Goal: Task Accomplishment & Management: Manage account settings

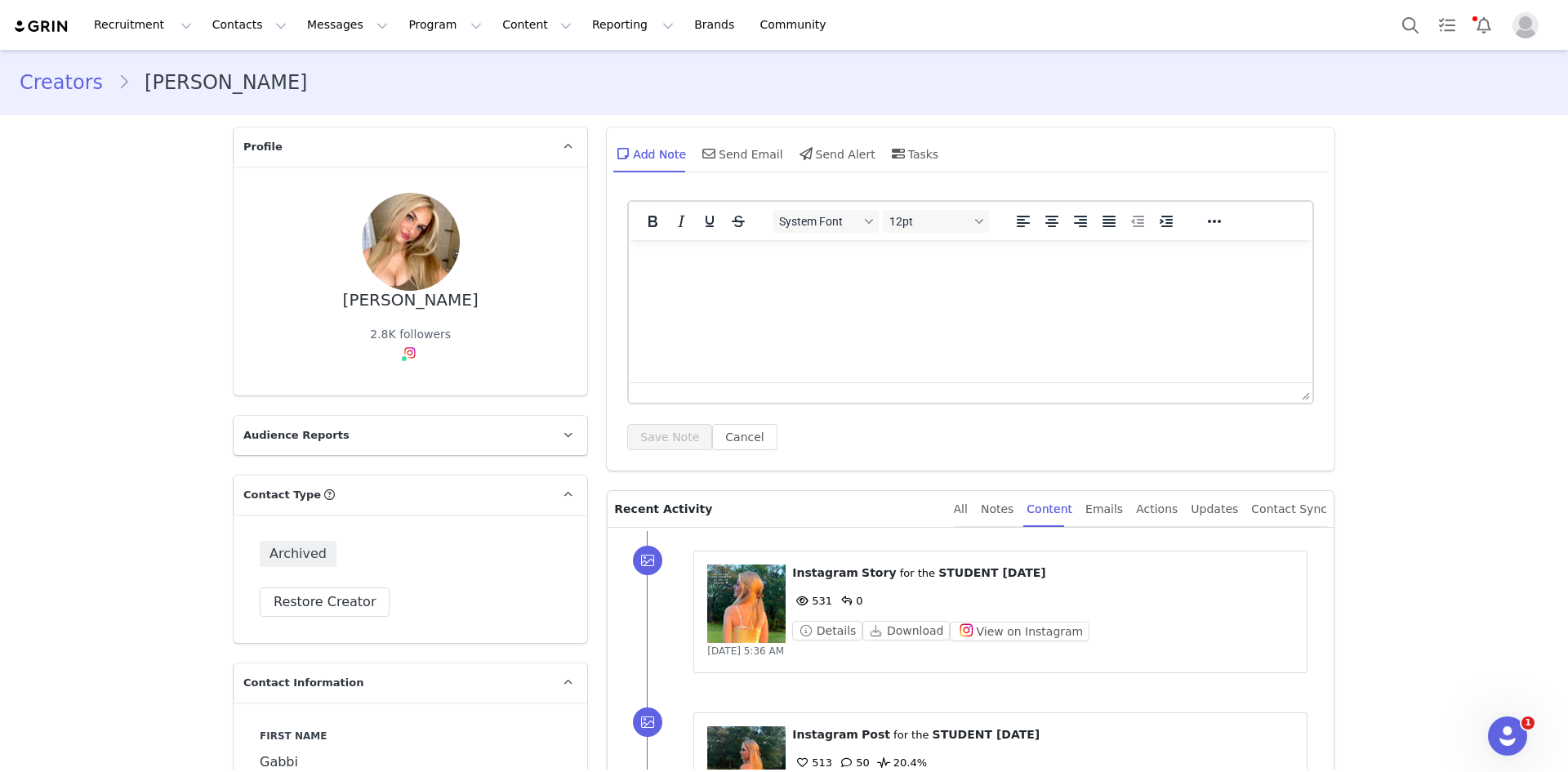
scroll to position [4306, 0]
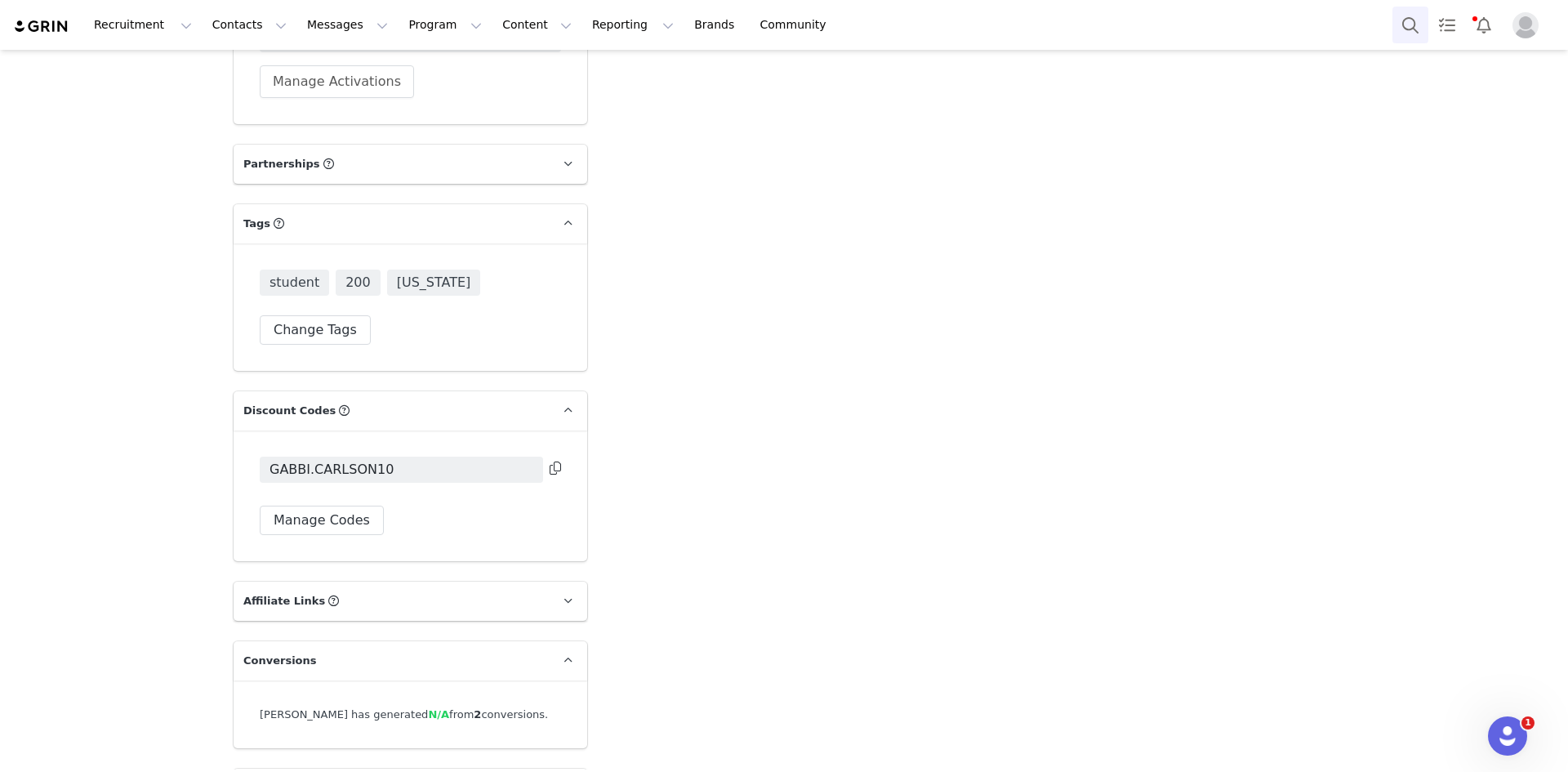
click at [1410, 23] on button "Search" at bounding box center [1410, 24] width 36 height 36
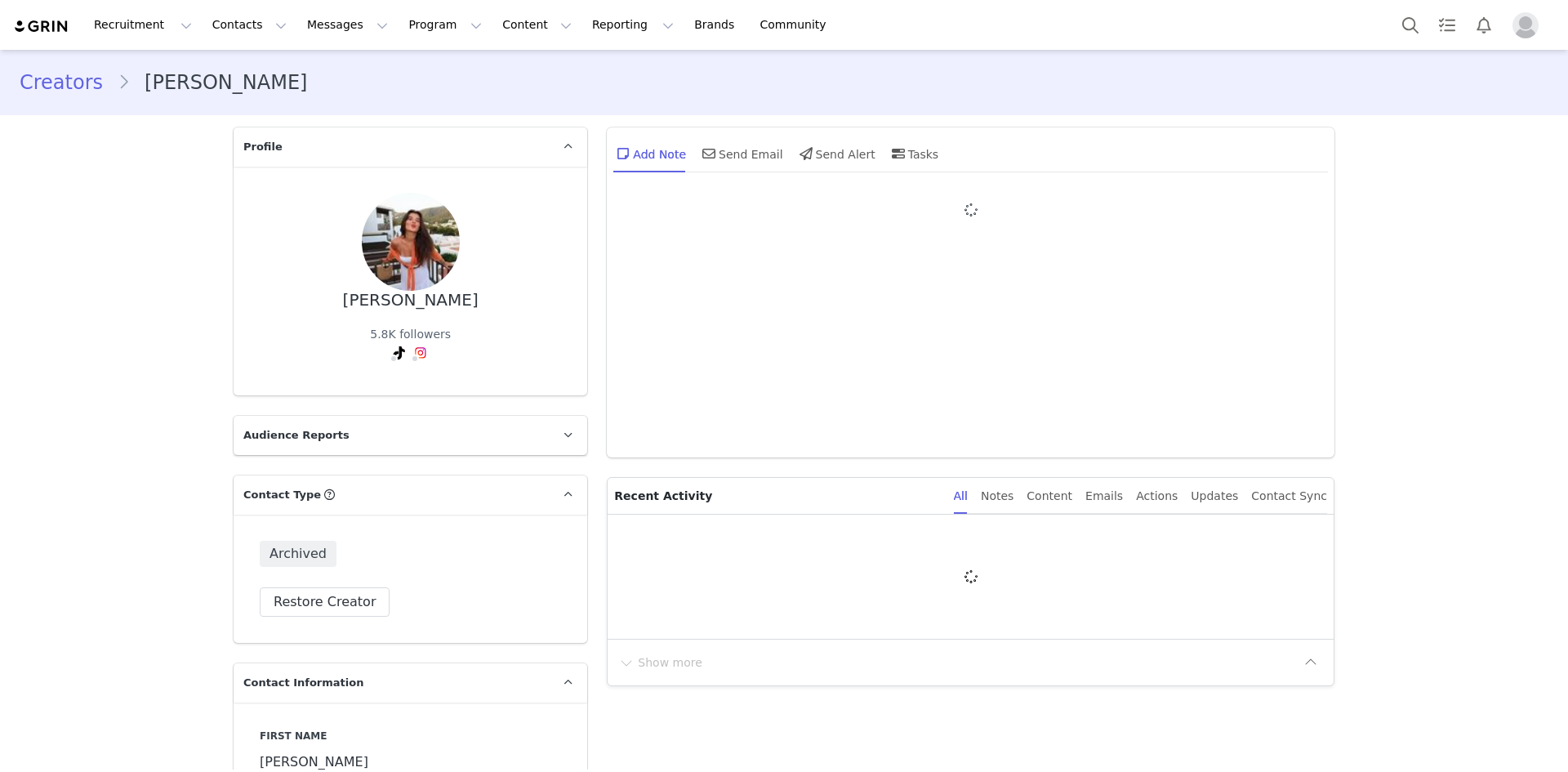
type input "+1 ([GEOGRAPHIC_DATA])"
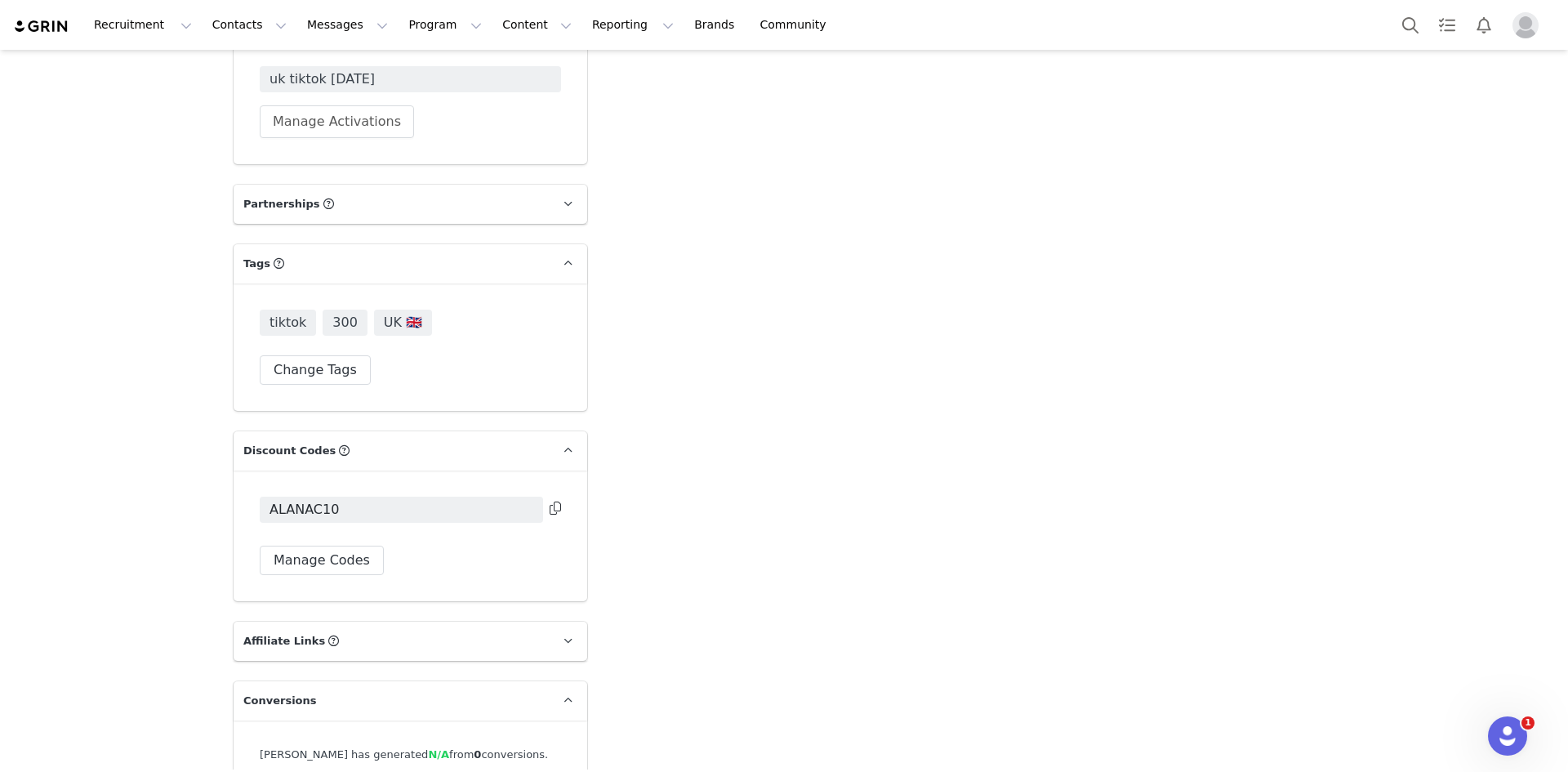
scroll to position [4306, 0]
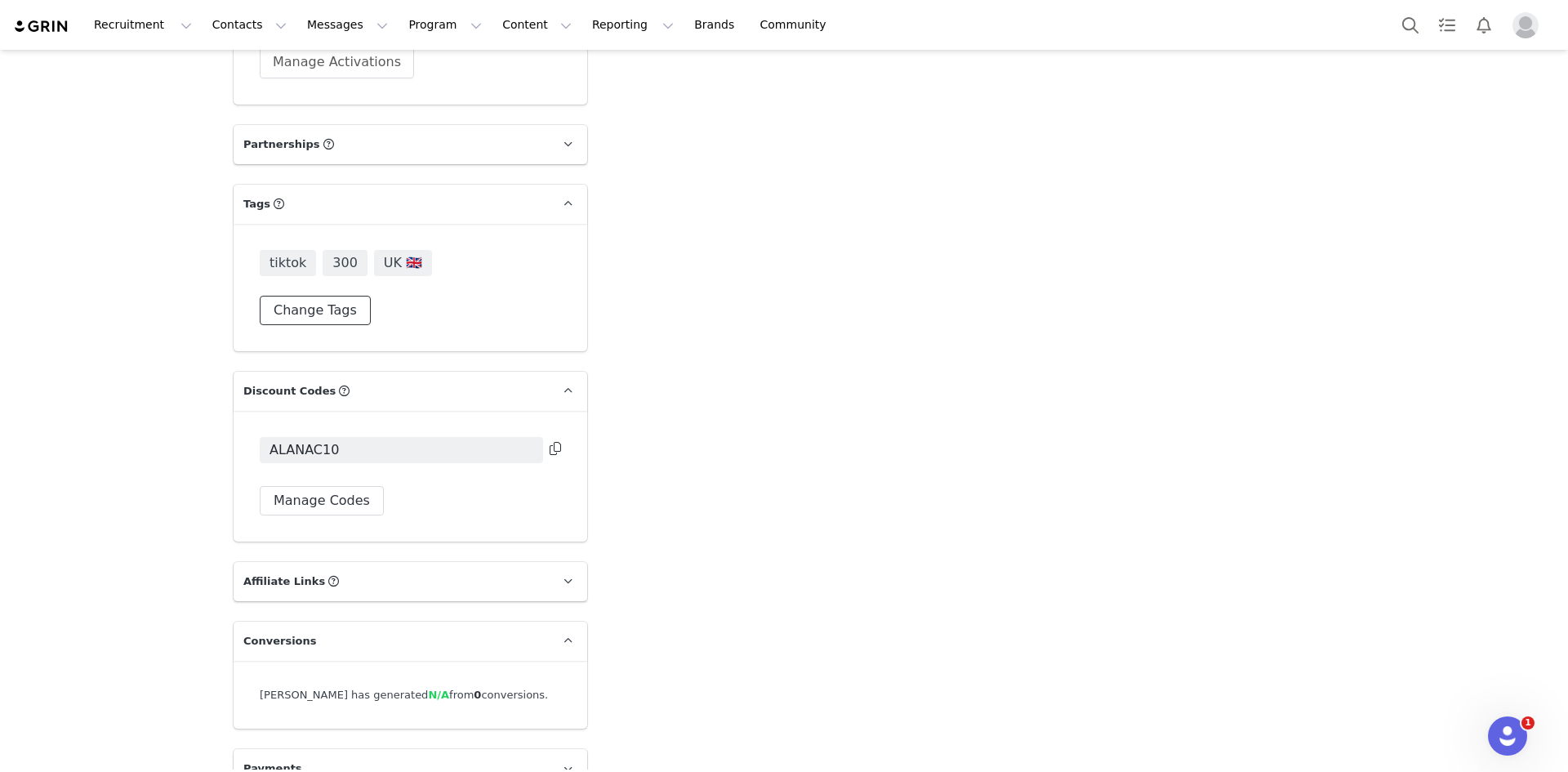
click at [312, 295] on button "Change Tags" at bounding box center [315, 309] width 111 height 29
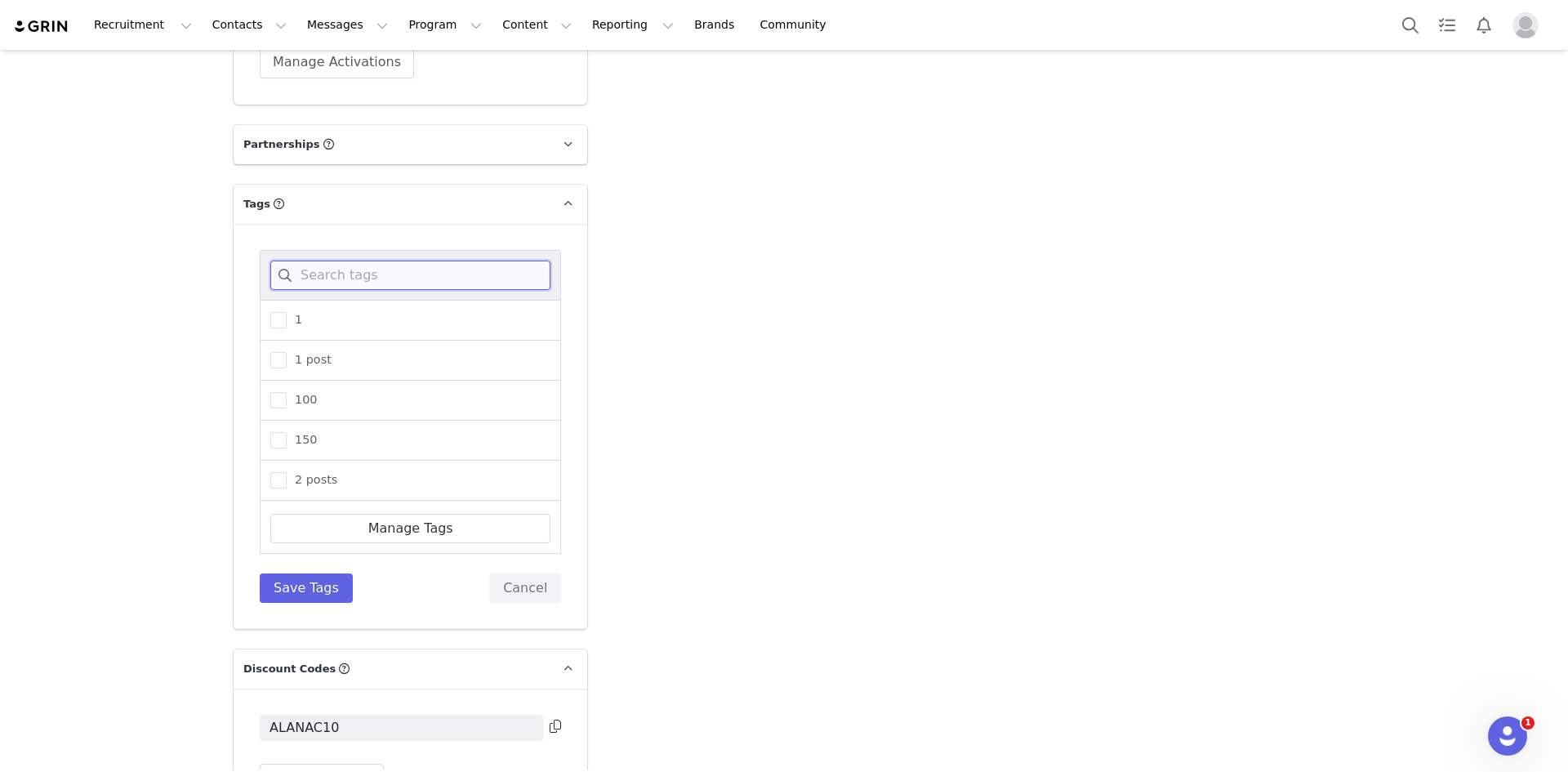
click at [363, 261] on input at bounding box center [410, 275] width 280 height 29
type input "uk"
click at [272, 472] on span at bounding box center [278, 480] width 16 height 16
click at [286, 472] on input "uk warehouse 14" at bounding box center [286, 472] width 0 height 0
click at [300, 573] on button "Save Tags" at bounding box center [306, 588] width 93 height 29
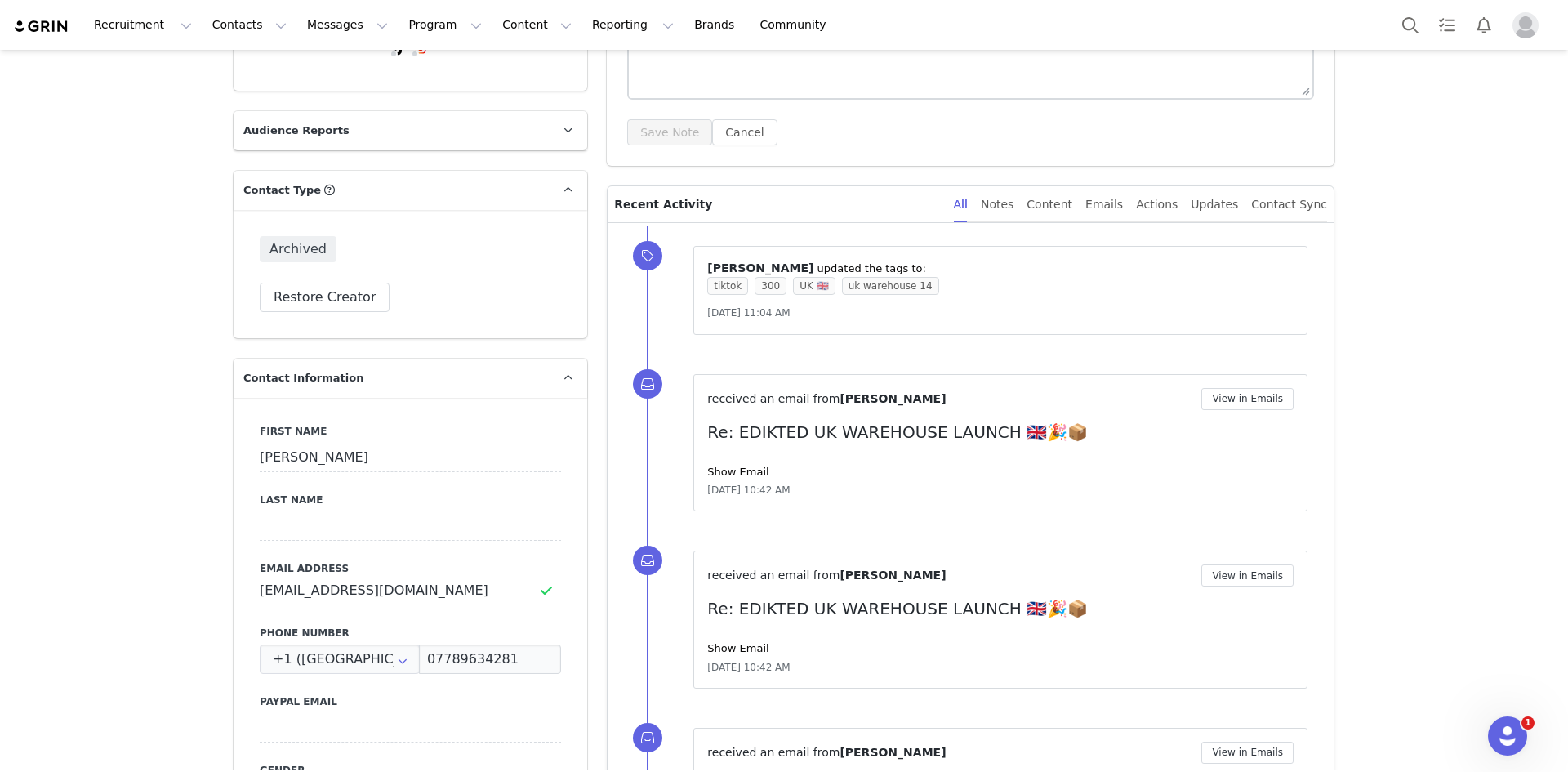
scroll to position [59, 0]
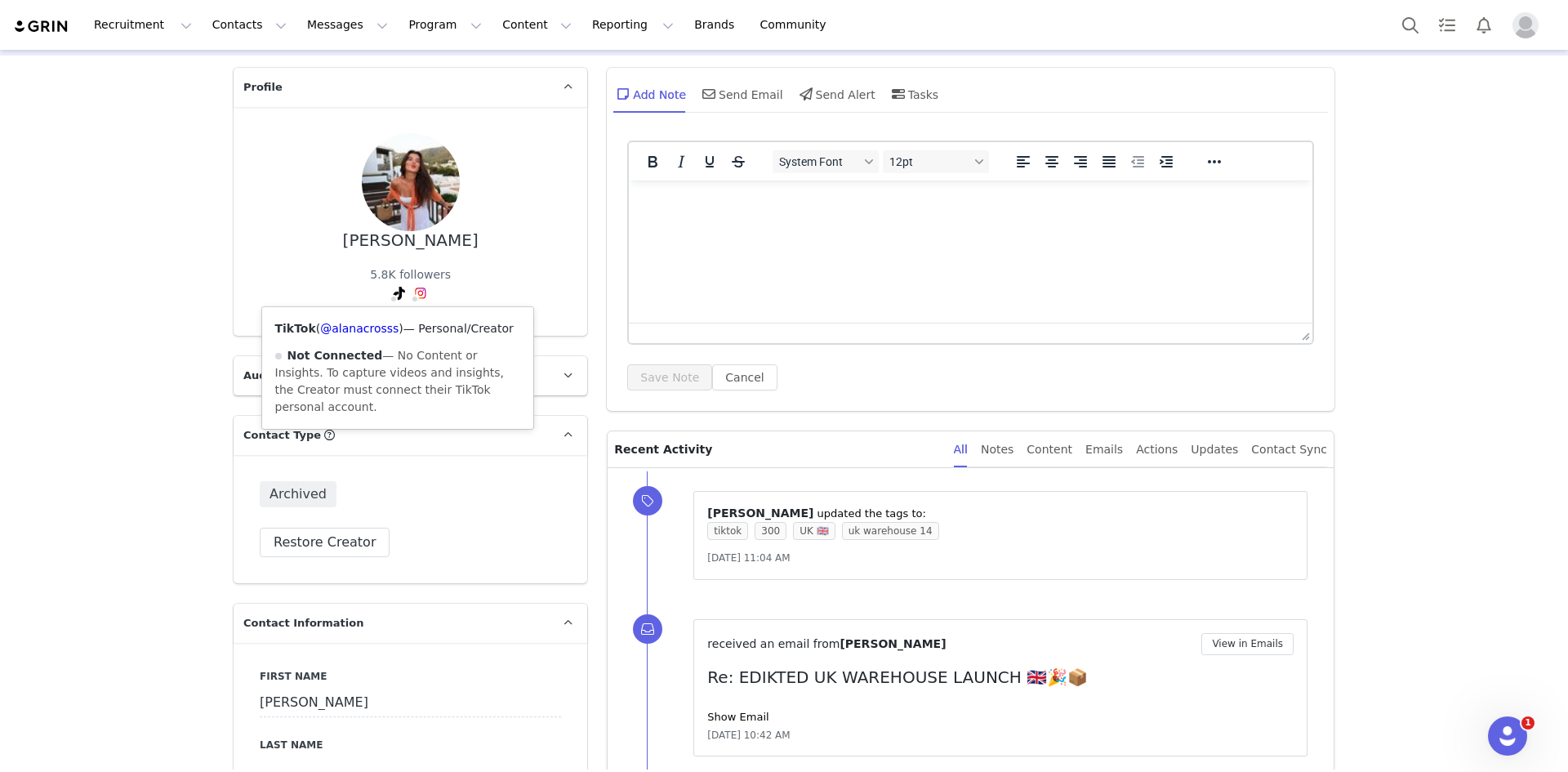
click at [394, 293] on icon at bounding box center [399, 292] width 12 height 13
click at [367, 325] on link "@alanacrosss" at bounding box center [359, 328] width 78 height 13
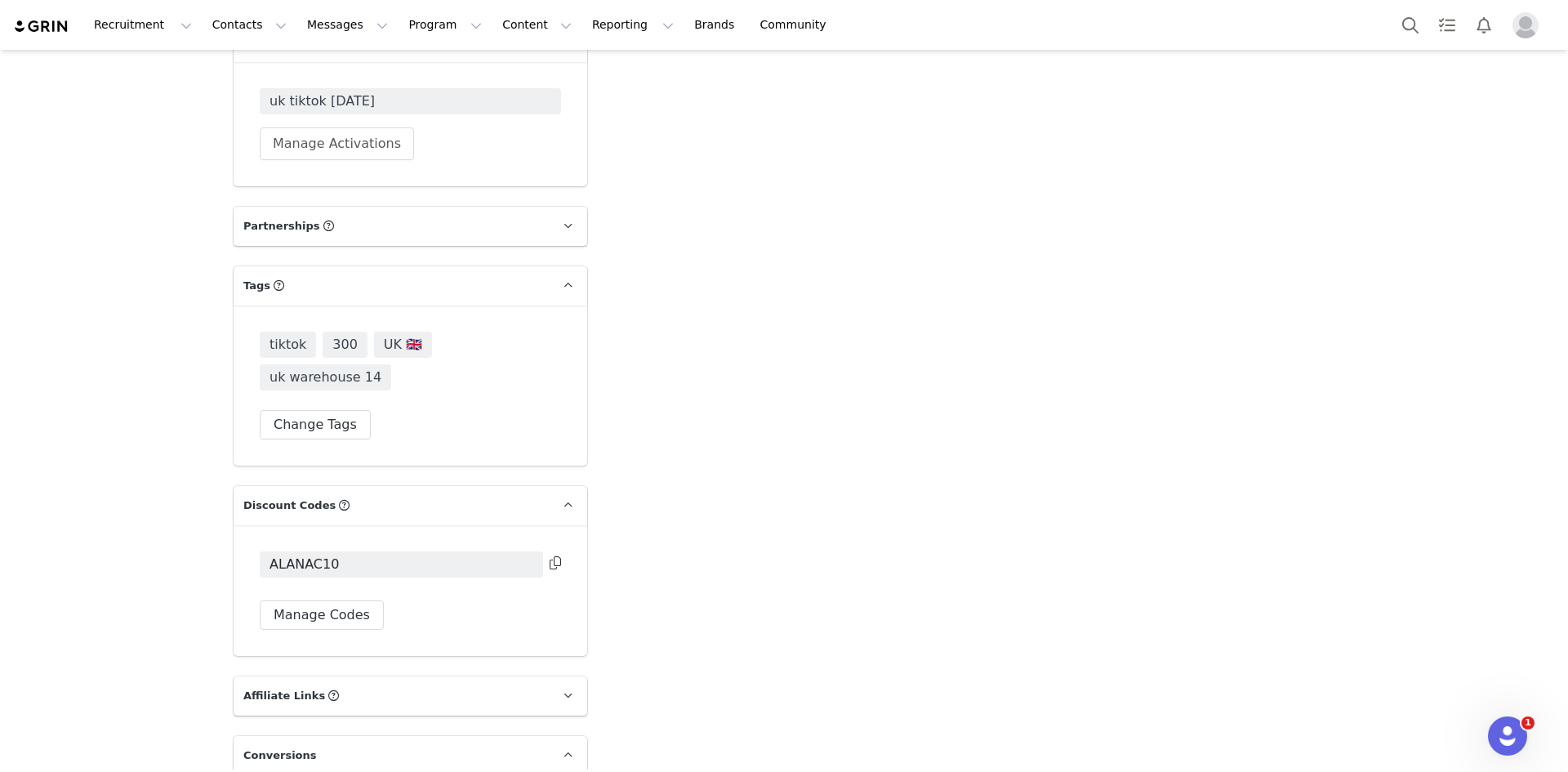
scroll to position [4306, 0]
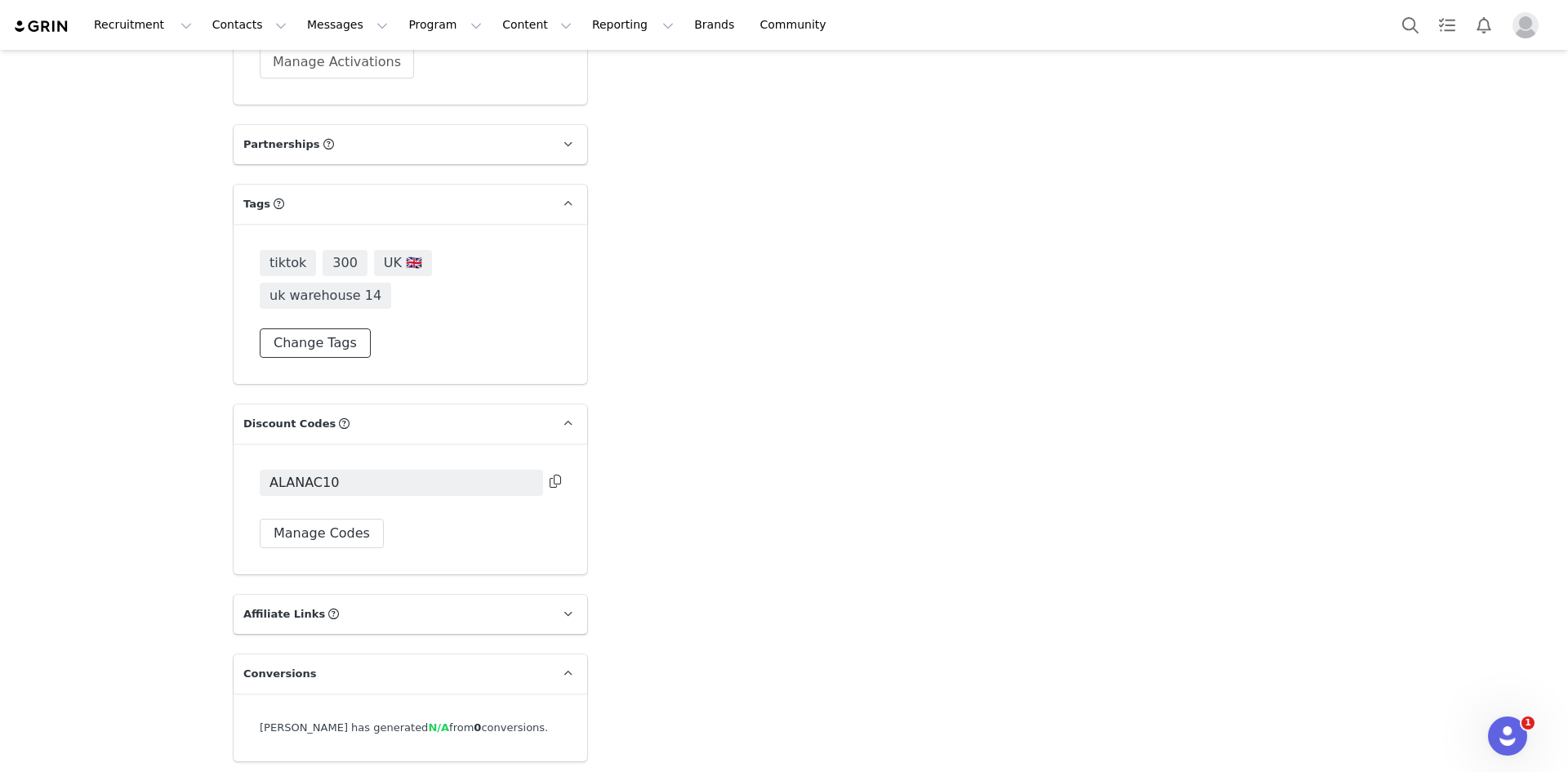
click at [332, 328] on button "Change Tags" at bounding box center [315, 342] width 111 height 29
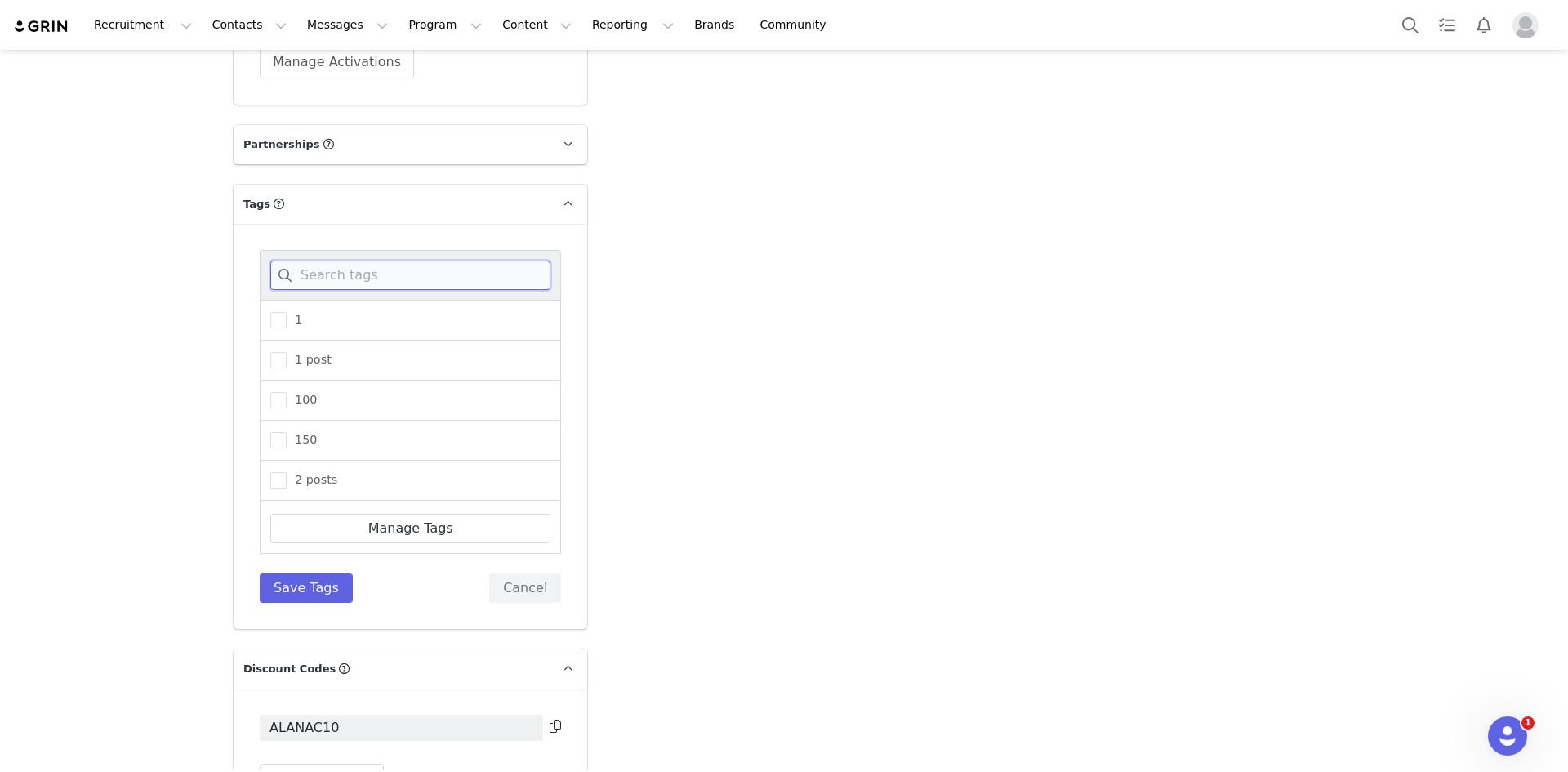
click at [347, 261] on input at bounding box center [410, 275] width 280 height 29
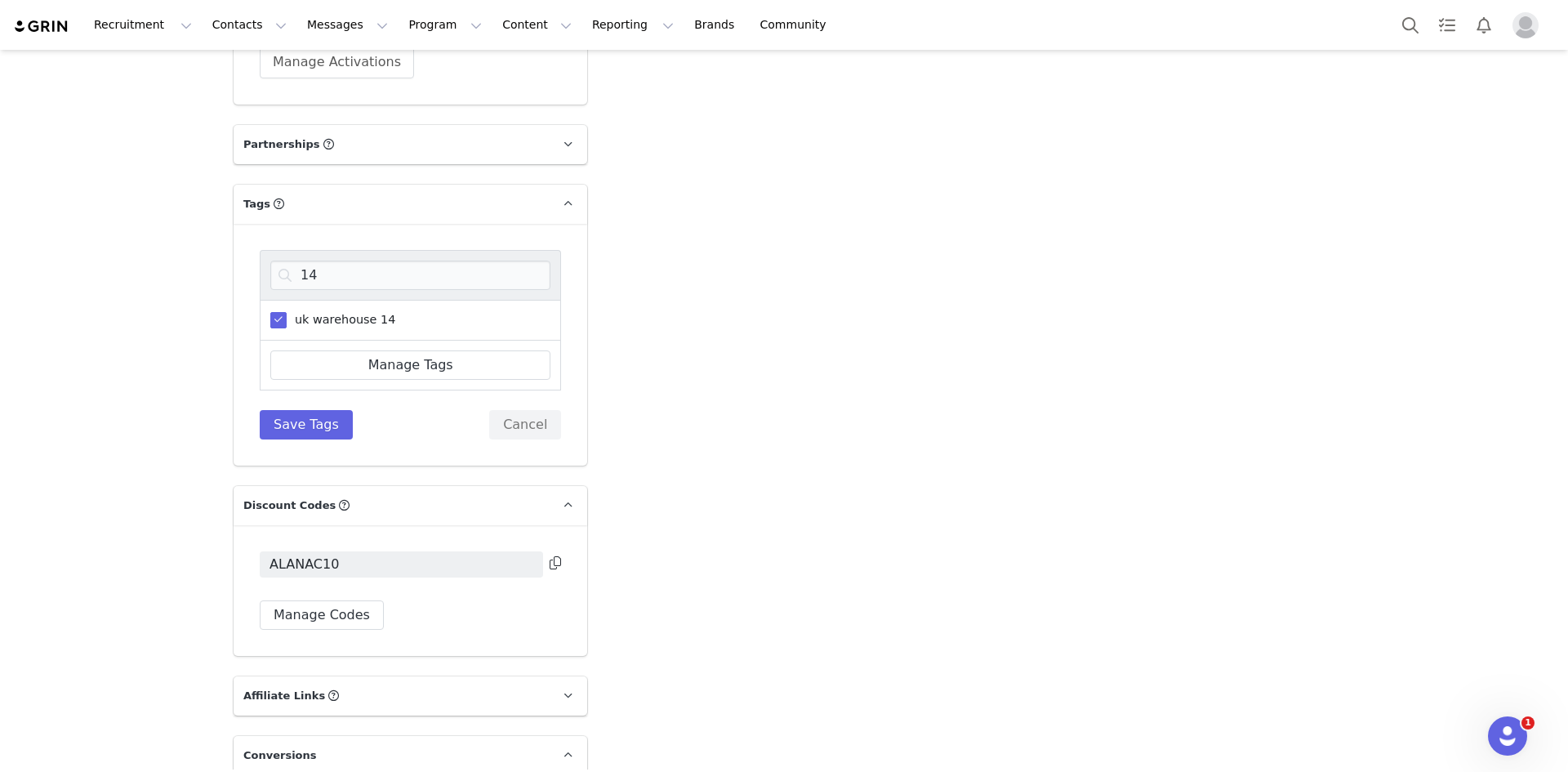
click at [278, 312] on span at bounding box center [278, 320] width 16 height 16
click at [286, 312] on input "uk warehouse 14" at bounding box center [286, 312] width 0 height 0
click at [360, 261] on input "14" at bounding box center [410, 275] width 280 height 29
type input "17"
click at [275, 312] on span at bounding box center [278, 320] width 16 height 16
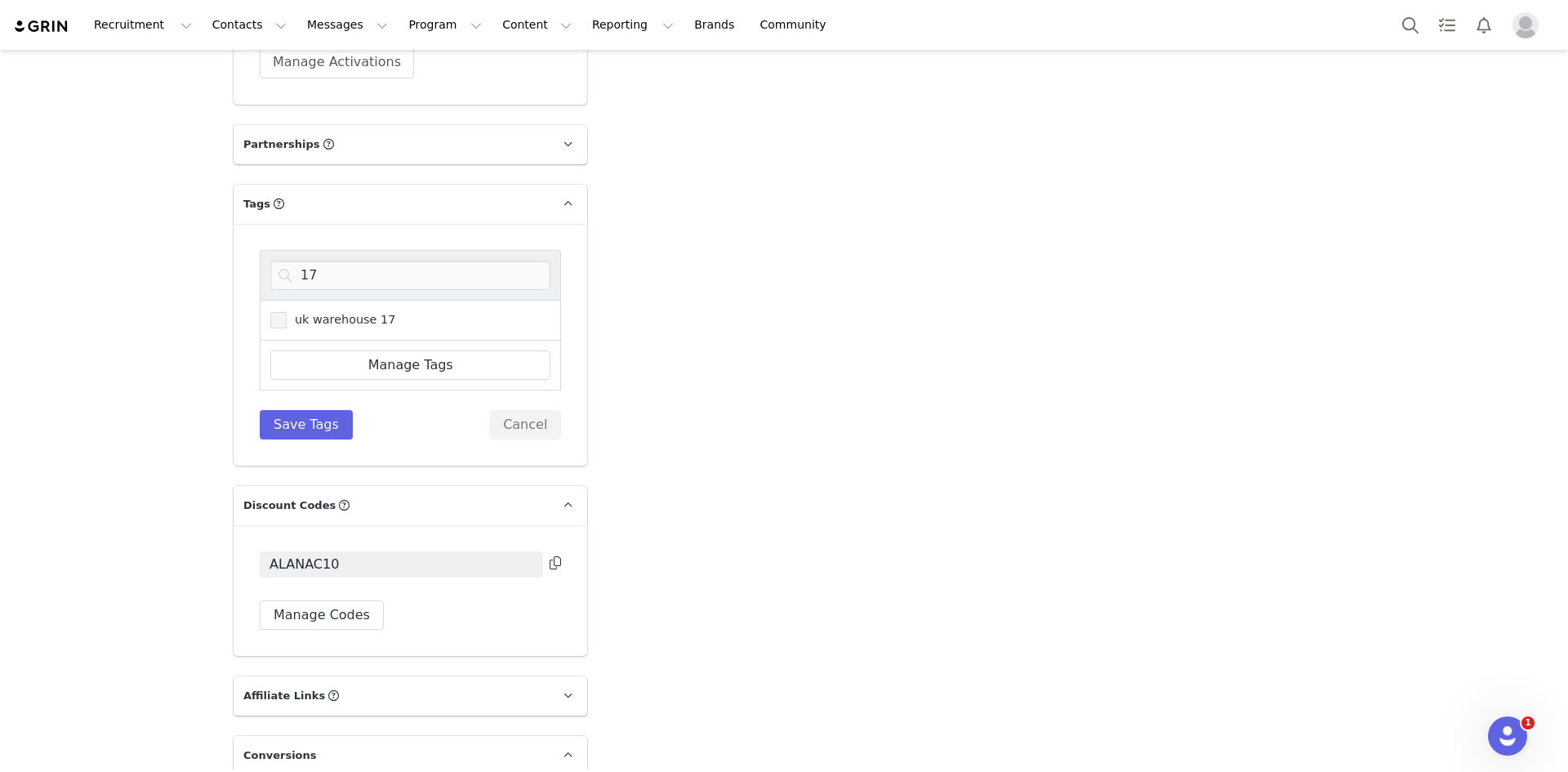
click at [286, 312] on input "uk warehouse 17" at bounding box center [286, 312] width 0 height 0
click at [312, 409] on button "Save Tags" at bounding box center [306, 424] width 93 height 29
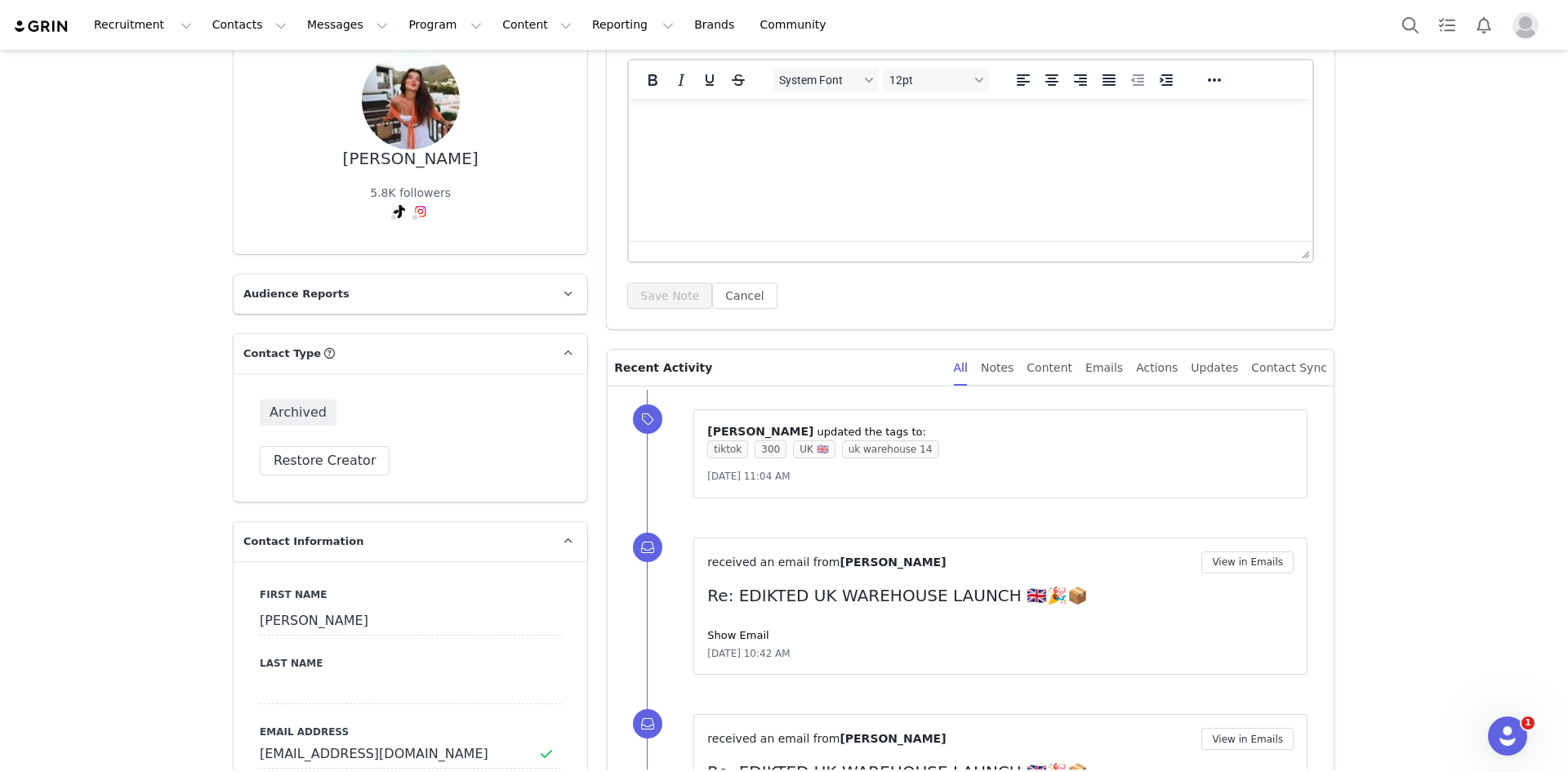
scroll to position [0, 0]
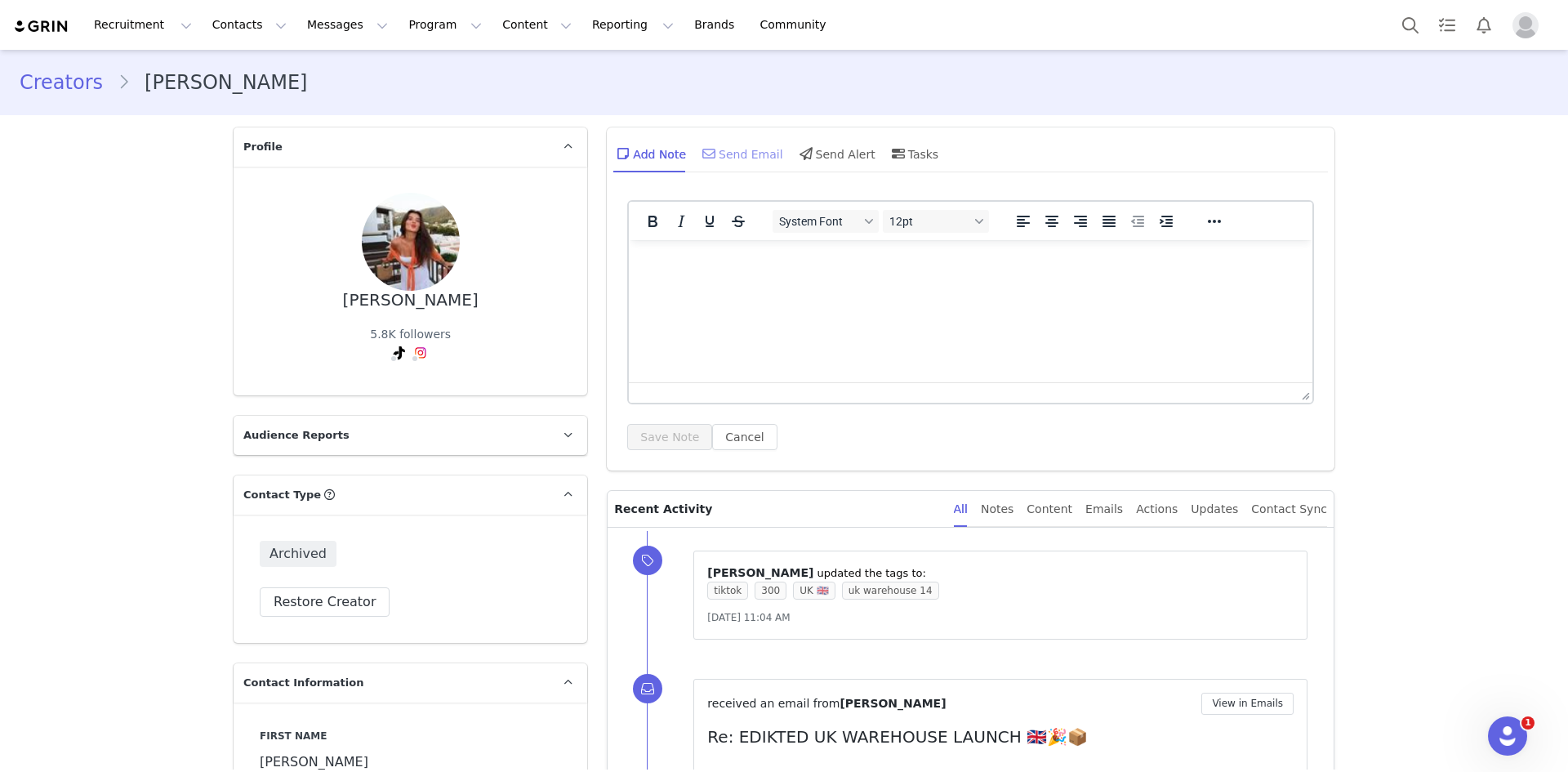
click at [714, 158] on div "Send Email" at bounding box center [741, 153] width 84 height 39
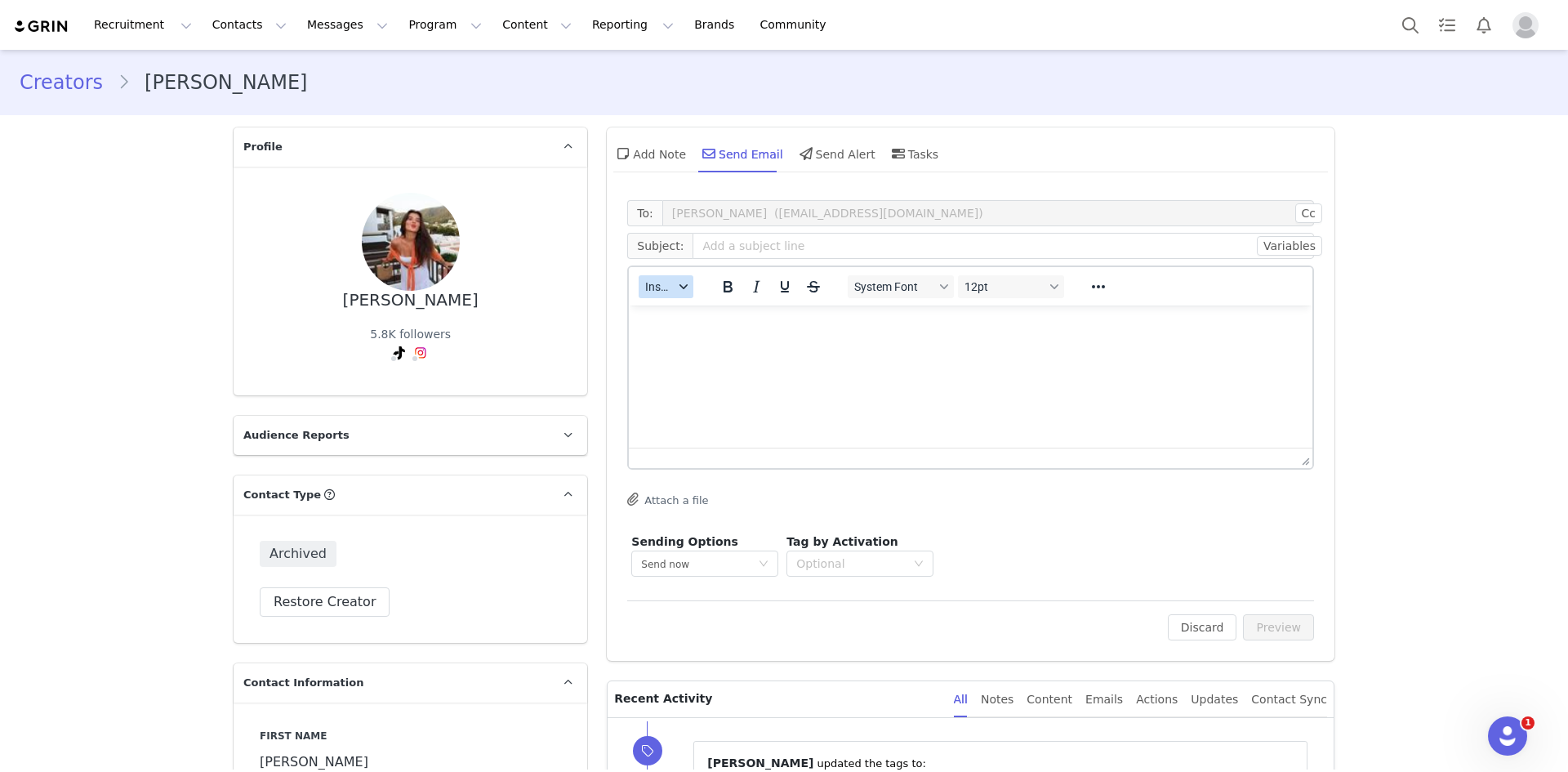
click at [656, 282] on span "Insert" at bounding box center [659, 286] width 28 height 13
click at [659, 306] on div "Insert Template" at bounding box center [721, 316] width 147 height 19
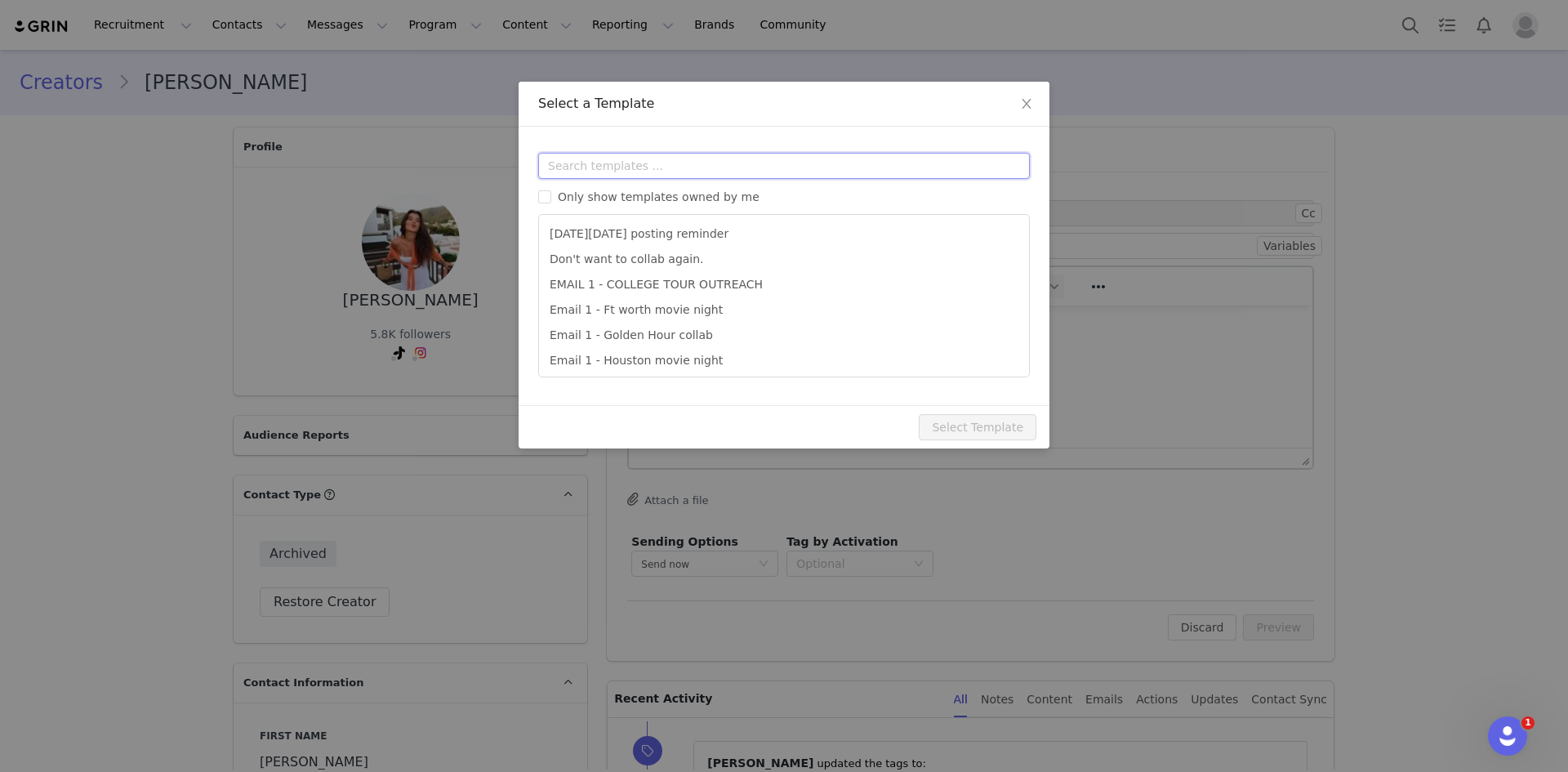
click at [692, 166] on input "text" at bounding box center [784, 165] width 492 height 26
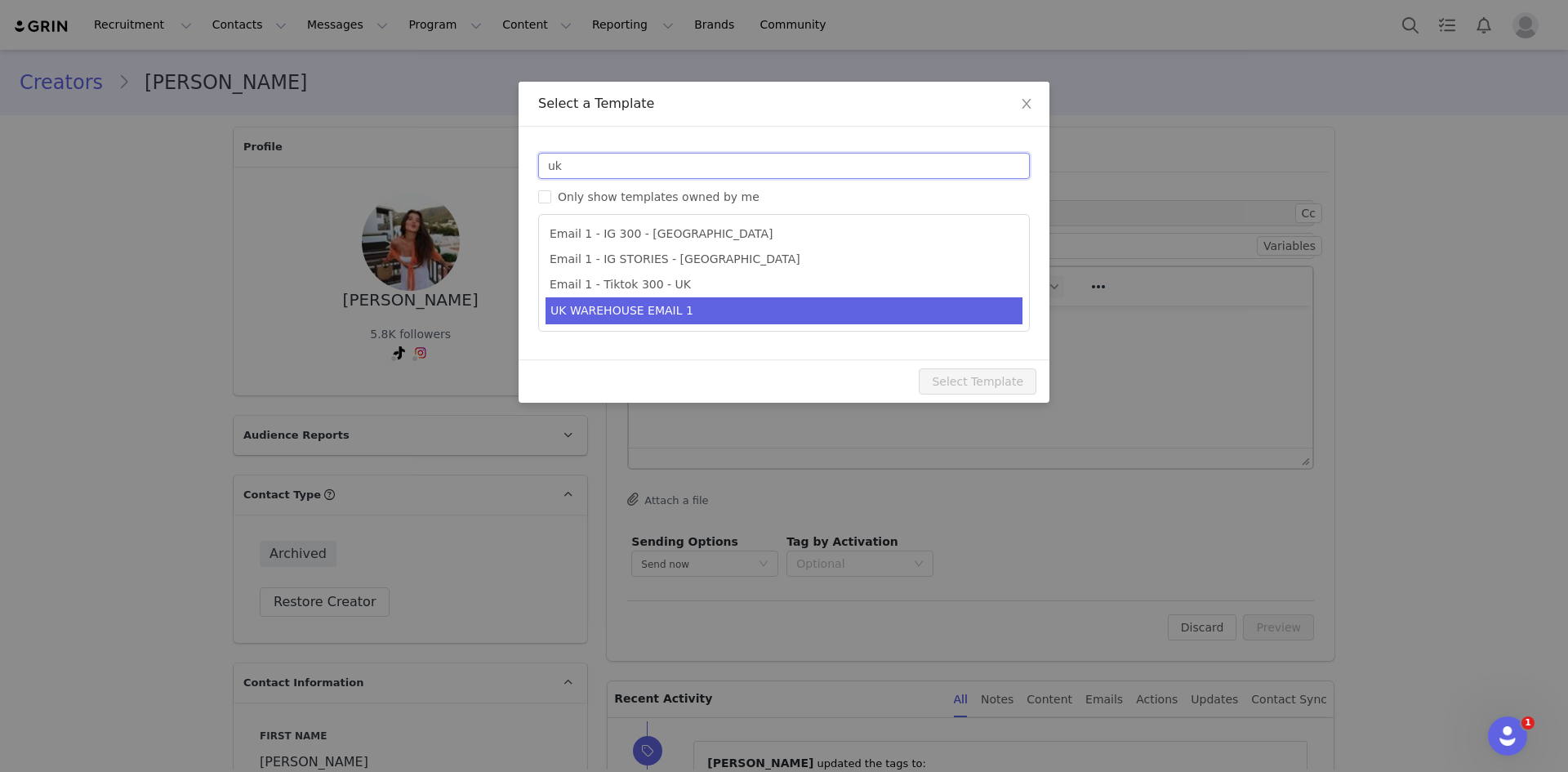
type input "uk"
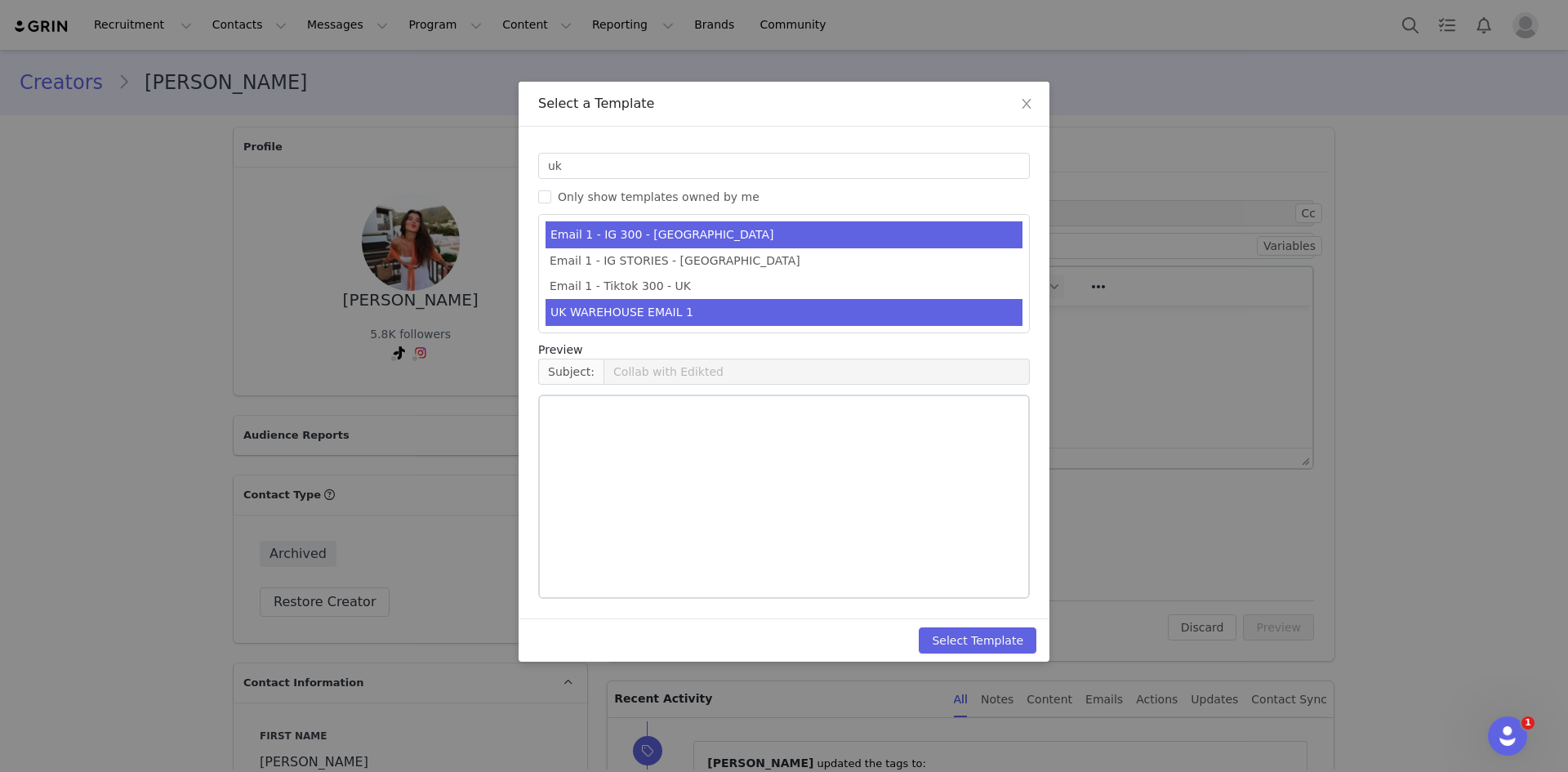
click at [714, 308] on li "UK WAREHOUSE EMAIL 1" at bounding box center [784, 312] width 477 height 27
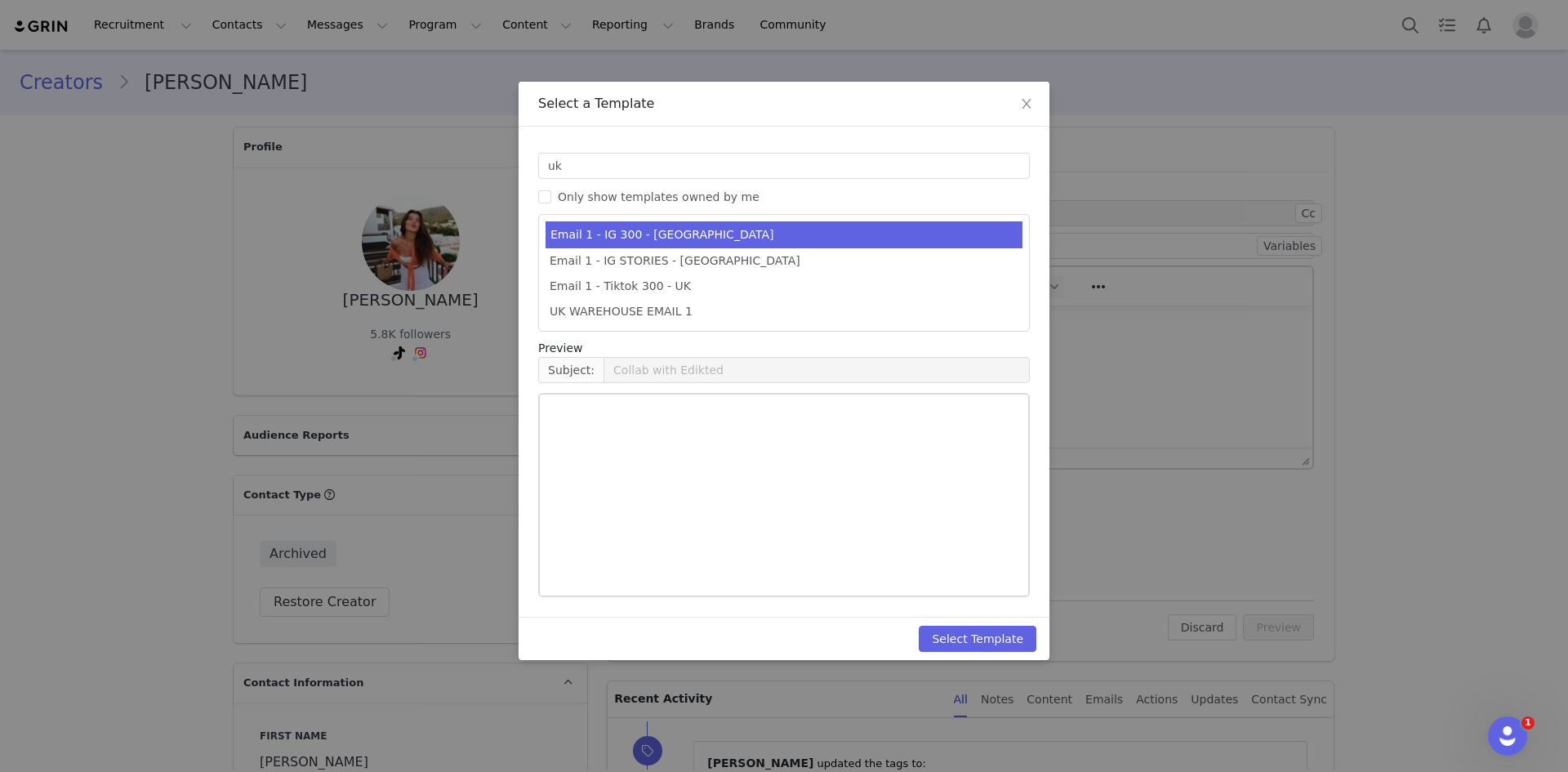
type input "EDIKTED UK WAREHOUSE LAUNCH 🇬🇧🎉📦"
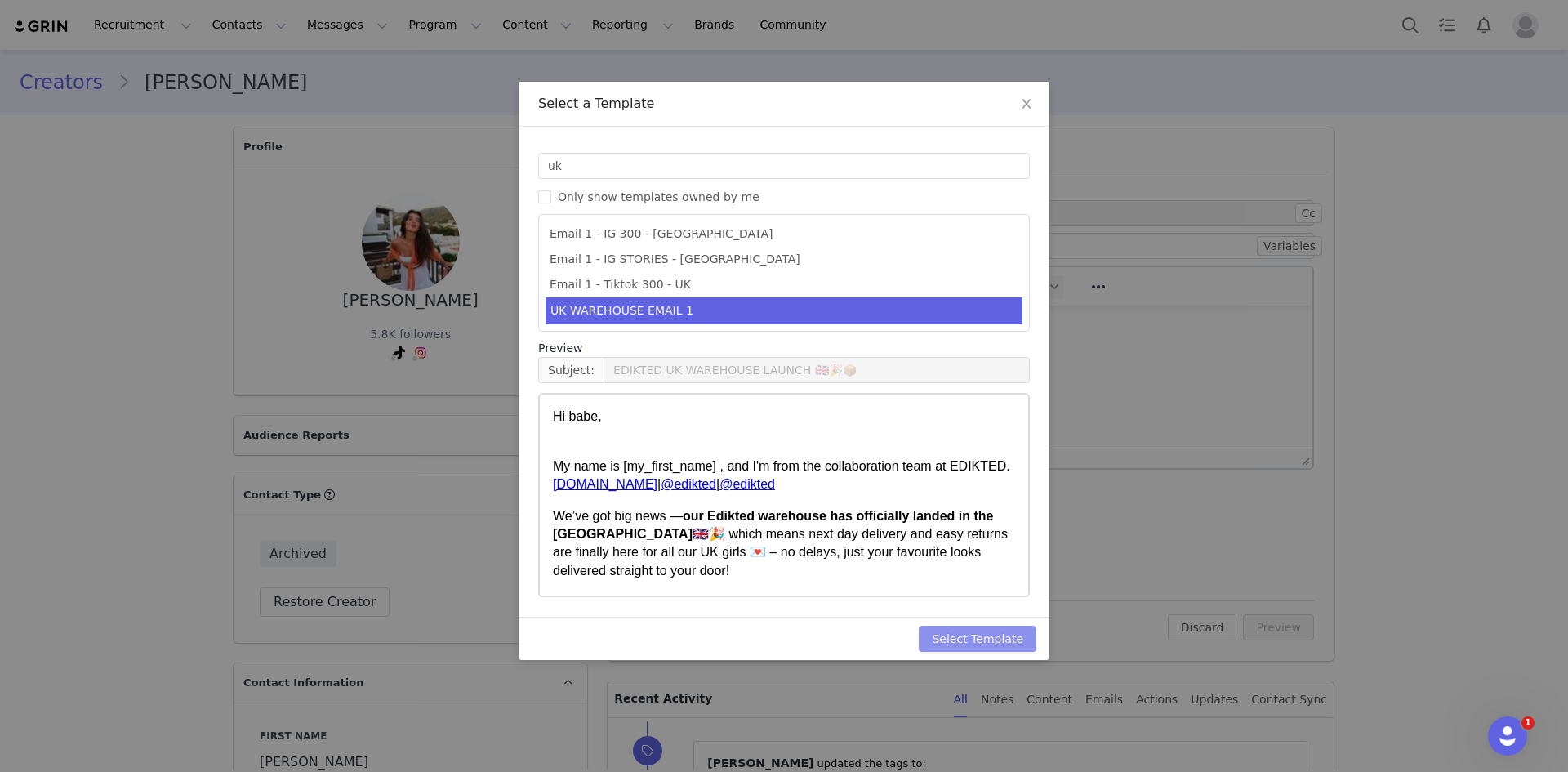
click at [1010, 649] on button "Select Template" at bounding box center [977, 638] width 118 height 26
type input "EDIKTED UK WAREHOUSE LAUNCH 🇬🇧🎉📦"
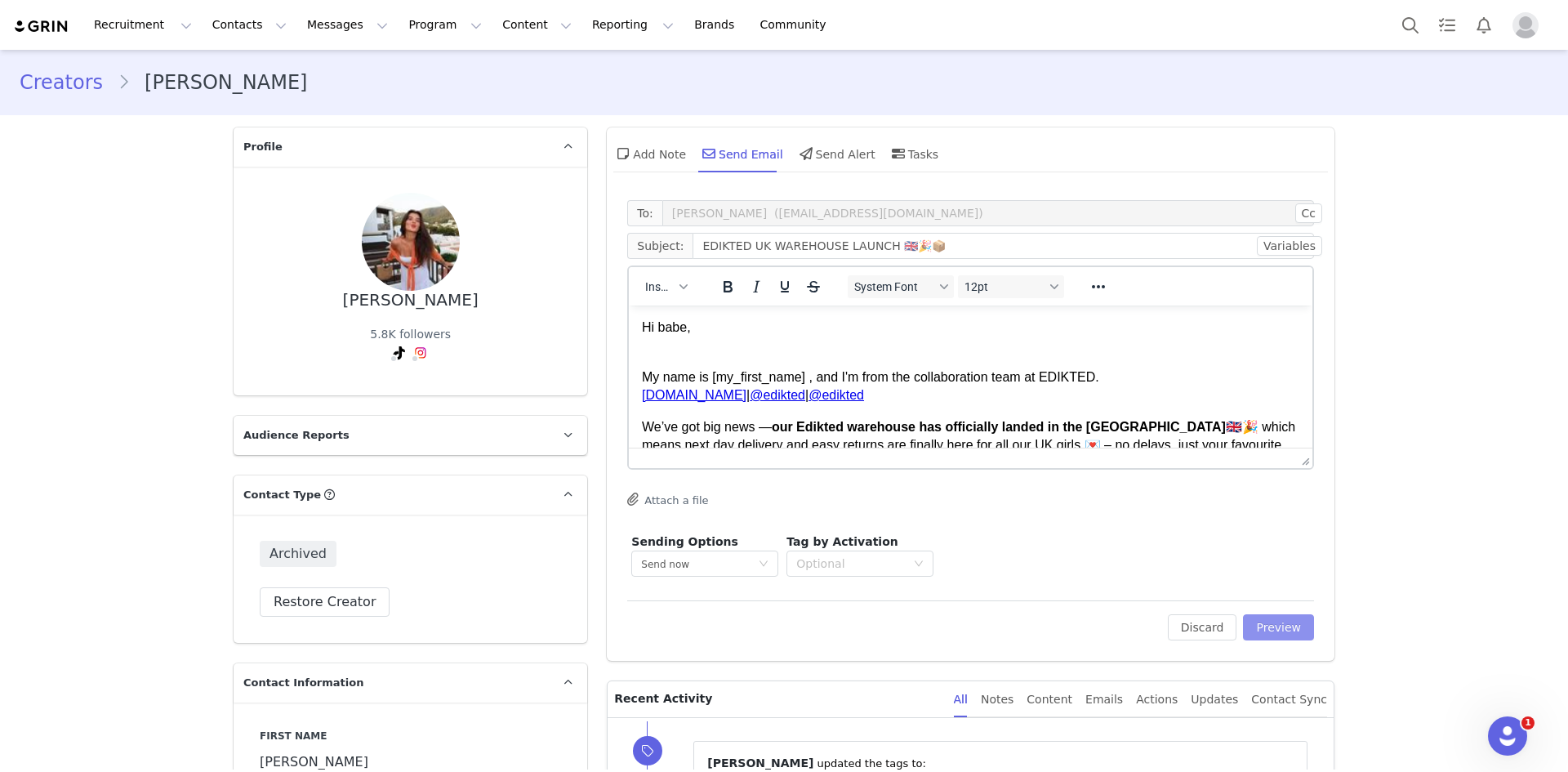
click at [1265, 639] on div "To: Alana Cross (alanacross2002@icloud.com) Cc Cc: Subject: EDIKTED UK WAREHOUS…" at bounding box center [970, 425] width 728 height 469
click at [1255, 616] on button "Preview" at bounding box center [1278, 627] width 71 height 26
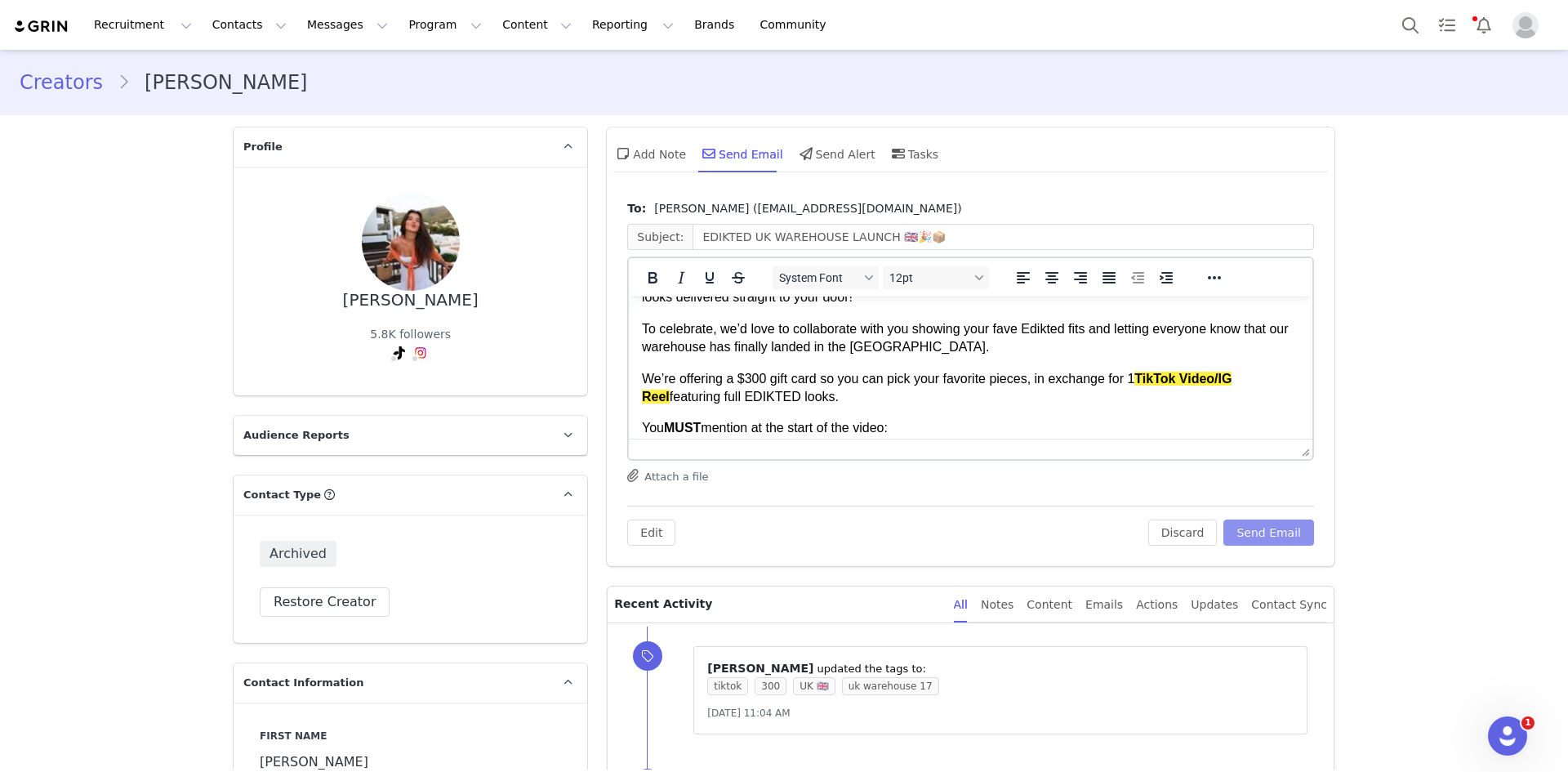
scroll to position [163, 0]
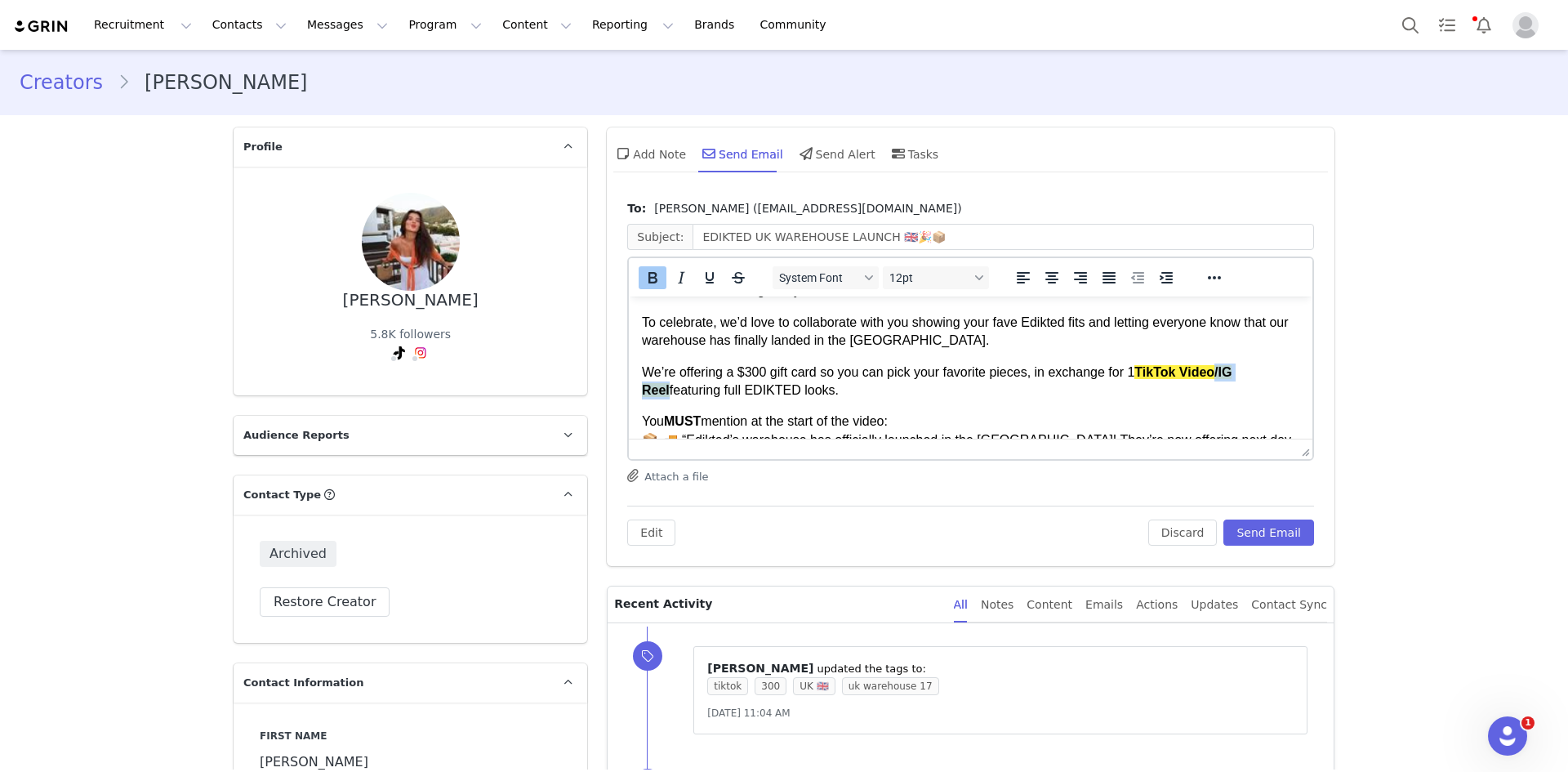
drag, startPoint x: 1213, startPoint y: 373, endPoint x: 1266, endPoint y: 373, distance: 53.0
click at [1266, 373] on p "We’re offering a $300 gift card so you can pick your favorite pieces, in exchan…" at bounding box center [971, 381] width 658 height 36
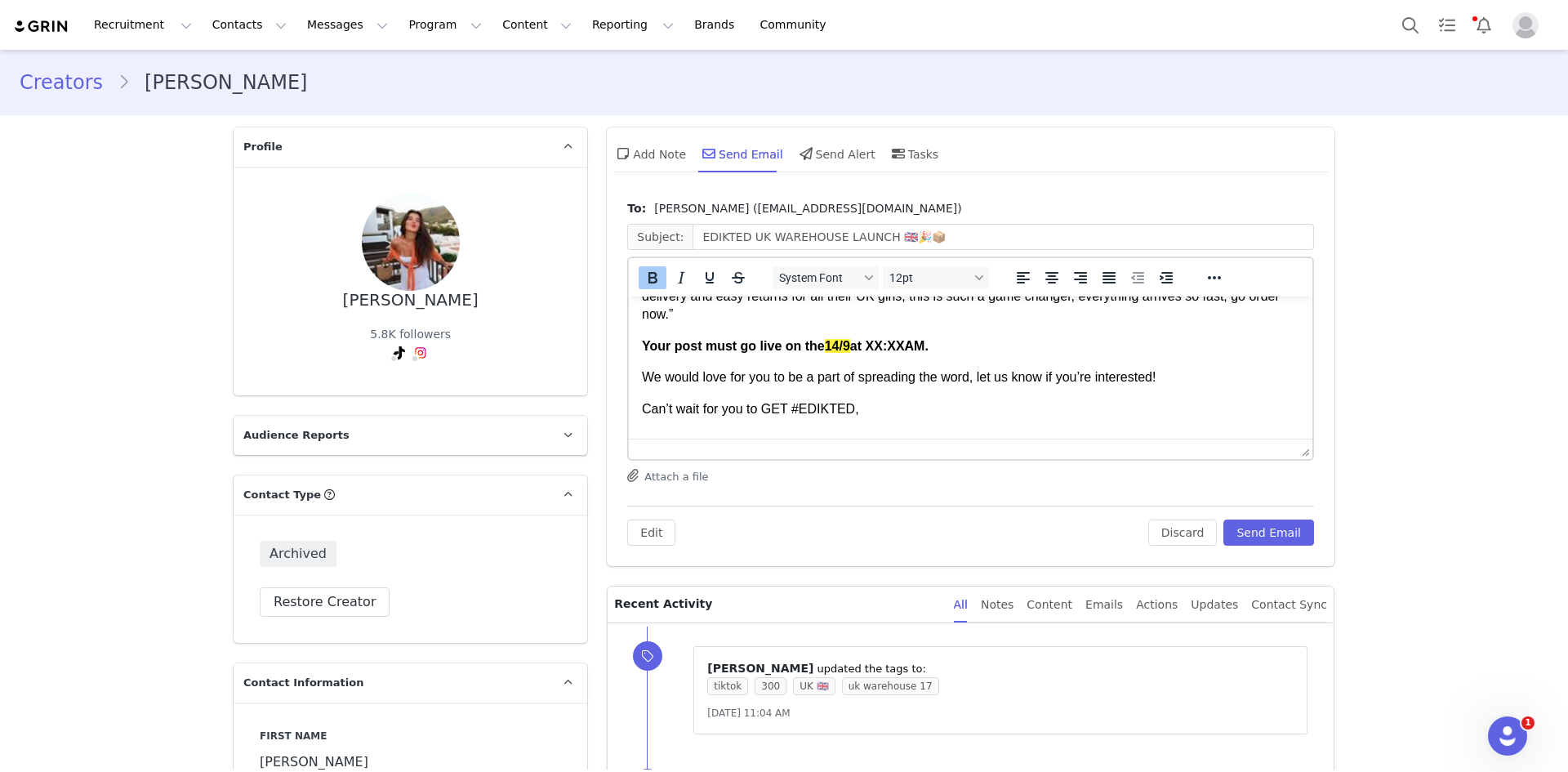
scroll to position [326, 0]
click at [839, 337] on span "14/9" at bounding box center [837, 344] width 26 height 14
drag, startPoint x: 934, startPoint y: 326, endPoint x: 855, endPoint y: 326, distance: 79.0
click at [855, 337] on strong "Your post must go live on the 17/9 at XX:XXAM." at bounding box center [784, 344] width 286 height 14
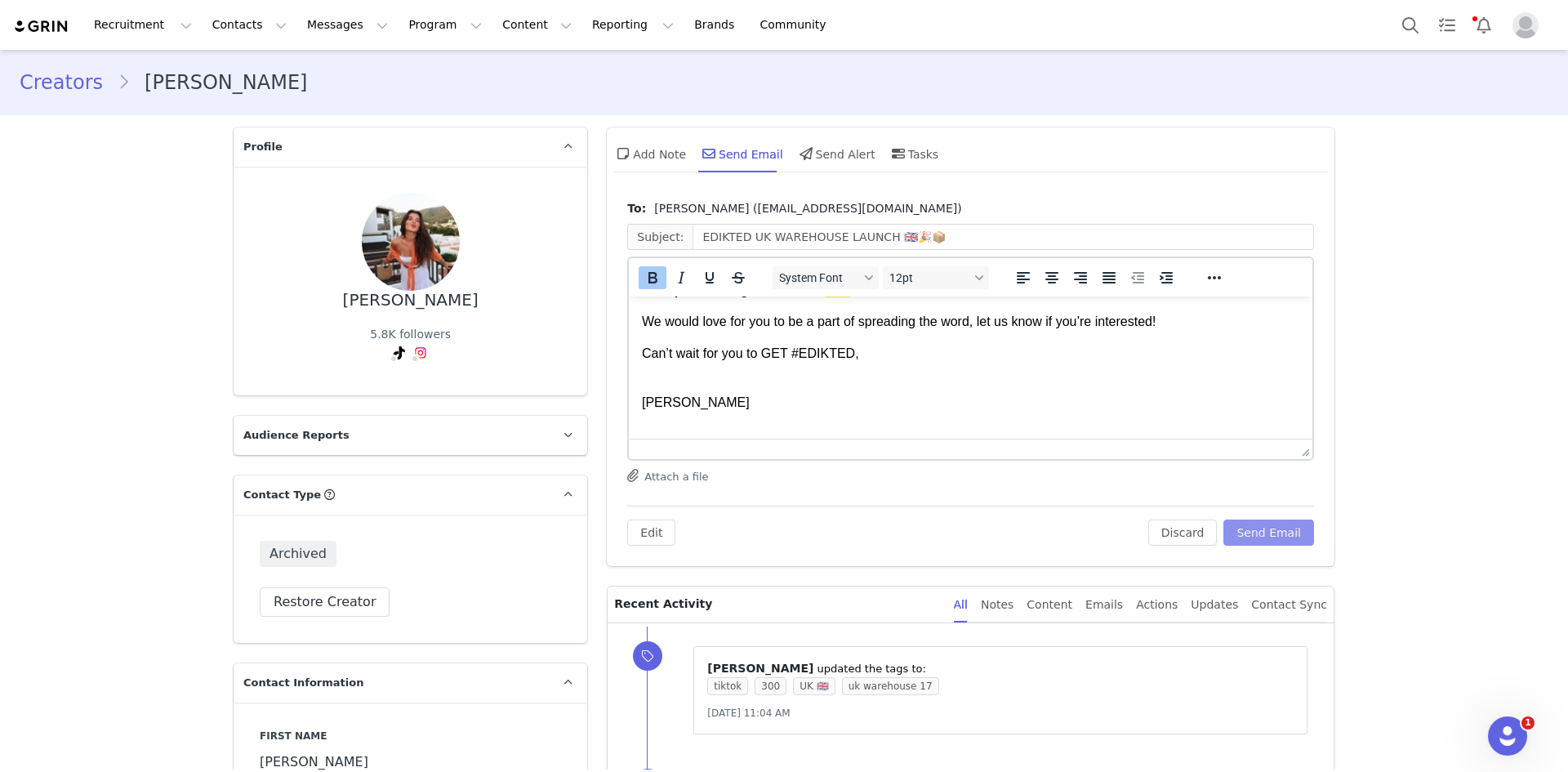
click at [1269, 539] on button "Send Email" at bounding box center [1268, 532] width 90 height 26
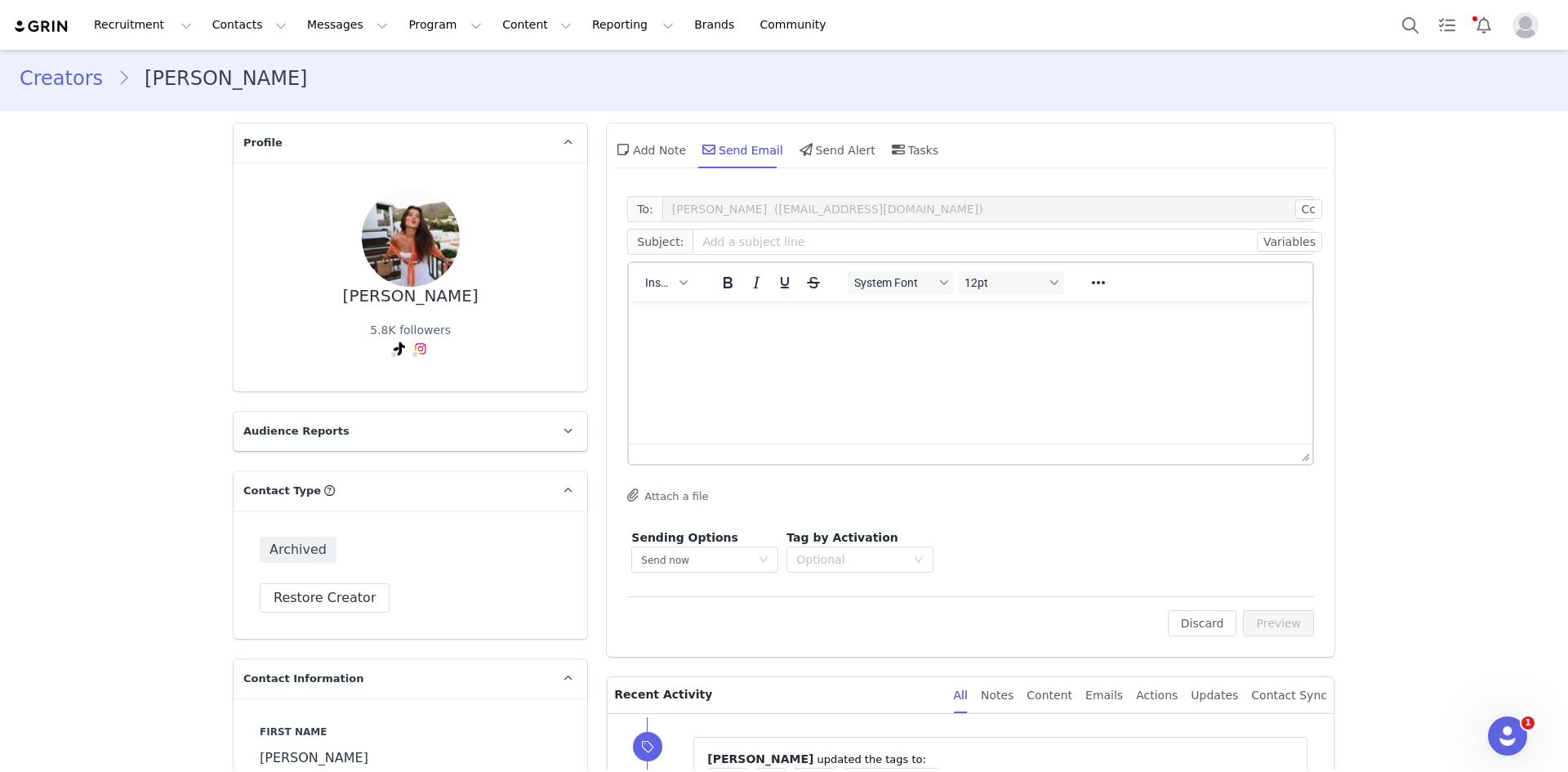
scroll to position [0, 0]
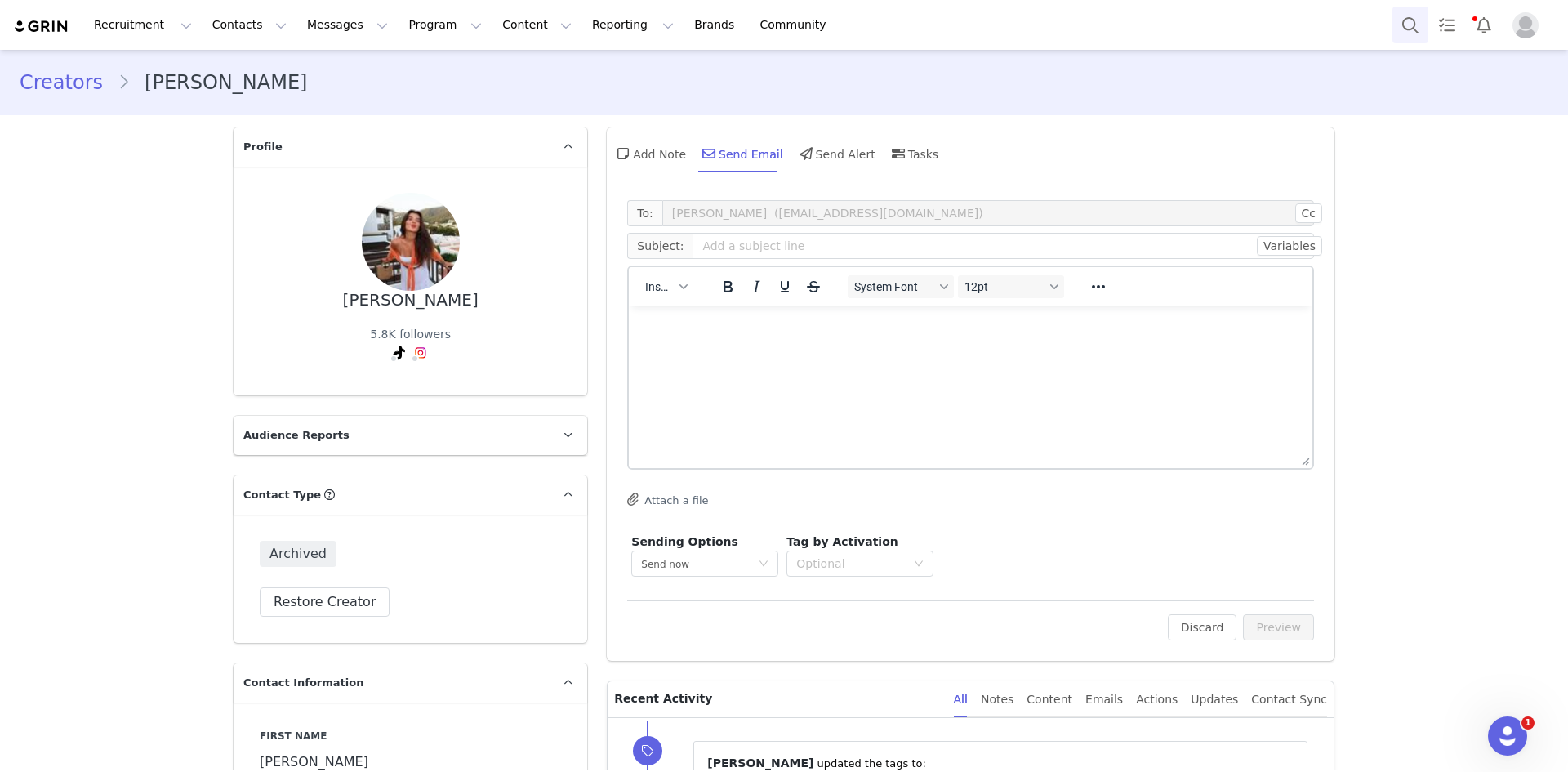
click at [1422, 27] on button "Search" at bounding box center [1410, 24] width 36 height 36
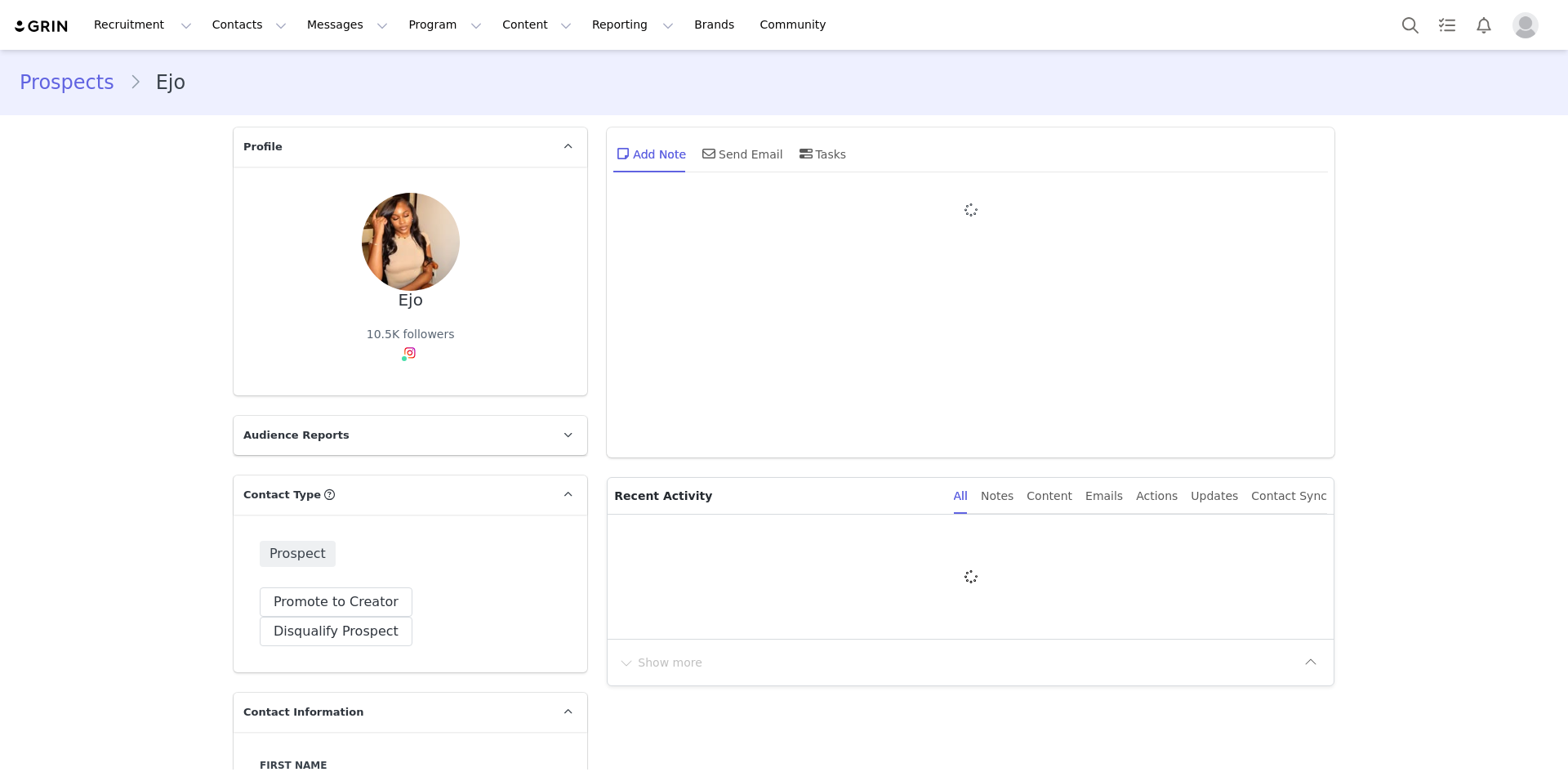
type input "+1 ([GEOGRAPHIC_DATA])"
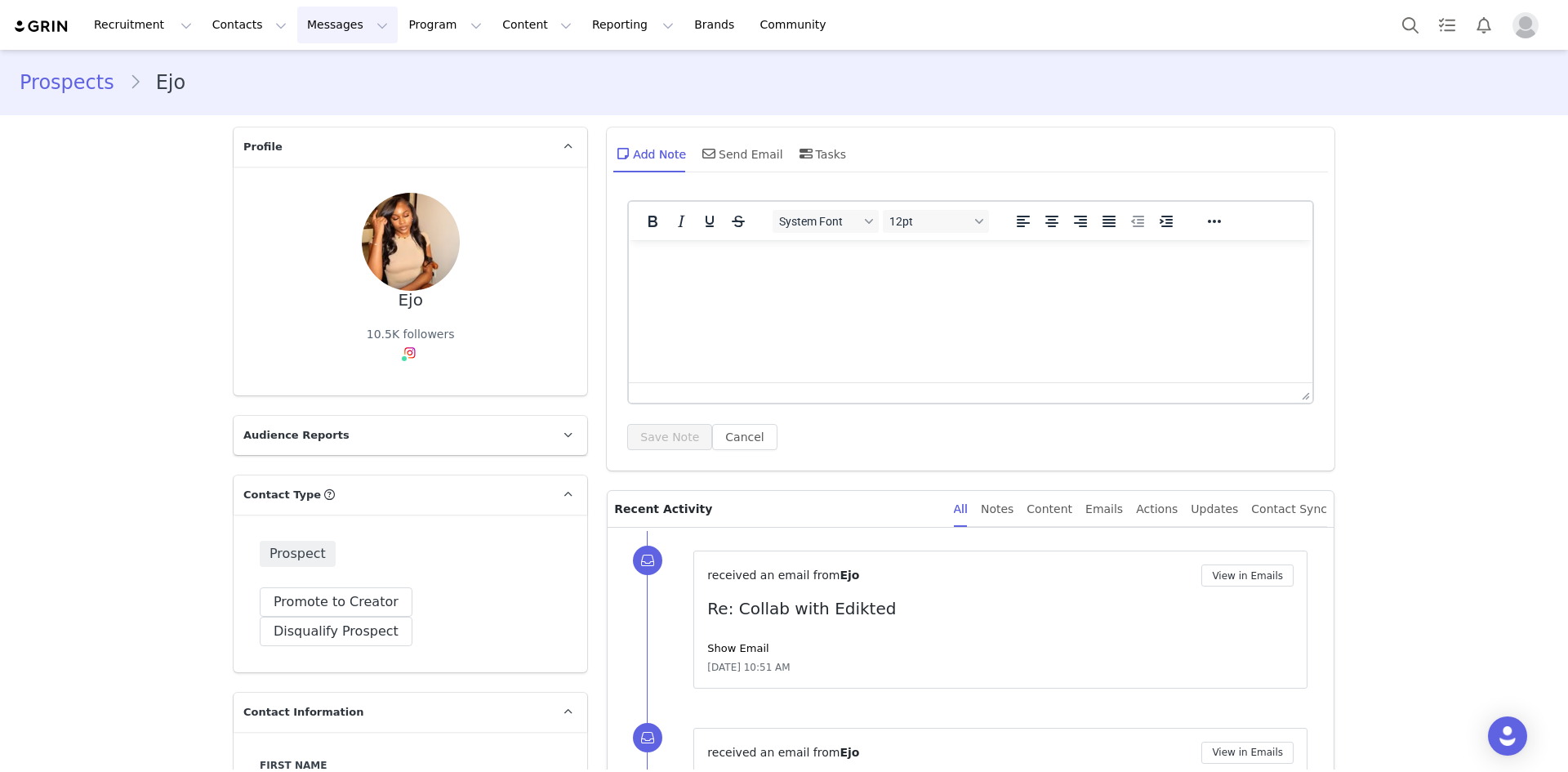
click at [339, 19] on button "Messages Messages" at bounding box center [347, 24] width 100 height 36
click at [330, 100] on div "Inbox" at bounding box center [334, 102] width 109 height 17
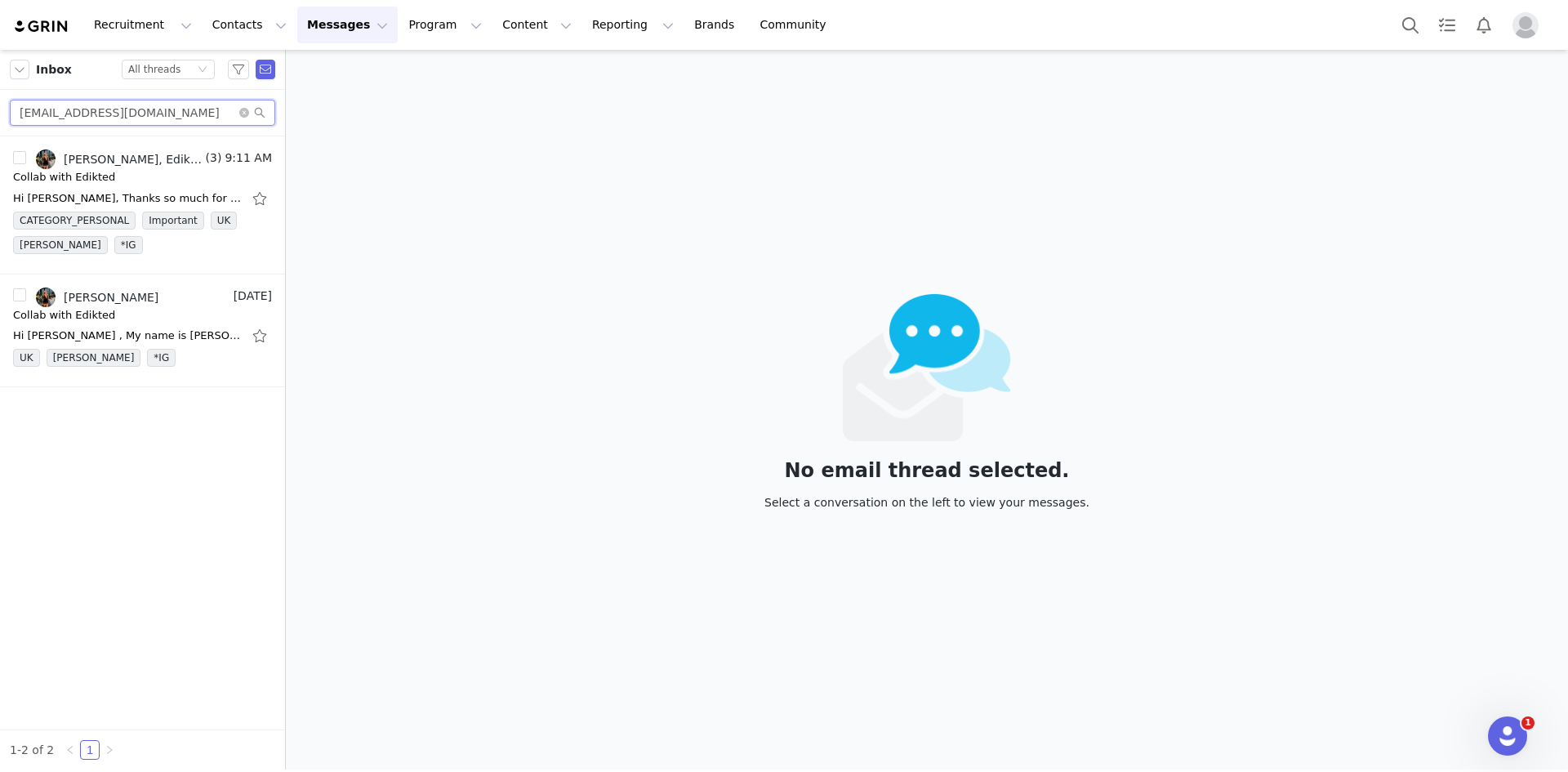
drag, startPoint x: 169, startPoint y: 118, endPoint x: 0, endPoint y: 97, distance: 170.3
click at [0, 113] on div "bellahowell2004@gmail.com" at bounding box center [143, 113] width 285 height 47
paste input "ejo.pela@yahoo"
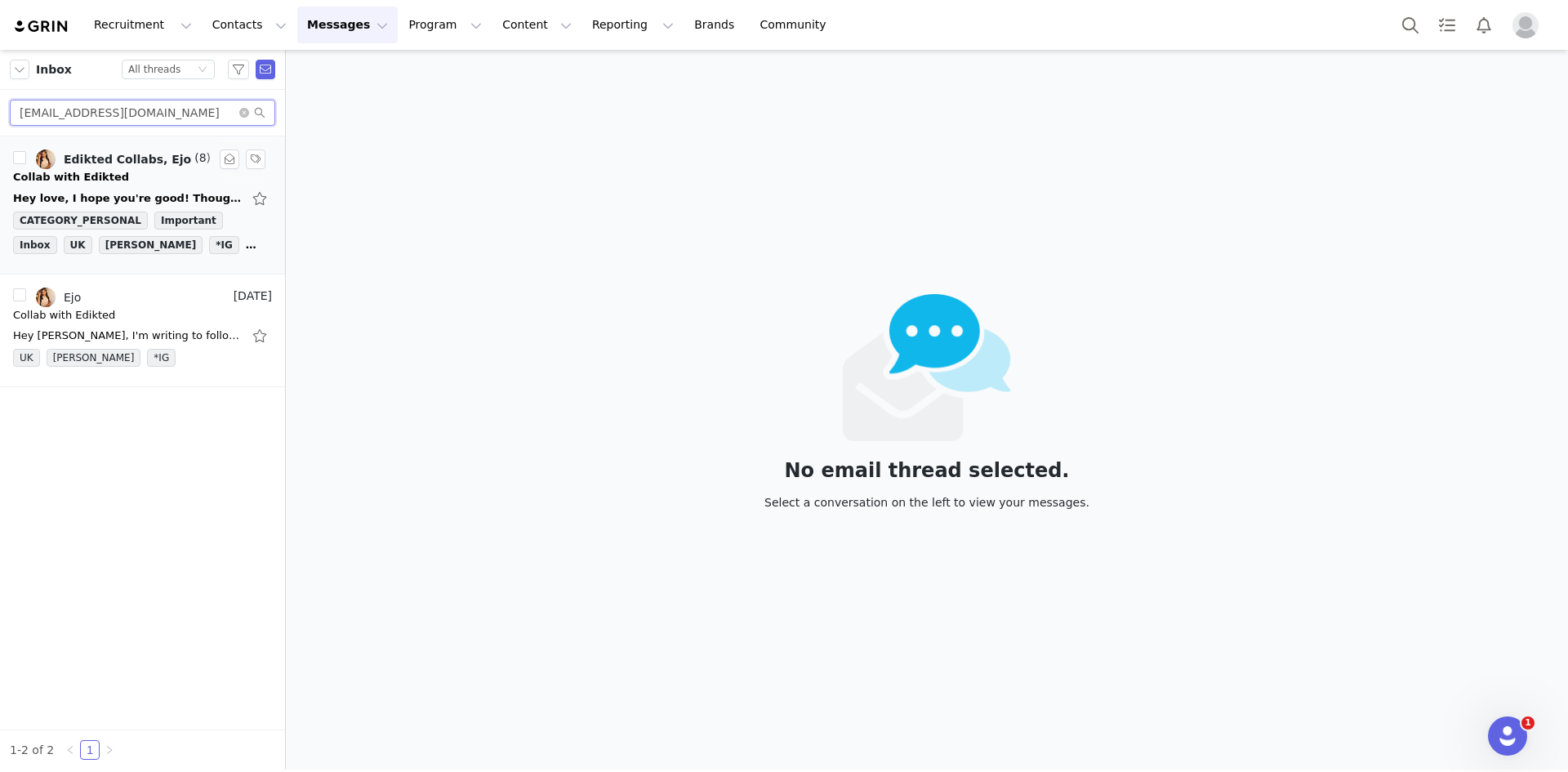
type input "ejo.pela@yahoo.com"
click at [123, 192] on div "Hey love, I hope you're good! Thought I would let you know I'm back now, lookin…" at bounding box center [128, 199] width 229 height 16
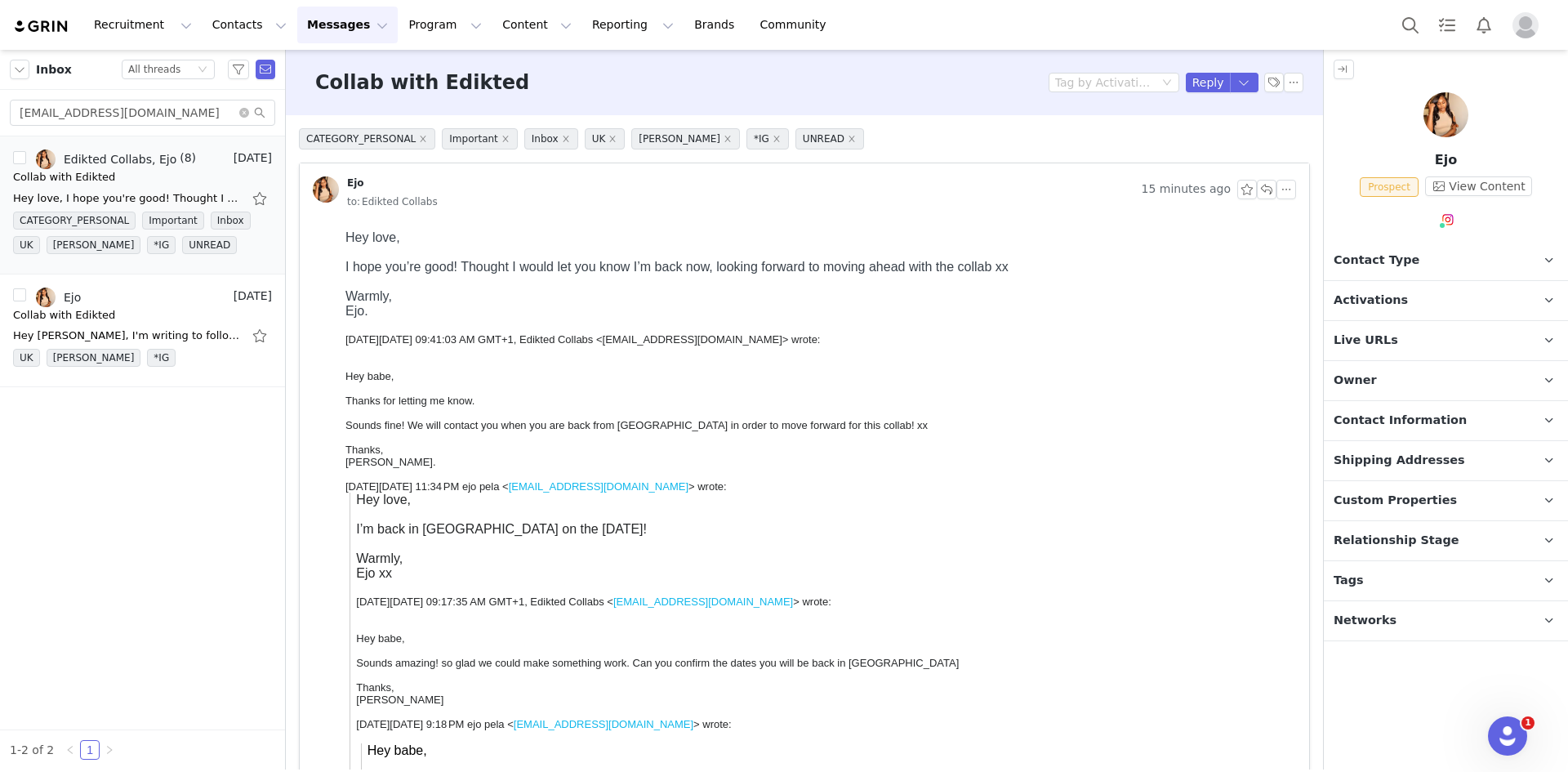
click at [1500, 261] on p "Contact Type Contact type can be Creator, Prospect, Application, or Manager." at bounding box center [1425, 261] width 205 height 39
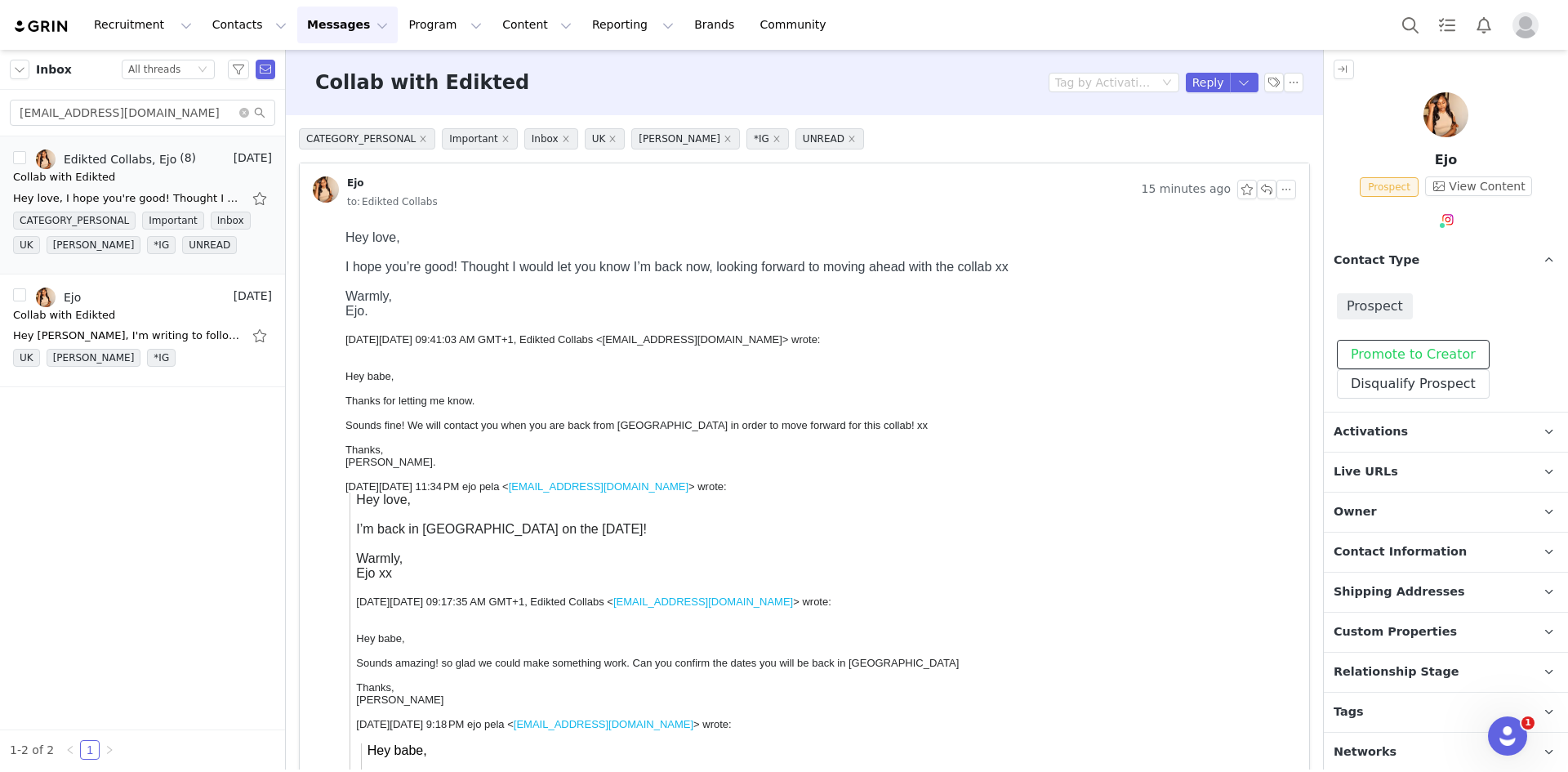
click at [1393, 347] on button "Promote to Creator" at bounding box center [1413, 354] width 152 height 29
click at [1431, 424] on p "Activations" at bounding box center [1425, 432] width 205 height 39
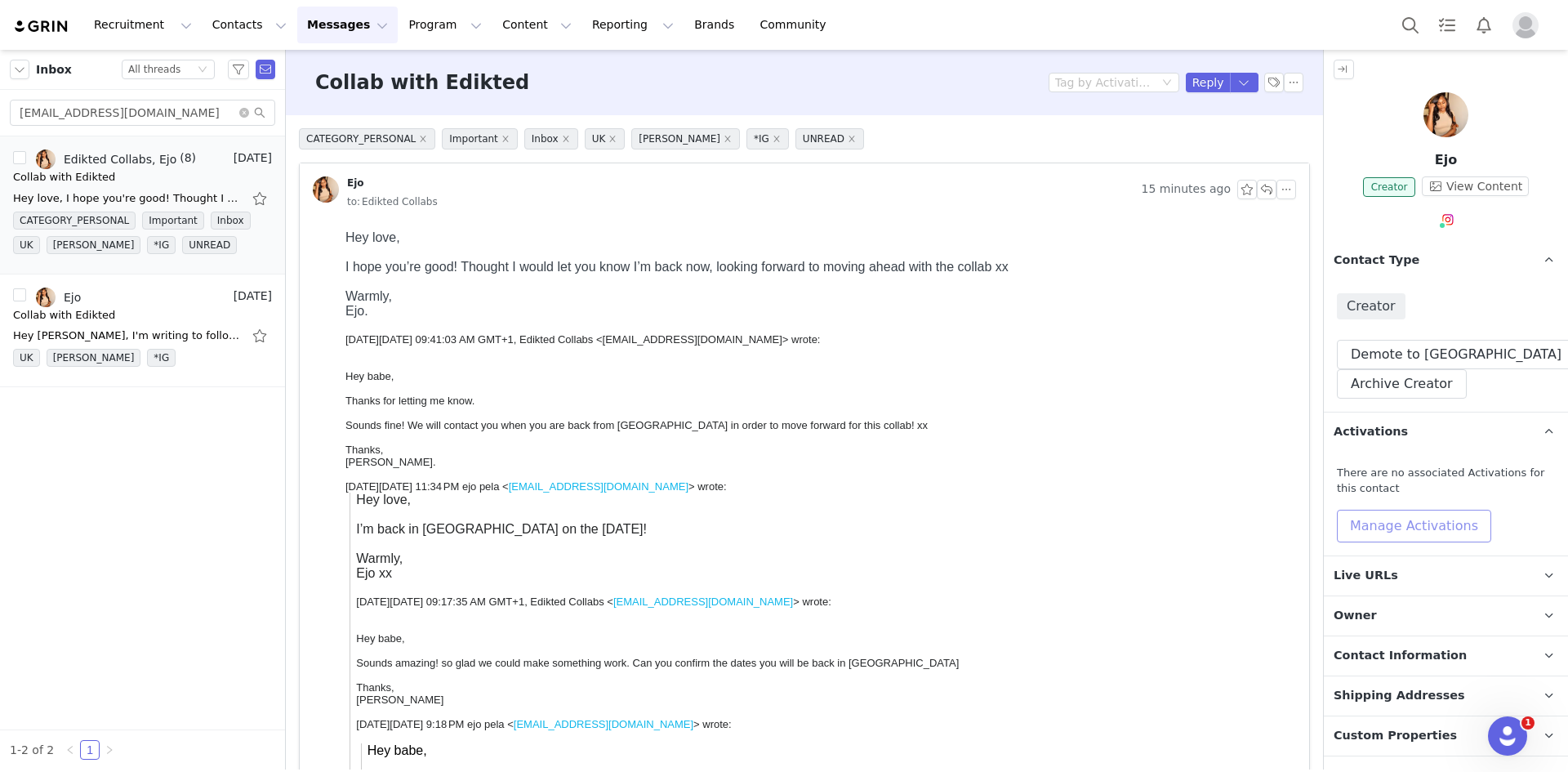
click at [1408, 519] on button "Manage Activations" at bounding box center [1414, 526] width 154 height 33
click at [1346, 586] on div "Select Activation" at bounding box center [1338, 588] width 97 height 25
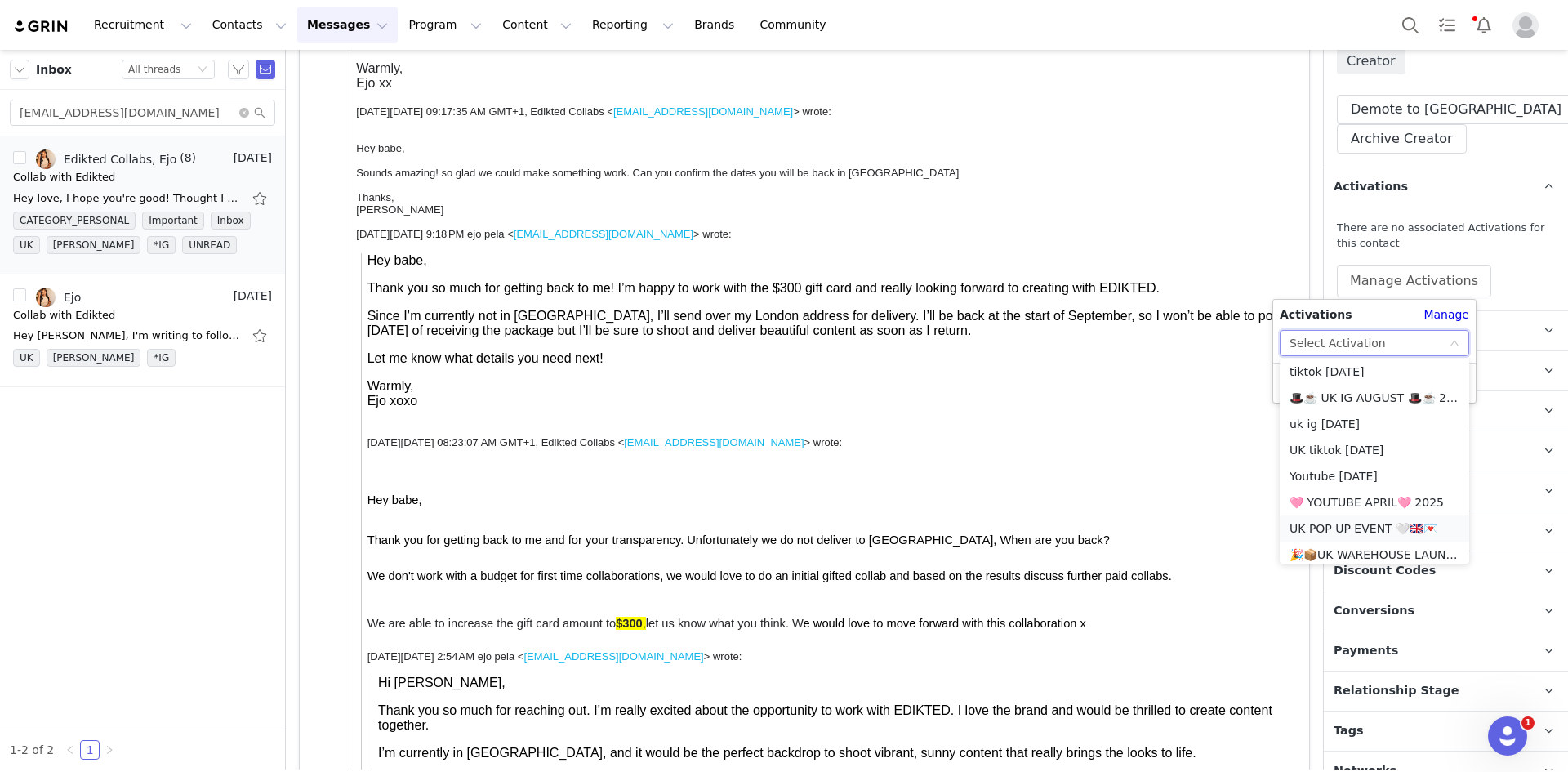
scroll to position [688, 0]
click at [1388, 476] on li "🎩☕️ UK IG AUGUST 🎩☕️ 2025" at bounding box center [1375, 472] width 190 height 26
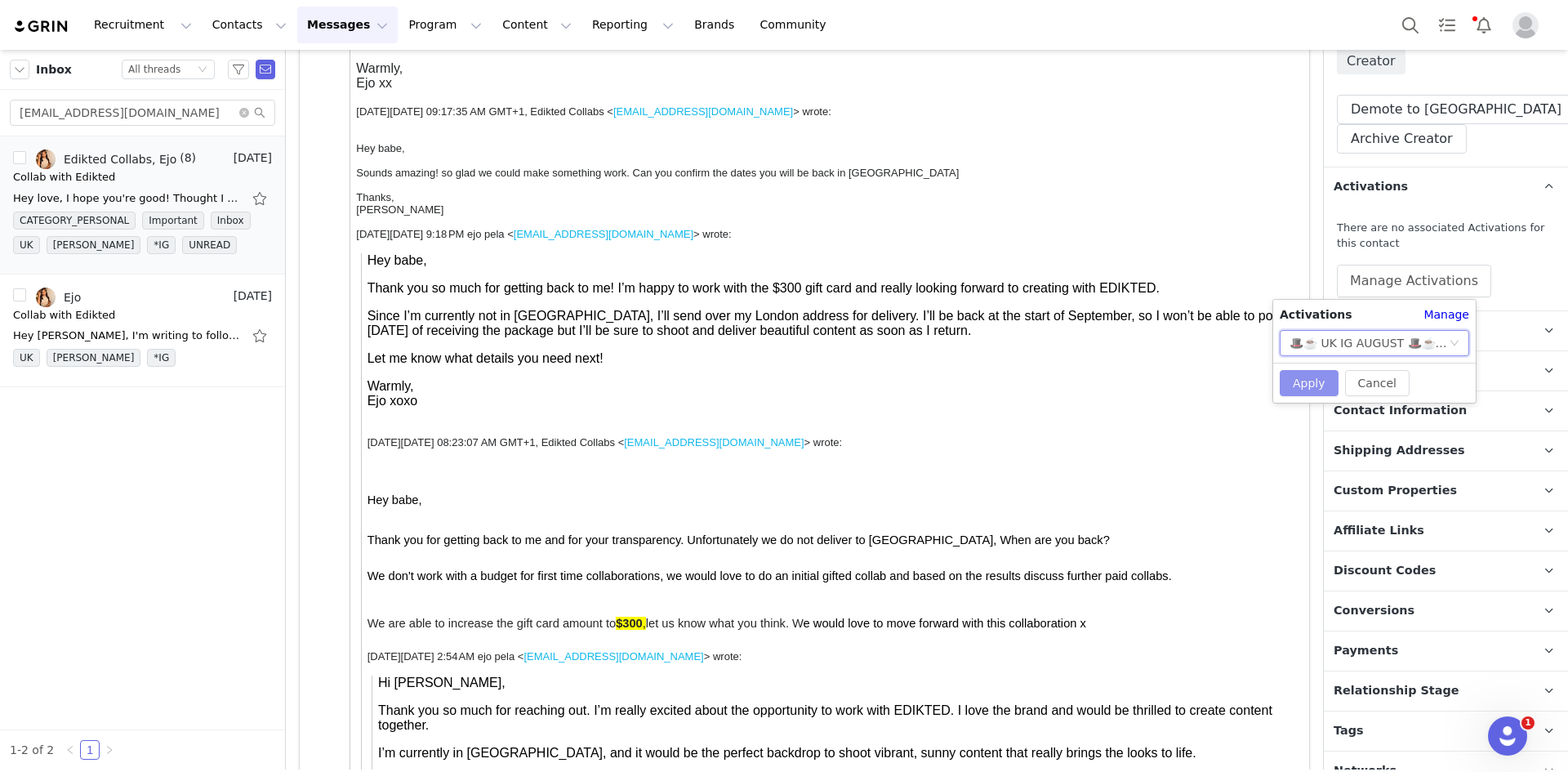
click at [1322, 387] on button "Apply" at bounding box center [1309, 382] width 59 height 26
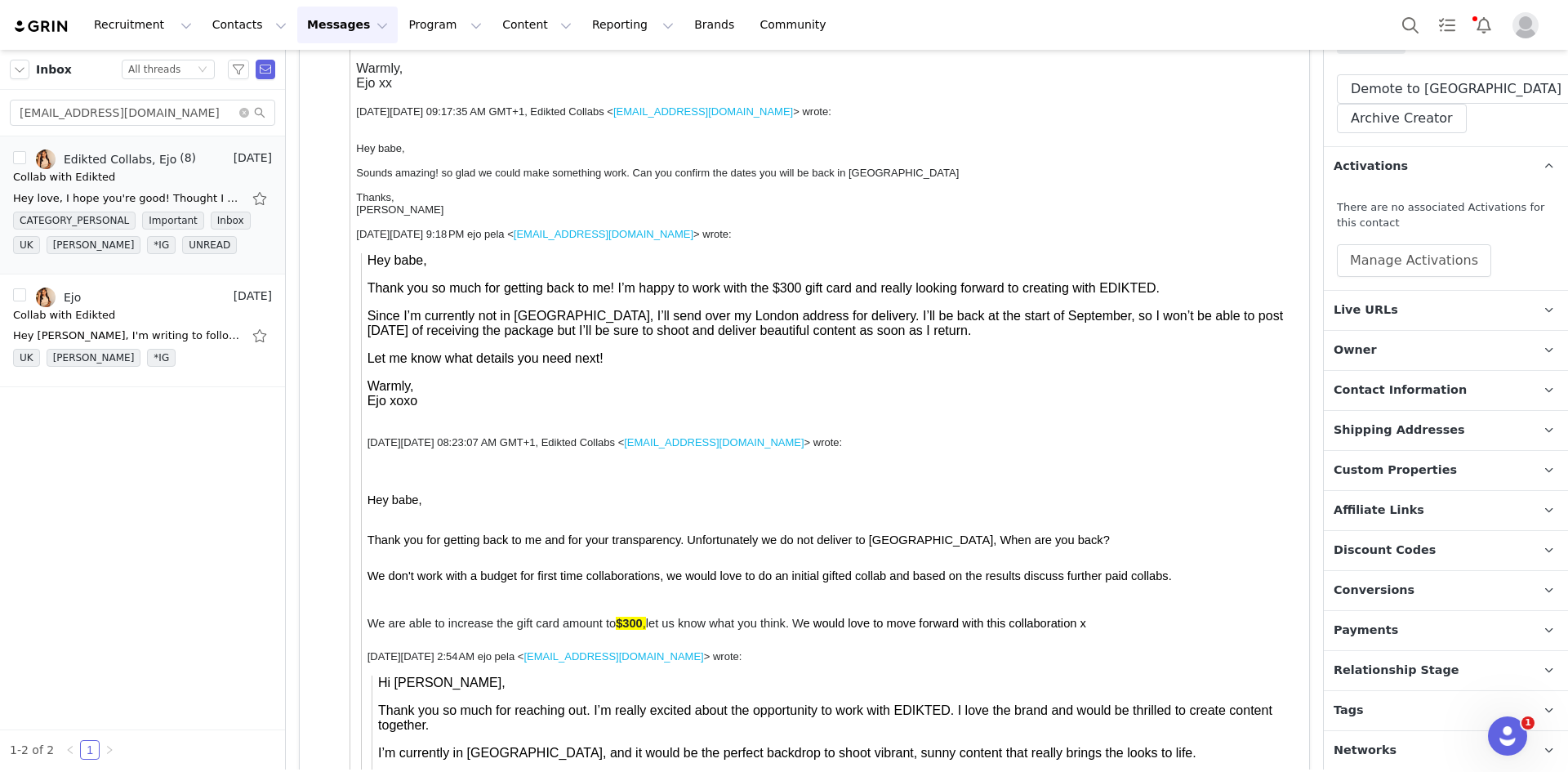
click at [1411, 665] on span "Relationship Stage" at bounding box center [1396, 670] width 126 height 18
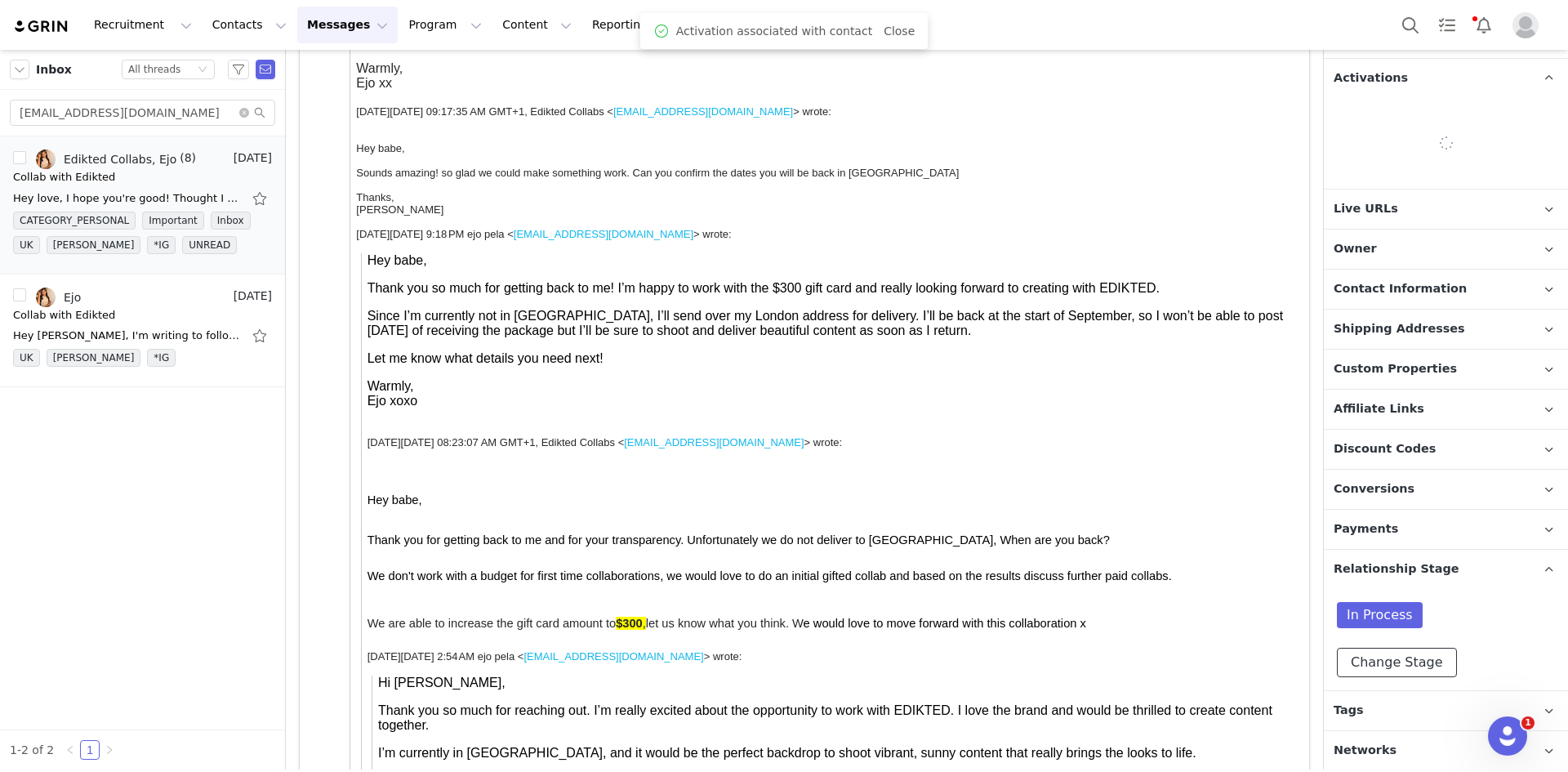
drag, startPoint x: 1390, startPoint y: 659, endPoint x: 1380, endPoint y: 490, distance: 169.3
click at [1389, 659] on button "Change Stage" at bounding box center [1396, 662] width 120 height 29
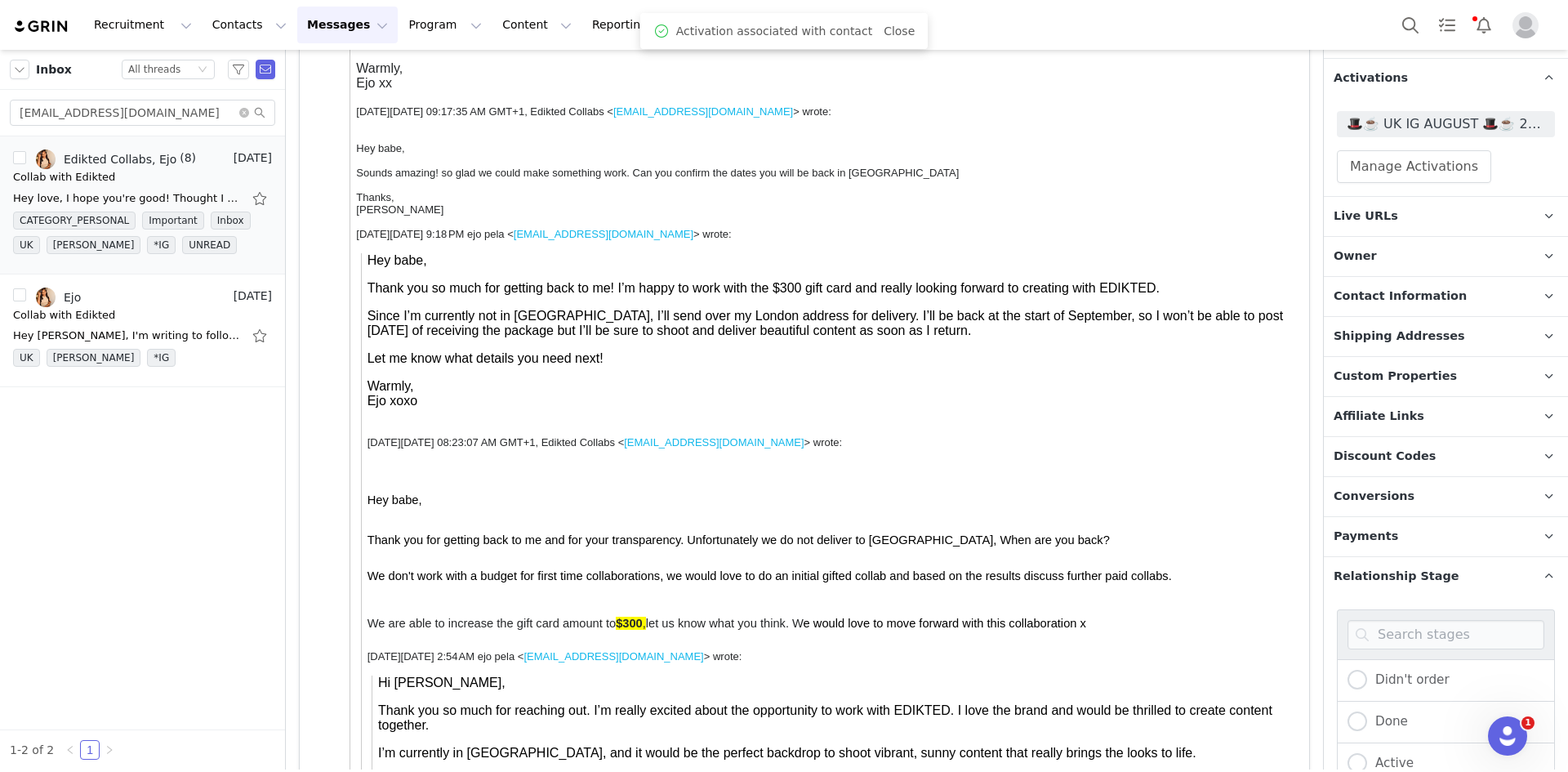
scroll to position [638, 0]
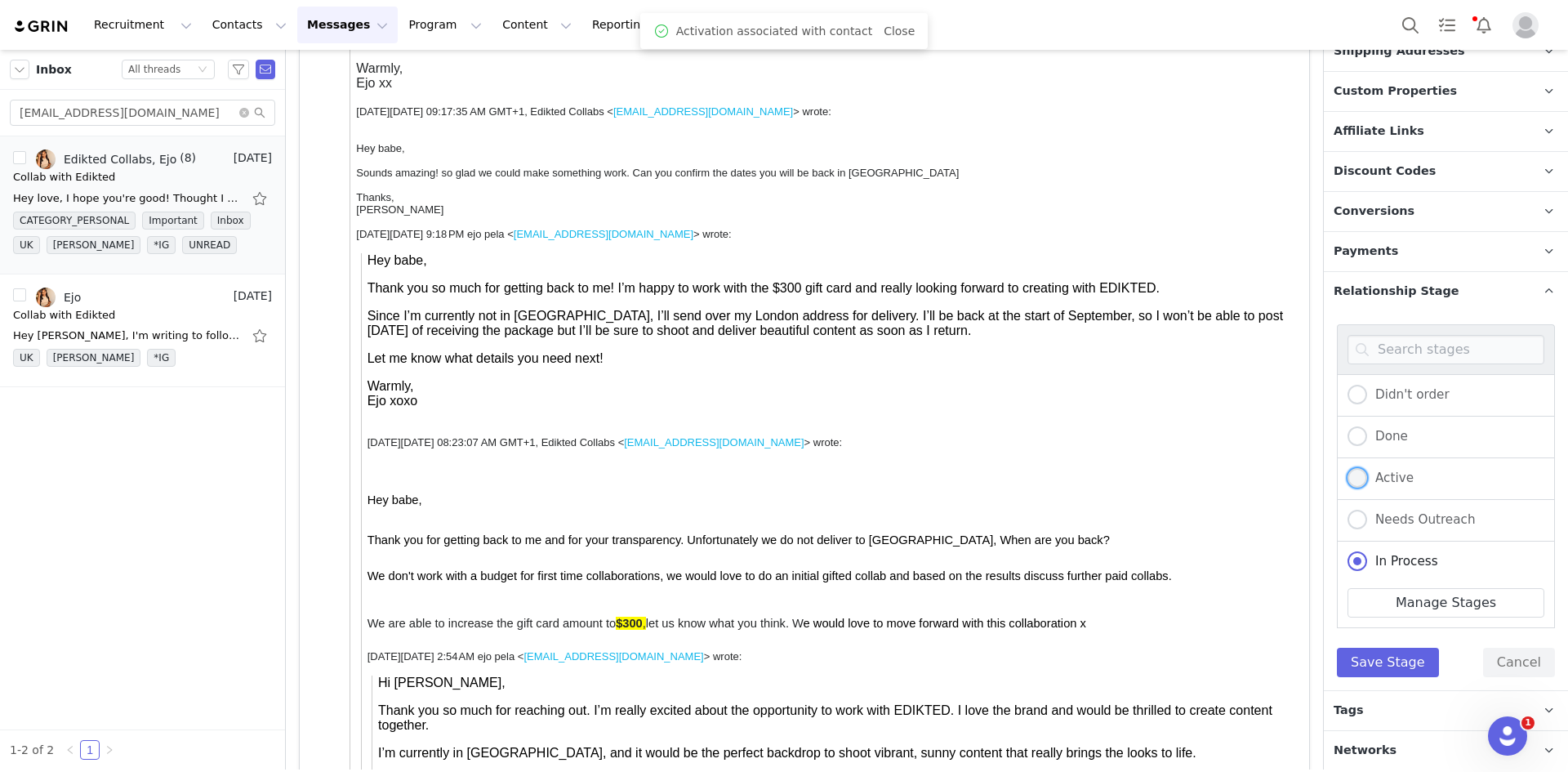
click at [1352, 486] on span at bounding box center [1357, 479] width 20 height 21
click at [1352, 486] on input "Active" at bounding box center [1357, 479] width 20 height 21
radio input "true"
radio input "false"
click at [1362, 650] on button "Save Stage" at bounding box center [1387, 662] width 102 height 29
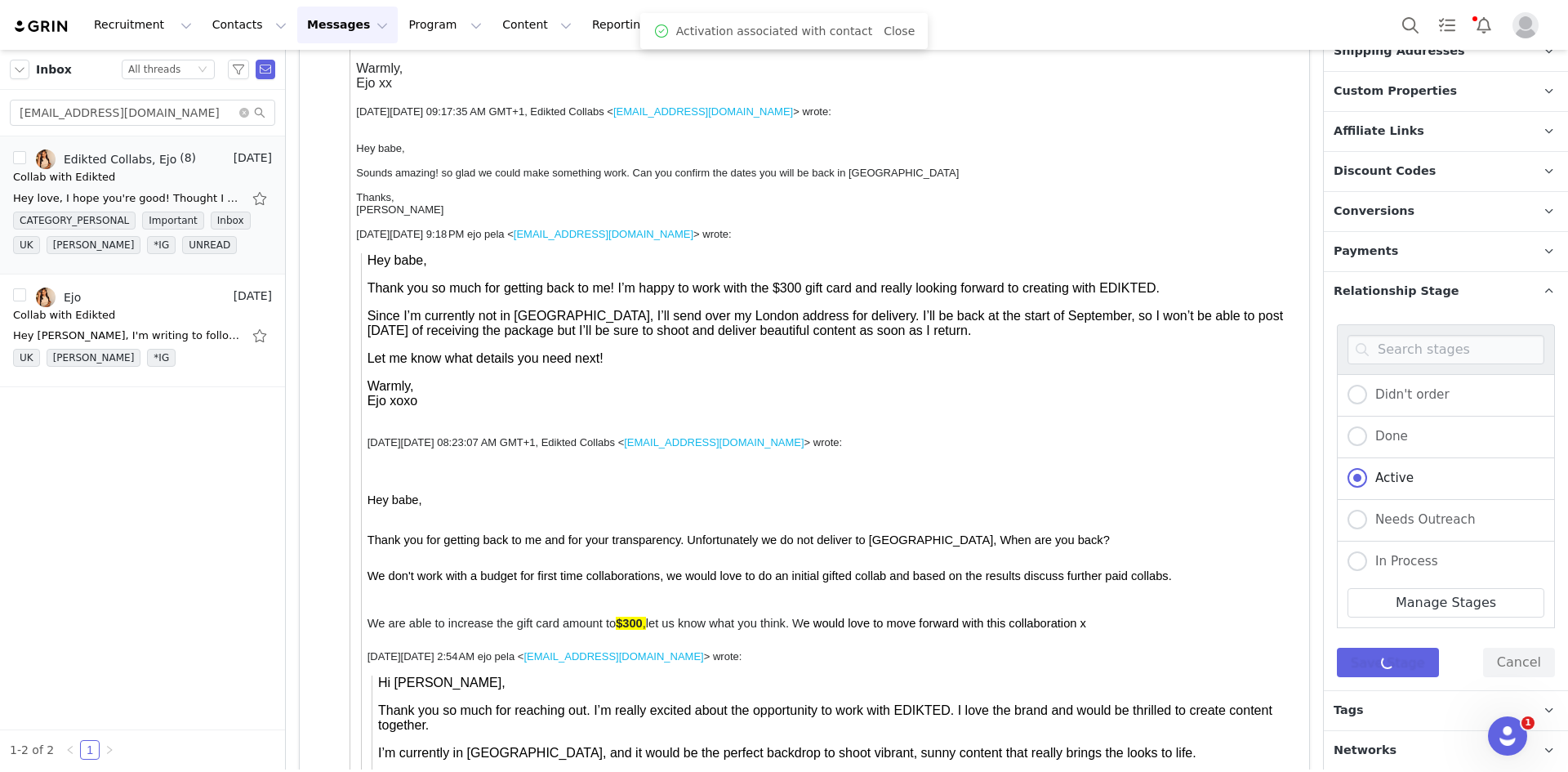
click at [1354, 711] on span "Tags" at bounding box center [1348, 710] width 30 height 18
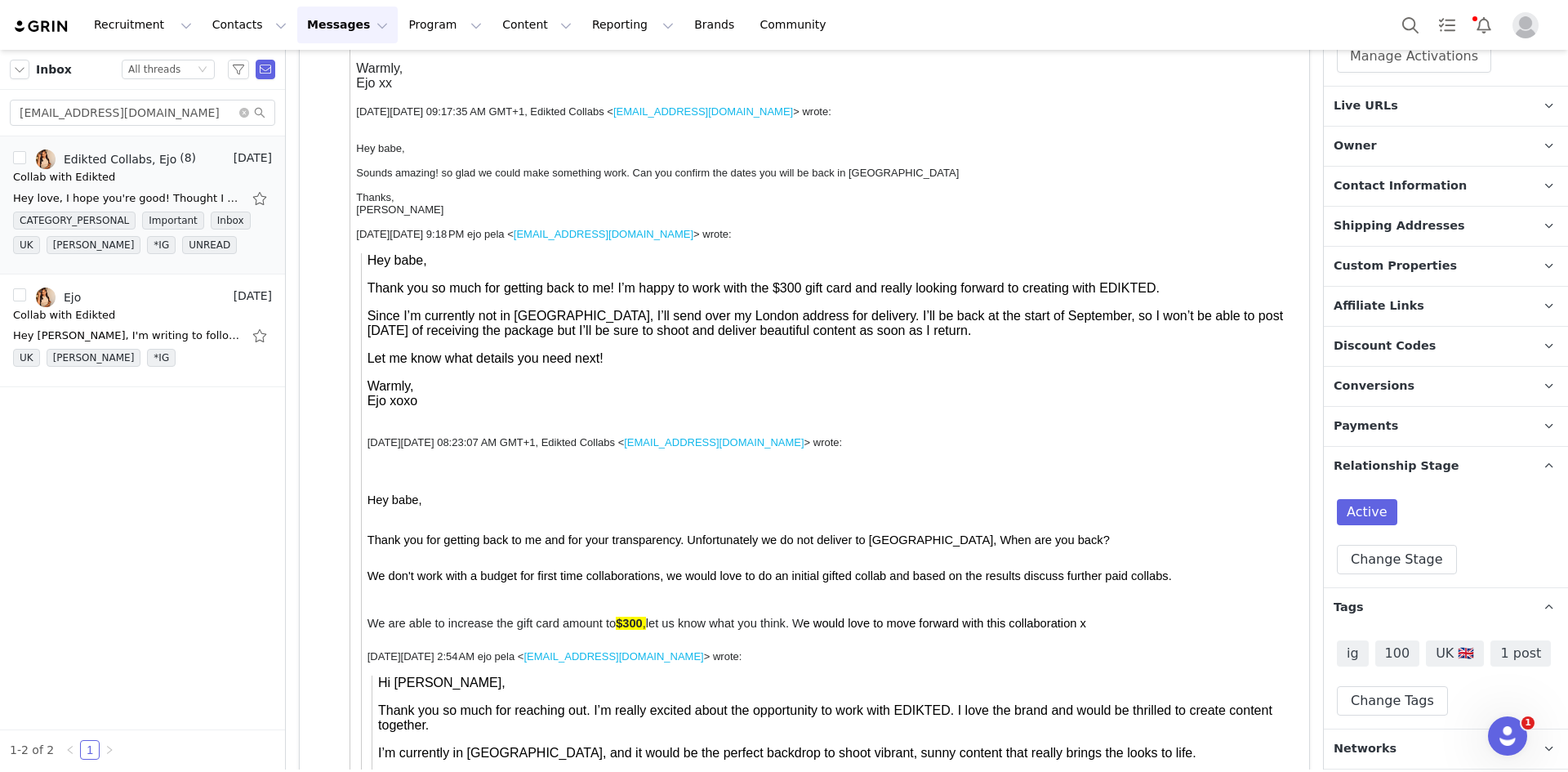
scroll to position [462, 0]
click at [1376, 694] on button "Change Tags" at bounding box center [1392, 702] width 111 height 29
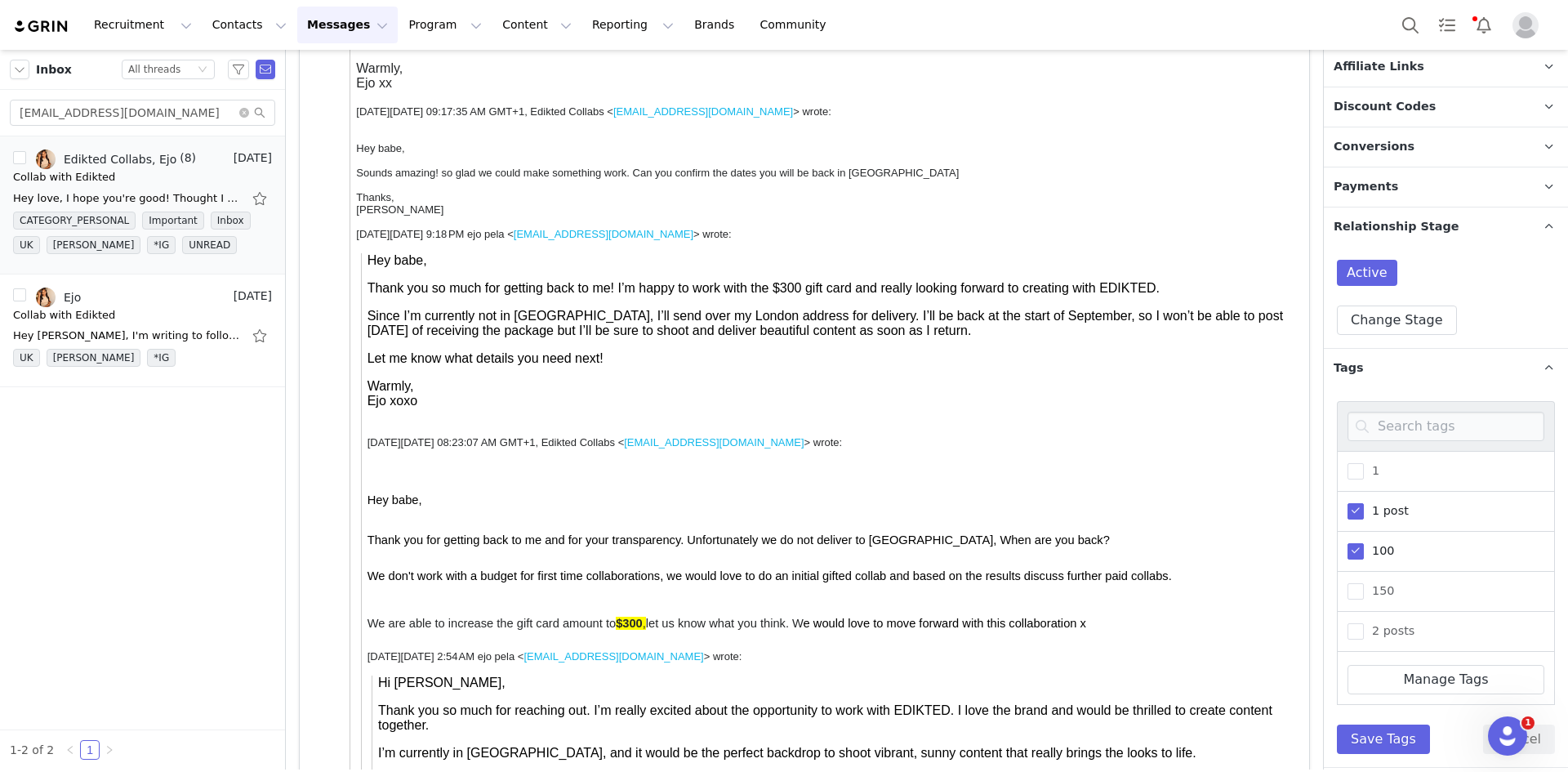
scroll to position [740, 0]
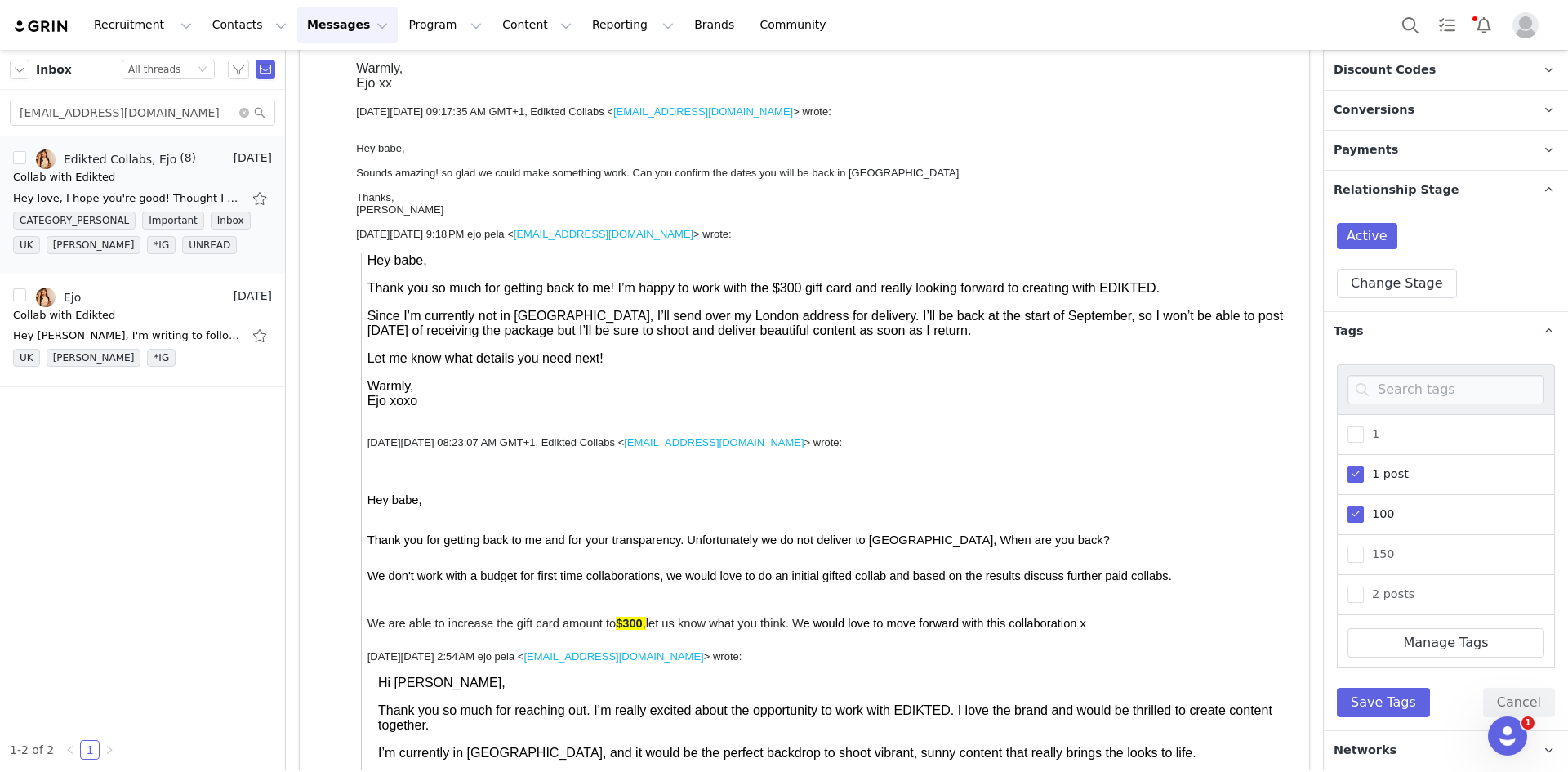
click at [1356, 479] on span at bounding box center [1355, 474] width 16 height 16
click at [1363, 466] on input "1 post" at bounding box center [1363, 466] width 0 height 0
click at [1353, 513] on span at bounding box center [1355, 514] width 16 height 16
click at [1363, 506] on input "100" at bounding box center [1363, 506] width 0 height 0
click at [1384, 380] on input at bounding box center [1446, 389] width 197 height 29
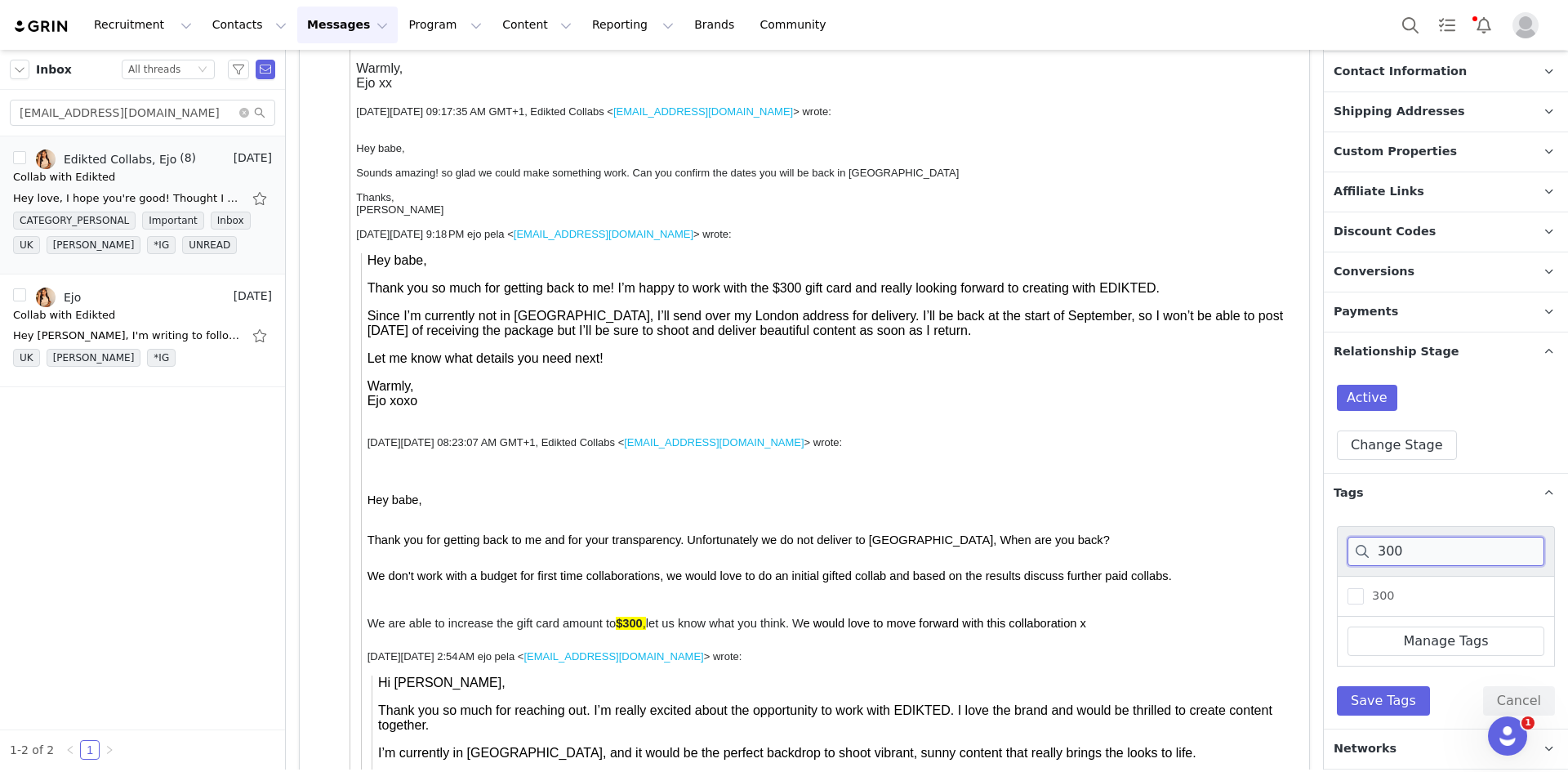
scroll to position [576, 0]
type input "300"
click at [1359, 594] on span at bounding box center [1355, 597] width 16 height 16
click at [1363, 589] on input "300" at bounding box center [1363, 589] width 0 height 0
click at [1393, 694] on button "Save Tags" at bounding box center [1383, 702] width 93 height 29
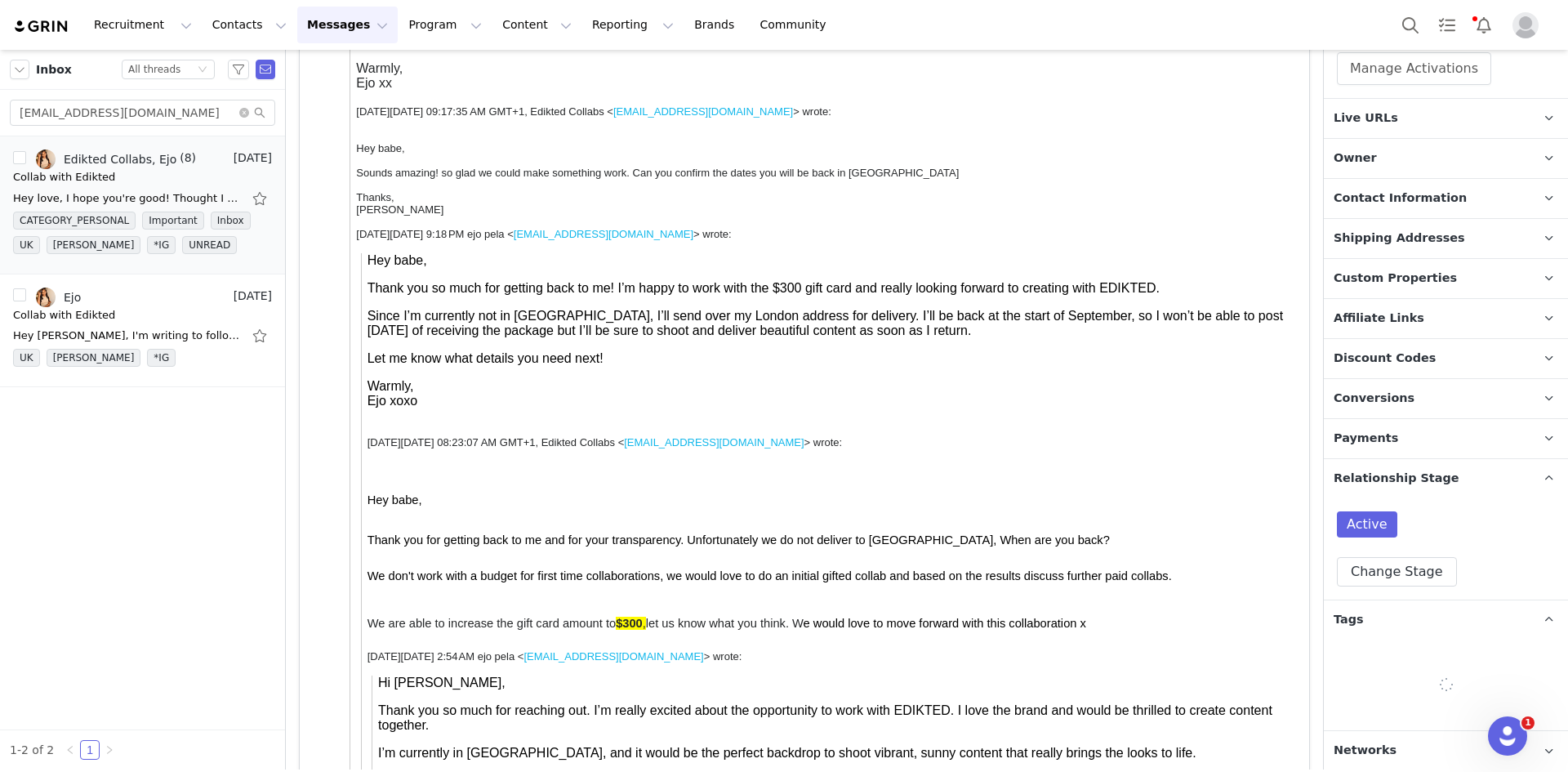
scroll to position [462, 0]
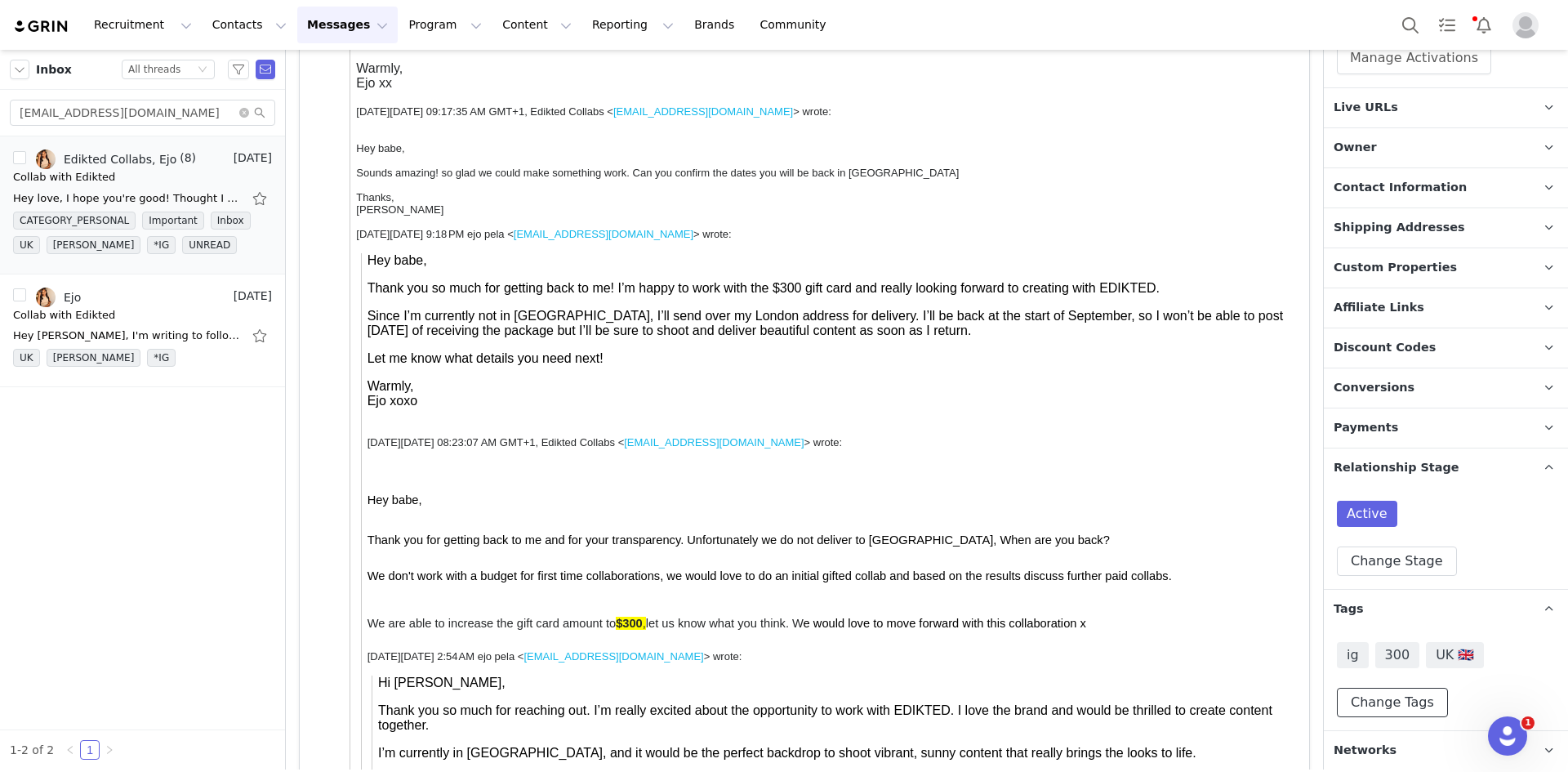
click at [1390, 691] on button "Change Tags" at bounding box center [1392, 702] width 111 height 29
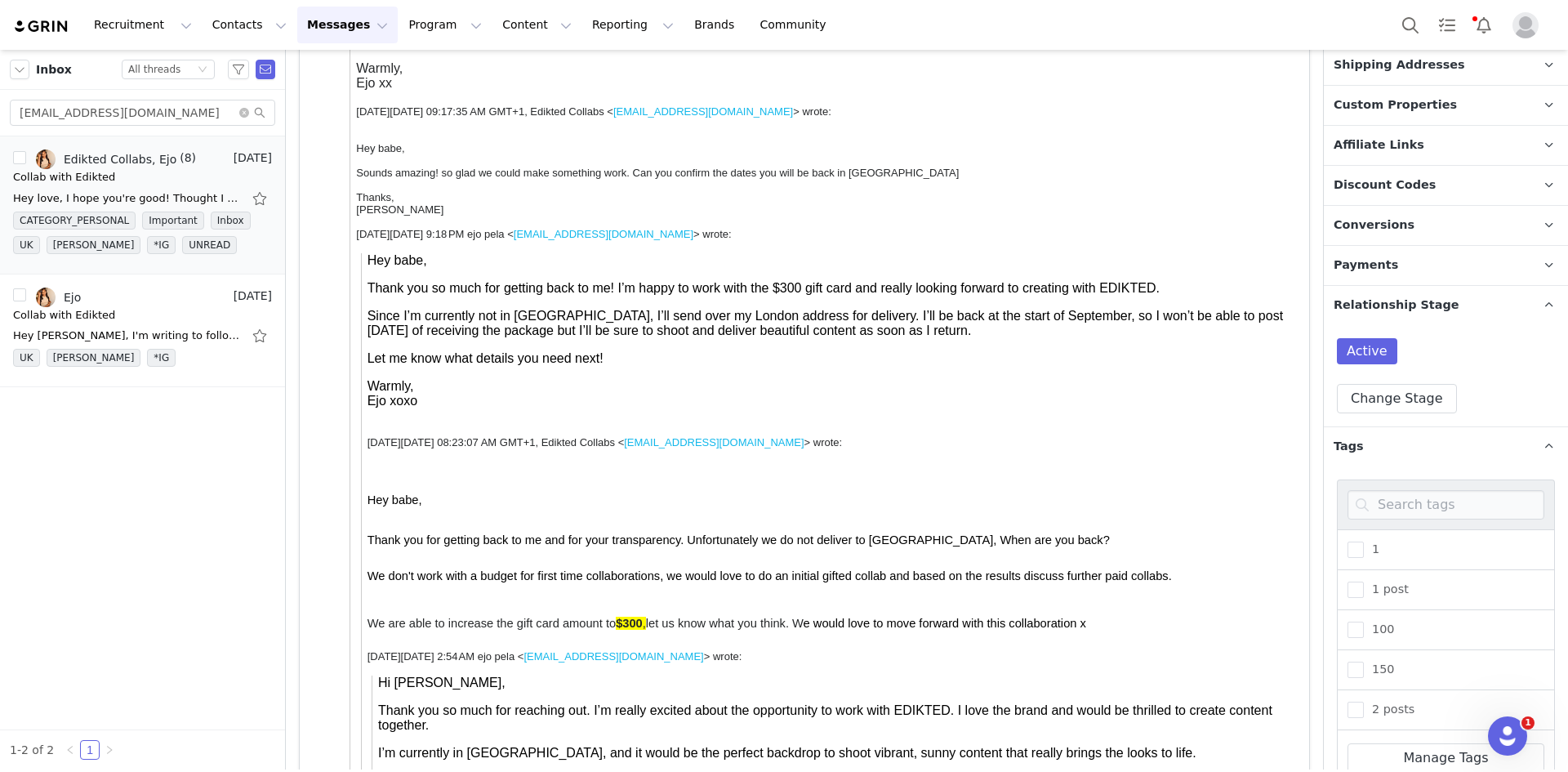
scroll to position [626, 0]
click at [1417, 501] on input at bounding box center [1446, 503] width 197 height 29
type input "di"
click at [1356, 623] on span at bounding box center [1355, 628] width 16 height 16
click at [1363, 620] on input "diversity" at bounding box center [1363, 620] width 0 height 0
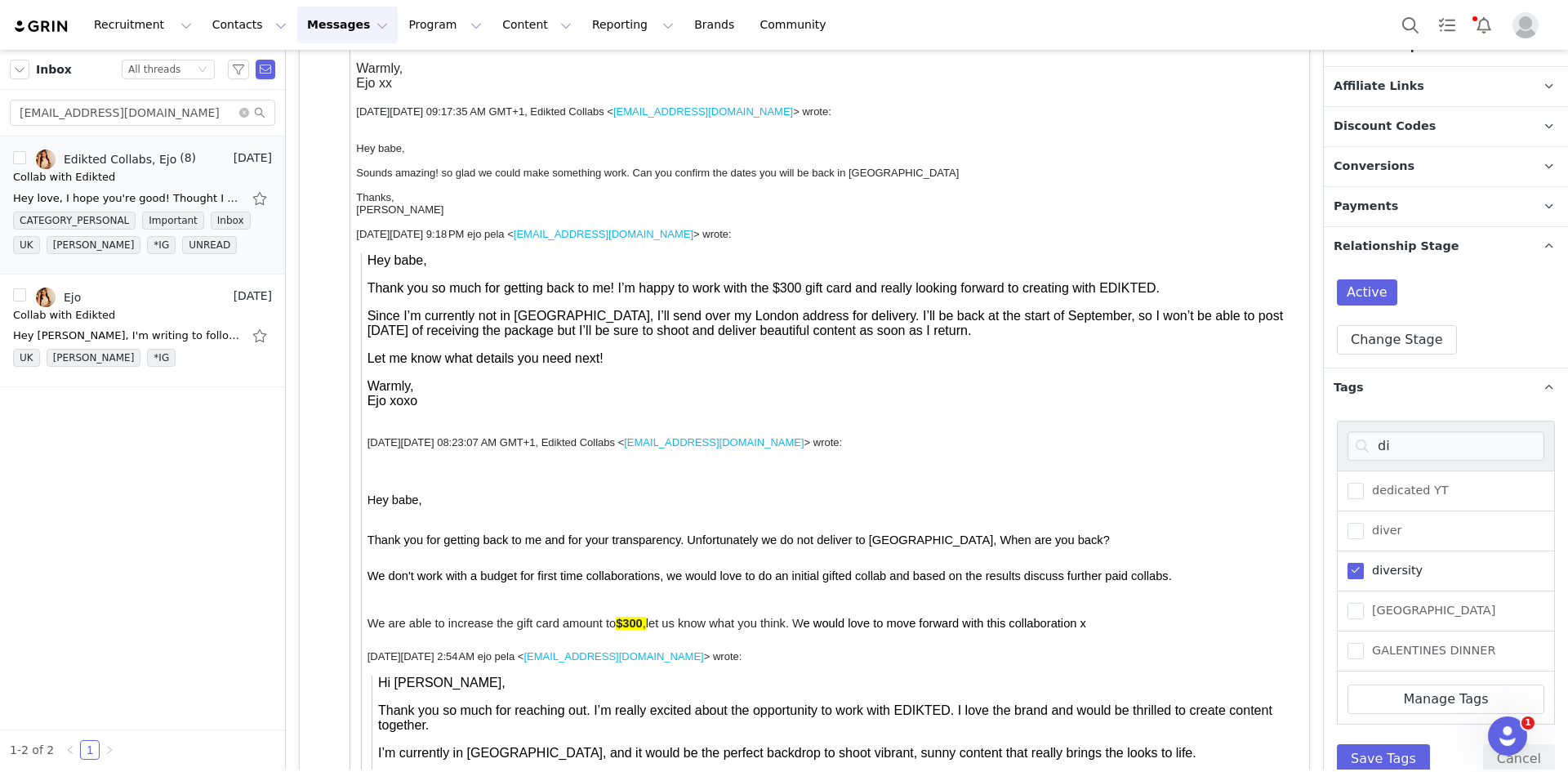
scroll to position [740, 0]
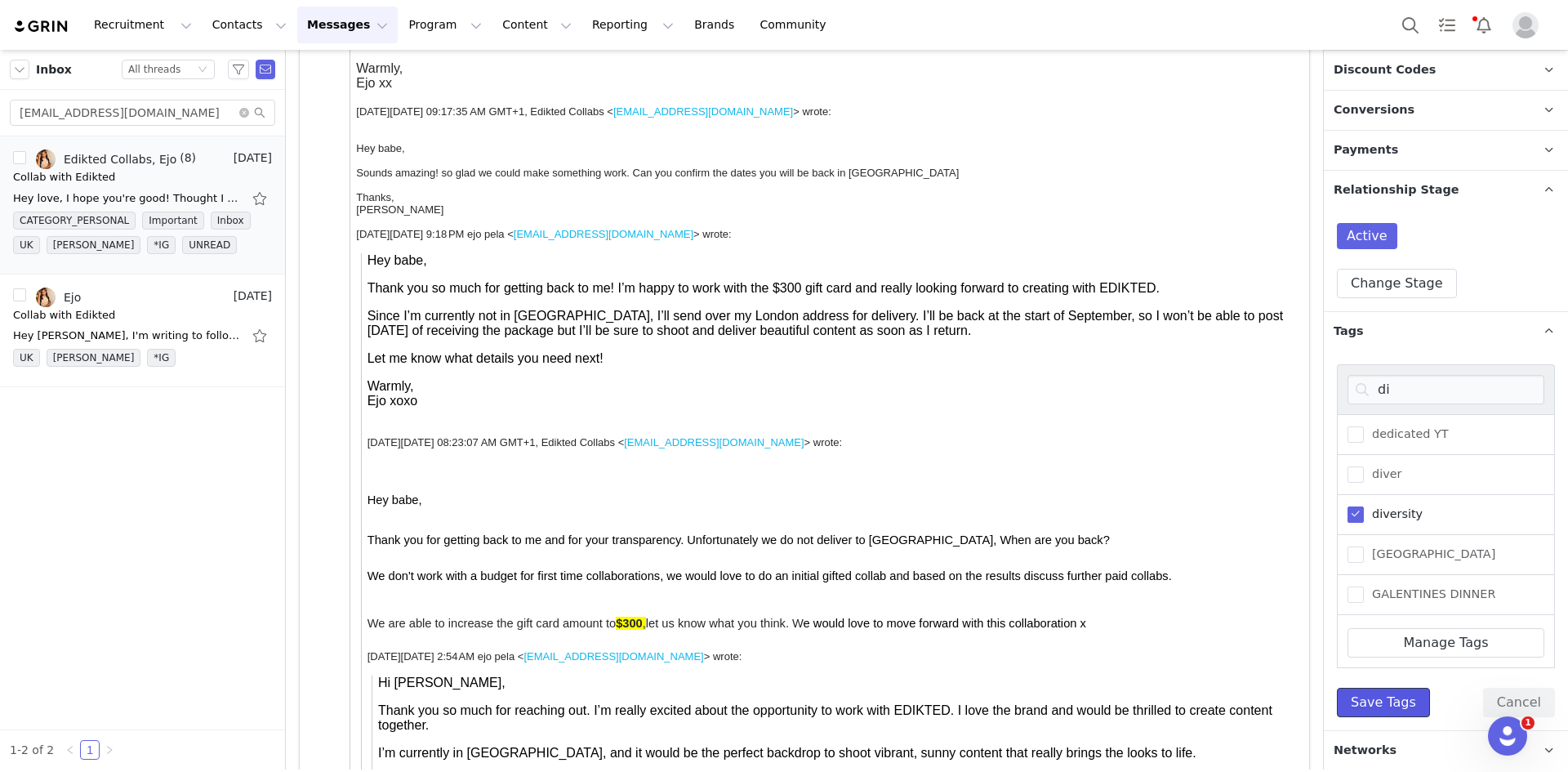
click at [1376, 710] on button "Save Tags" at bounding box center [1383, 702] width 93 height 29
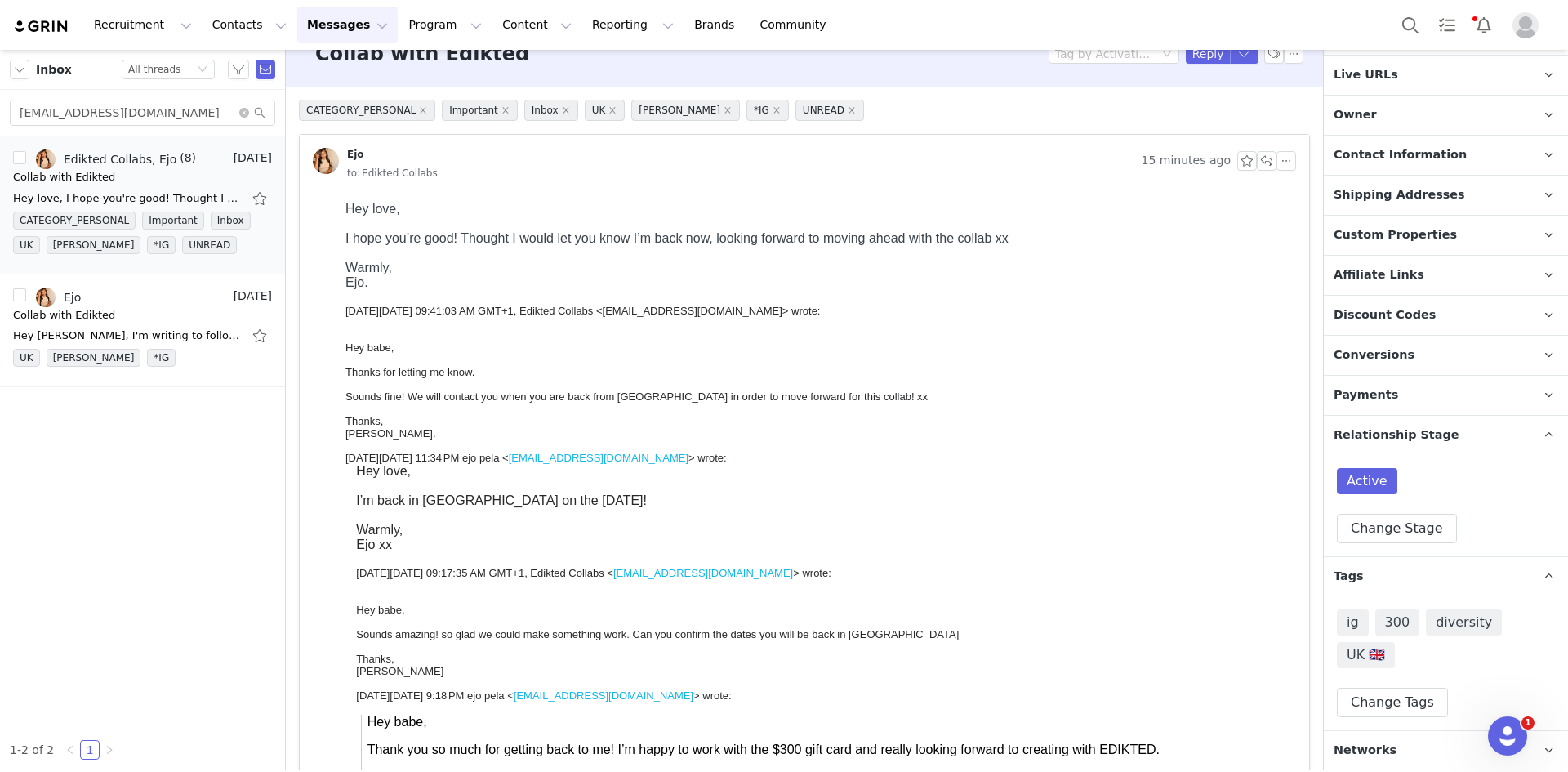
scroll to position [0, 0]
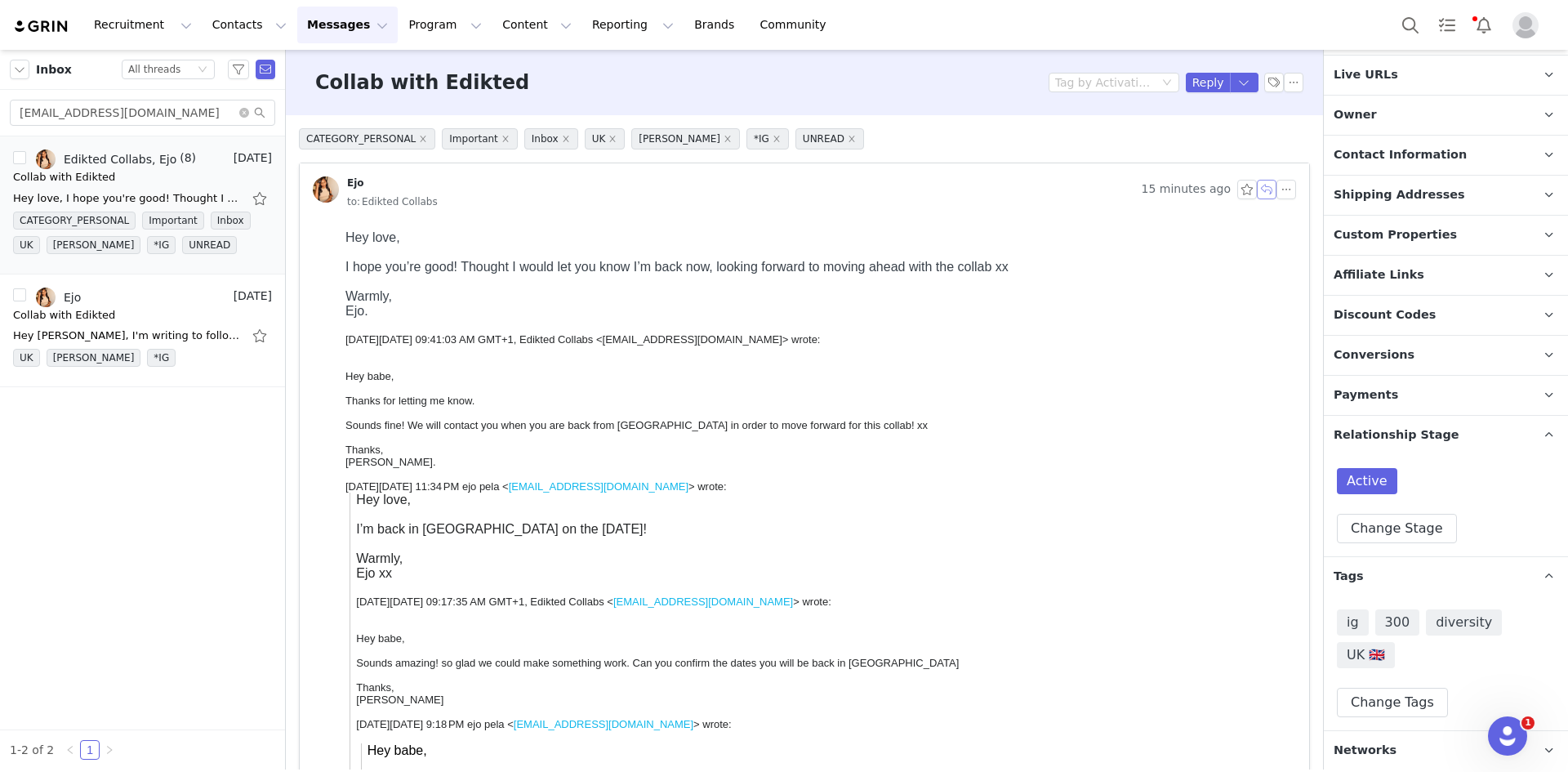
click at [1257, 187] on button "button" at bounding box center [1267, 190] width 20 height 19
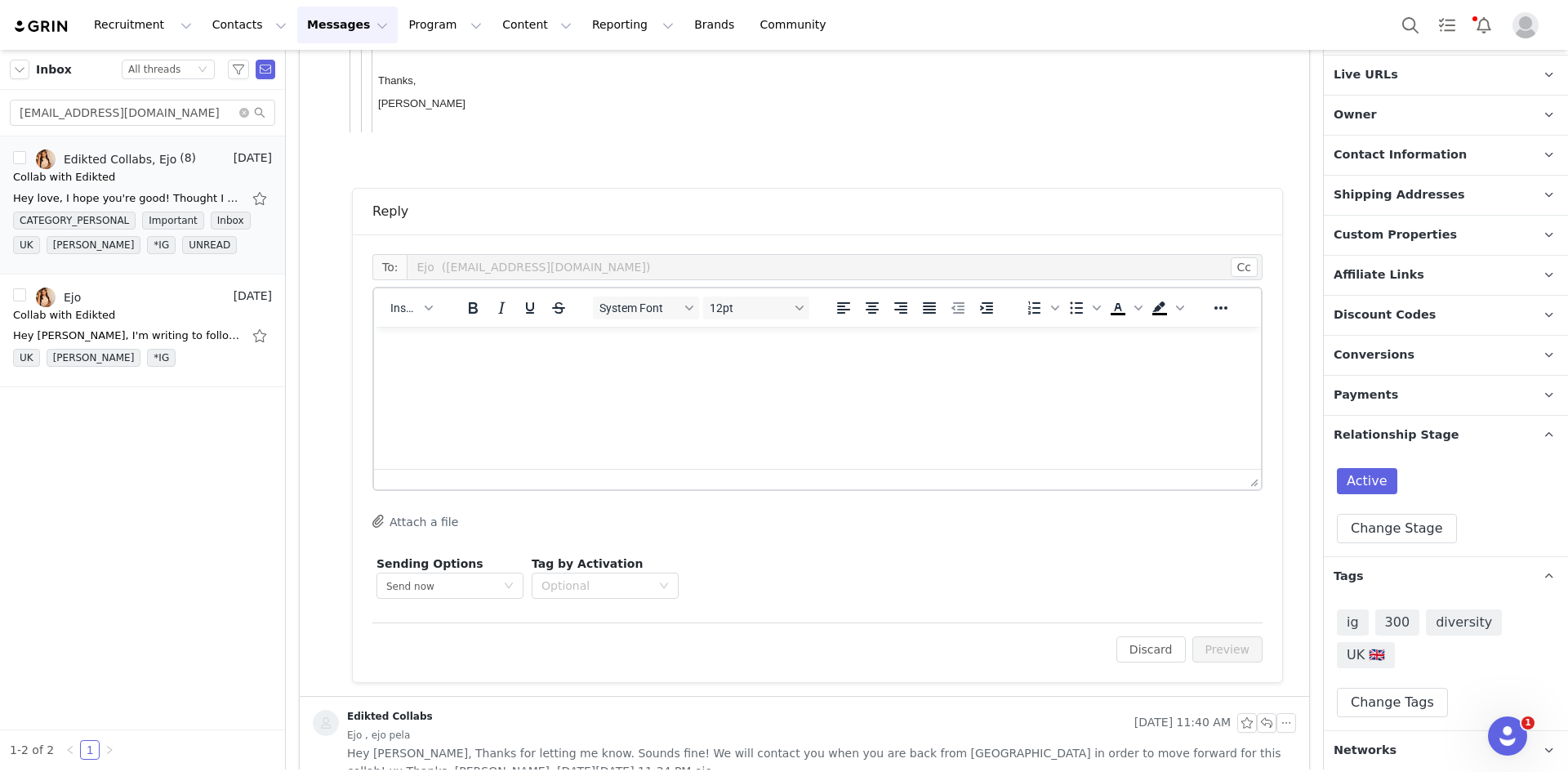
scroll to position [1851, 0]
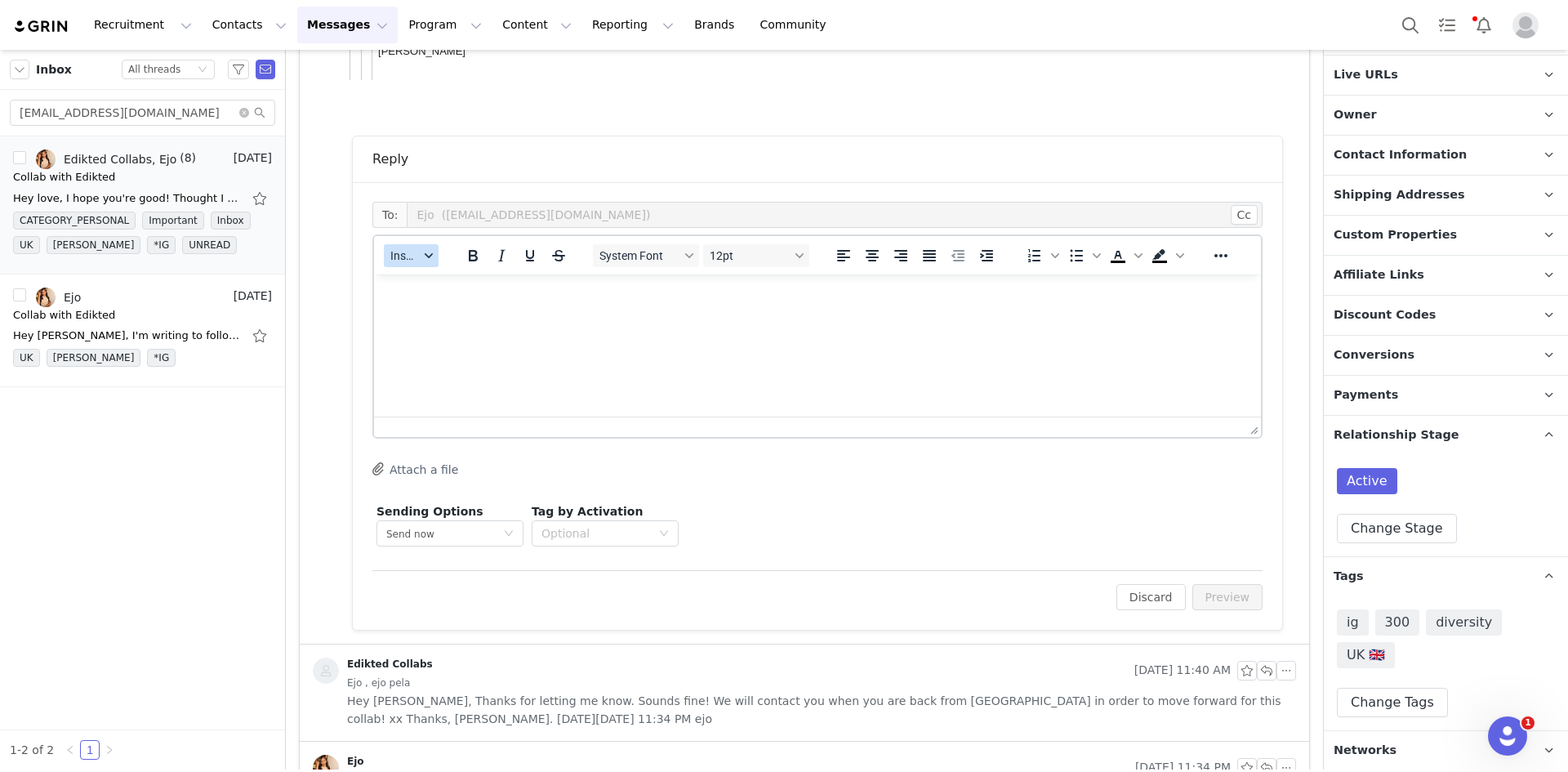
click at [412, 258] on span "Insert" at bounding box center [404, 255] width 28 height 13
click at [420, 286] on div "Insert Template" at bounding box center [472, 285] width 147 height 19
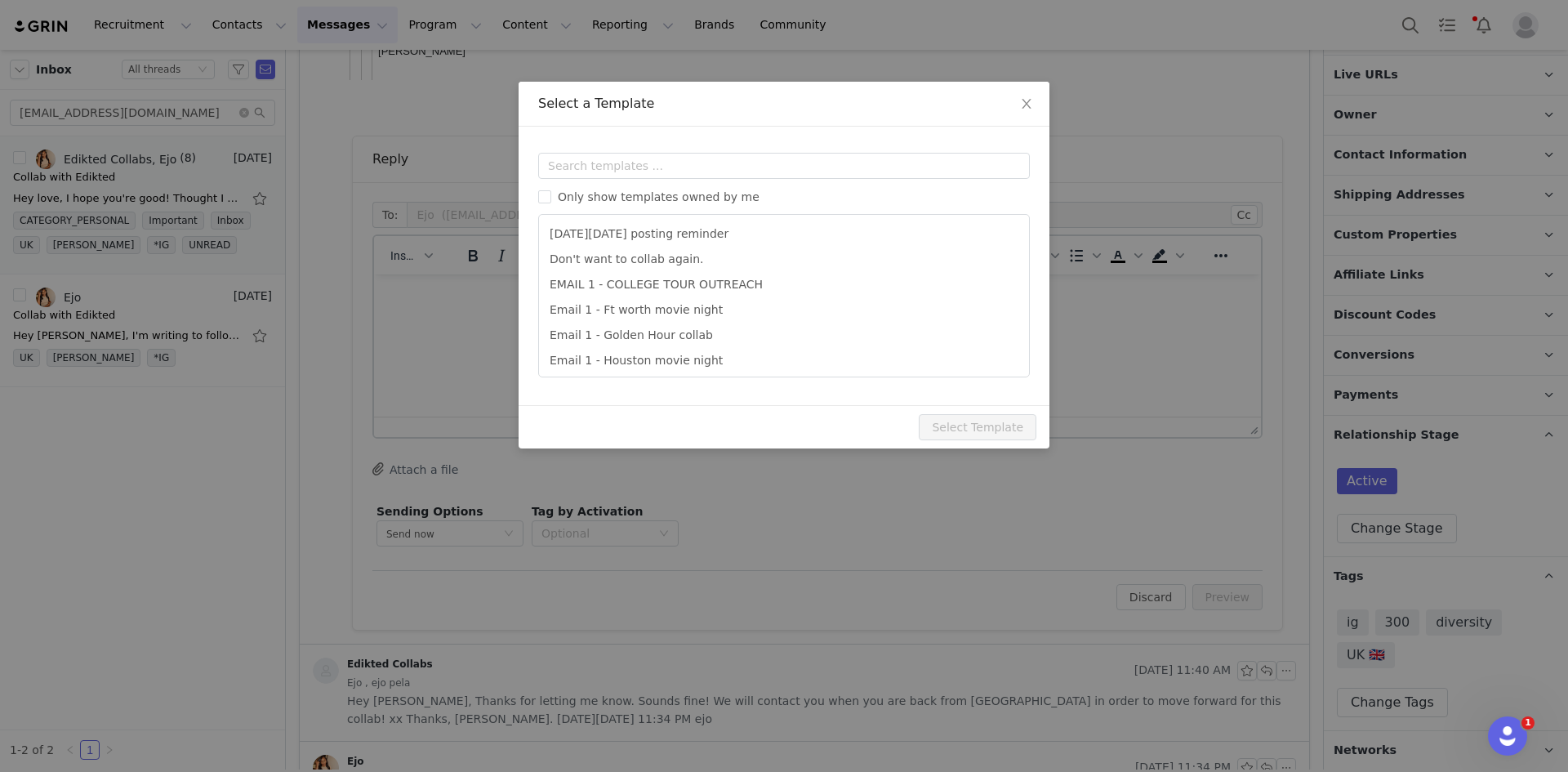
scroll to position [0, 0]
click at [559, 163] on input "text" at bounding box center [784, 165] width 492 height 26
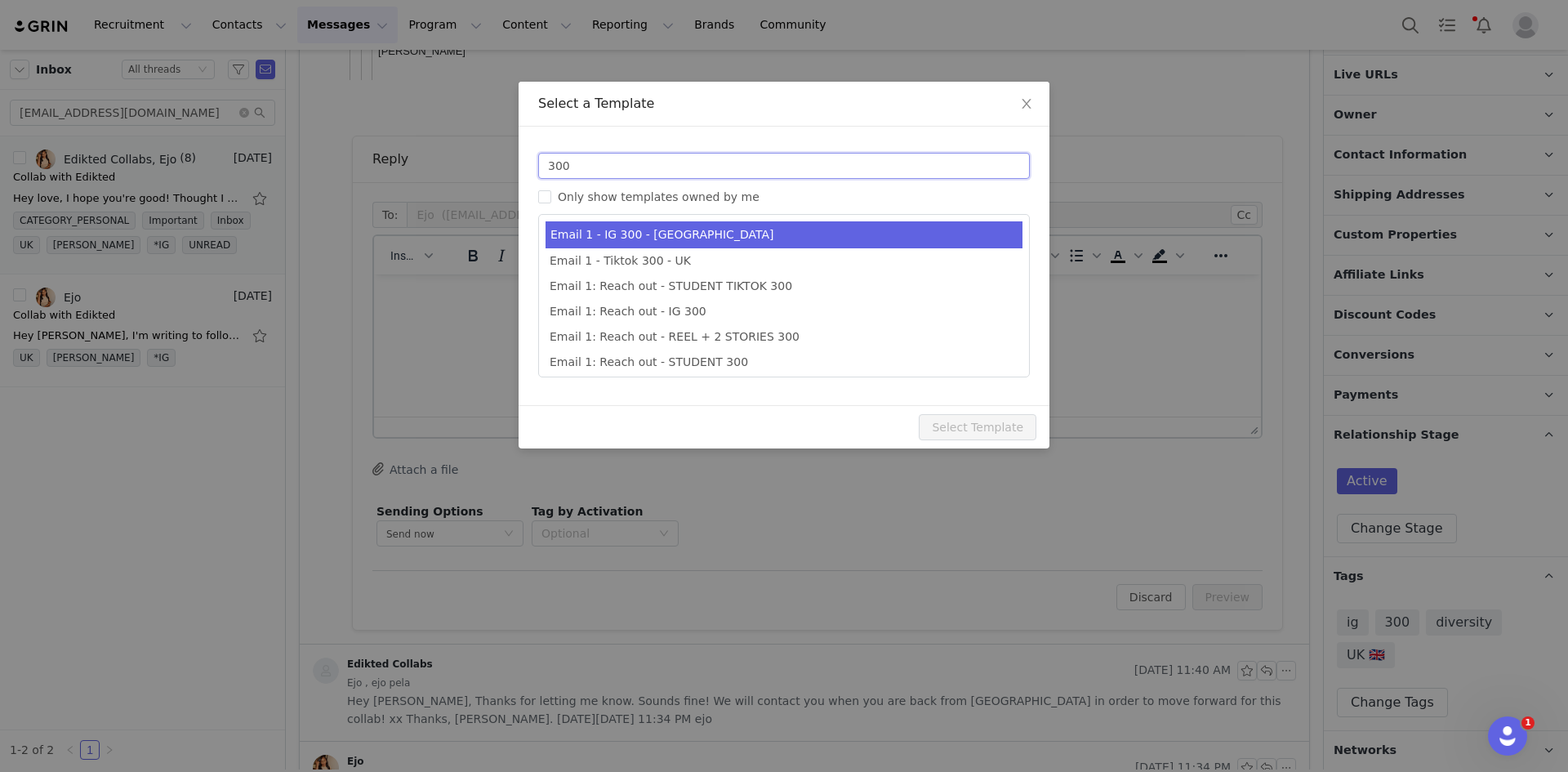
type input "300"
type input "Collab with Edikted"
click at [826, 239] on li "Email 1 - IG 300 - UK" at bounding box center [784, 235] width 477 height 27
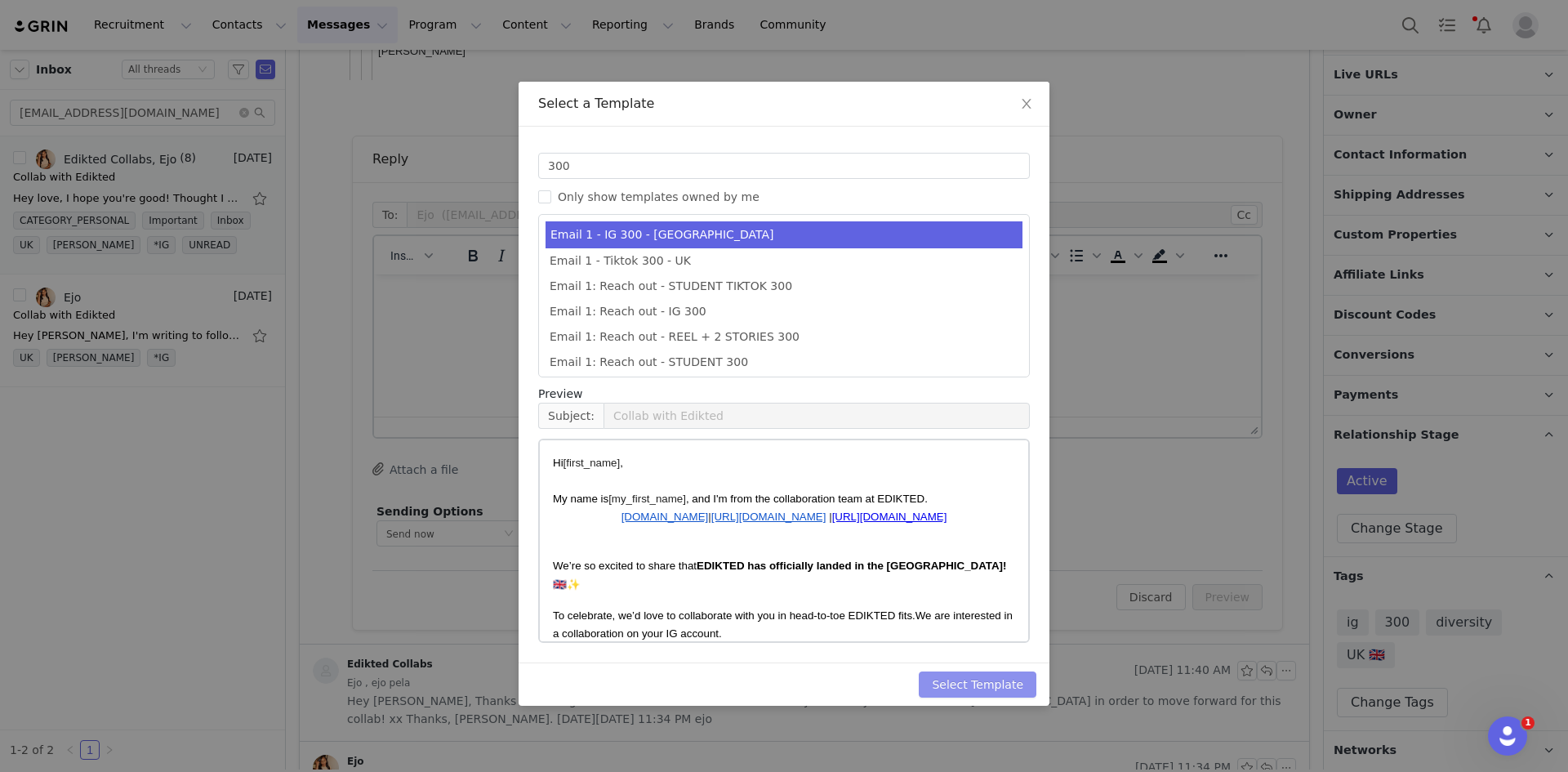
click at [987, 690] on button "Select Template" at bounding box center [977, 683] width 118 height 26
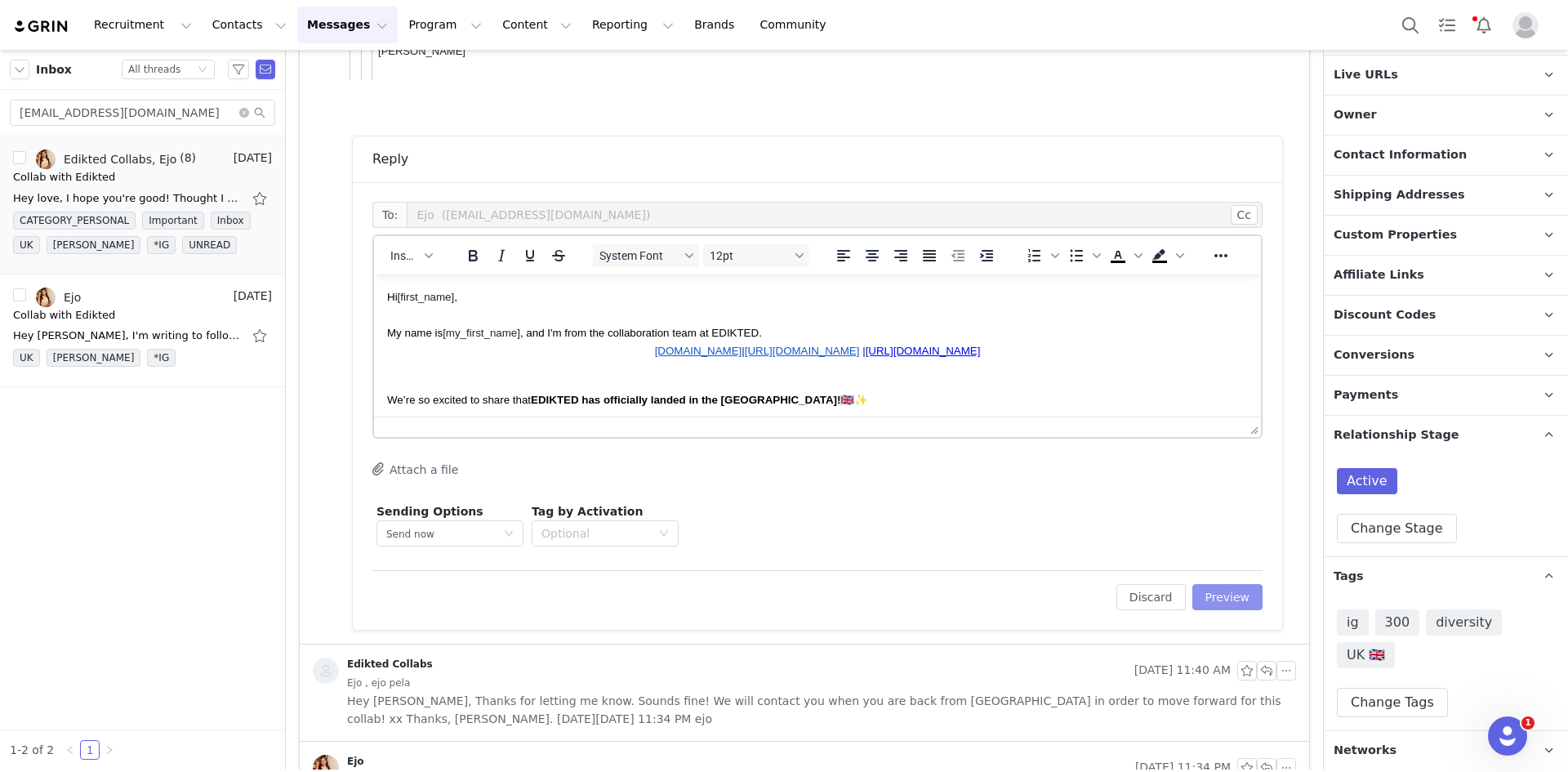
click at [1207, 596] on button "Preview" at bounding box center [1228, 597] width 71 height 26
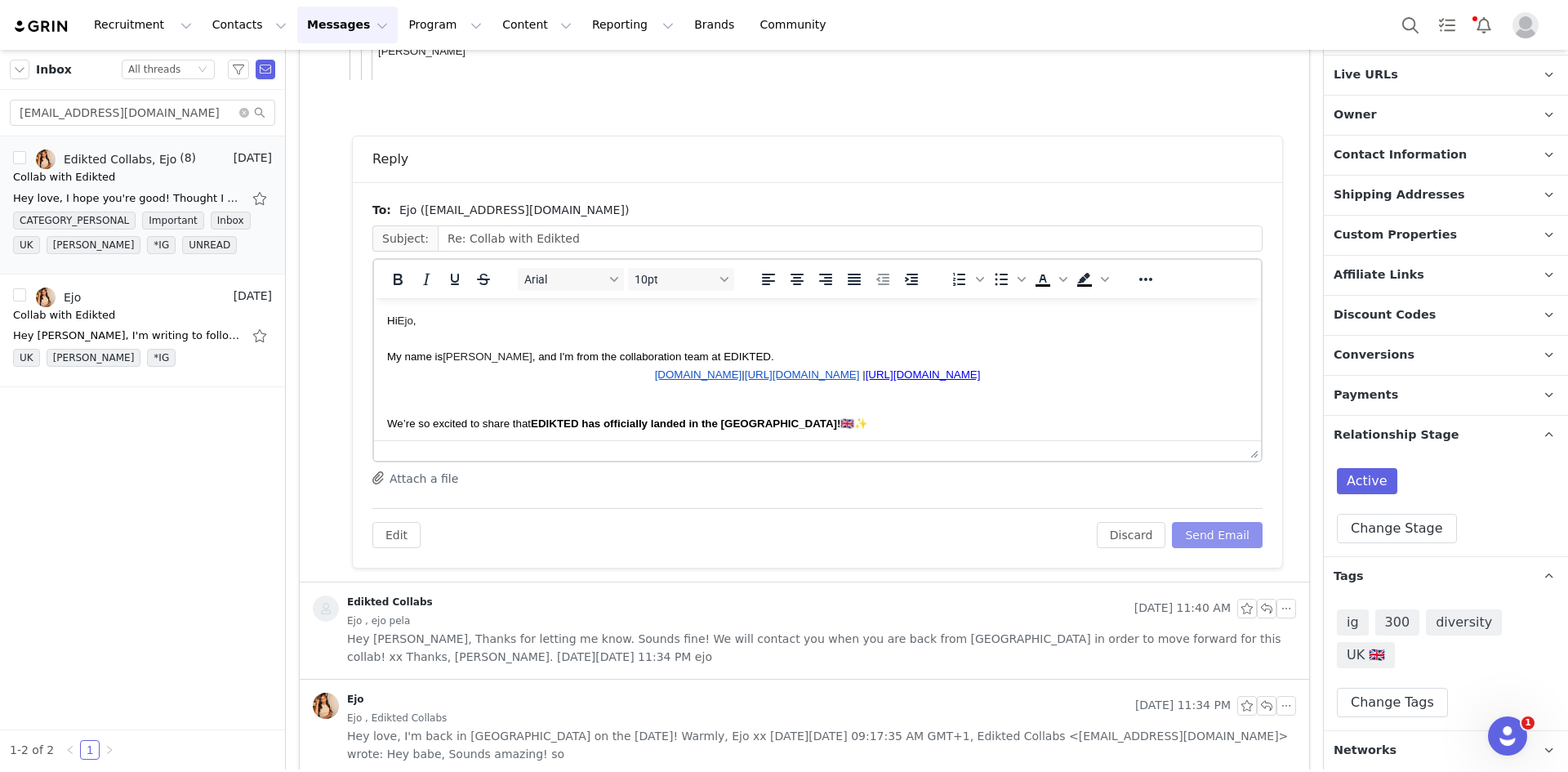
click at [1210, 536] on button "Send Email" at bounding box center [1217, 534] width 90 height 26
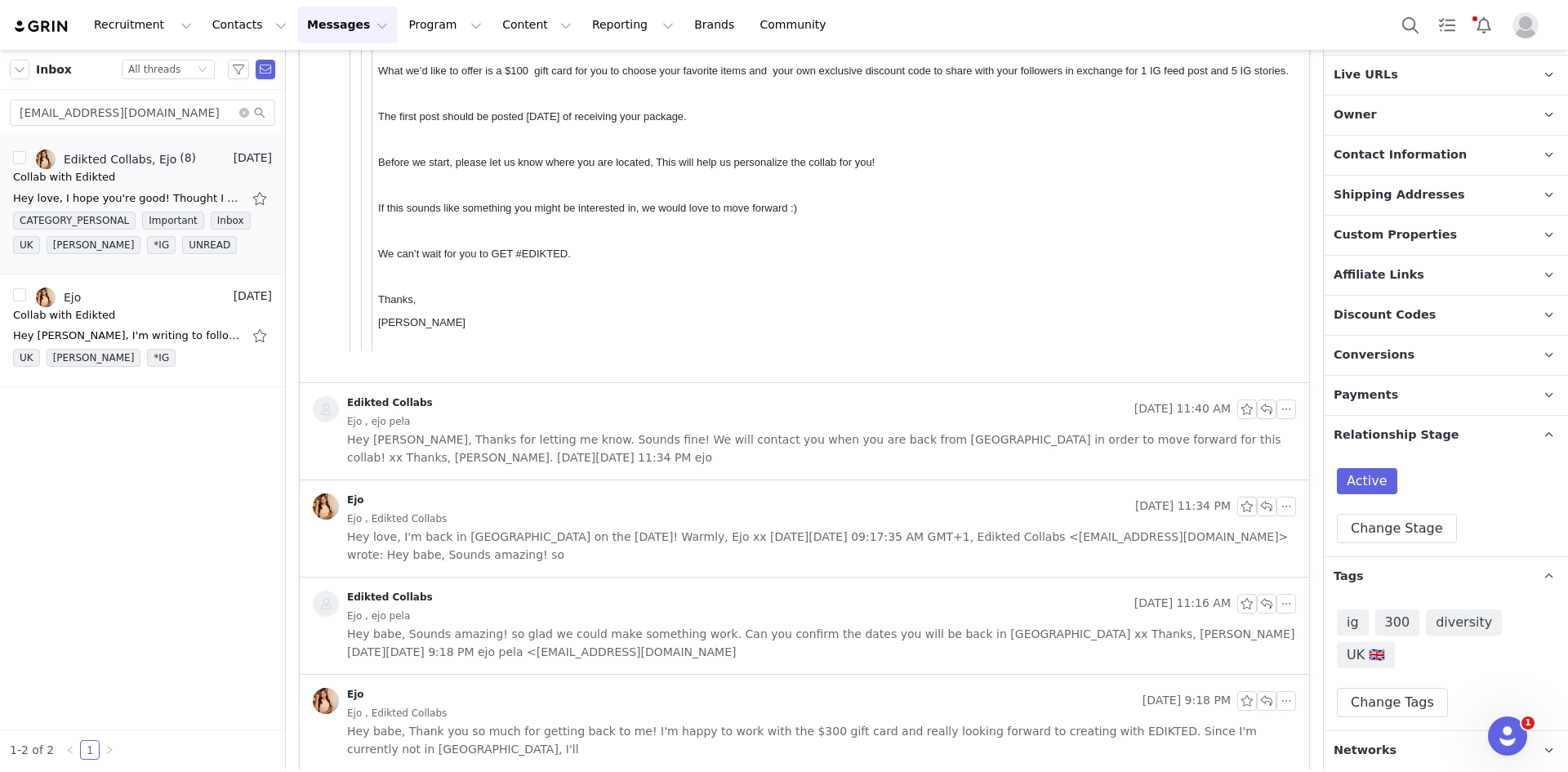
scroll to position [1524, 0]
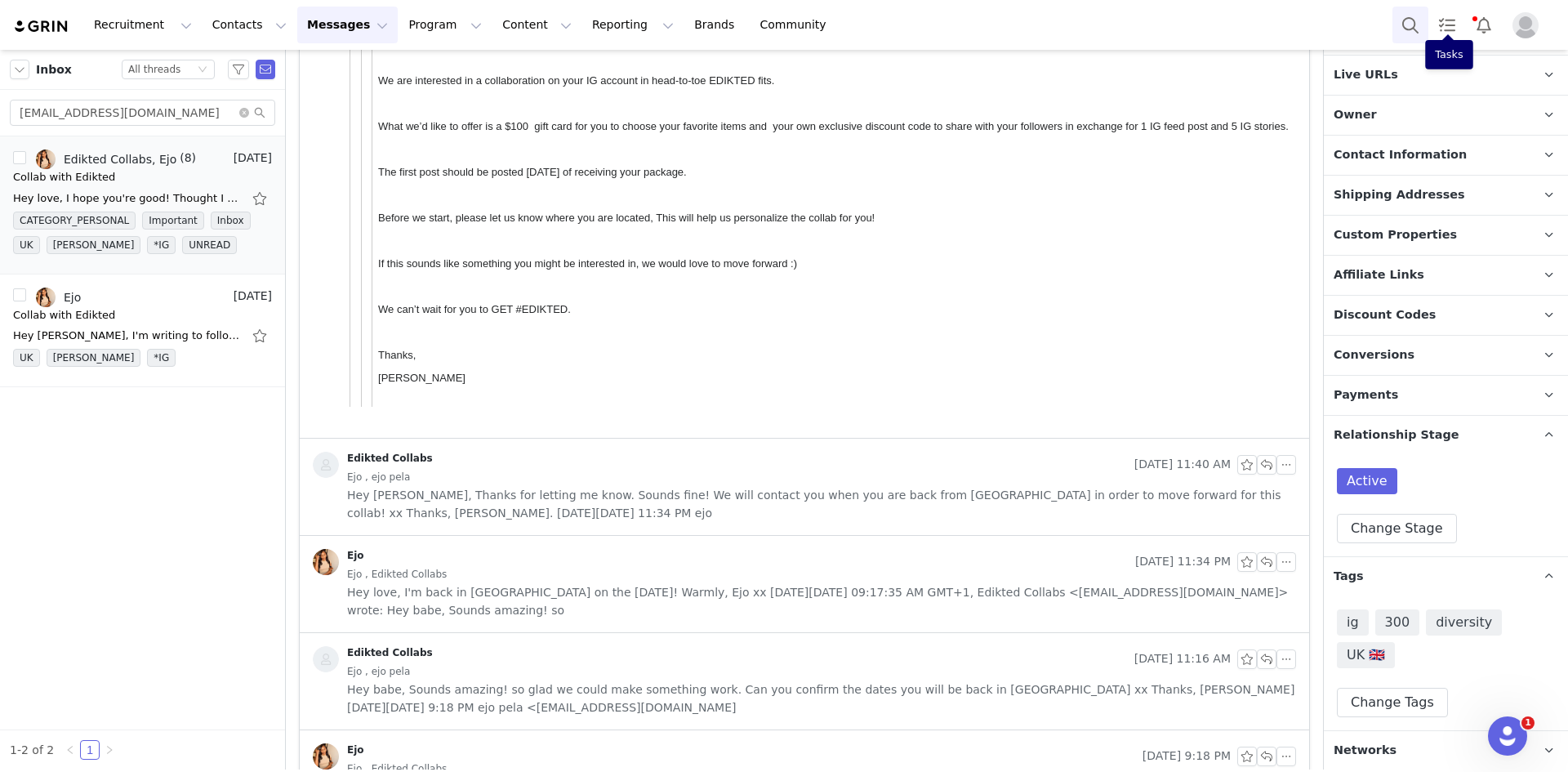
click at [1405, 20] on button "Search" at bounding box center [1410, 24] width 36 height 36
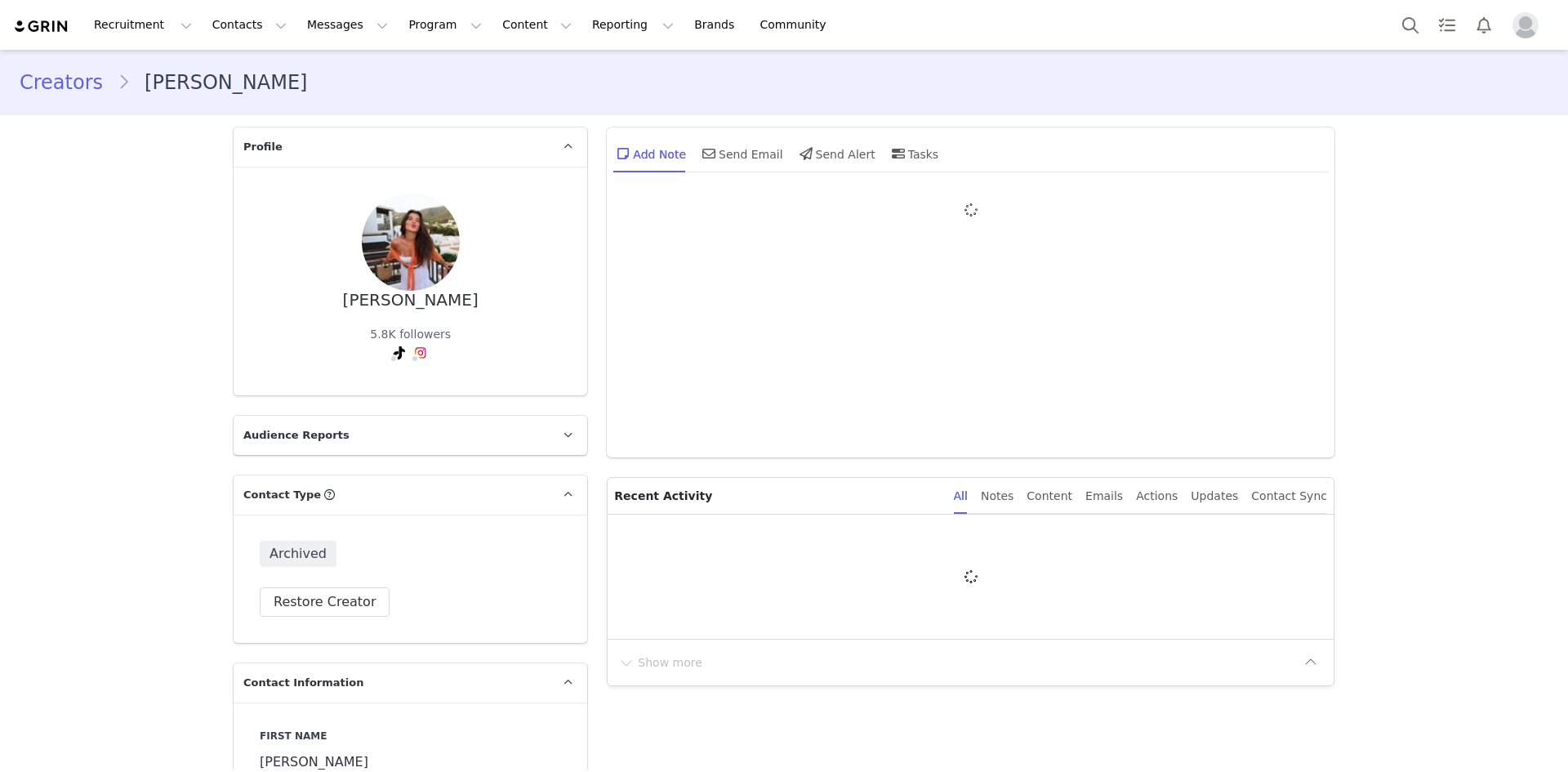
type input "+1 ([GEOGRAPHIC_DATA])"
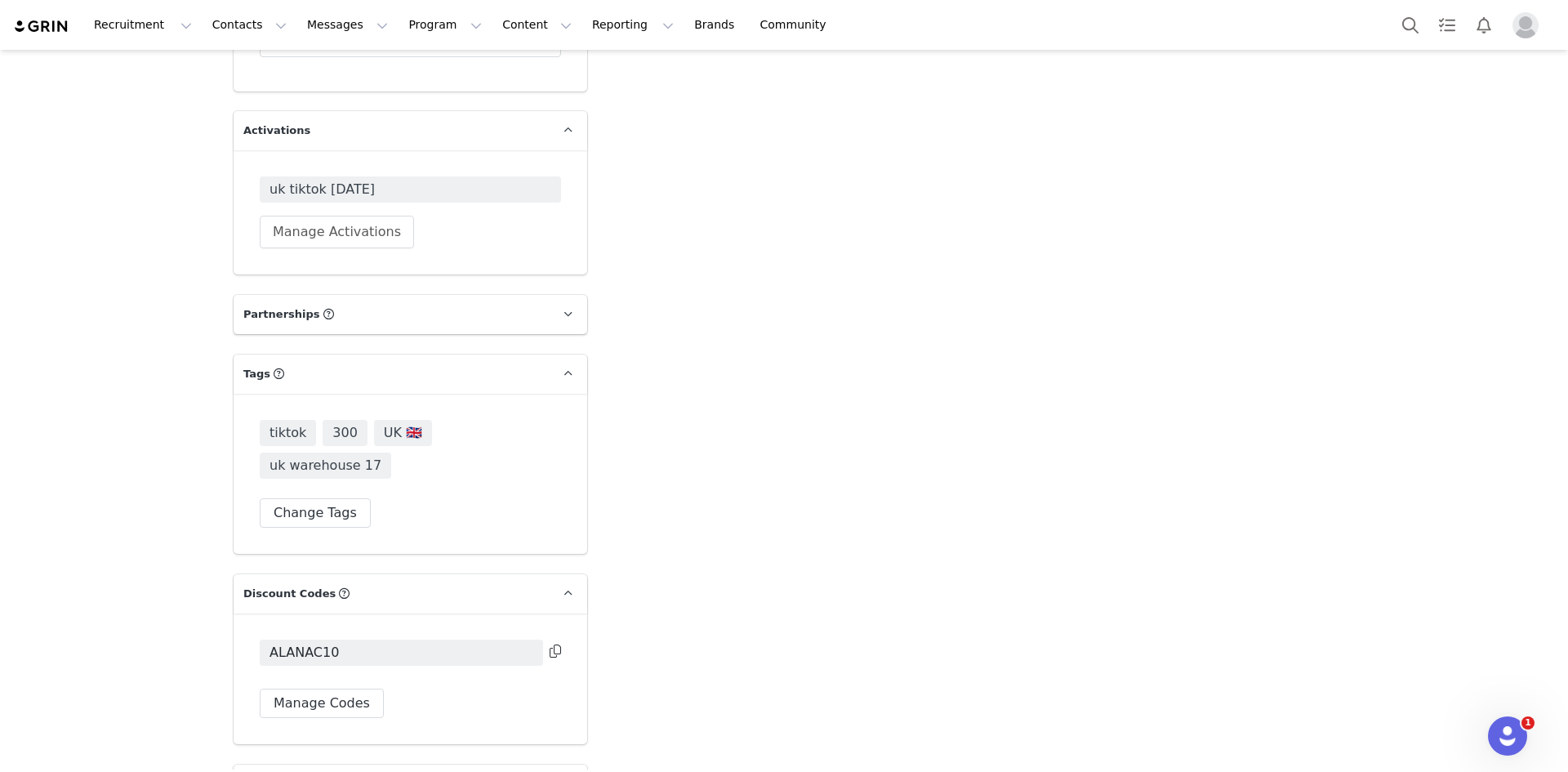
scroll to position [4306, 0]
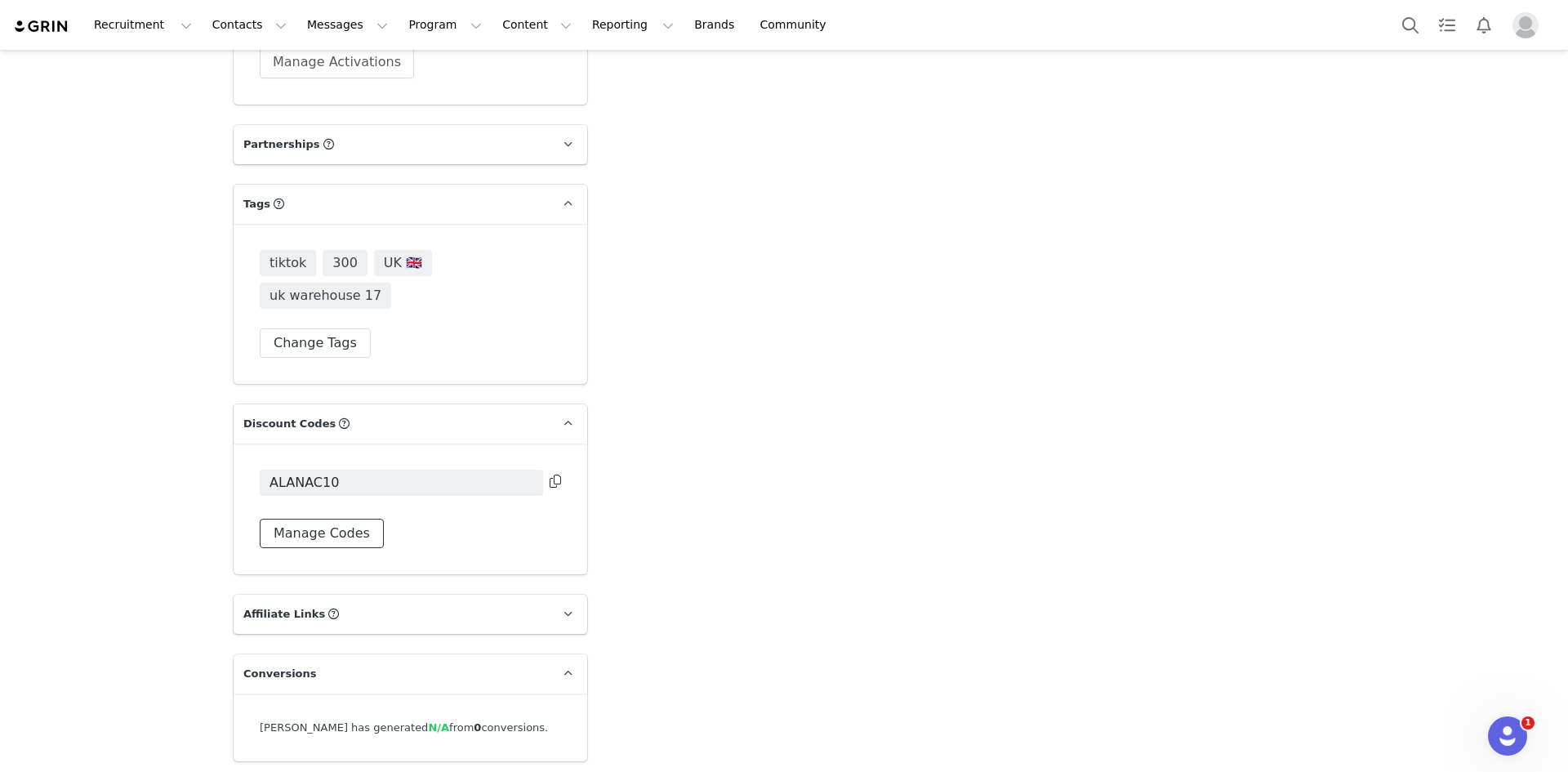
click at [340, 519] on button "Manage Codes" at bounding box center [322, 533] width 124 height 29
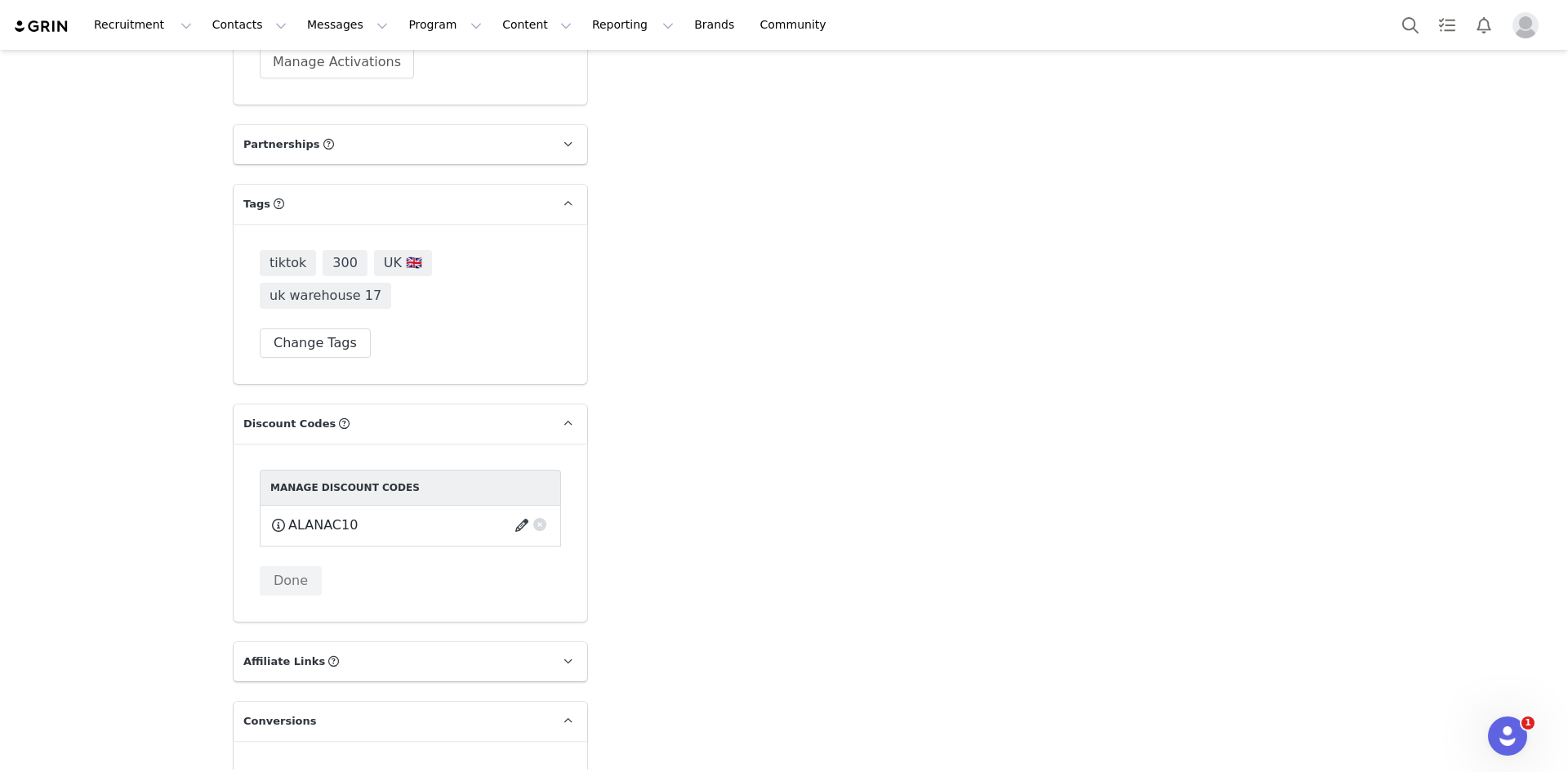
click at [514, 512] on button "button" at bounding box center [524, 525] width 22 height 26
click at [513, 662] on button "Cancel" at bounding box center [514, 676] width 72 height 29
click at [368, 538] on div "Manage Discount Codes ALANAC10 This code will no longer be usable and any reven…" at bounding box center [410, 532] width 354 height 178
click at [289, 565] on button "Done" at bounding box center [291, 580] width 62 height 29
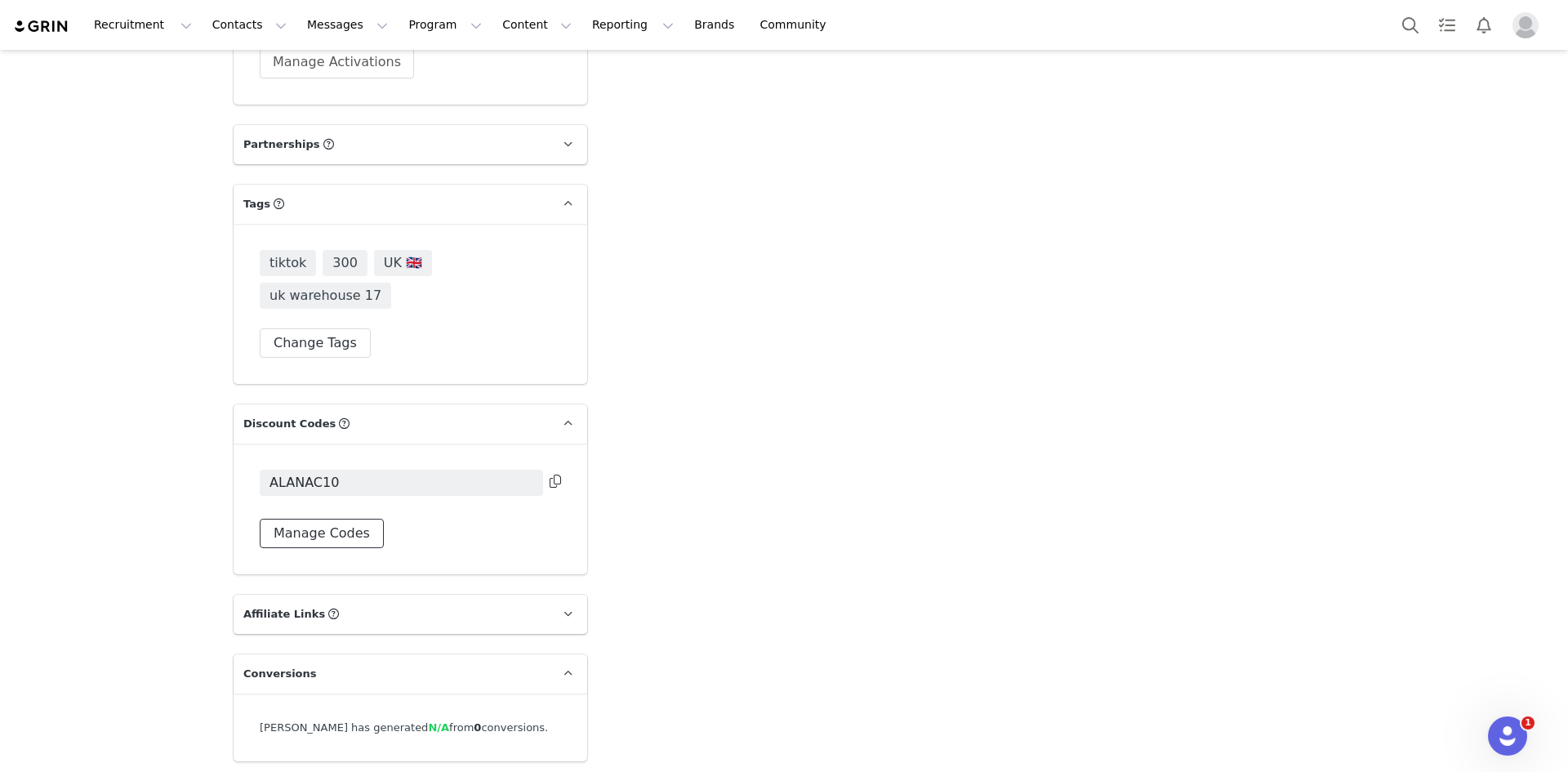
click at [337, 519] on button "Manage Codes" at bounding box center [322, 533] width 124 height 29
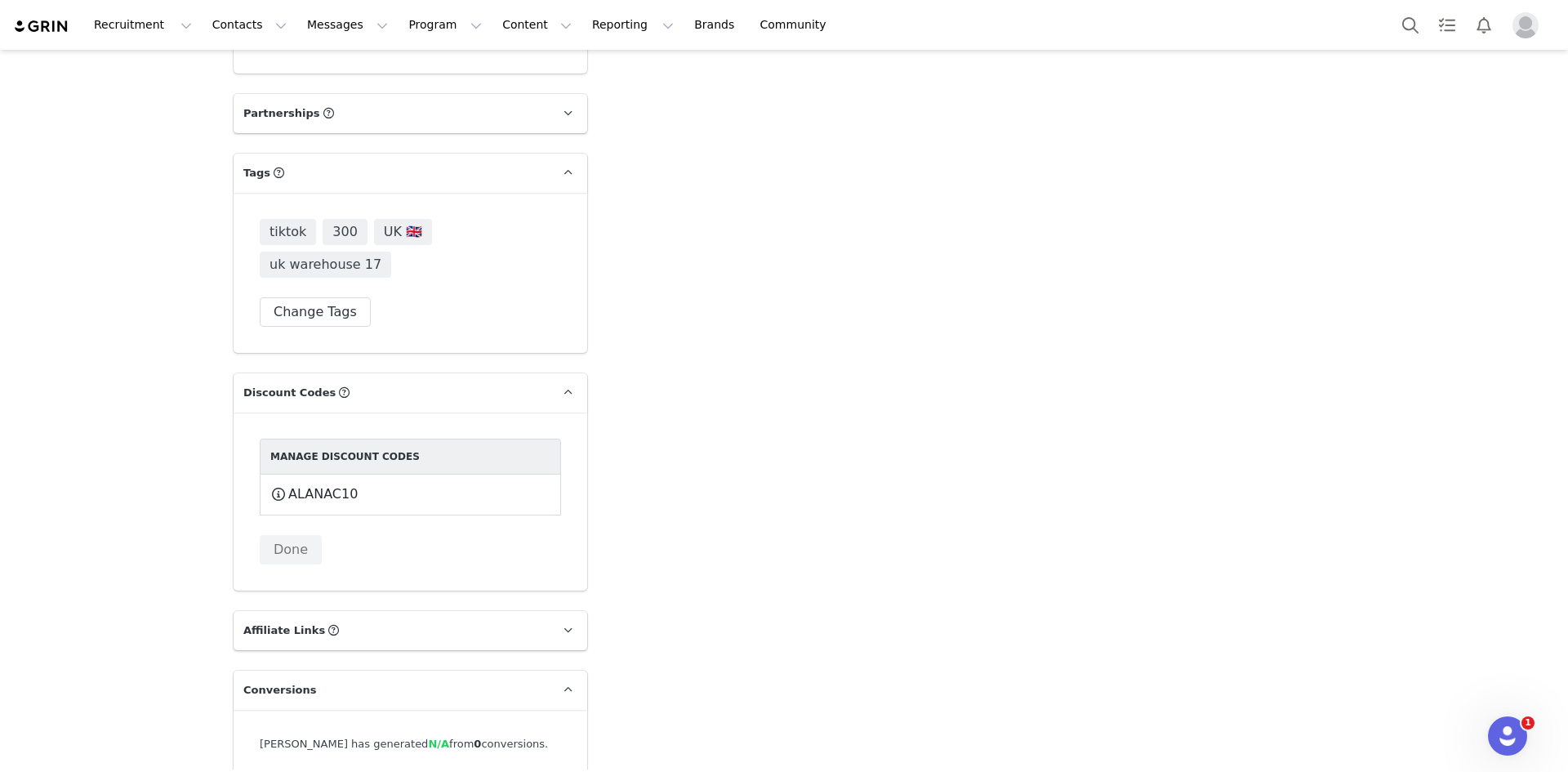
scroll to position [4352, 0]
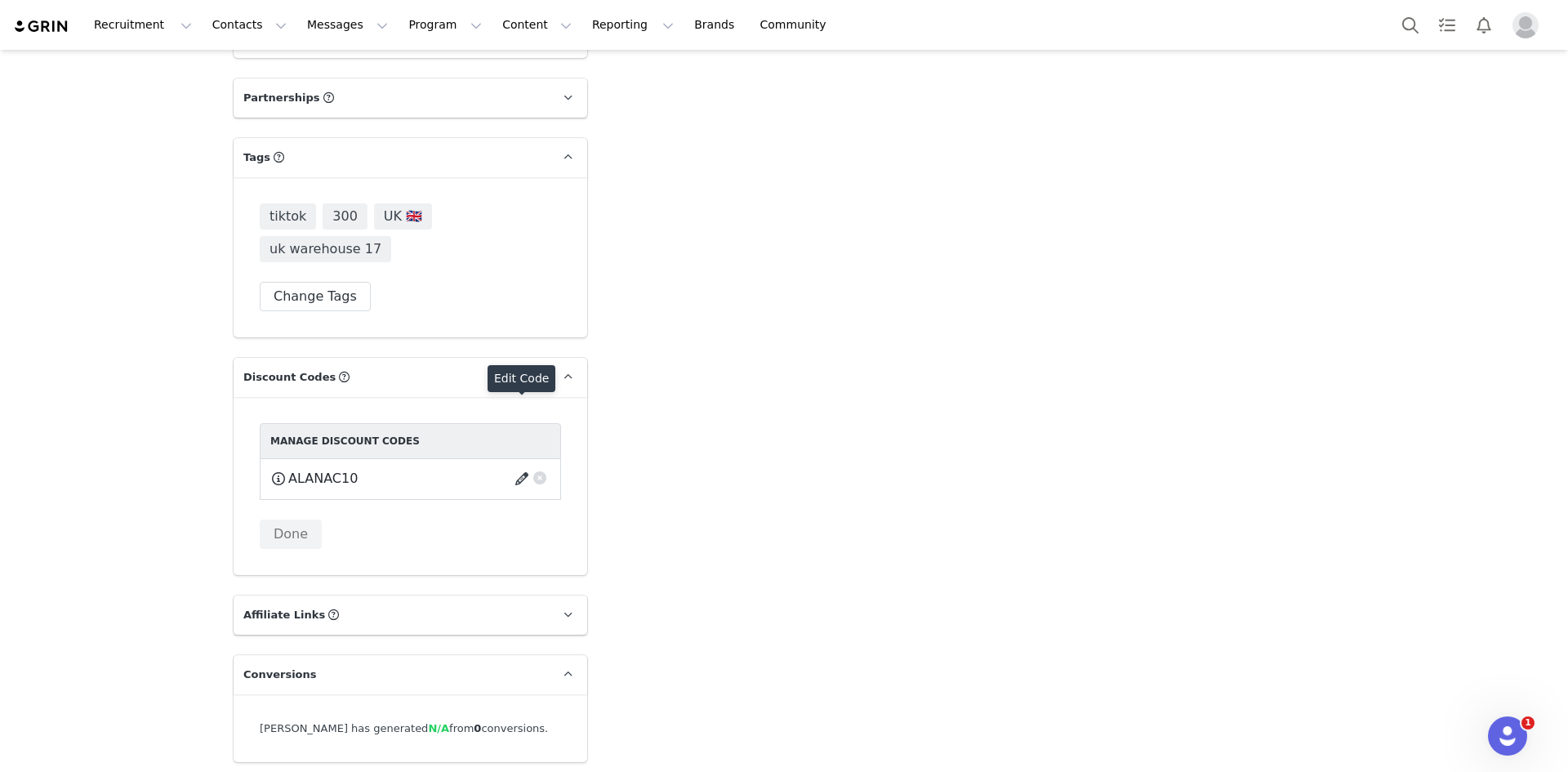
click at [517, 465] on button "button" at bounding box center [524, 478] width 22 height 26
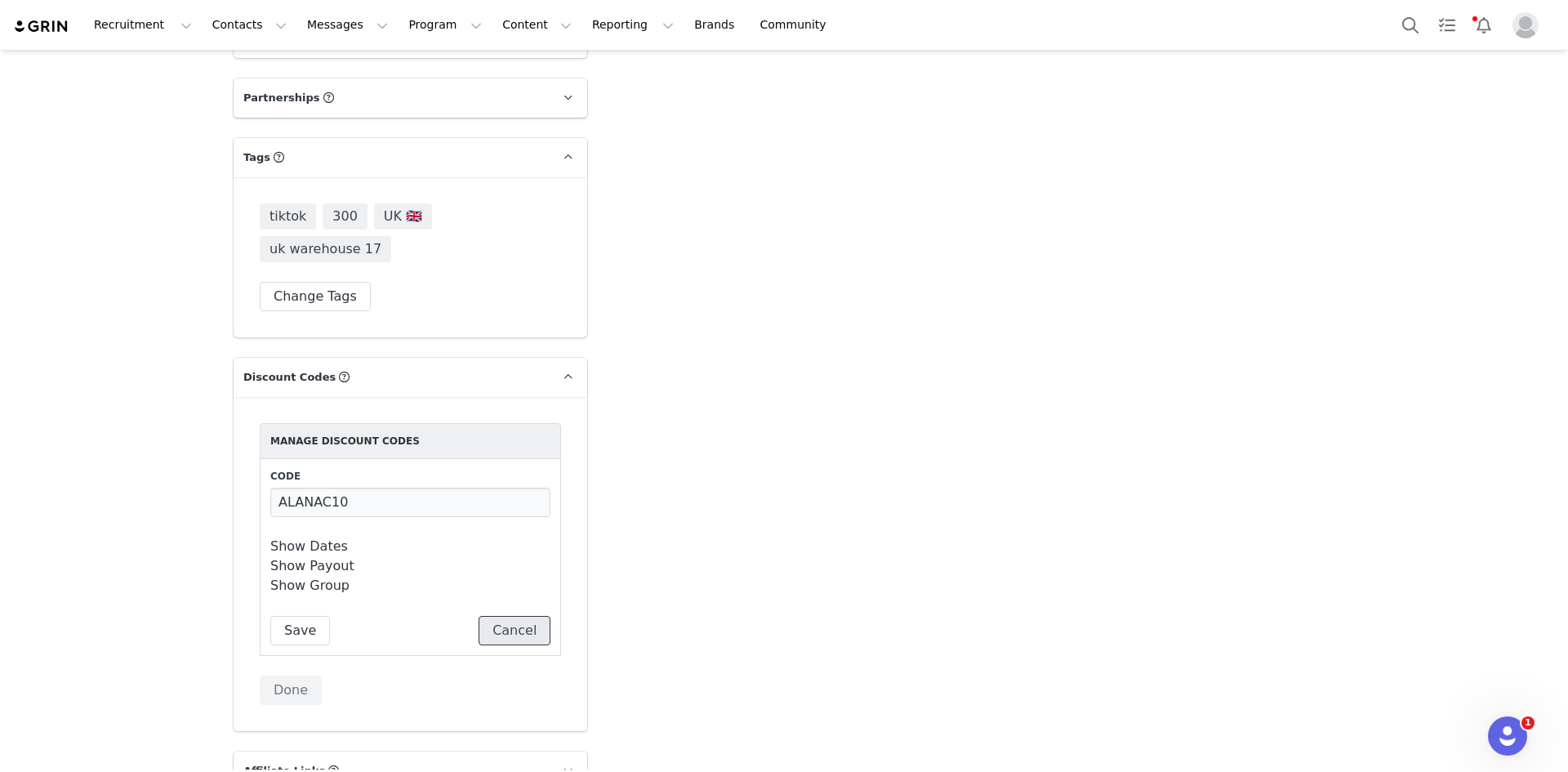
click at [513, 616] on button "Cancel" at bounding box center [514, 630] width 72 height 29
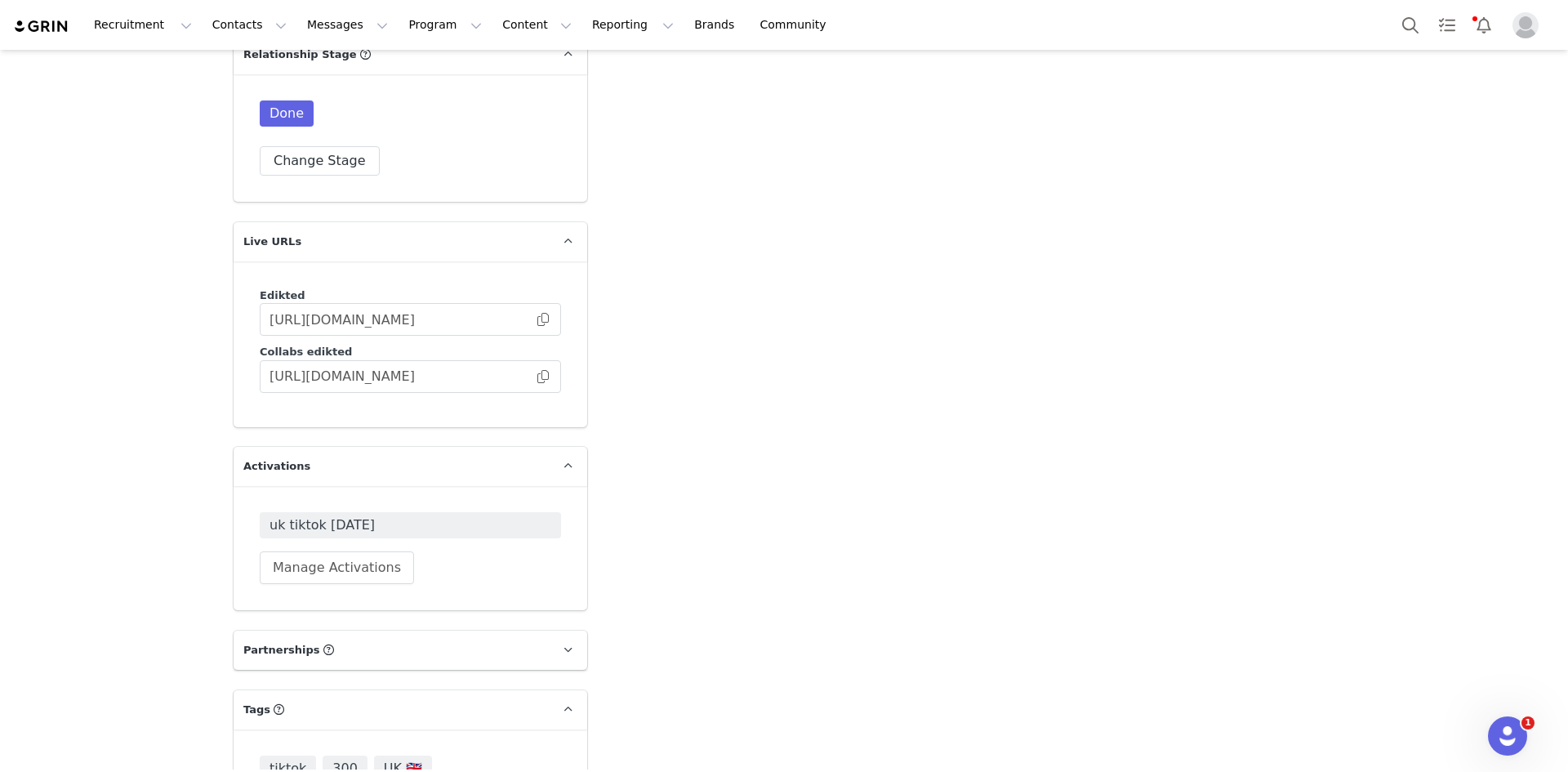
scroll to position [3944, 0]
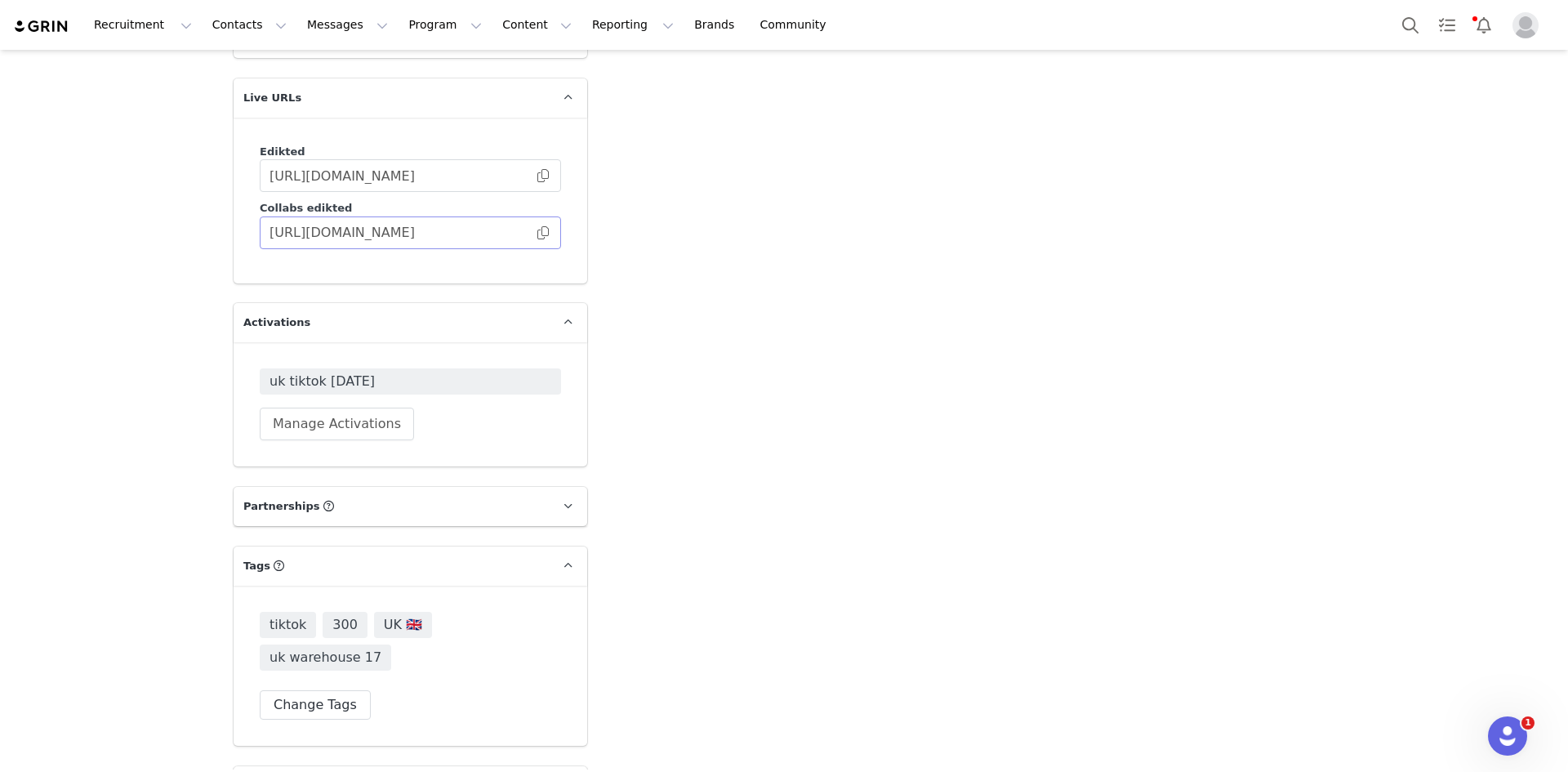
click at [537, 199] on body "Recruitment Recruitment Creator Search Curated Lists Landing Pages Web Extensio…" at bounding box center [784, 386] width 1568 height 772
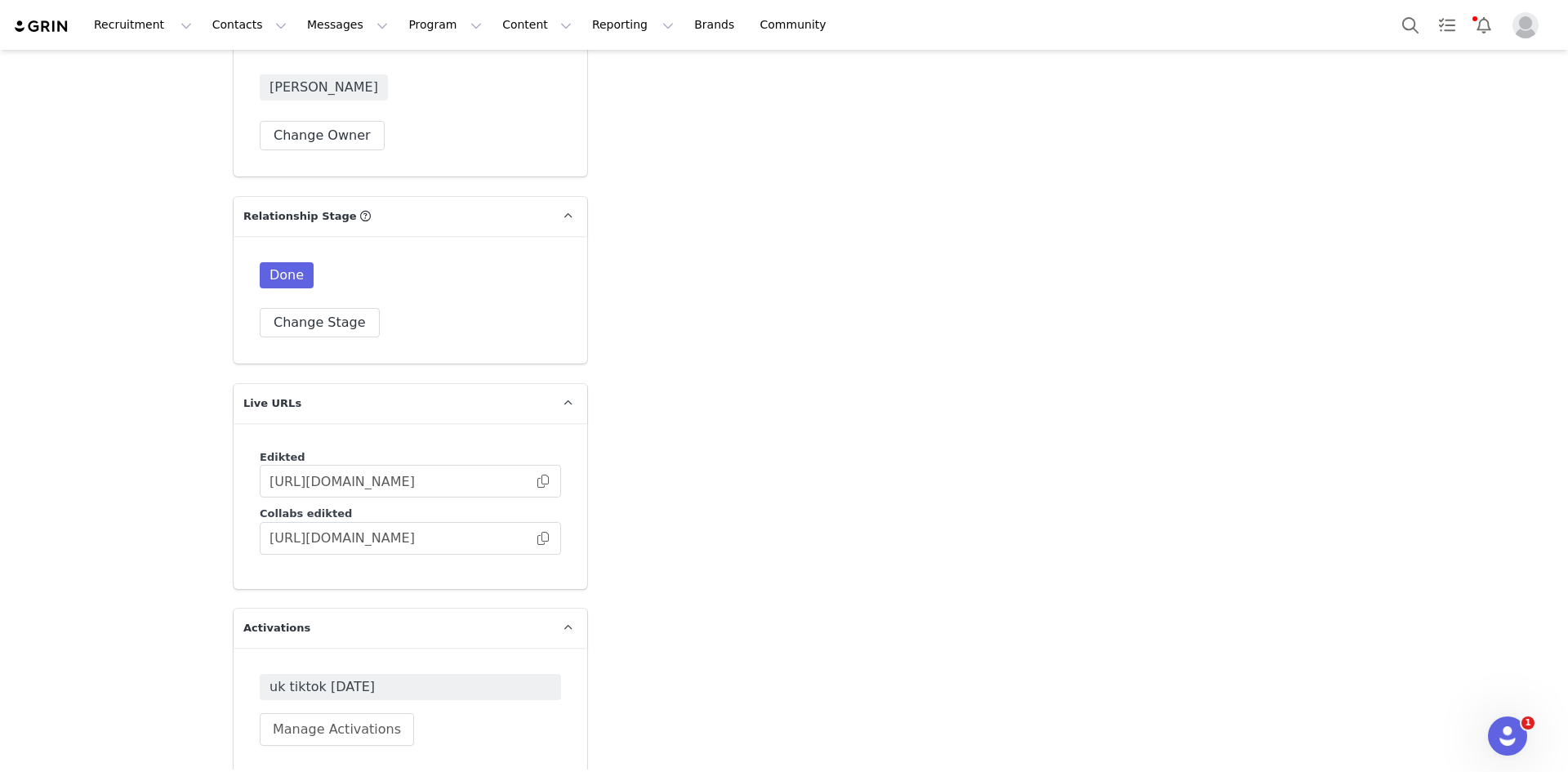
scroll to position [3617, 0]
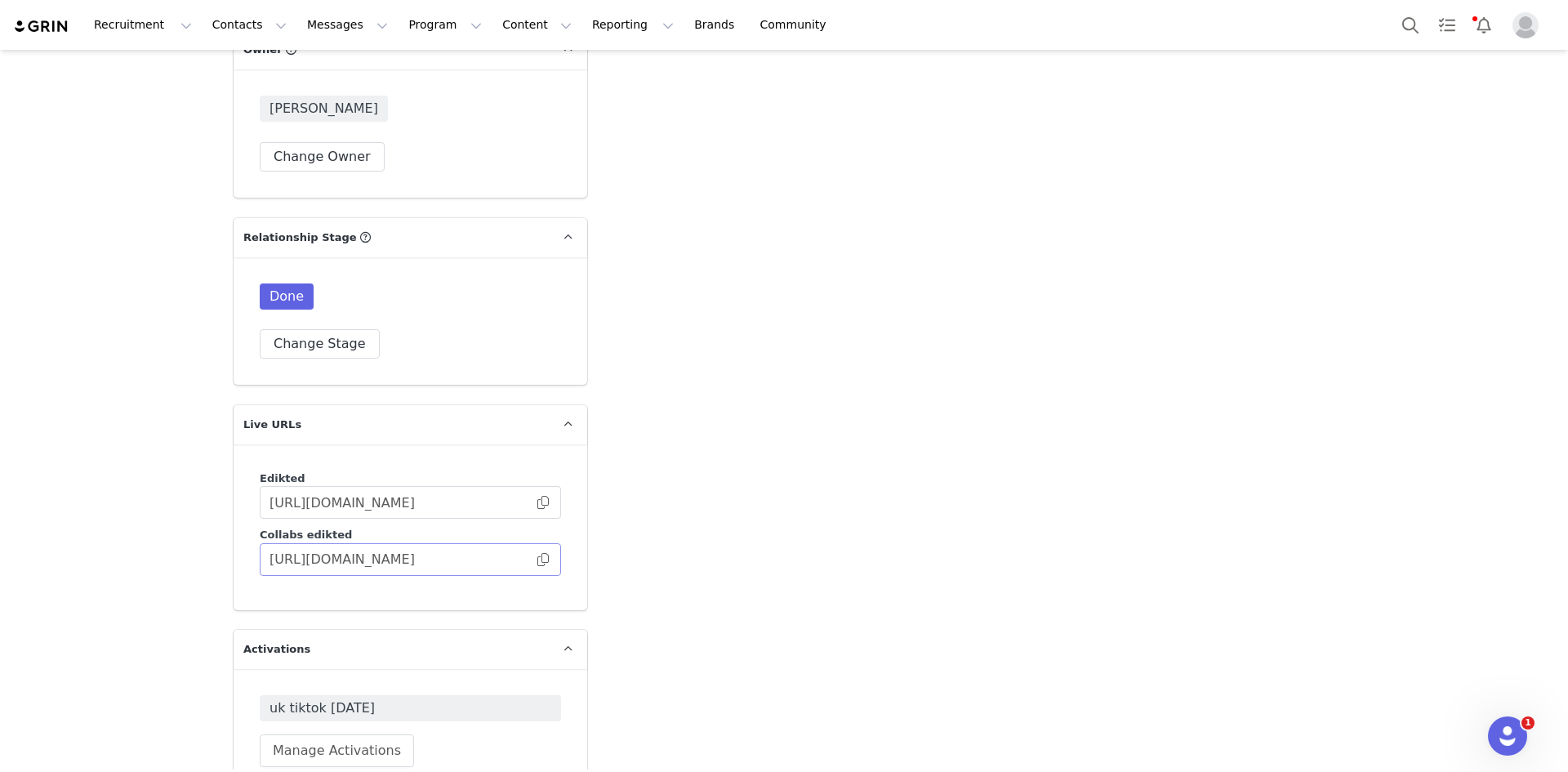
click at [540, 559] on span at bounding box center [542, 559] width 16 height 0
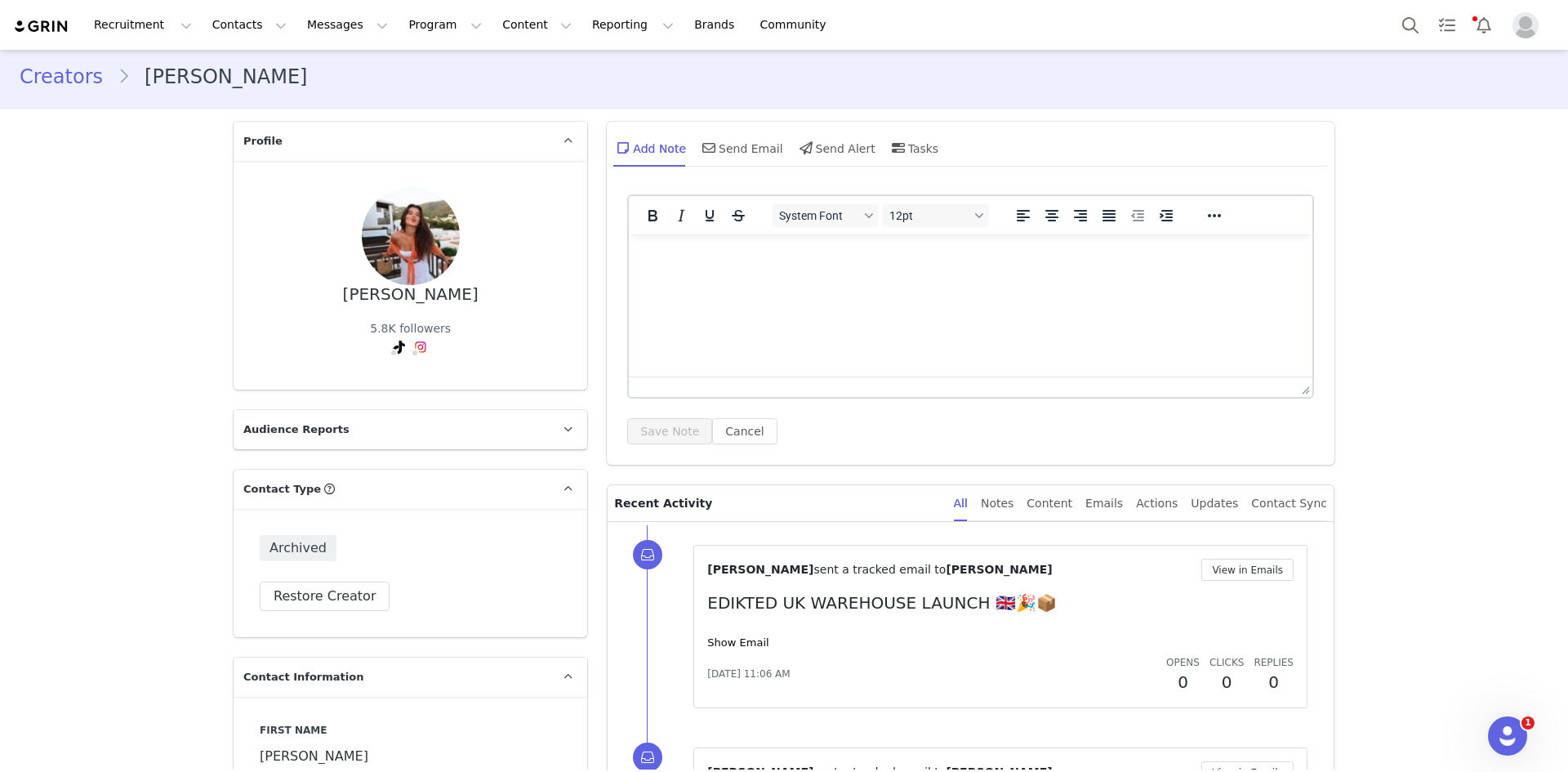
scroll to position [0, 0]
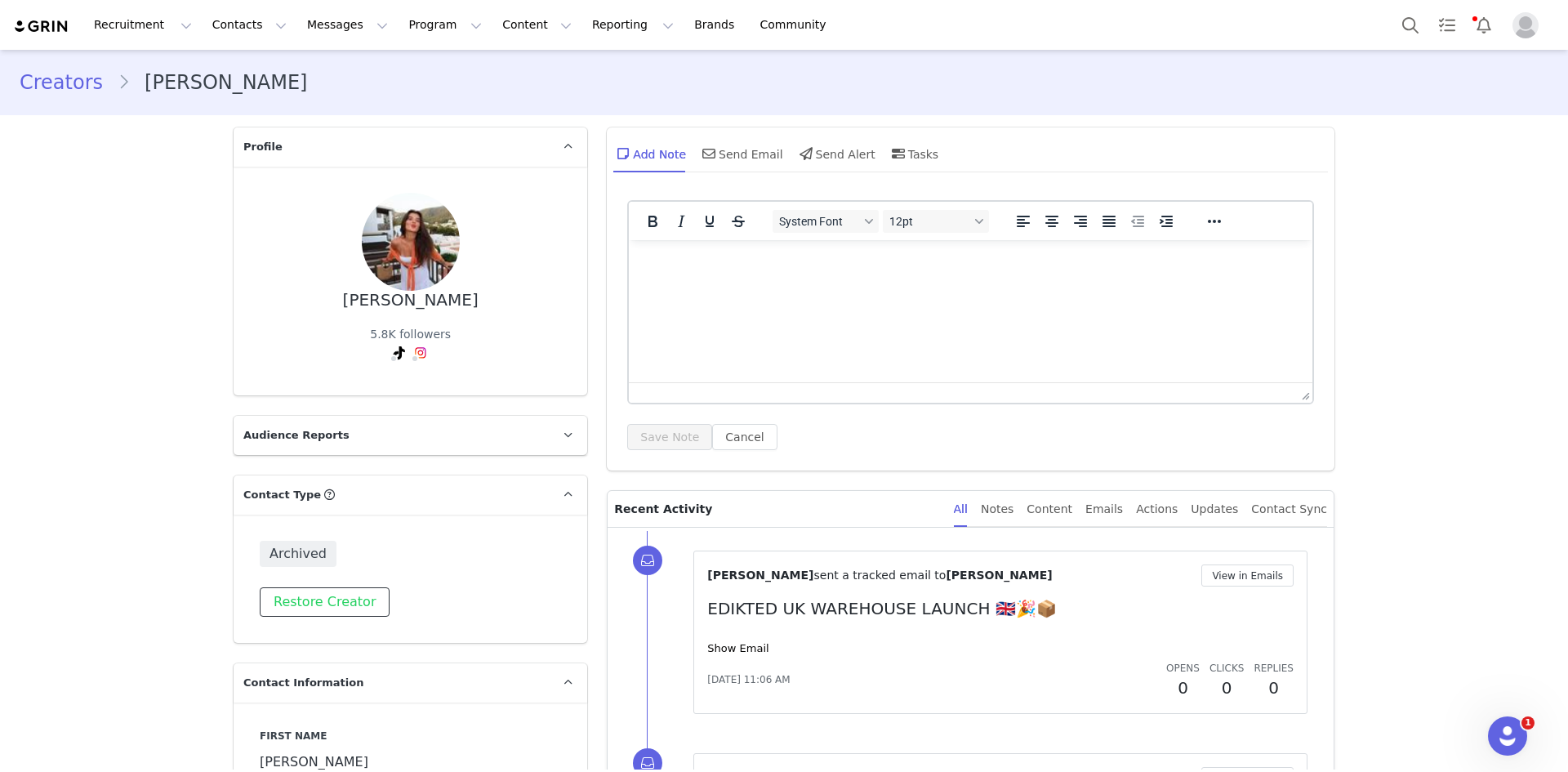
click at [324, 607] on button "Restore Creator" at bounding box center [324, 601] width 129 height 29
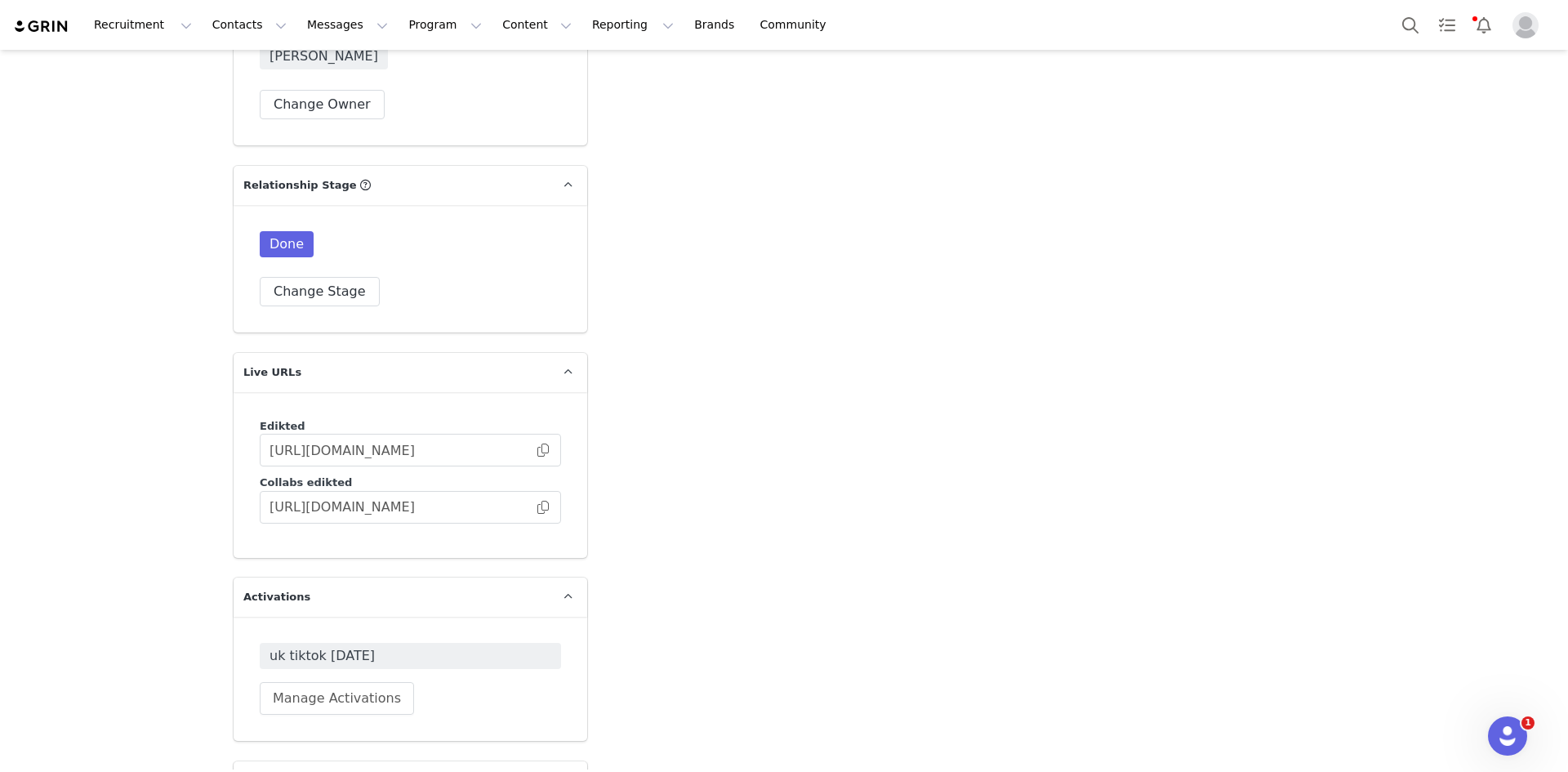
scroll to position [3617, 0]
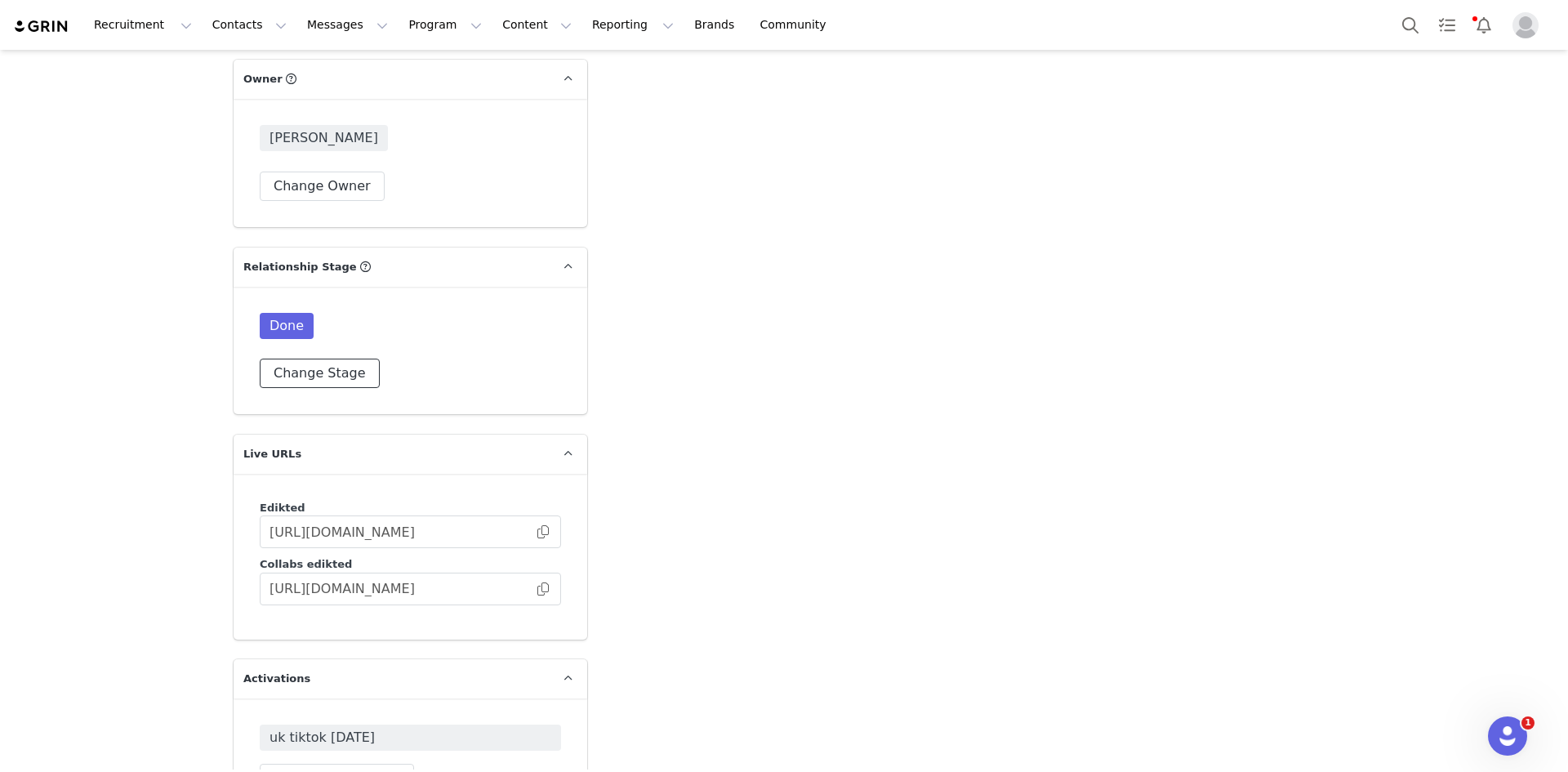
click at [302, 358] on button "Change Stage" at bounding box center [319, 372] width 120 height 29
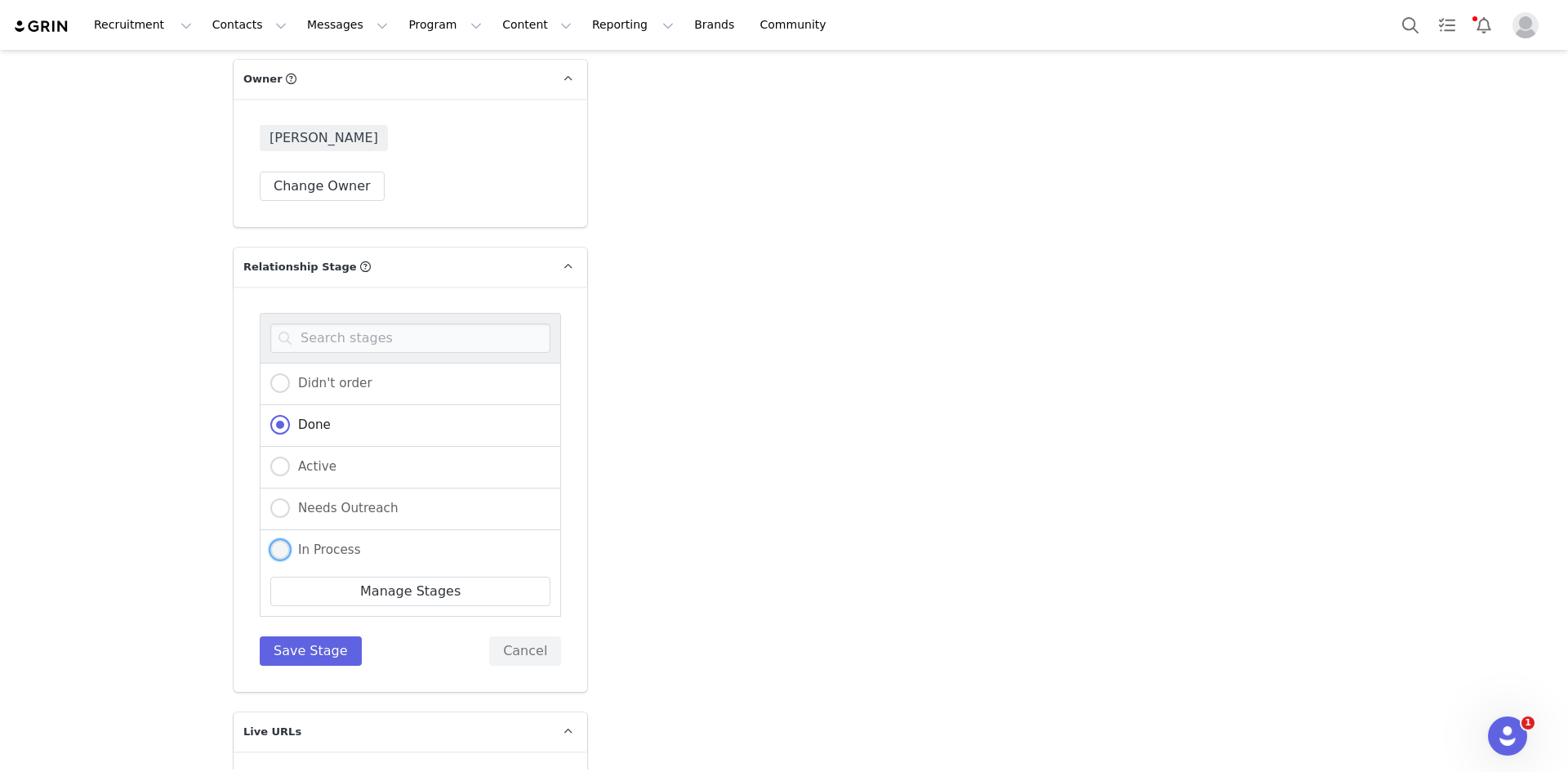
click at [275, 540] on span at bounding box center [280, 550] width 20 height 19
click at [275, 540] on input "In Process" at bounding box center [280, 550] width 20 height 21
radio input "true"
radio input "false"
radio input "true"
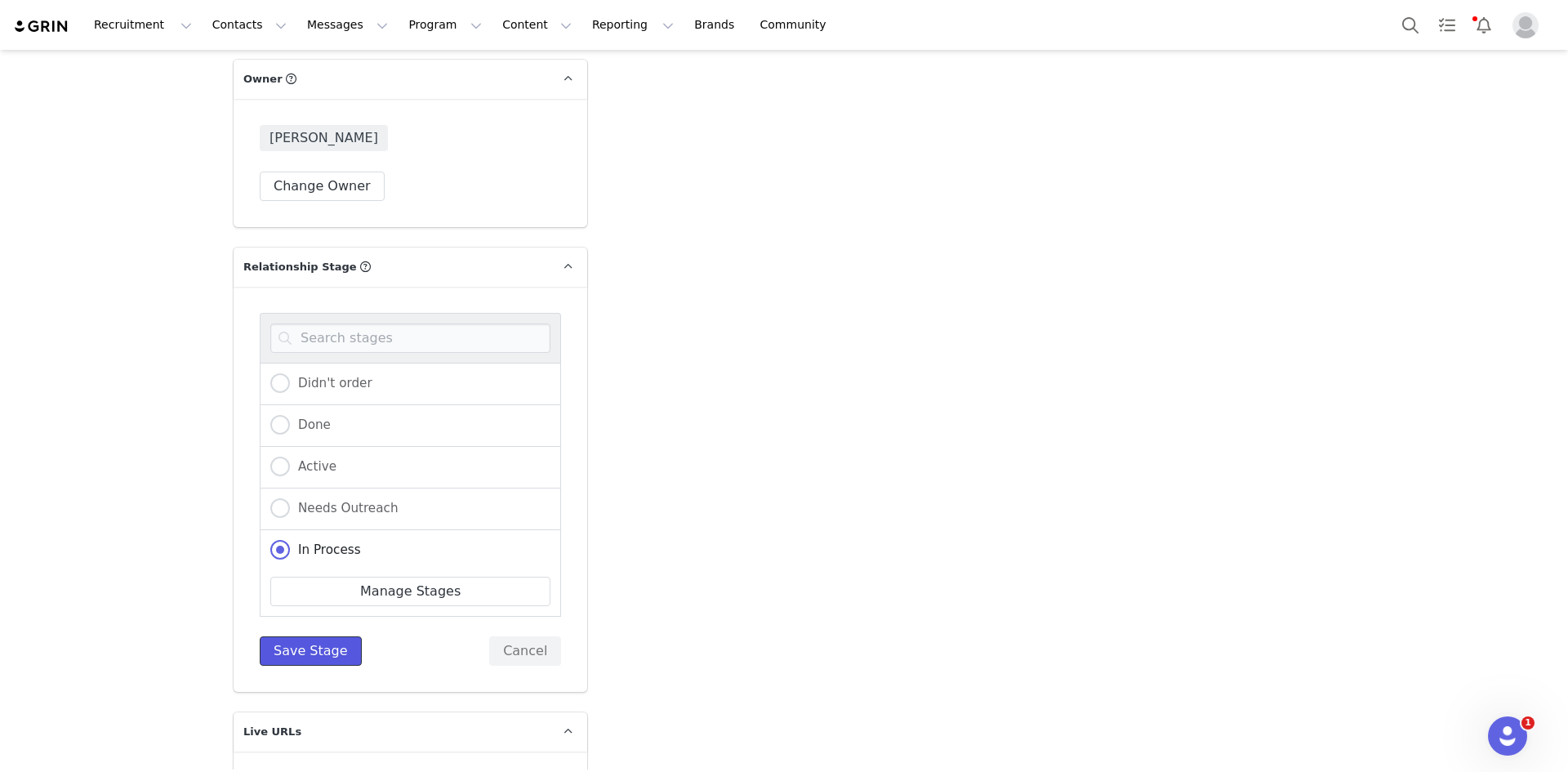
click at [306, 636] on button "Save Stage" at bounding box center [310, 651] width 102 height 29
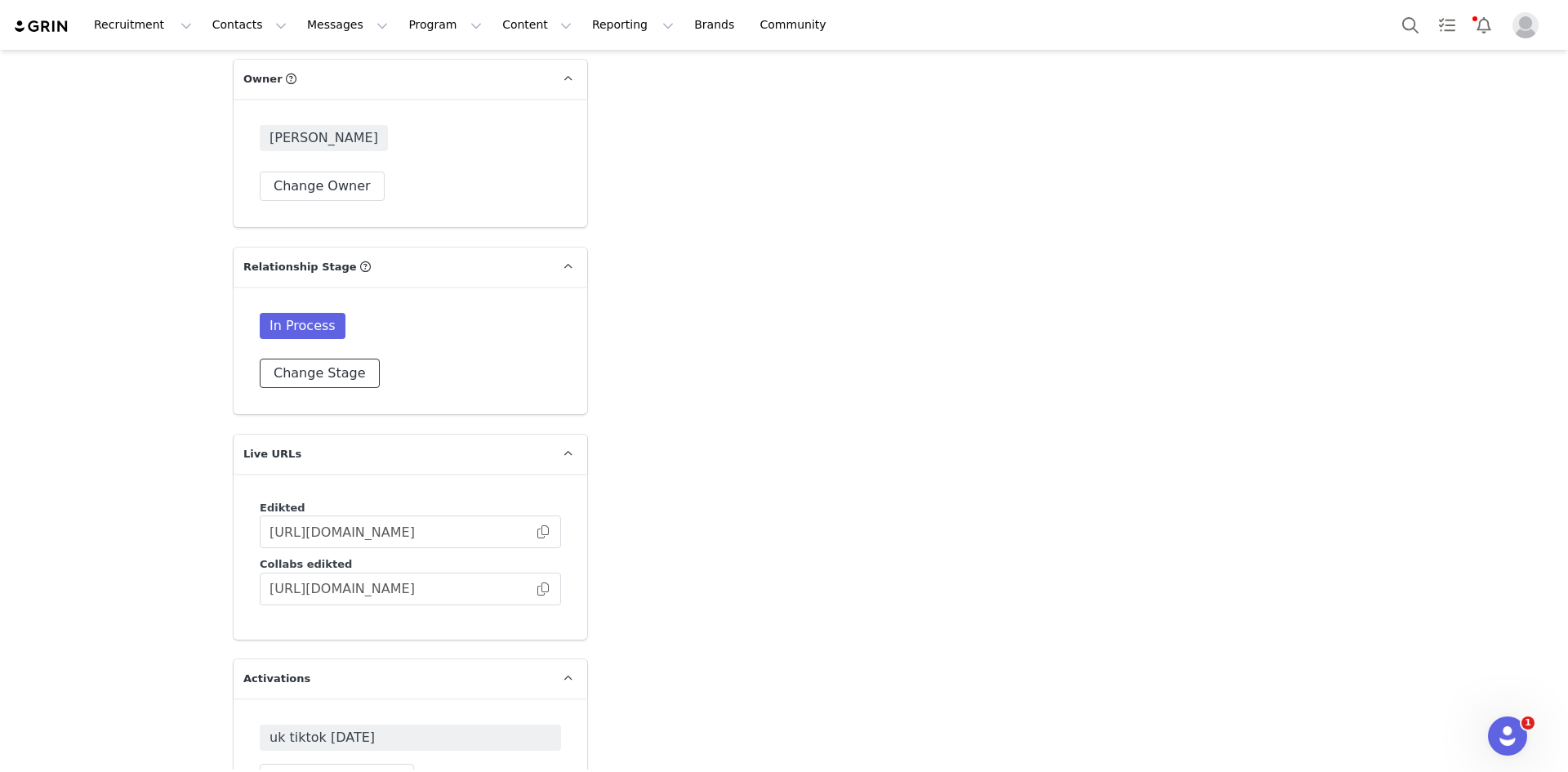
click at [311, 358] on button "Change Stage" at bounding box center [319, 372] width 120 height 29
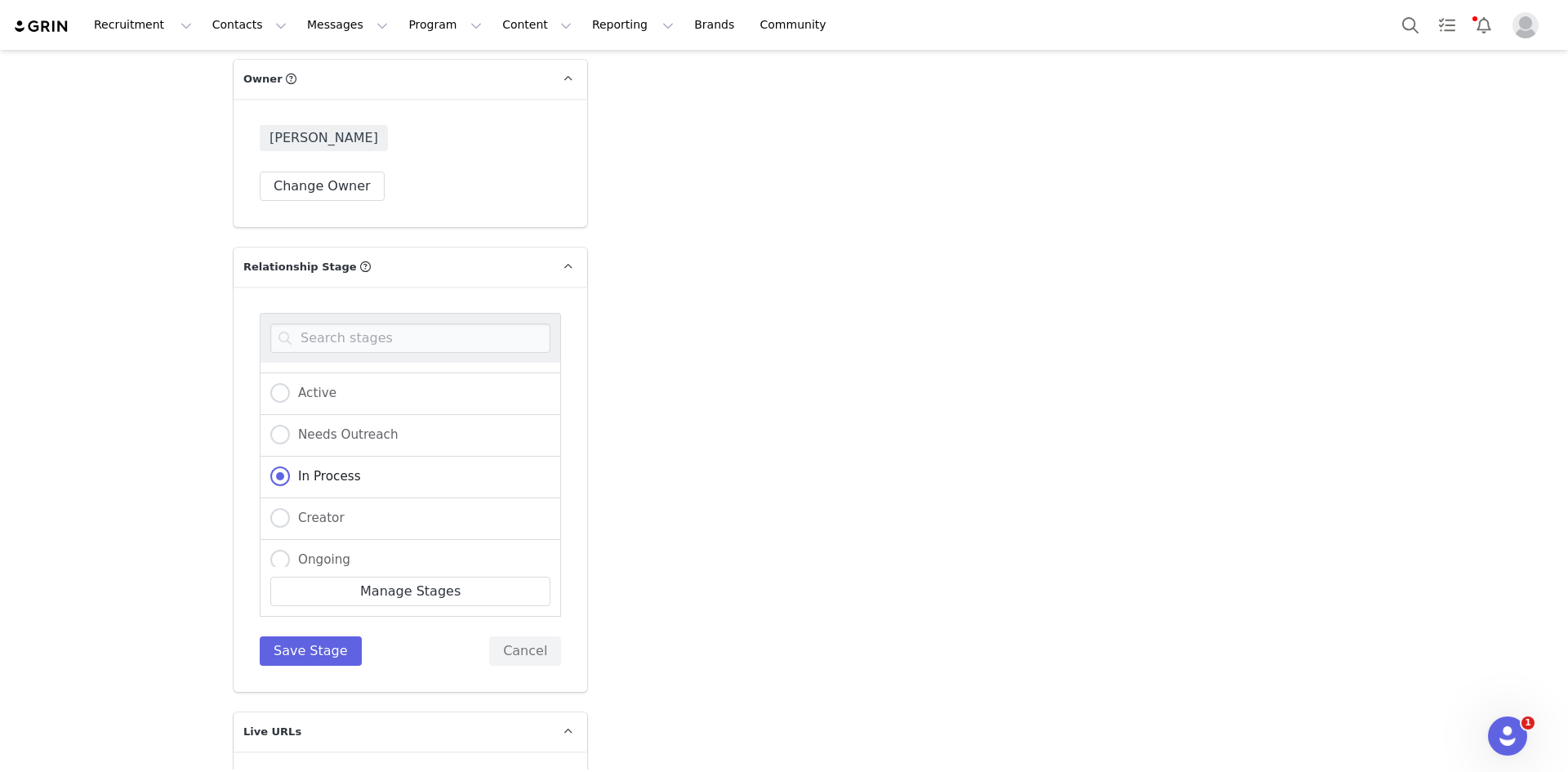
scroll to position [163, 0]
click at [326, 324] on input at bounding box center [410, 338] width 280 height 29
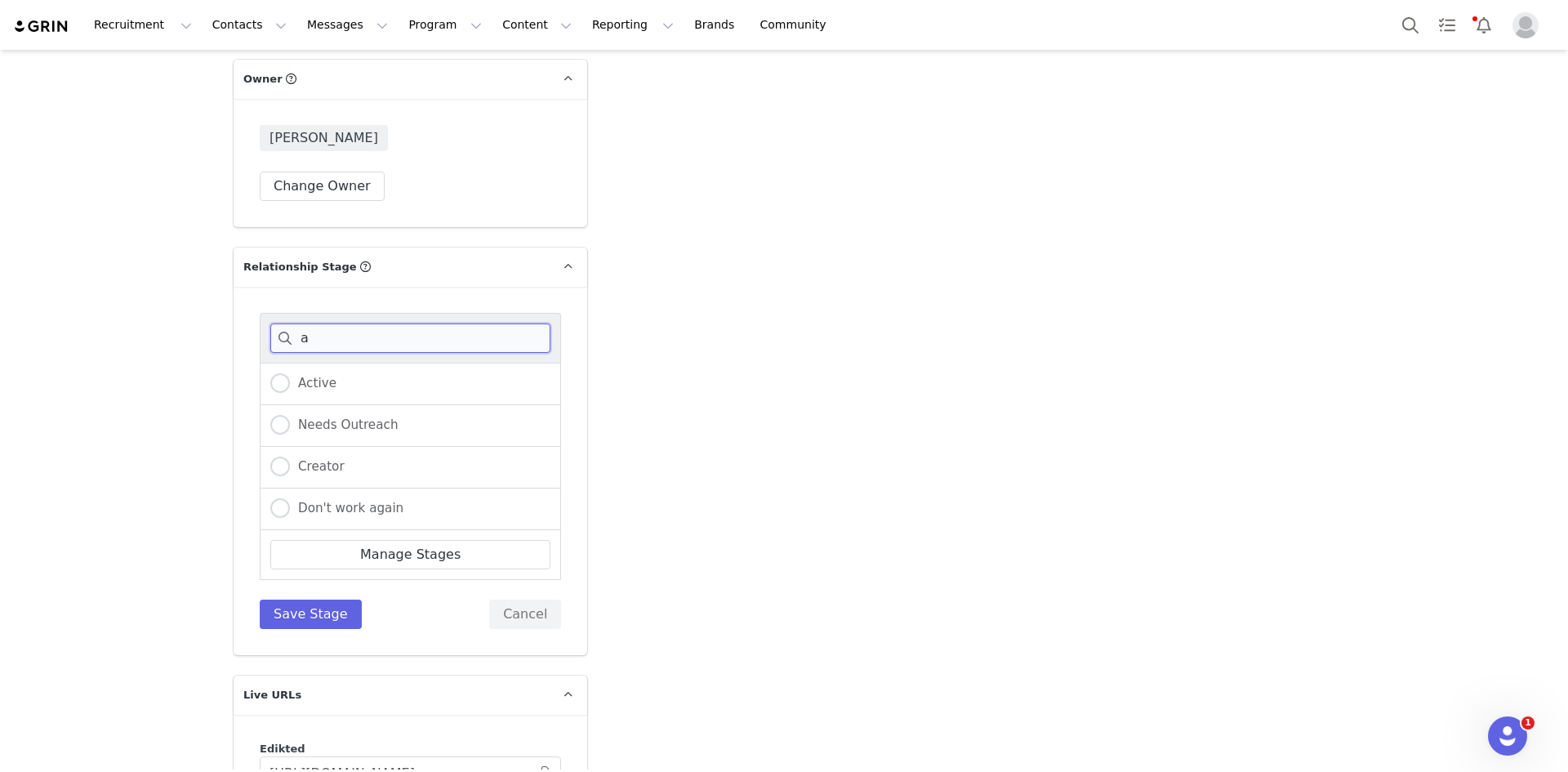
scroll to position [0, 0]
type input "a"
click at [283, 373] on span at bounding box center [280, 383] width 20 height 19
click at [283, 373] on input "Active" at bounding box center [280, 384] width 20 height 21
radio input "true"
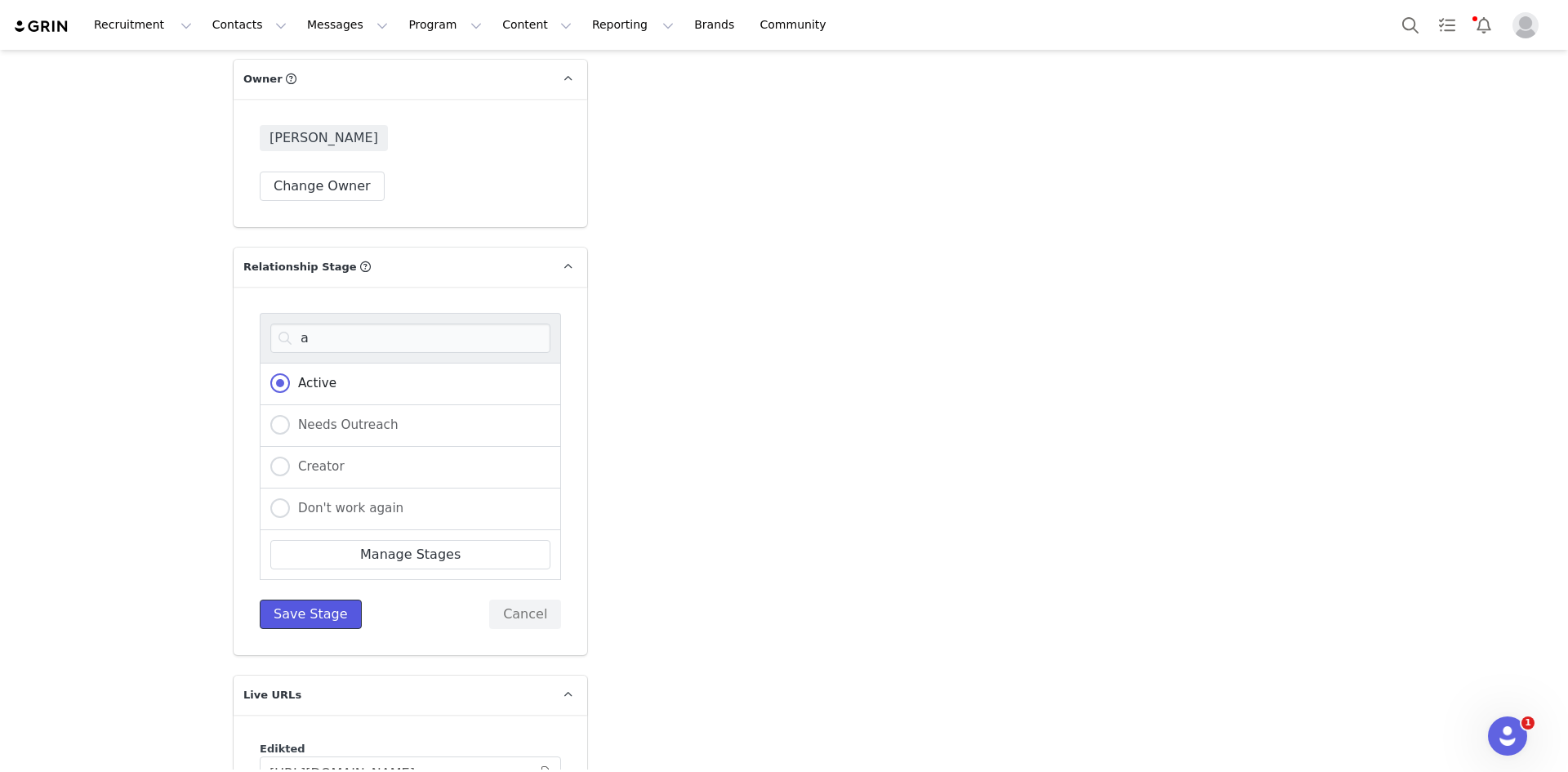
click at [317, 599] on button "Save Stage" at bounding box center [310, 613] width 102 height 29
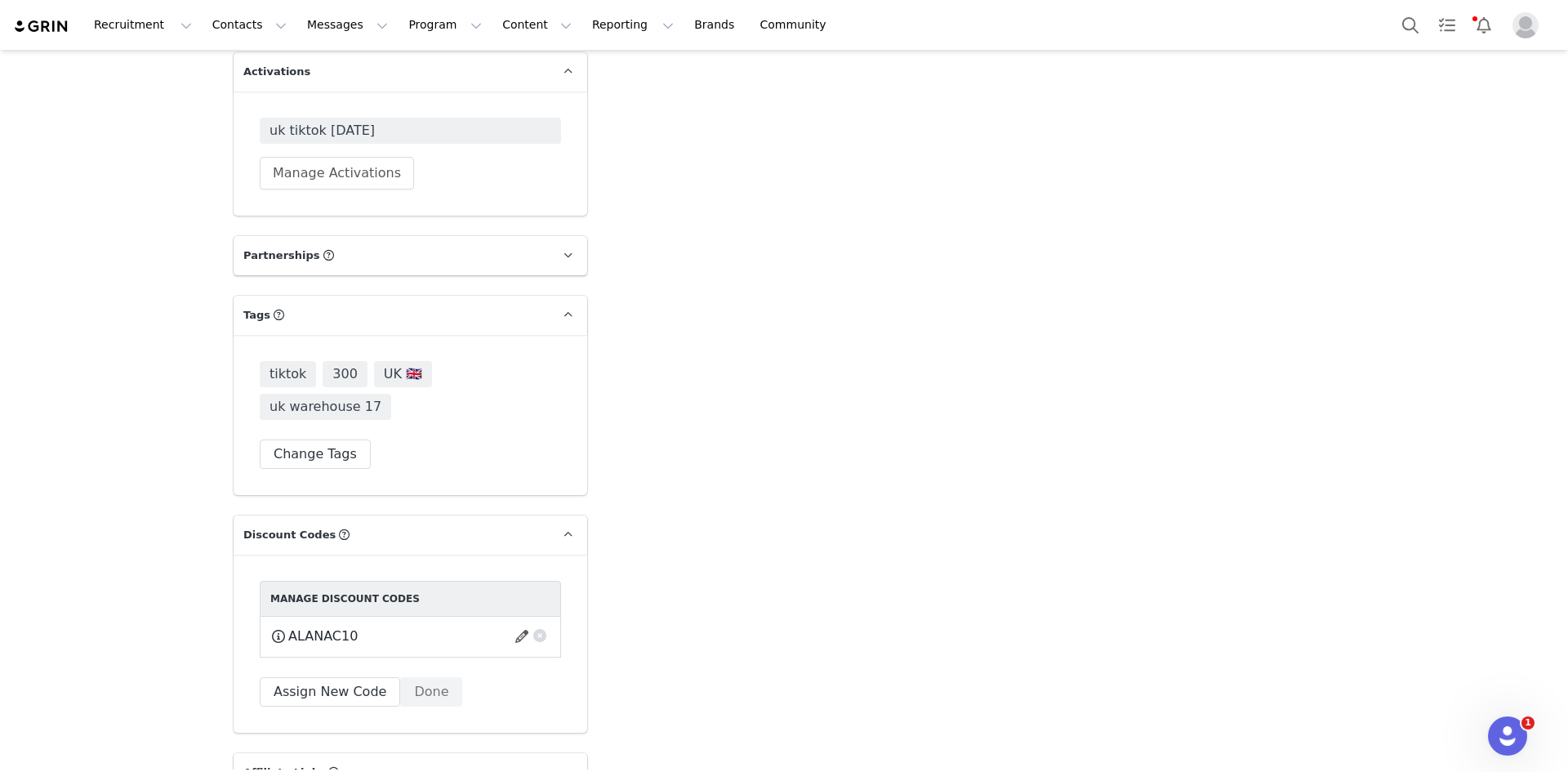
scroll to position [4270, 0]
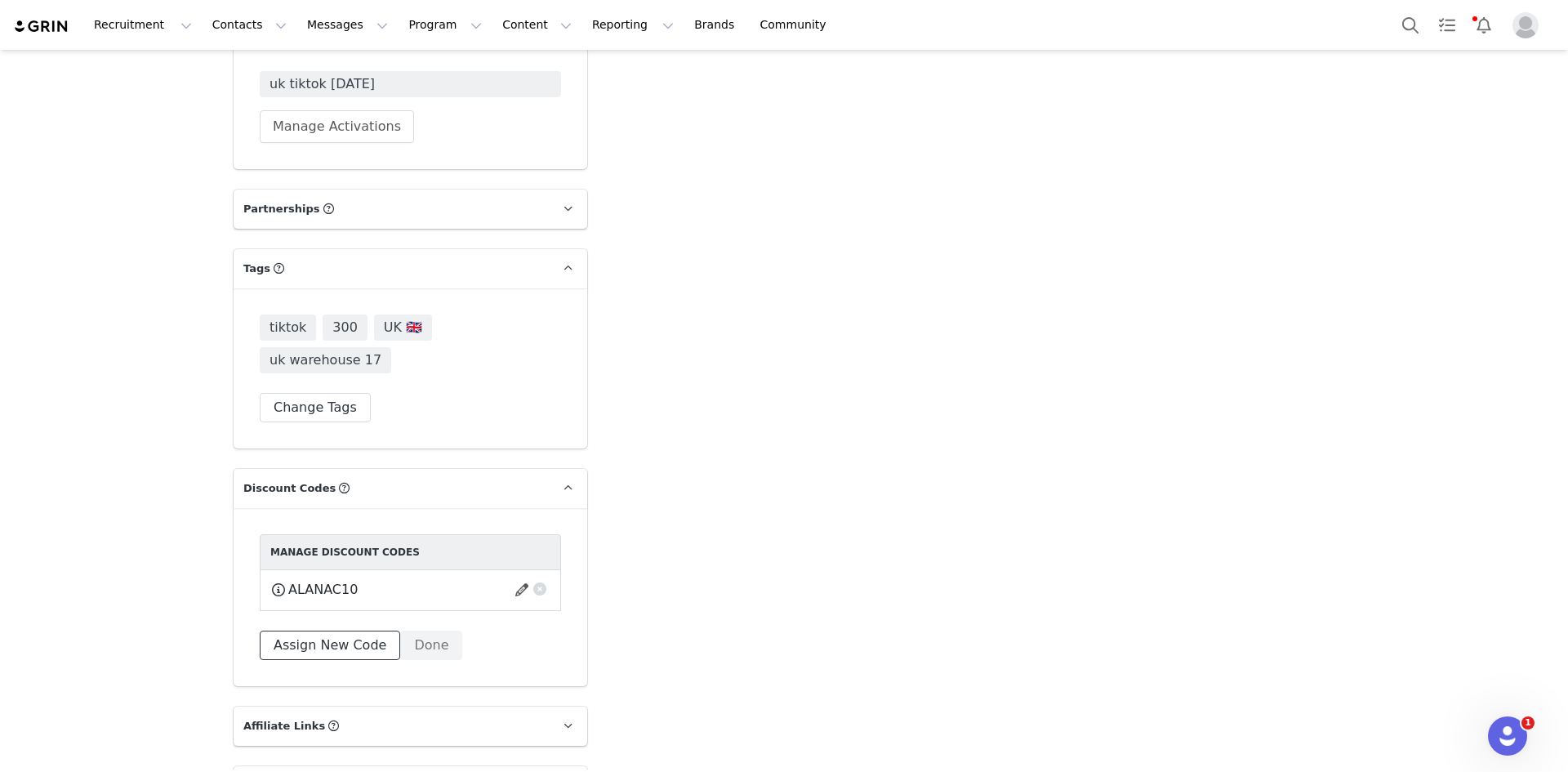
click at [277, 630] on button "Assign New Code" at bounding box center [330, 644] width 140 height 29
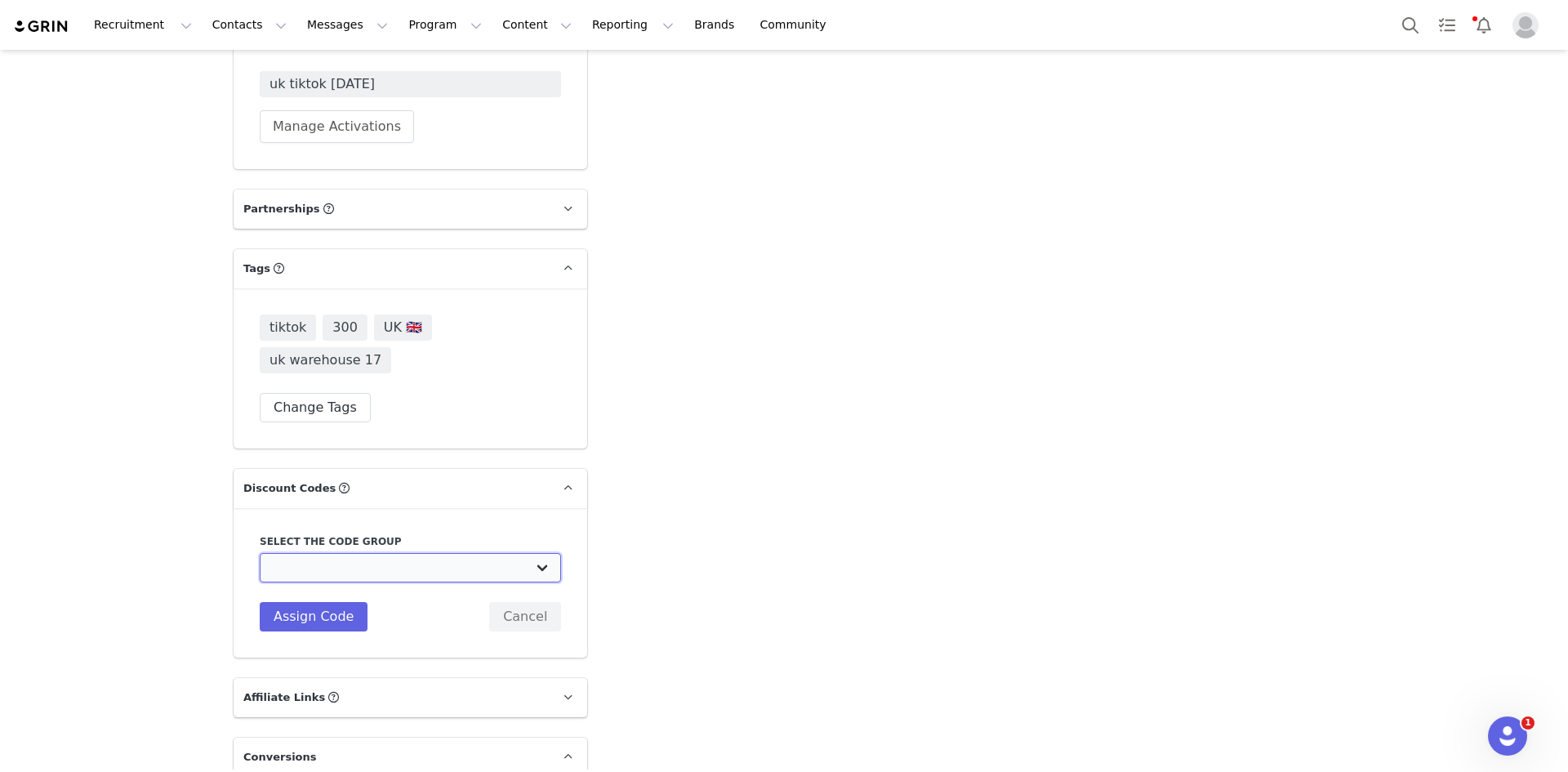
click at [337, 553] on select "Edikted UK: NEW TIKTOK ❤️ Edikted UK: NEW IG ❤️ Edikted: Students + IG Edikted:…" at bounding box center [410, 567] width 301 height 29
select select "10009859"
click at [260, 553] on select "Edikted UK: NEW TIKTOK ❤️ Edikted UK: NEW IG ❤️ Edikted: Students + IG Edikted:…" at bounding box center [410, 567] width 301 height 29
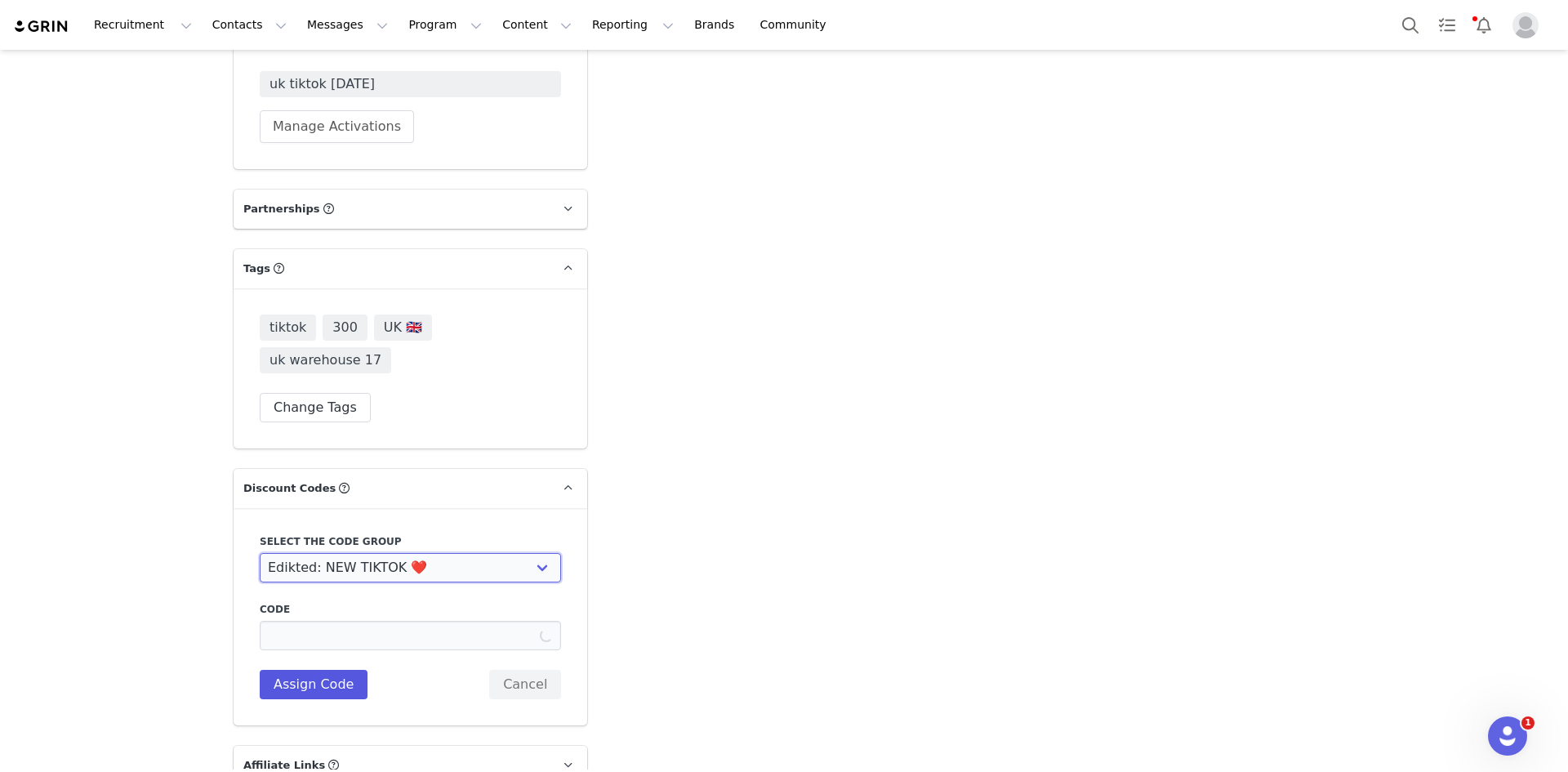
type input "ALANACROSSS10"
click at [339, 669] on button "Assign Code" at bounding box center [314, 683] width 108 height 29
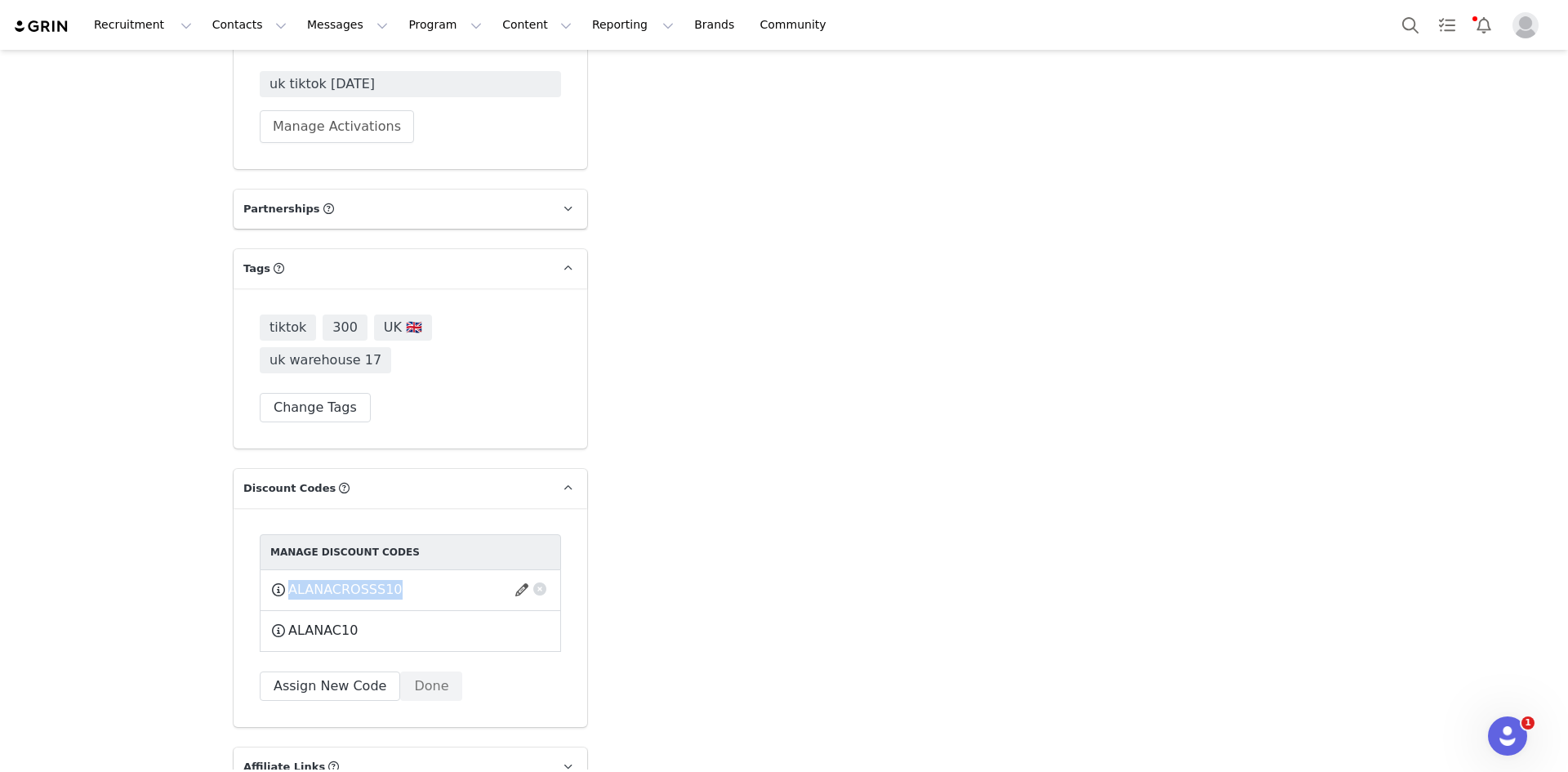
drag, startPoint x: 399, startPoint y: 499, endPoint x: 285, endPoint y: 506, distance: 114.2
click at [285, 570] on div "ALANACROSSS10 This code will no longer be usable and any revenue attribution wi…" at bounding box center [410, 590] width 301 height 41
copy div "ALANACROSSS10 This code will no longer be usable and any revenue attribution wi…"
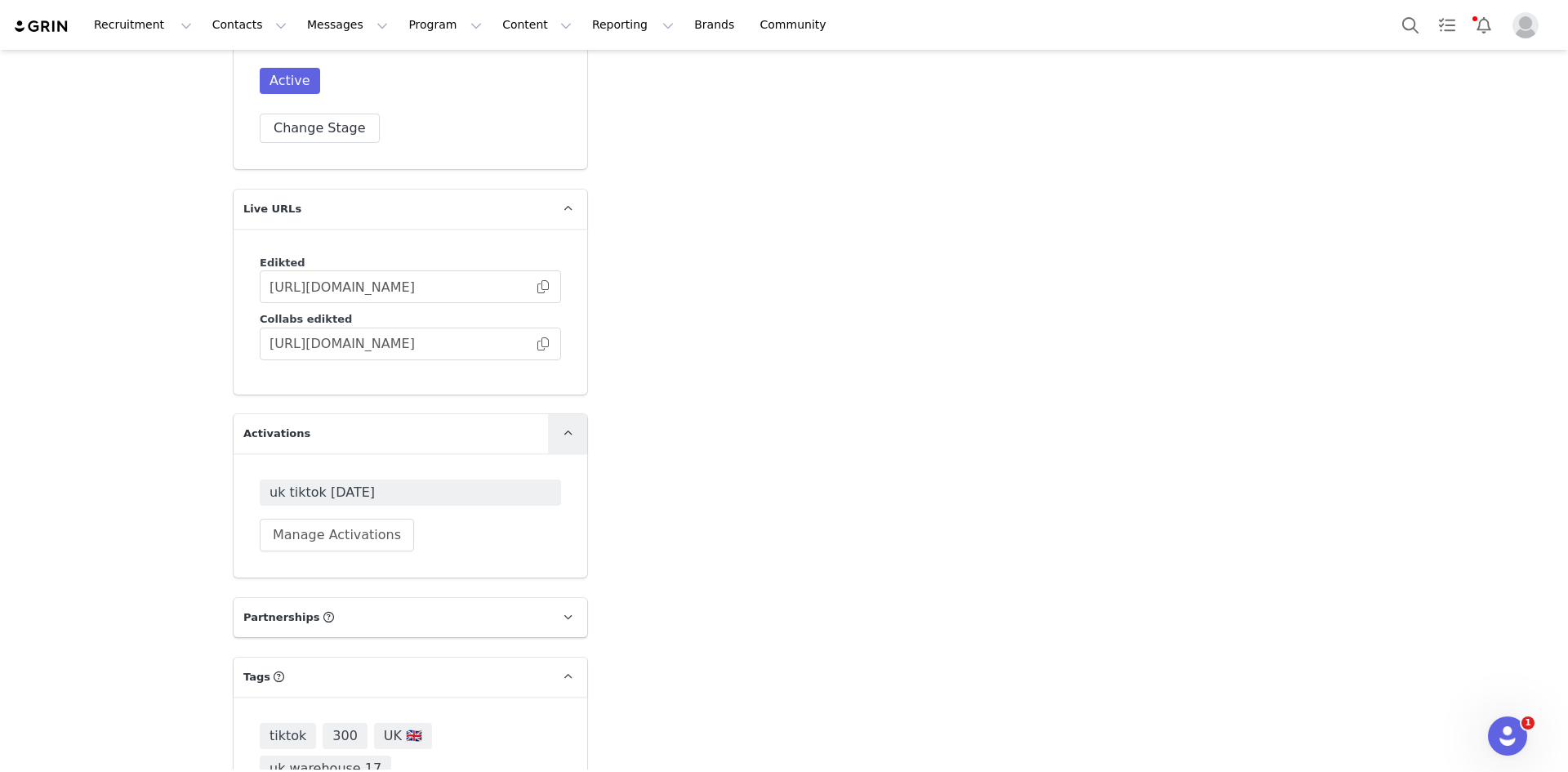
scroll to position [3454, 0]
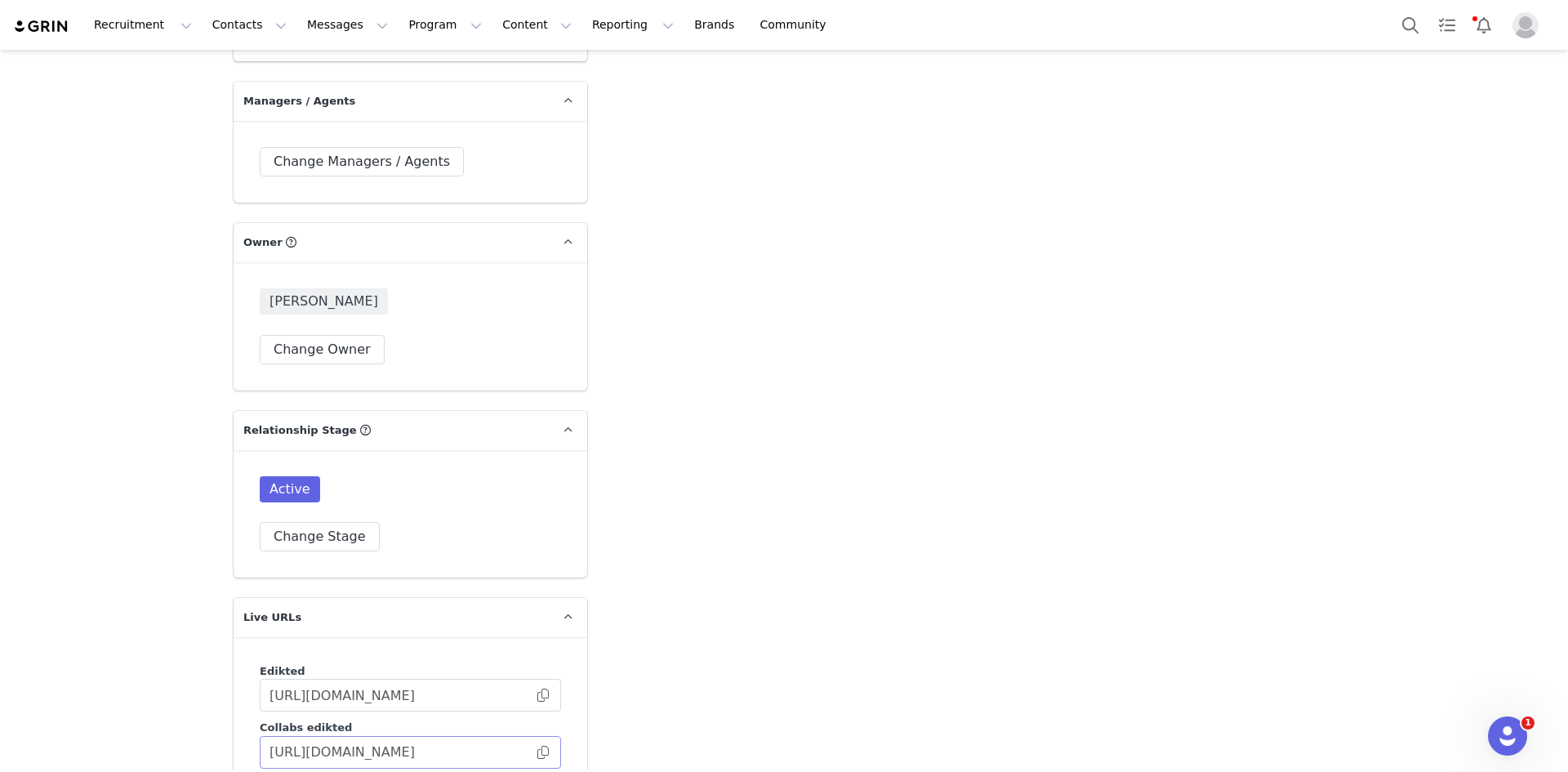
click at [538, 752] on span at bounding box center [542, 752] width 16 height 0
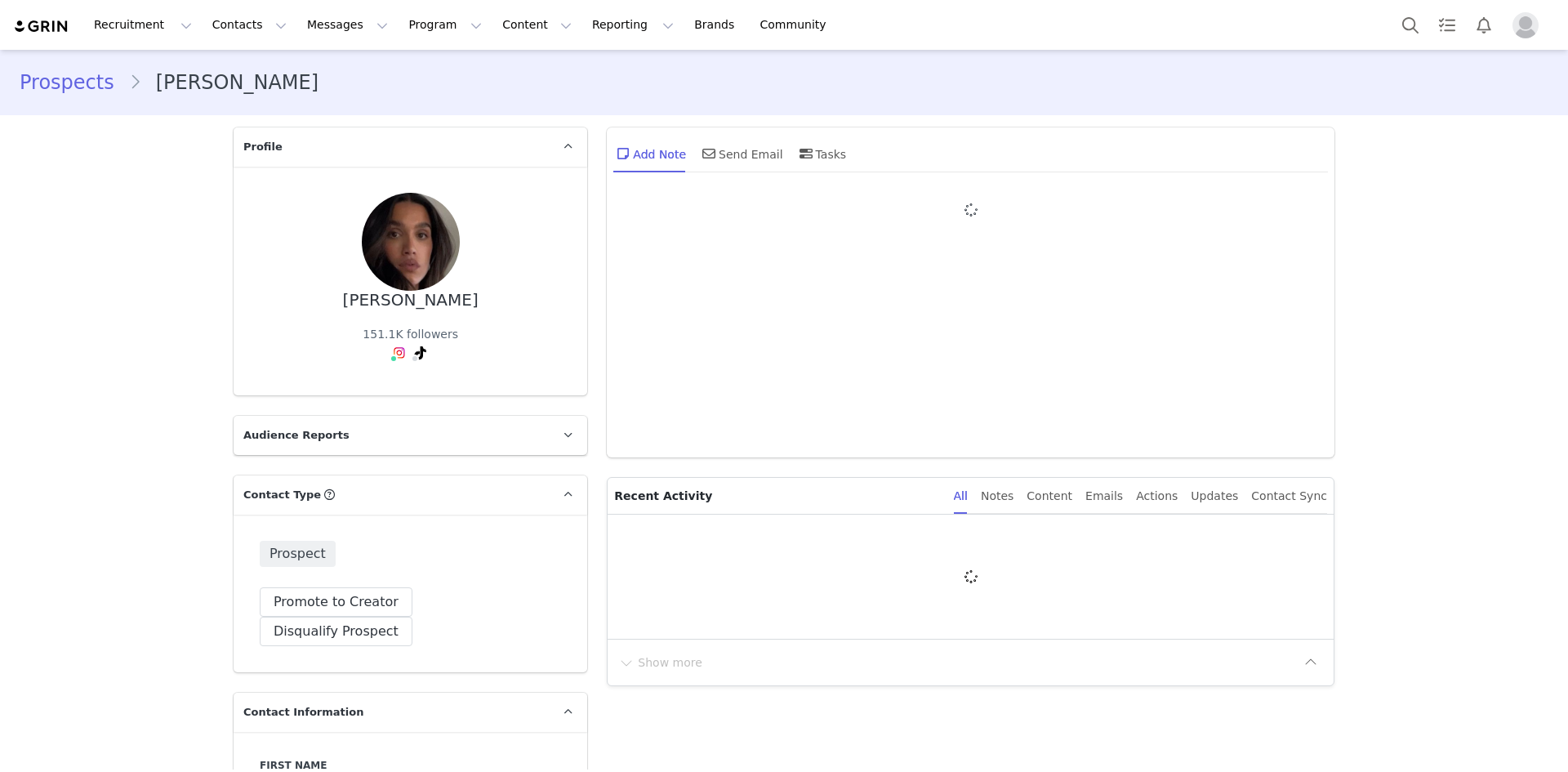
type input "+1 ([GEOGRAPHIC_DATA])"
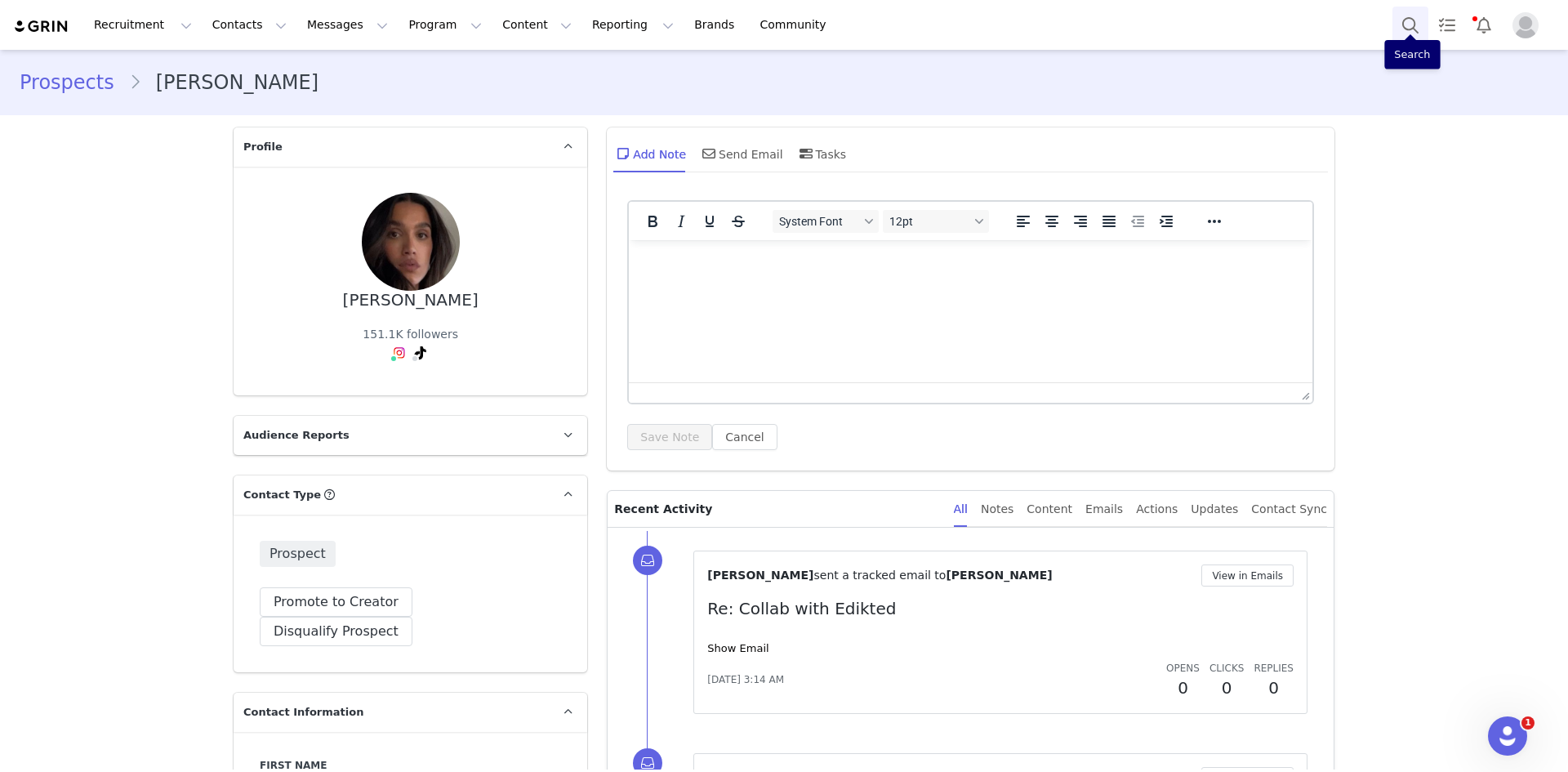
click at [1400, 36] on button "Search" at bounding box center [1410, 24] width 36 height 36
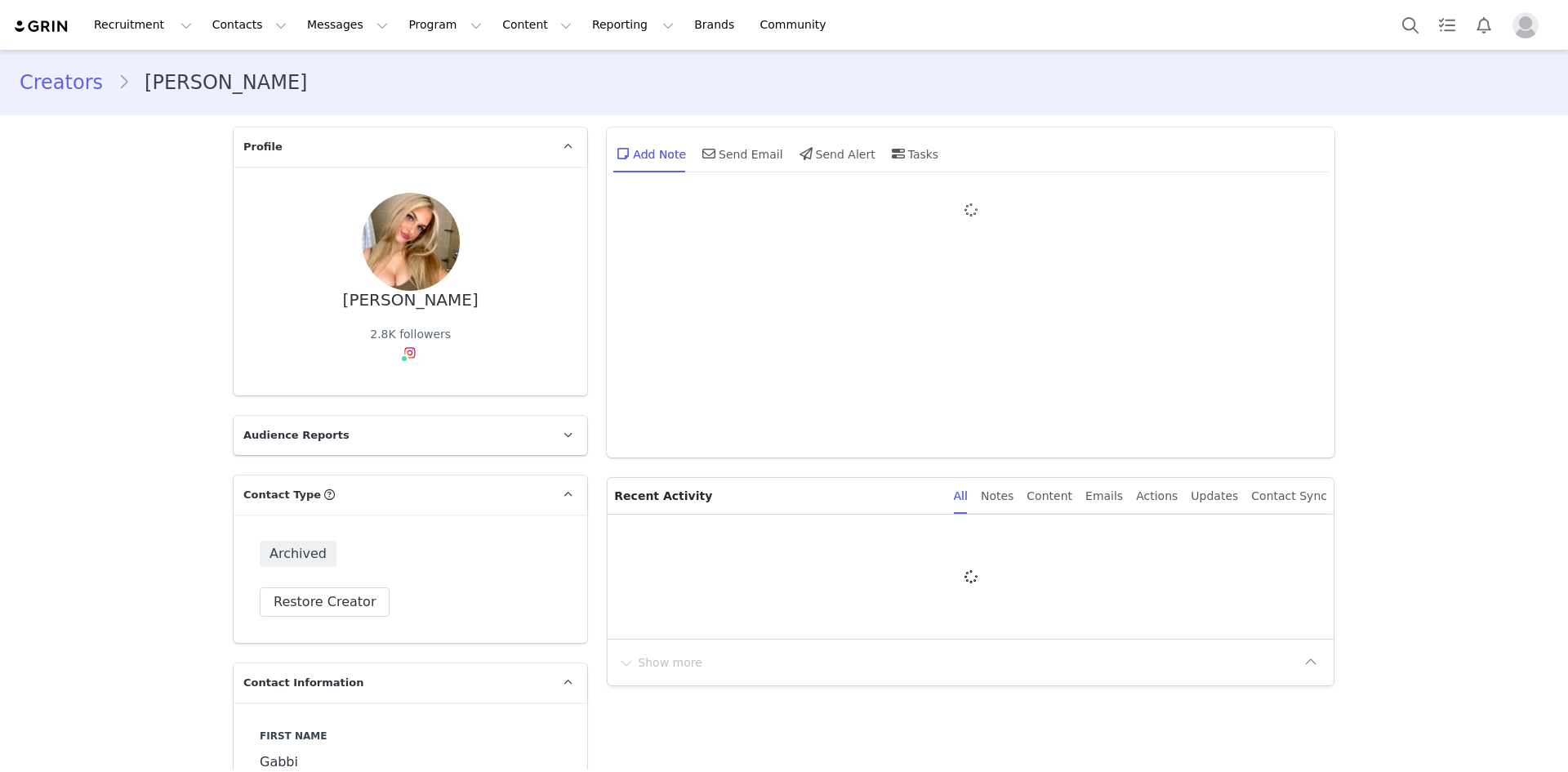
type input "+1 ([GEOGRAPHIC_DATA])"
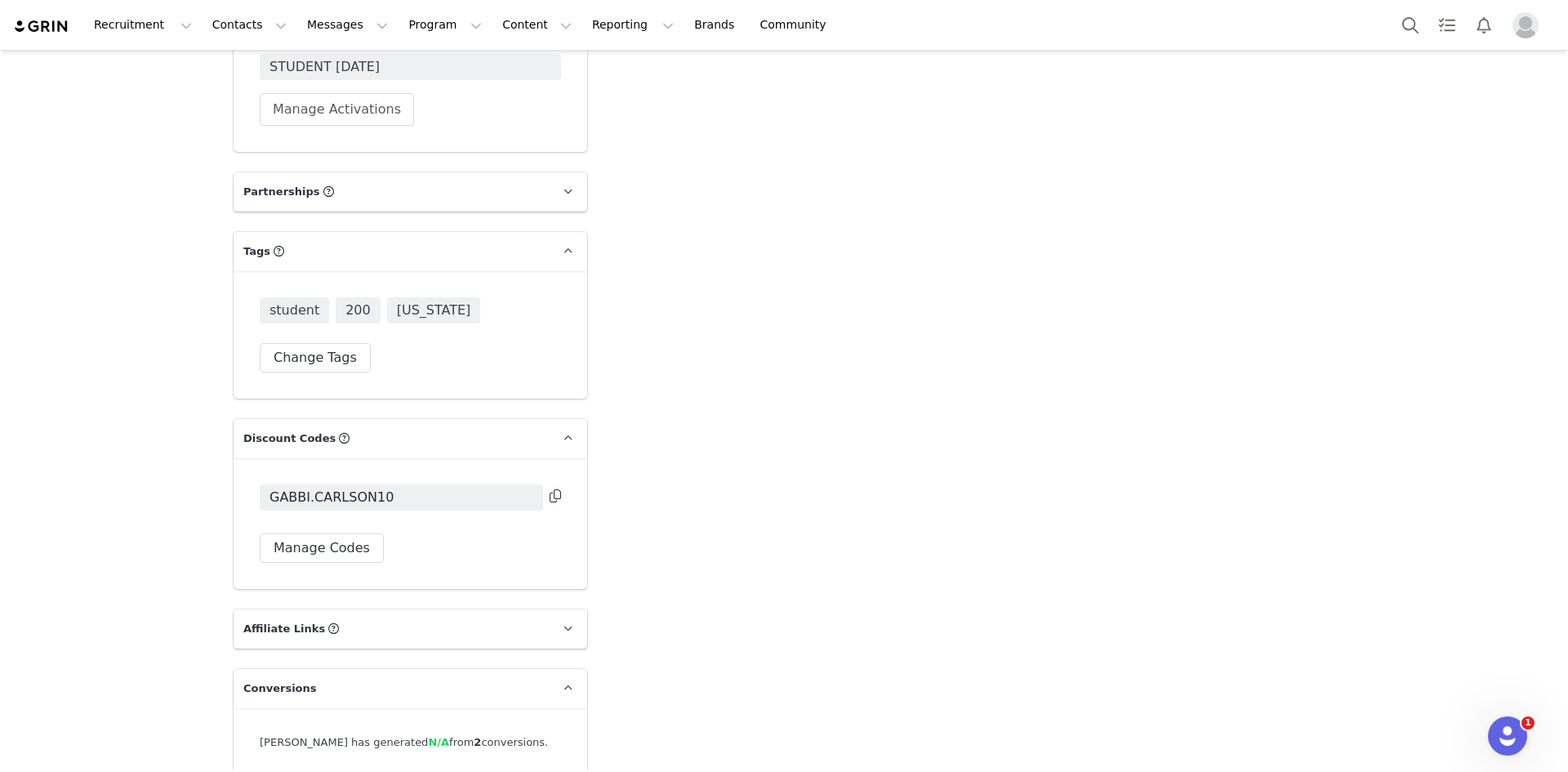
scroll to position [4306, 0]
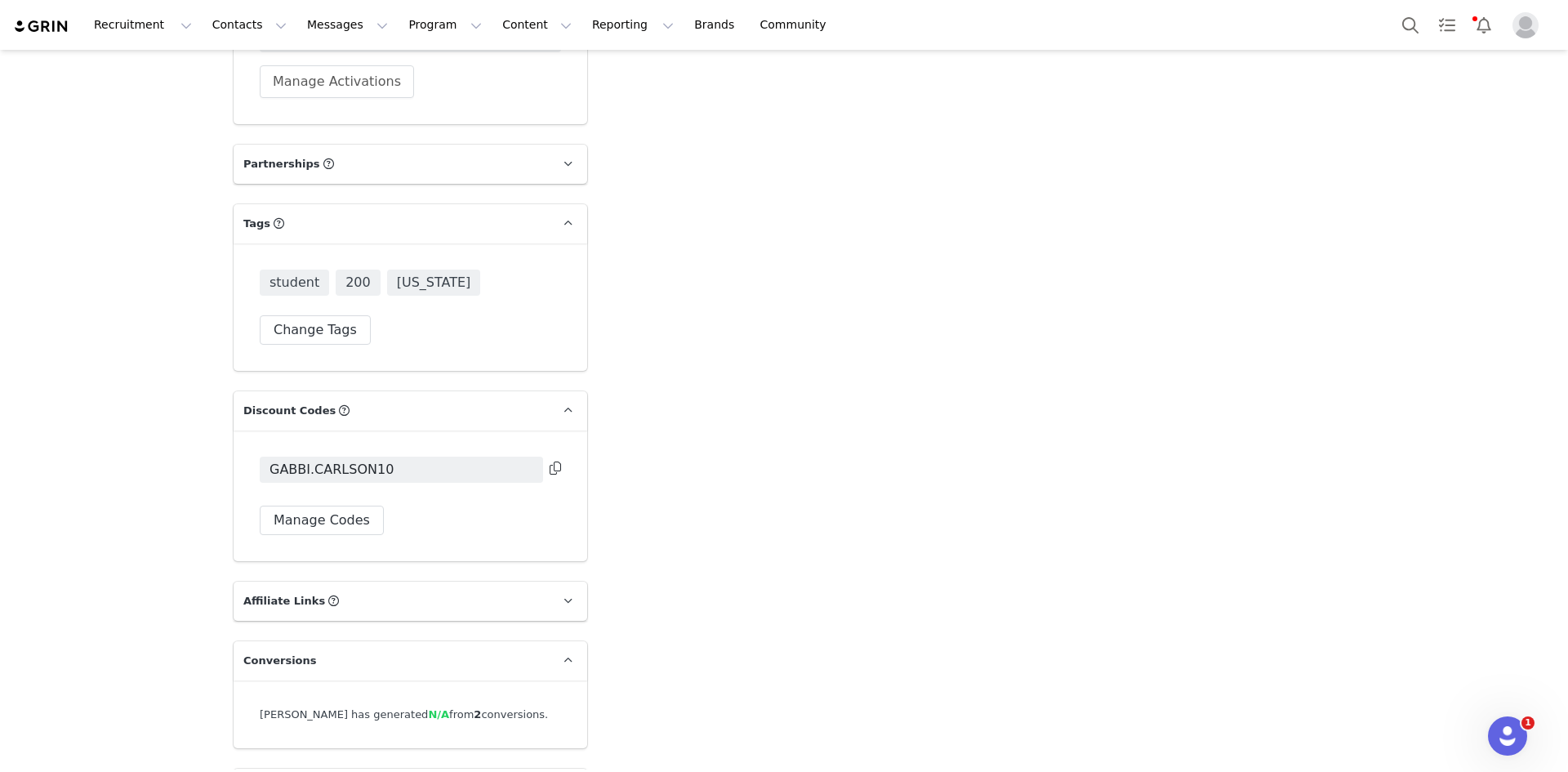
click at [558, 430] on div "GABBI.CARLSON10 Manage Codes" at bounding box center [410, 495] width 354 height 130
click at [550, 461] on icon at bounding box center [555, 467] width 12 height 13
click at [450, 706] on div "[PERSON_NAME] has generated N/A from 2 conversions." at bounding box center [410, 714] width 301 height 16
click at [475, 680] on div "[PERSON_NAME] has generated N/A from 2 conversions." at bounding box center [410, 714] width 354 height 68
click at [1400, 10] on button "Search" at bounding box center [1410, 24] width 36 height 36
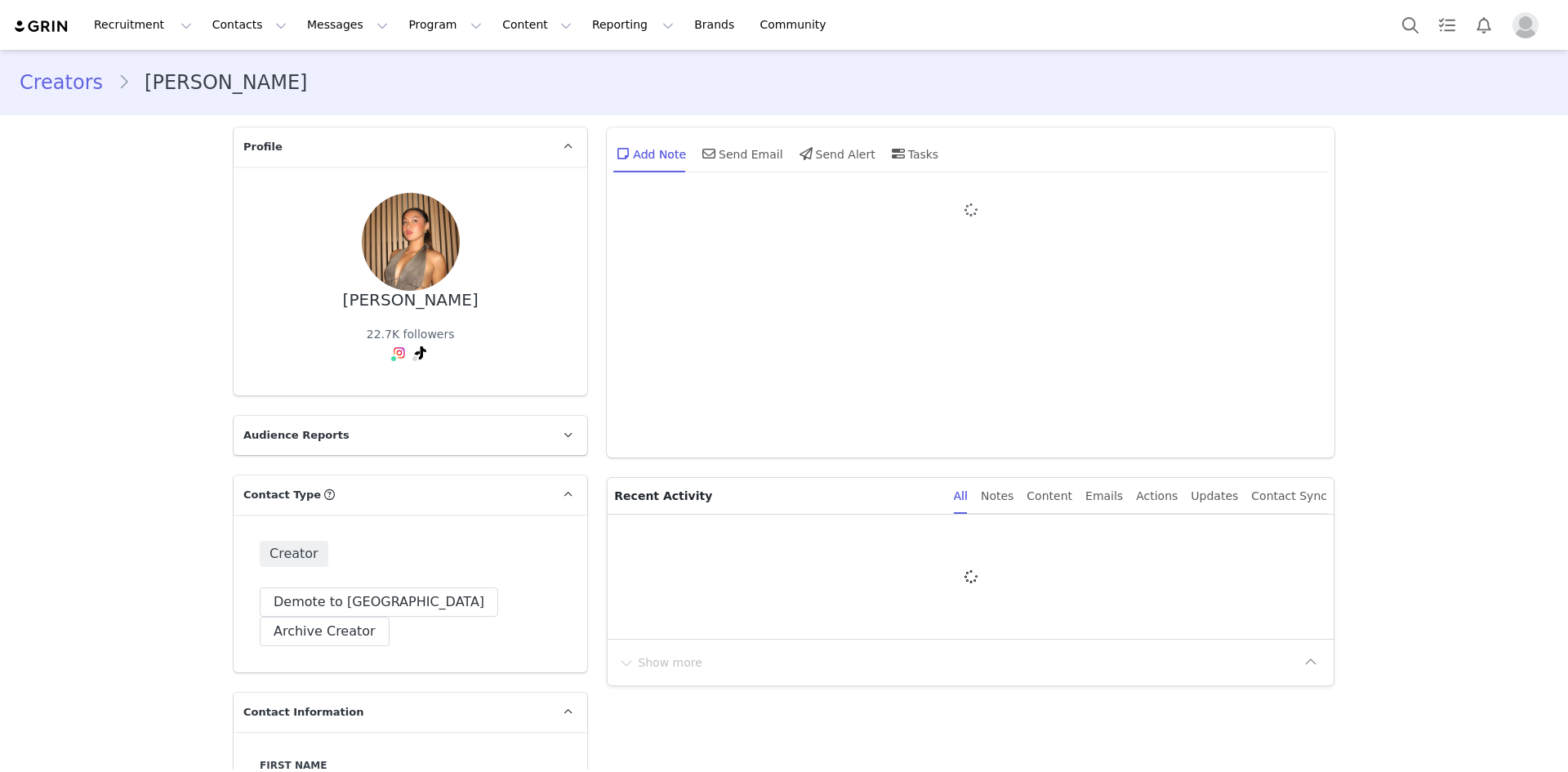
type input "+1 ([GEOGRAPHIC_DATA])"
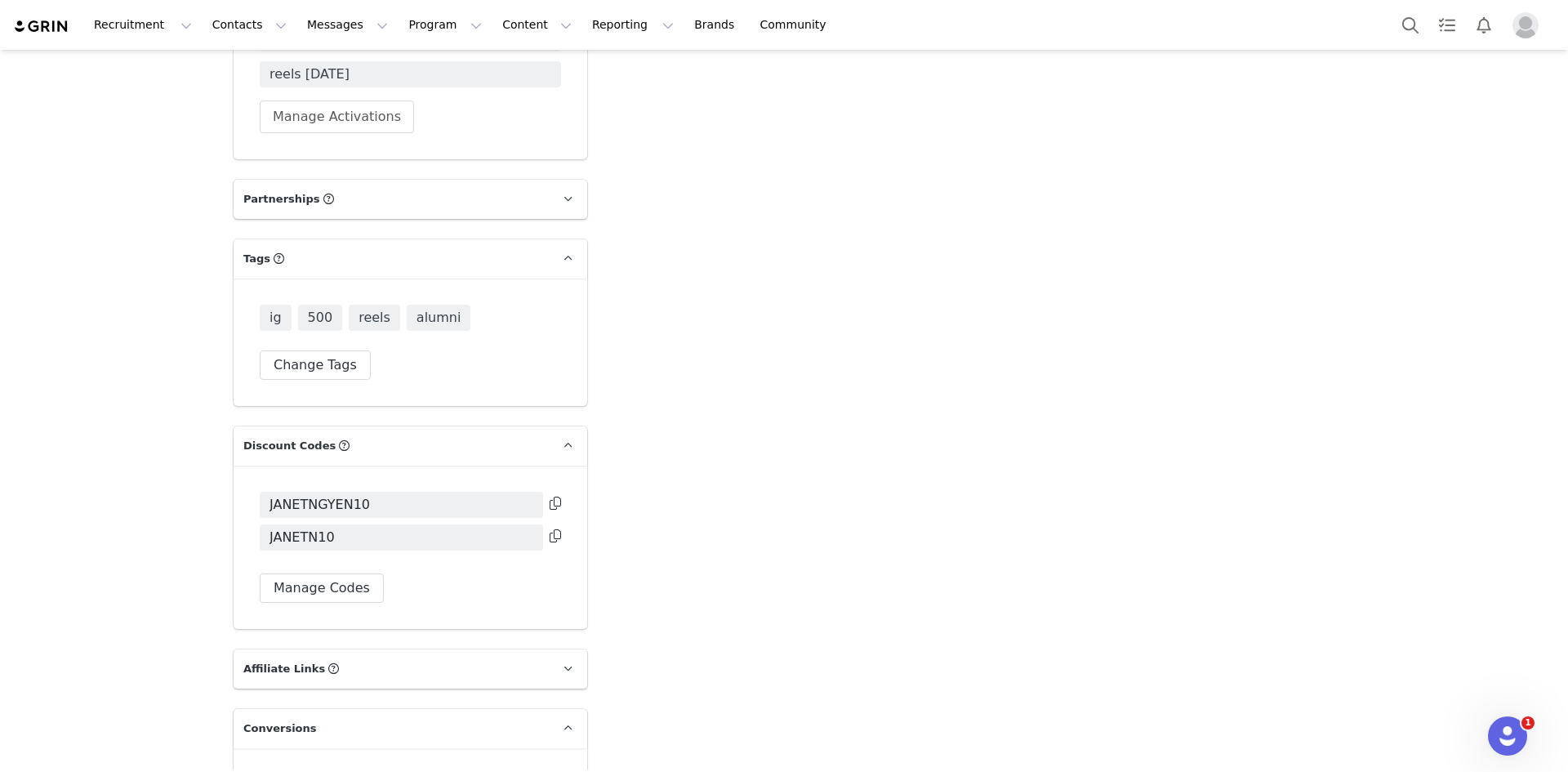
scroll to position [4374, 0]
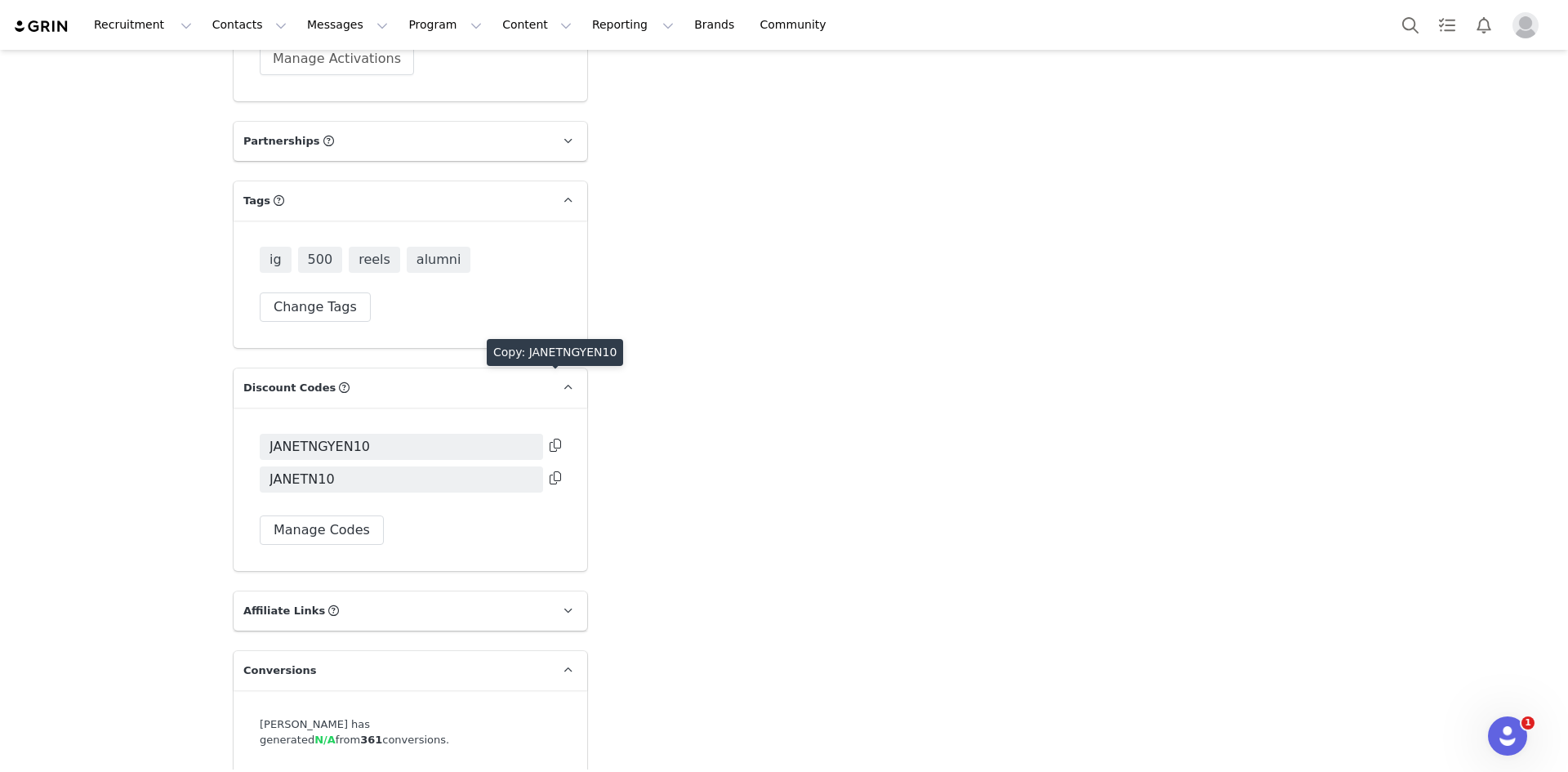
click at [553, 439] on icon at bounding box center [555, 445] width 12 height 13
click at [550, 472] on icon at bounding box center [555, 478] width 12 height 13
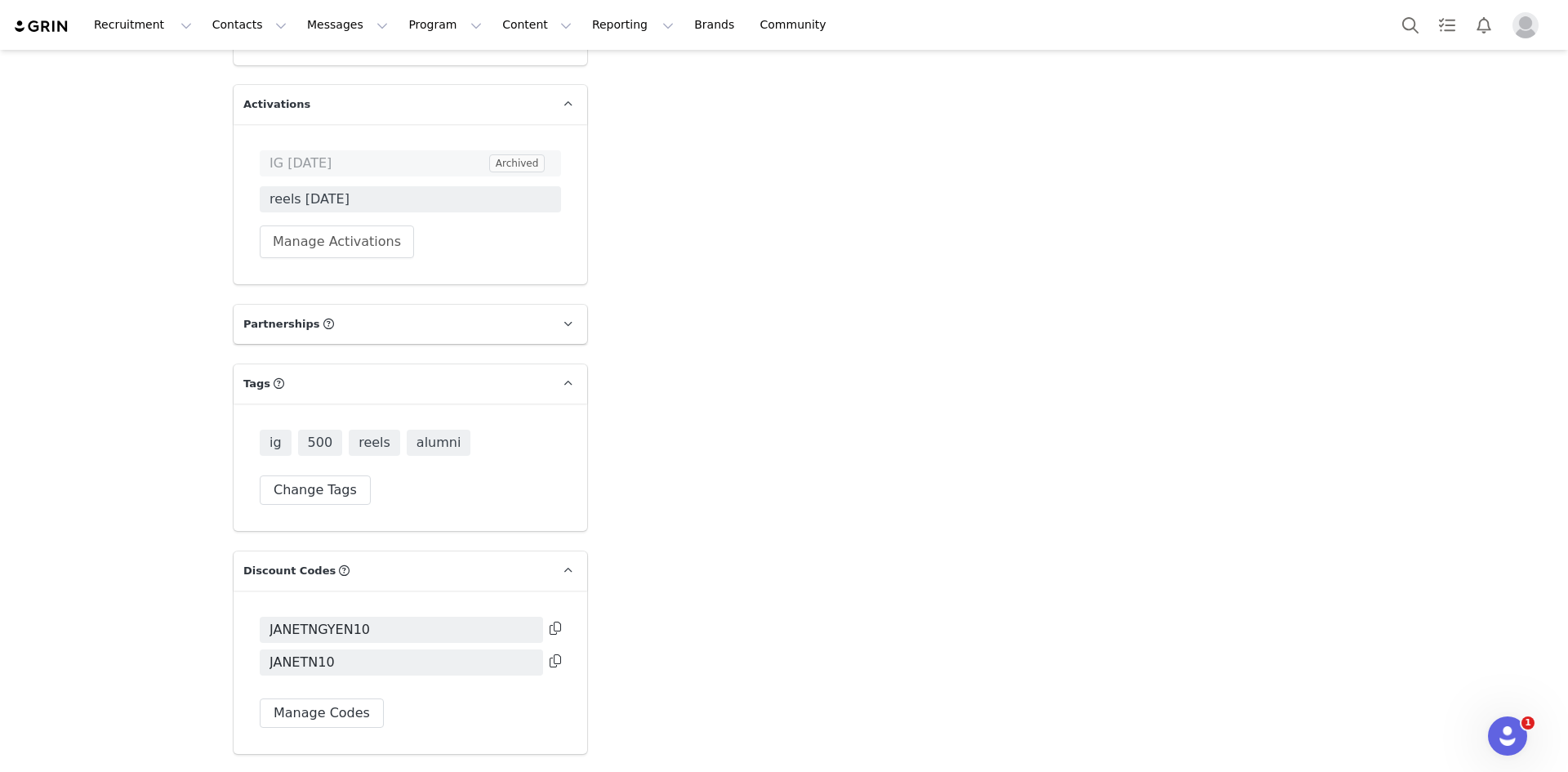
scroll to position [4129, 0]
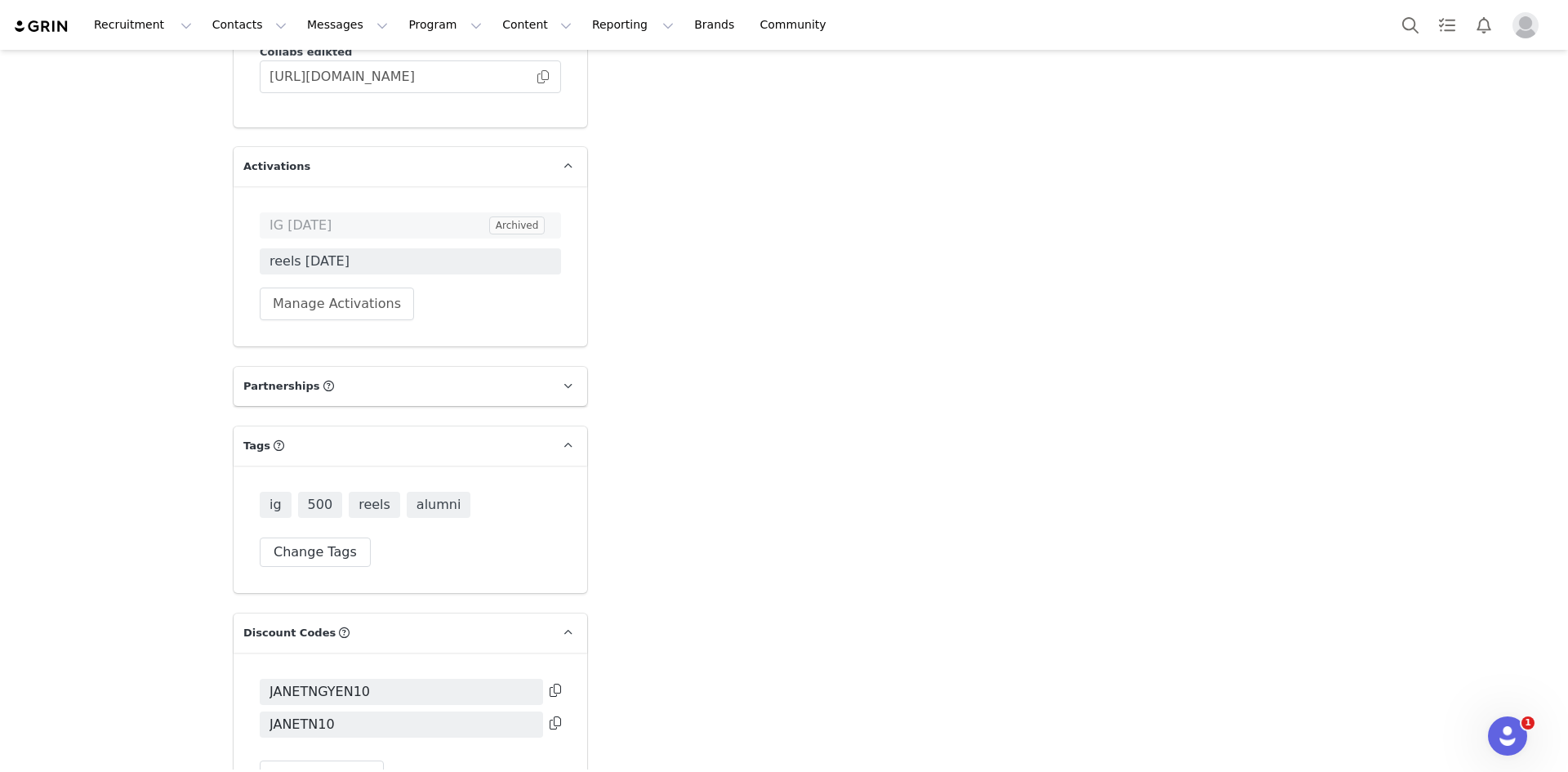
click at [550, 716] on icon at bounding box center [555, 722] width 12 height 13
click at [1400, 15] on button "Search" at bounding box center [1410, 24] width 36 height 36
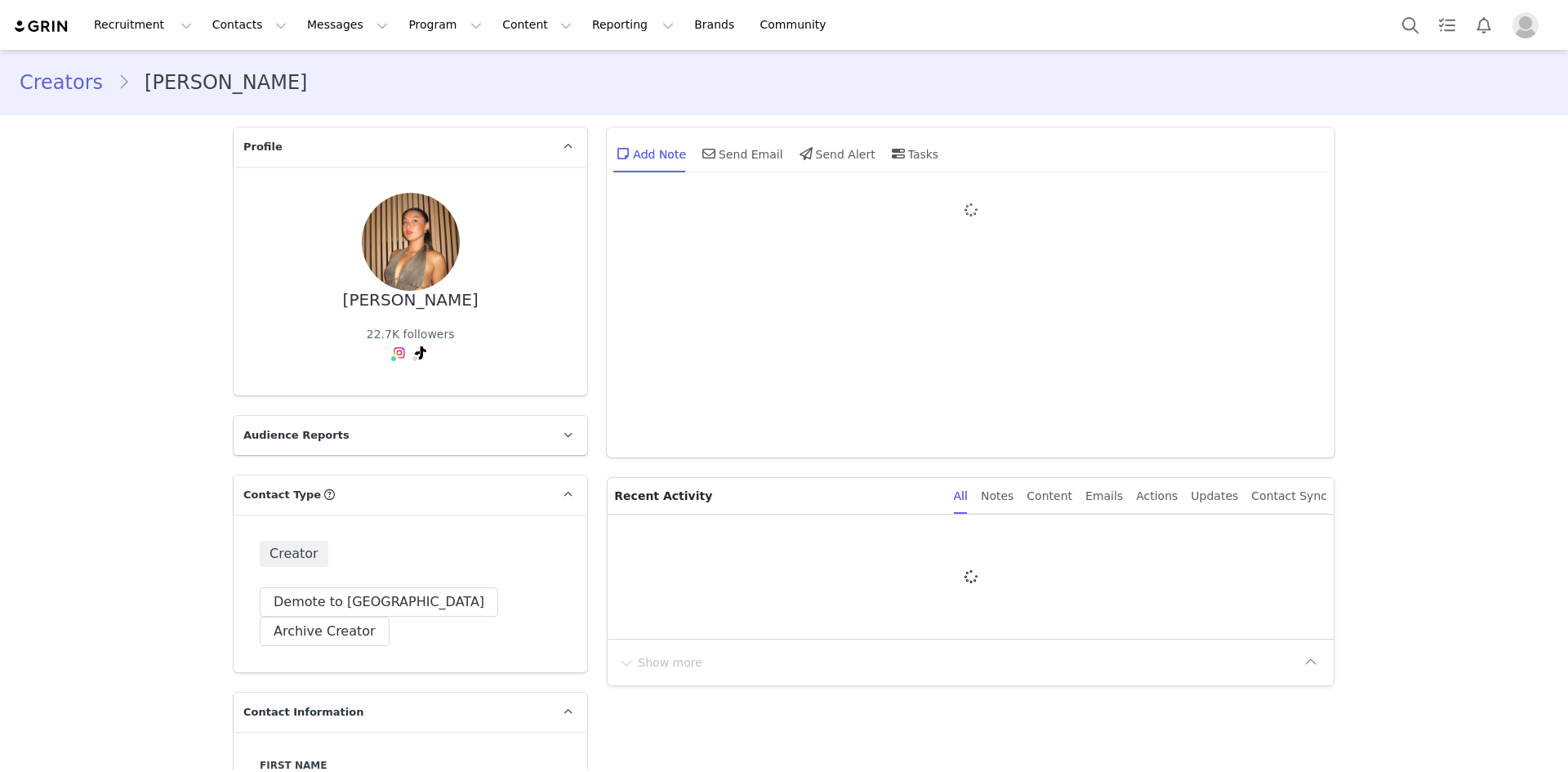
type input "+1 ([GEOGRAPHIC_DATA])"
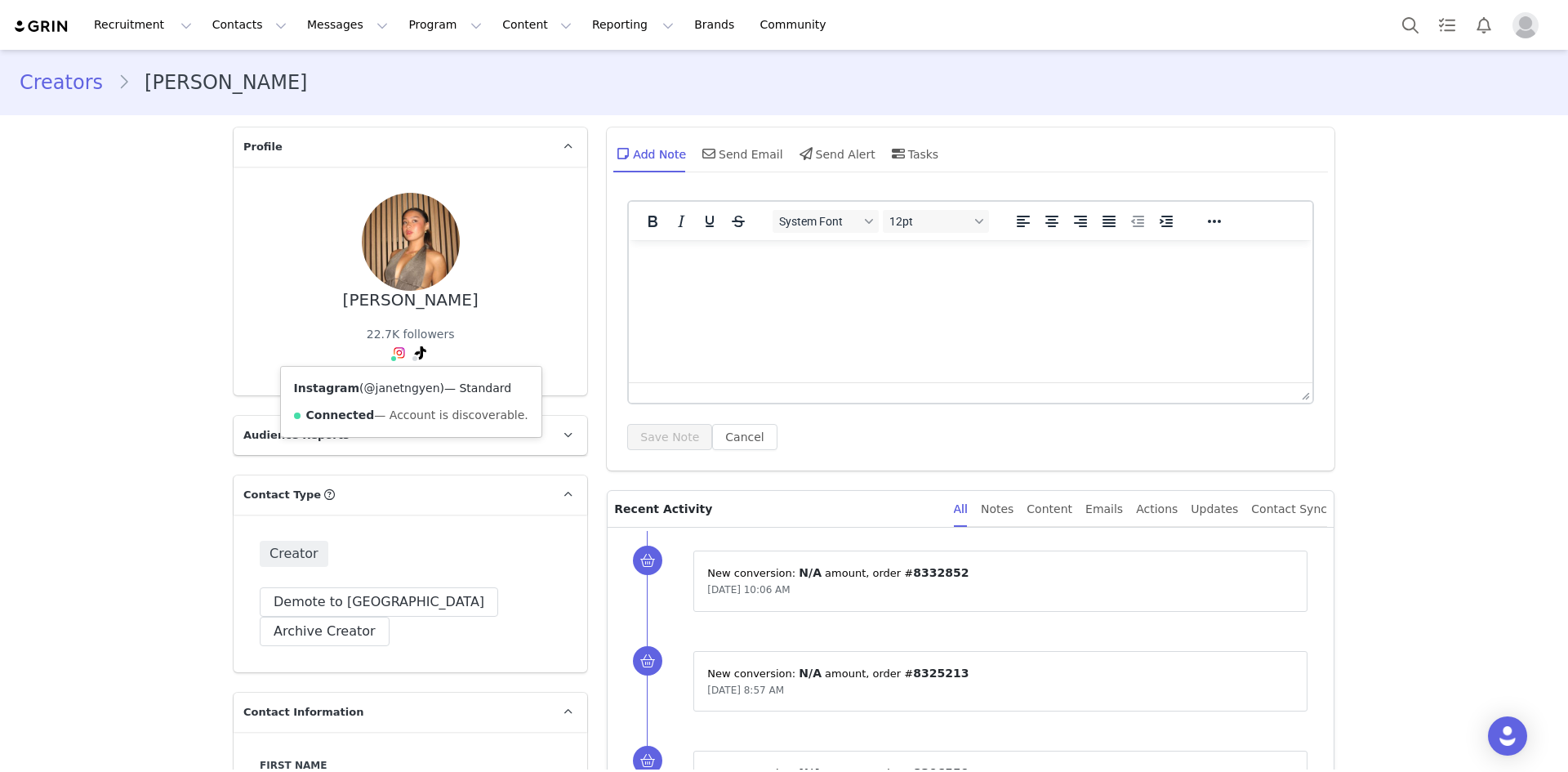
click at [390, 388] on link "@janetngyen" at bounding box center [402, 387] width 76 height 13
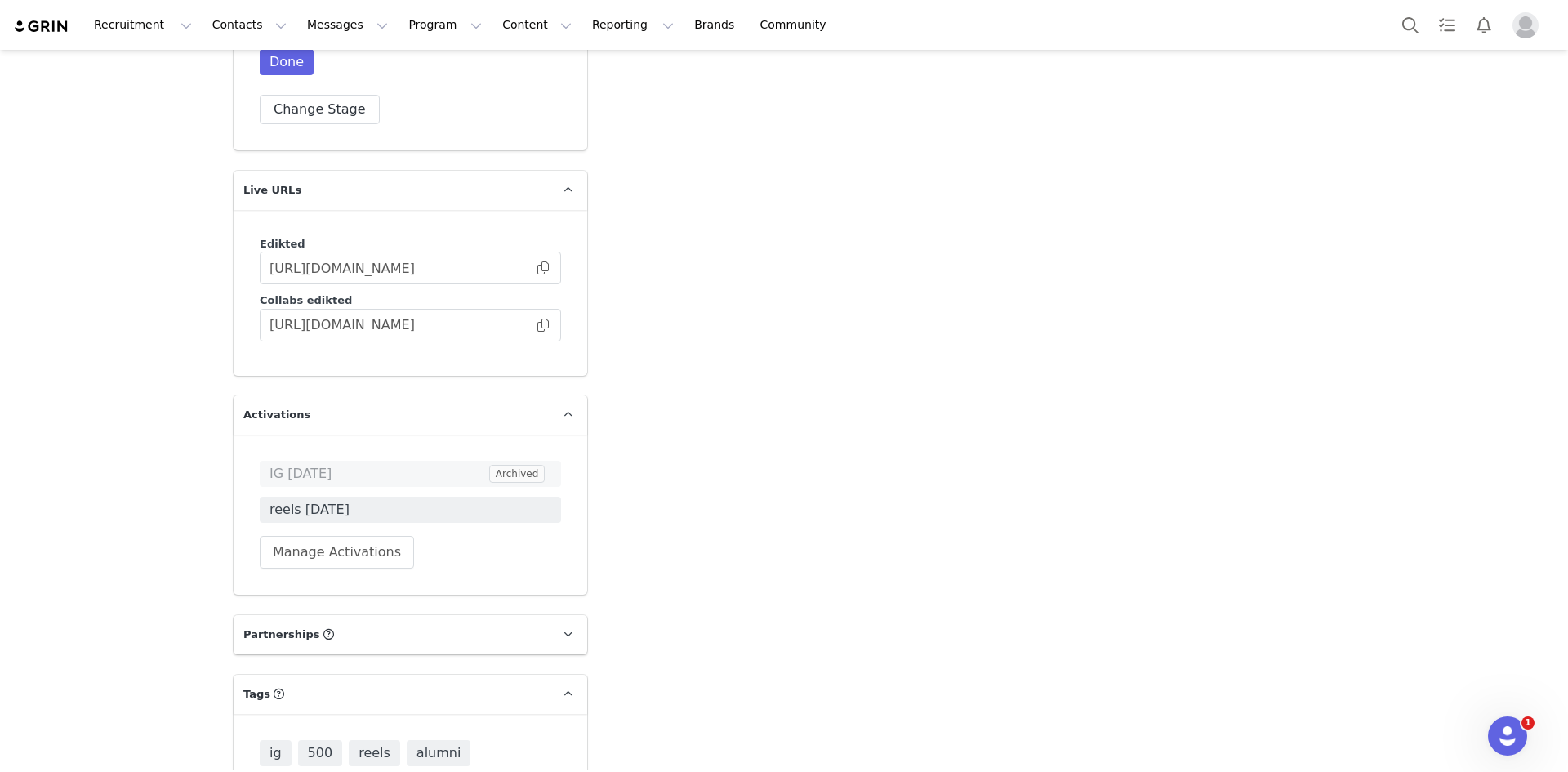
scroll to position [3919, 0]
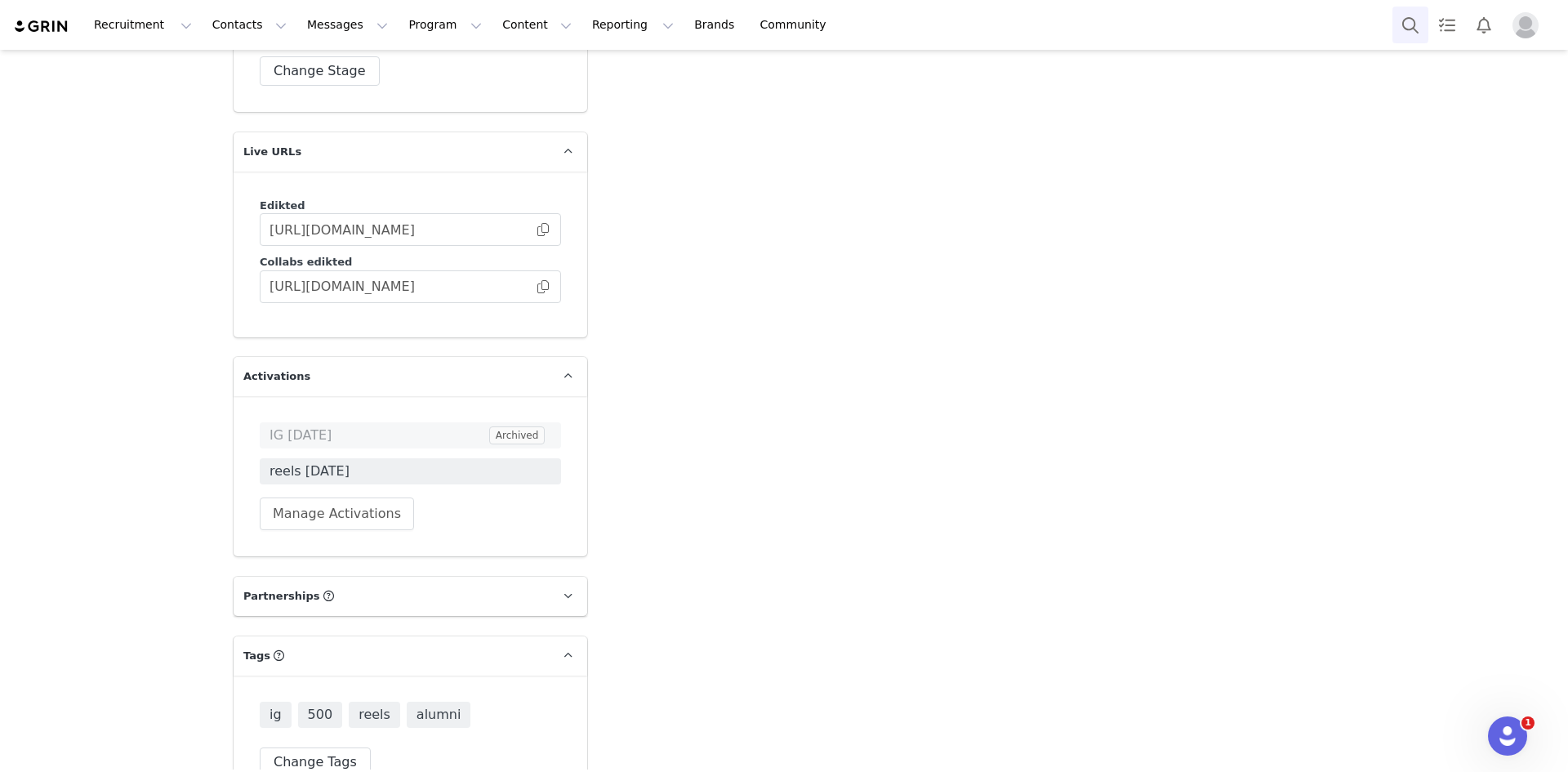
click at [1421, 26] on button "Search" at bounding box center [1410, 24] width 36 height 36
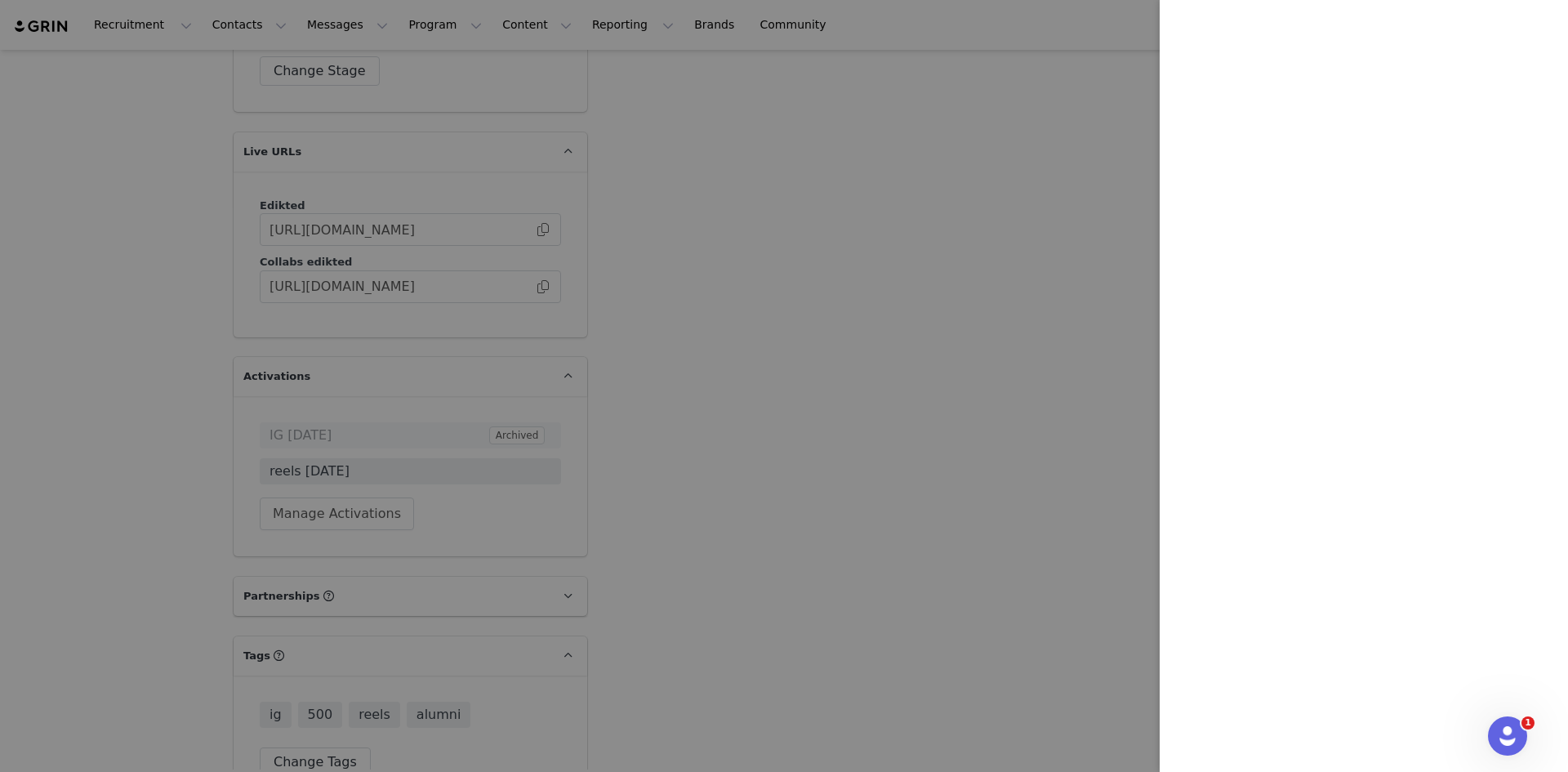
click at [613, 170] on div at bounding box center [784, 386] width 1568 height 772
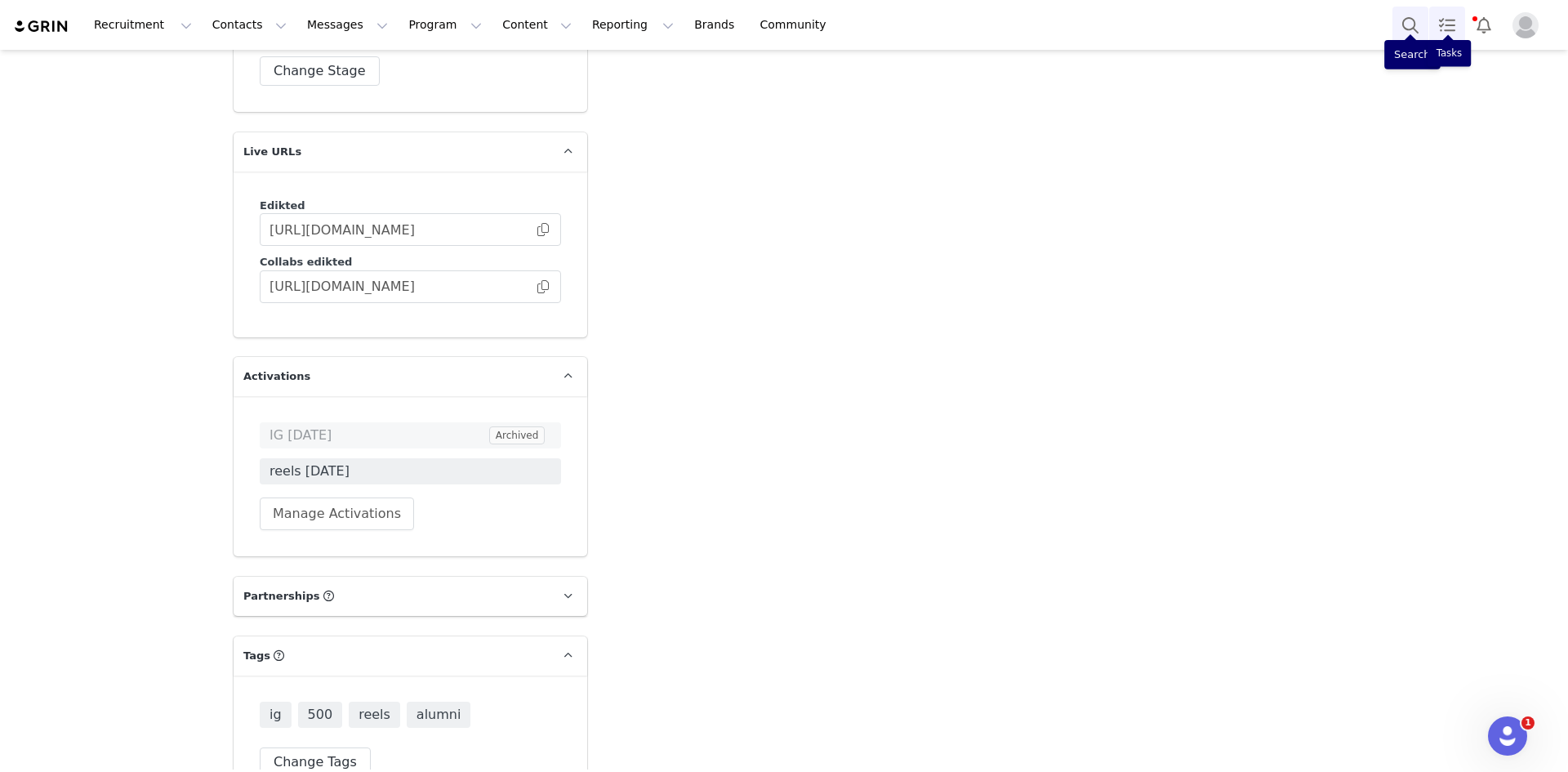
click at [1430, 9] on link "Tasks" at bounding box center [1447, 24] width 36 height 36
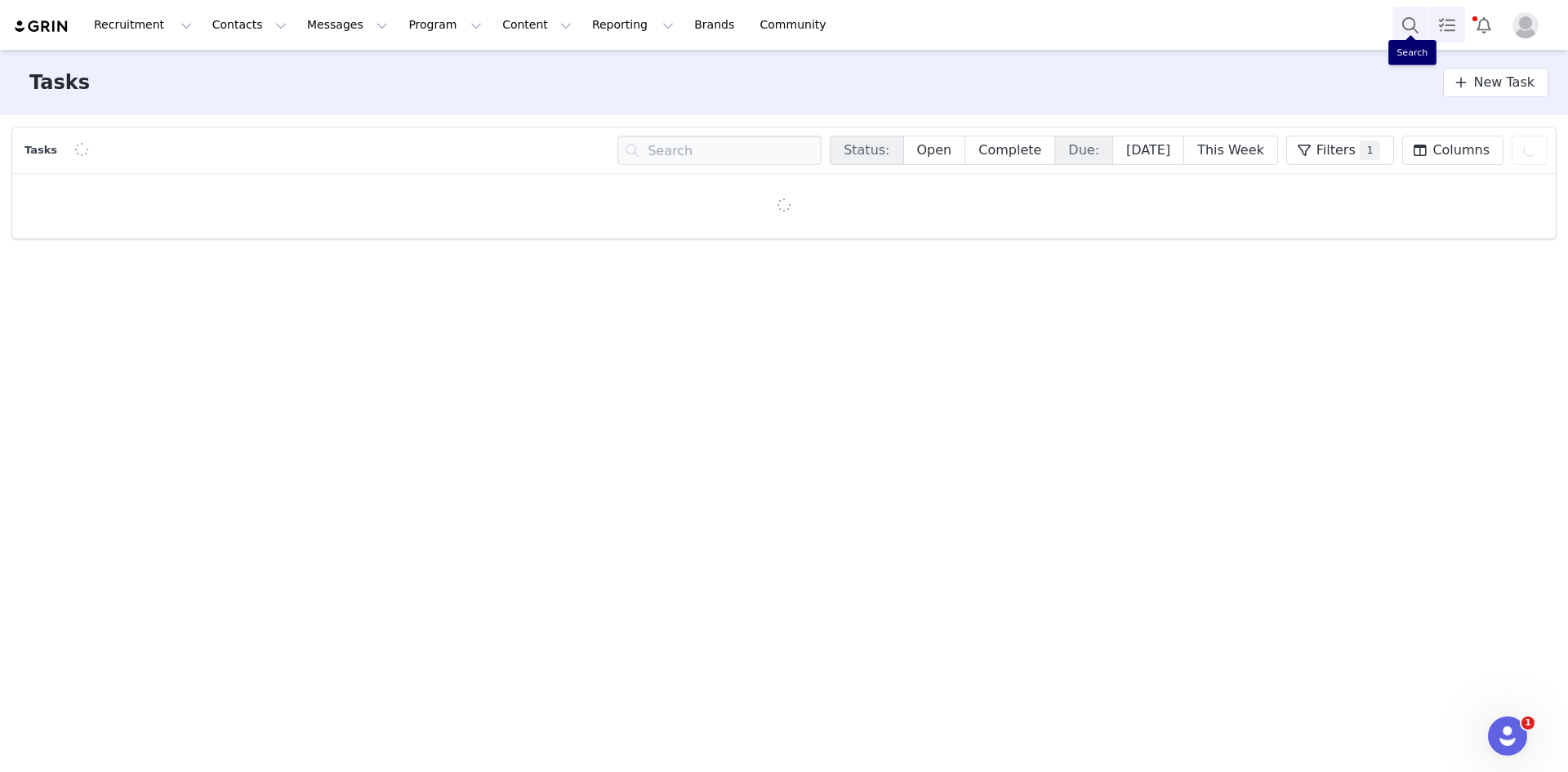
click at [1413, 13] on button "Search" at bounding box center [1410, 24] width 36 height 36
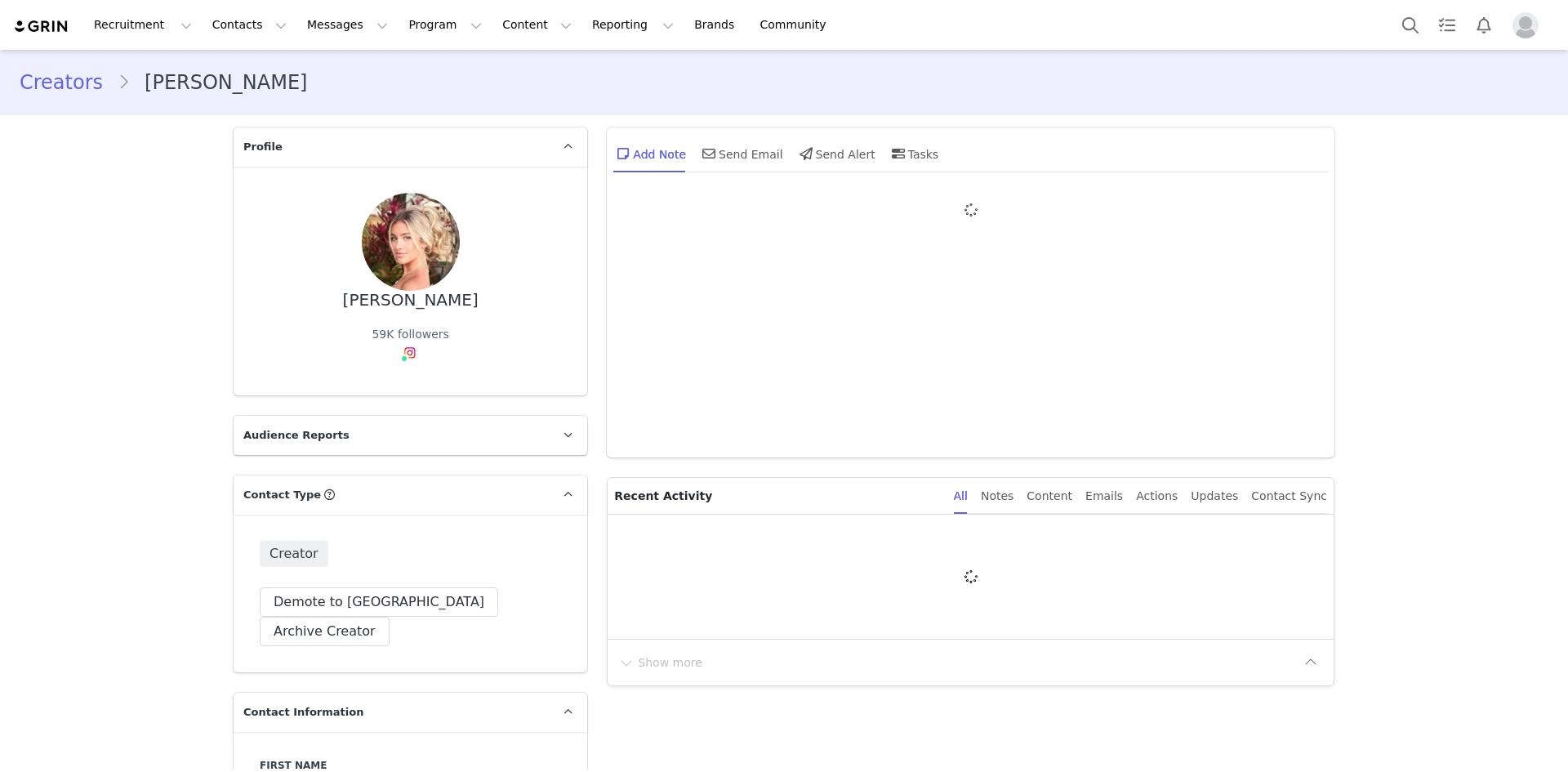
type input "+1 ([GEOGRAPHIC_DATA])"
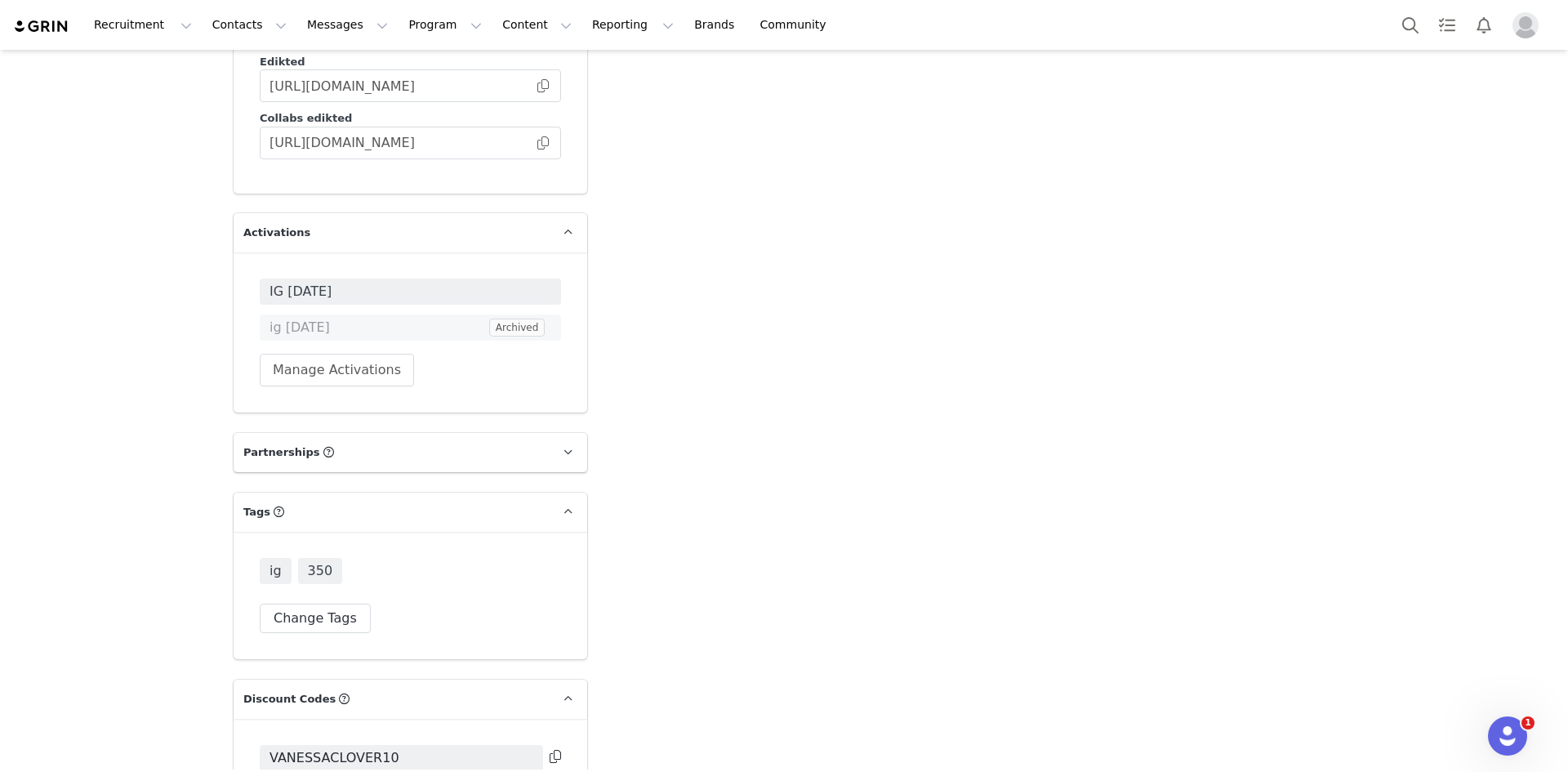
scroll to position [4374, 0]
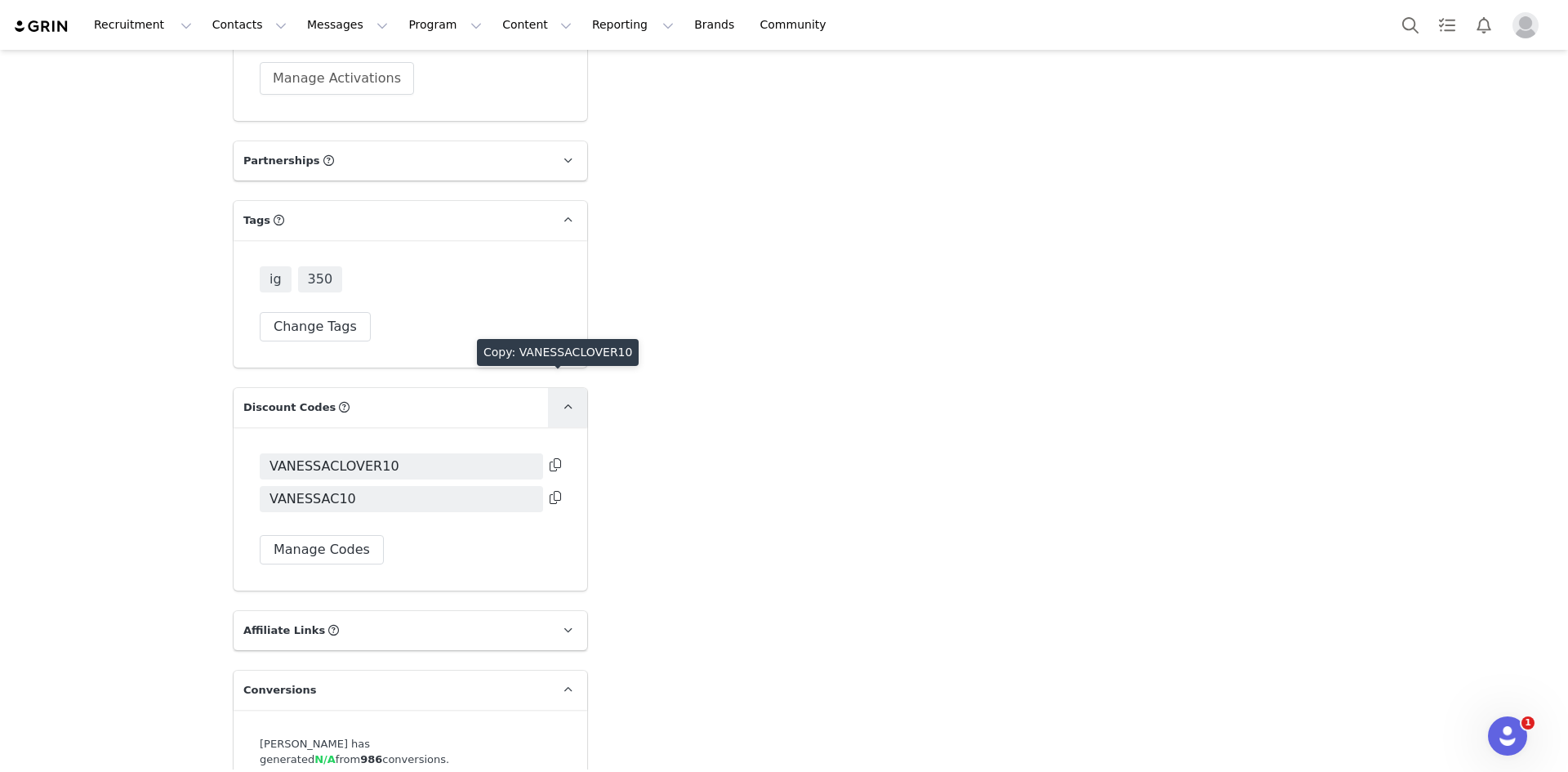
drag, startPoint x: 554, startPoint y: 384, endPoint x: 569, endPoint y: 331, distance: 55.1
click at [557, 427] on div "VANESSACLOVER10 VANESSAC10 Manage Codes" at bounding box center [410, 509] width 354 height 163
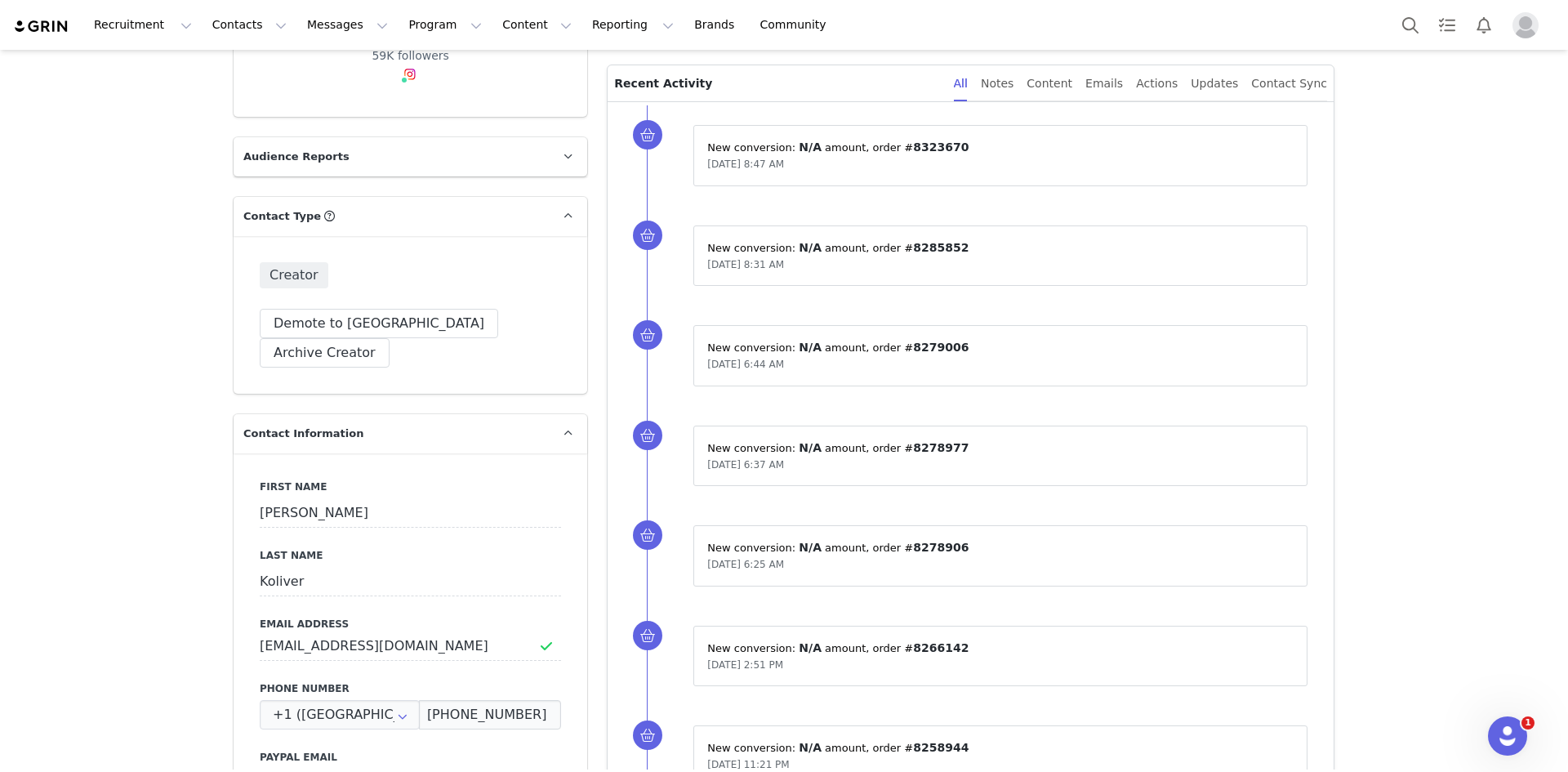
scroll to position [47, 0]
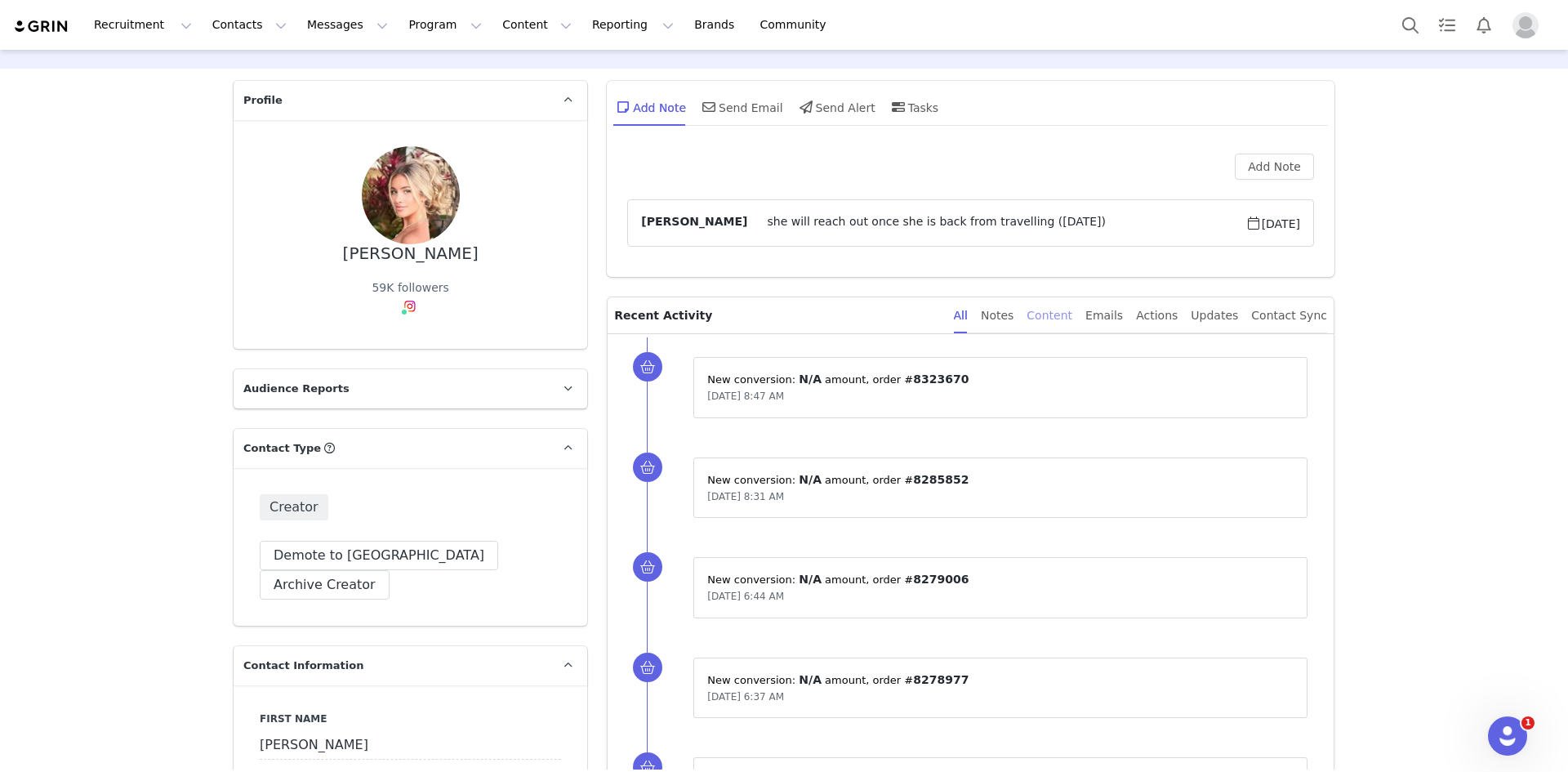
click at [1059, 306] on div "Content" at bounding box center [1049, 315] width 46 height 36
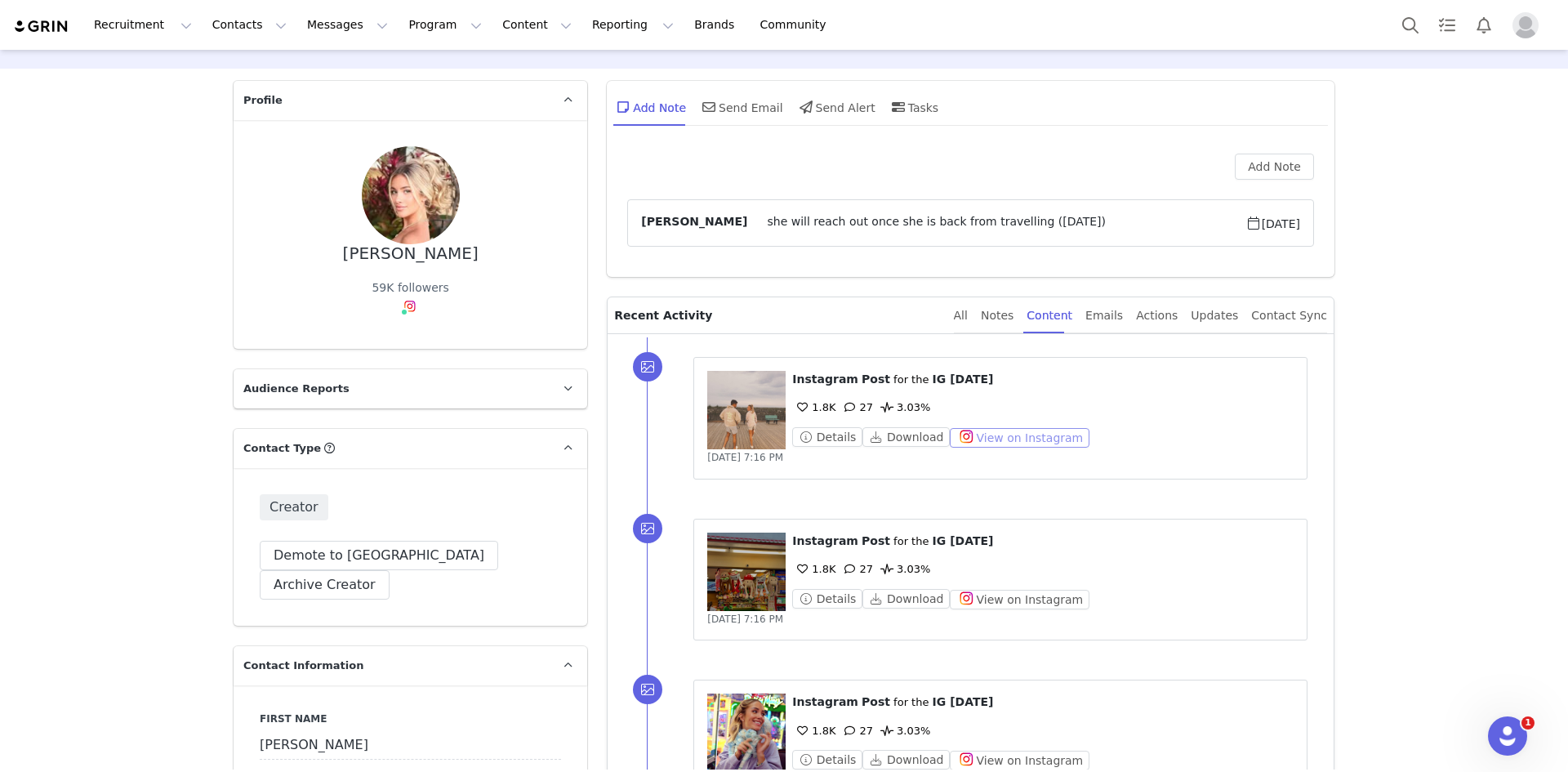
click at [989, 433] on button "View on Instagram" at bounding box center [1019, 438] width 140 height 19
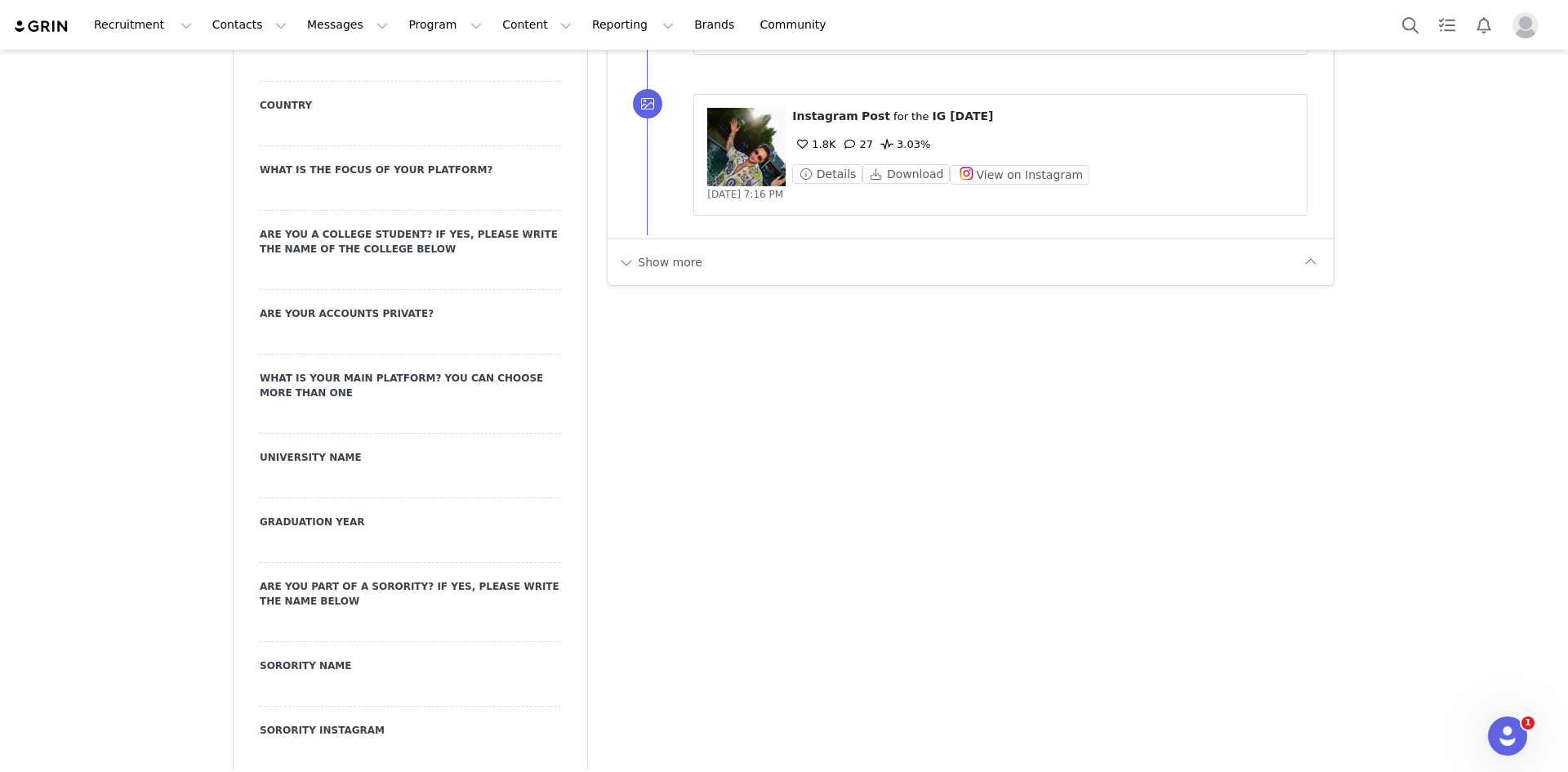
scroll to position [1353, 0]
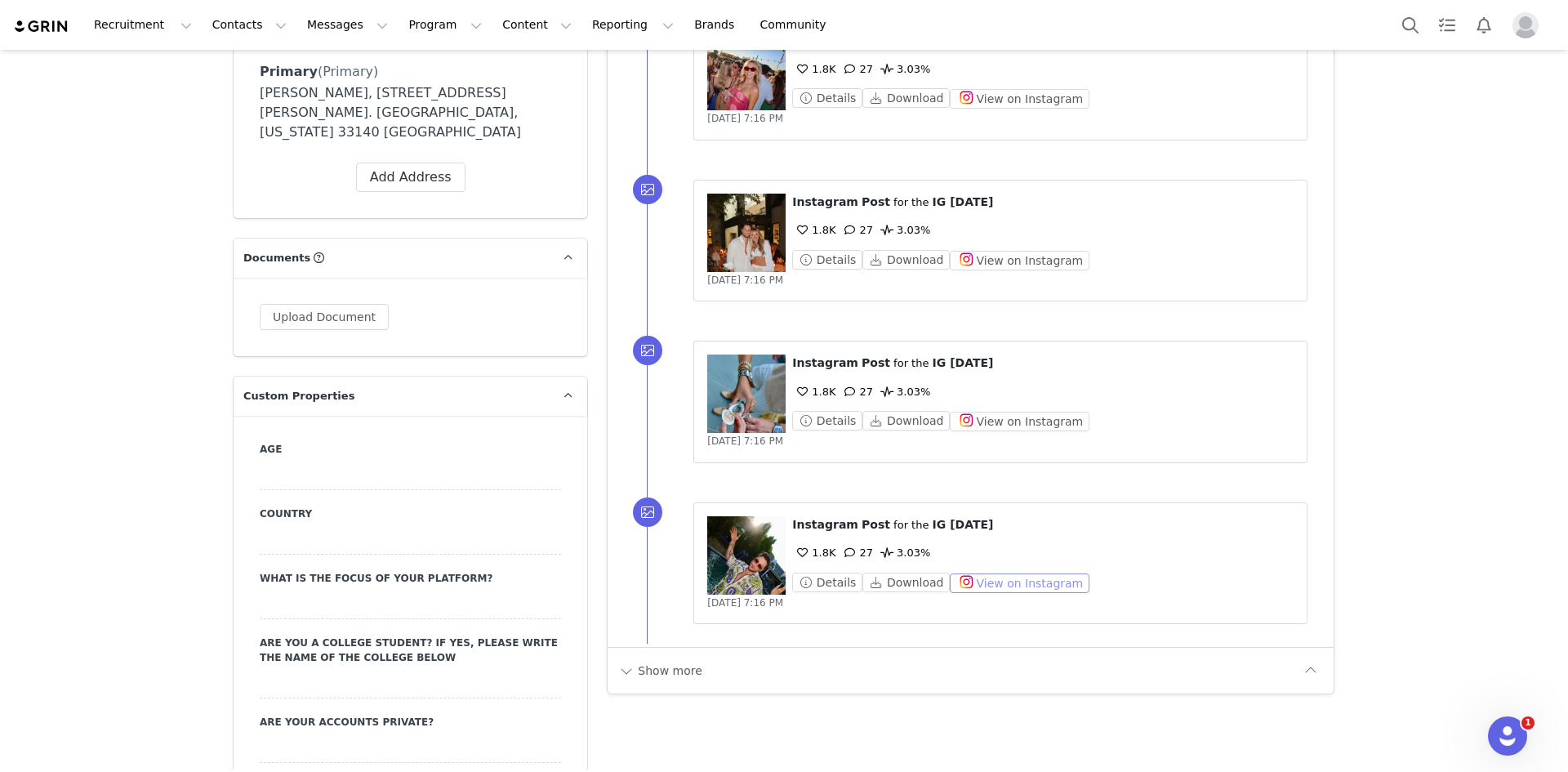
click at [1010, 585] on button "View on Instagram" at bounding box center [1019, 583] width 140 height 19
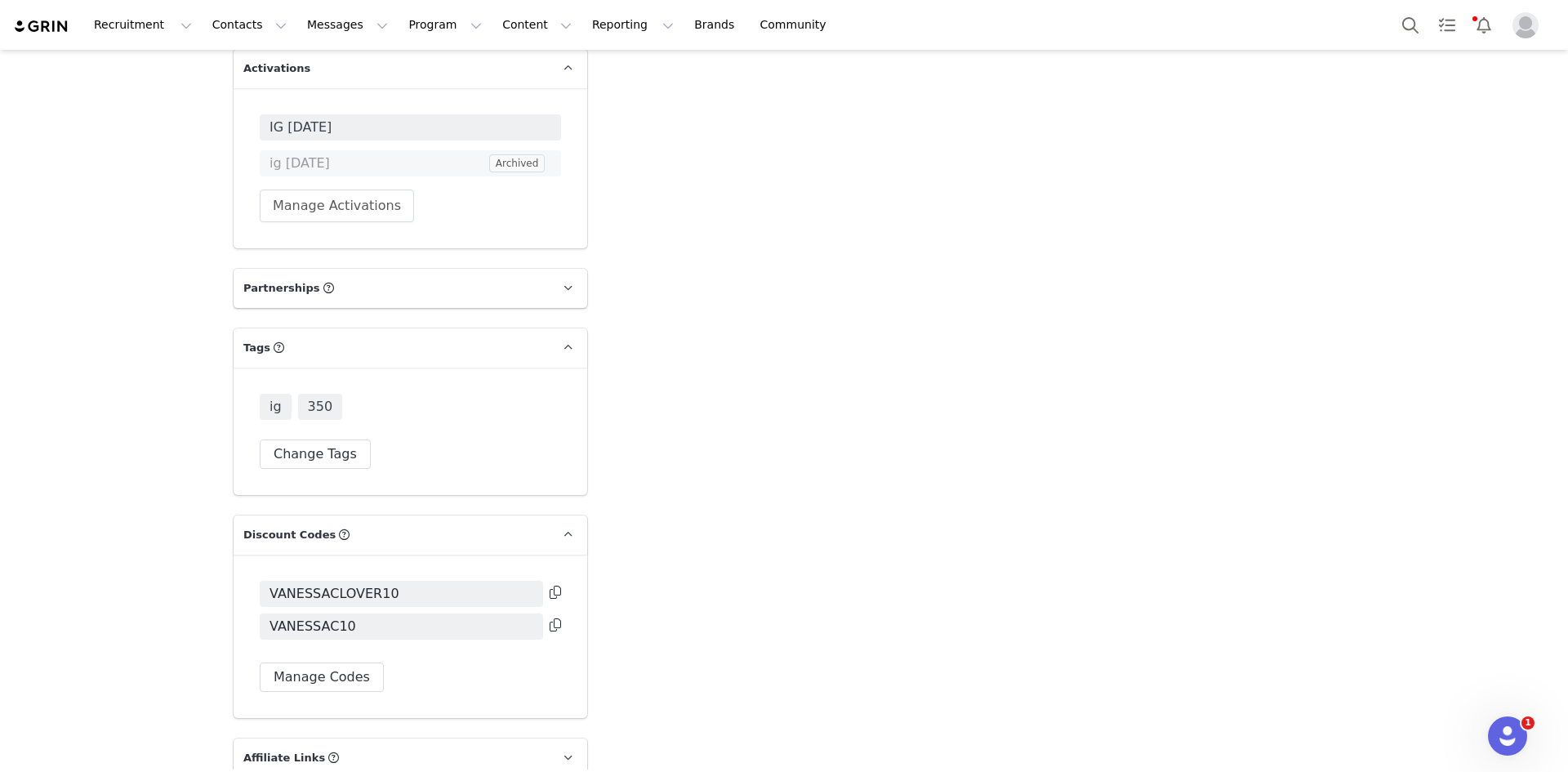
scroll to position [4374, 0]
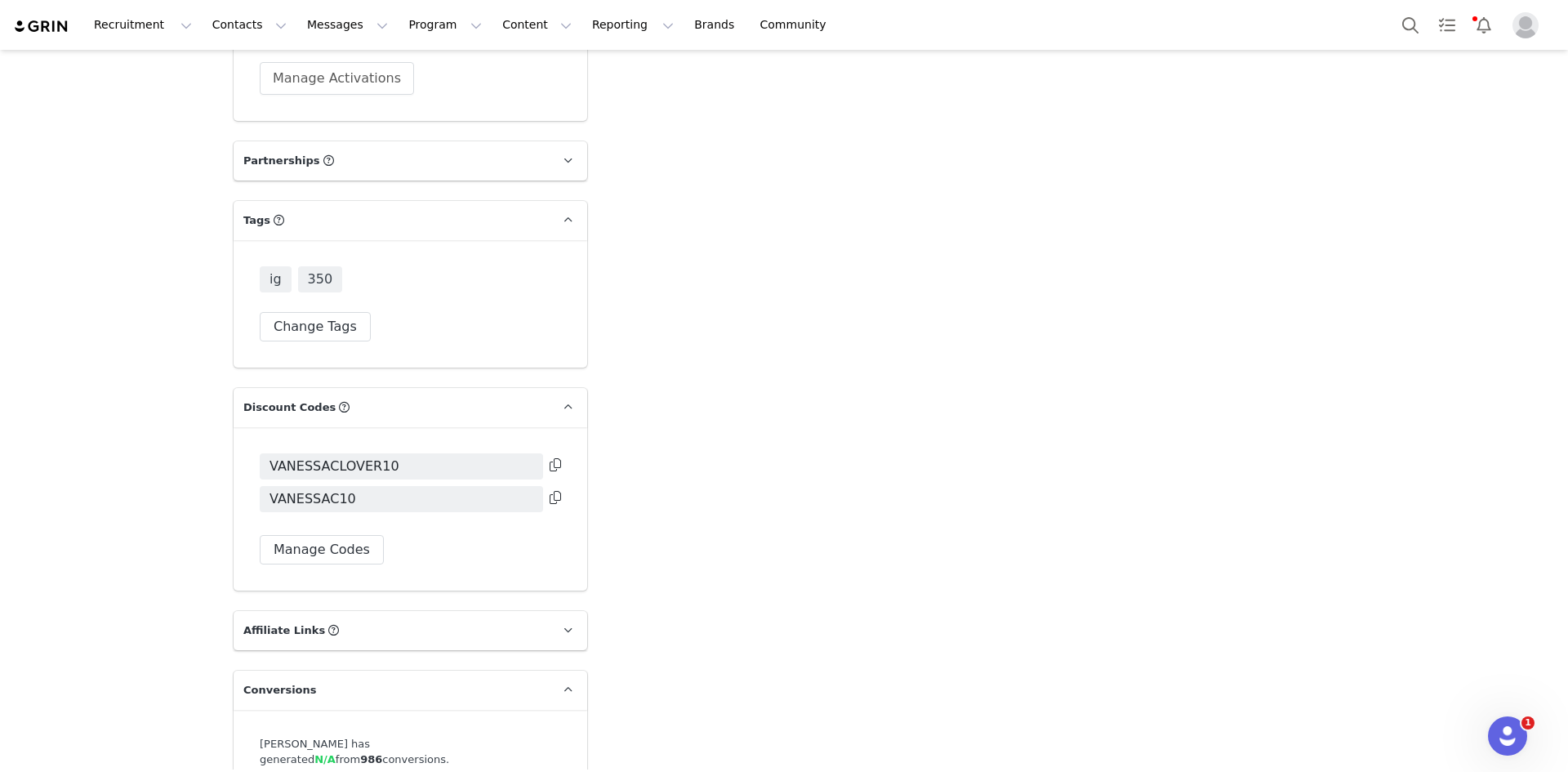
click at [550, 491] on icon at bounding box center [555, 497] width 12 height 13
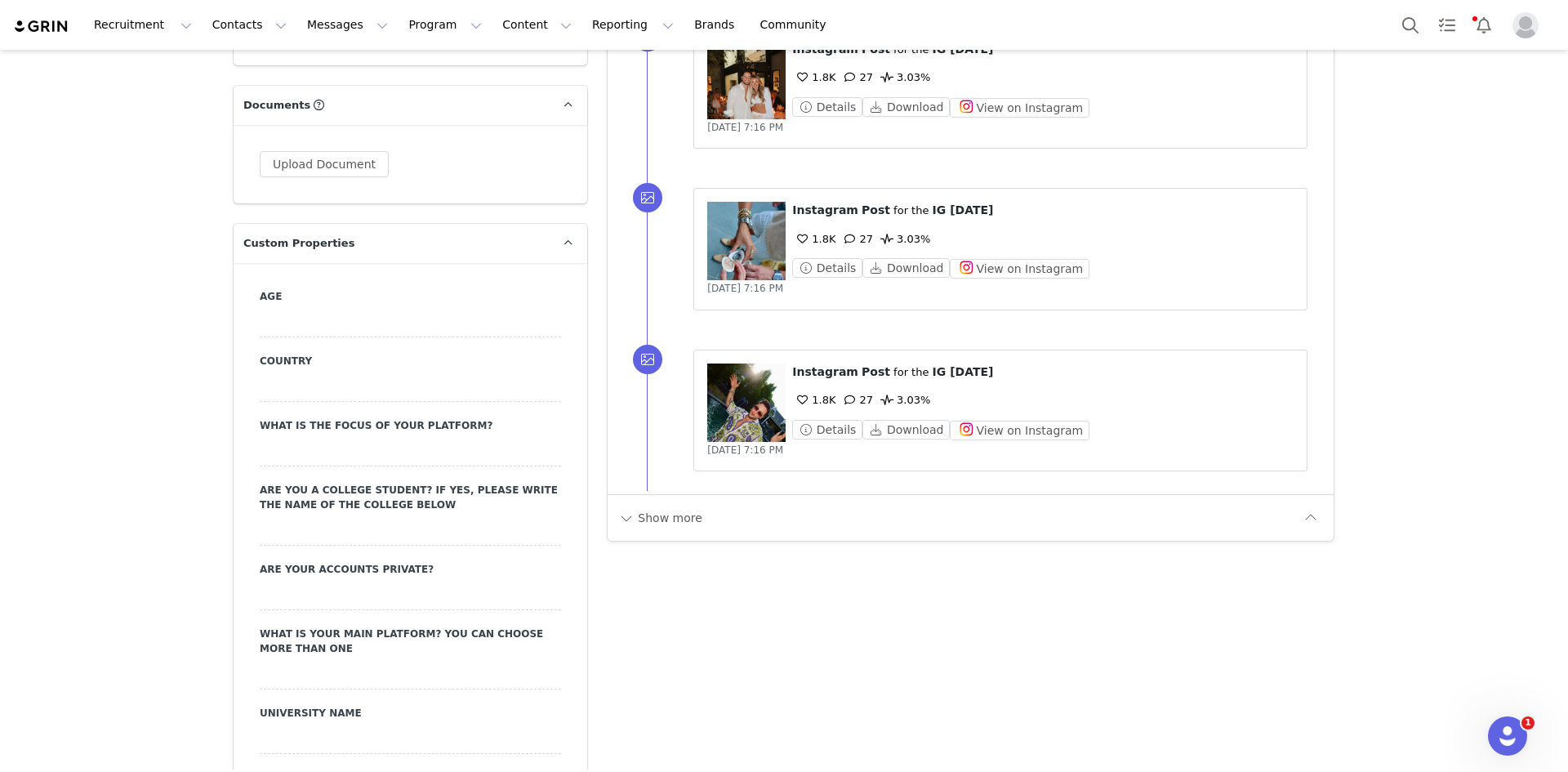
scroll to position [1517, 0]
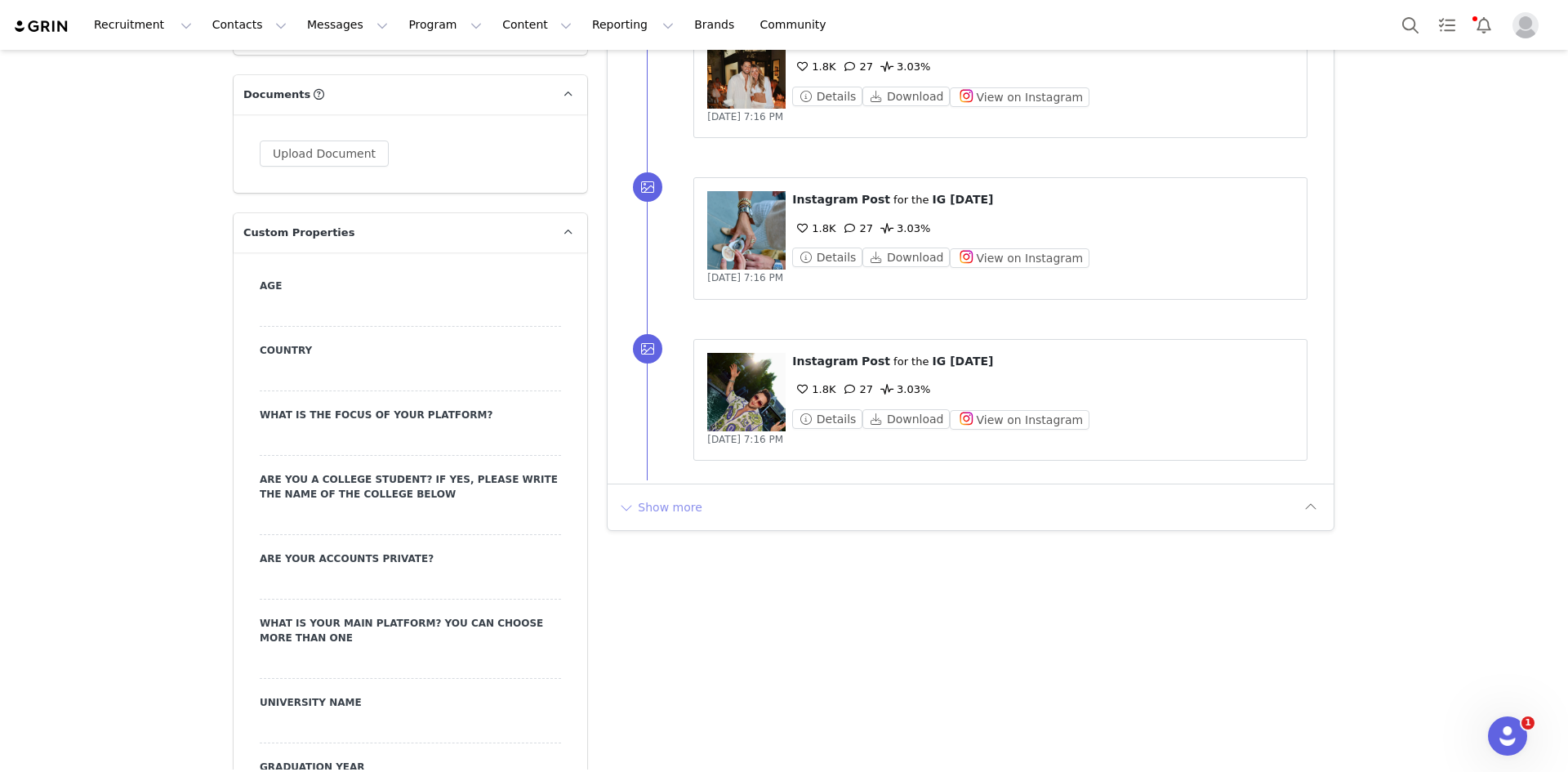
click at [659, 505] on button "Show more" at bounding box center [659, 506] width 86 height 26
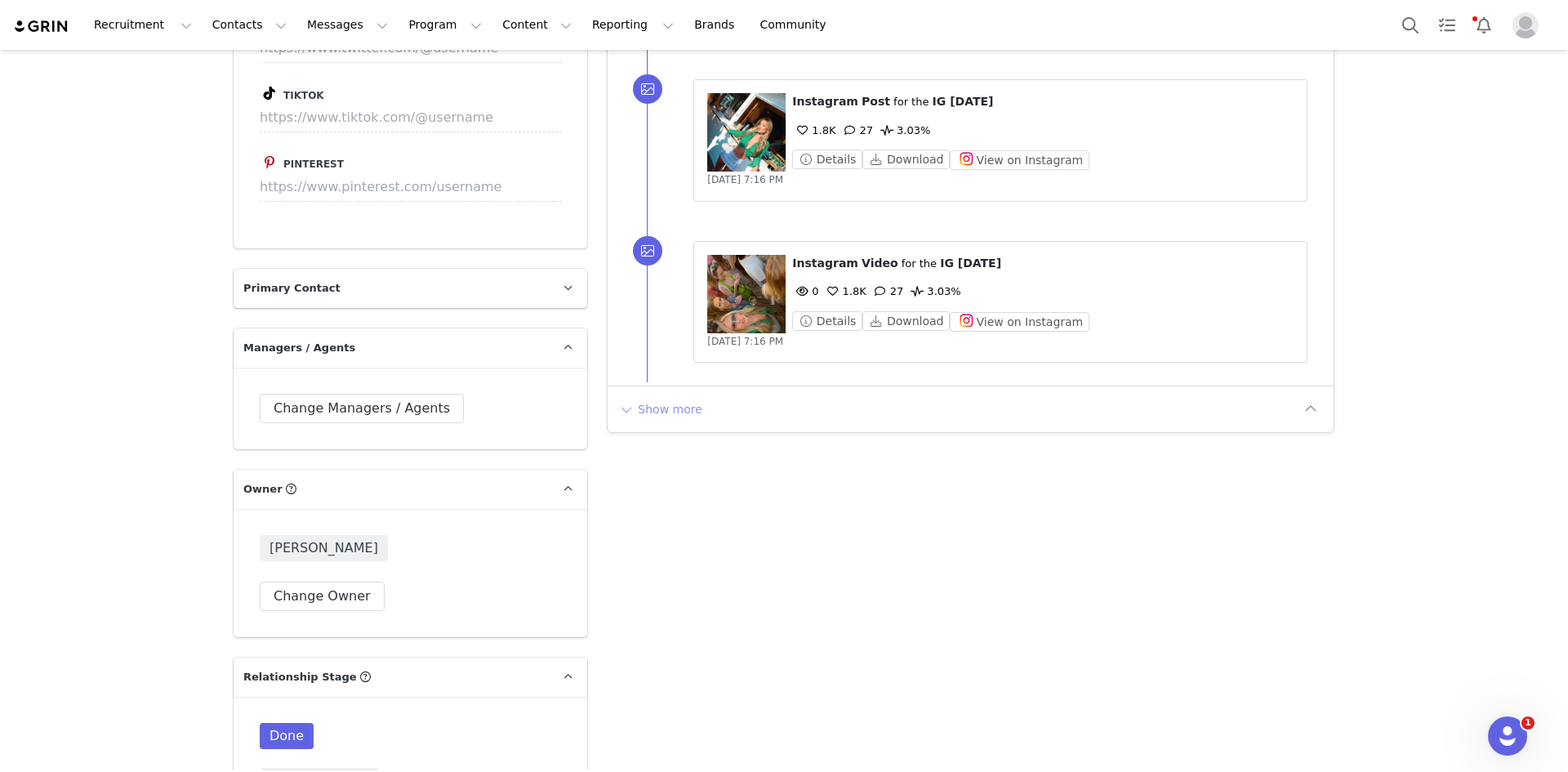
scroll to position [3231, 0]
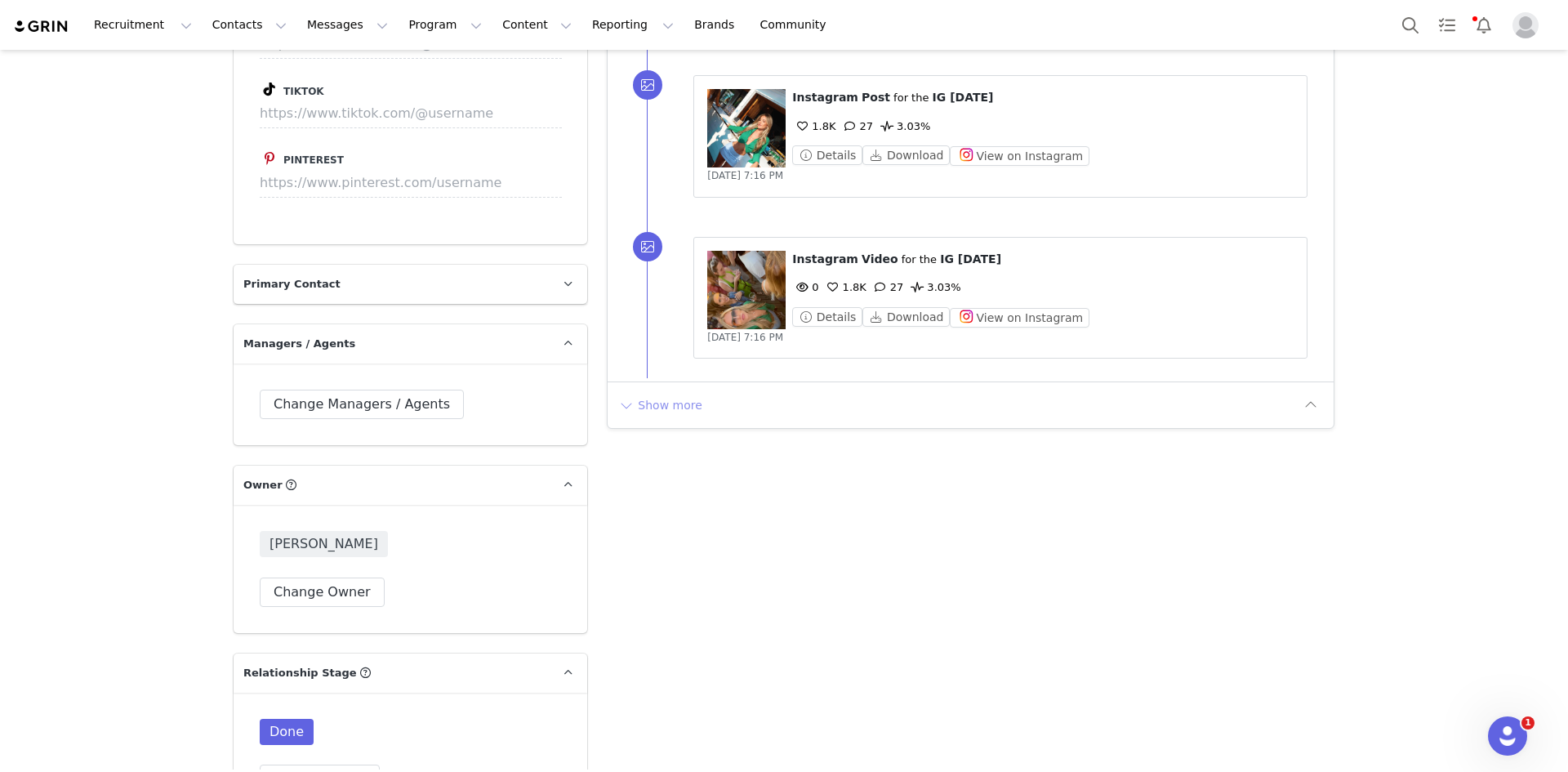
click at [654, 398] on button "Show more" at bounding box center [659, 404] width 86 height 26
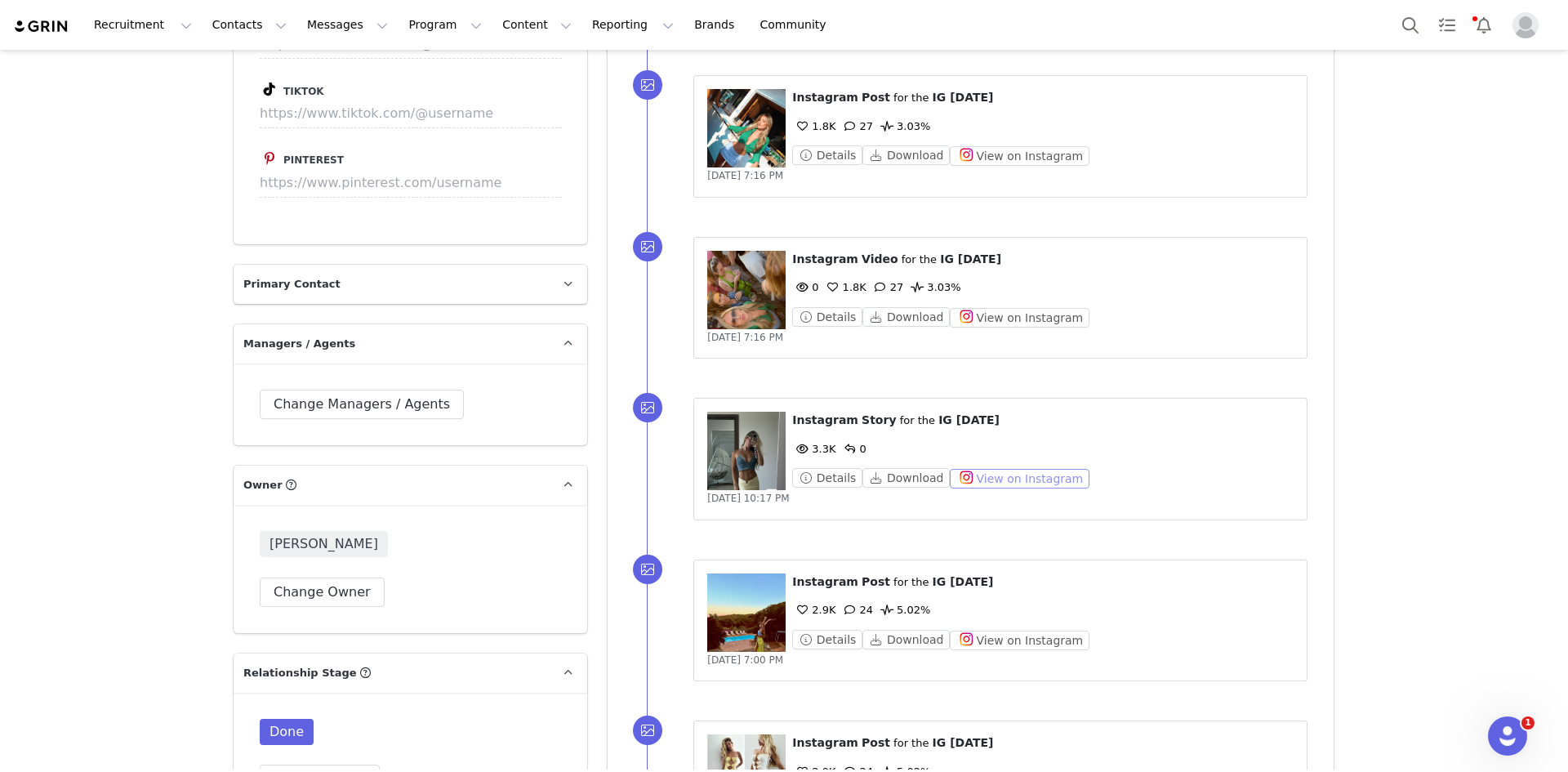
click at [955, 474] on button "View on Instagram" at bounding box center [1019, 479] width 140 height 19
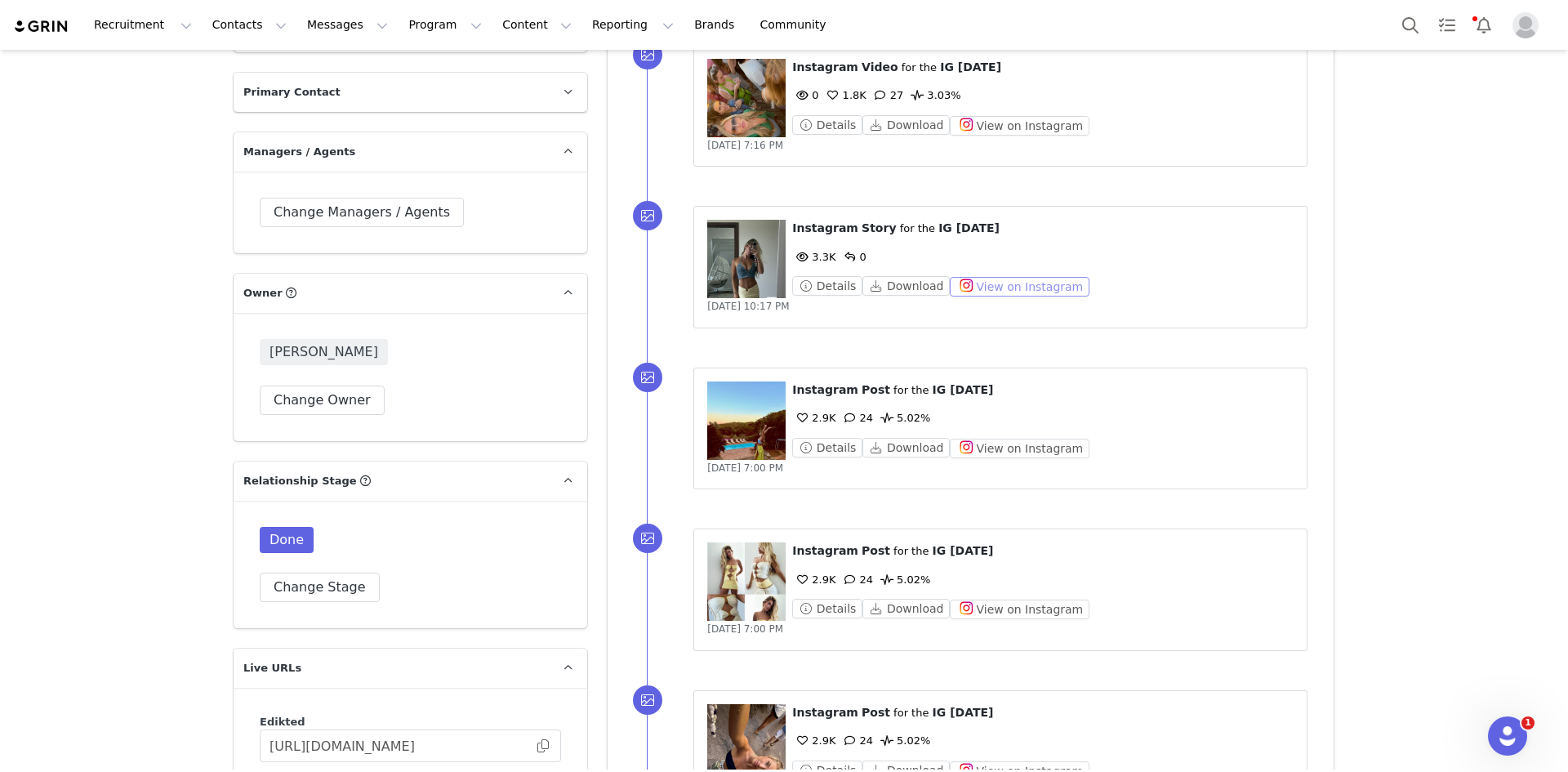
scroll to position [3476, 0]
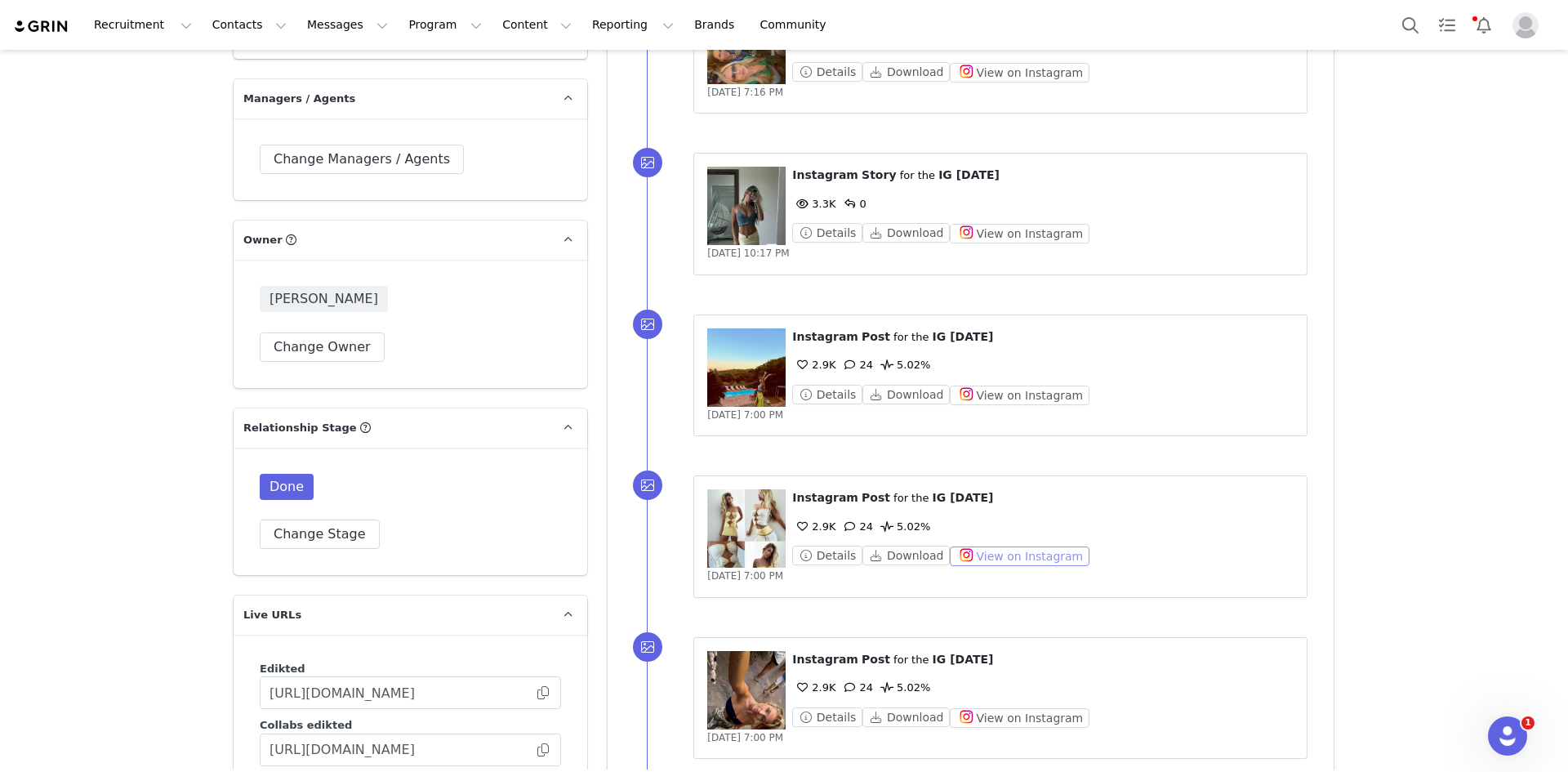
click at [988, 548] on button "View on Instagram" at bounding box center [1019, 556] width 140 height 19
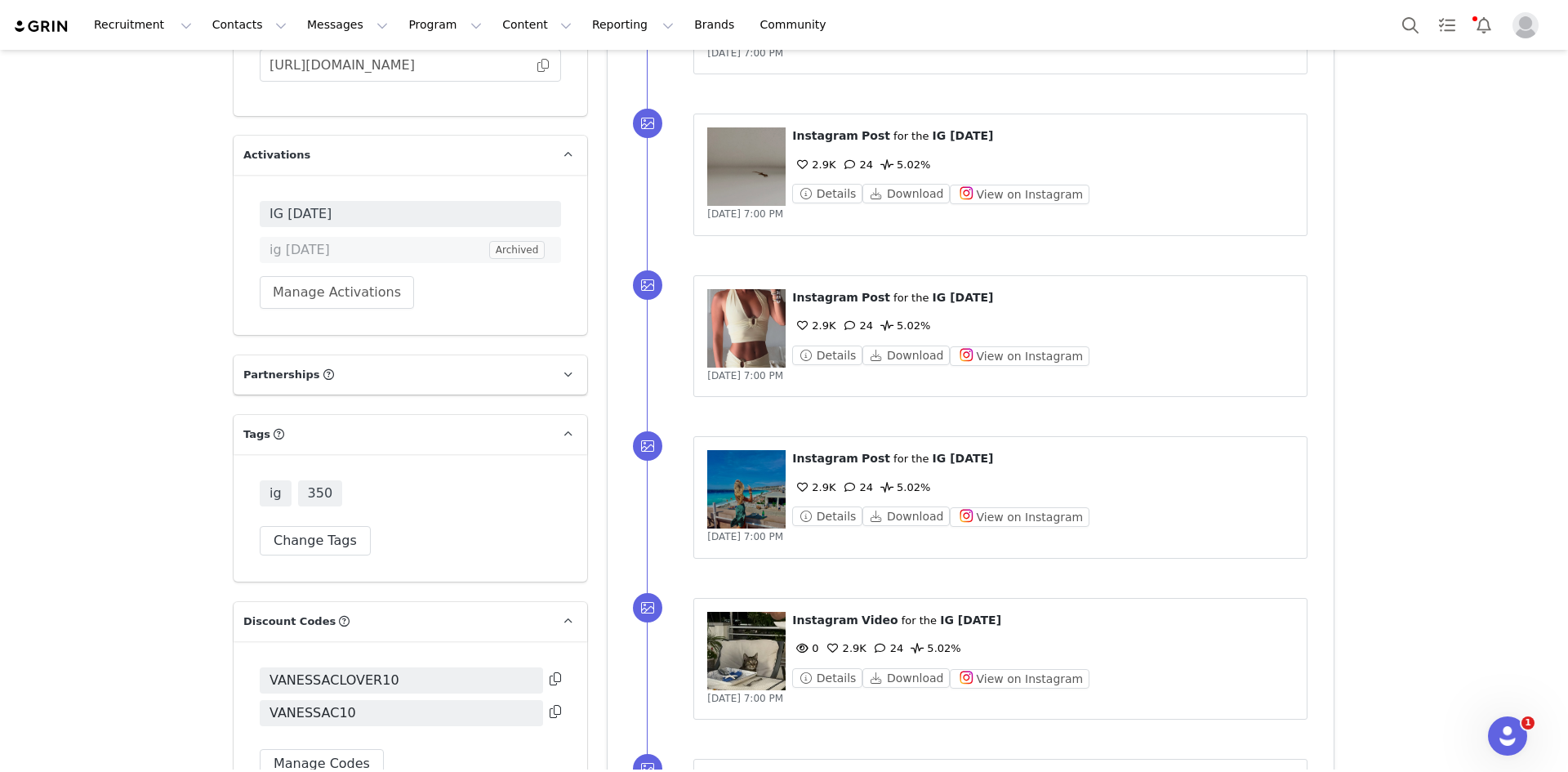
scroll to position [4189, 0]
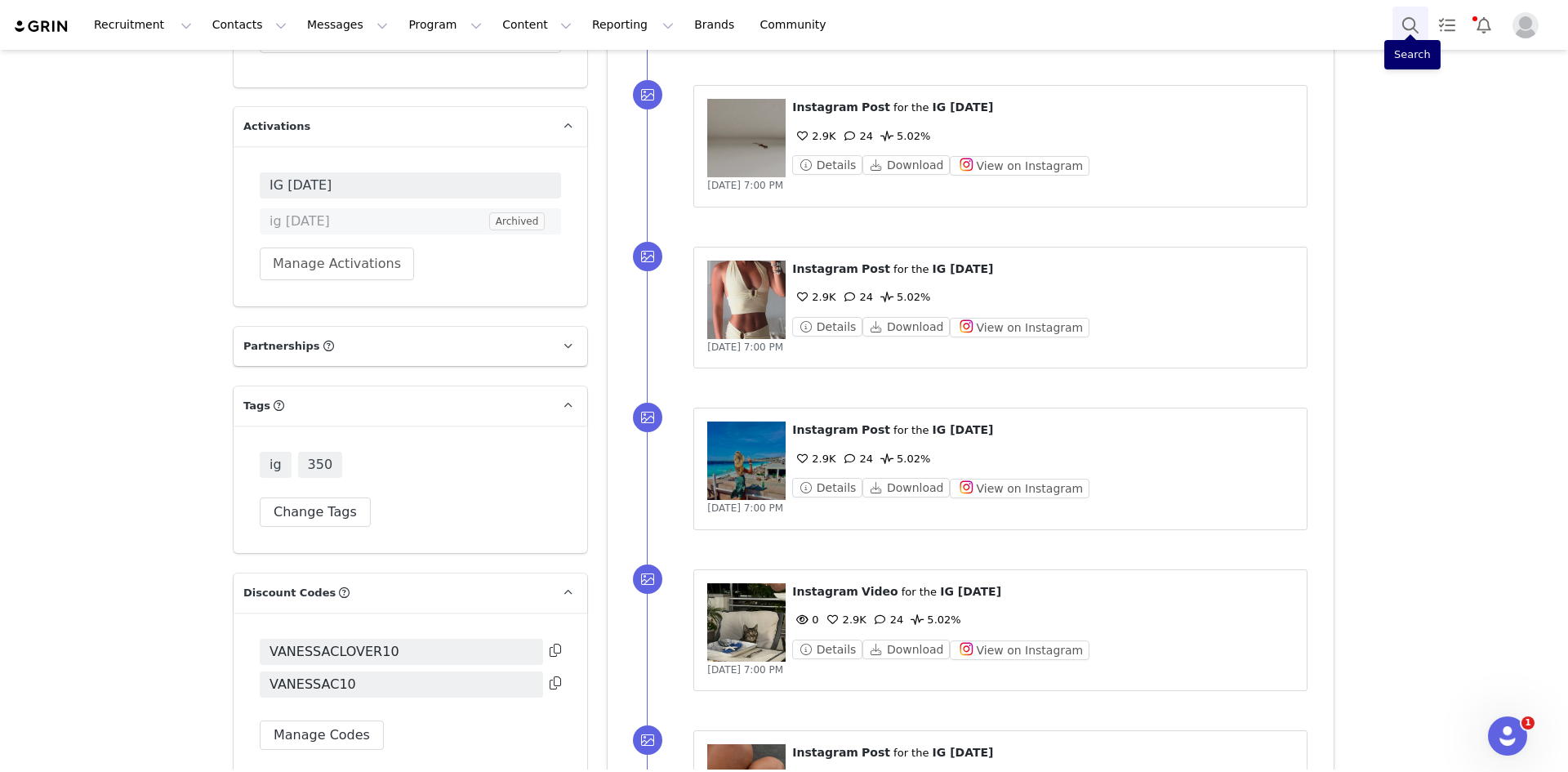
click at [1397, 24] on button "Search" at bounding box center [1410, 24] width 36 height 36
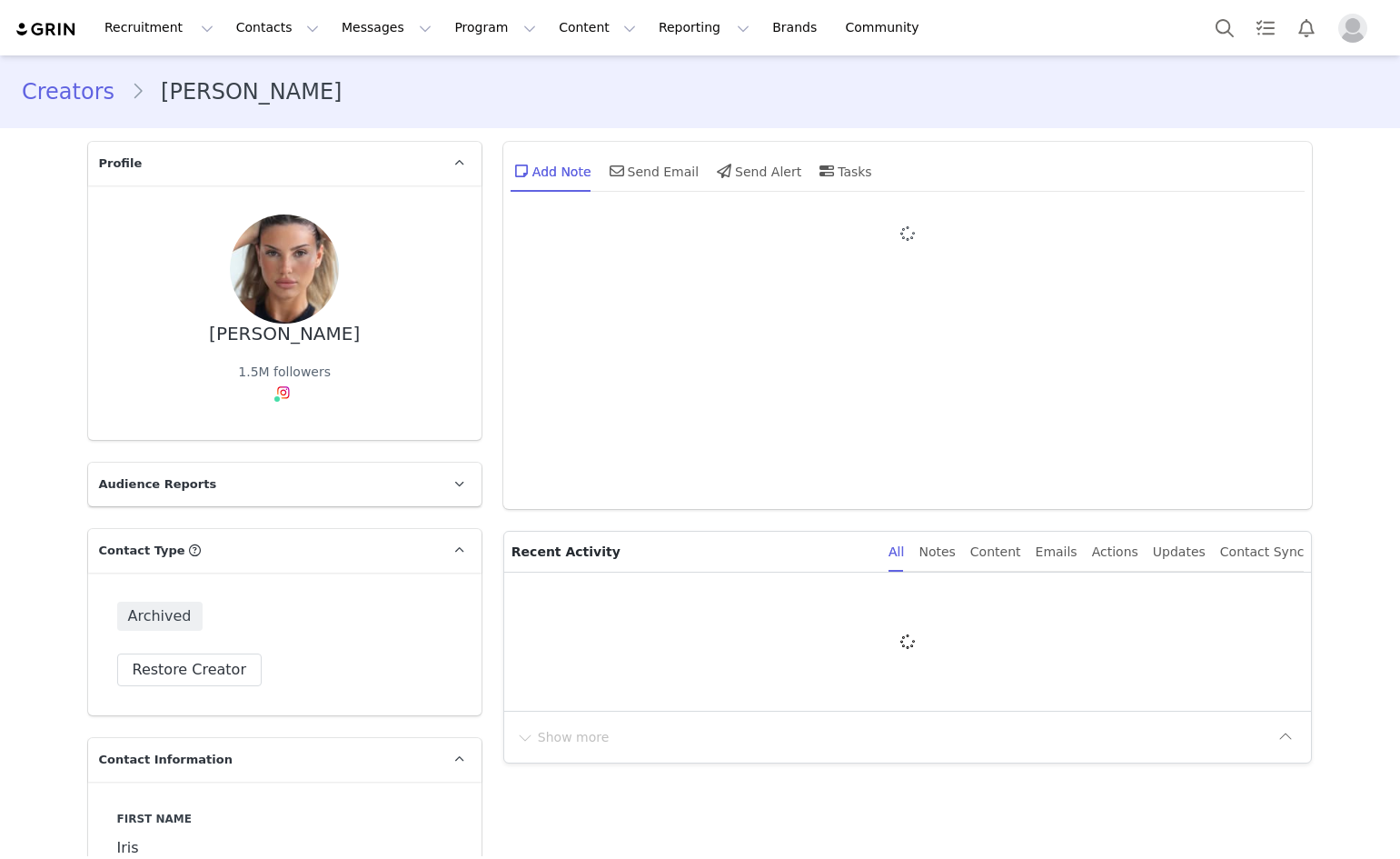
type input "+1 ([GEOGRAPHIC_DATA])"
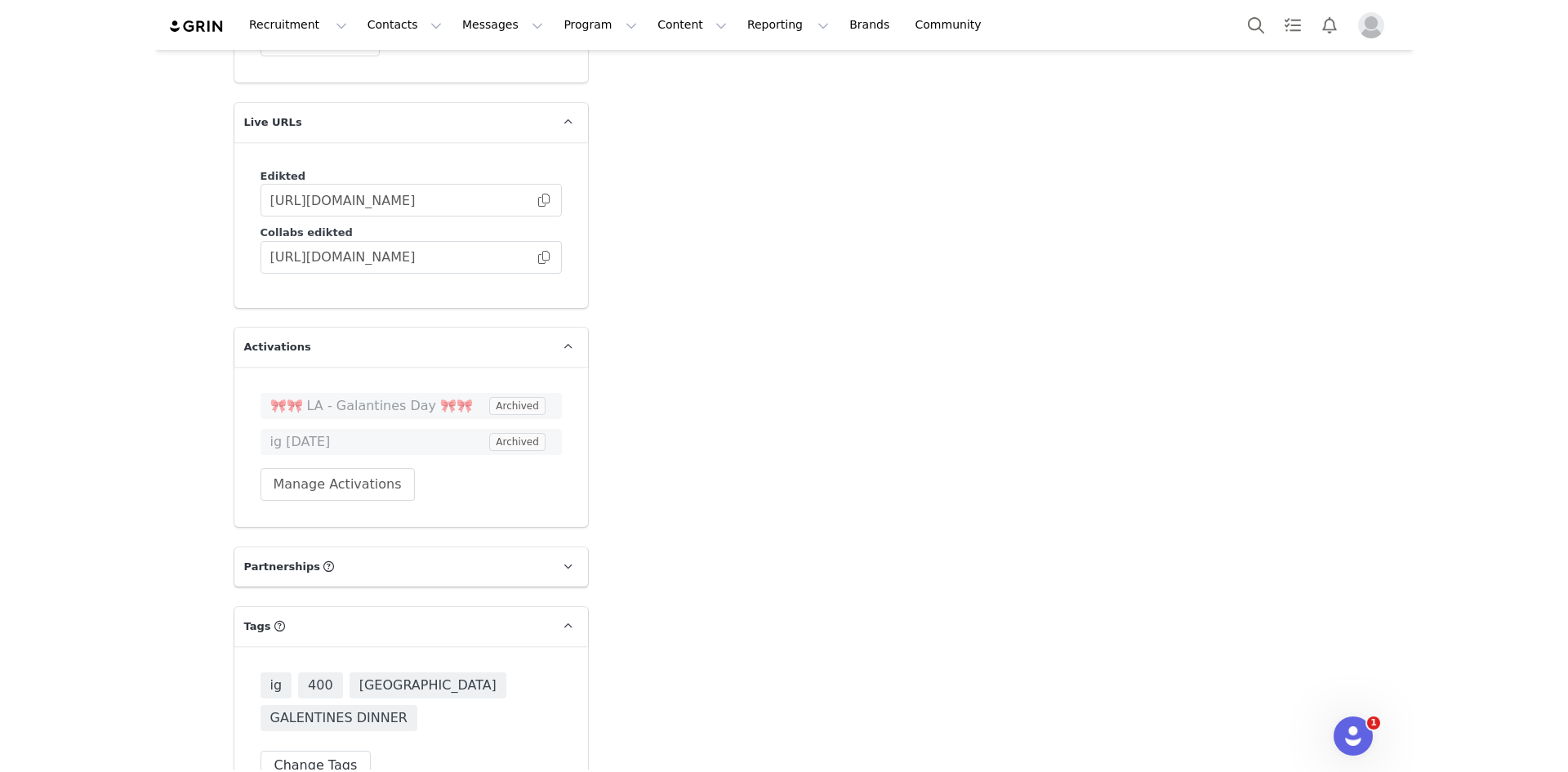
scroll to position [4246, 0]
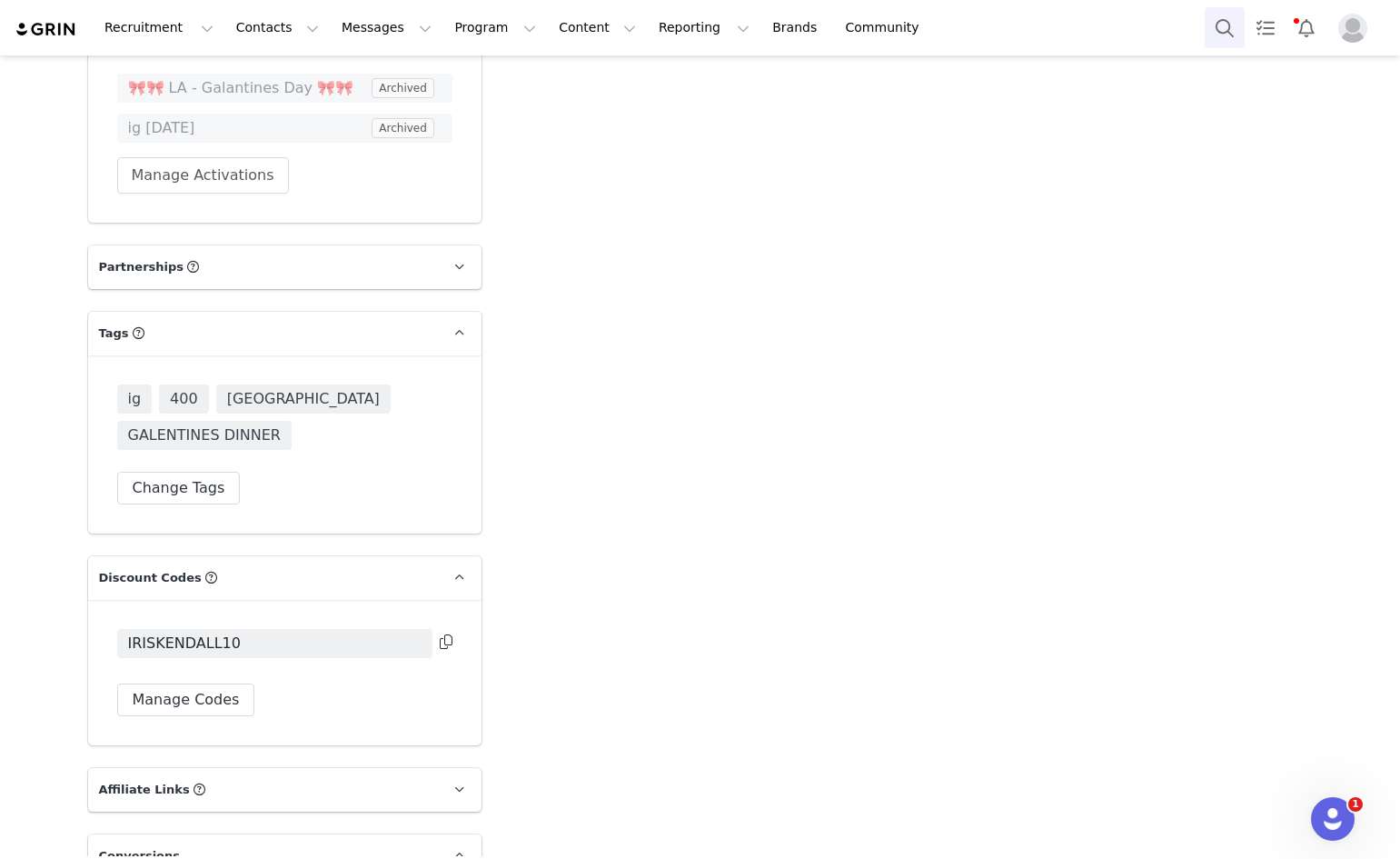
click at [1218, 26] on button "Search" at bounding box center [1225, 27] width 40 height 40
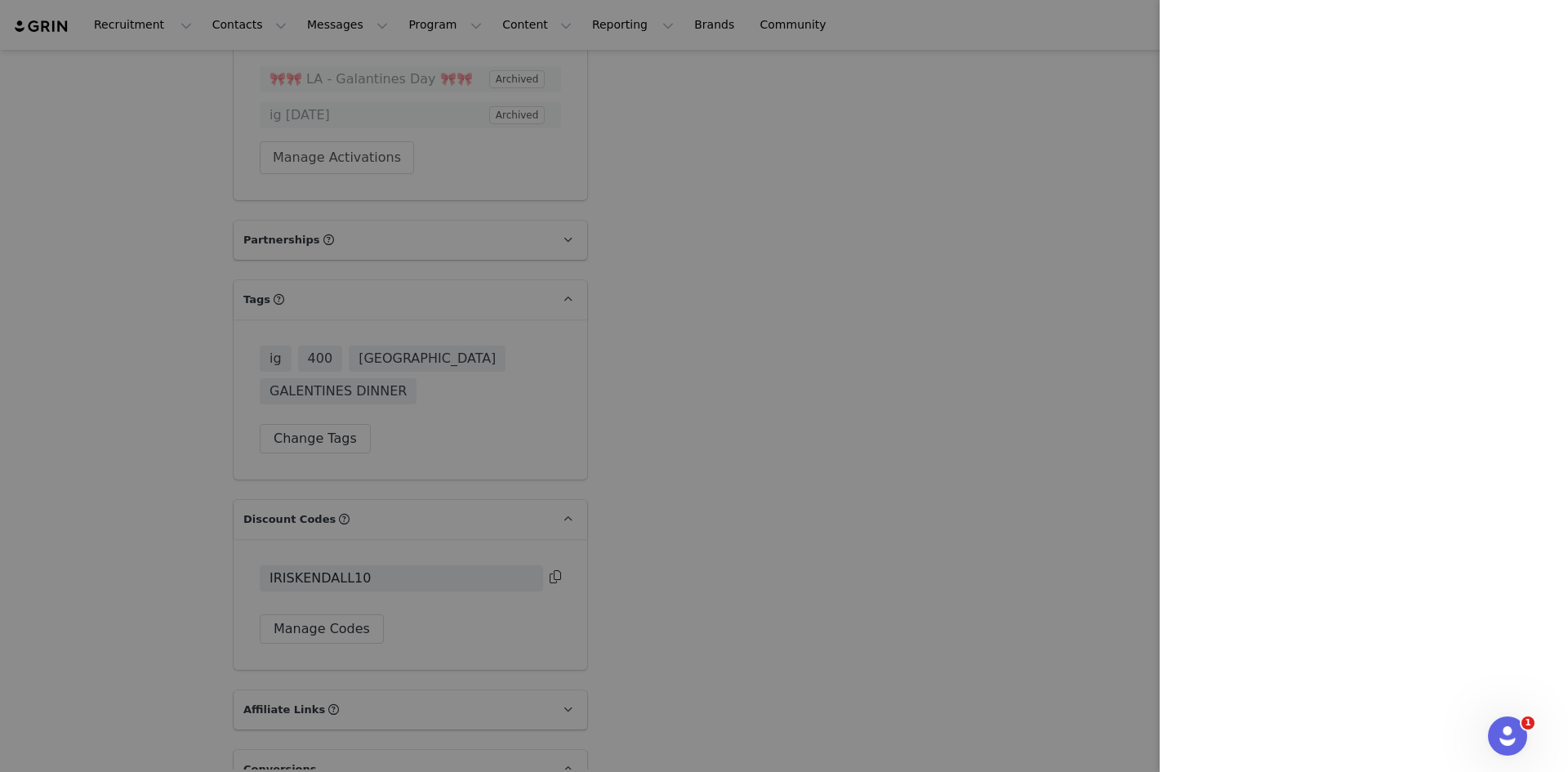
click at [631, 367] on div at bounding box center [784, 386] width 1568 height 772
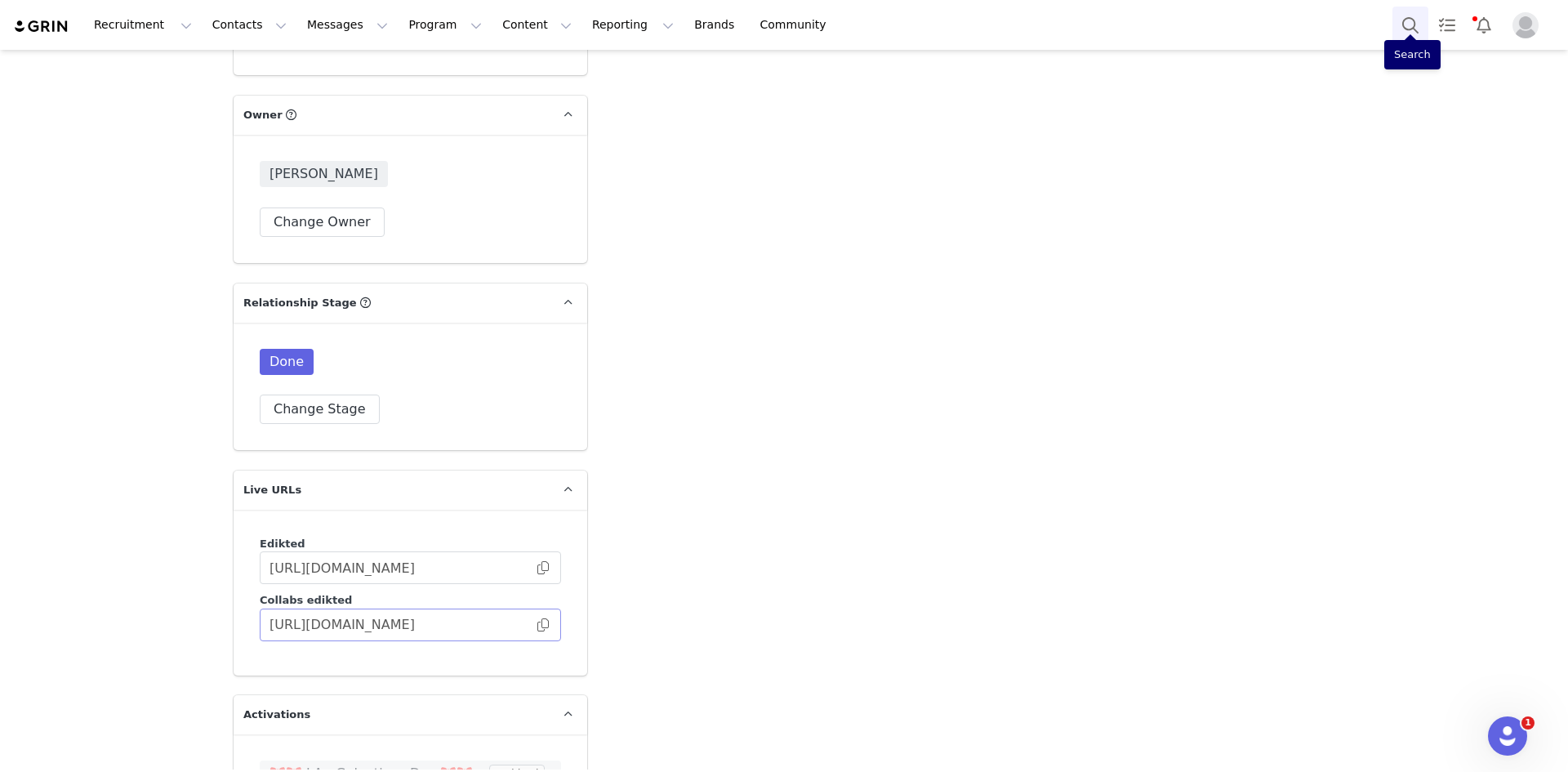
scroll to position [3721, 0]
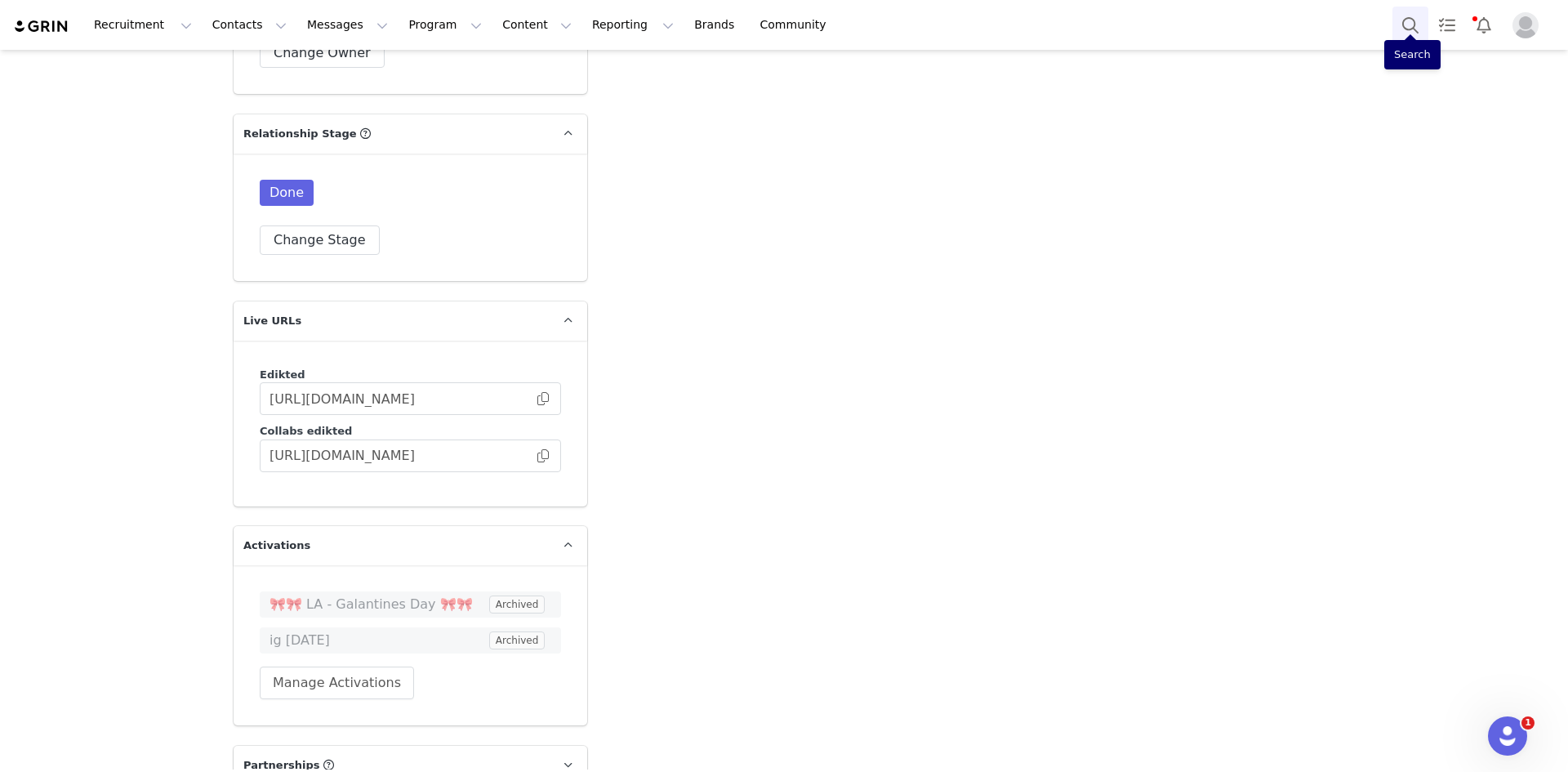
click at [1258, 31] on button "Search" at bounding box center [1410, 24] width 36 height 36
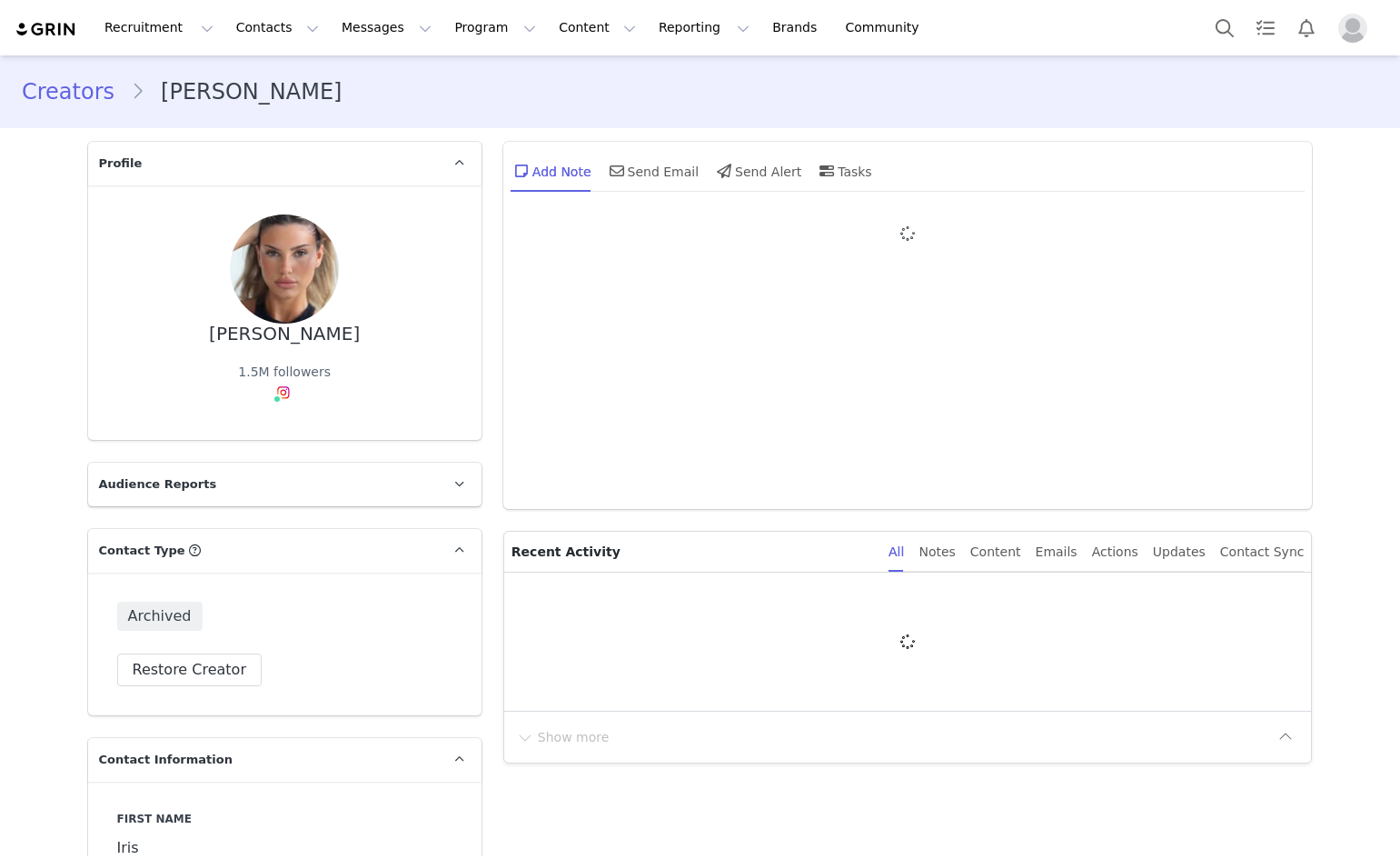
type input "+1 ([GEOGRAPHIC_DATA])"
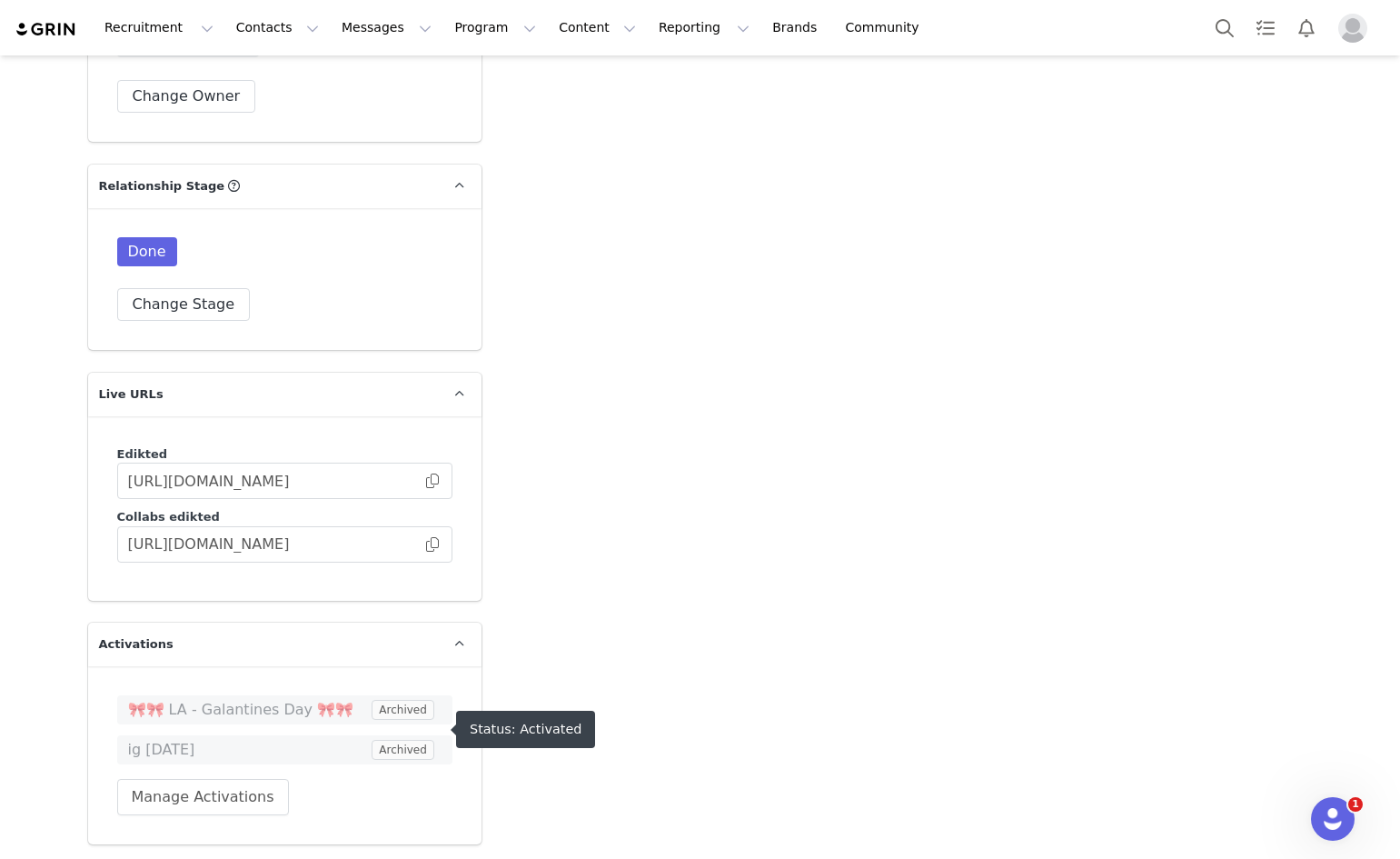
scroll to position [4089, 0]
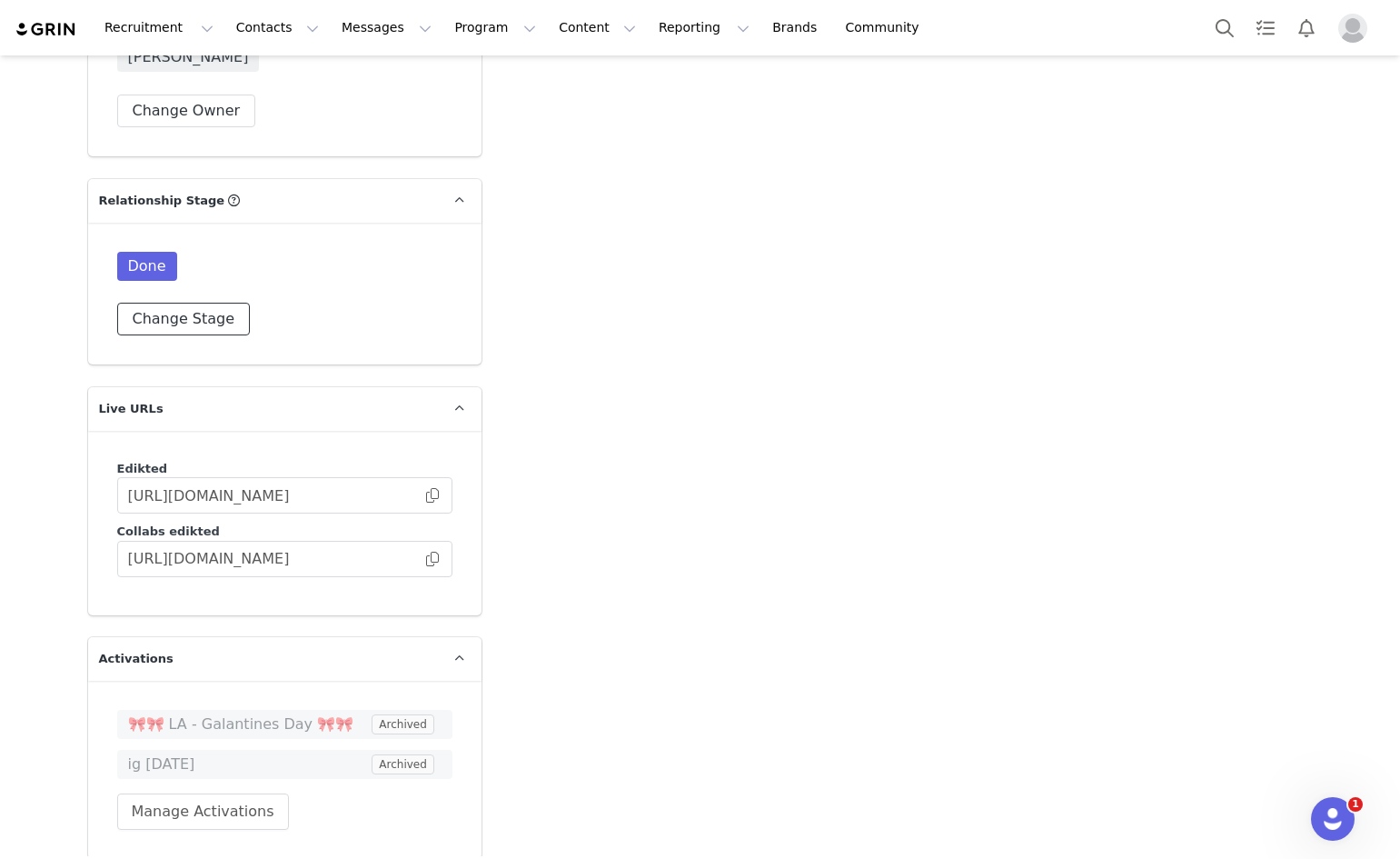
click at [165, 303] on button "Change Stage" at bounding box center [183, 319] width 133 height 33
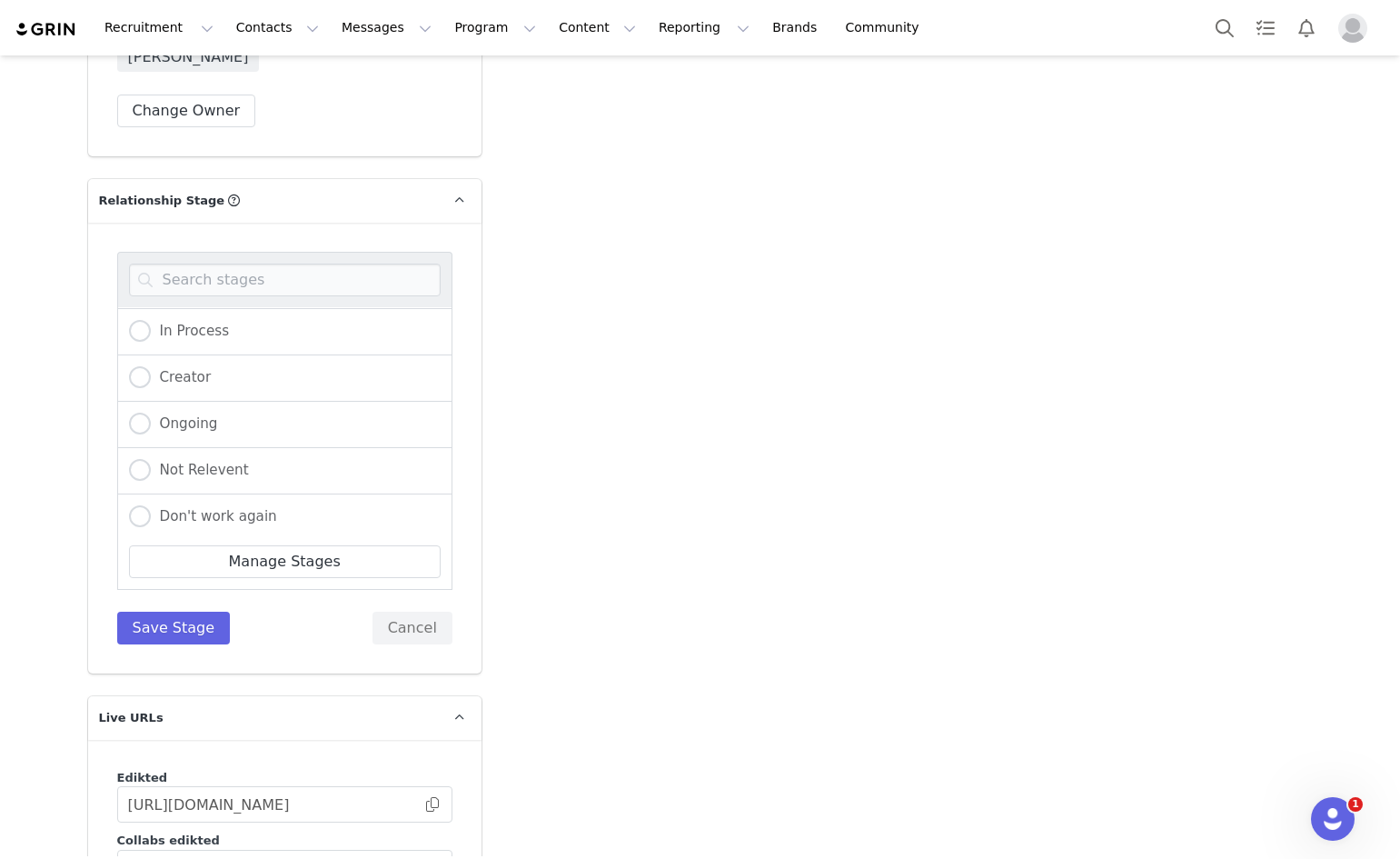
scroll to position [190, 0]
click at [136, 499] on span at bounding box center [140, 510] width 22 height 22
click at [136, 499] on input "Don't work again" at bounding box center [140, 511] width 22 height 24
radio input "true"
radio input "false"
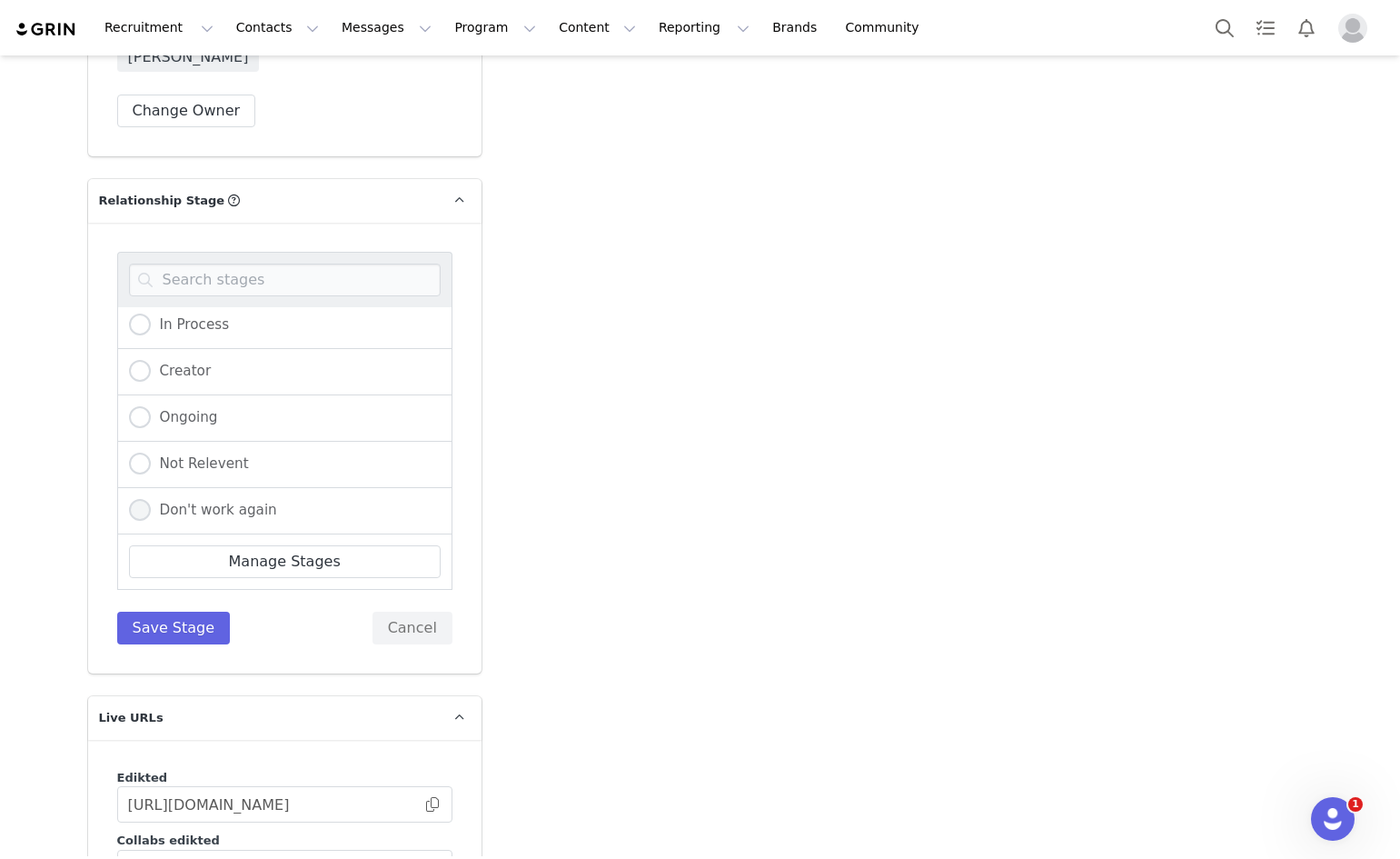
radio input "true"
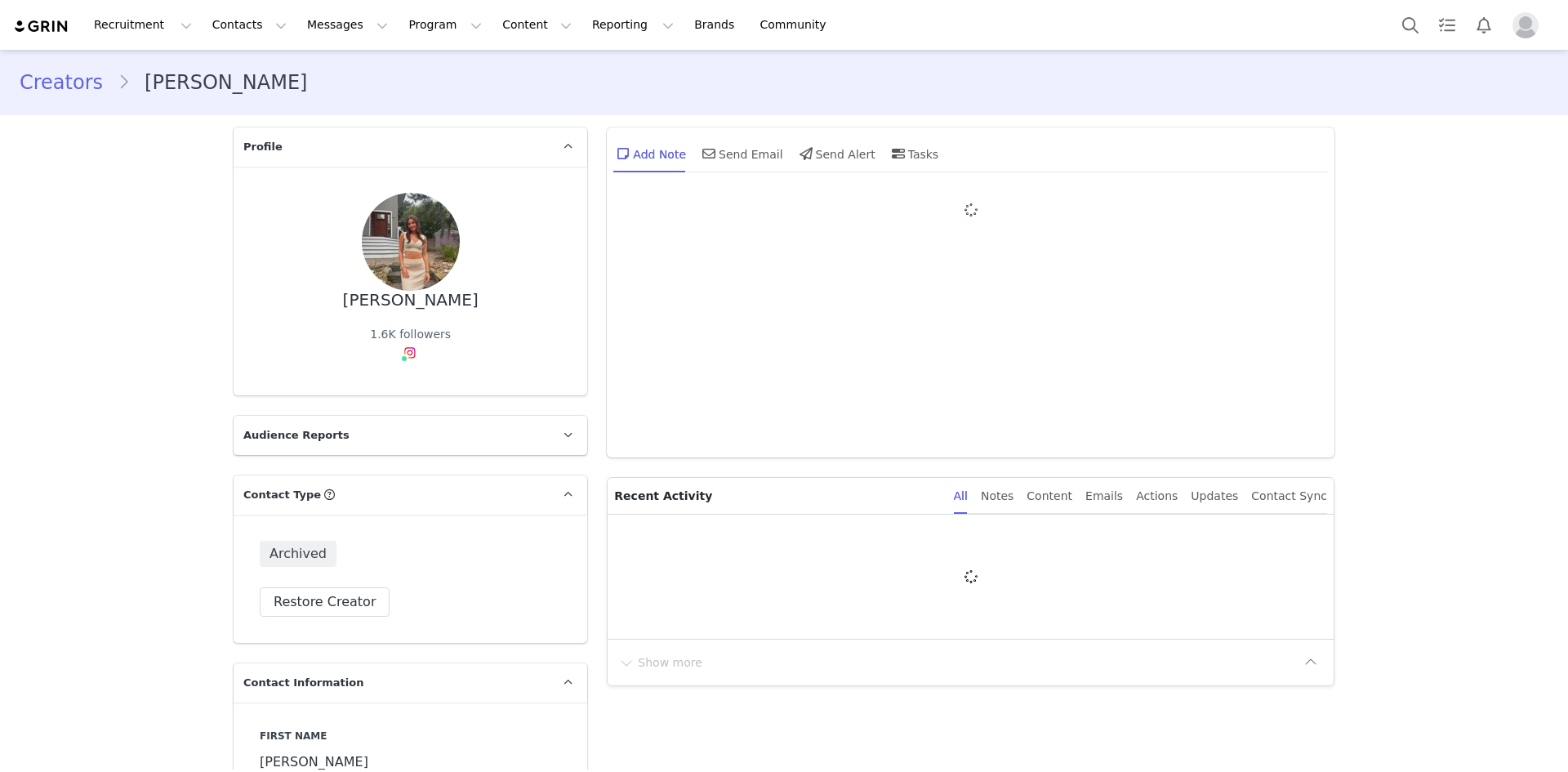
type input "+1 ([GEOGRAPHIC_DATA])"
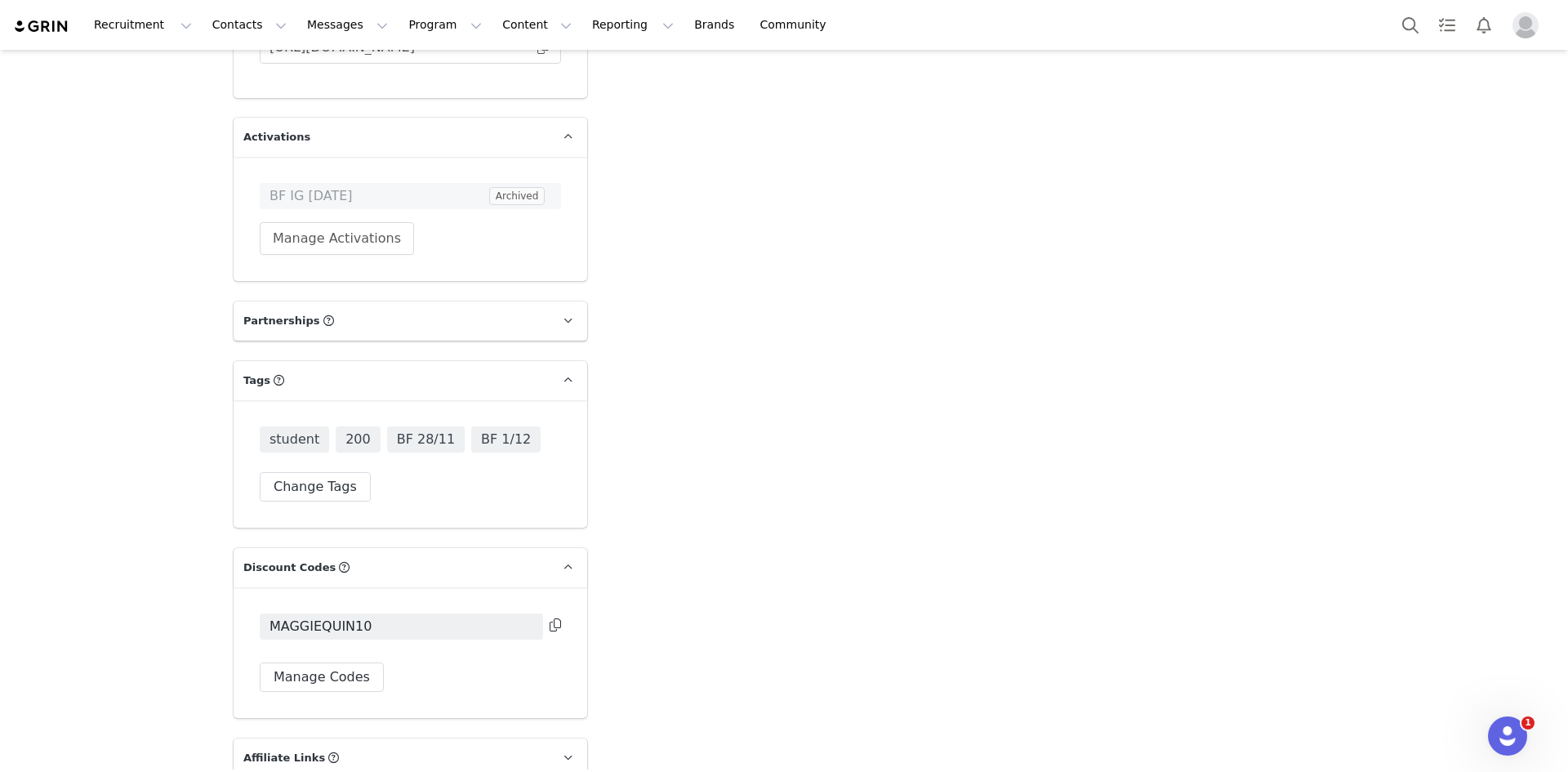
scroll to position [4306, 0]
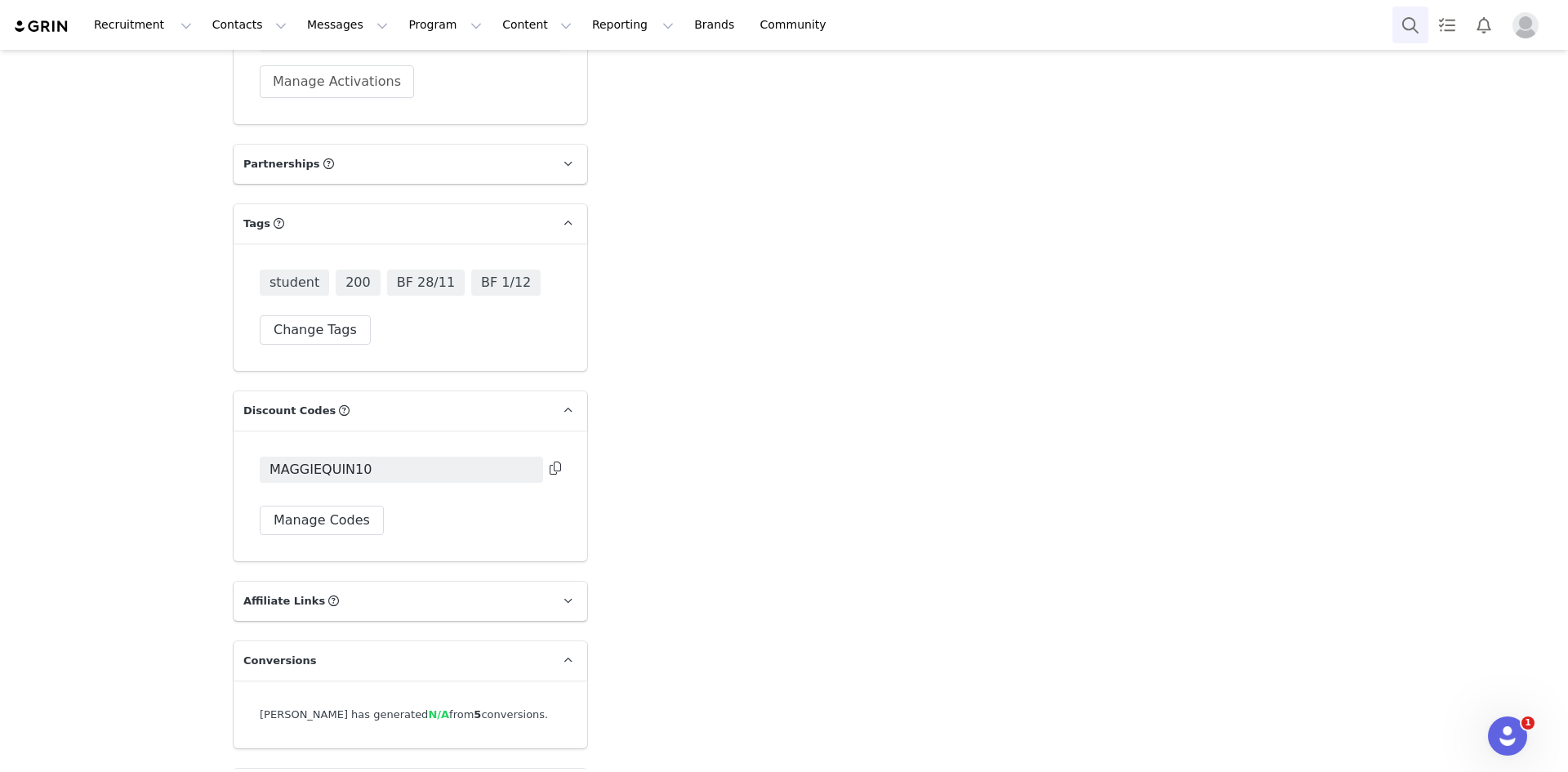
click at [1412, 19] on button "Search" at bounding box center [1410, 24] width 36 height 36
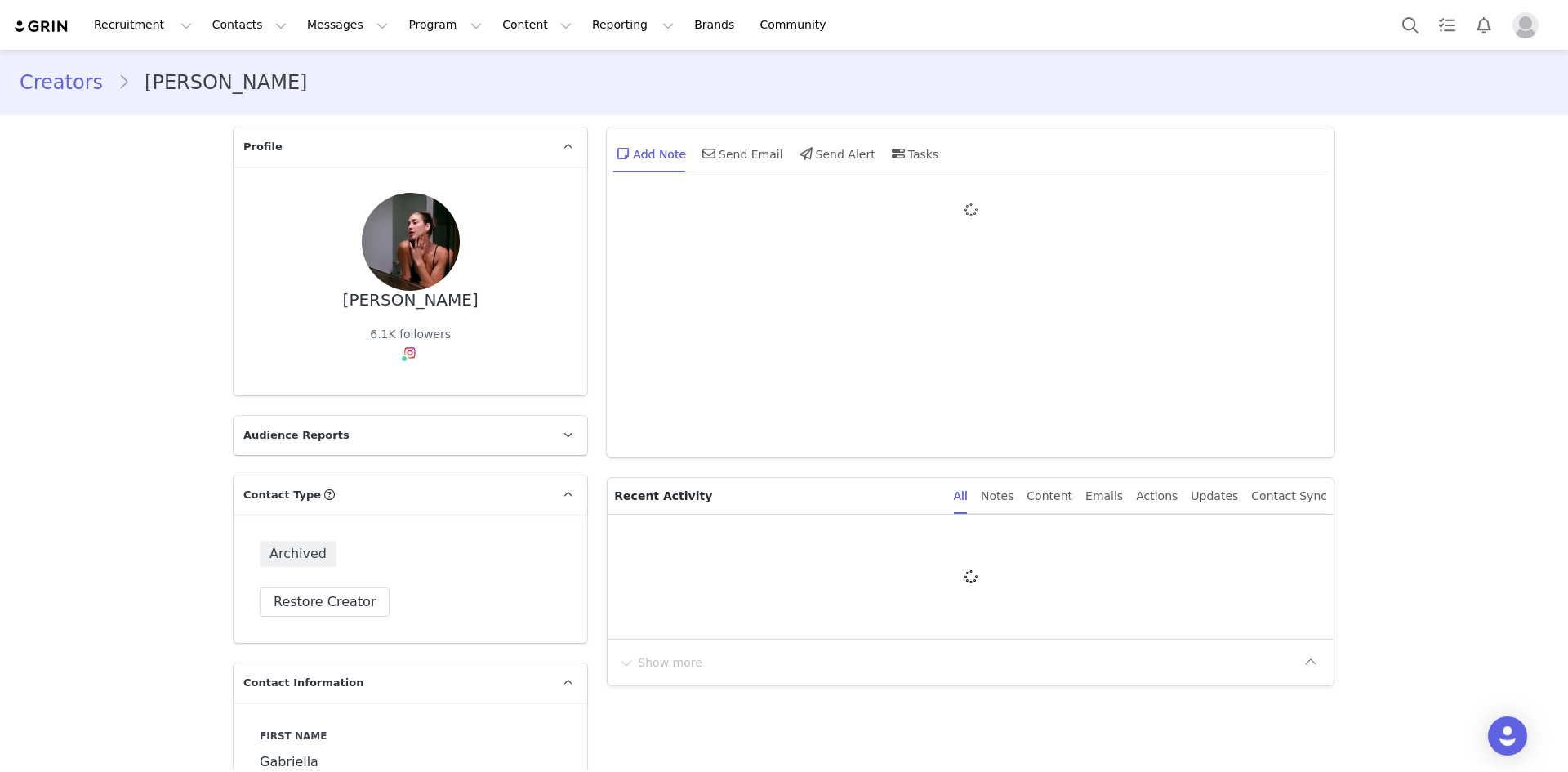
type input "+1 ([GEOGRAPHIC_DATA])"
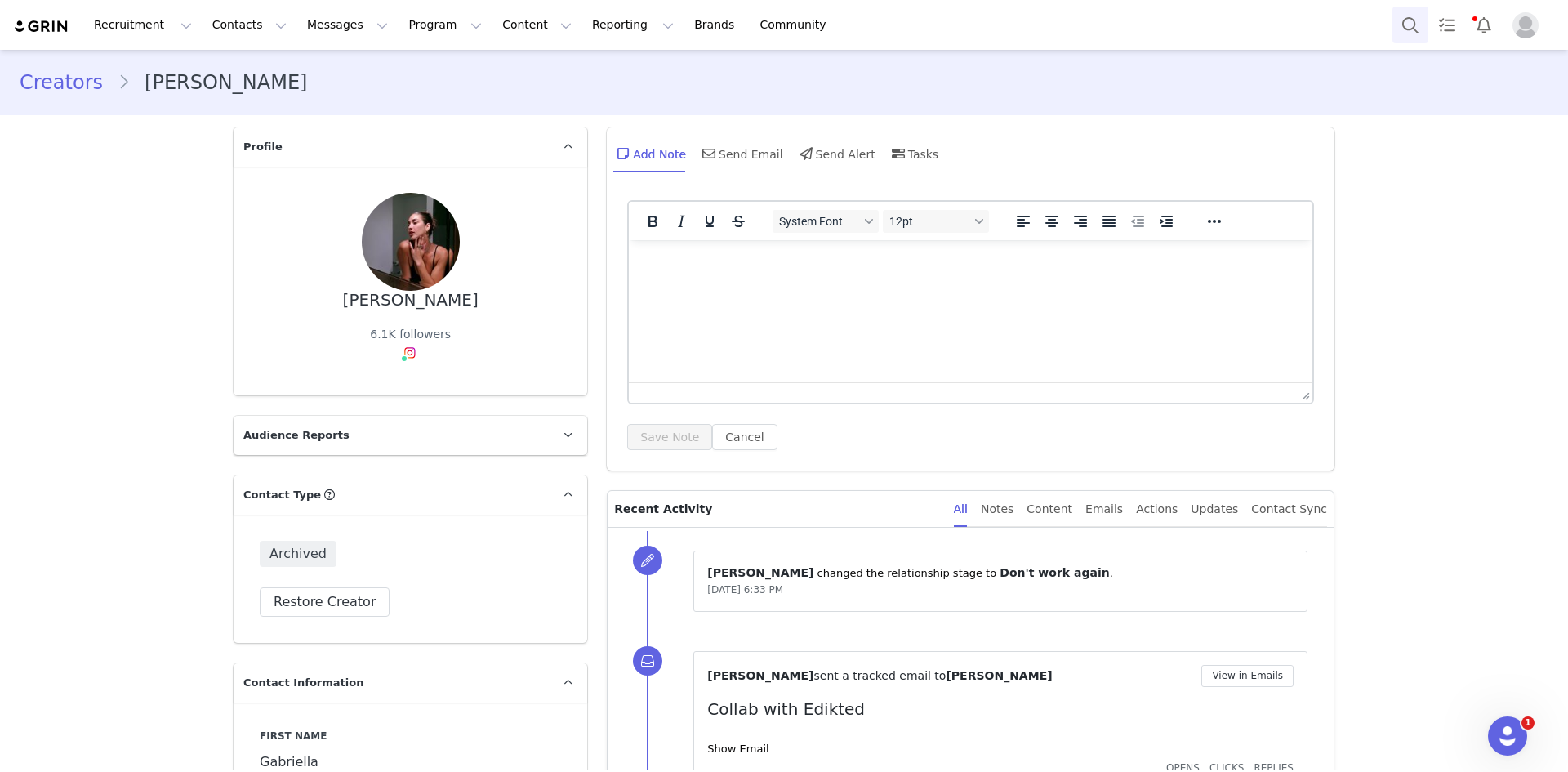
click at [1418, 17] on button "Search" at bounding box center [1410, 24] width 36 height 36
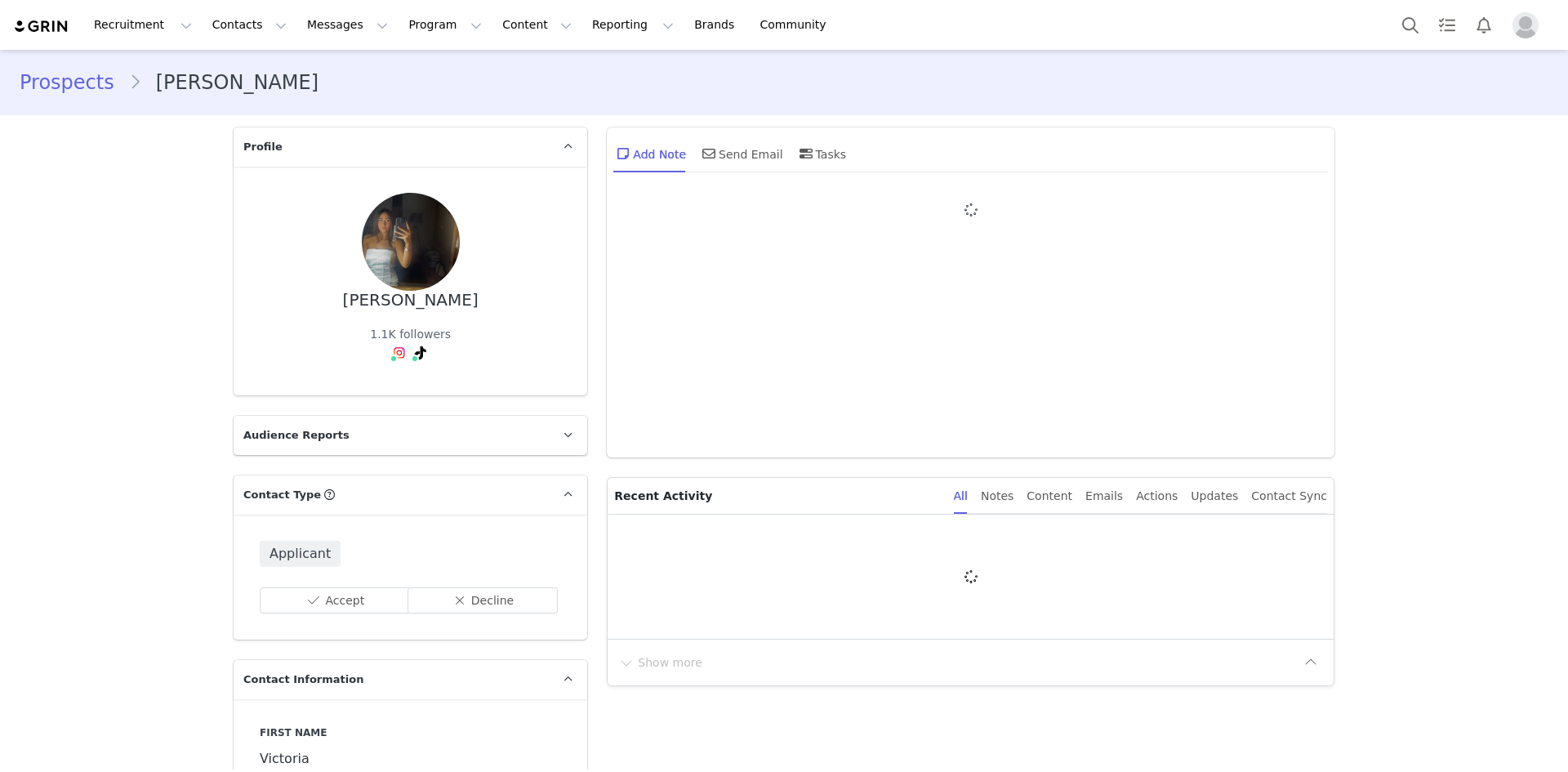
type input "+1 ([GEOGRAPHIC_DATA])"
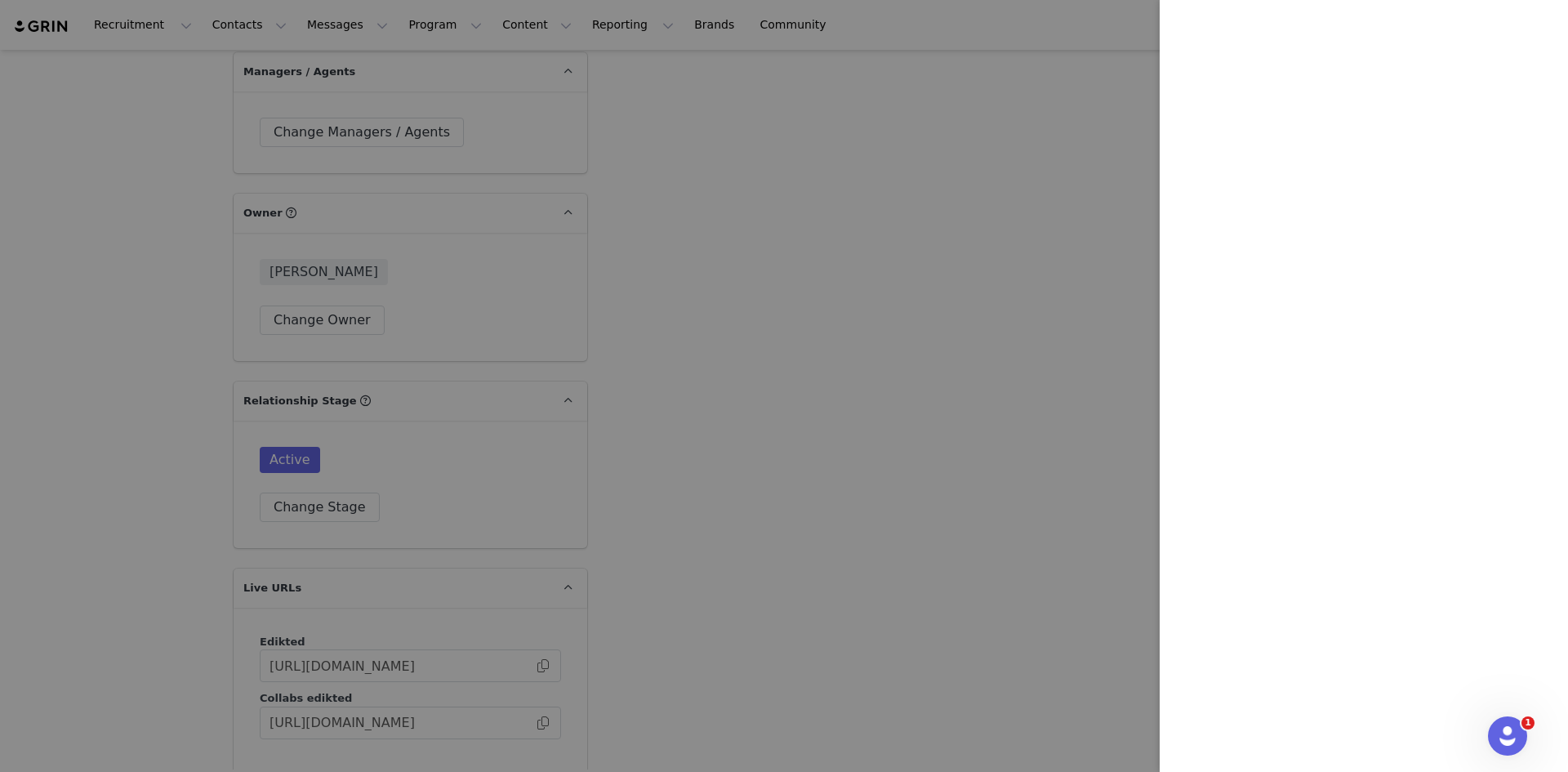
click at [648, 101] on div at bounding box center [784, 386] width 1568 height 772
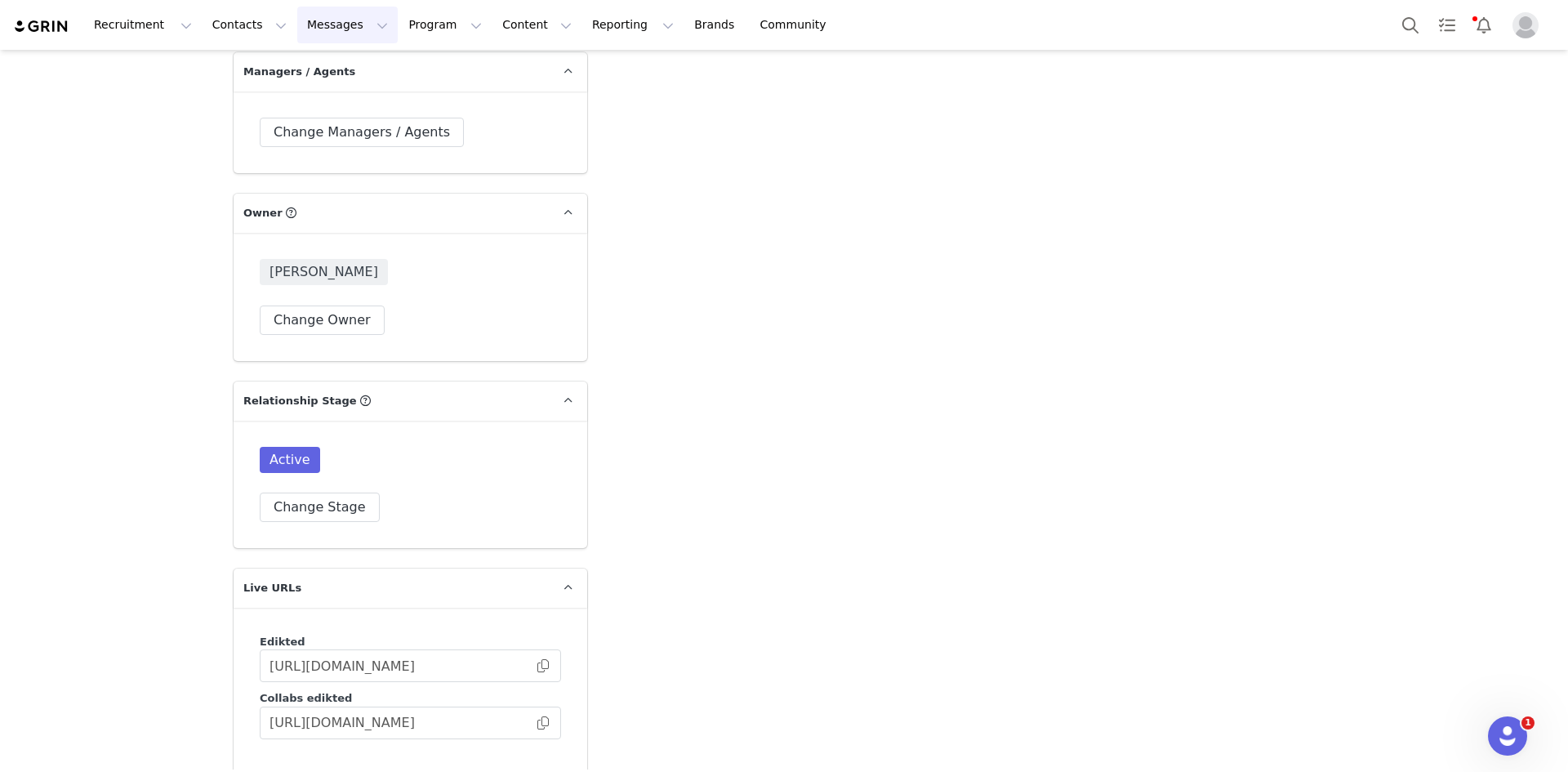
click at [297, 23] on button "Messages Messages" at bounding box center [347, 24] width 100 height 36
click at [315, 91] on link "Inbox" at bounding box center [335, 103] width 129 height 30
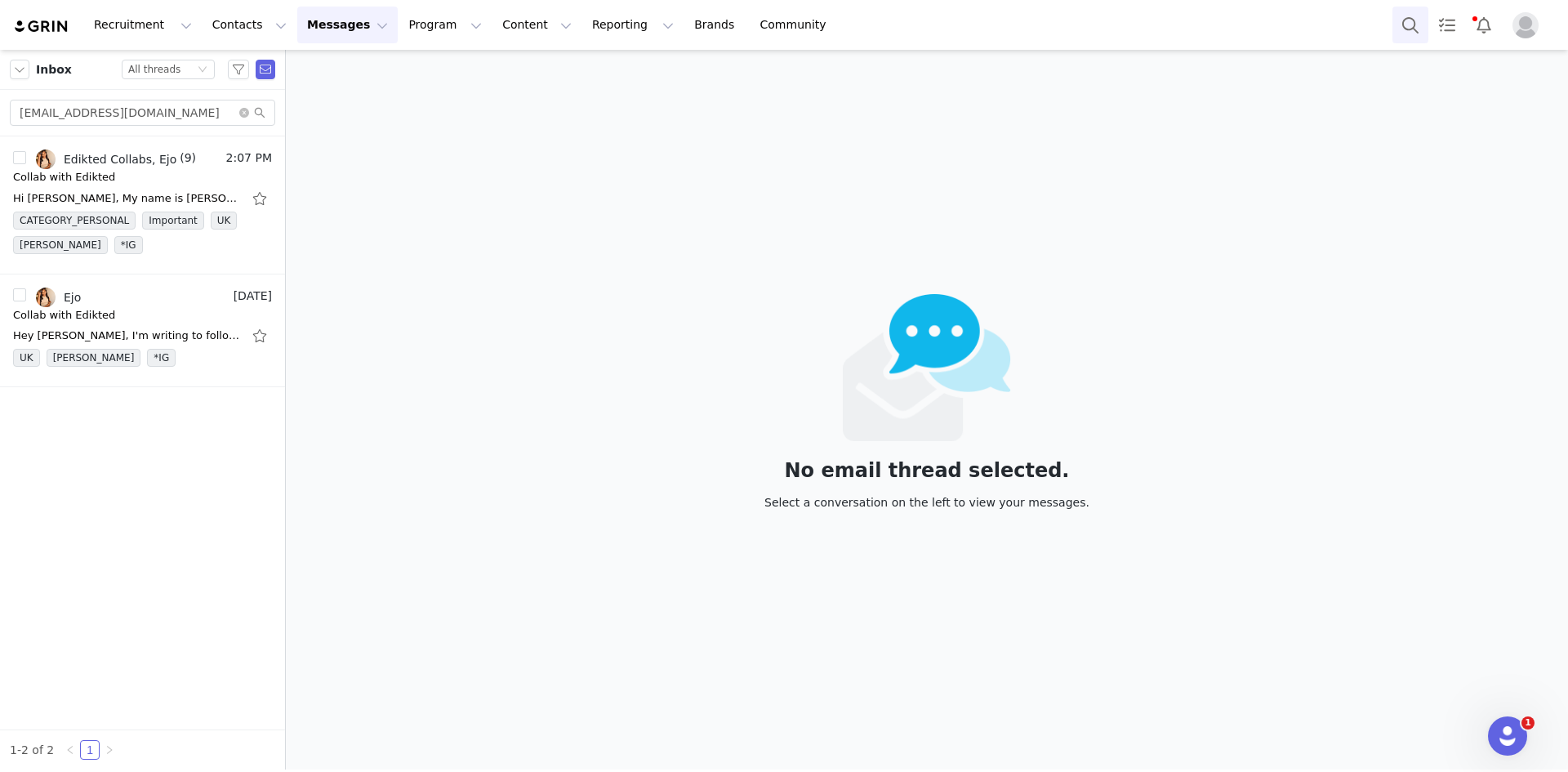
click at [1404, 23] on button "Search" at bounding box center [1410, 24] width 36 height 36
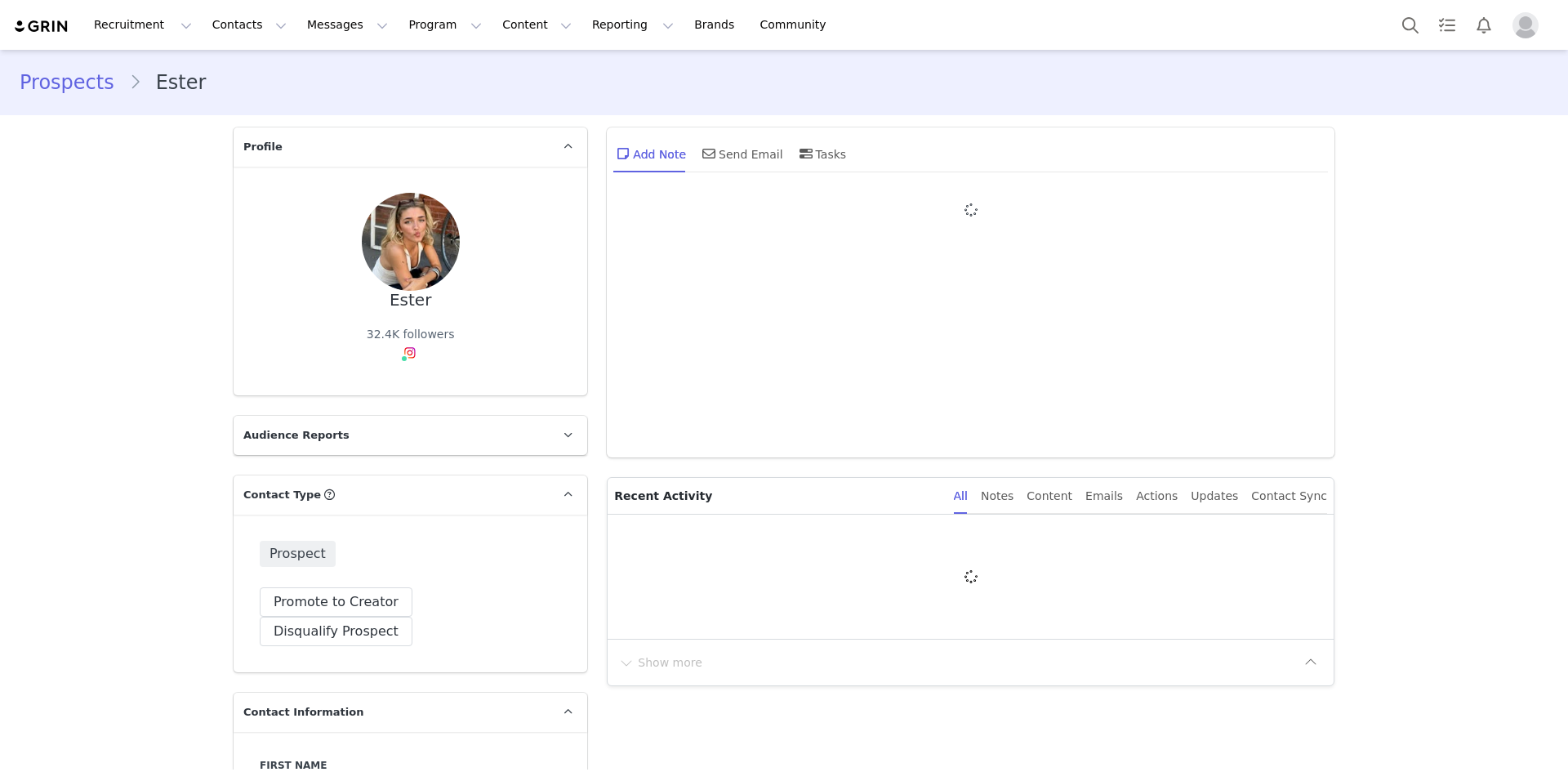
type input "+1 ([GEOGRAPHIC_DATA])"
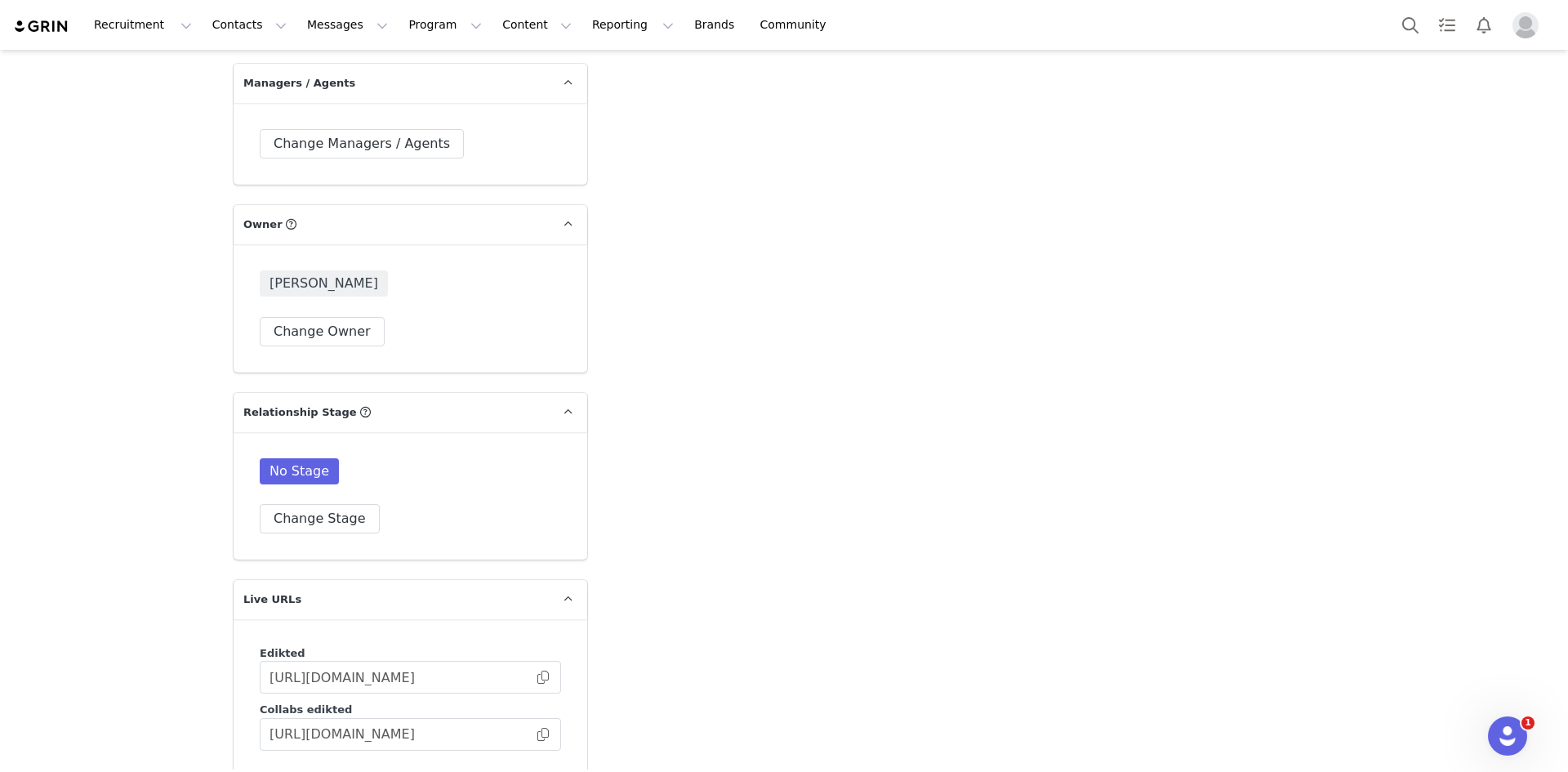
scroll to position [3748, 0]
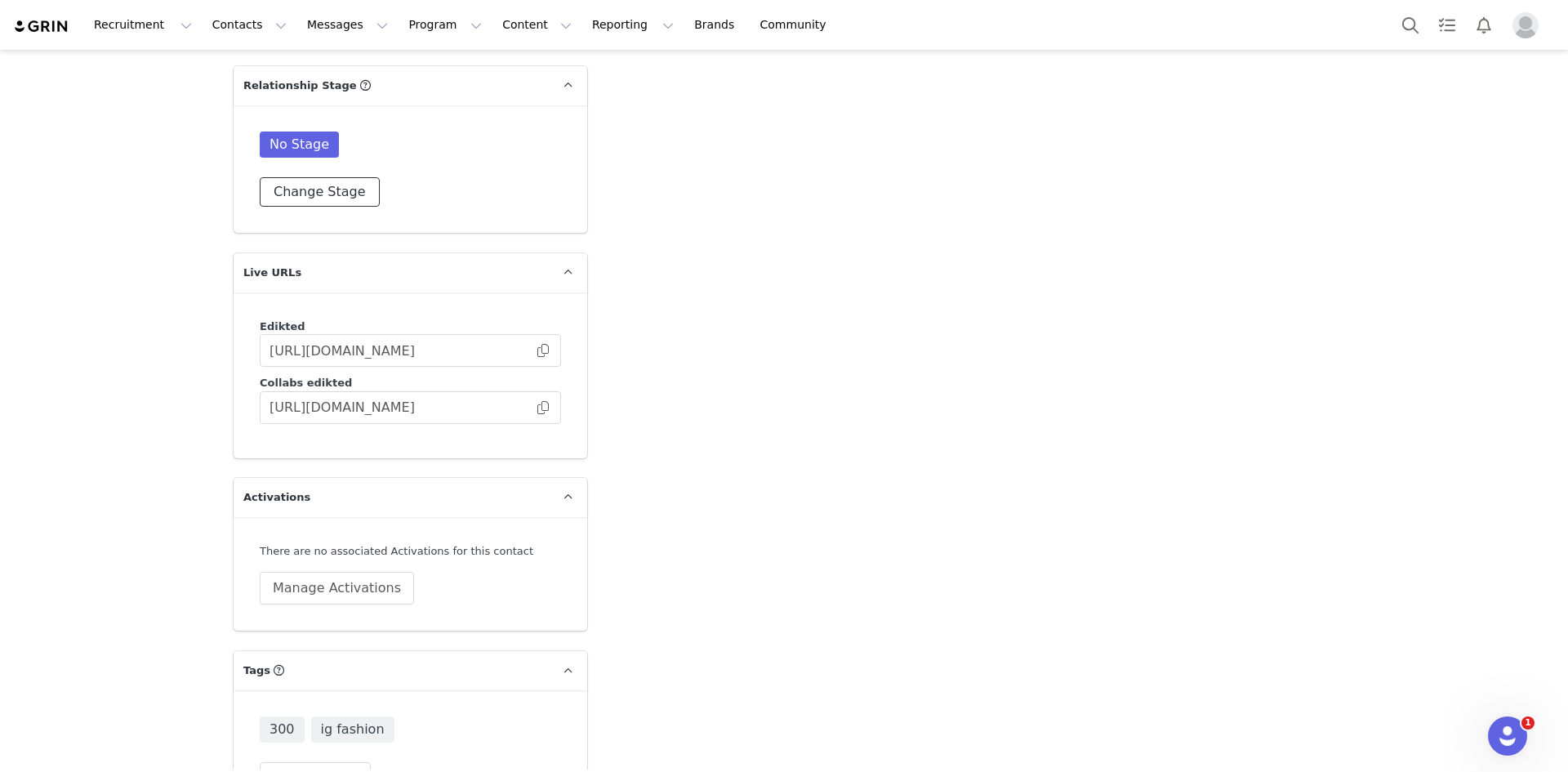
click at [316, 177] on button "Change Stage" at bounding box center [319, 191] width 120 height 29
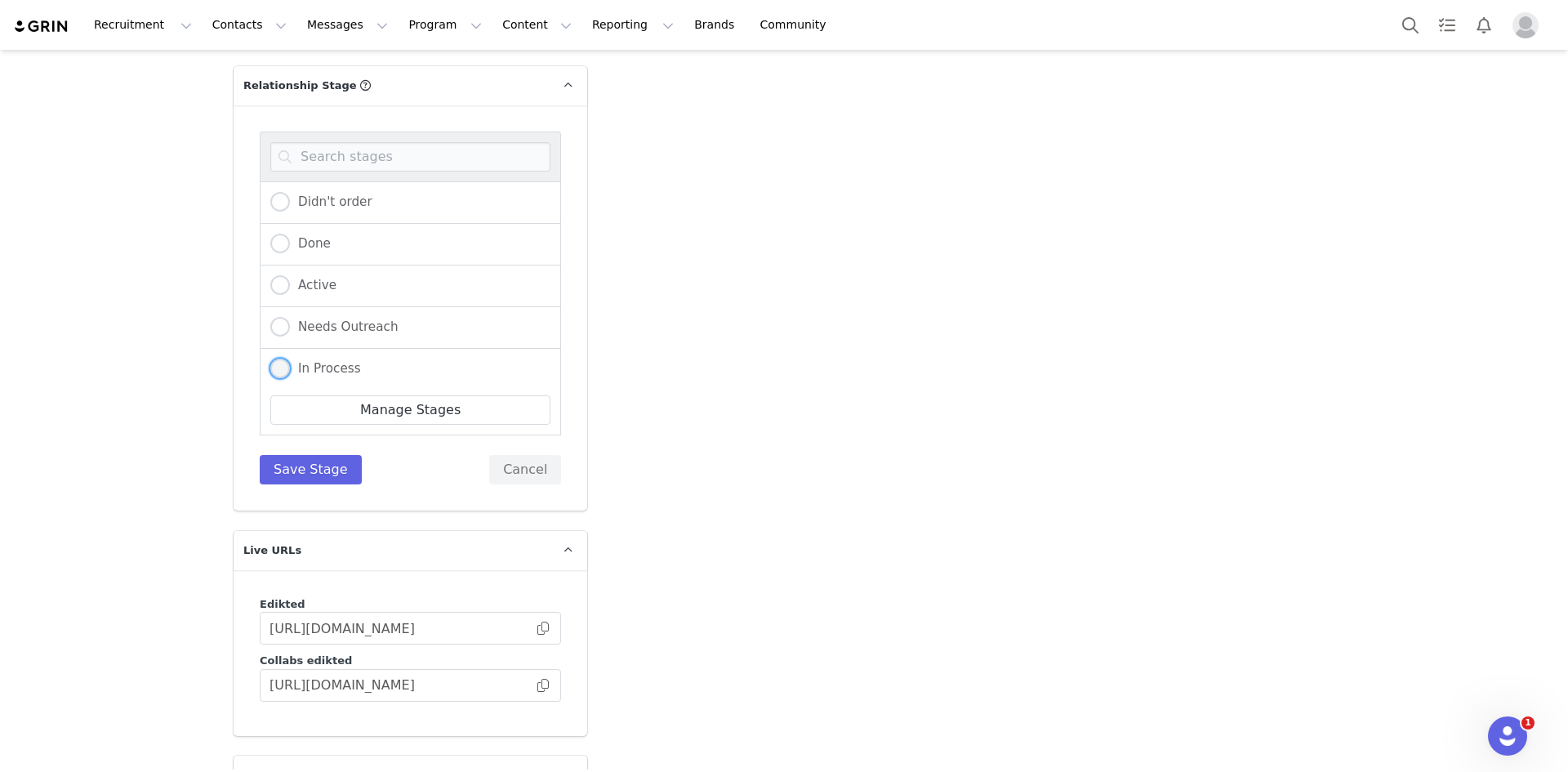
click at [277, 358] on span at bounding box center [280, 368] width 20 height 19
click at [277, 358] on input "In Process" at bounding box center [280, 369] width 20 height 21
radio input "true"
drag, startPoint x: 300, startPoint y: 405, endPoint x: 316, endPoint y: 382, distance: 28.0
click at [299, 455] on button "Save Stage" at bounding box center [310, 469] width 102 height 29
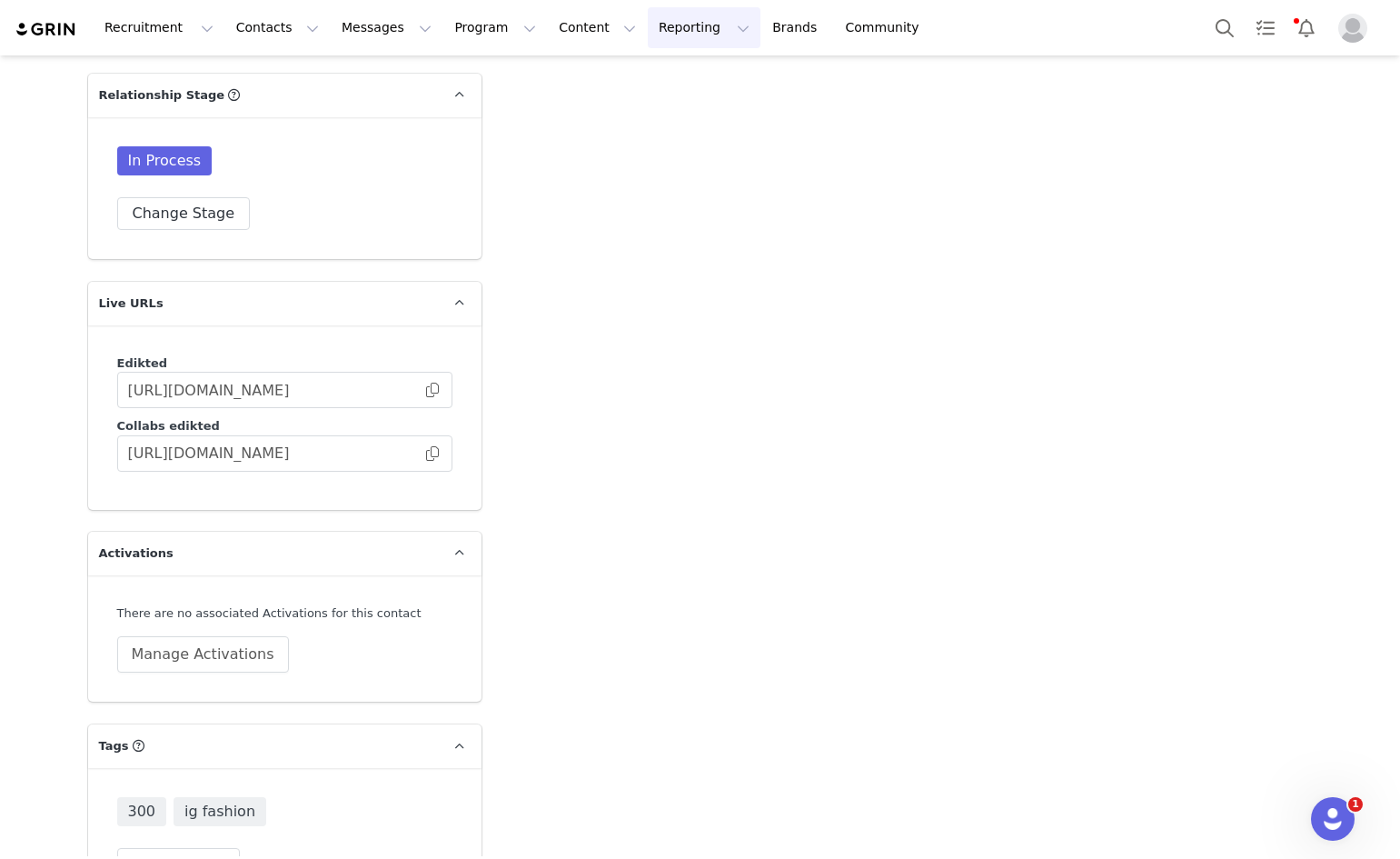
click at [648, 30] on button "Reporting Reporting" at bounding box center [704, 27] width 112 height 40
click at [640, 115] on p "Report Builder" at bounding box center [640, 113] width 91 height 19
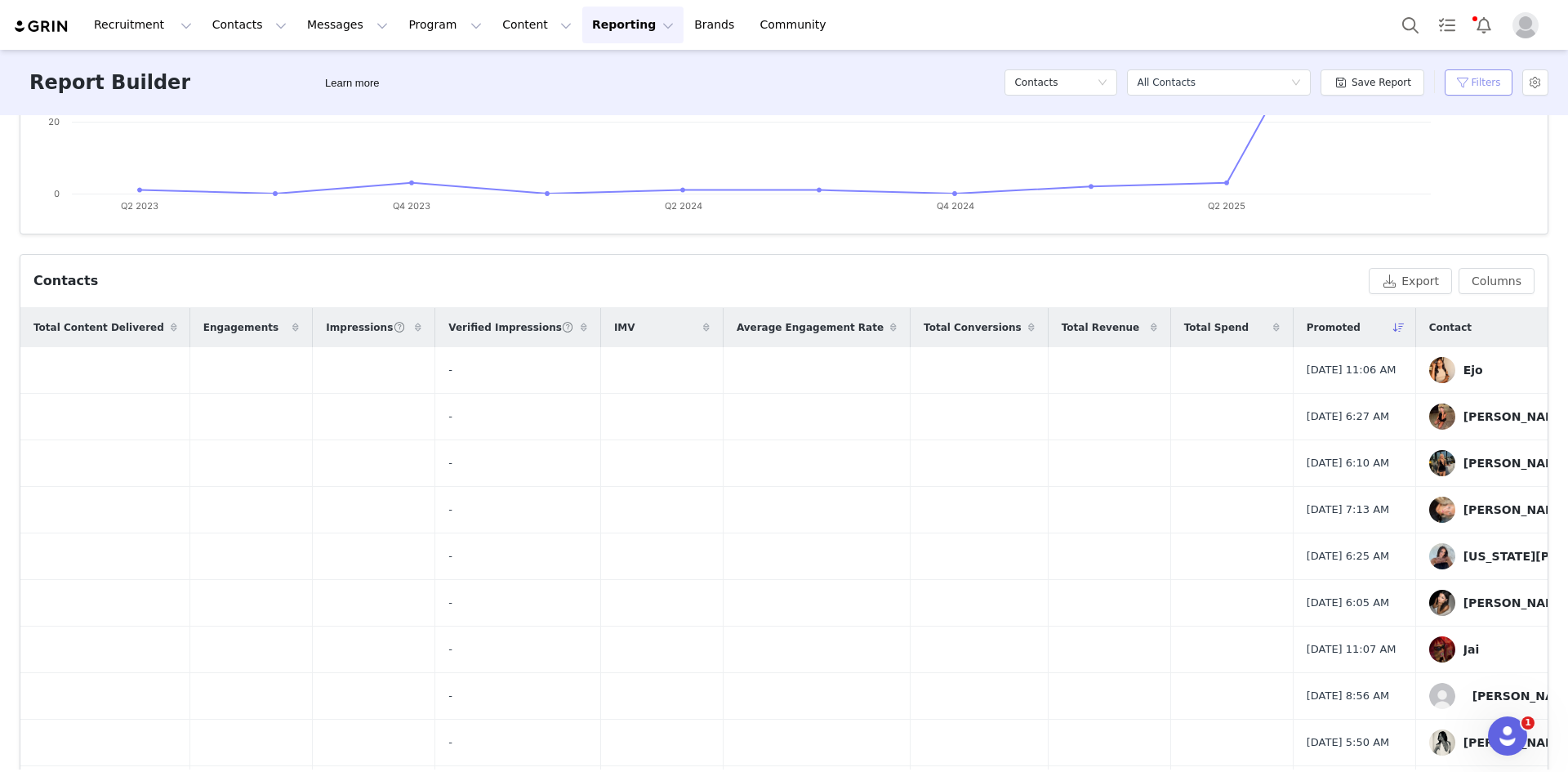
click at [1500, 79] on button "Filters" at bounding box center [1478, 82] width 67 height 26
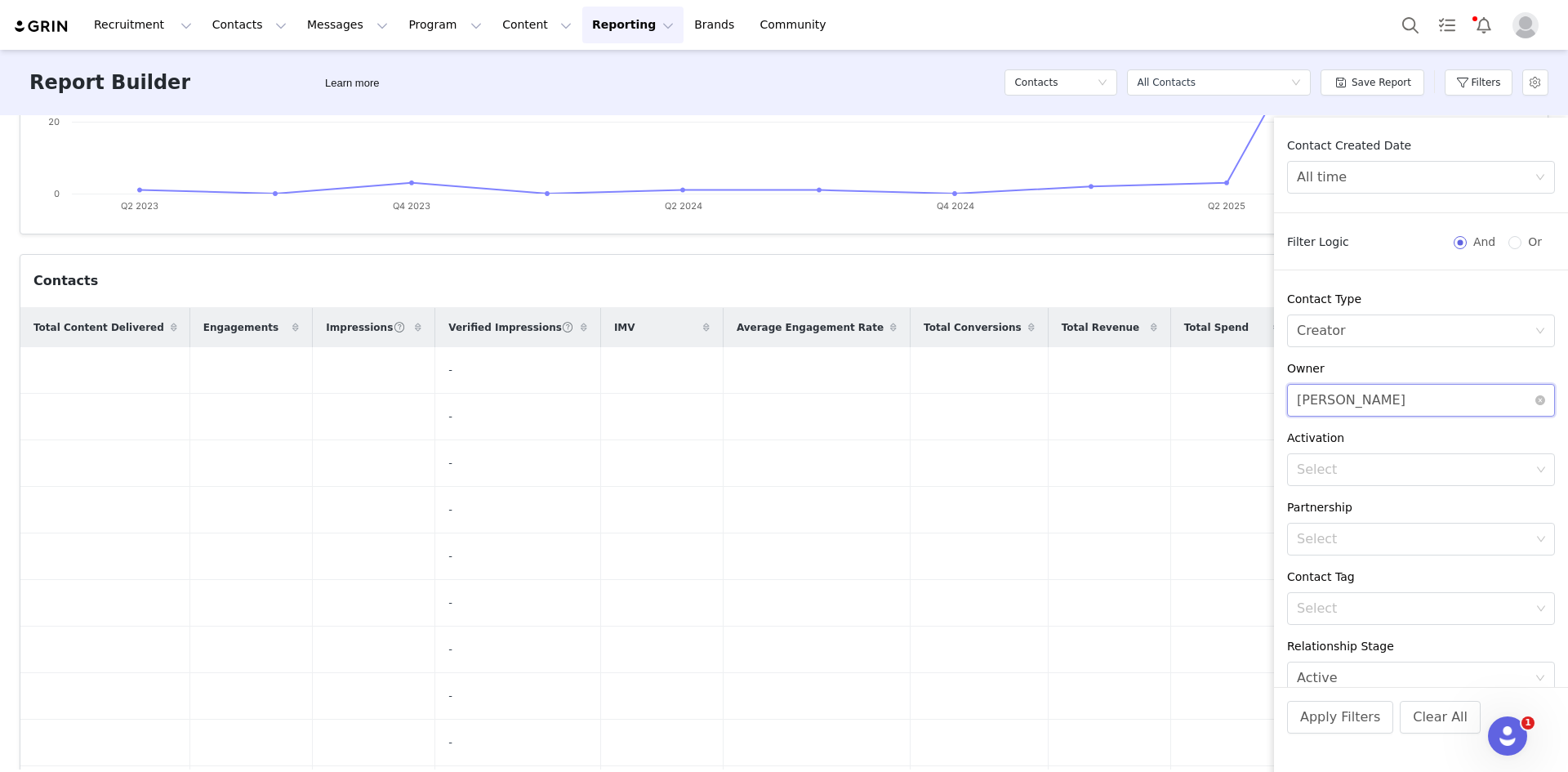
click at [1411, 398] on div "Select Michelle Gabay" at bounding box center [1416, 400] width 238 height 31
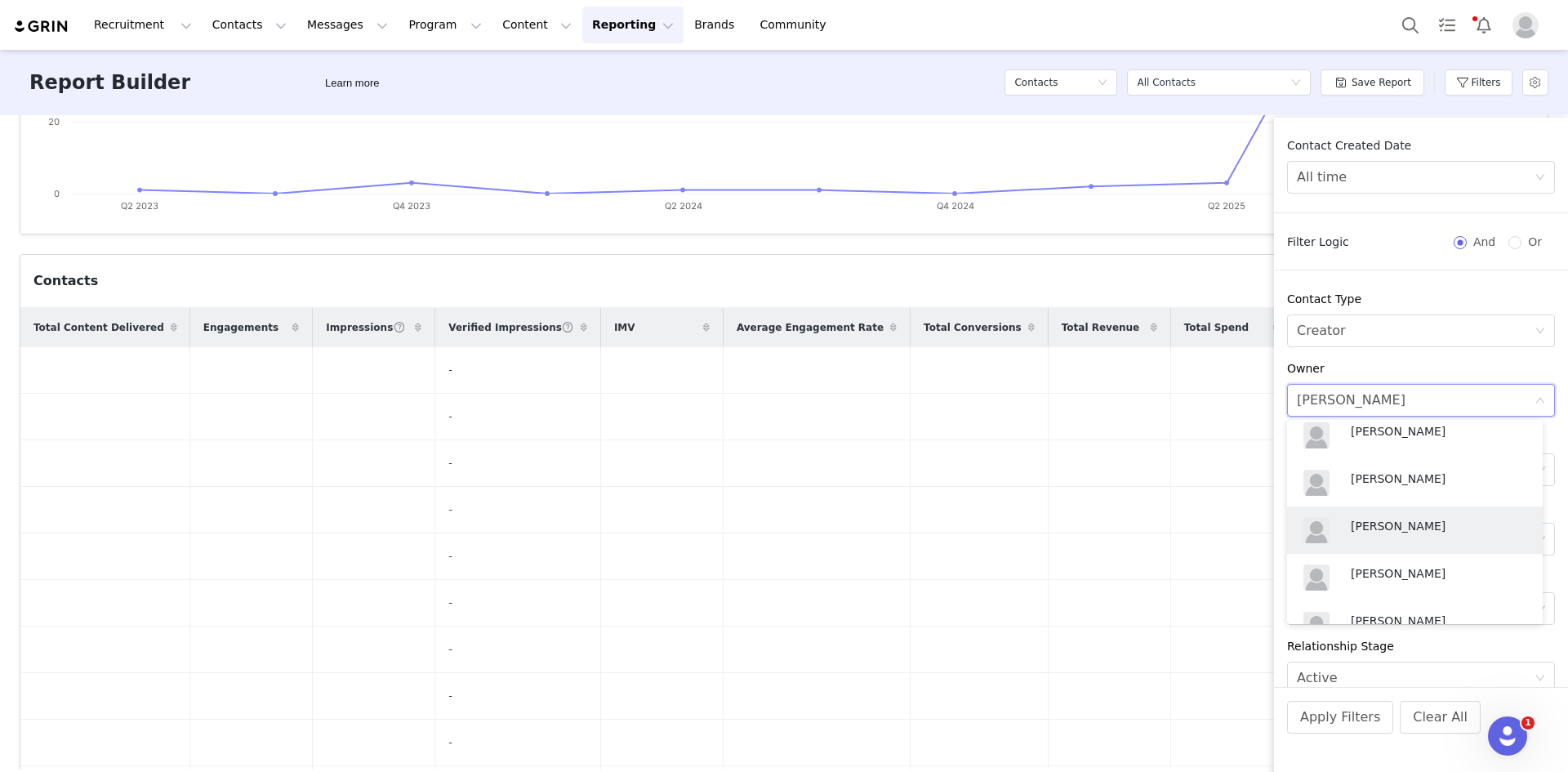
scroll to position [702, 0]
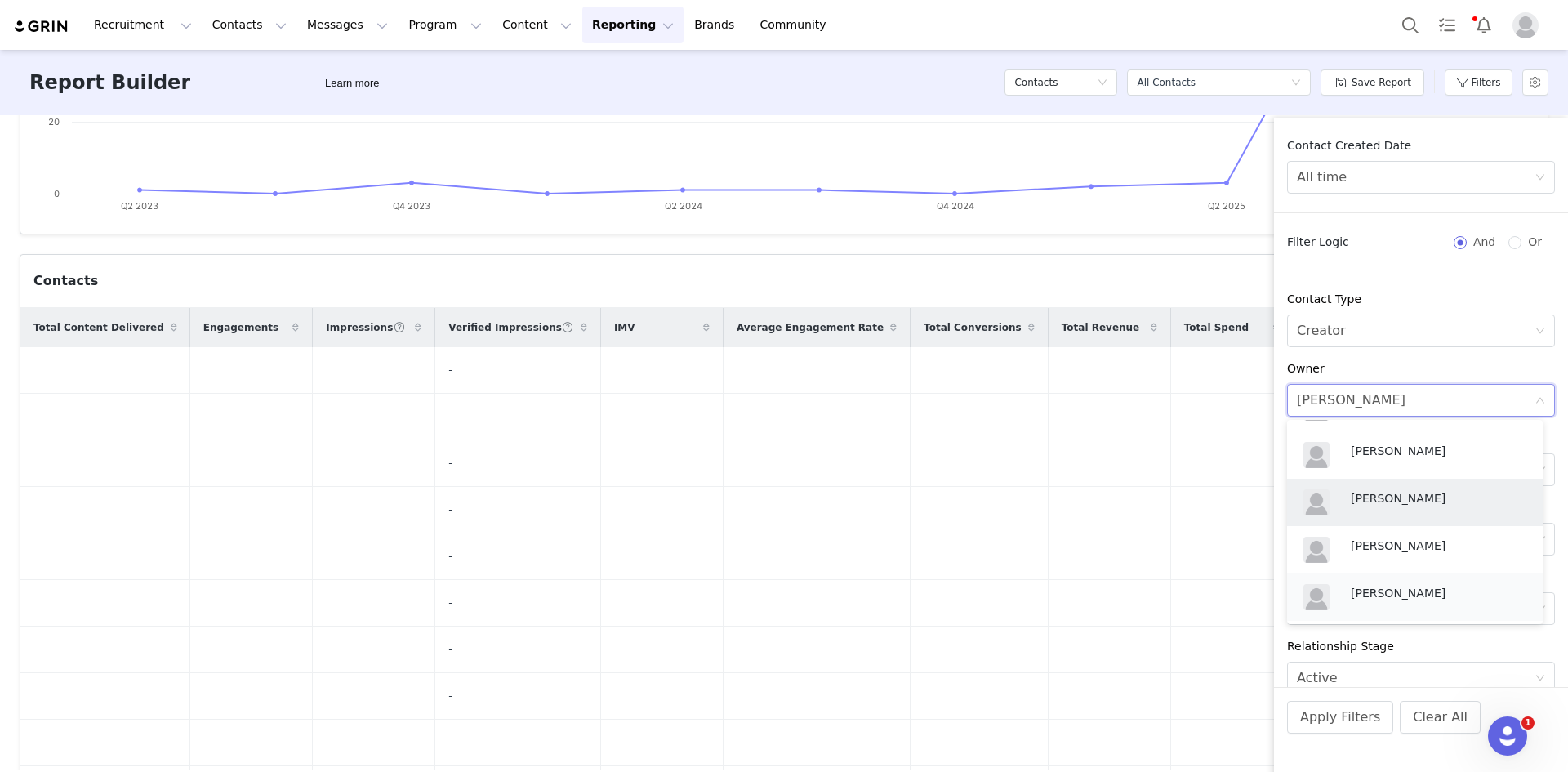
click at [1371, 584] on p "Ava Ben-David" at bounding box center [1439, 593] width 176 height 18
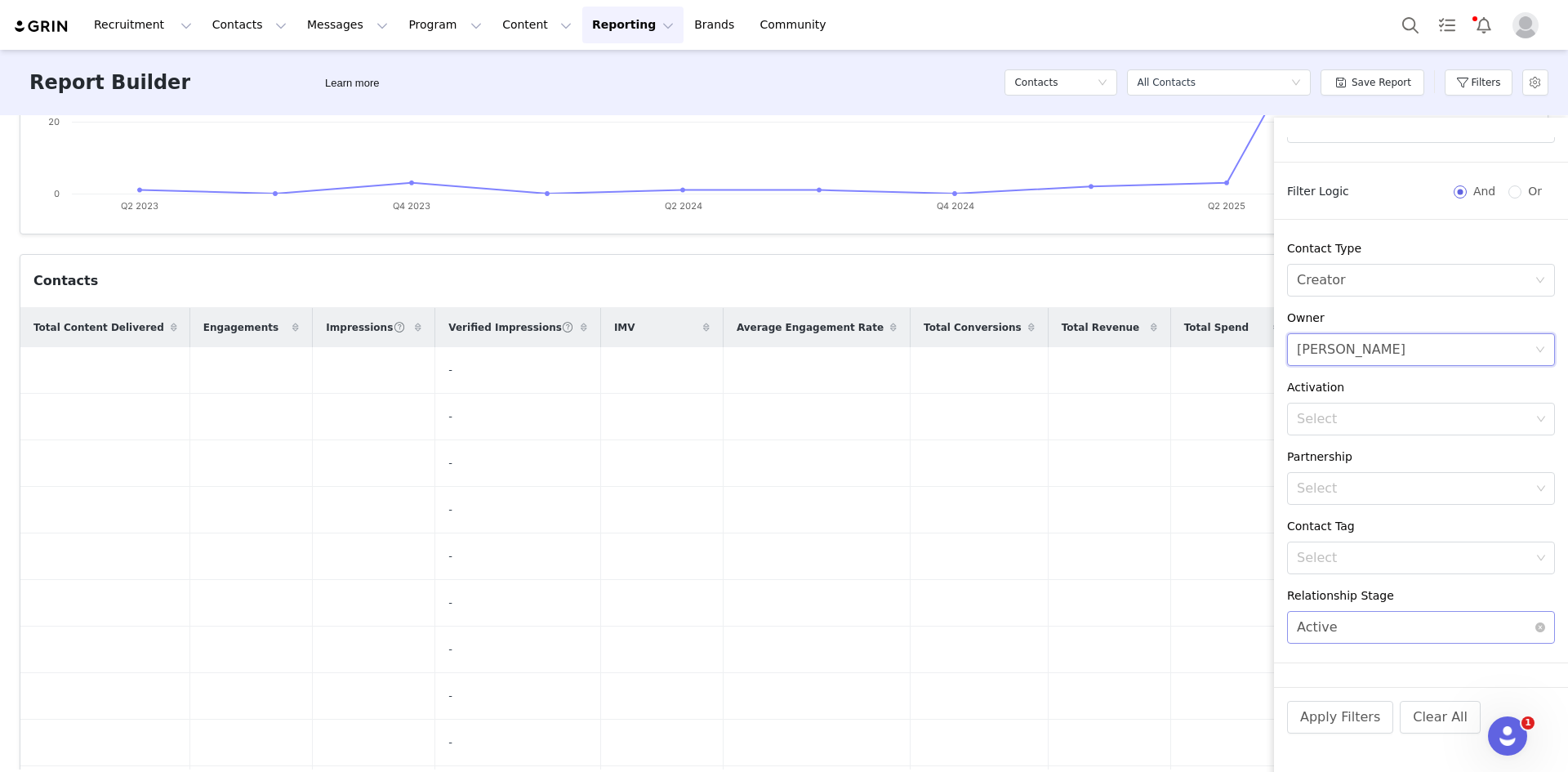
scroll to position [74, 0]
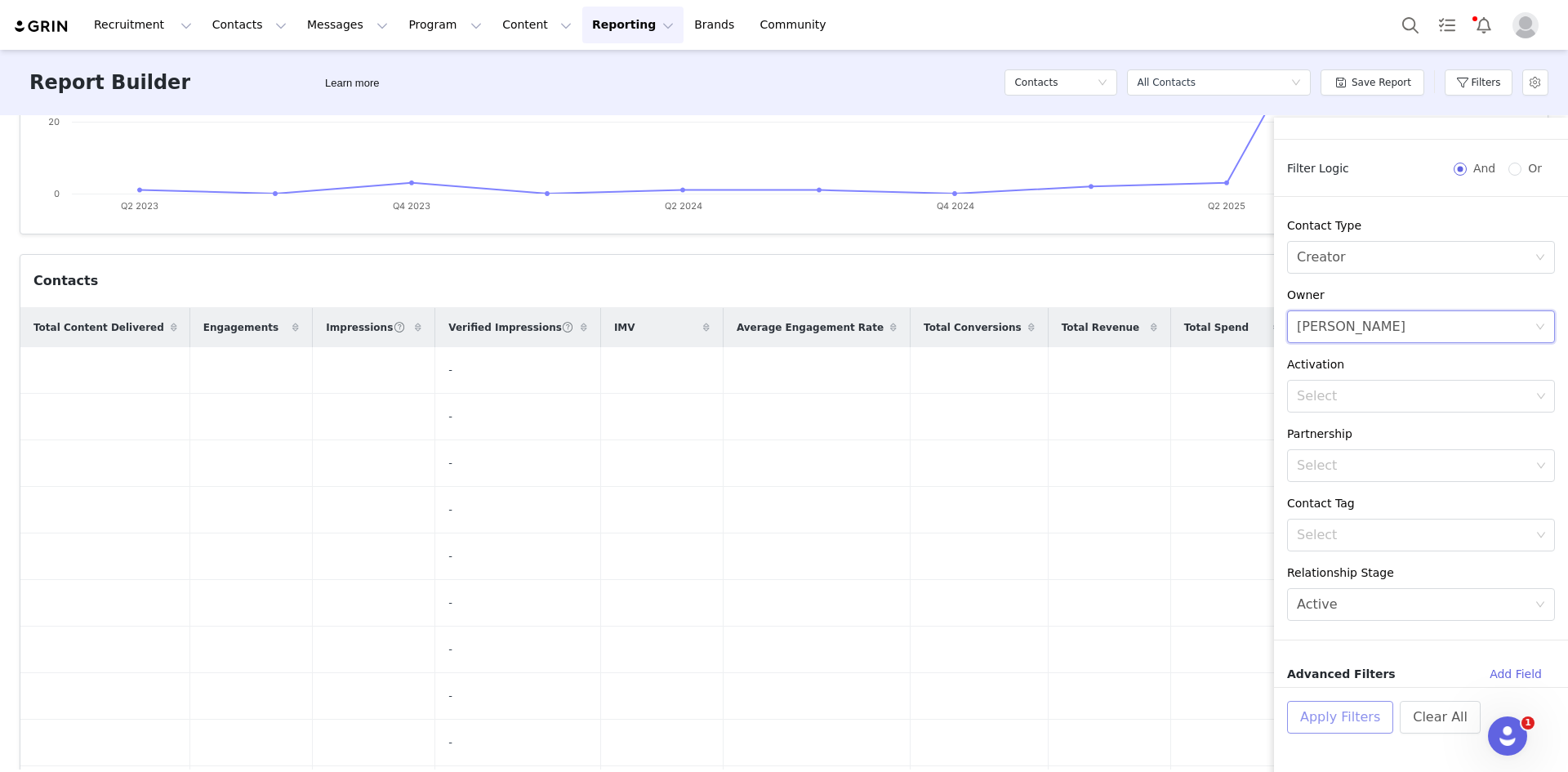
click at [1361, 713] on button "Apply Filters" at bounding box center [1340, 716] width 106 height 33
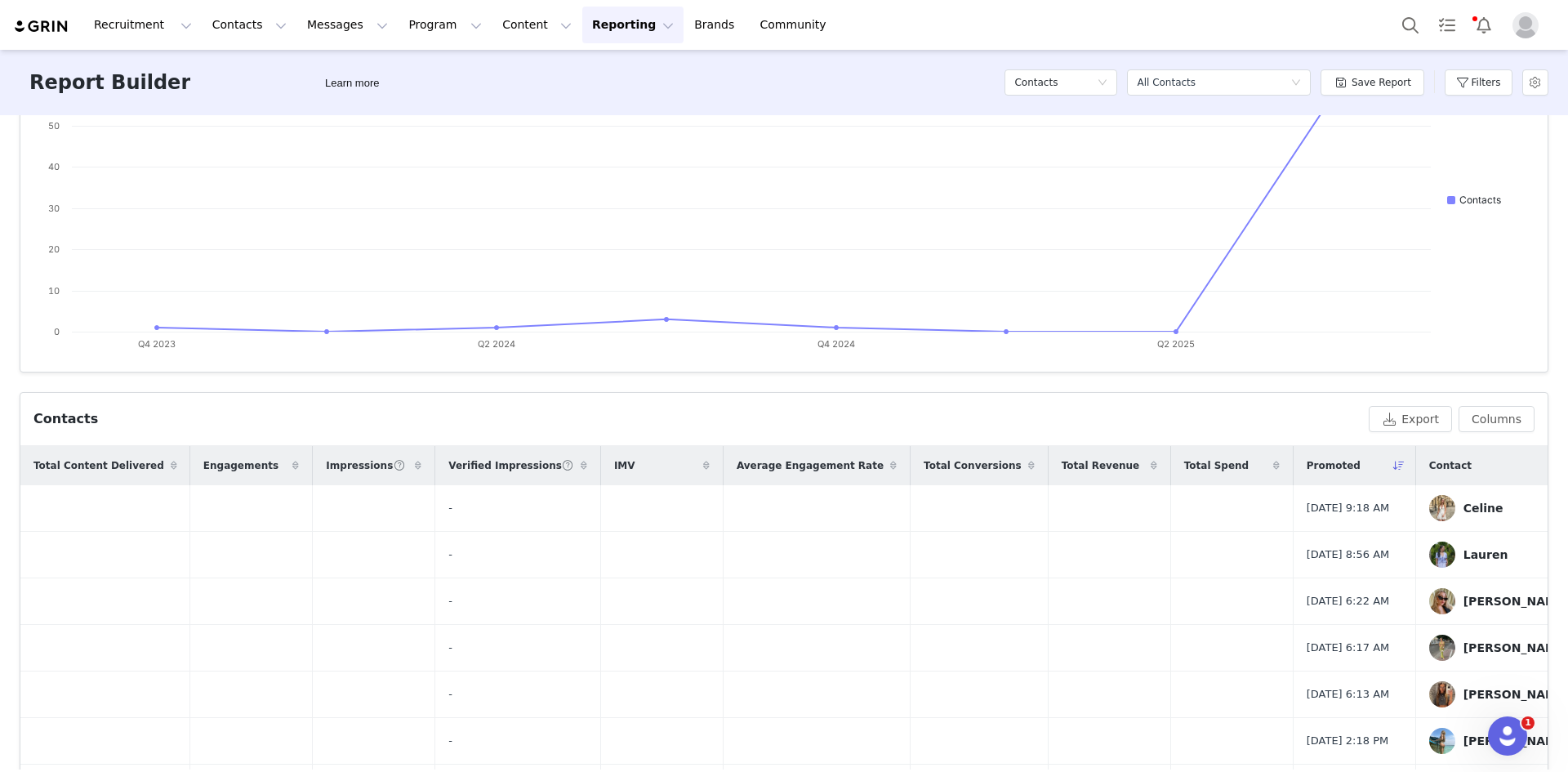
scroll to position [214, 0]
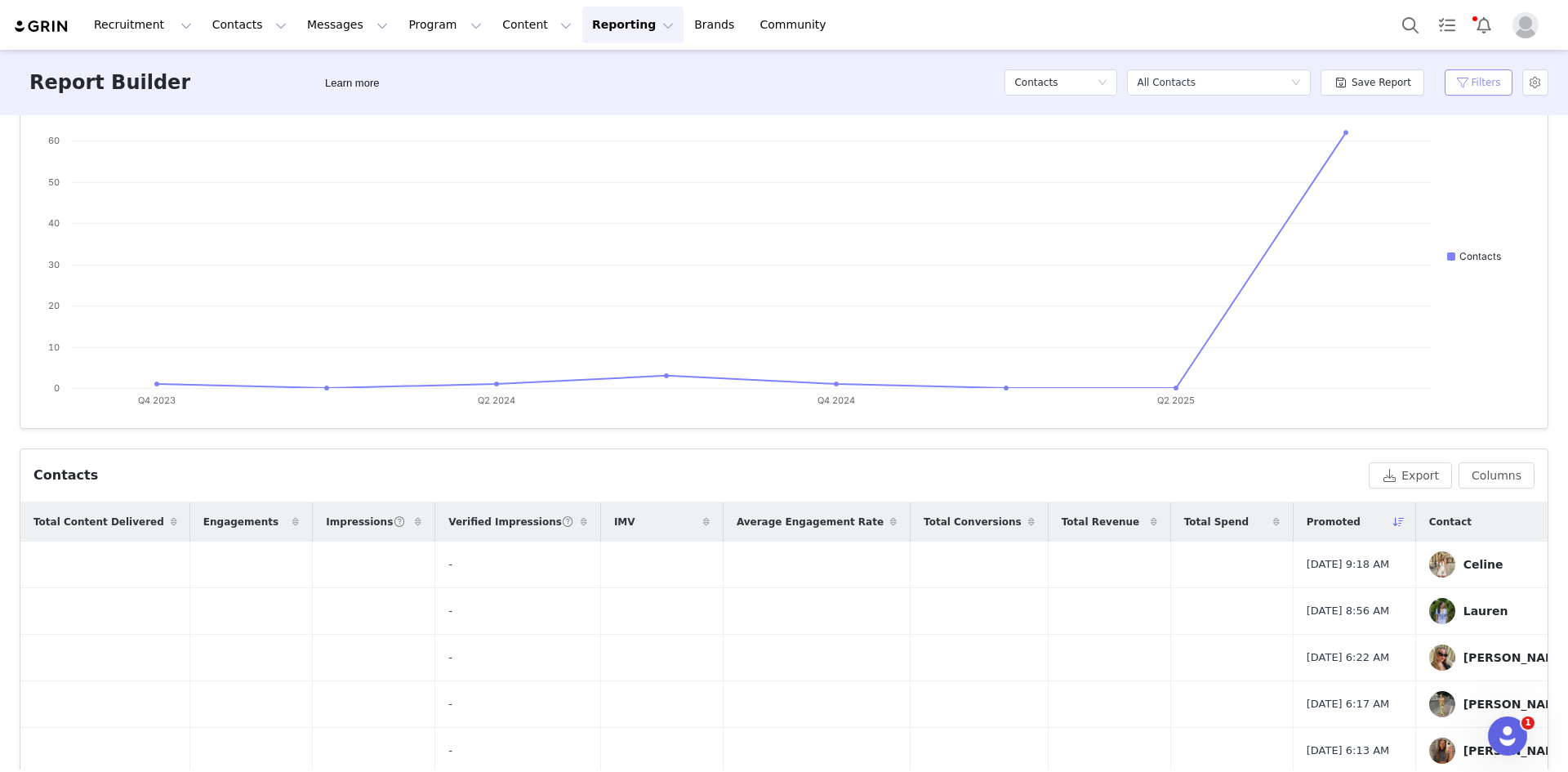
click at [1462, 81] on button "Filters" at bounding box center [1478, 82] width 67 height 26
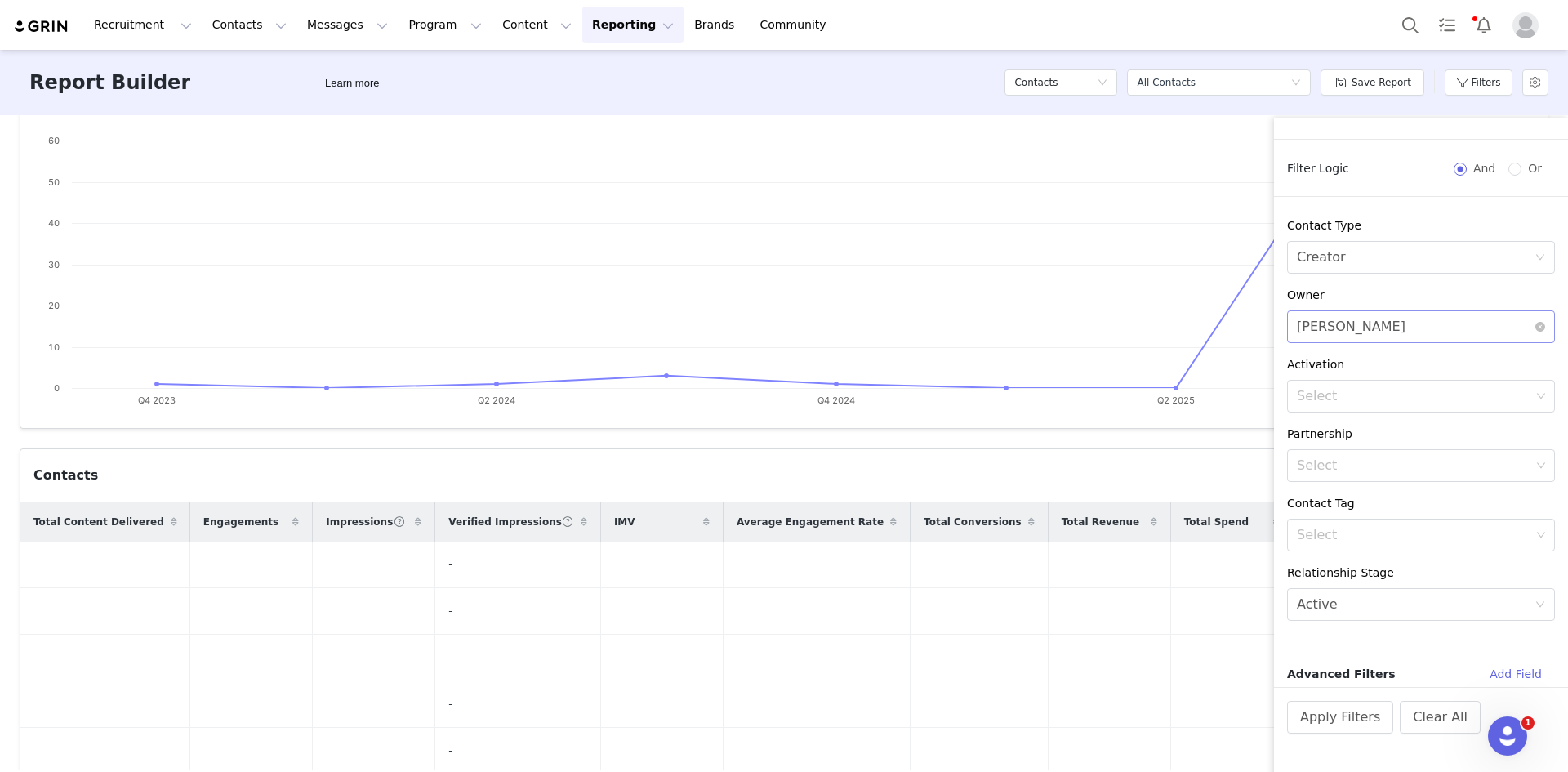
click at [1394, 326] on div "Select Ava Ben-David" at bounding box center [1416, 326] width 238 height 31
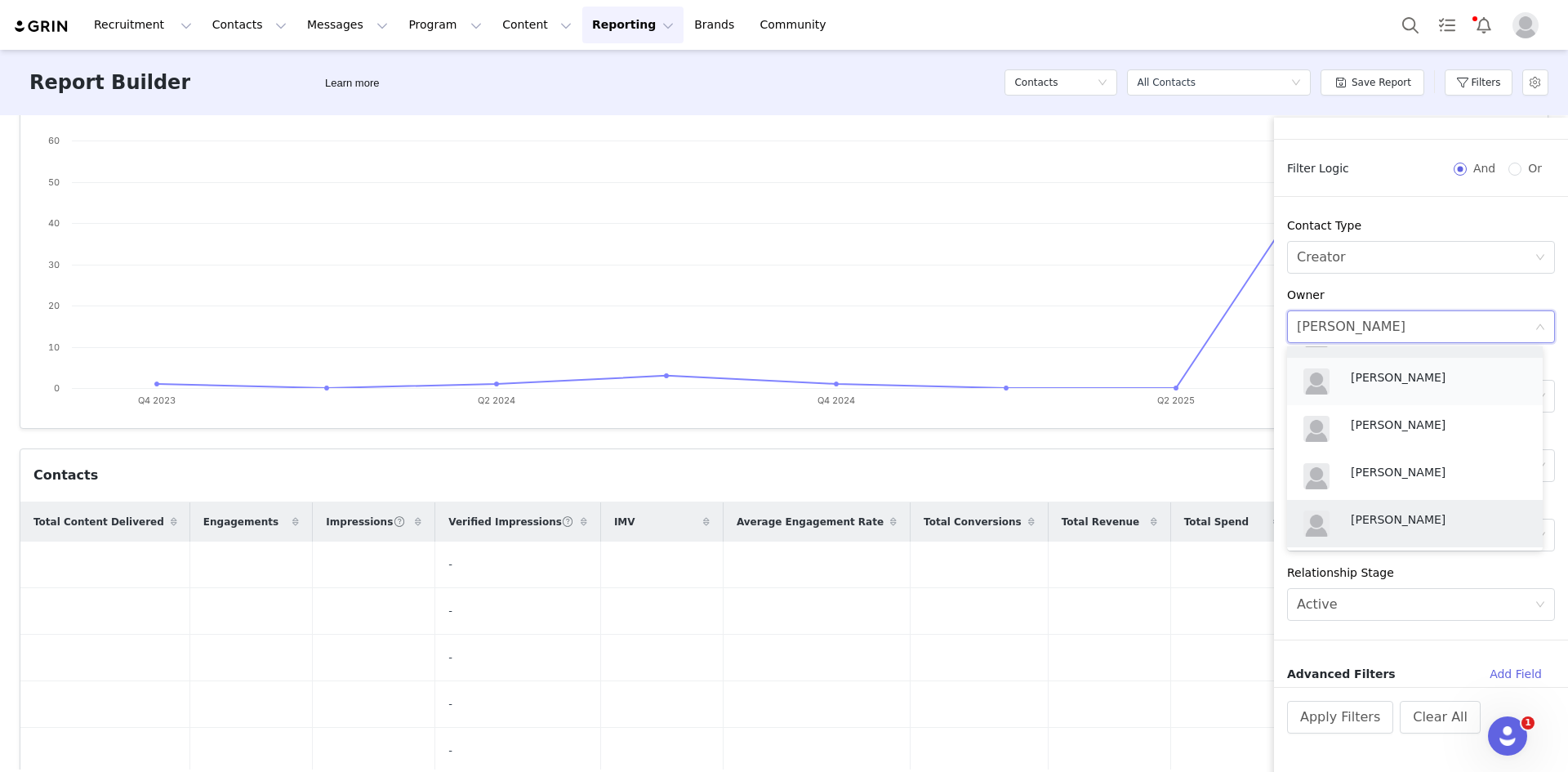
scroll to position [667, 0]
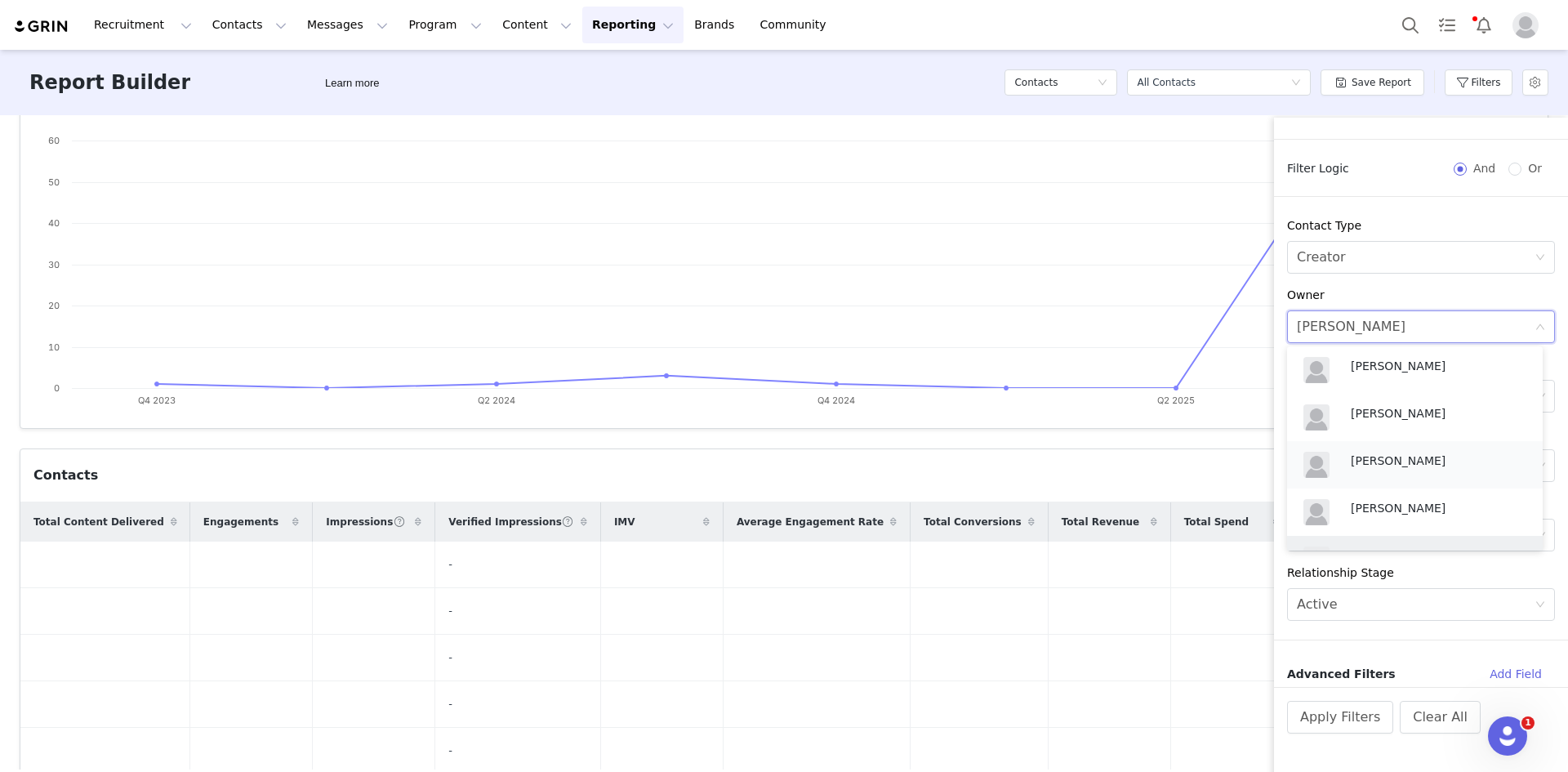
click at [1362, 453] on p "[PERSON_NAME]" at bounding box center [1439, 460] width 176 height 18
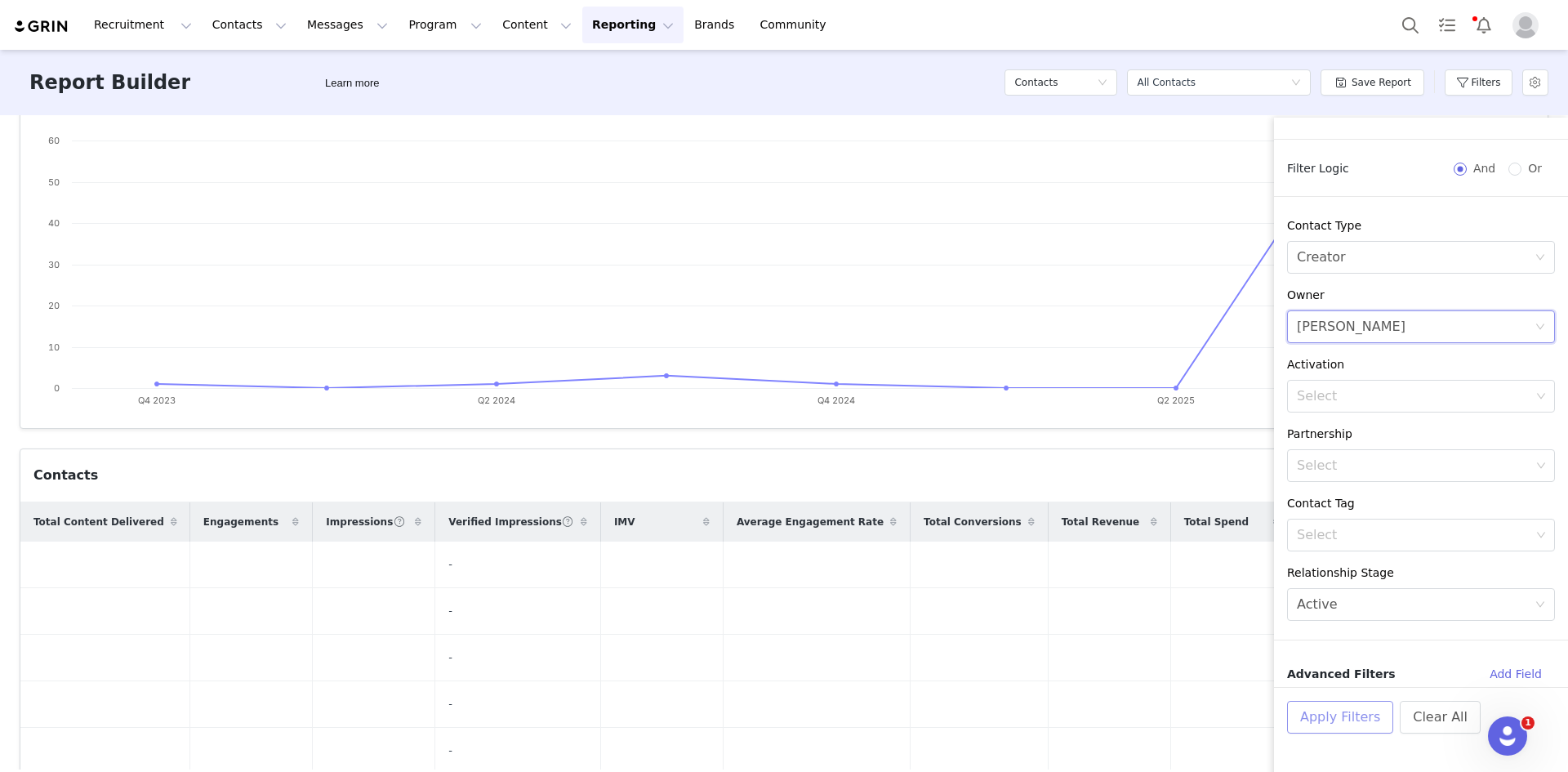
click at [1339, 707] on button "Apply Filters" at bounding box center [1340, 716] width 106 height 33
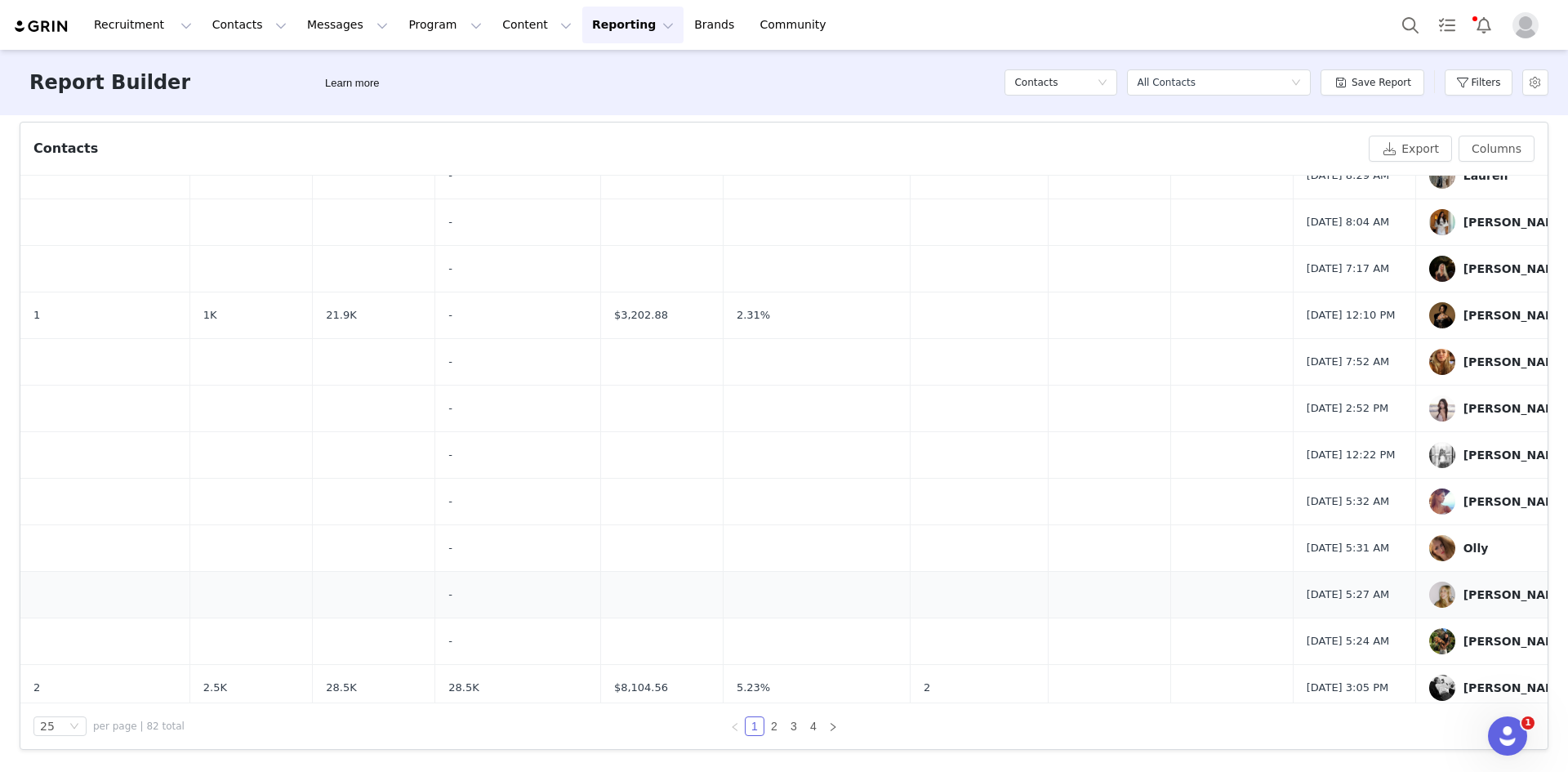
scroll to position [675, 0]
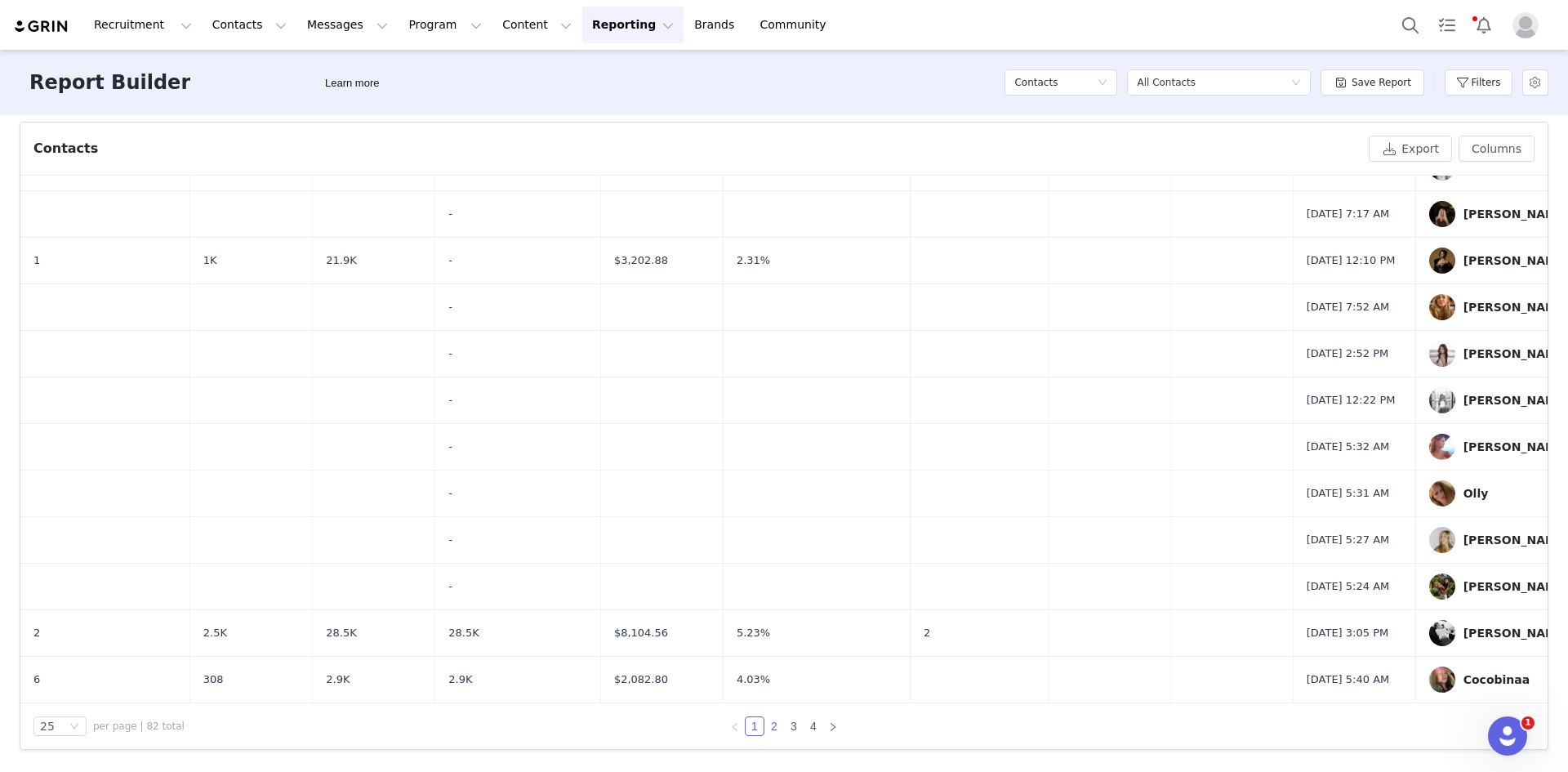
click at [765, 727] on link "2" at bounding box center [774, 726] width 18 height 18
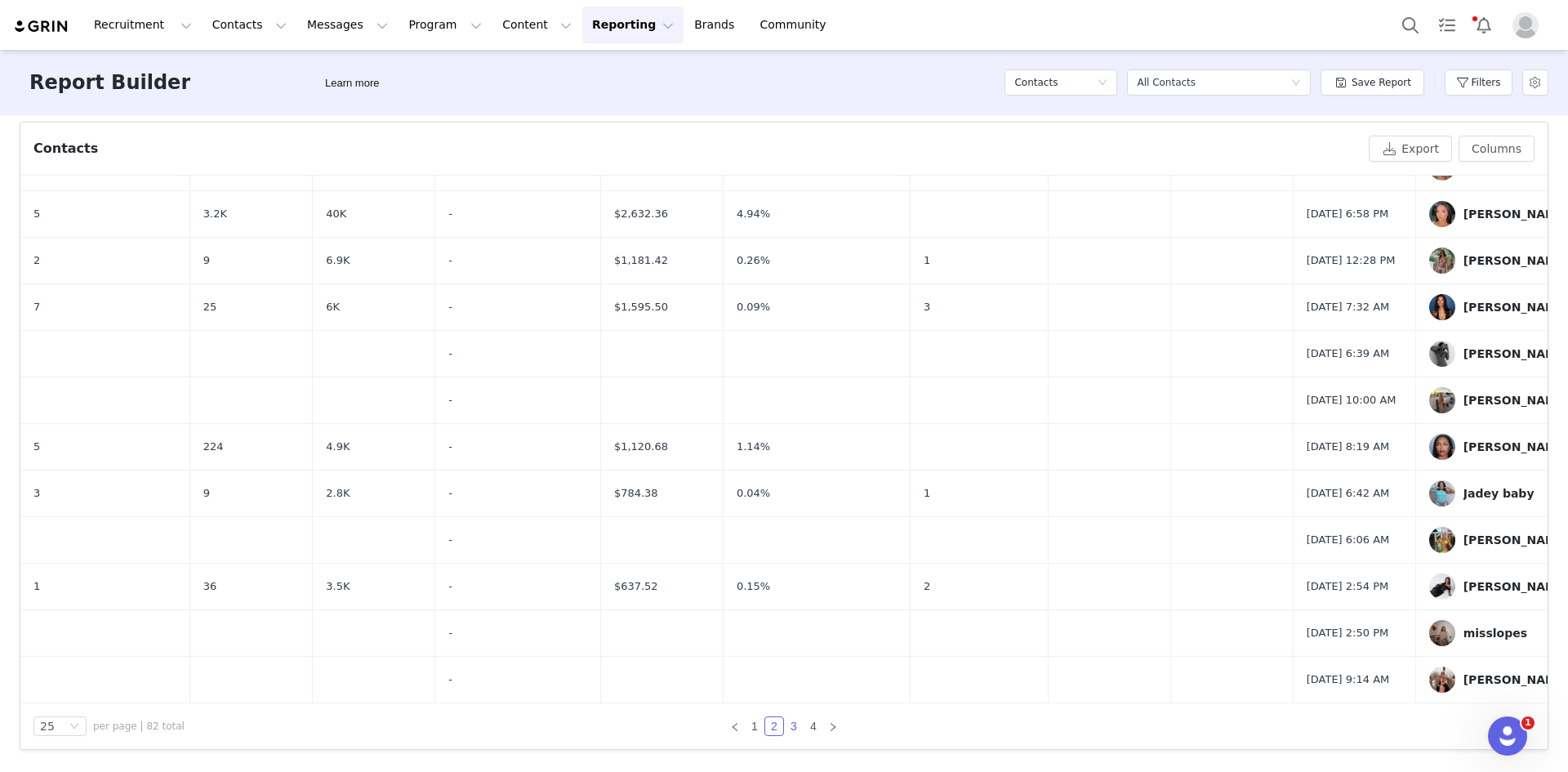
click at [785, 731] on link "3" at bounding box center [793, 726] width 18 height 18
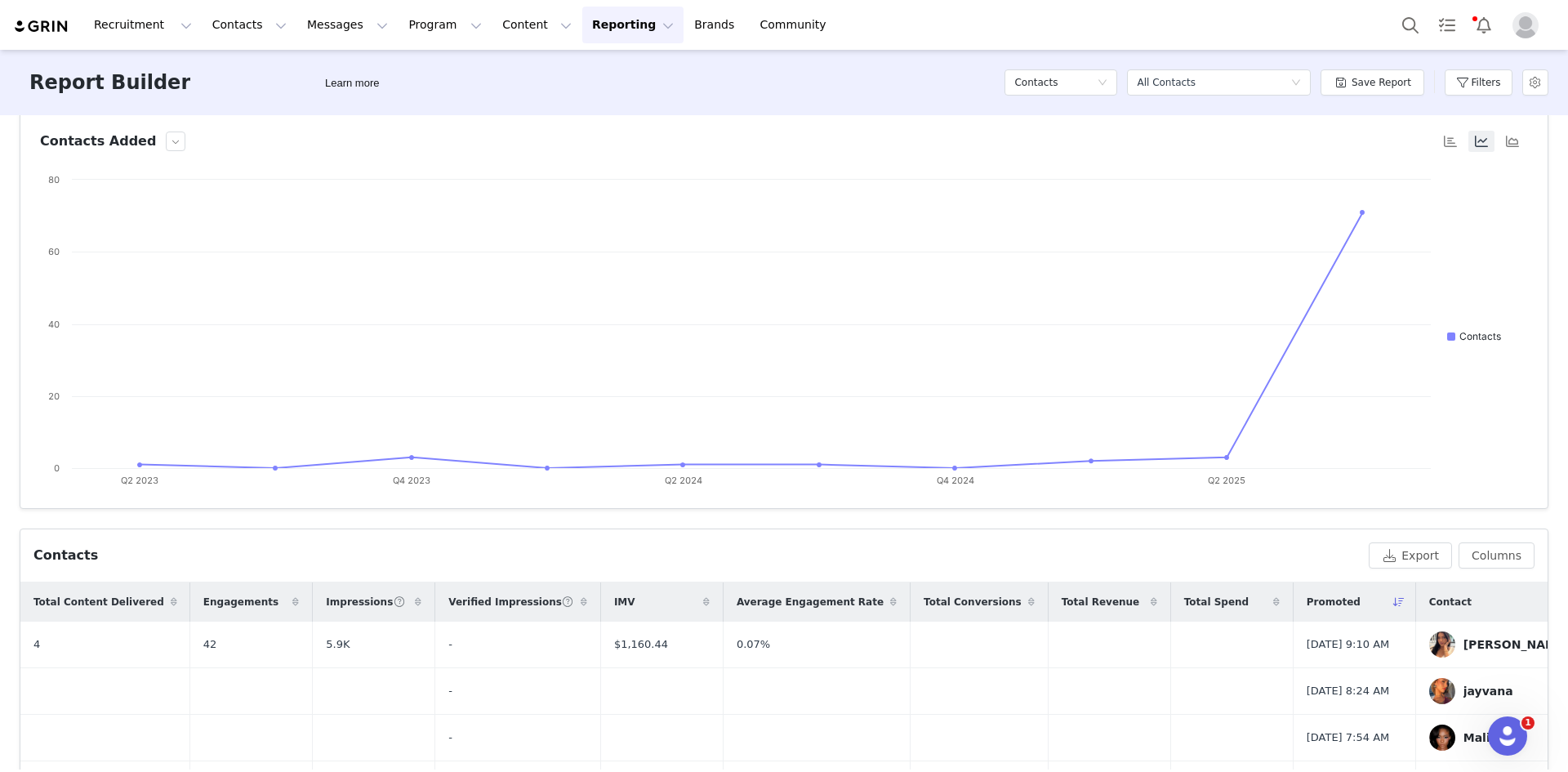
scroll to position [132, 0]
click at [1393, 25] on button "Search" at bounding box center [1410, 24] width 36 height 36
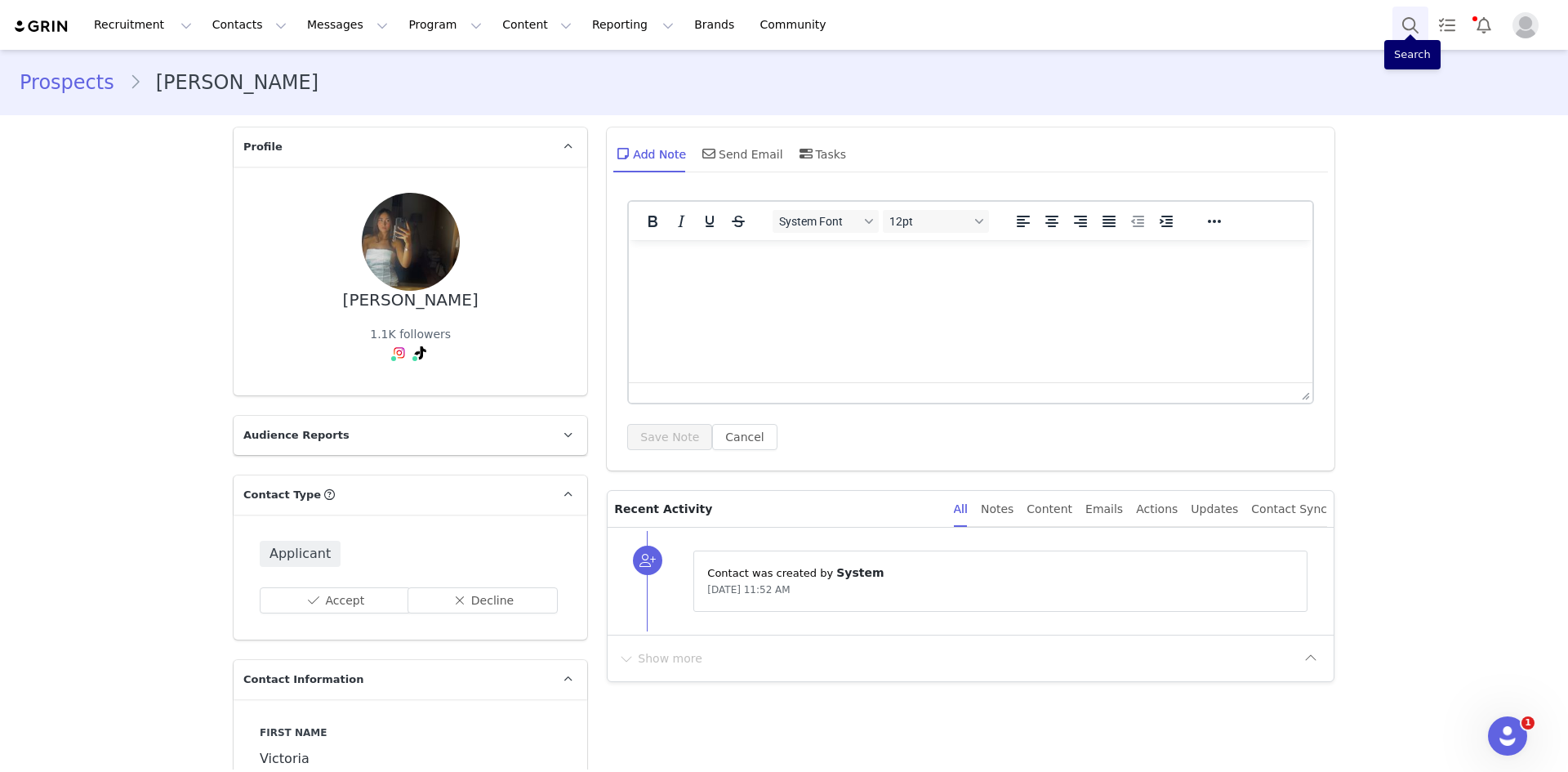
click at [1416, 20] on button "Search" at bounding box center [1410, 24] width 36 height 36
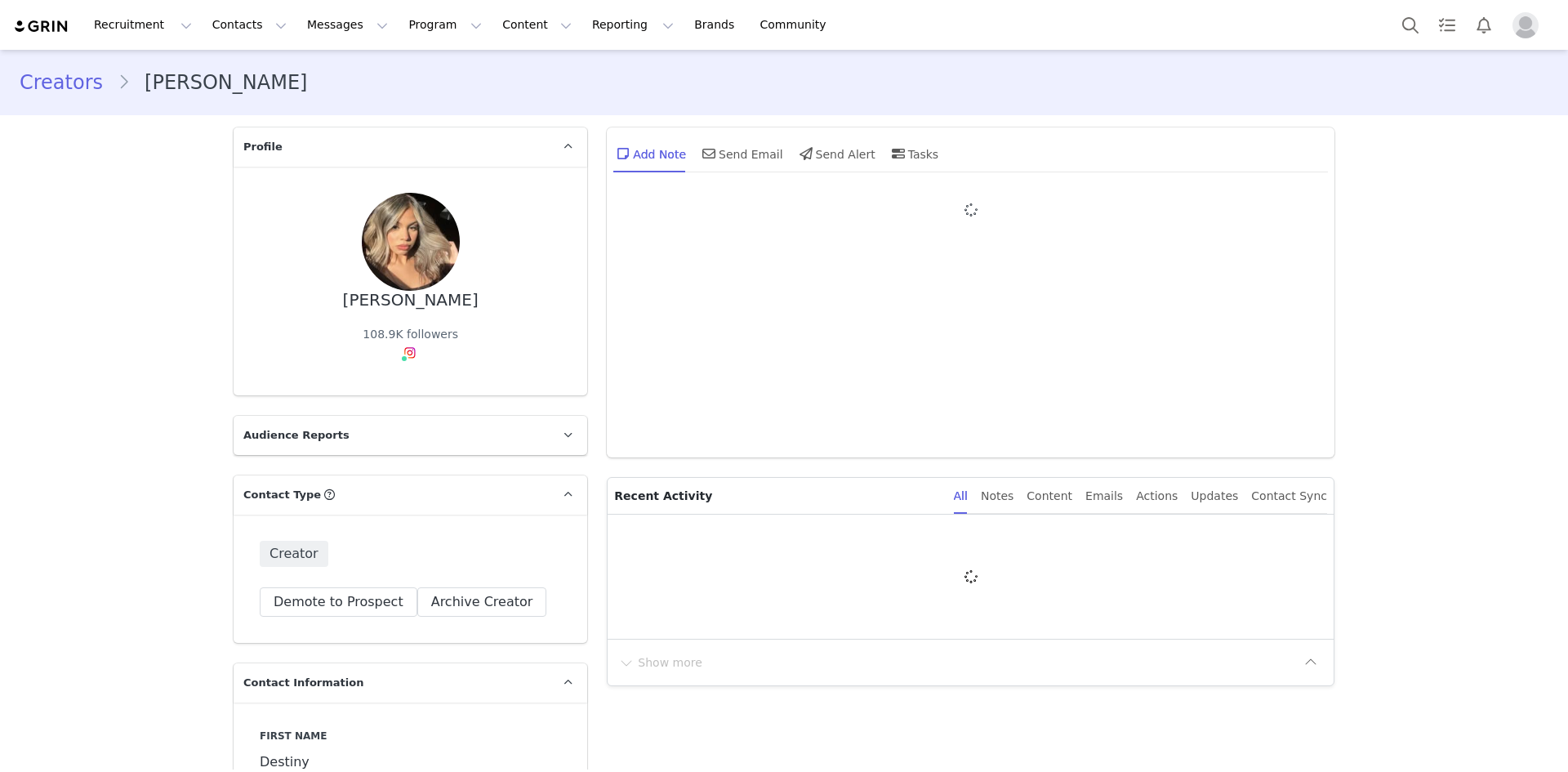
type input "+1 ([GEOGRAPHIC_DATA])"
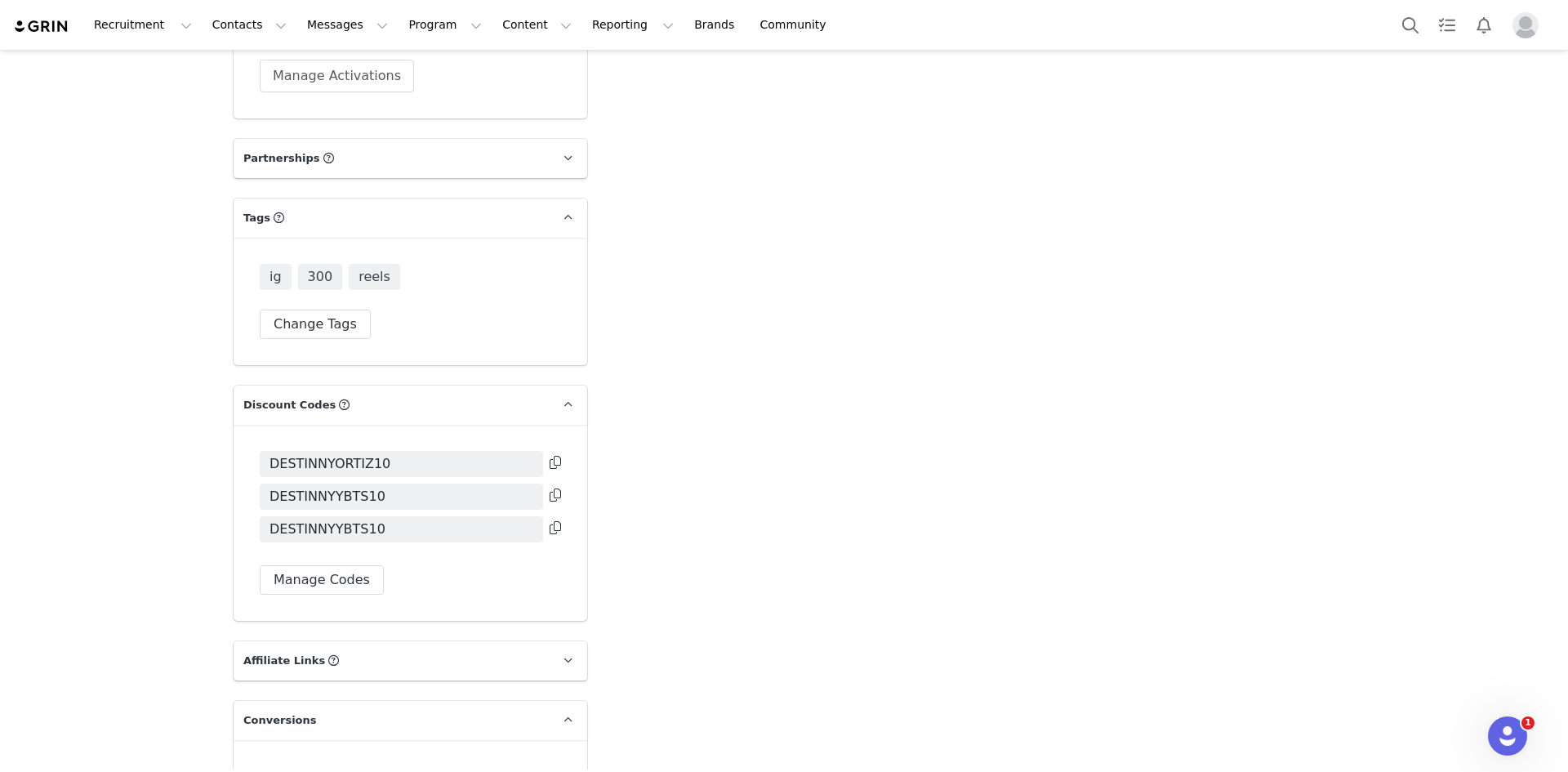
scroll to position [4407, 0]
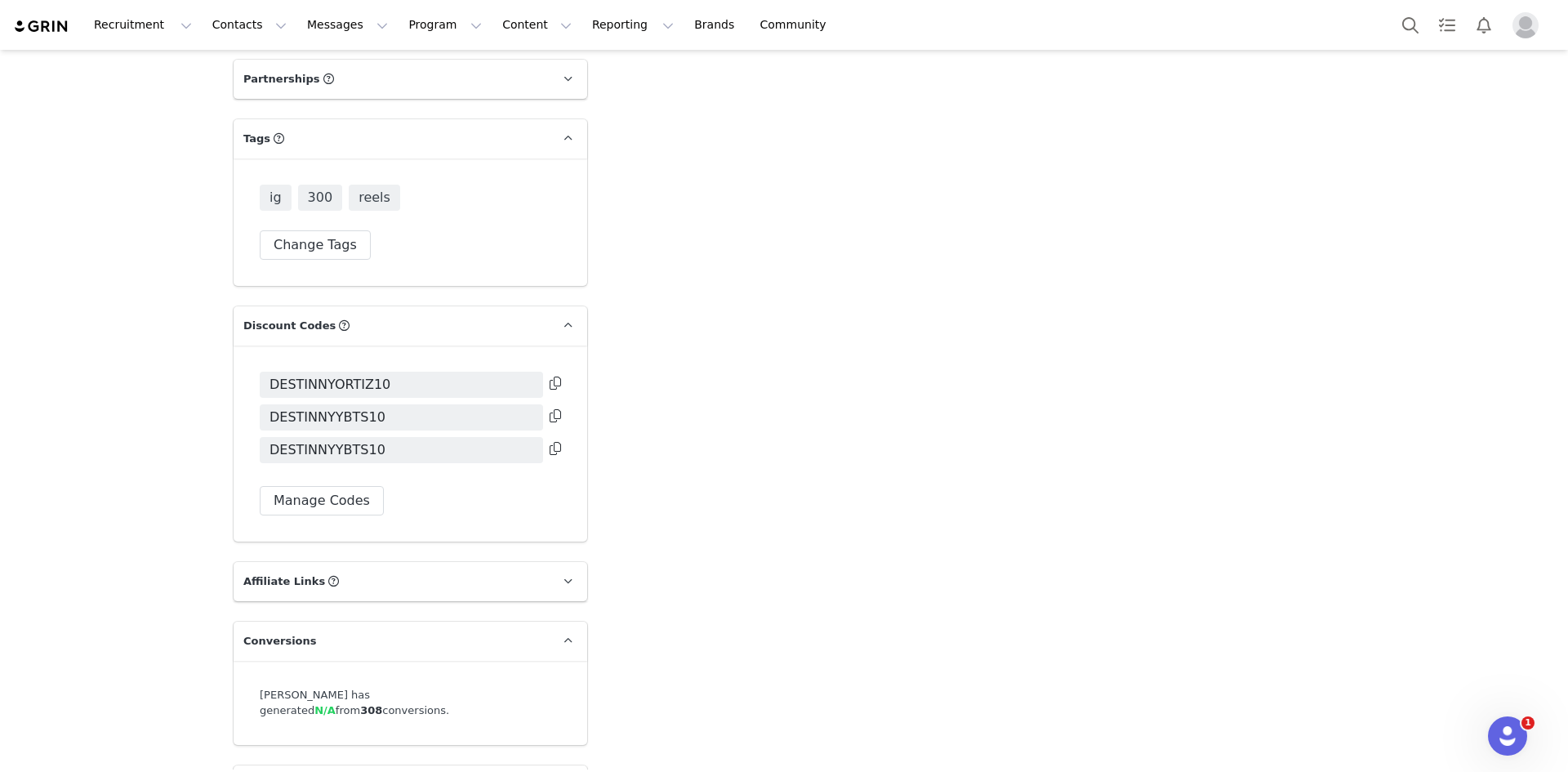
click at [550, 377] on icon at bounding box center [555, 383] width 12 height 13
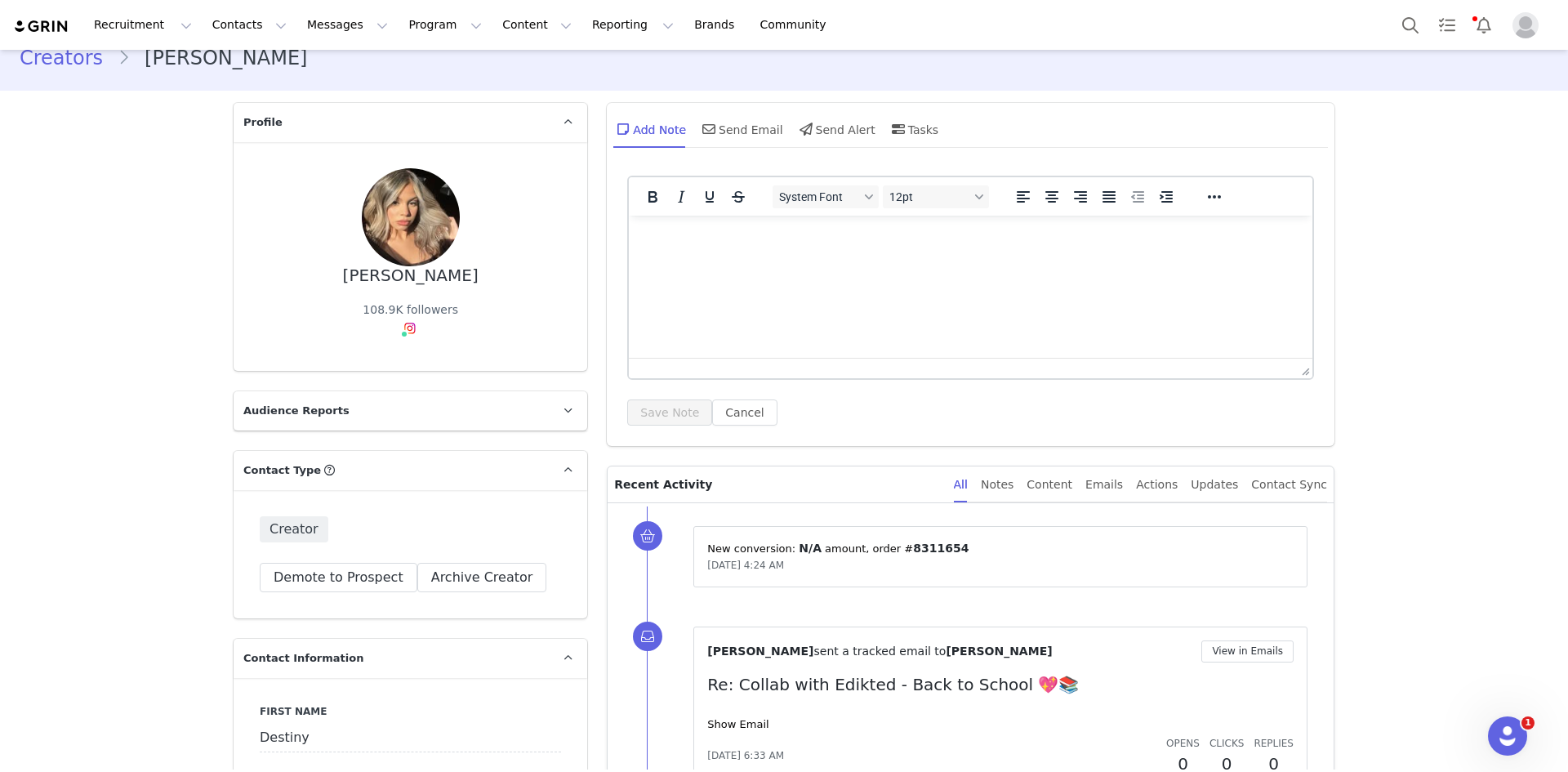
scroll to position [0, 0]
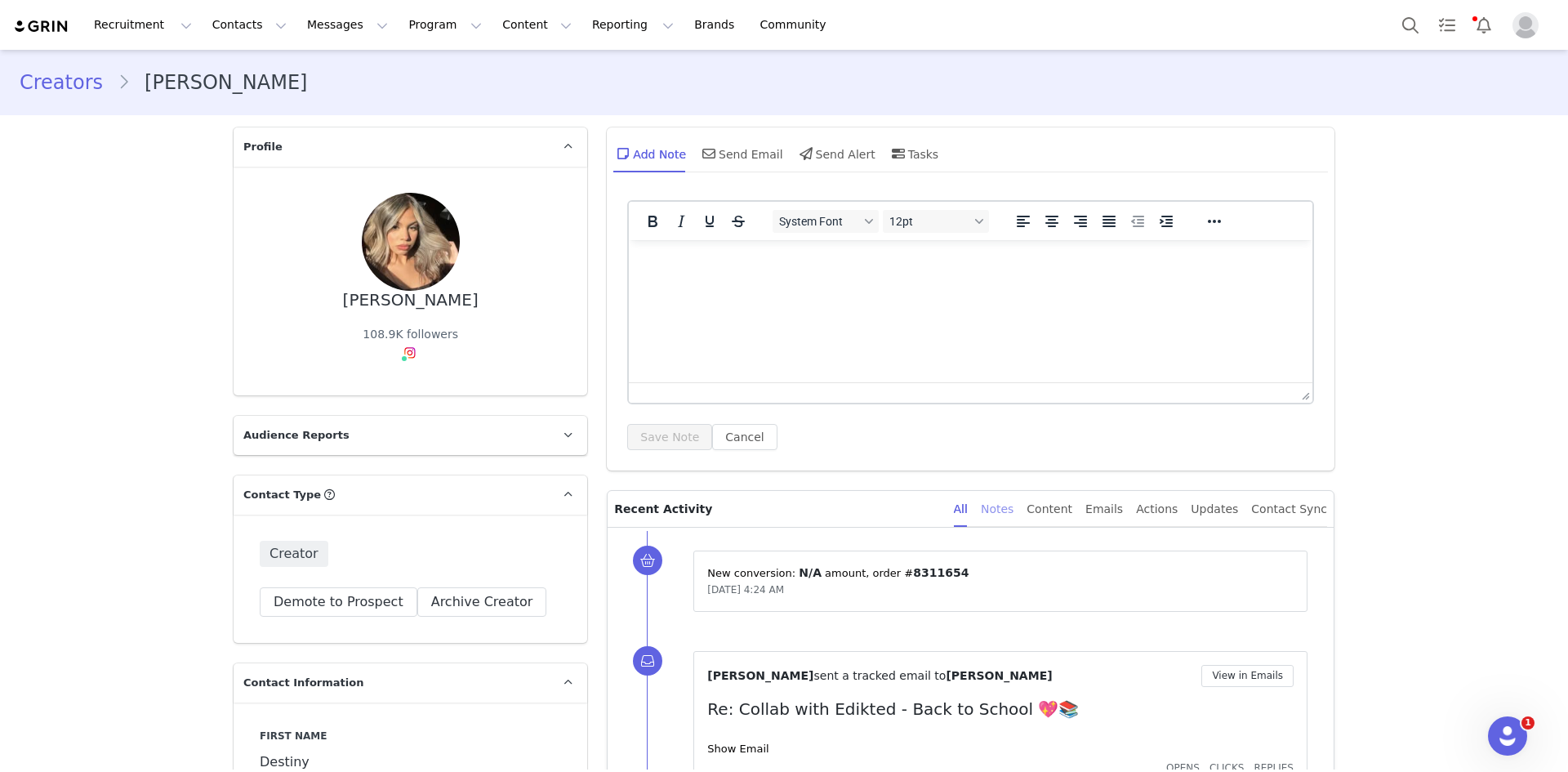
click at [1013, 511] on div "Notes" at bounding box center [996, 509] width 33 height 36
click at [1063, 507] on div "Content" at bounding box center [1049, 509] width 46 height 36
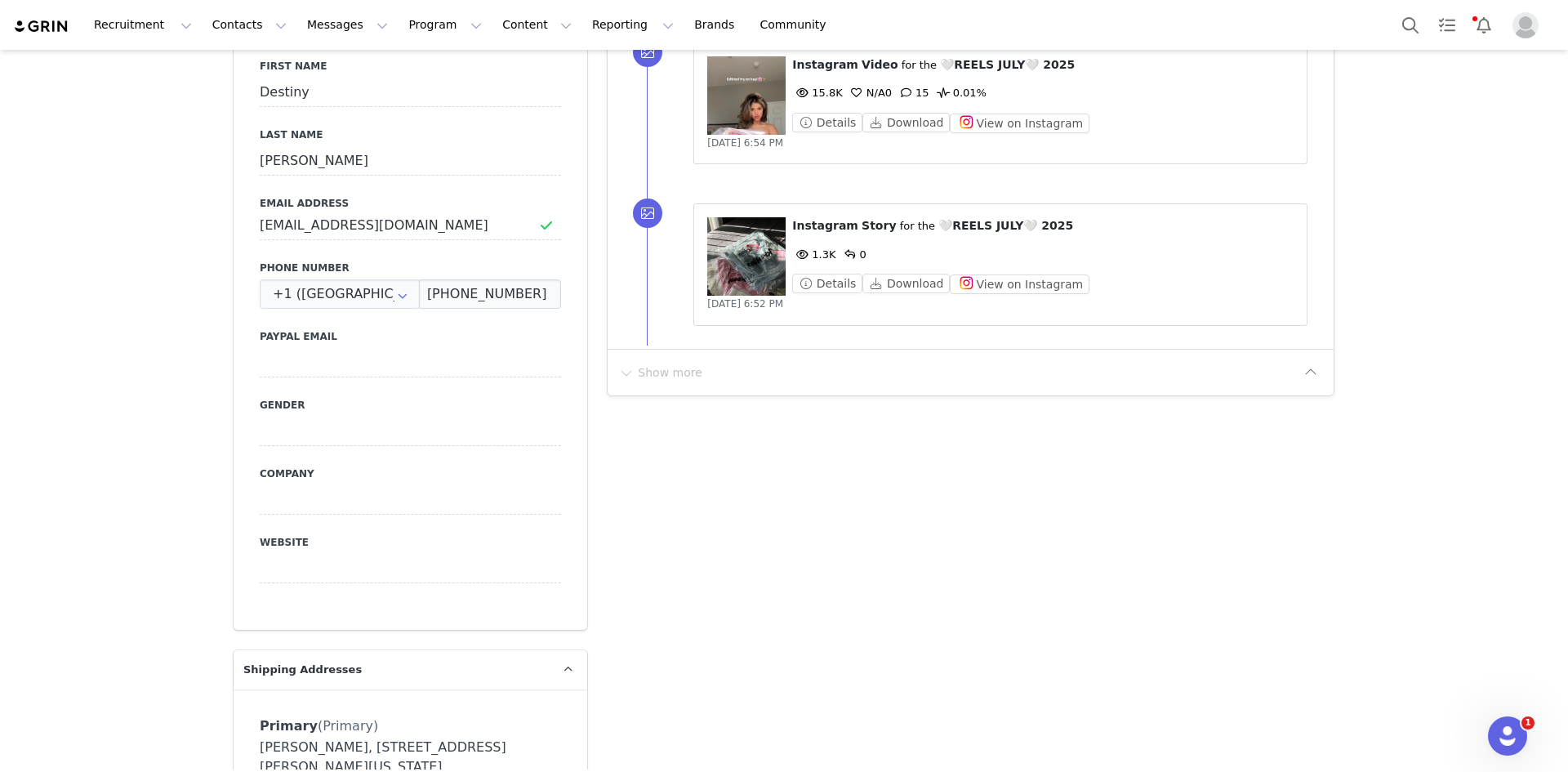
scroll to position [409, 0]
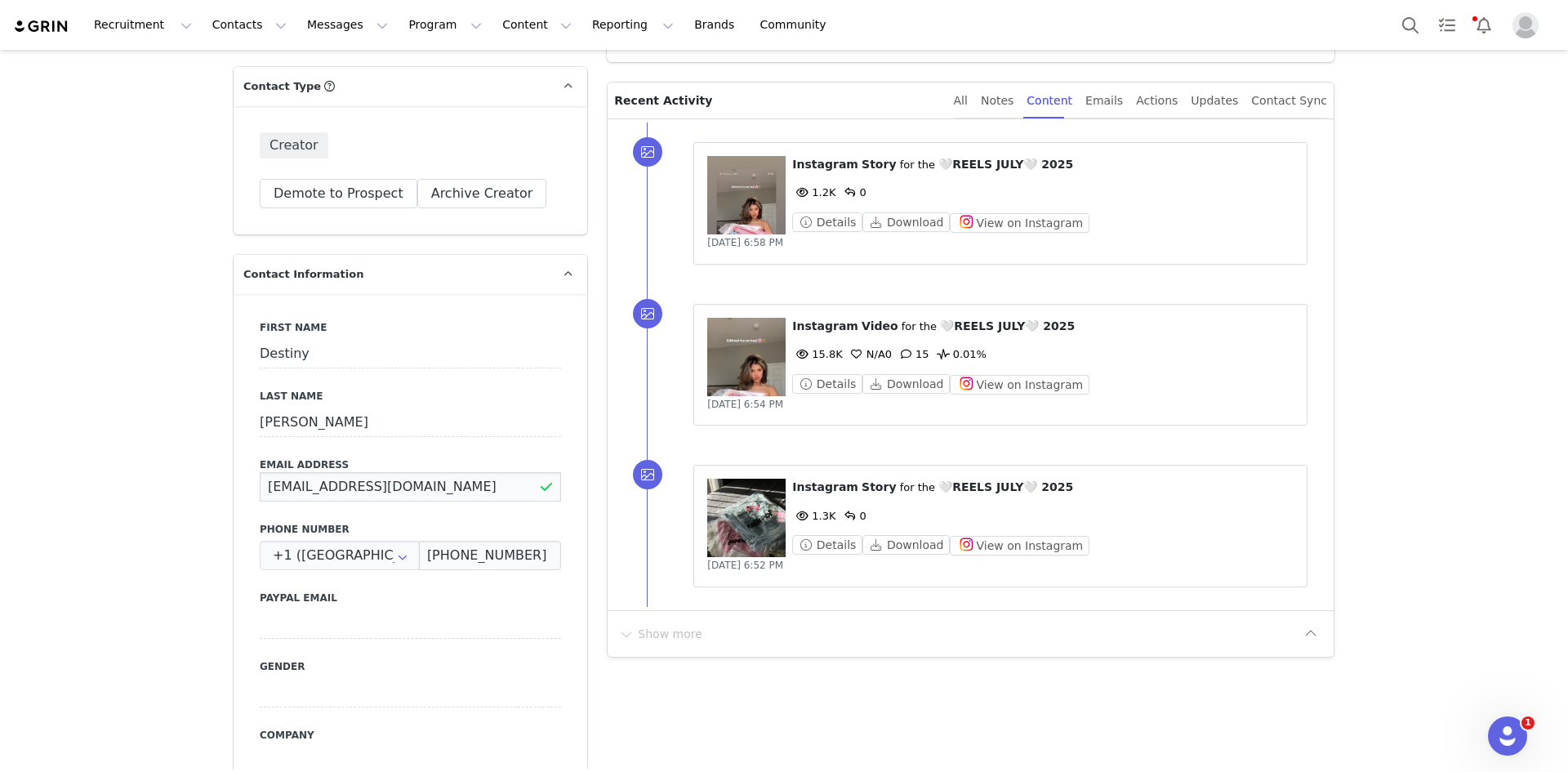
drag, startPoint x: 424, startPoint y: 485, endPoint x: 96, endPoint y: 450, distance: 329.9
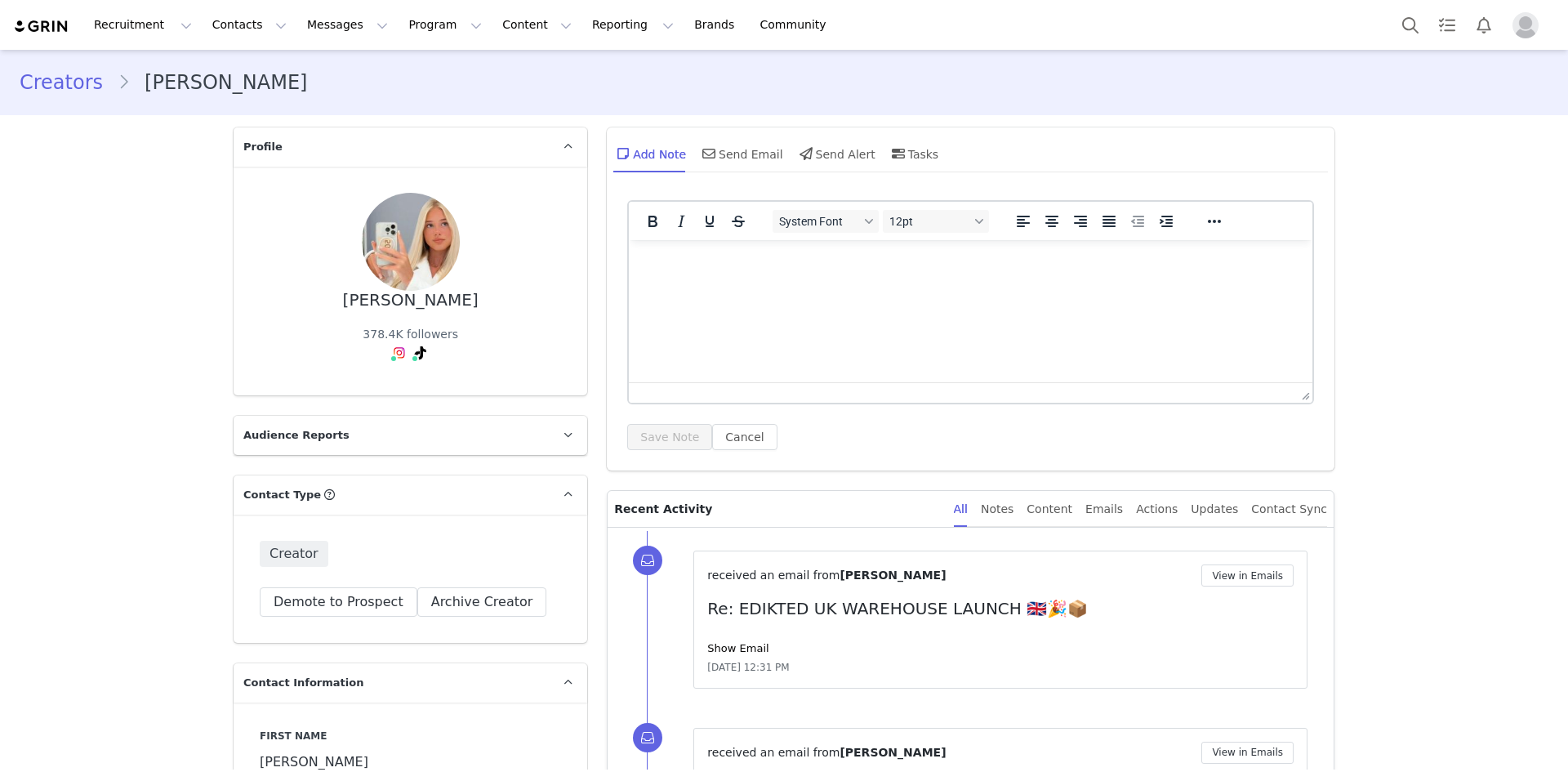
type input "+44 ([GEOGRAPHIC_DATA])"
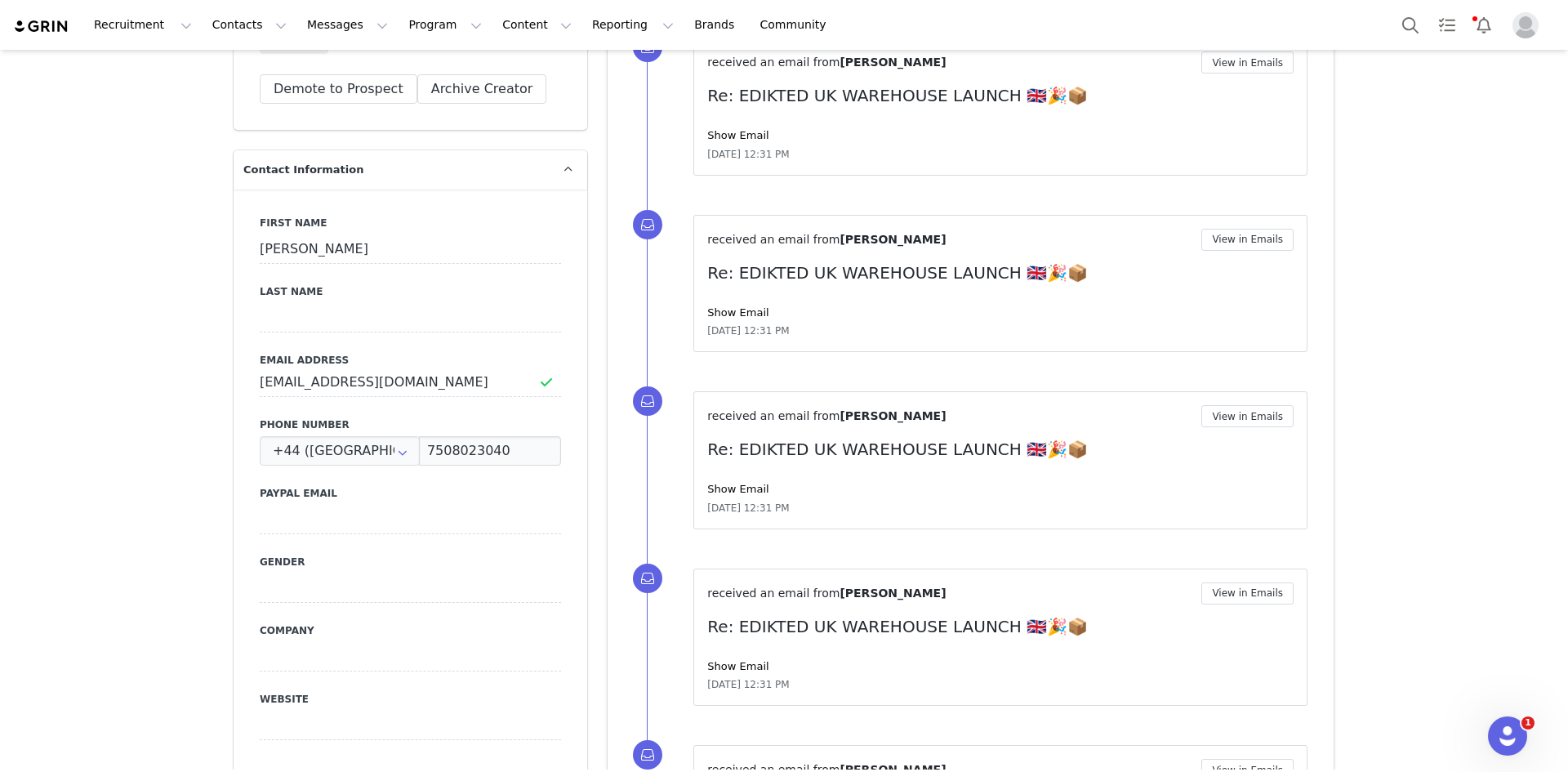
scroll to position [305, 0]
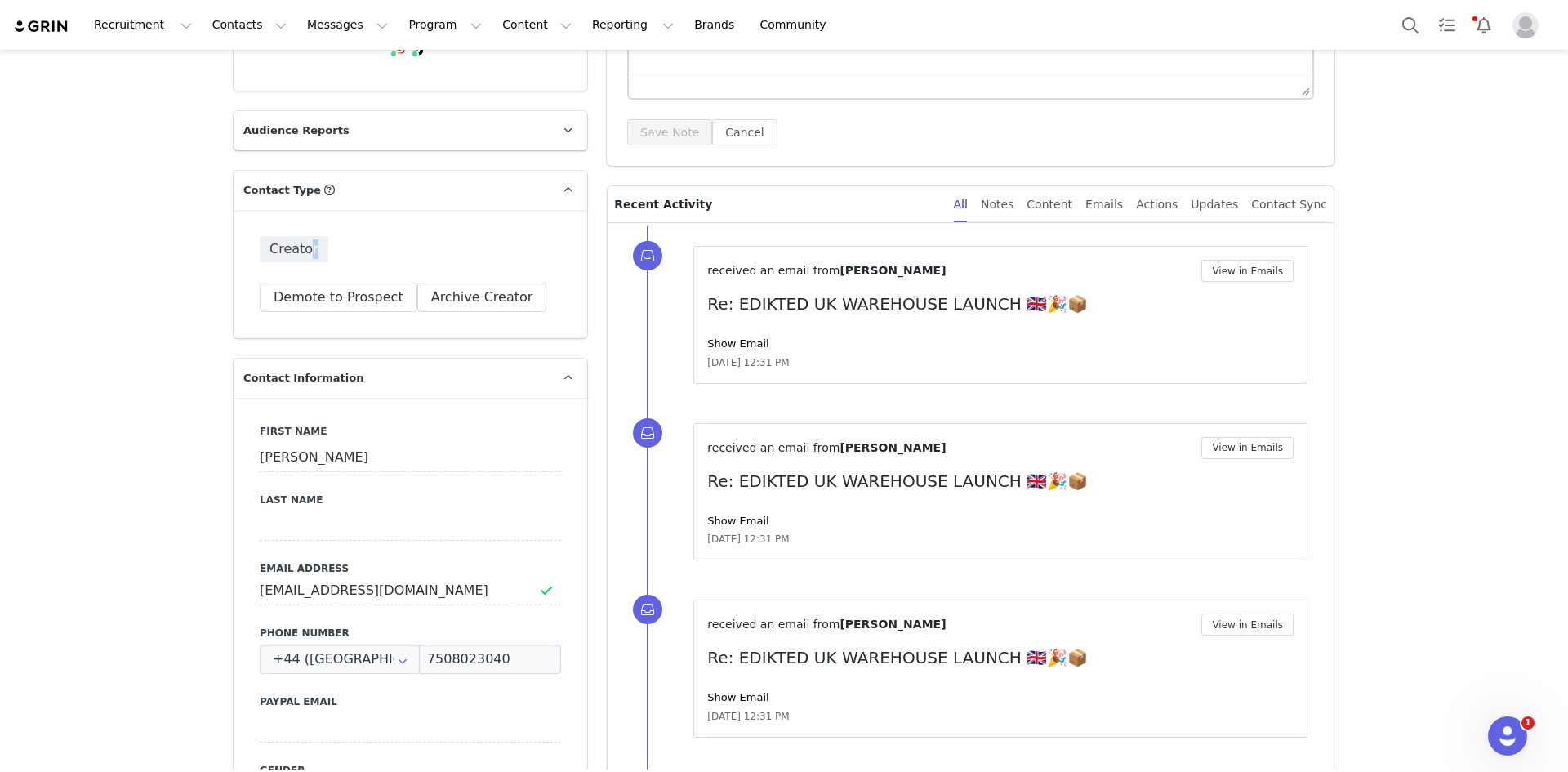
click at [295, 251] on span "Creator" at bounding box center [293, 248] width 68 height 26
click at [357, 295] on button "Demote to Prospect" at bounding box center [339, 297] width 158 height 29
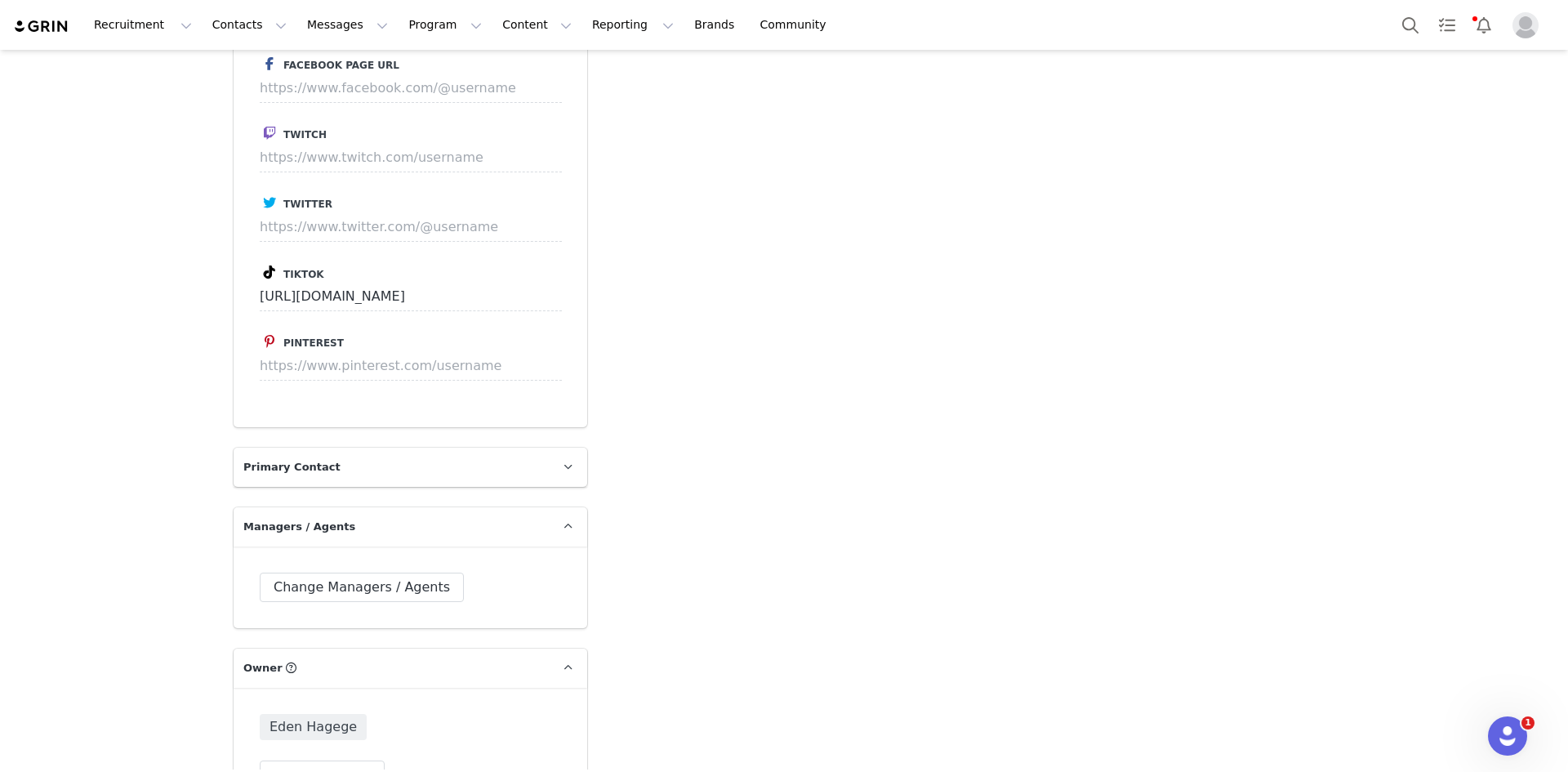
scroll to position [3489, 0]
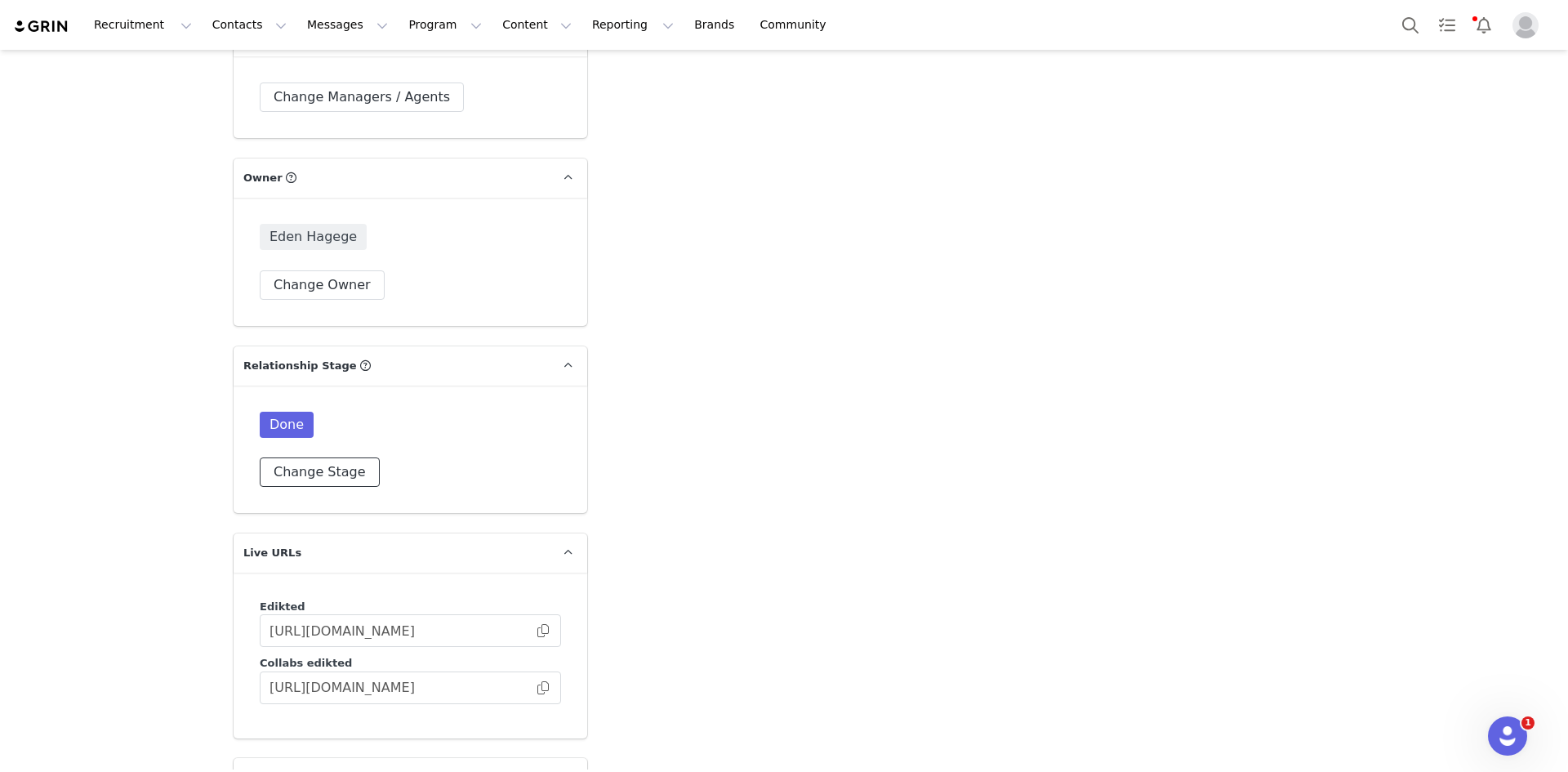
click at [293, 457] on button "Change Stage" at bounding box center [319, 472] width 120 height 29
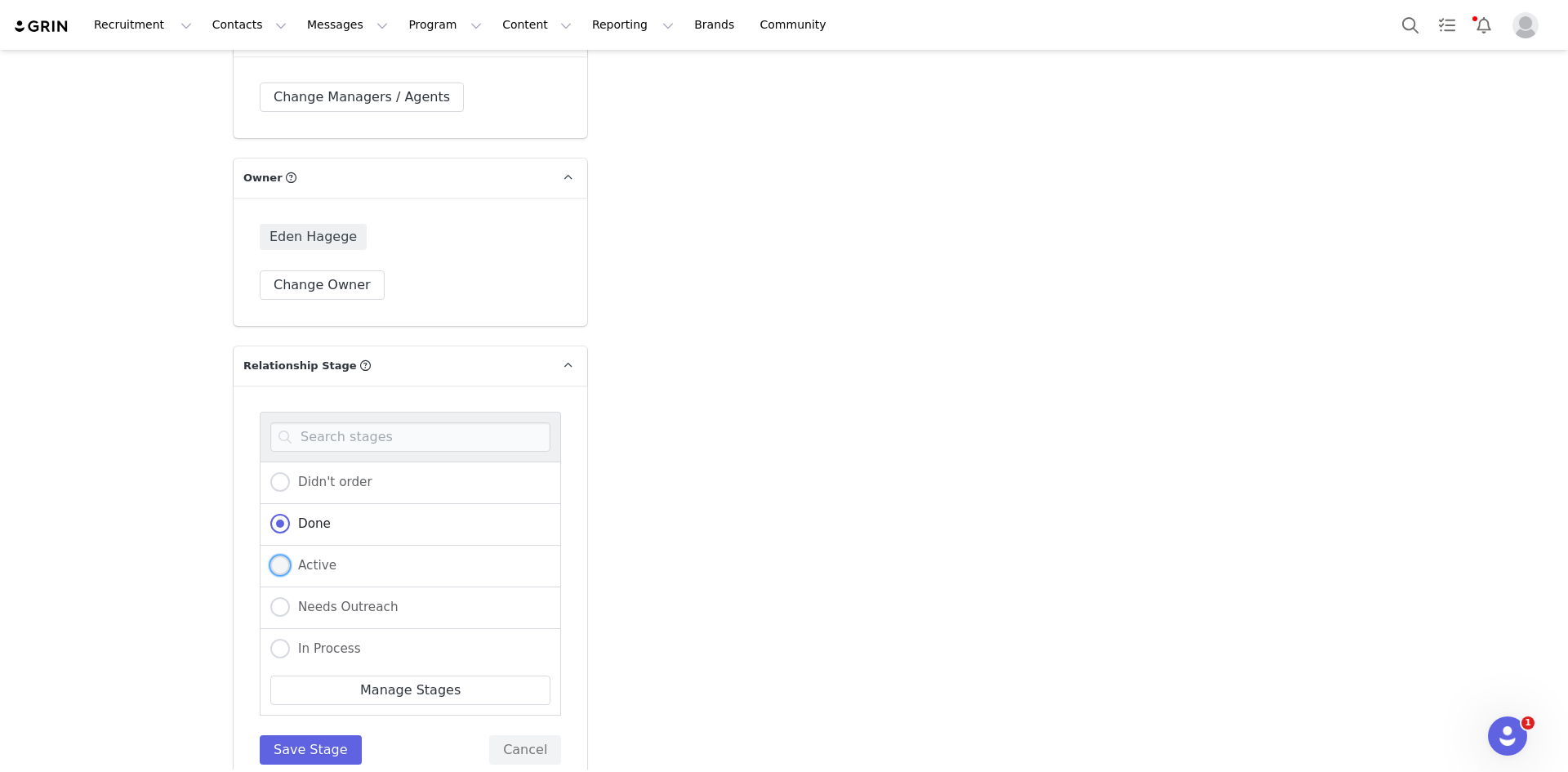
click at [276, 555] on span at bounding box center [280, 565] width 20 height 19
click at [276, 555] on input "Active" at bounding box center [280, 565] width 20 height 21
radio input "true"
radio input "false"
radio input "true"
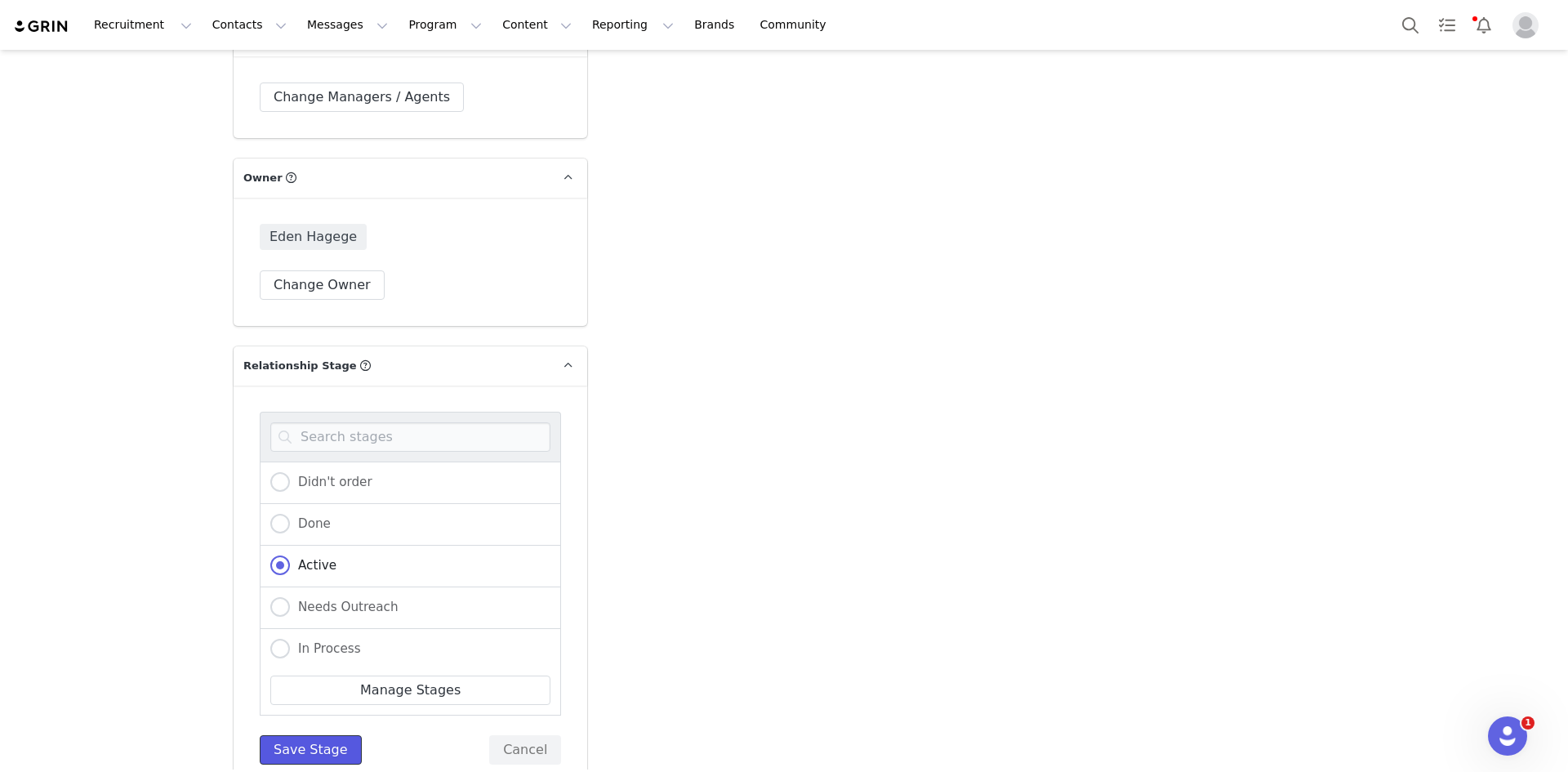
click at [302, 735] on button "Save Stage" at bounding box center [310, 749] width 102 height 29
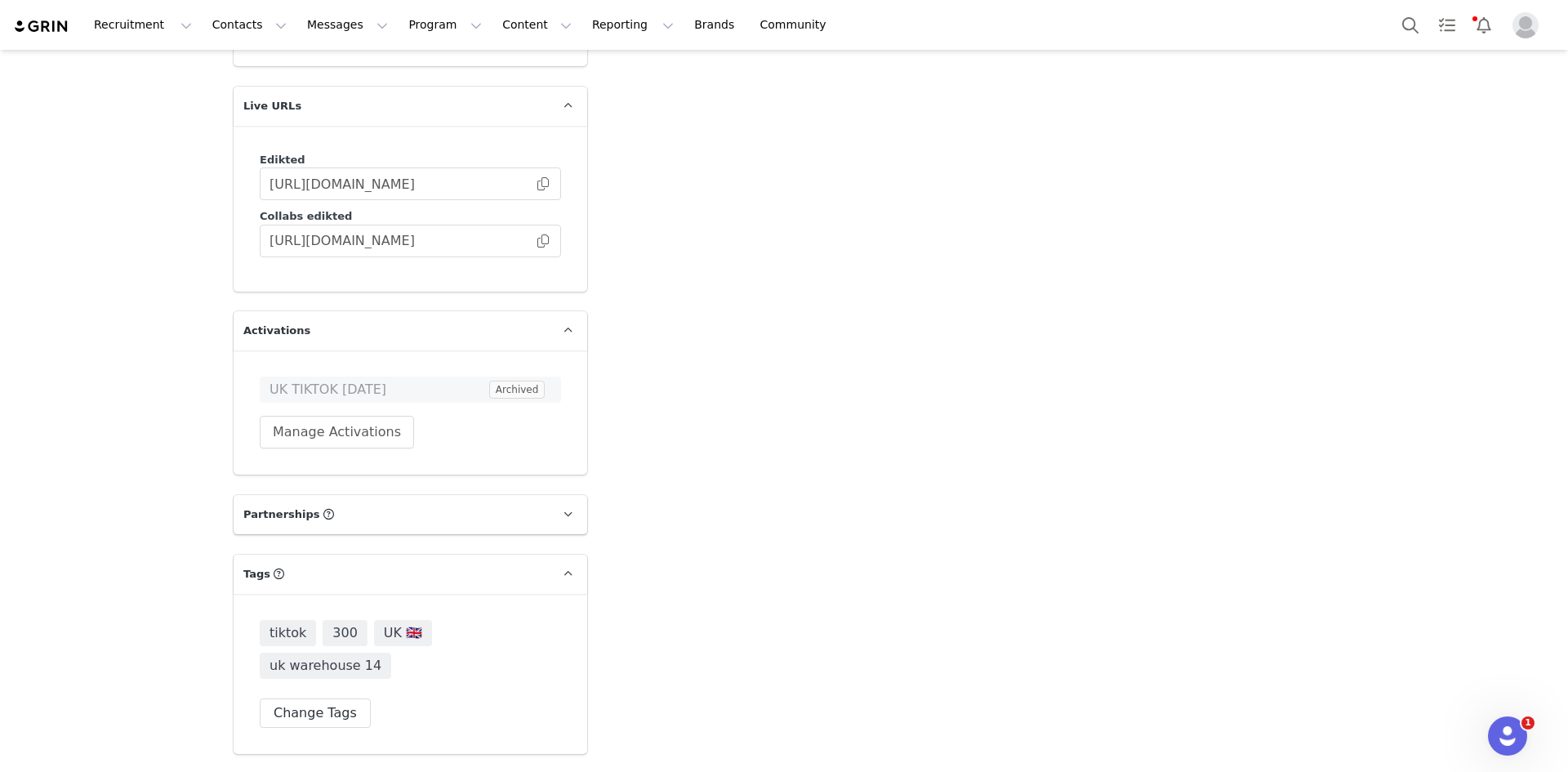
scroll to position [4142, 0]
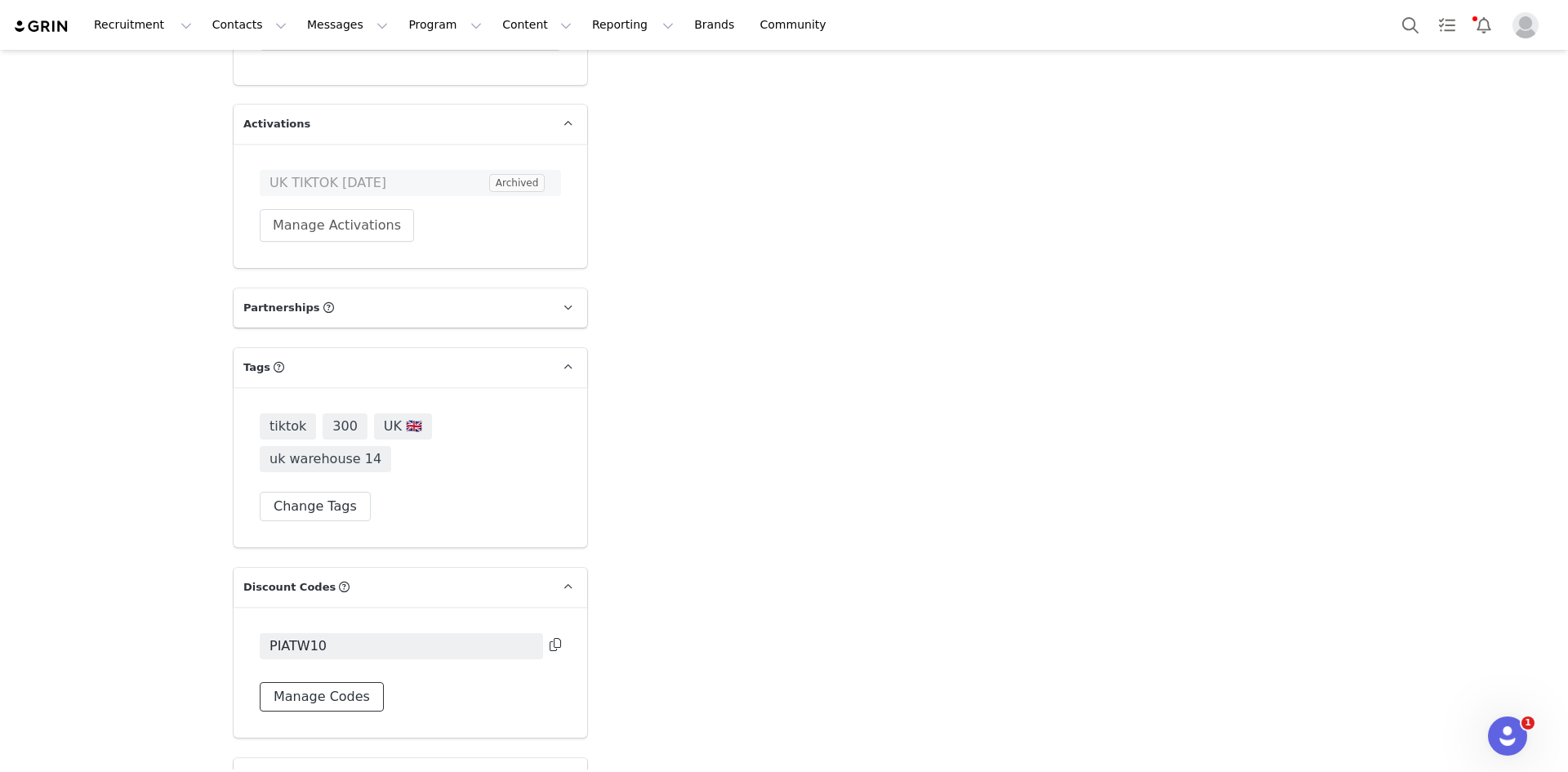
click at [334, 682] on button "Manage Codes" at bounding box center [322, 696] width 124 height 29
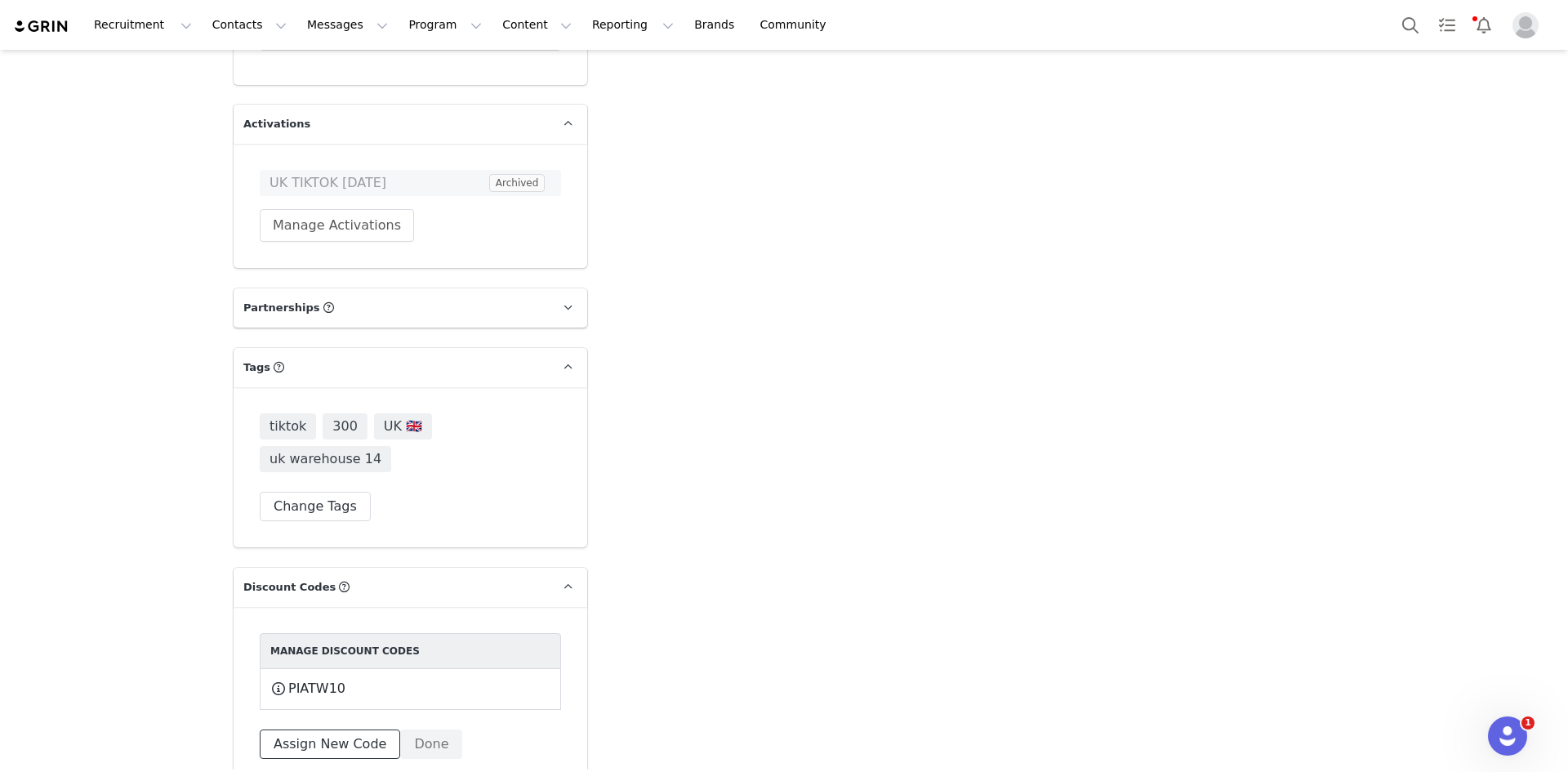
click at [306, 729] on button "Assign New Code" at bounding box center [330, 744] width 140 height 29
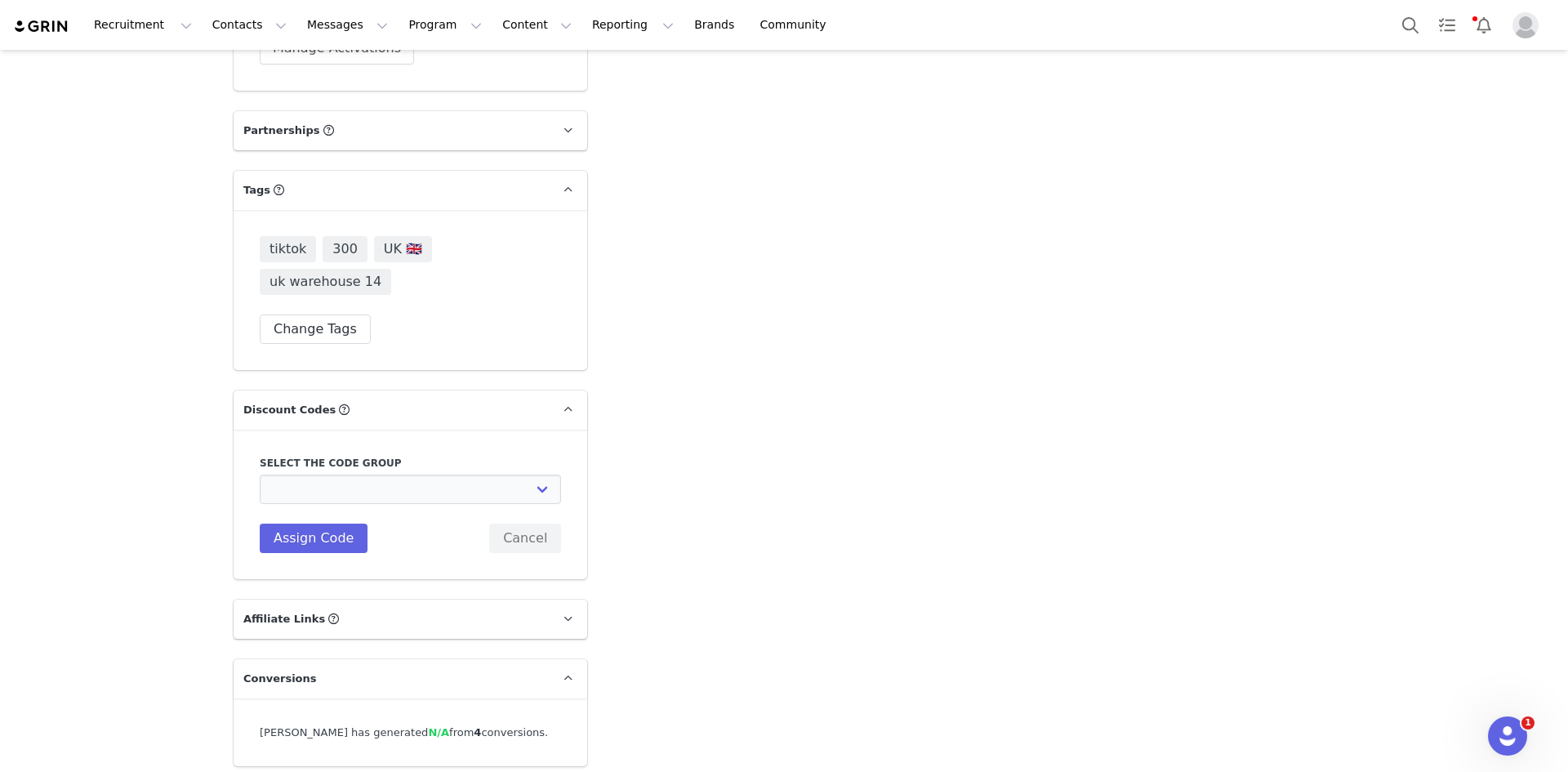
scroll to position [4324, 0]
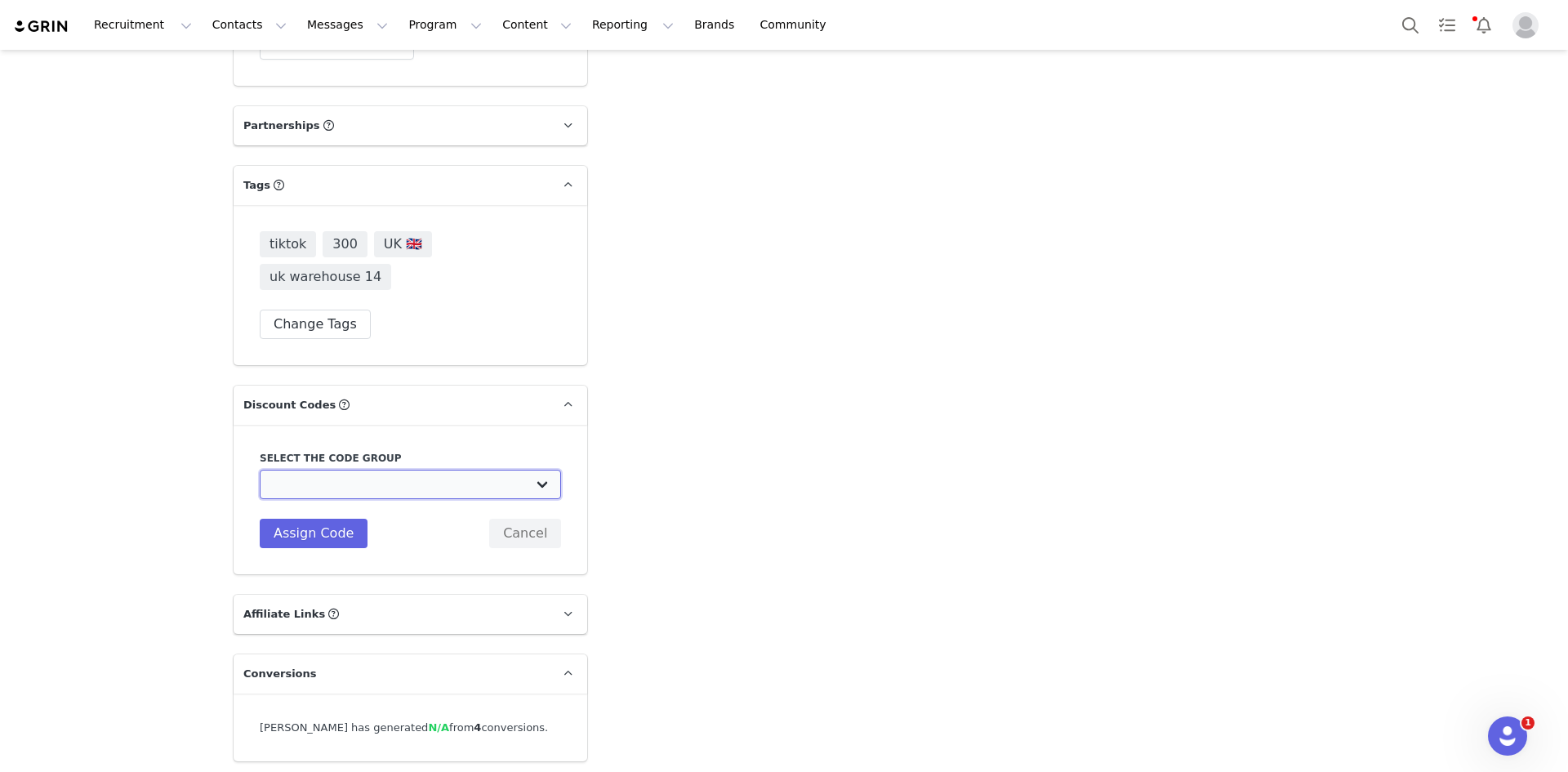
click at [493, 470] on select "Edikted UK: NEW TIKTOK ❤️ Edikted UK: NEW IG ❤️ Edikted: Students + IG Edikted:…" at bounding box center [410, 484] width 301 height 29
select select "10009859"
click at [260, 470] on select "Edikted UK: NEW TIKTOK ❤️ Edikted UK: NEW IG ❤️ Edikted: Students + IG Edikted:…" at bounding box center [410, 484] width 301 height 29
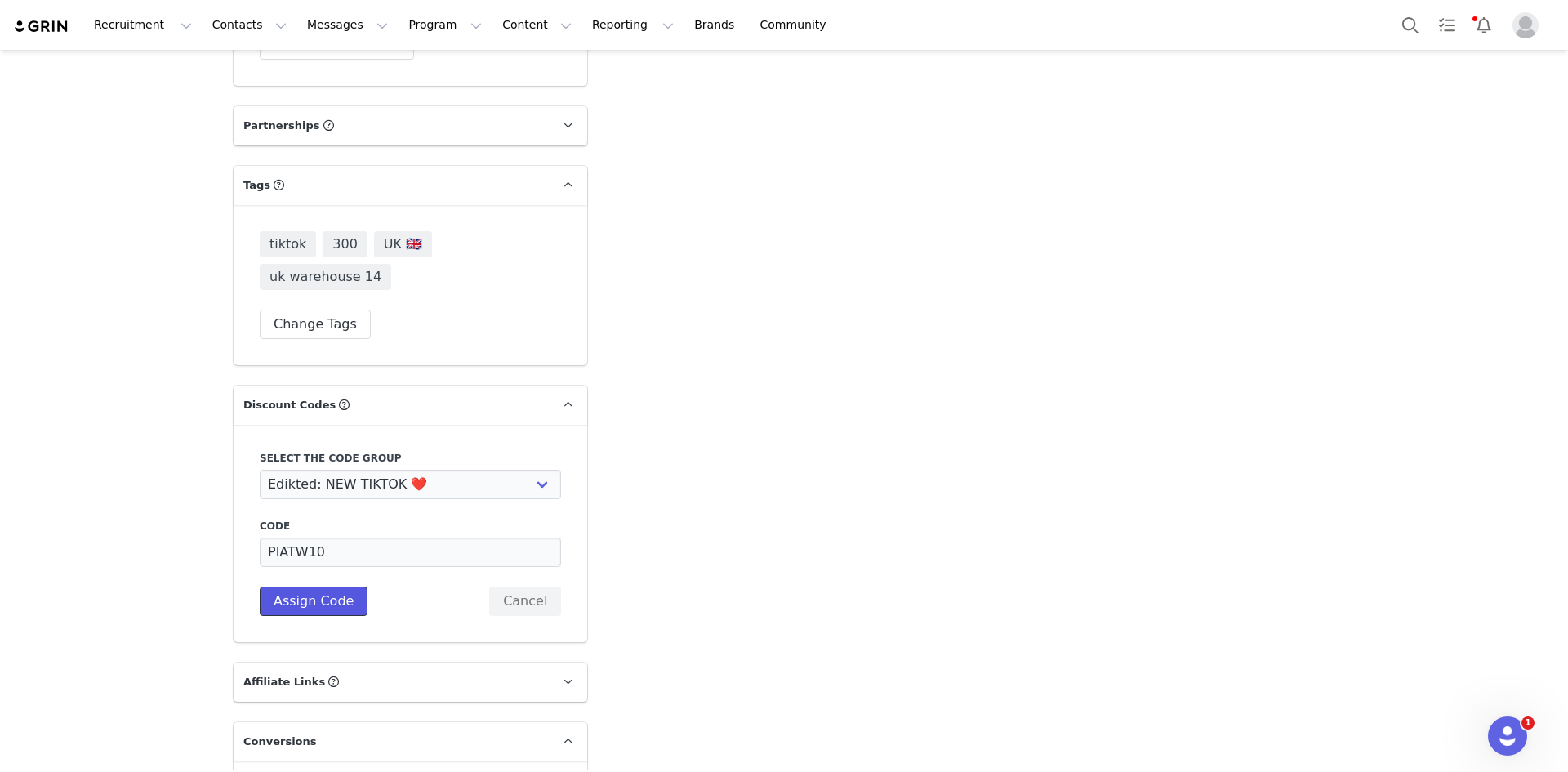
click at [296, 586] on button "Assign Code" at bounding box center [314, 600] width 108 height 29
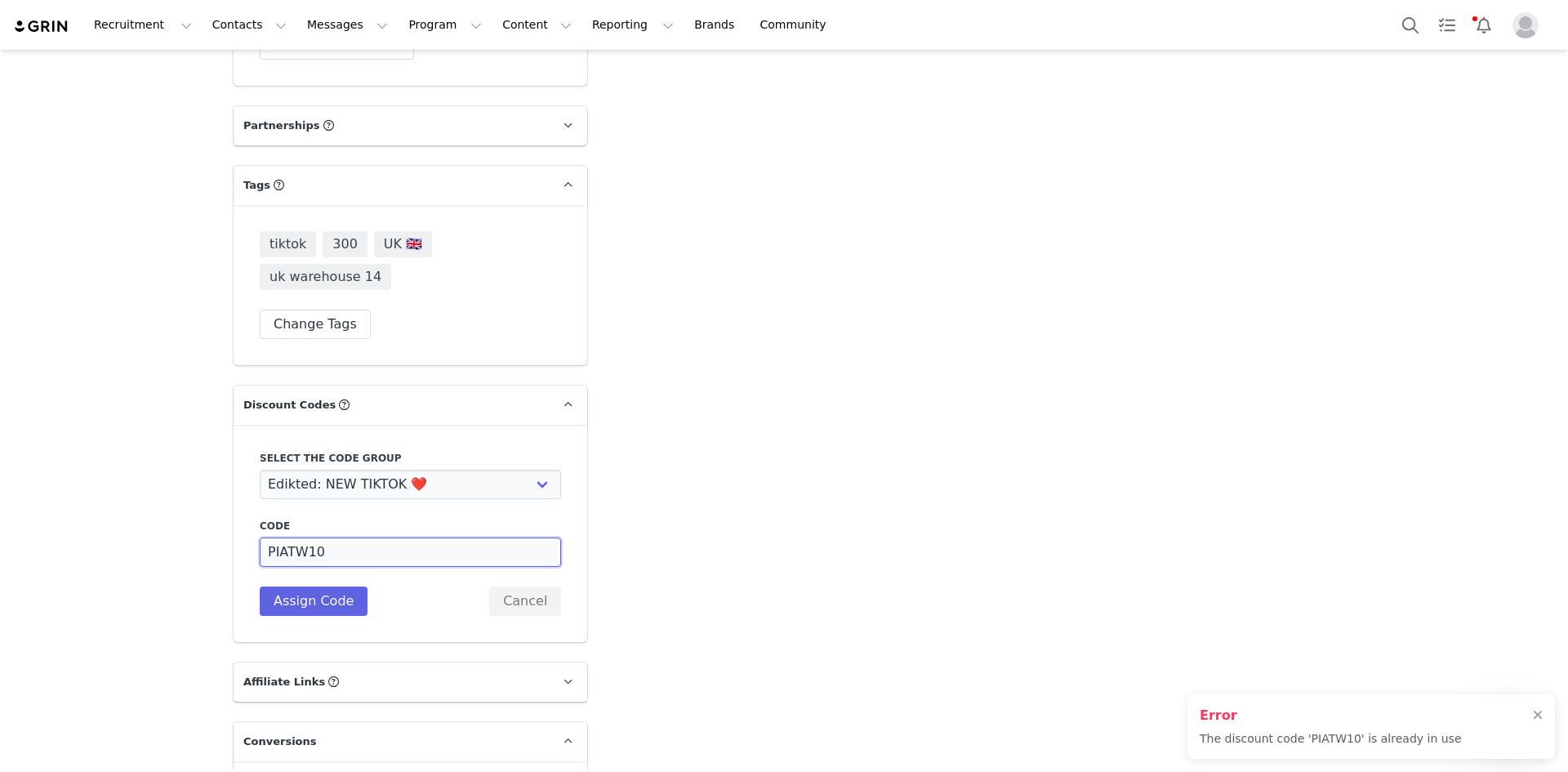
click at [300, 537] on input "PIATW10" at bounding box center [410, 551] width 301 height 29
type input "PIATWW10"
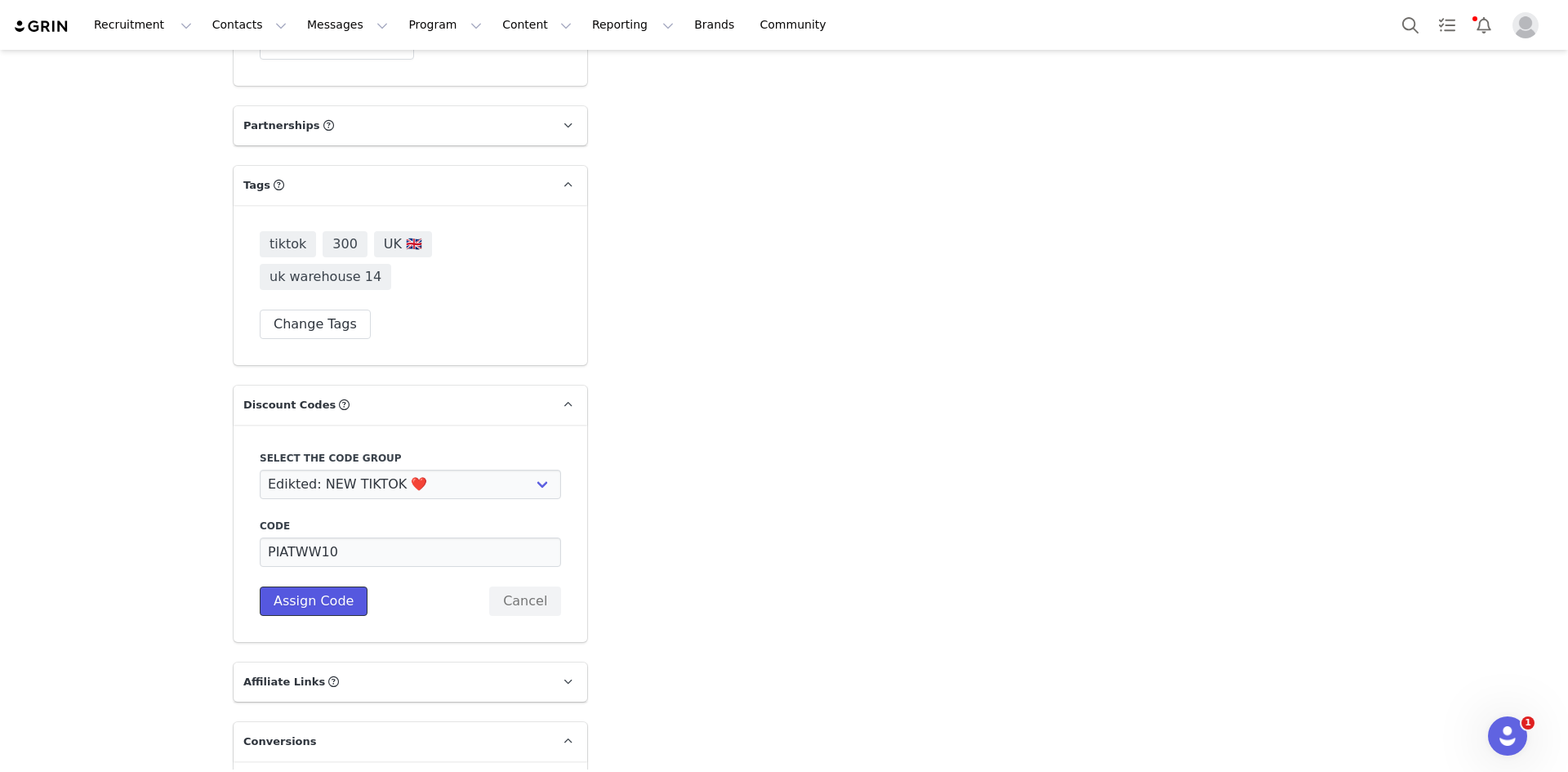
click at [284, 586] on button "Assign Code" at bounding box center [314, 600] width 108 height 29
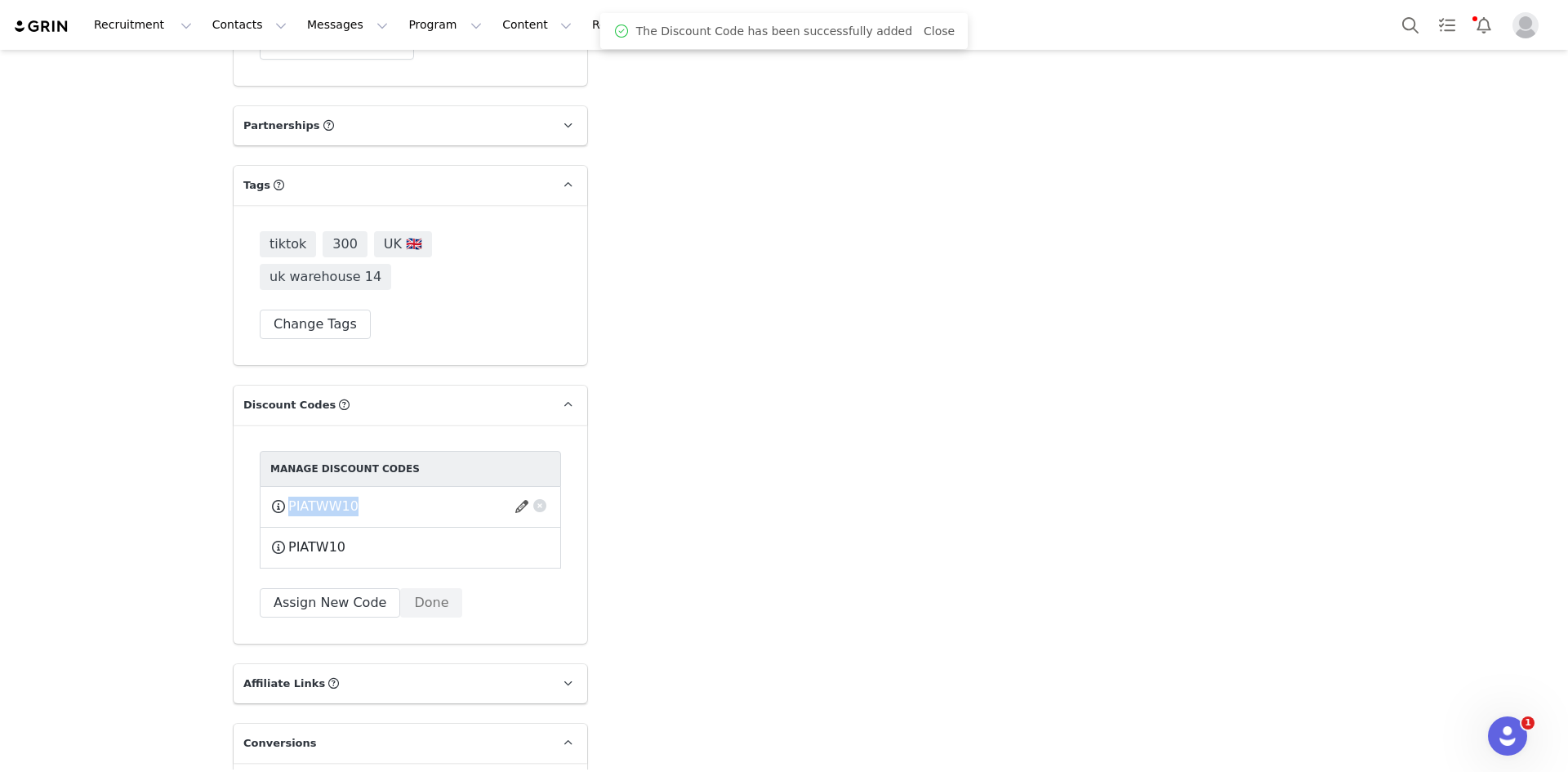
drag, startPoint x: 365, startPoint y: 440, endPoint x: 284, endPoint y: 445, distance: 81.2
click at [284, 496] on div "PIATWW10 This code will no longer be usable and any revenue attribution will be…" at bounding box center [410, 506] width 280 height 20
copy div "PIATWW10 This code will no longer be usable and any revenue attribution will be…"
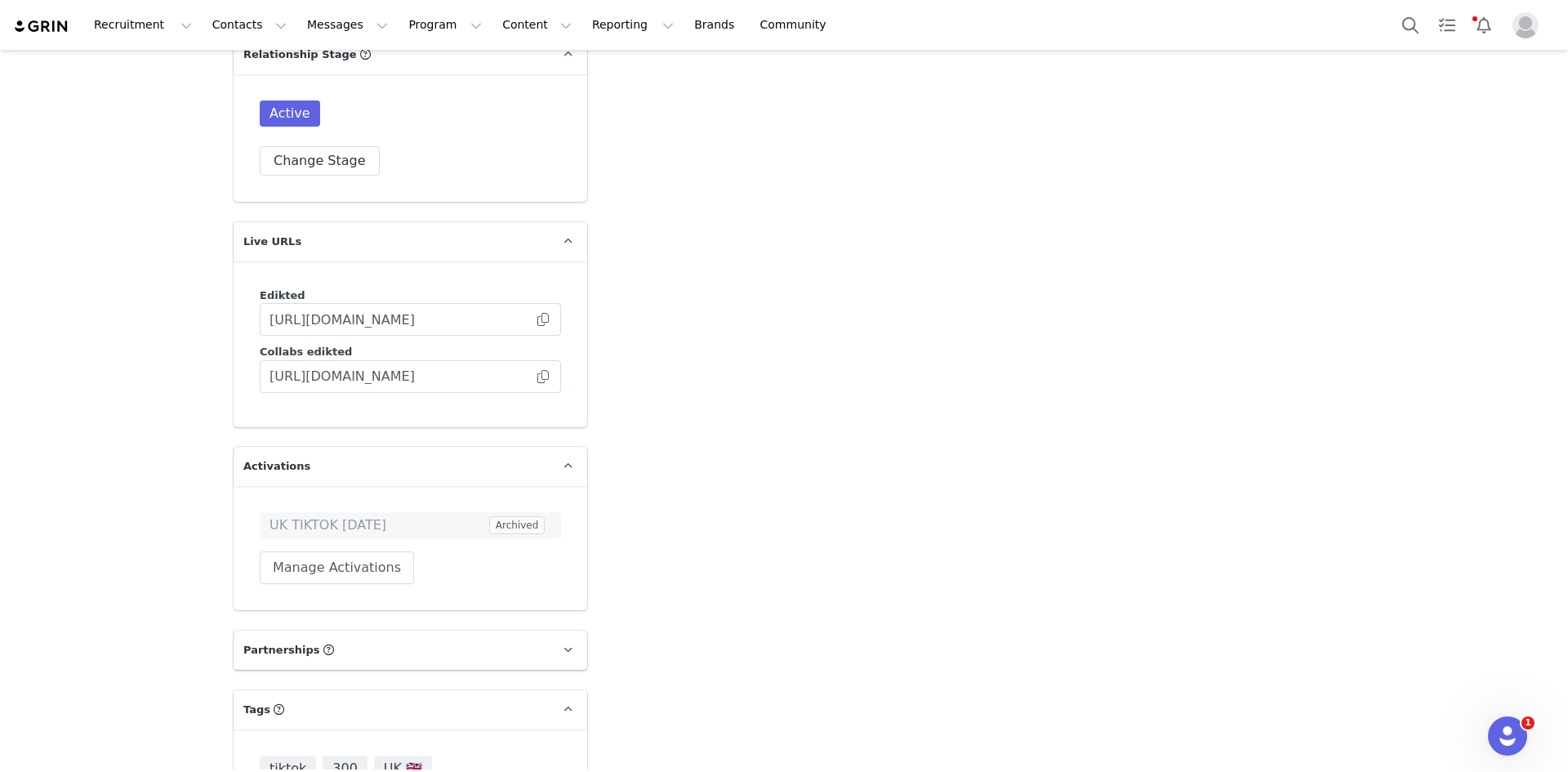
scroll to position [3753, 0]
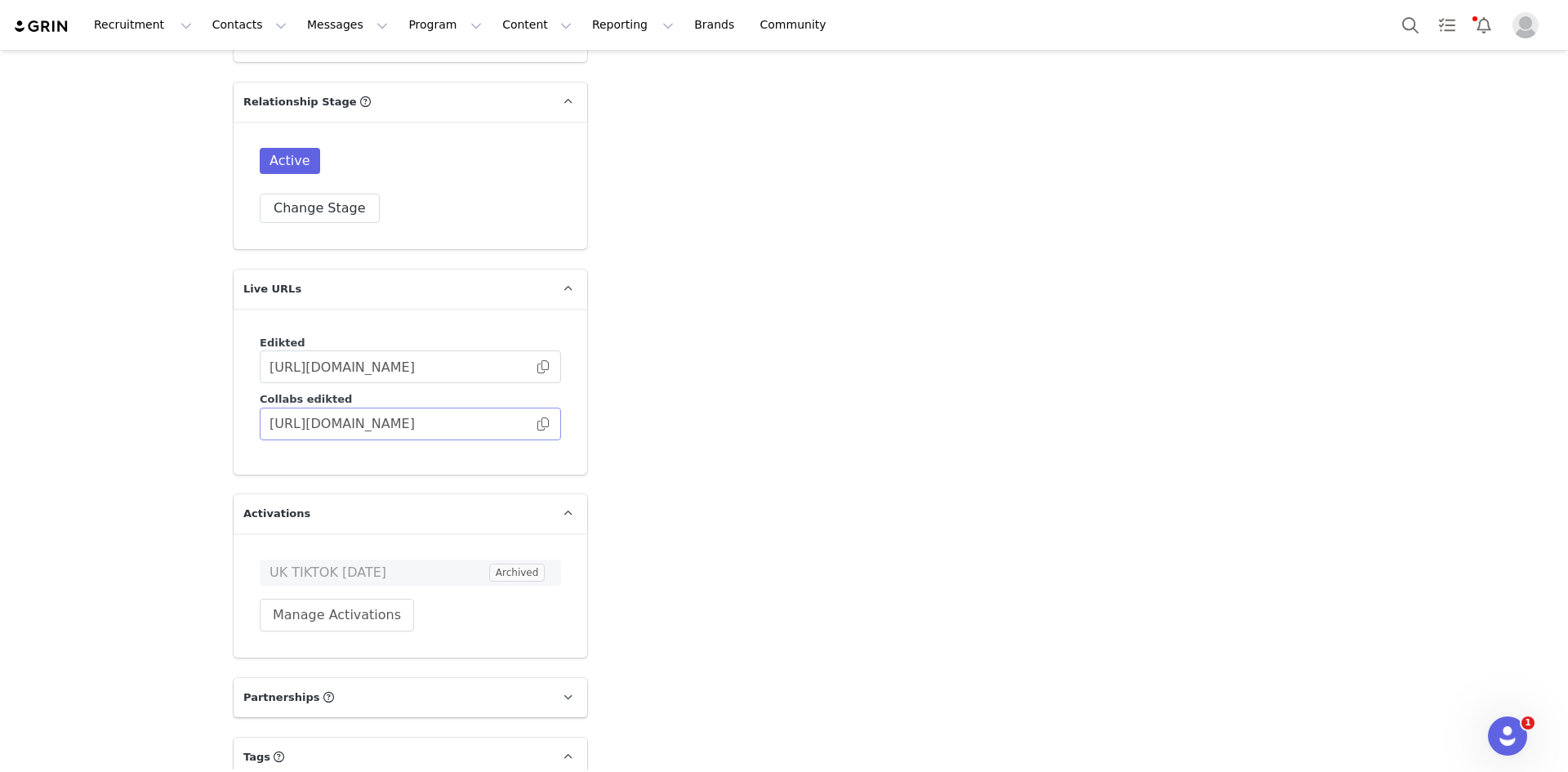
click at [541, 424] on span at bounding box center [542, 424] width 16 height 0
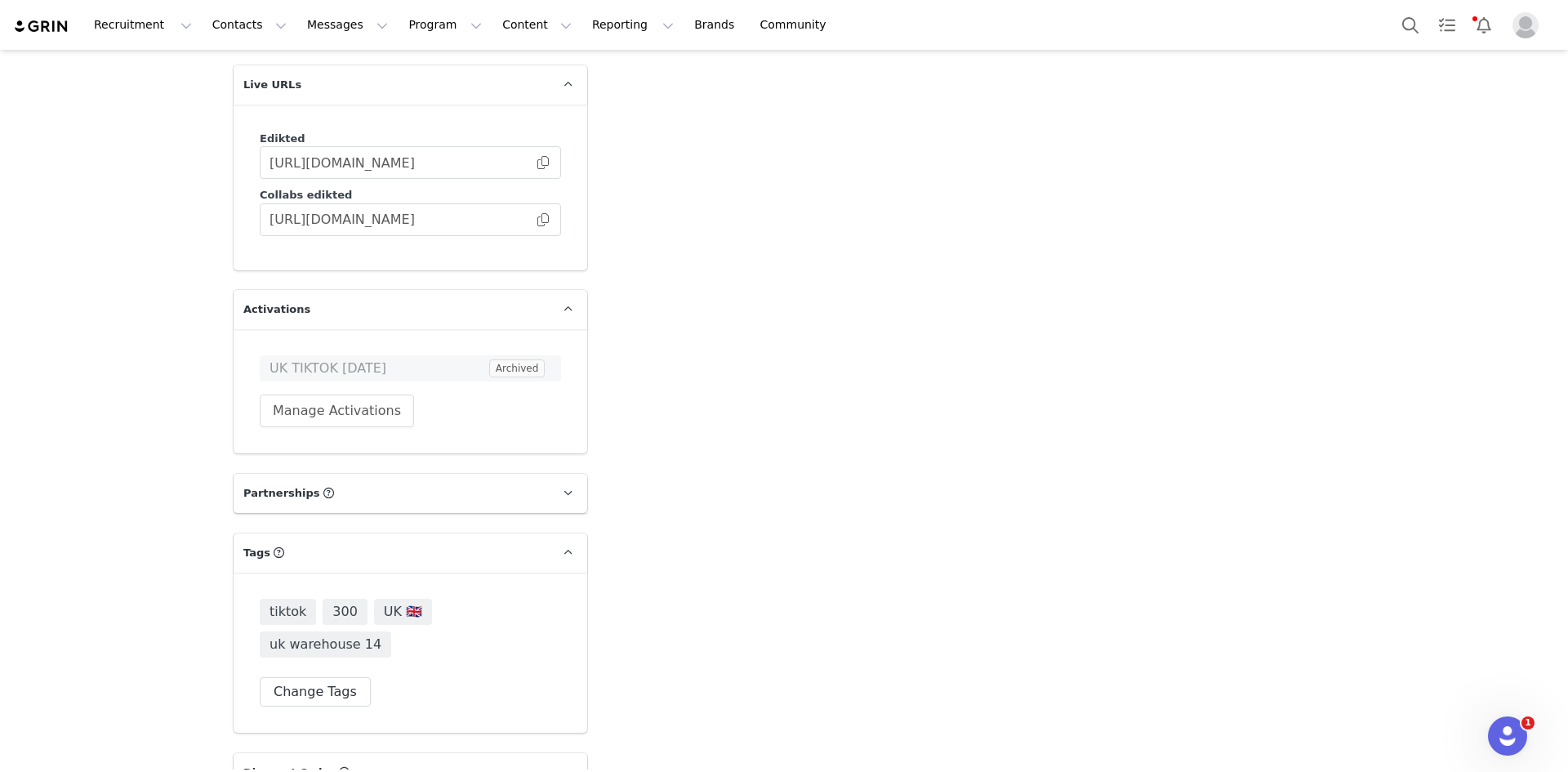
scroll to position [3903, 0]
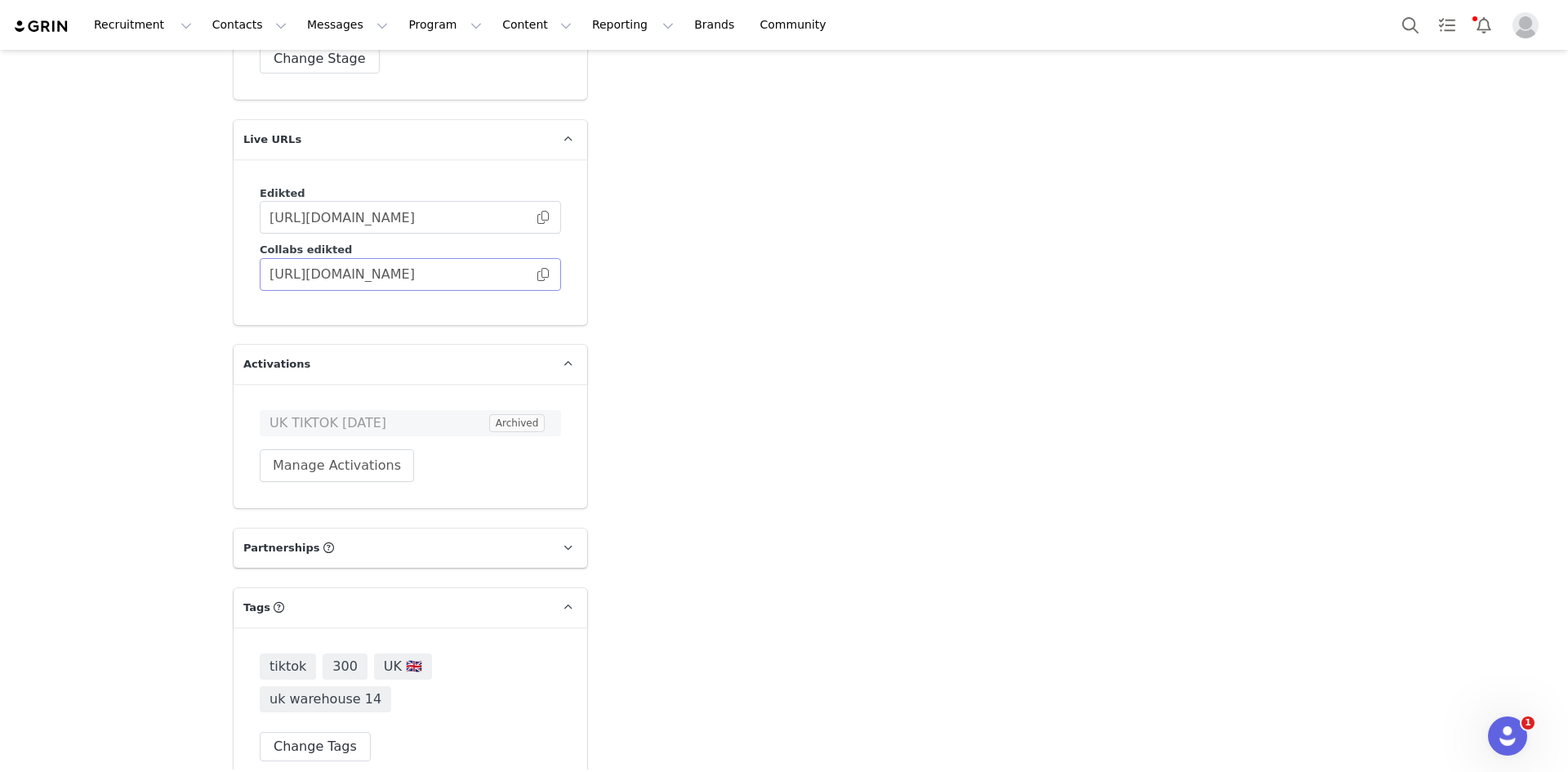
click at [542, 275] on span at bounding box center [542, 275] width 16 height 0
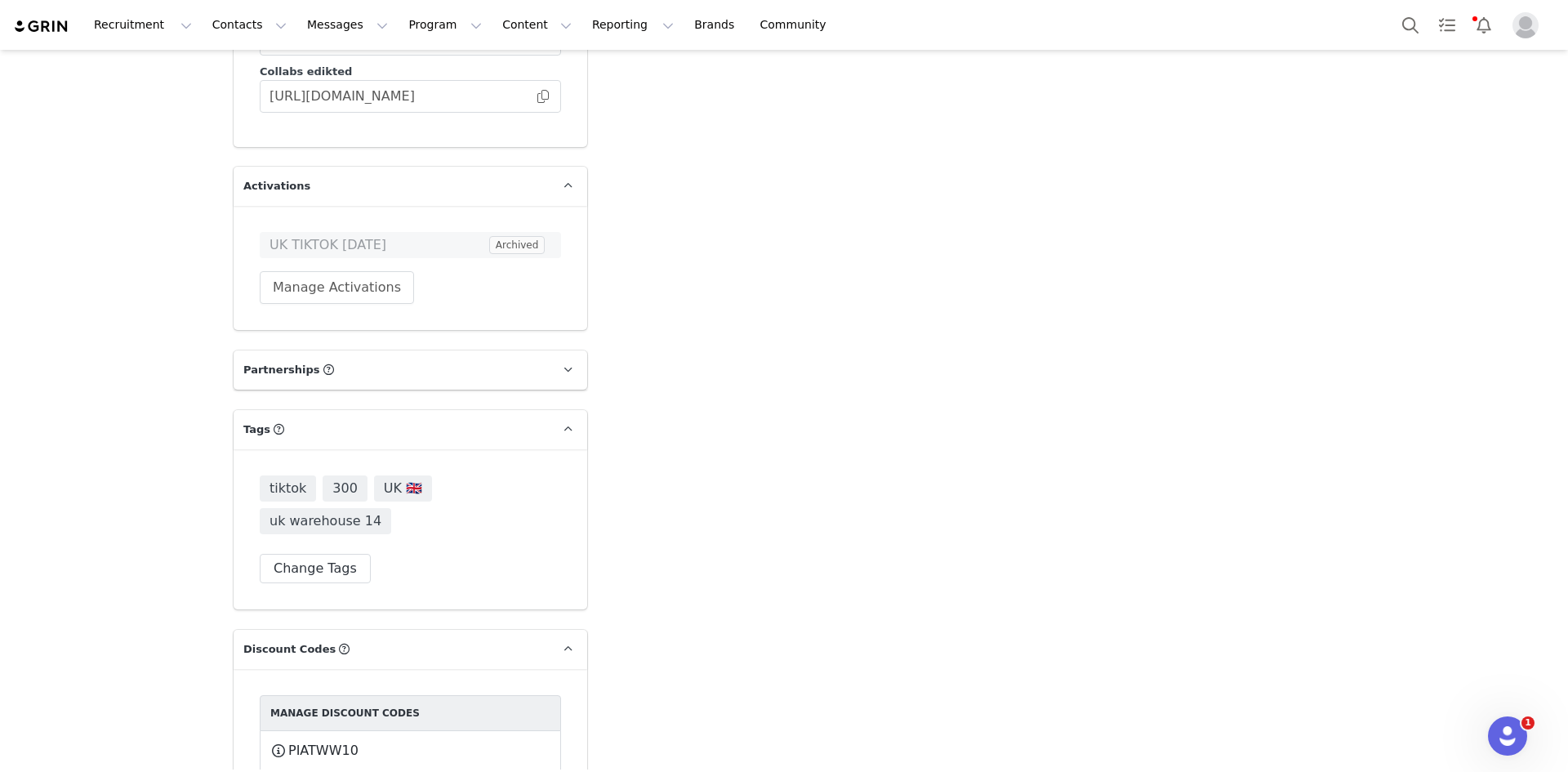
scroll to position [3984, 0]
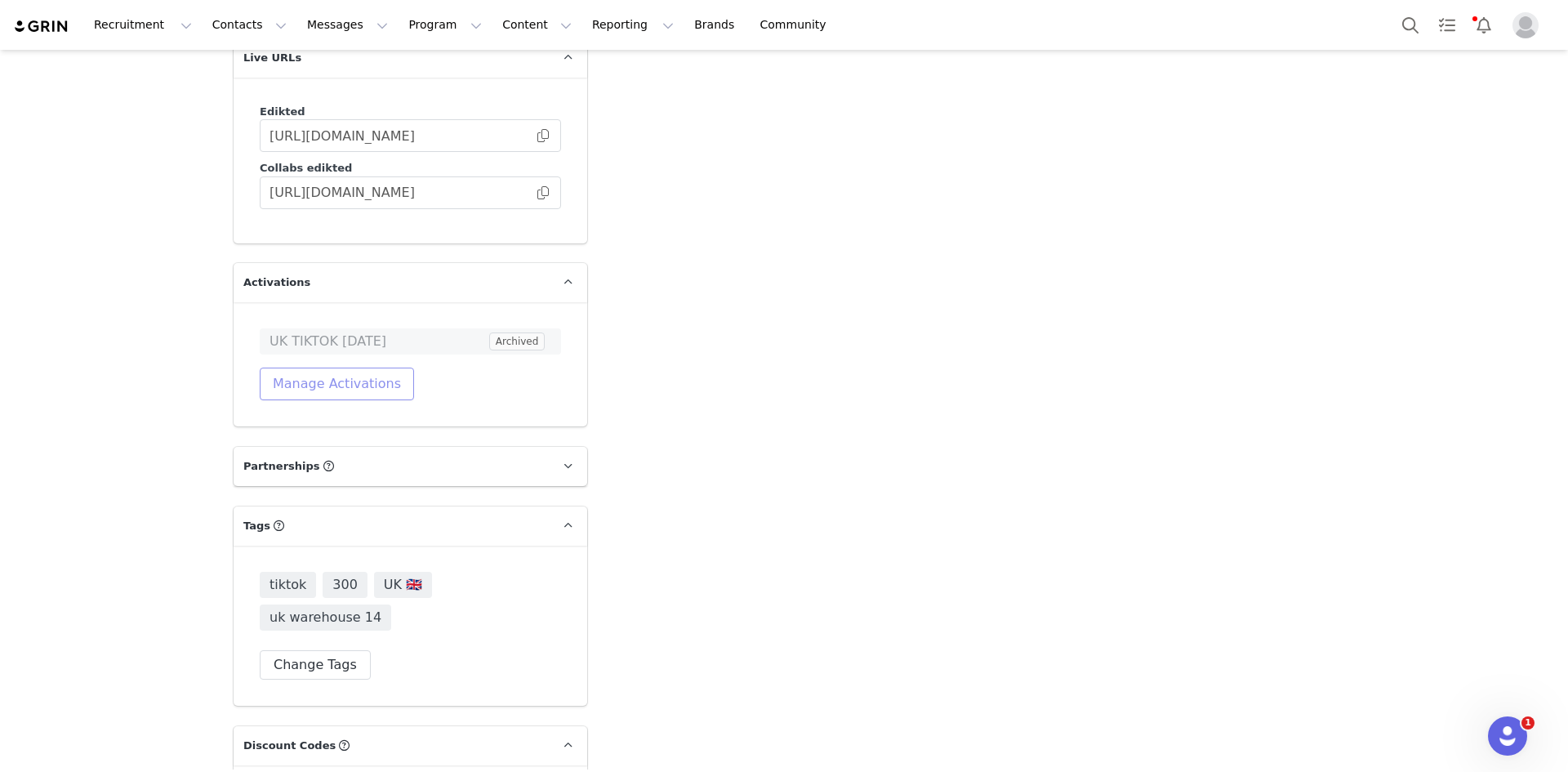
click at [354, 368] on button "Manage Activations" at bounding box center [337, 384] width 154 height 33
click at [323, 408] on div "Select Activation" at bounding box center [286, 417] width 160 height 25
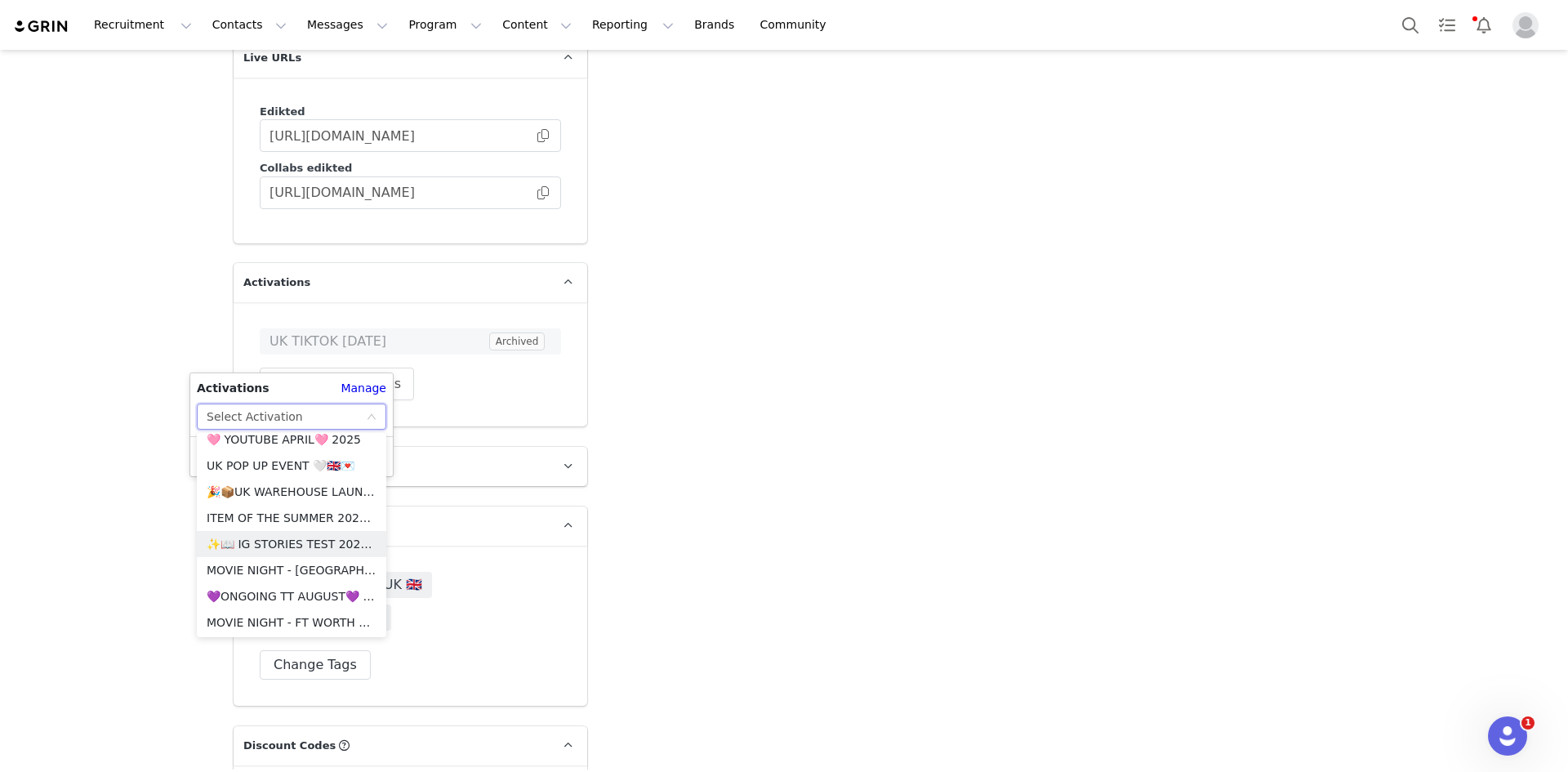
scroll to position [816, 0]
click at [287, 567] on li "🎉📦UK WAREHOUSE LAUNCH SEPT 25🎉📦" at bounding box center [292, 573] width 190 height 26
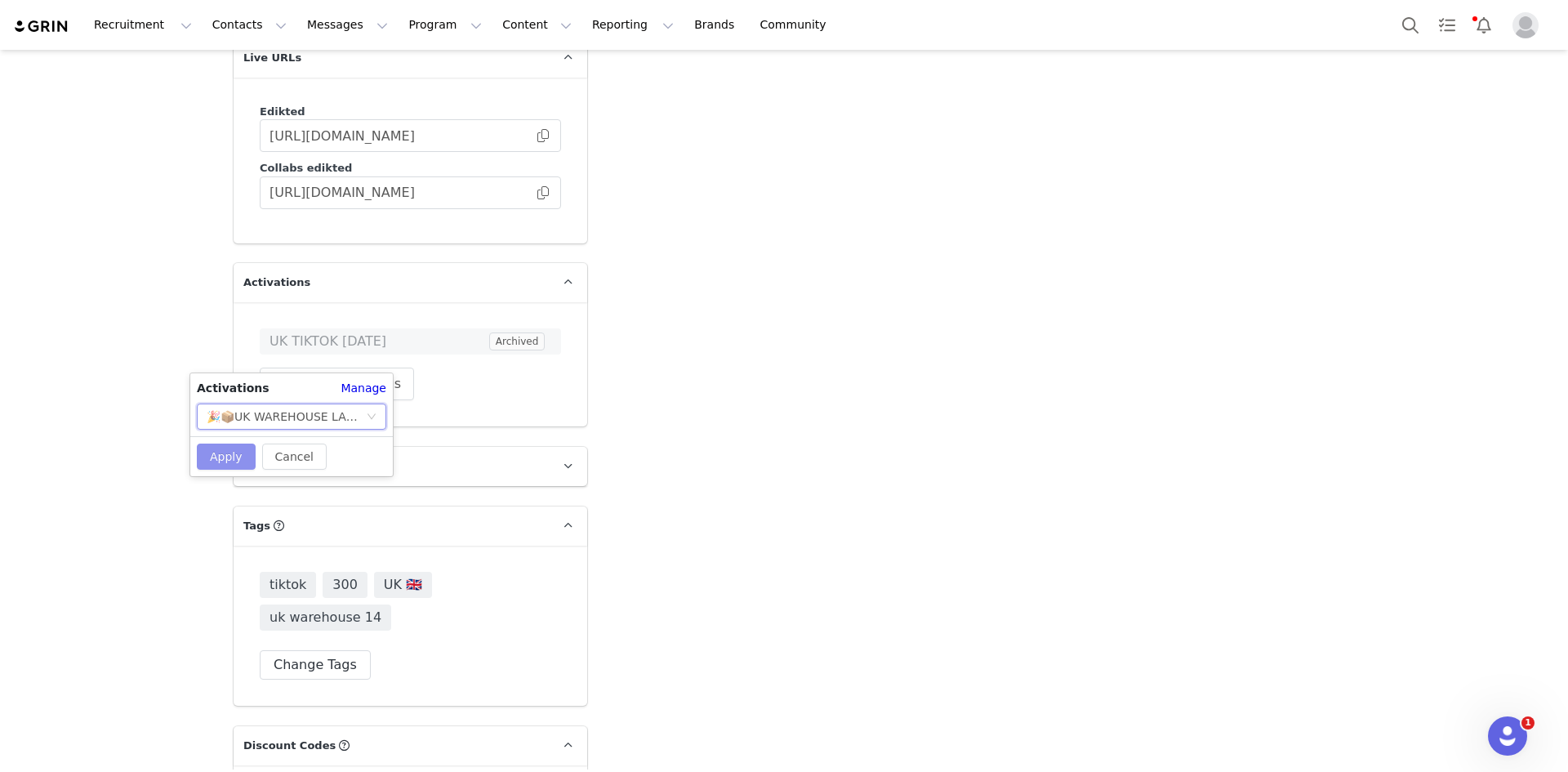
click at [213, 454] on button "Apply" at bounding box center [226, 456] width 59 height 26
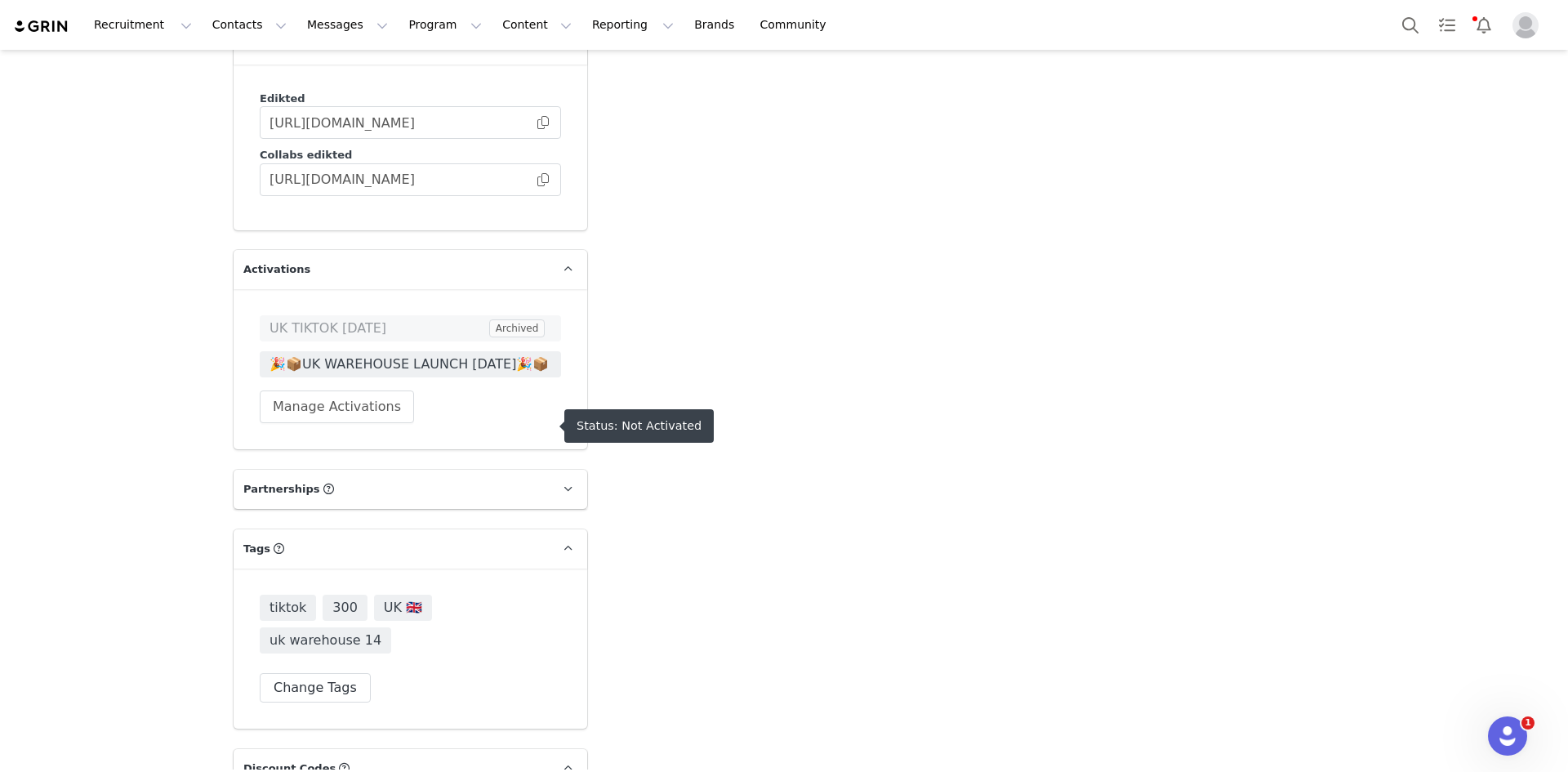
scroll to position [3903, 0]
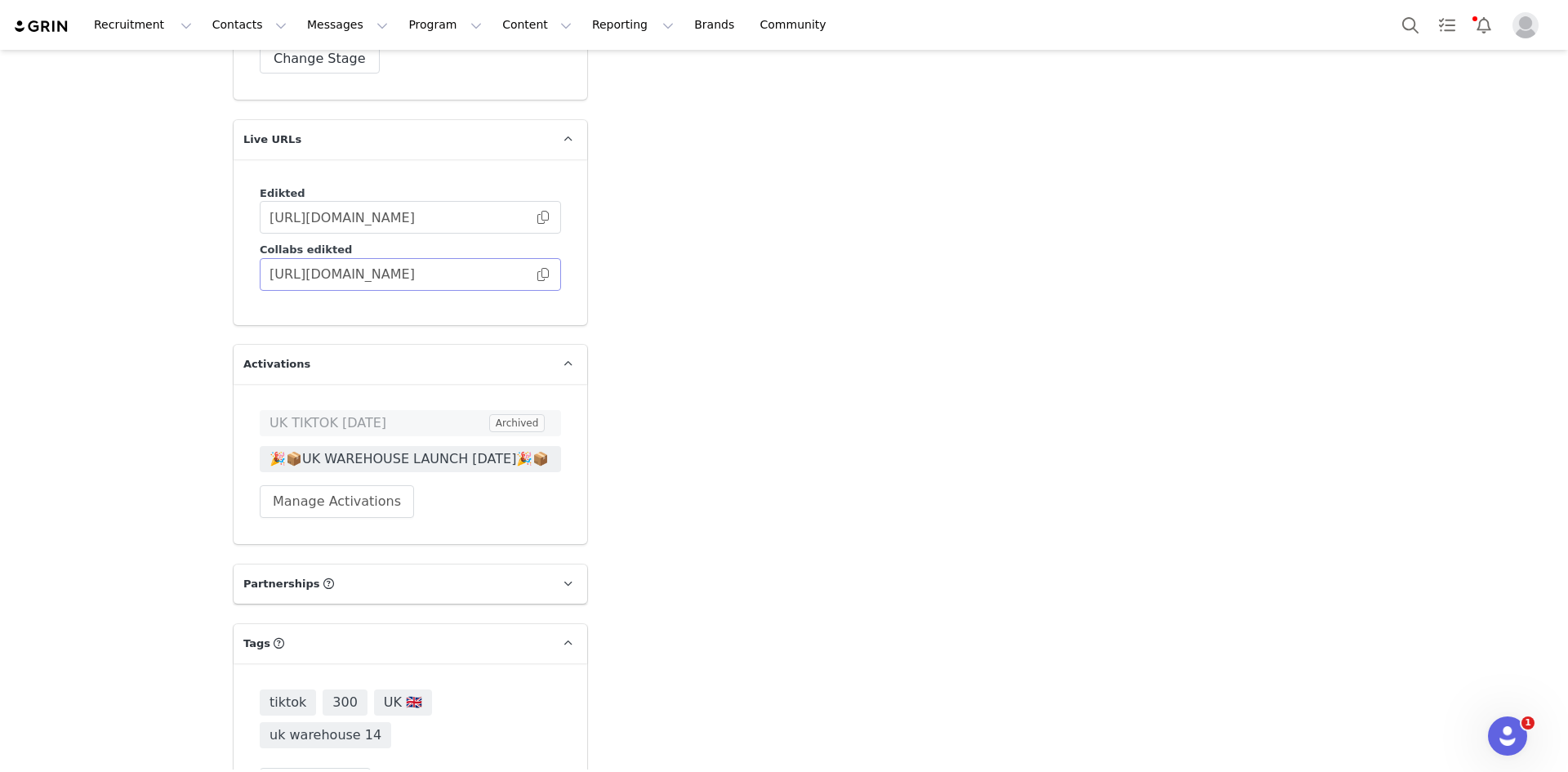
click at [534, 275] on span at bounding box center [542, 275] width 16 height 0
click at [1407, 19] on button "Search" at bounding box center [1410, 24] width 36 height 36
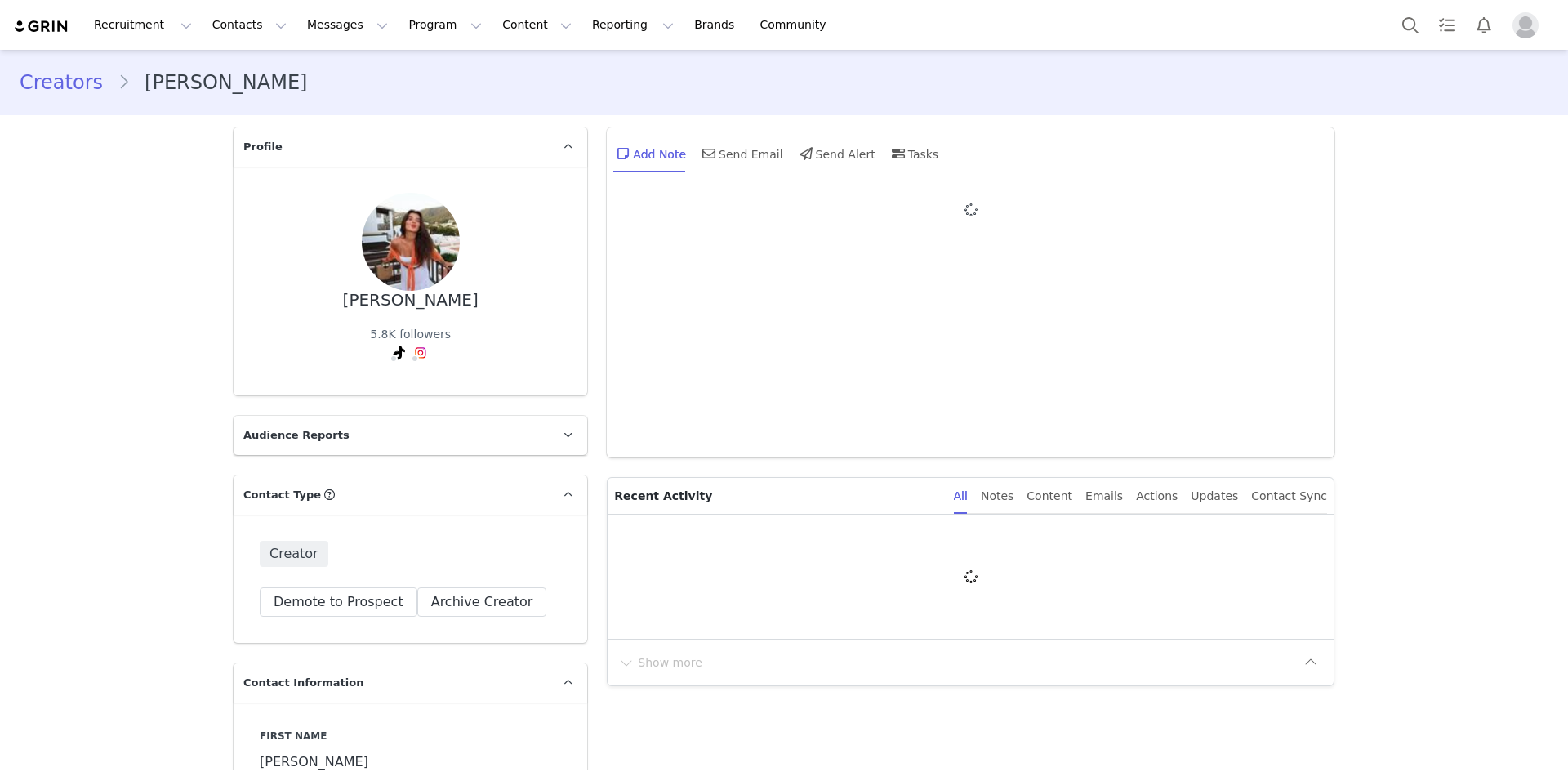
type input "+1 ([GEOGRAPHIC_DATA])"
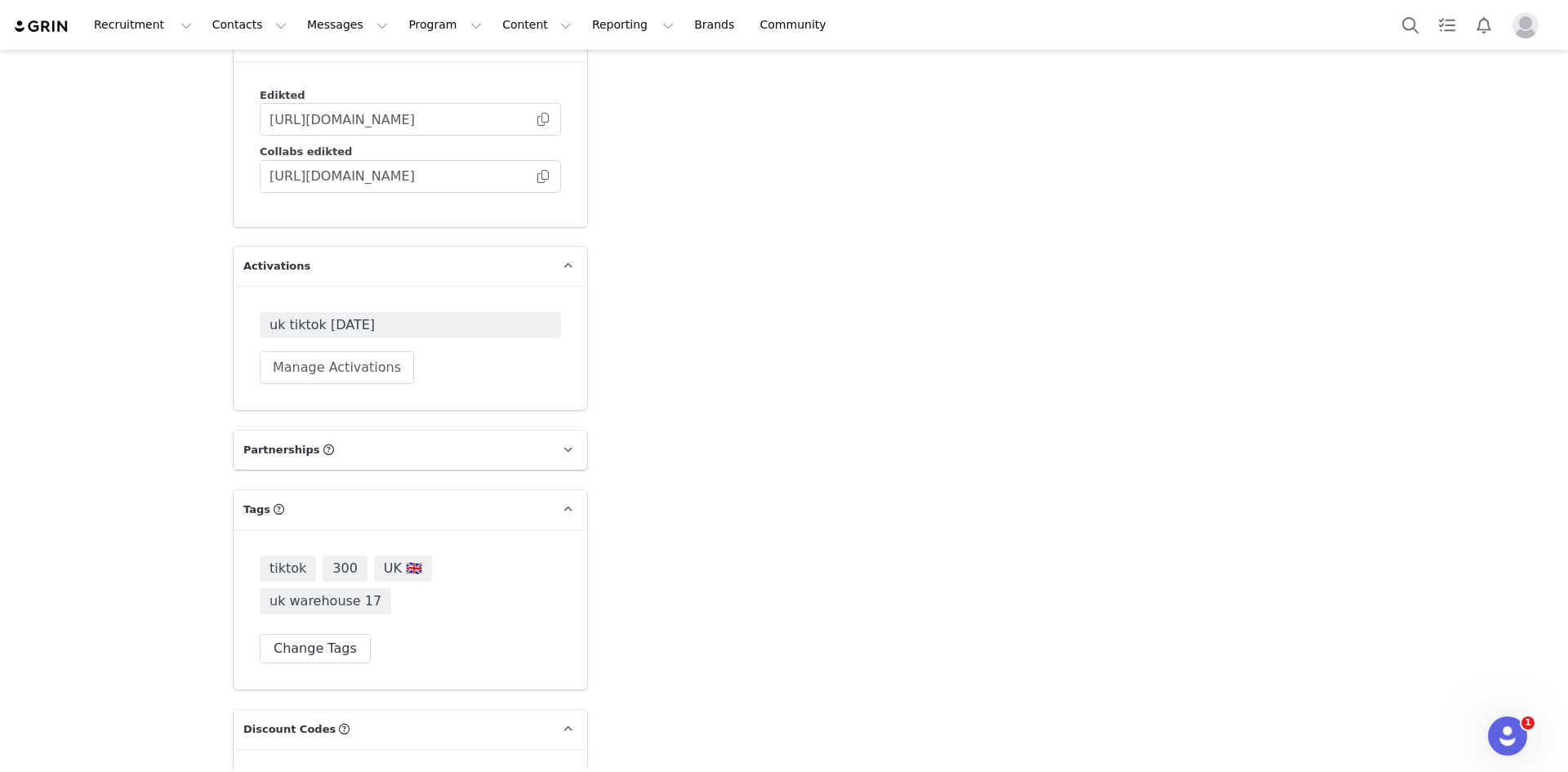
scroll to position [4001, 0]
click at [303, 350] on button "Manage Activations" at bounding box center [337, 366] width 154 height 33
click at [302, 389] on div "Select Activation" at bounding box center [286, 400] width 160 height 25
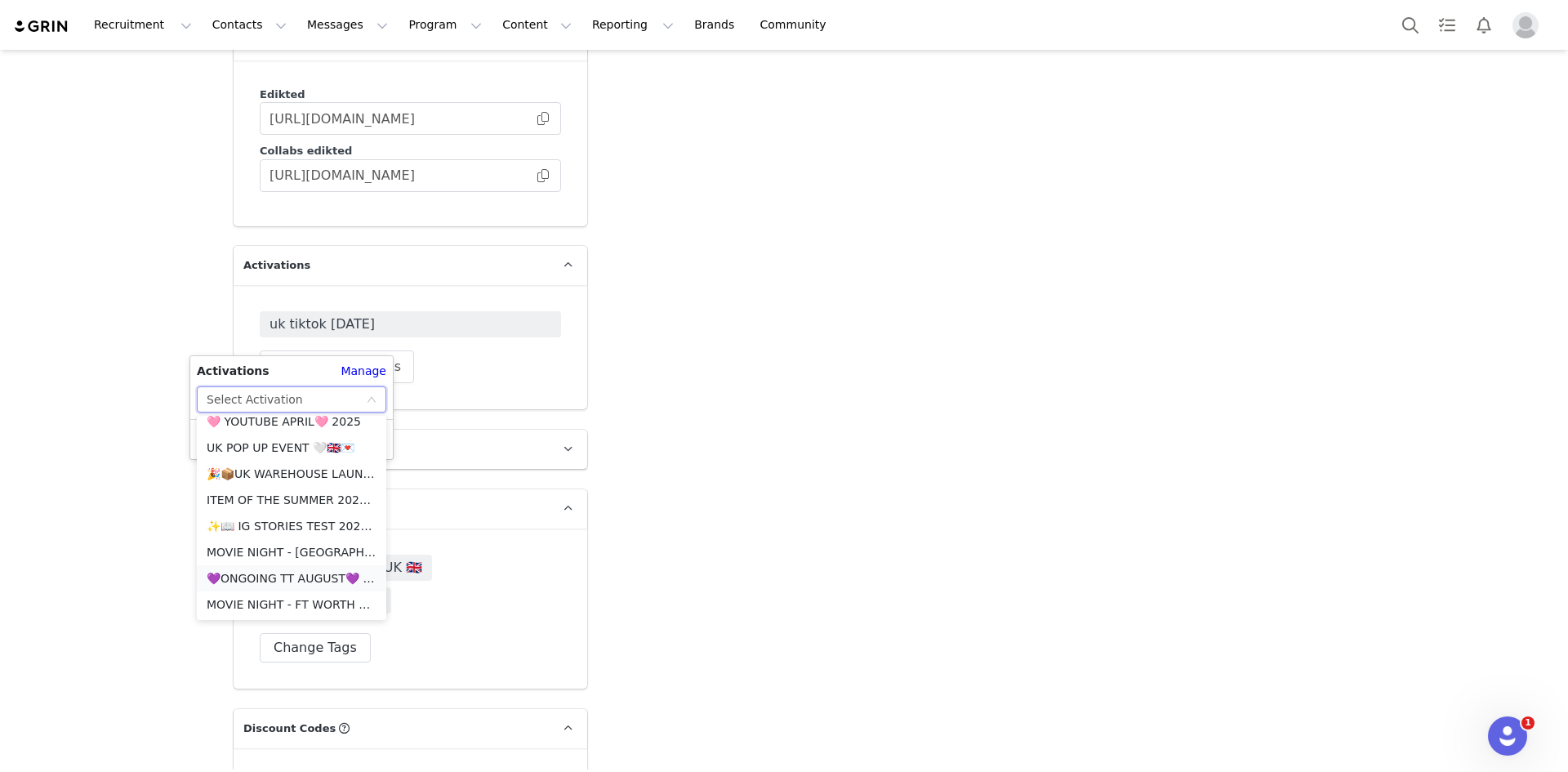
scroll to position [898, 0]
click at [291, 473] on li "🎉📦UK WAREHOUSE LAUNCH [DATE]🎉📦" at bounding box center [292, 473] width 190 height 26
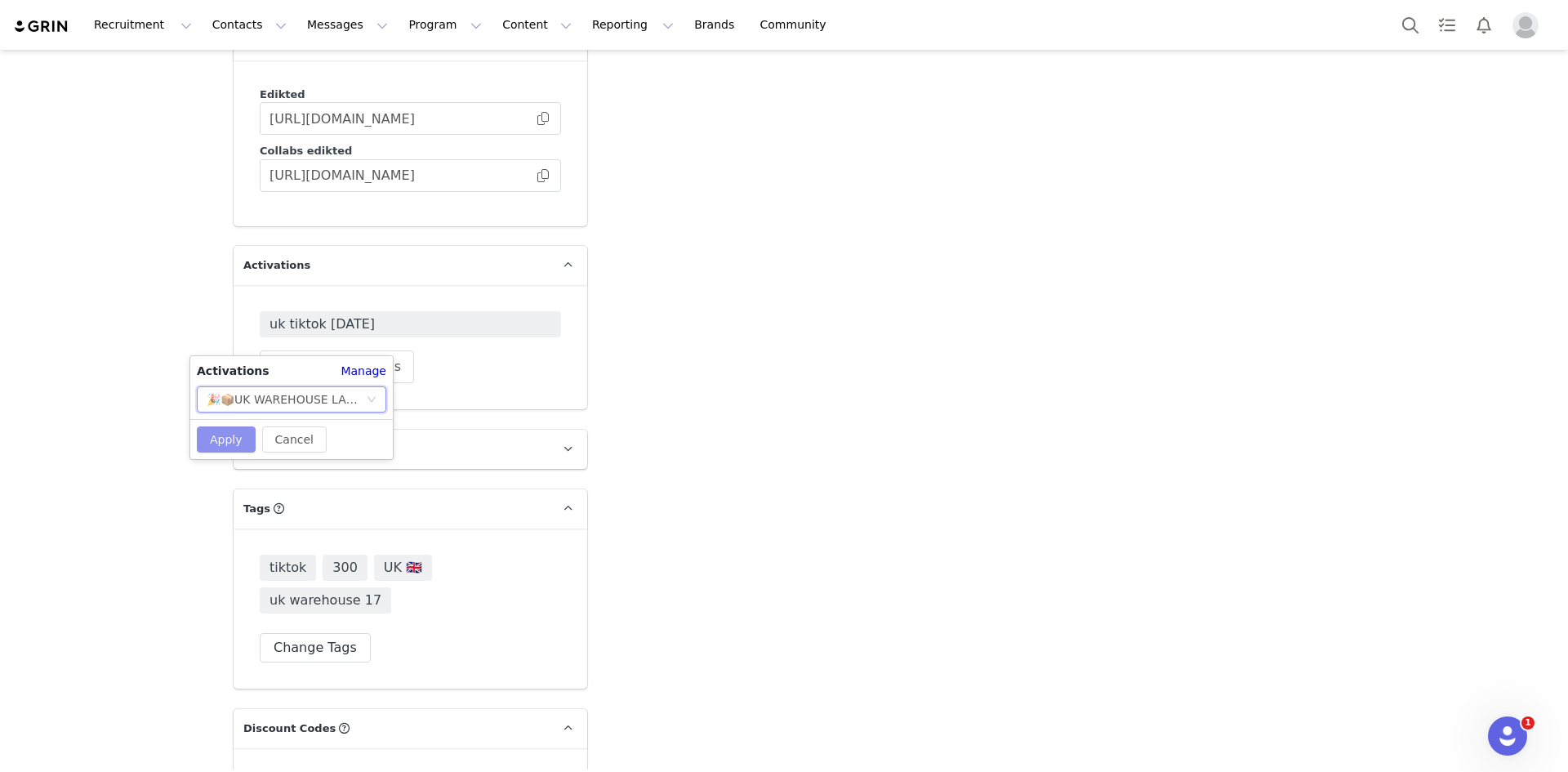
click at [228, 442] on button "Apply" at bounding box center [226, 439] width 59 height 26
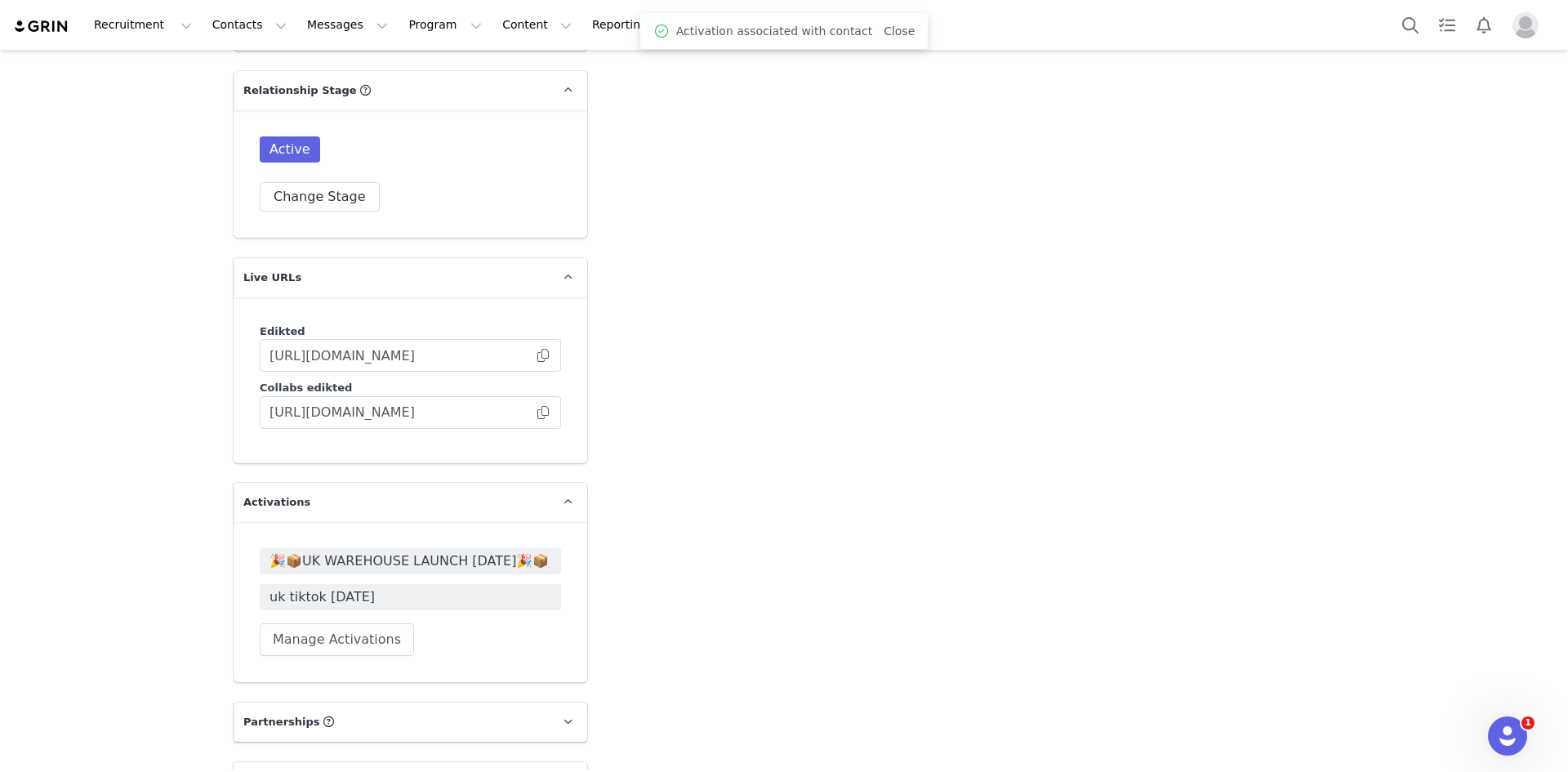
scroll to position [3756, 0]
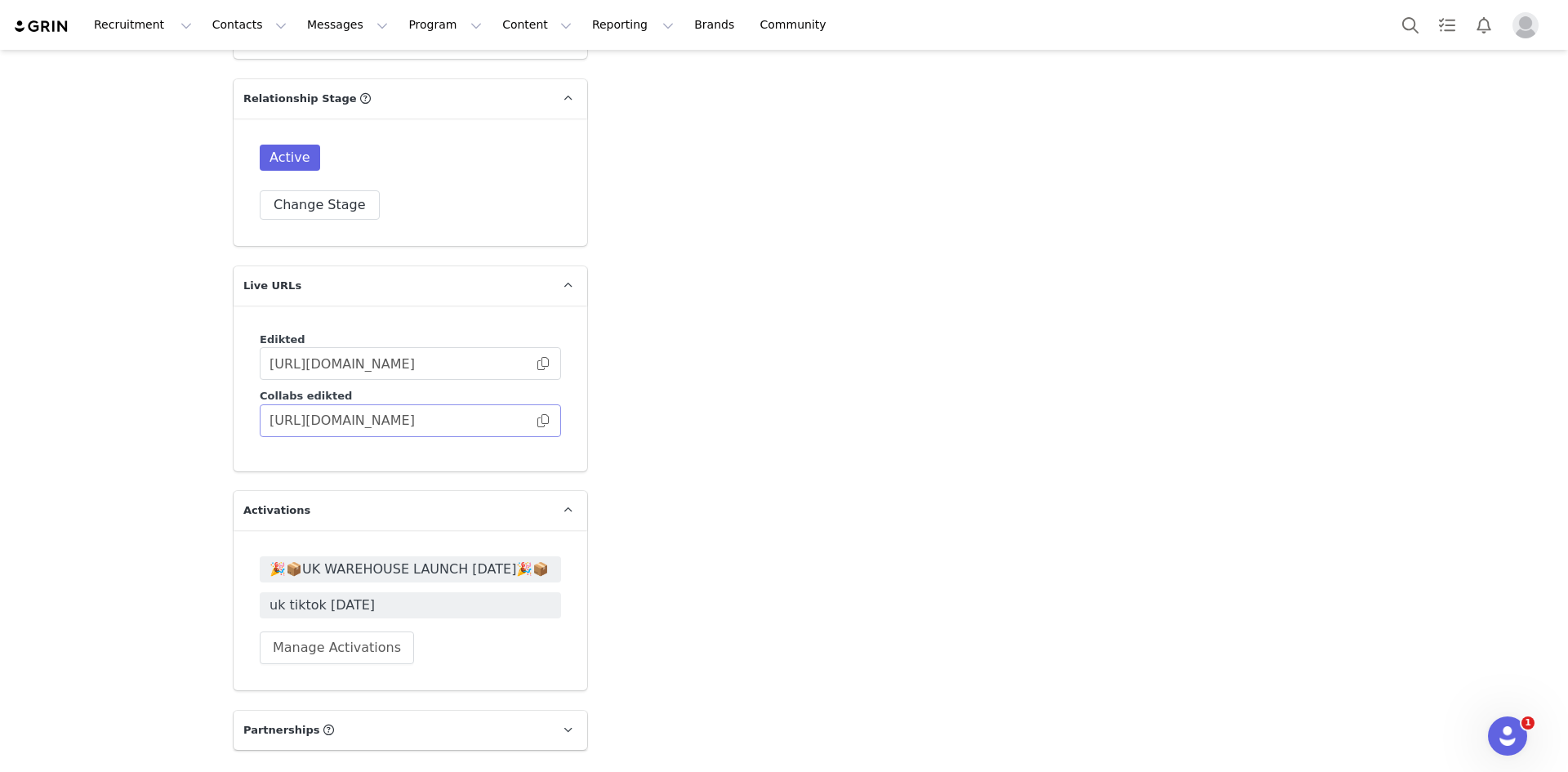
click at [535, 420] on span at bounding box center [542, 420] width 16 height 0
click at [399, 21] on button "Program Program" at bounding box center [445, 24] width 93 height 36
click at [394, 68] on p "Activations" at bounding box center [402, 72] width 63 height 17
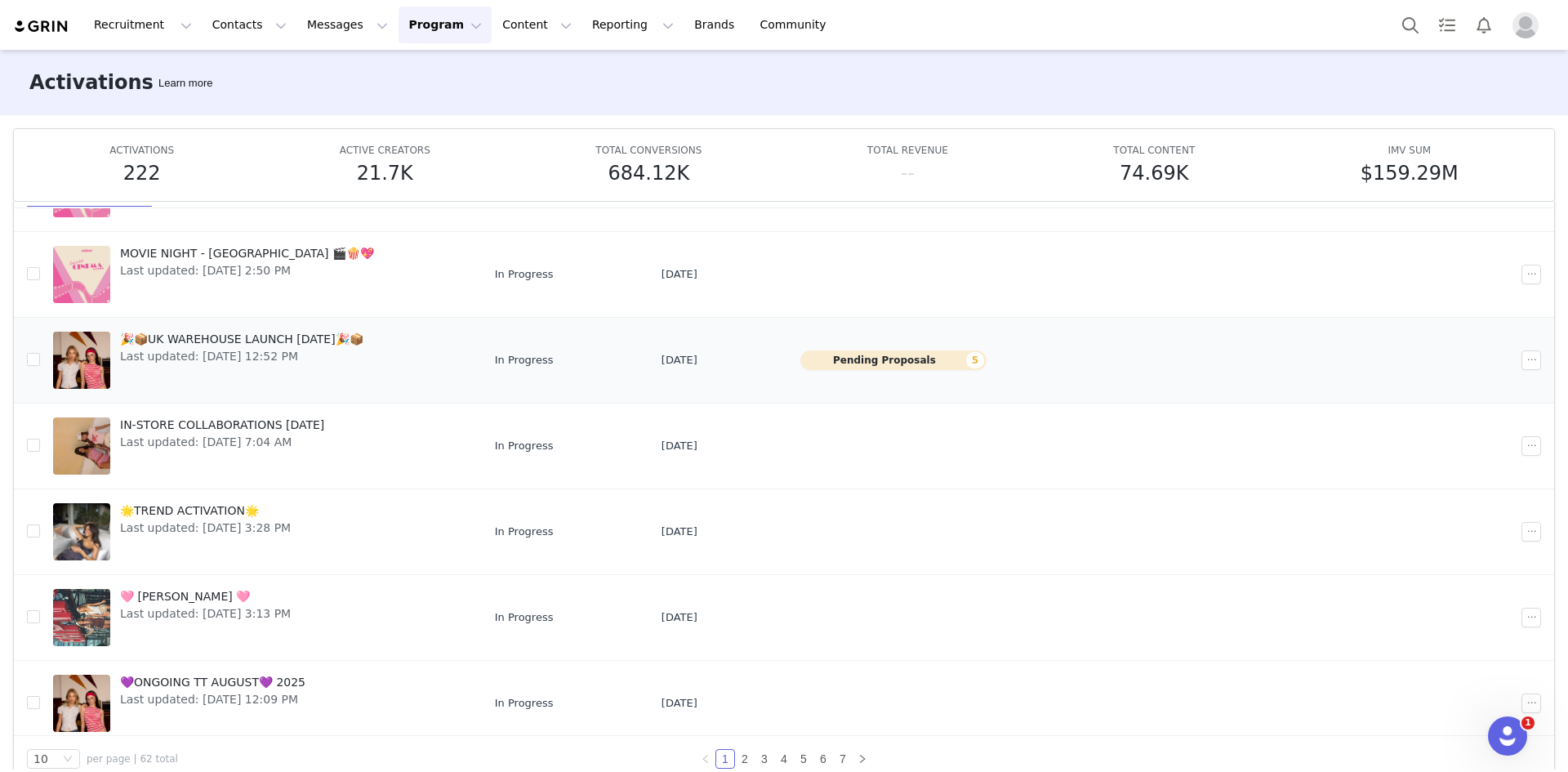
scroll to position [370, 0]
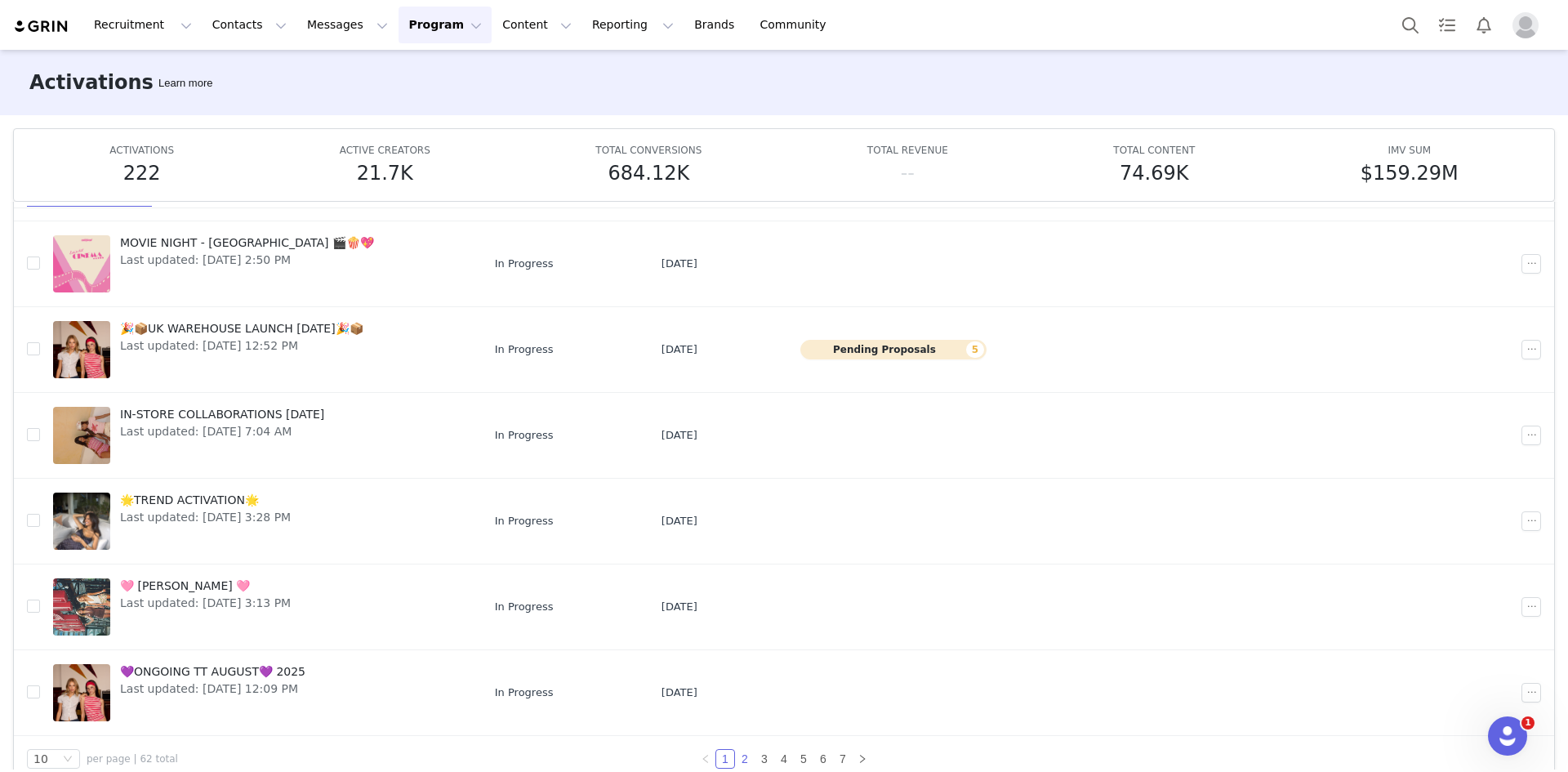
click at [746, 751] on link "2" at bounding box center [745, 759] width 18 height 18
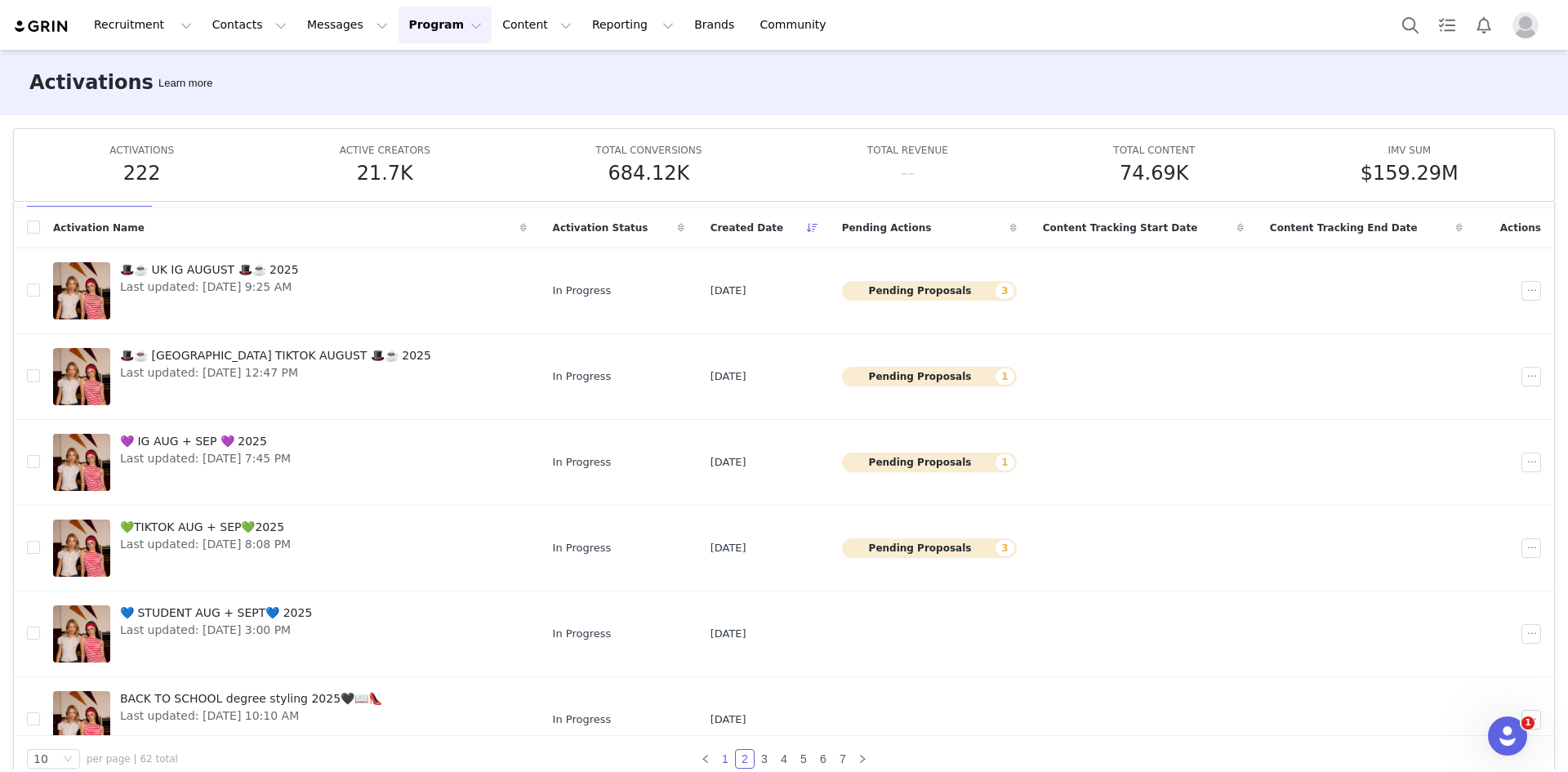
click at [721, 750] on link "1" at bounding box center [725, 759] width 18 height 18
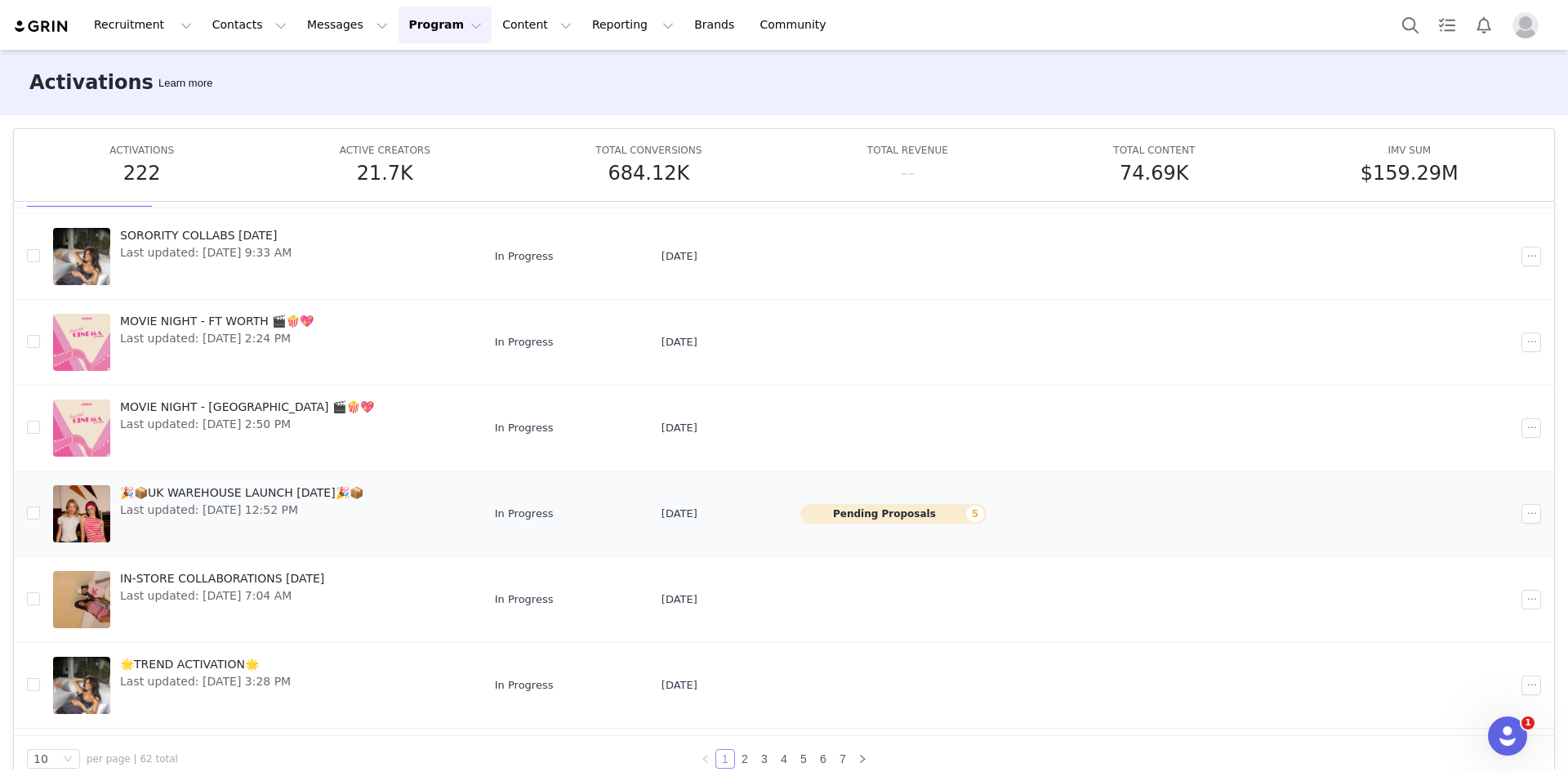
scroll to position [245, 0]
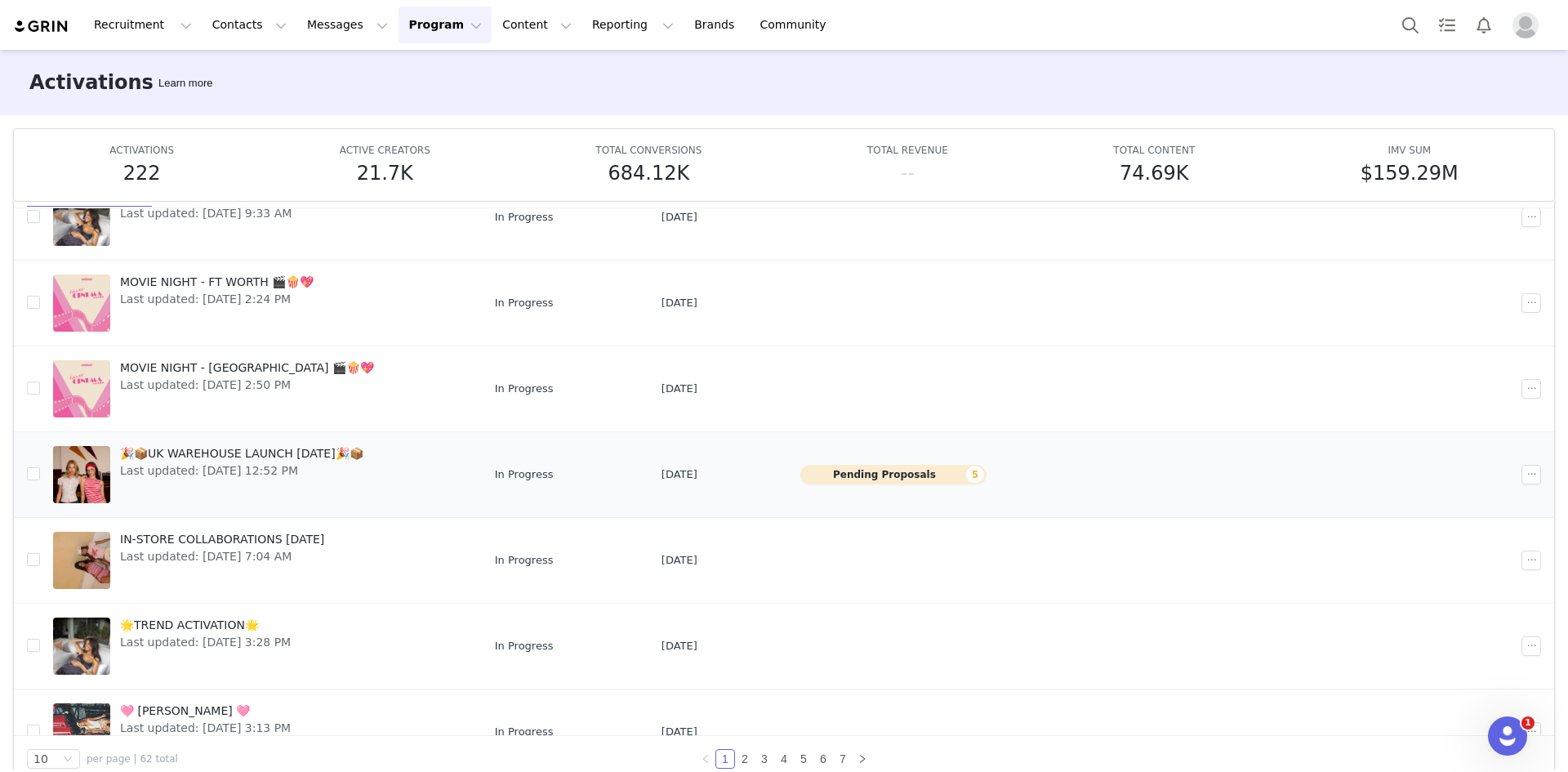
click at [402, 477] on link "🎉📦UK WAREHOUSE LAUNCH SEPT 25🎉📦 Last updated: Aug 19, 2025 12:52 PM" at bounding box center [261, 474] width 416 height 66
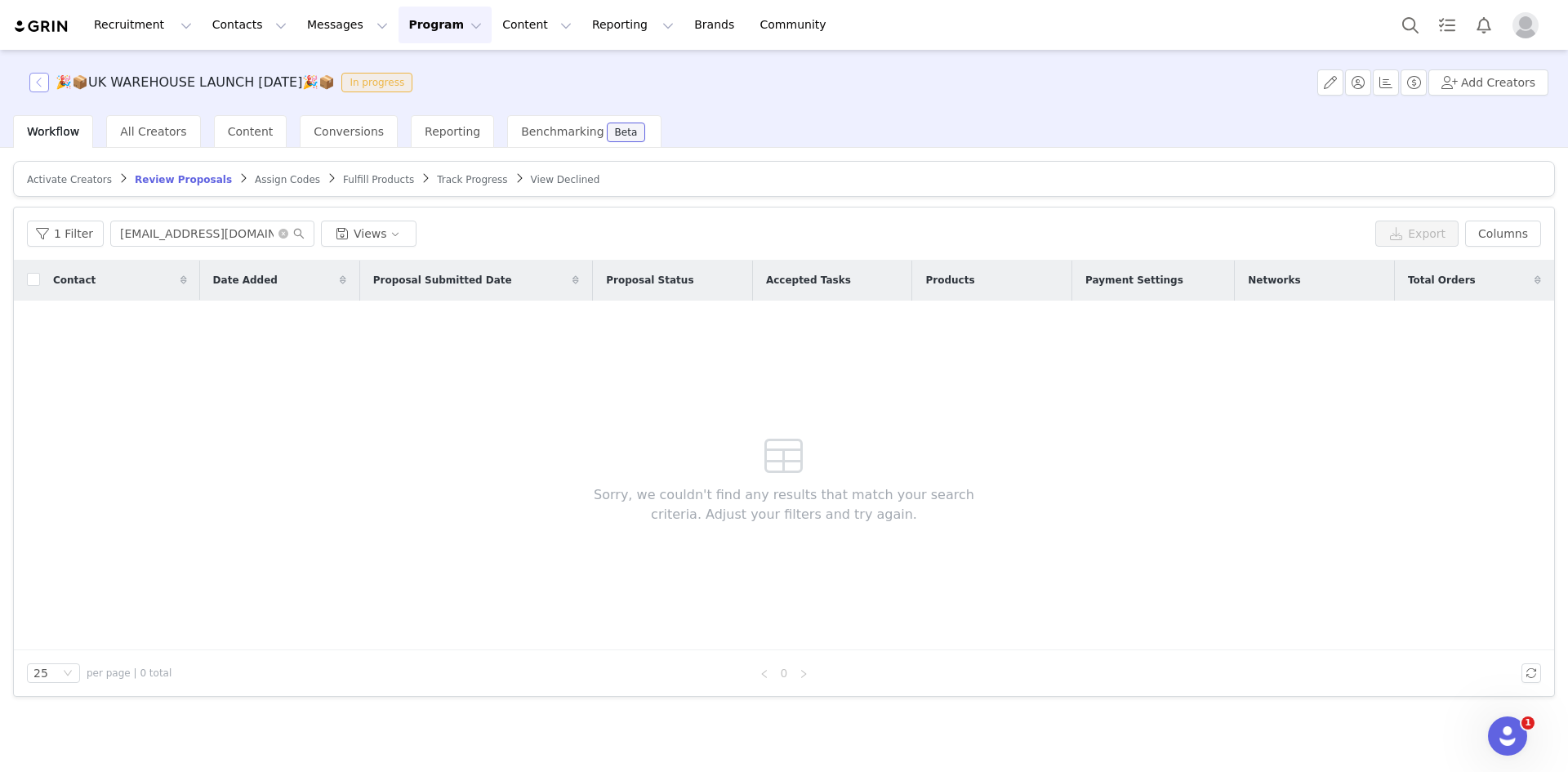
click at [45, 77] on button "button" at bounding box center [39, 82] width 20 height 19
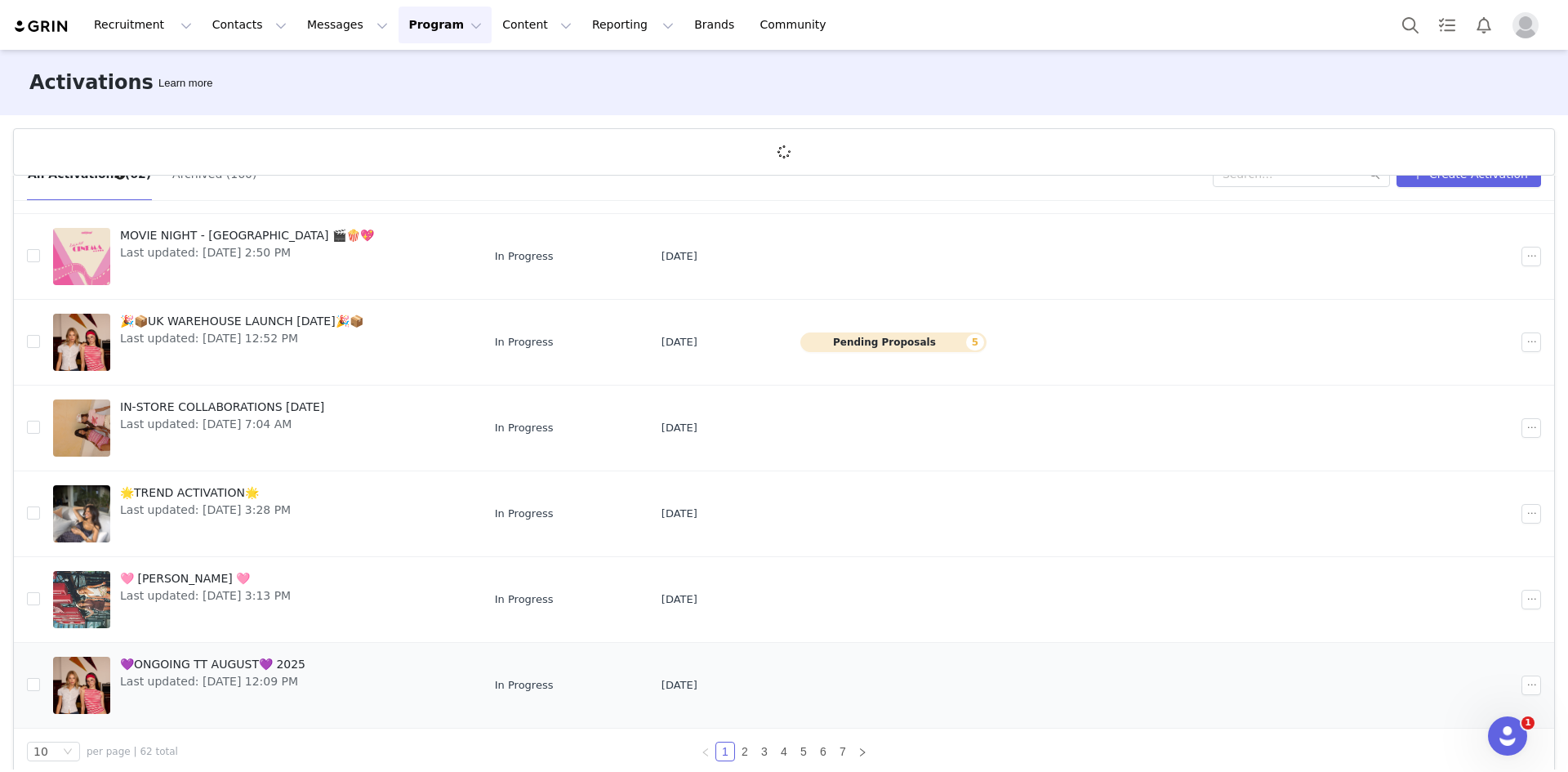
scroll to position [60, 0]
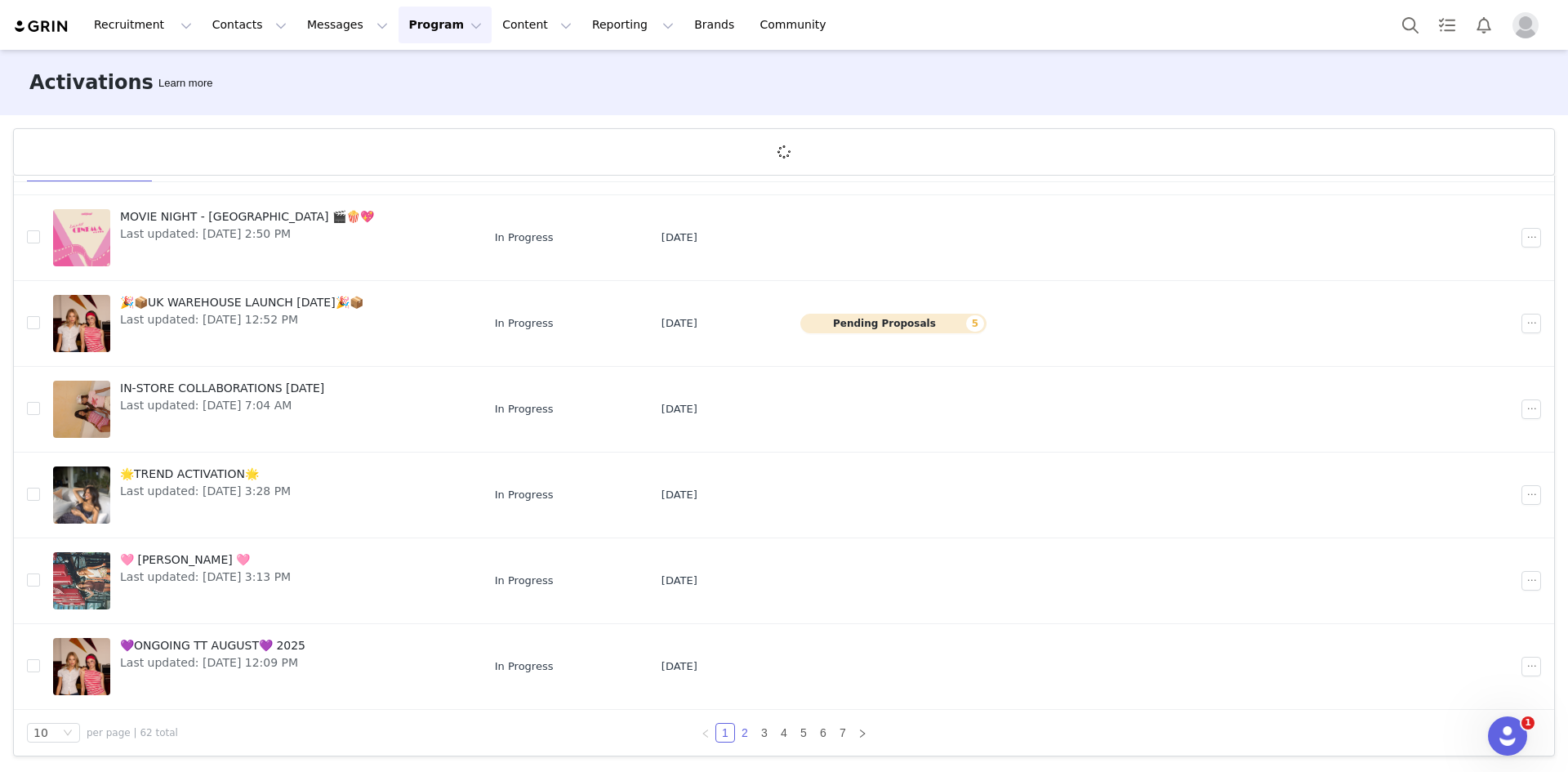
click at [738, 729] on link "2" at bounding box center [745, 732] width 18 height 18
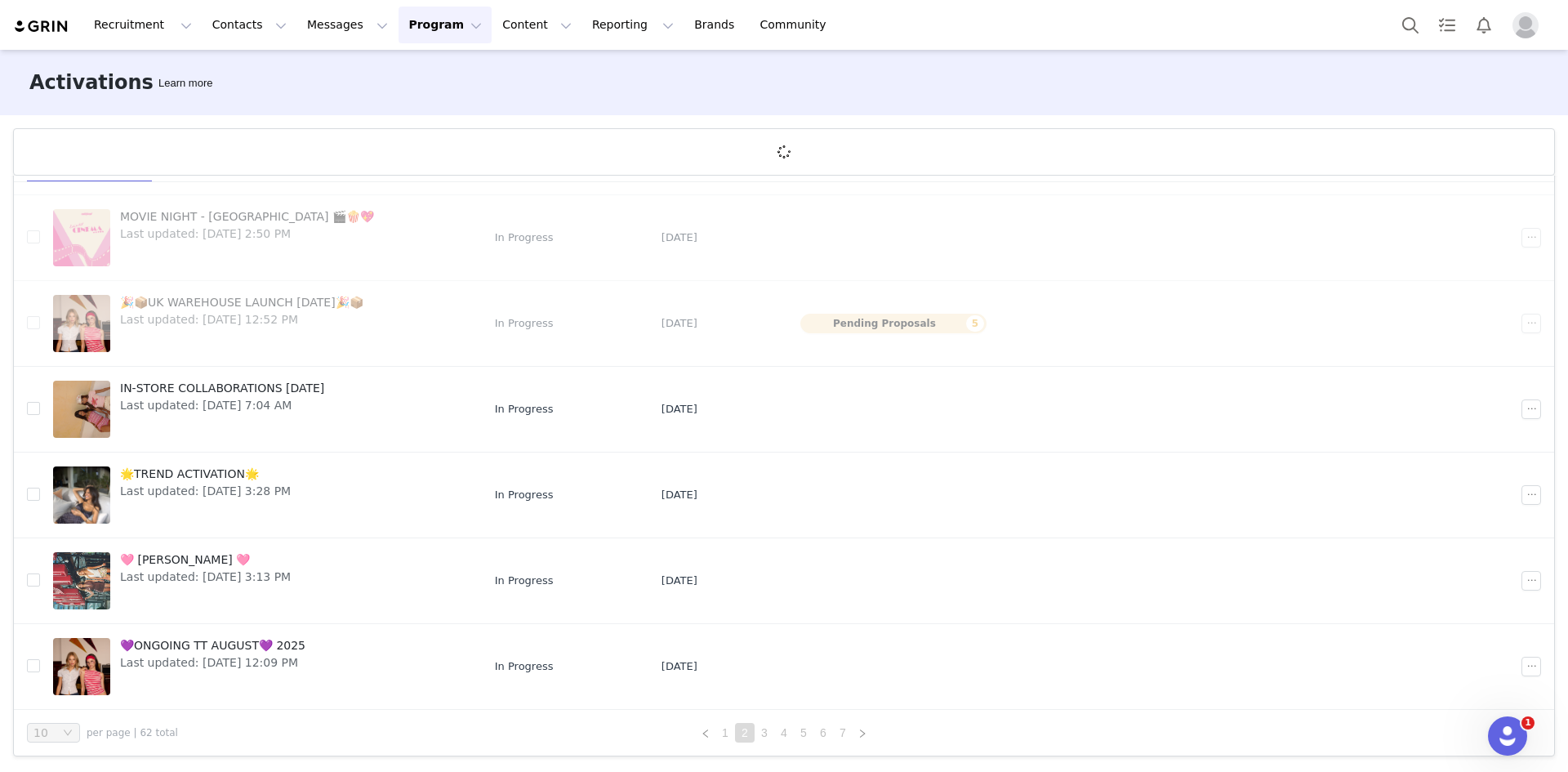
scroll to position [0, 0]
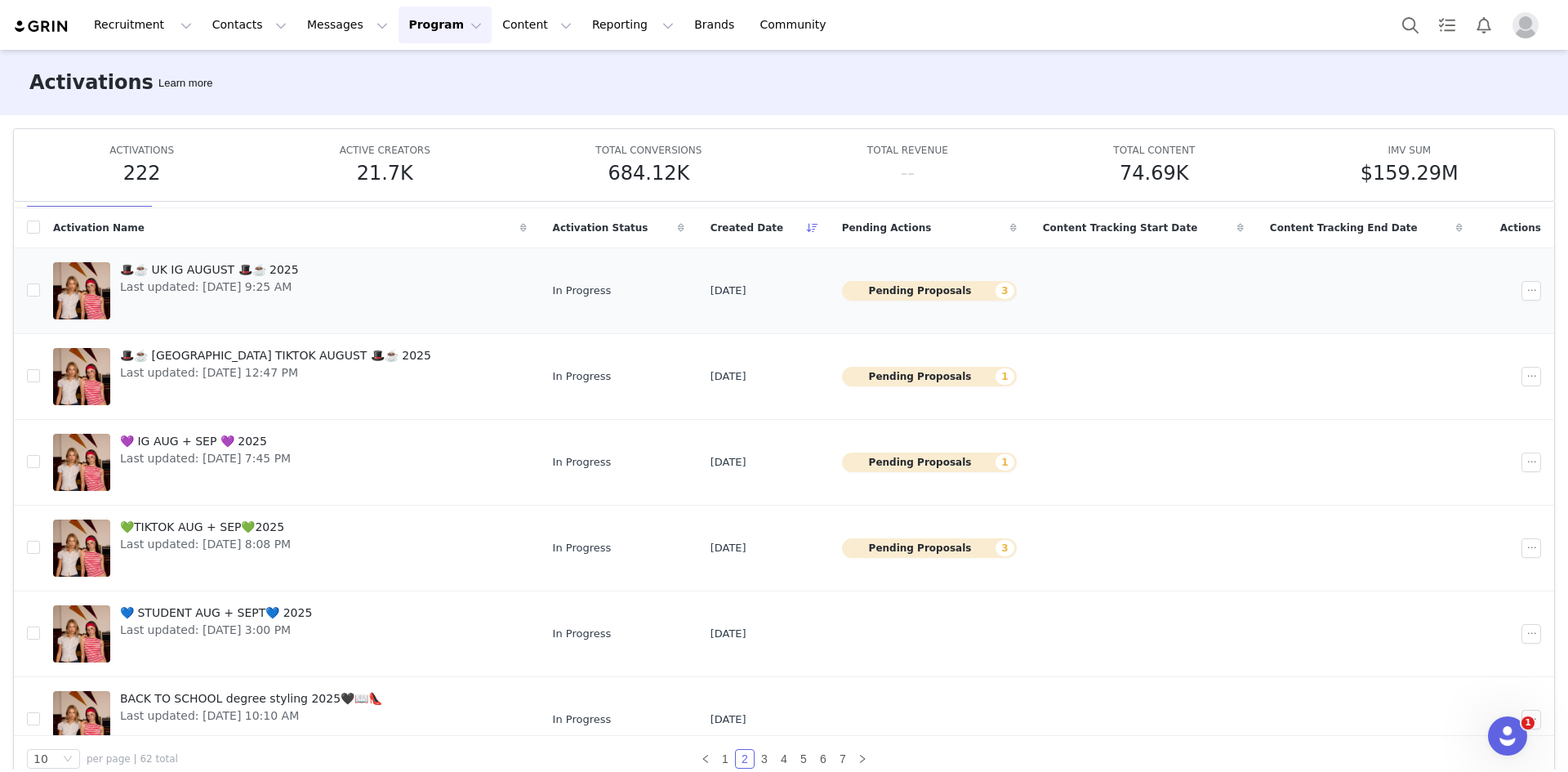
click at [349, 287] on link "🎩☕️ UK IG AUGUST 🎩☕️ 2025 Last updated: Aug 1, 2025 9:25 AM" at bounding box center [290, 291] width 473 height 66
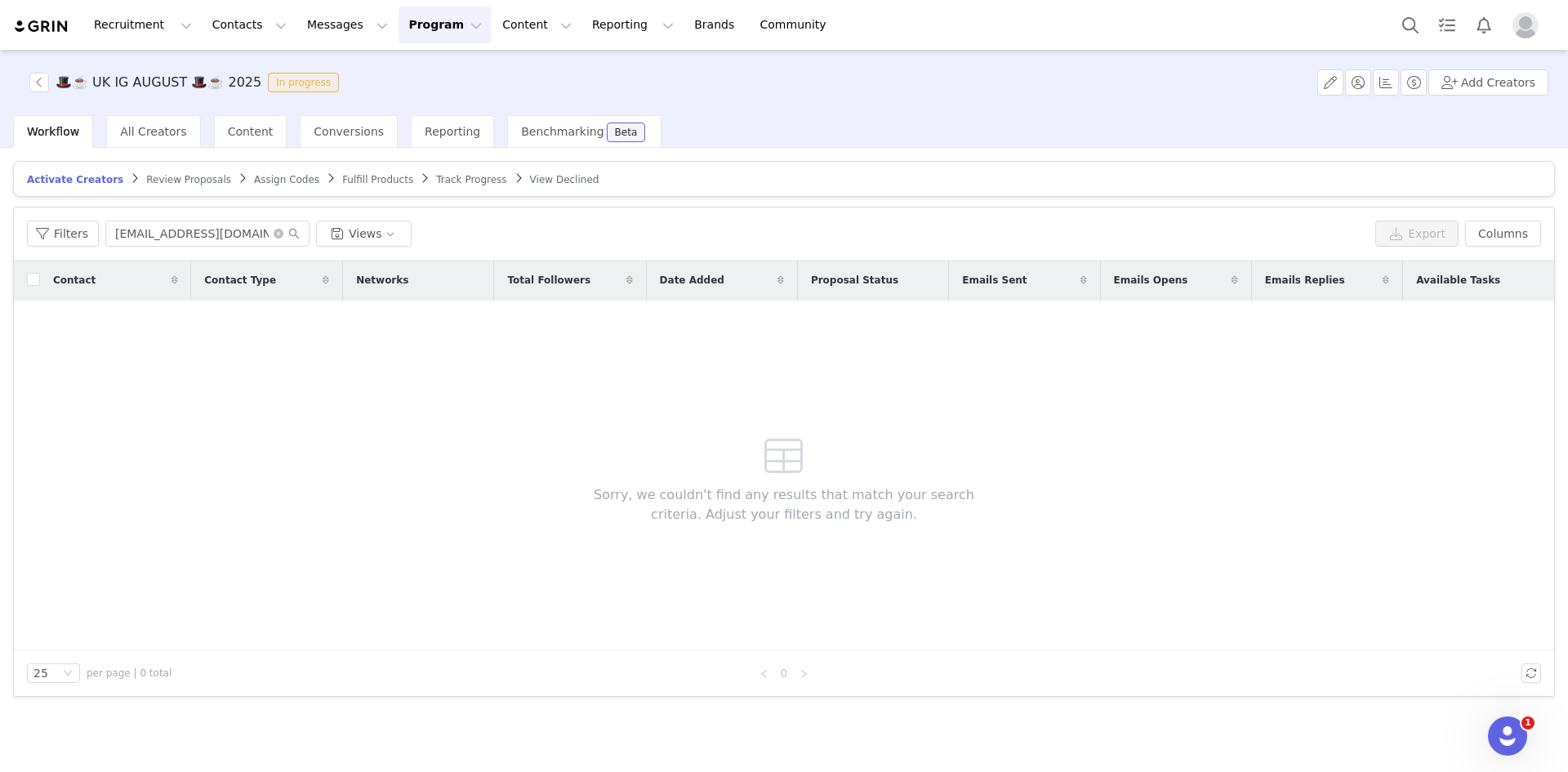
click at [182, 181] on span "Review Proposals" at bounding box center [189, 179] width 85 height 12
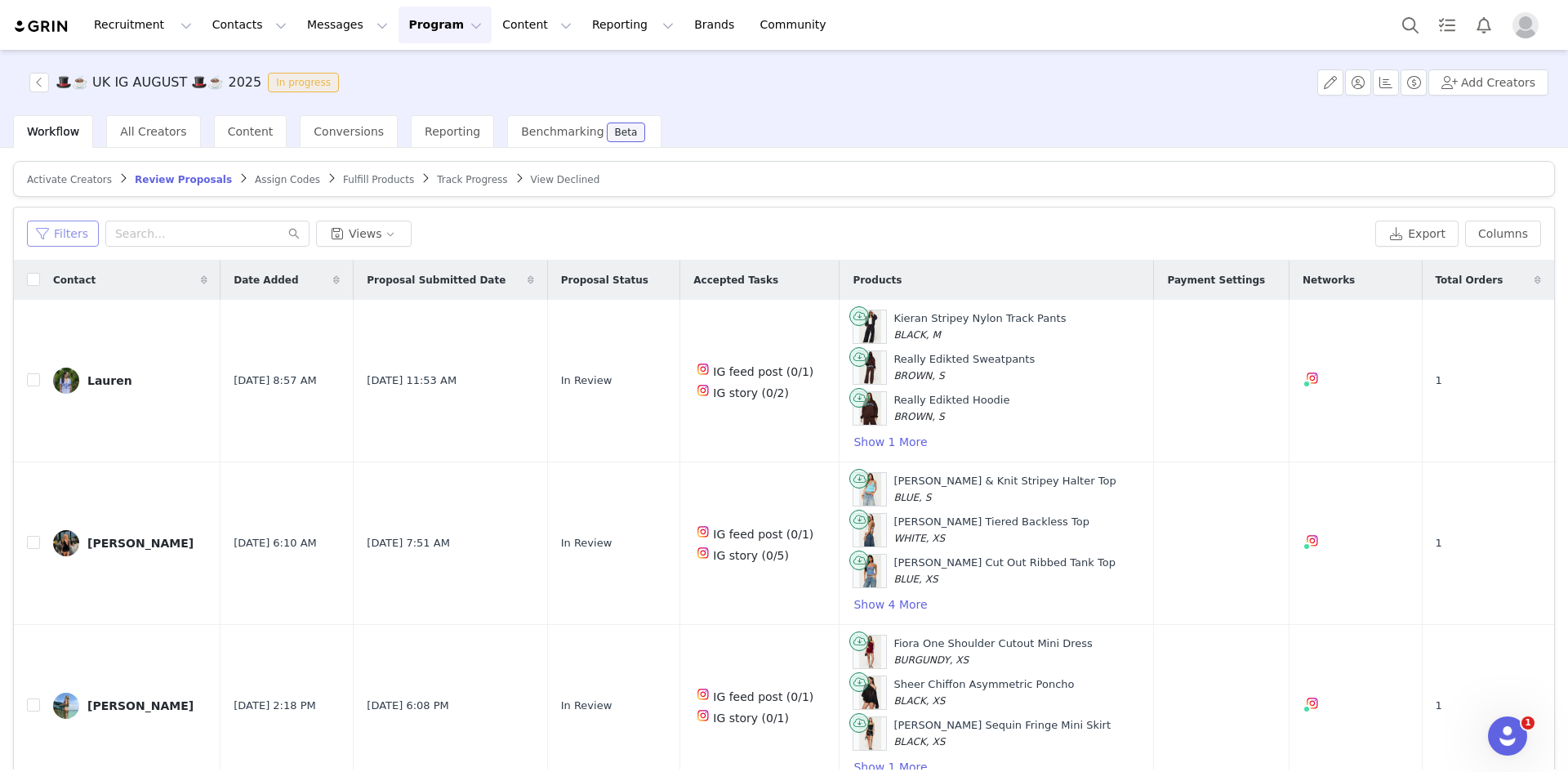
click at [78, 225] on button "Filters" at bounding box center [62, 233] width 72 height 26
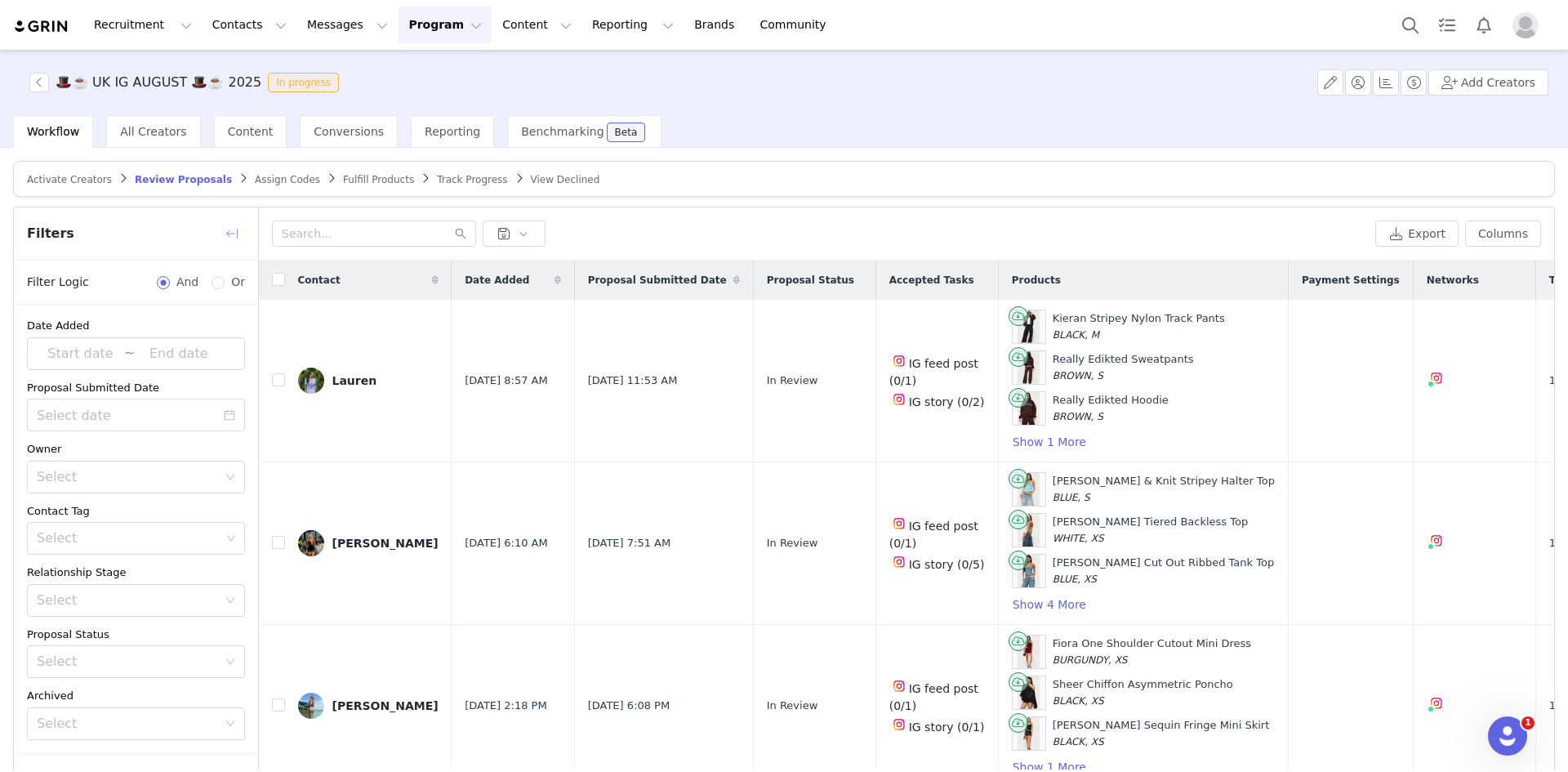
click at [231, 229] on button "button" at bounding box center [231, 233] width 26 height 26
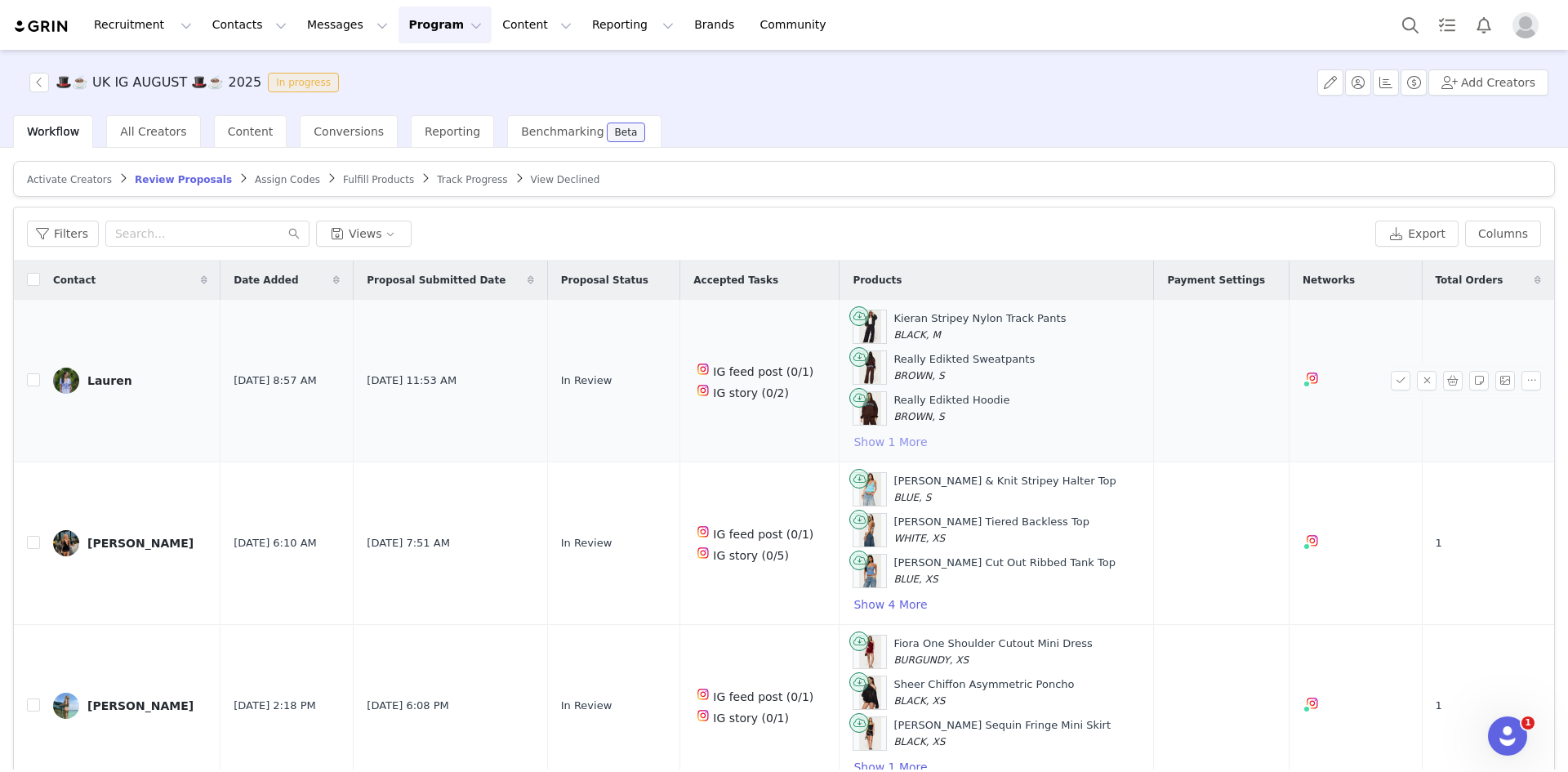
click at [893, 438] on button "Show 1 More" at bounding box center [890, 441] width 75 height 19
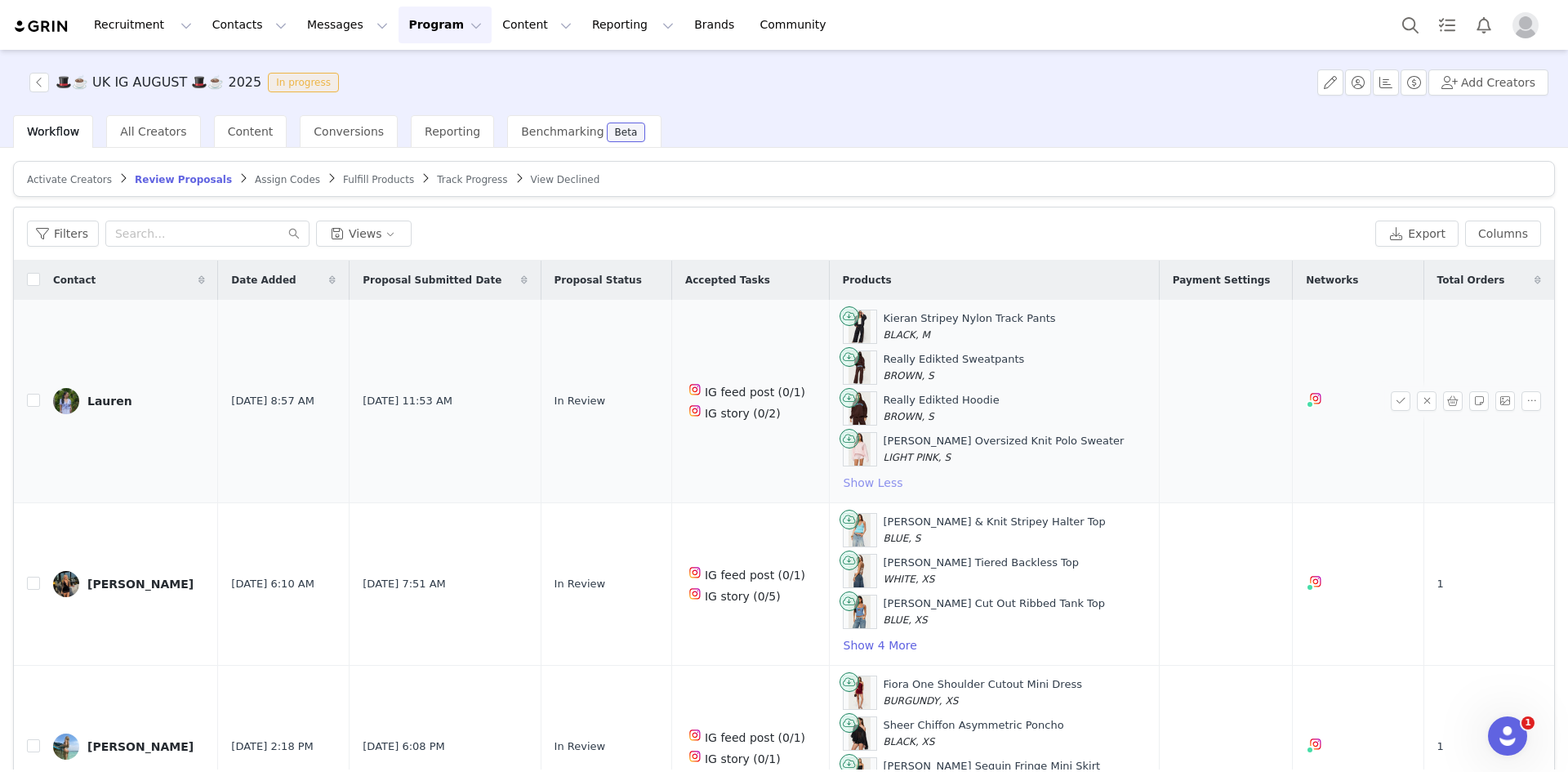
scroll to position [40, 0]
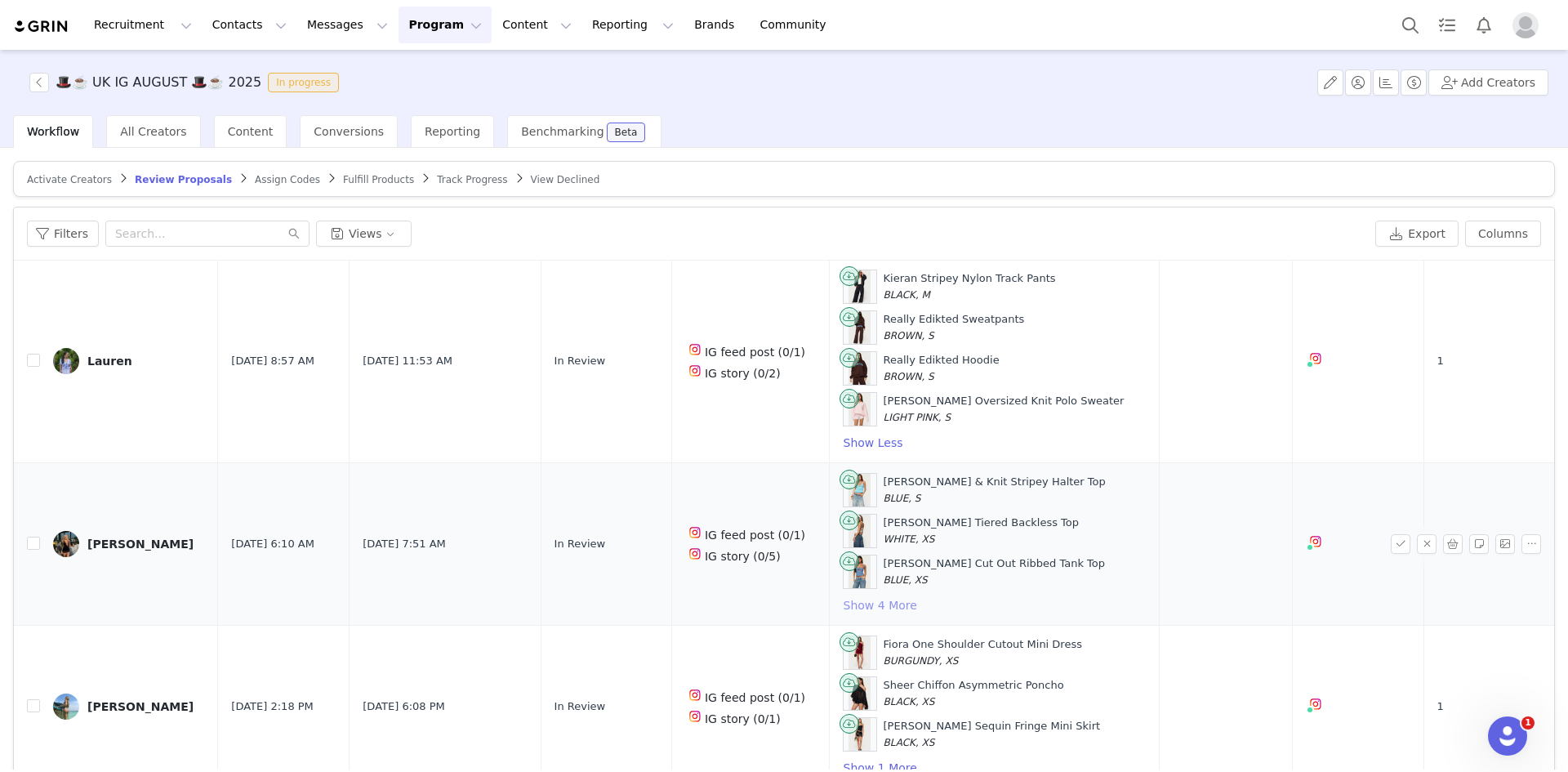
click at [853, 596] on button "Show 4 More" at bounding box center [880, 605] width 75 height 19
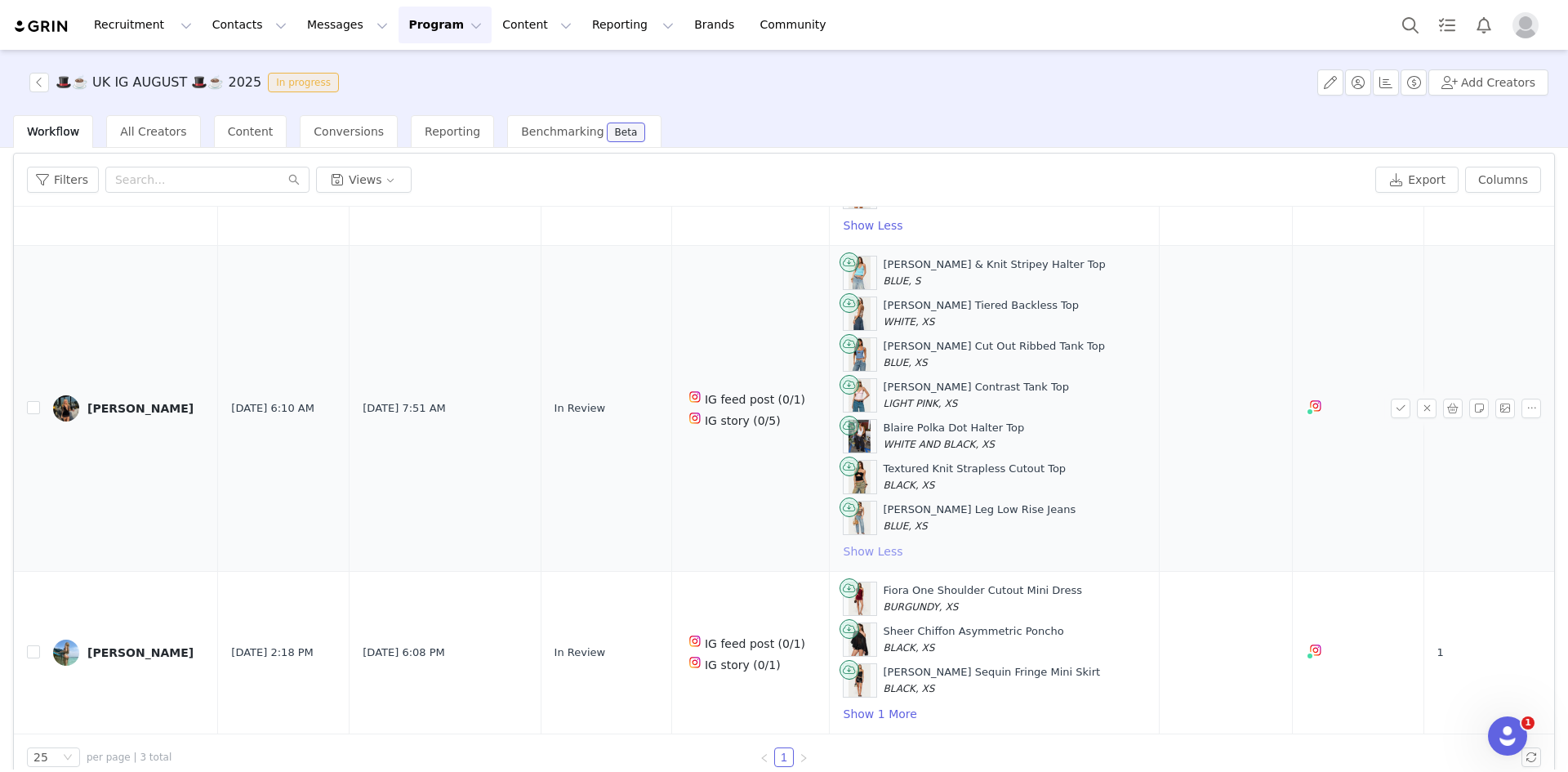
scroll to position [78, 0]
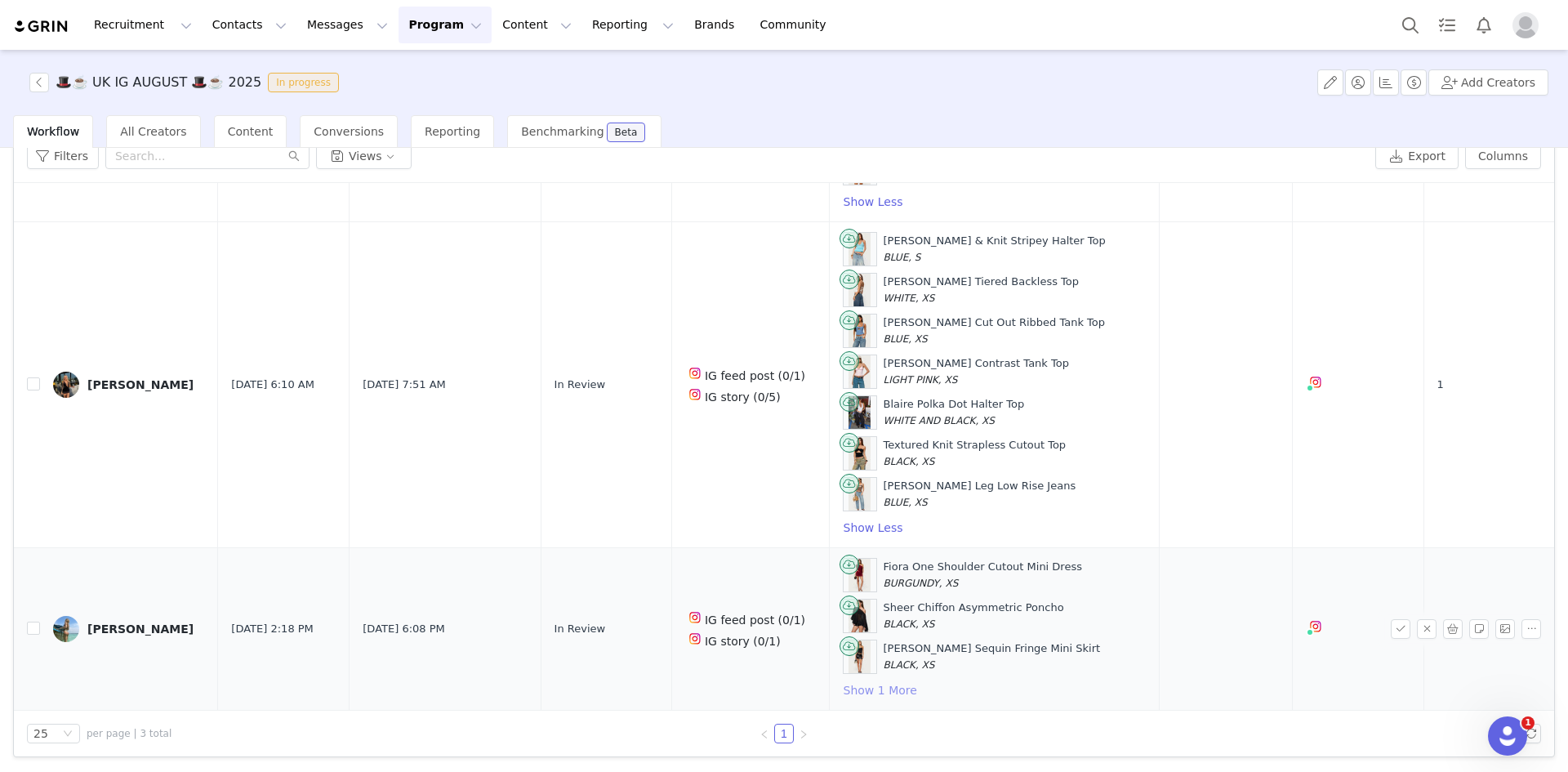
click at [853, 688] on button "Show 1 More" at bounding box center [880, 690] width 75 height 19
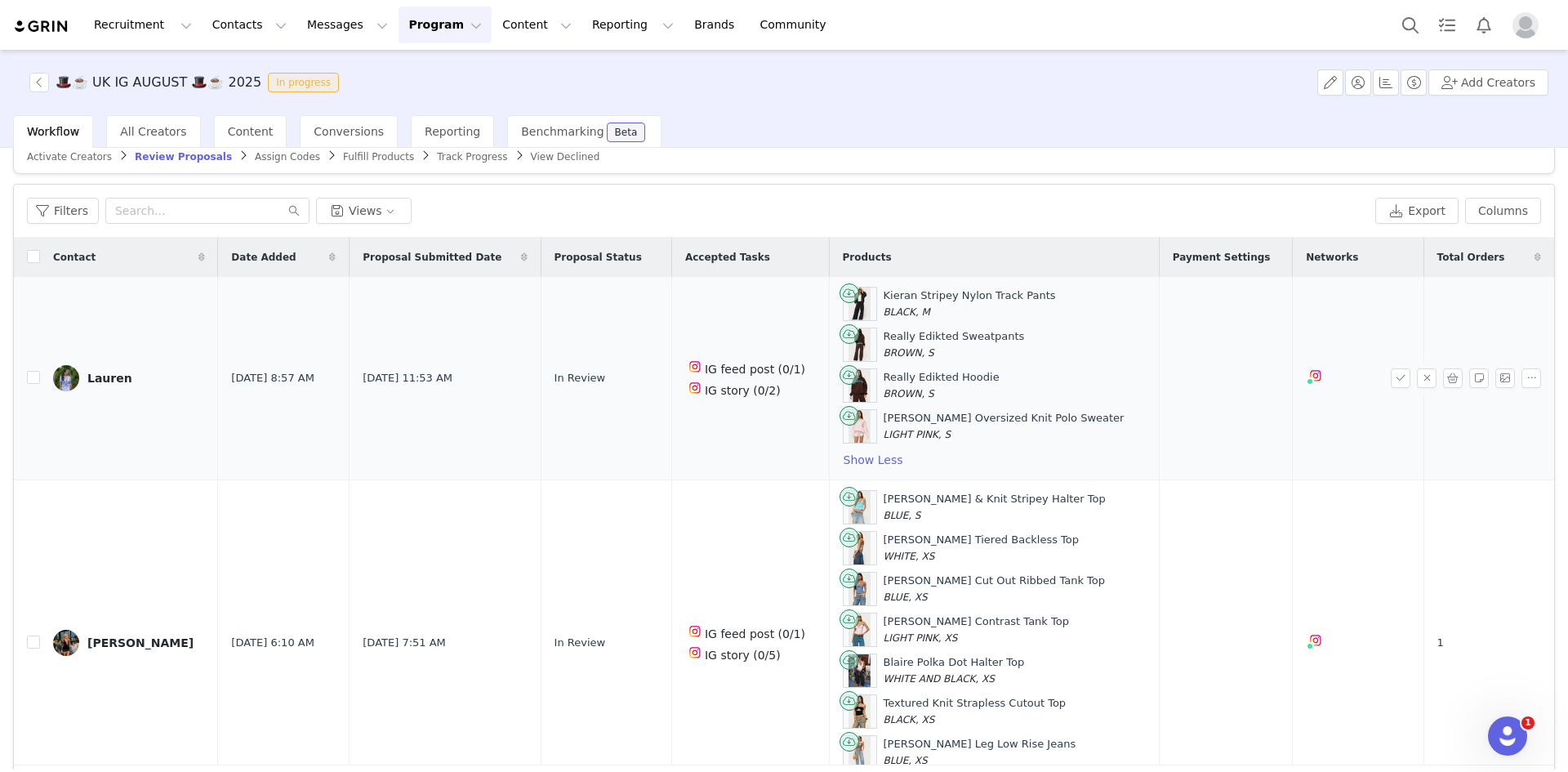
scroll to position [0, 0]
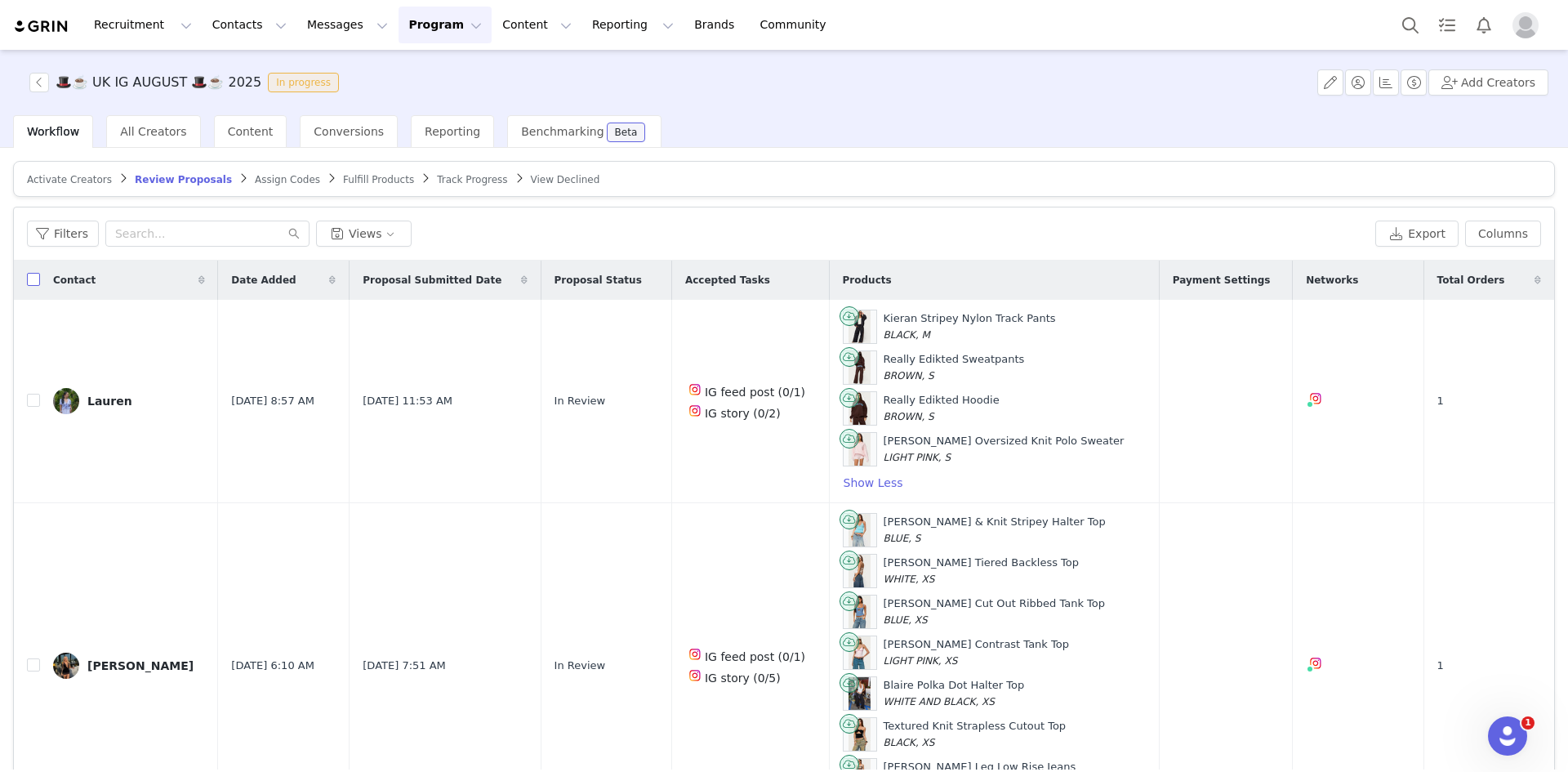
click at [30, 278] on input "checkbox" at bounding box center [33, 279] width 13 height 13
checkbox input "true"
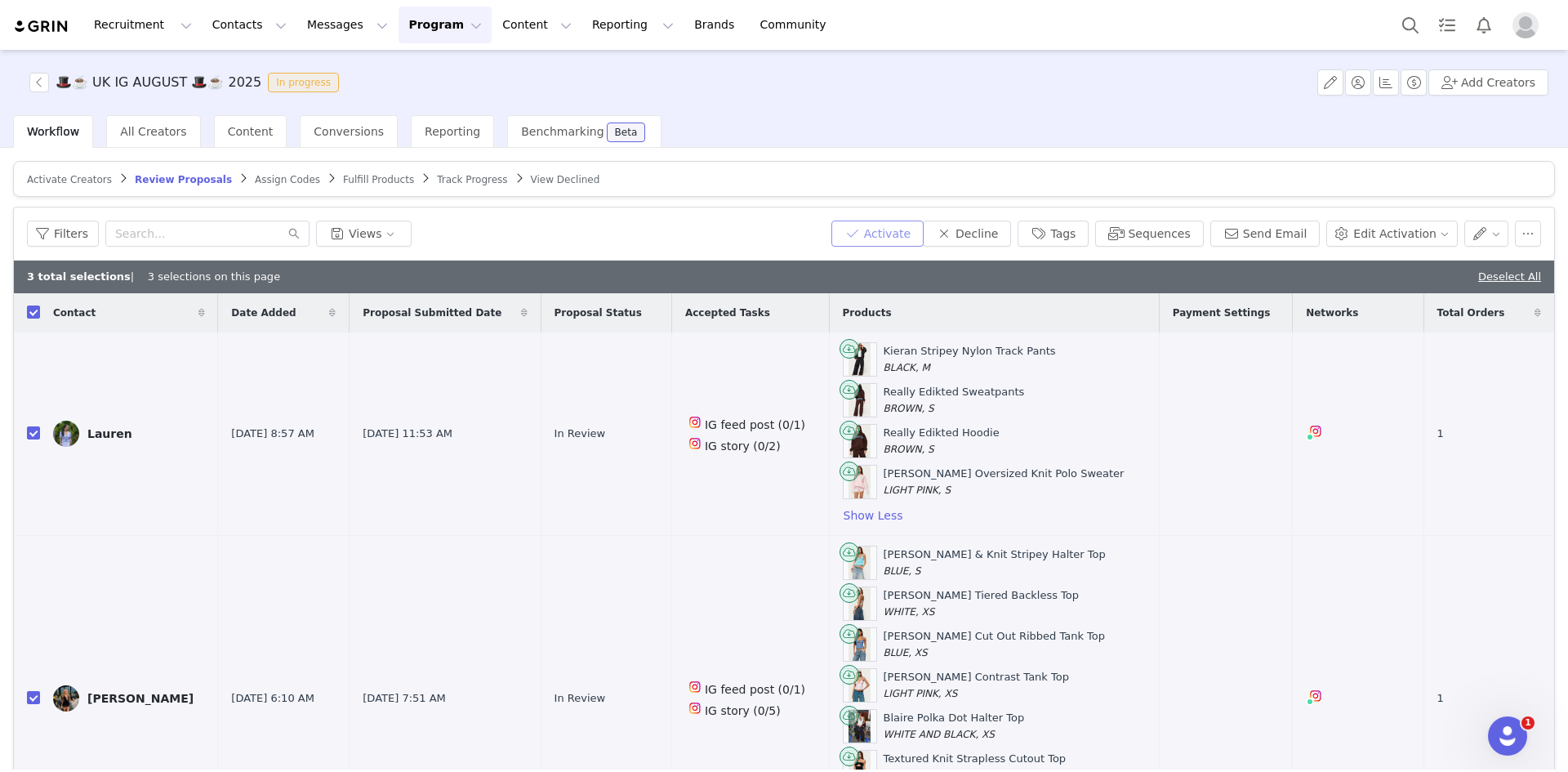
click at [924, 230] on button "Activate" at bounding box center [878, 233] width 92 height 26
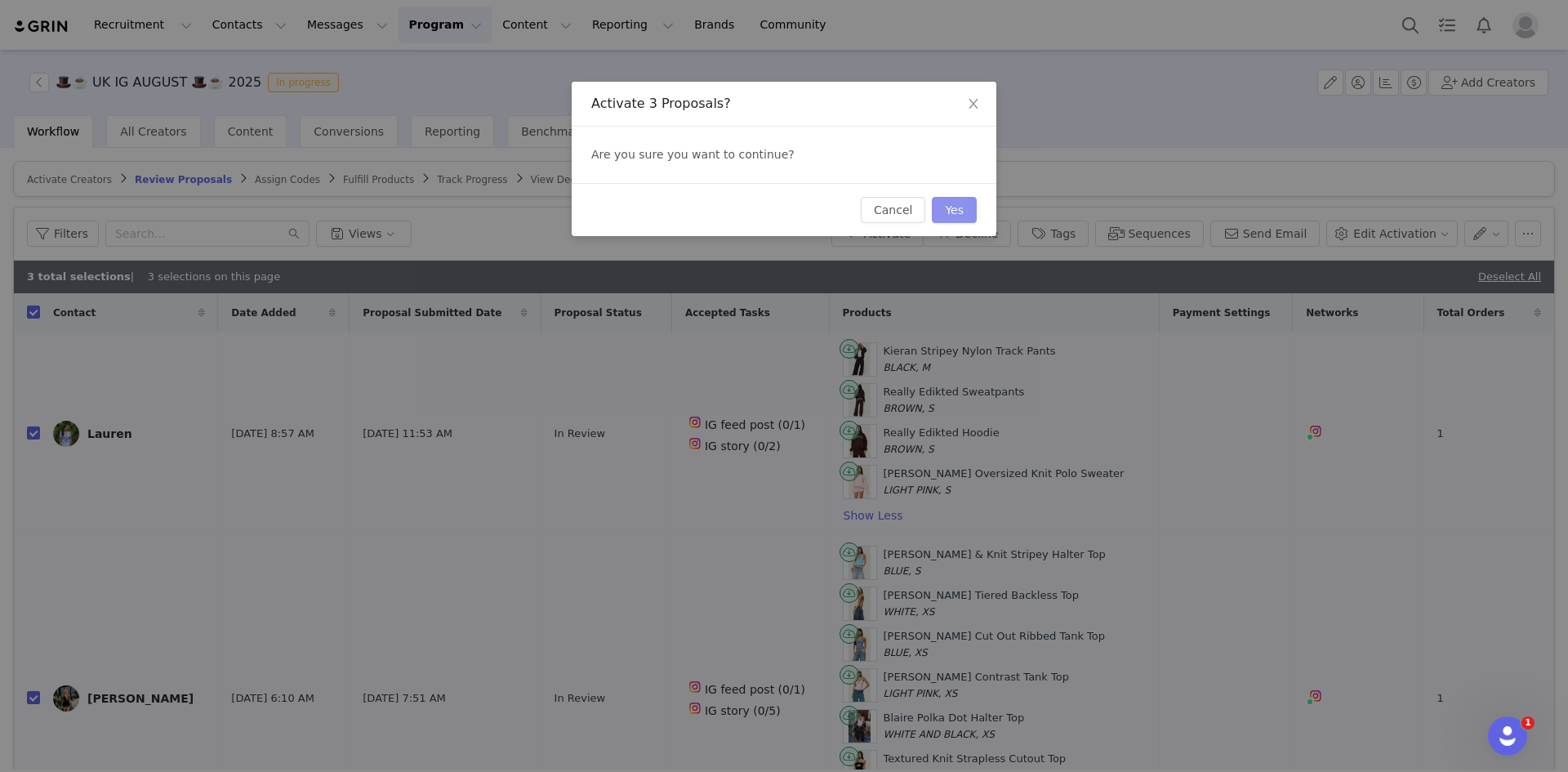
click at [963, 213] on button "Yes" at bounding box center [954, 209] width 45 height 26
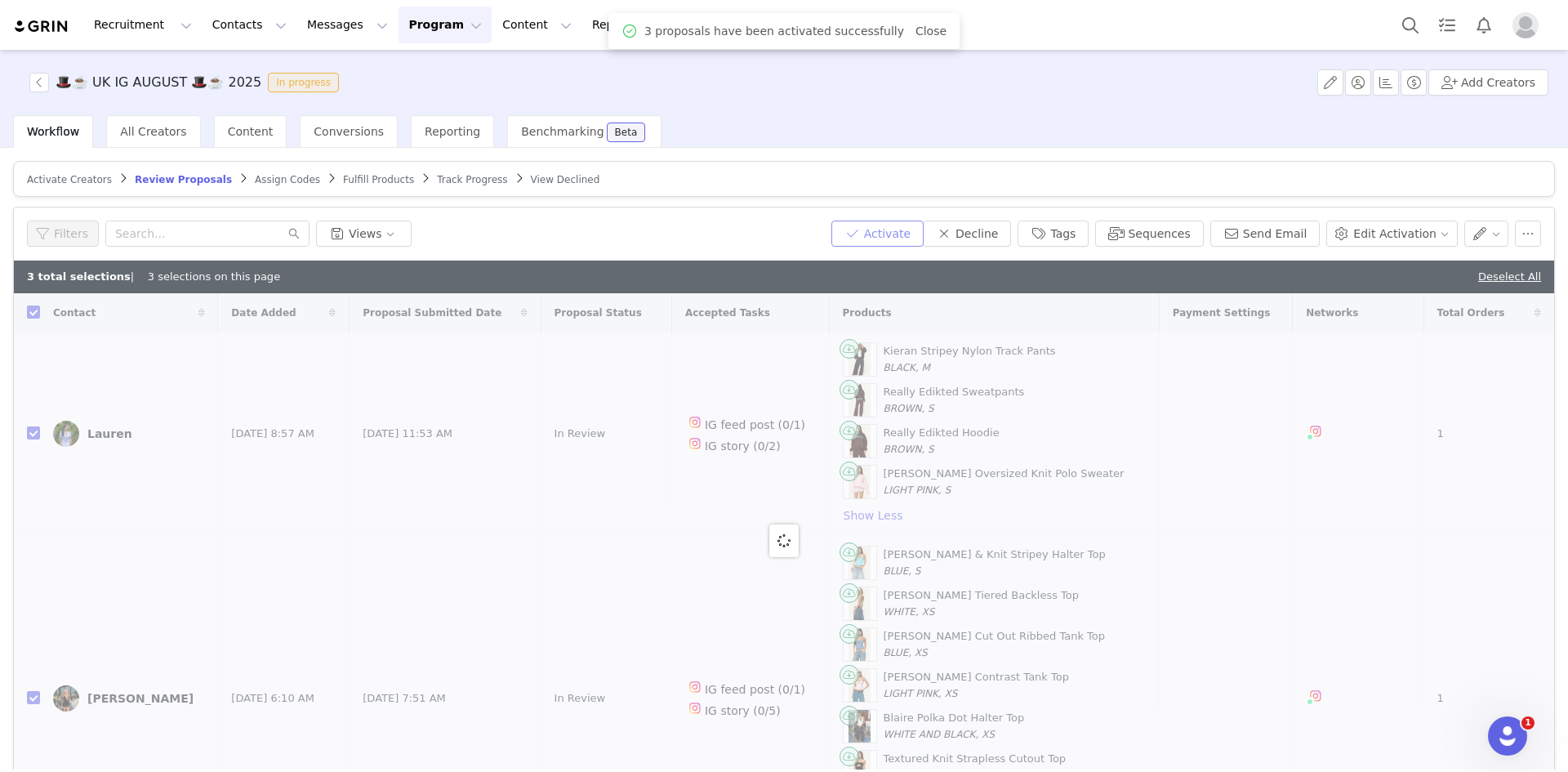
checkbox input "false"
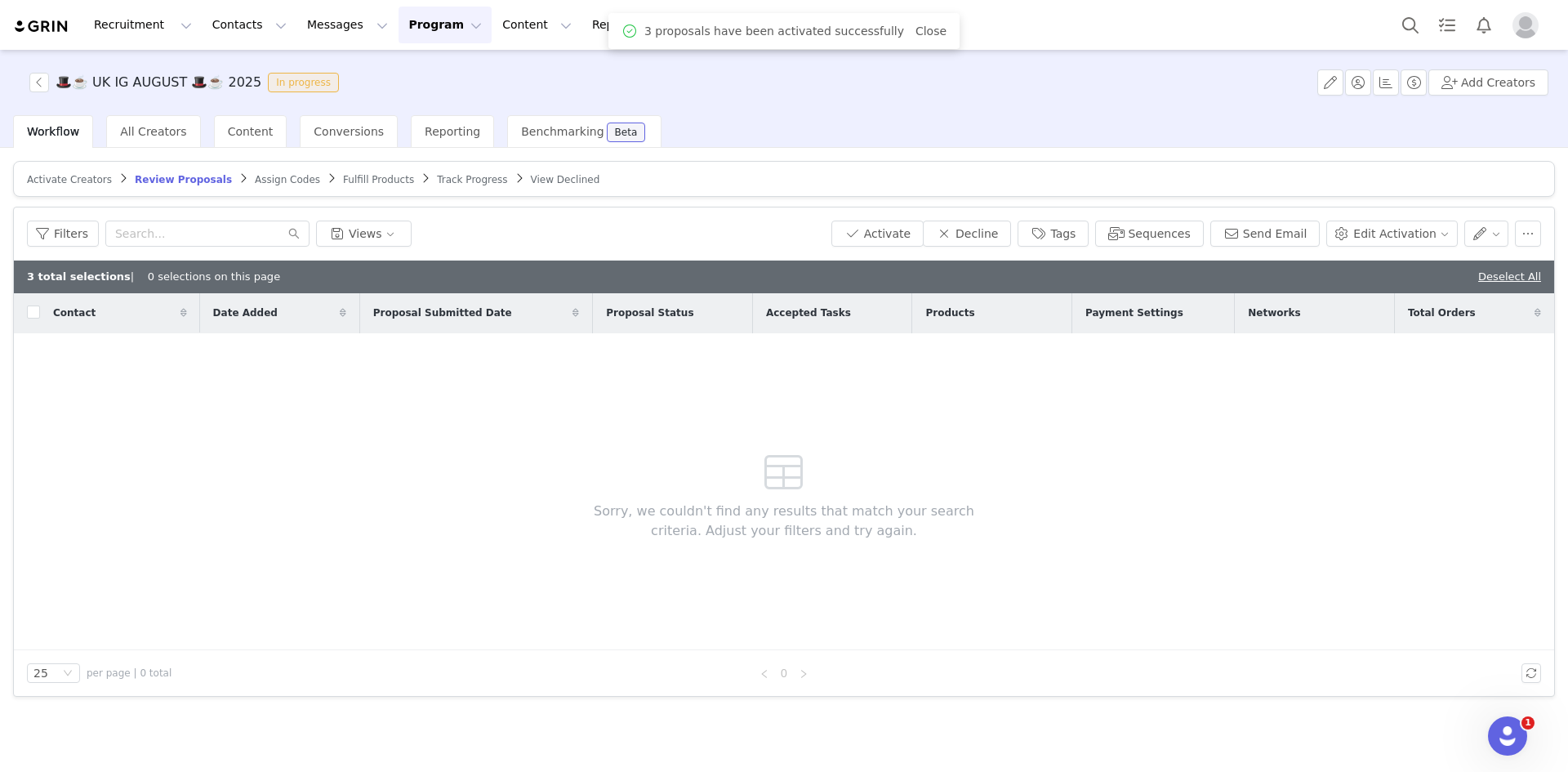
click at [238, 169] on article "Activate Creators Review Proposals Assign Codes Fulfill Products Track Progress…" at bounding box center [784, 178] width 1541 height 36
click at [254, 177] on span "Assign Codes" at bounding box center [287, 179] width 66 height 12
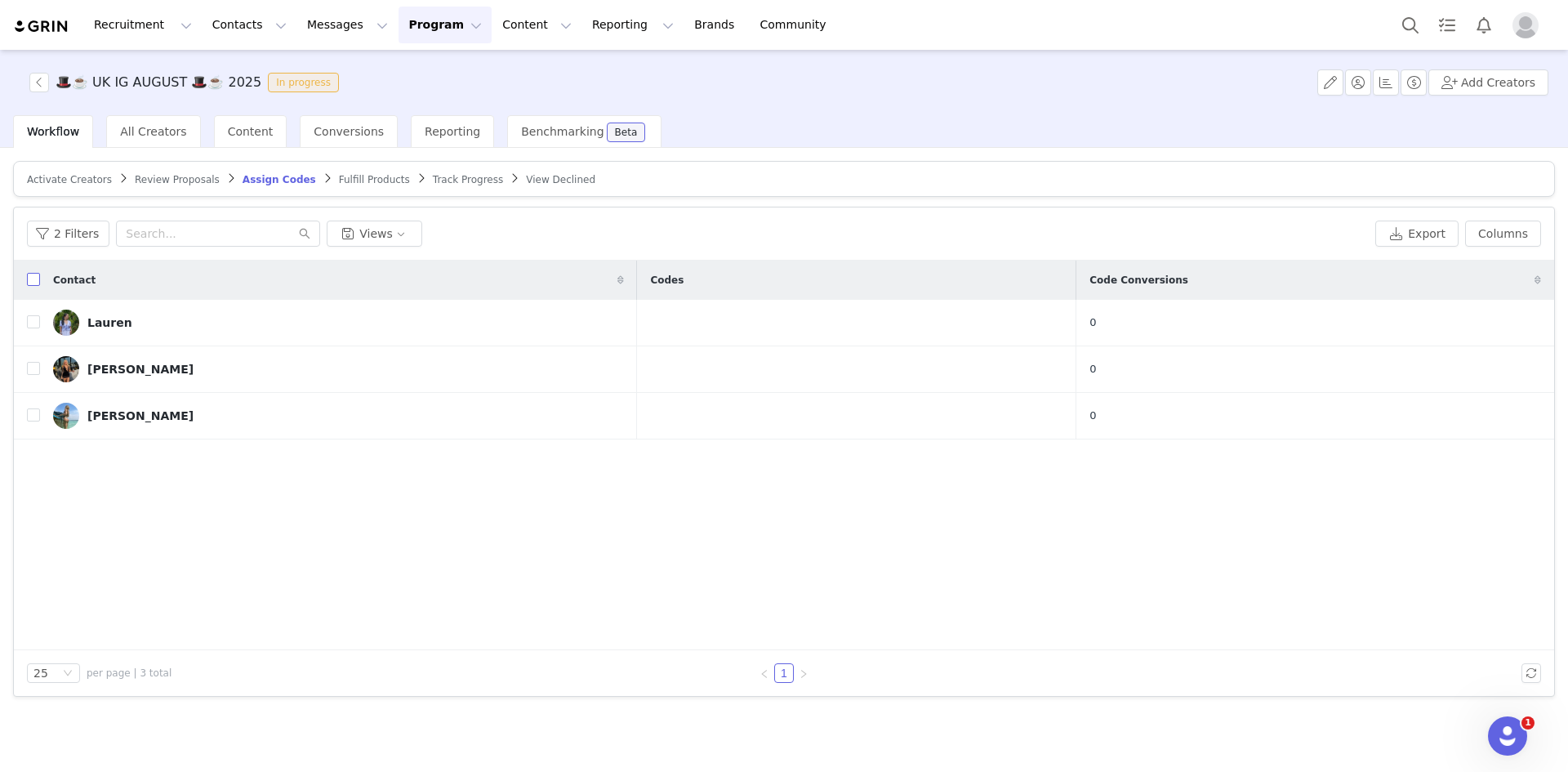
click at [27, 277] on input "checkbox" at bounding box center [33, 279] width 13 height 13
checkbox input "true"
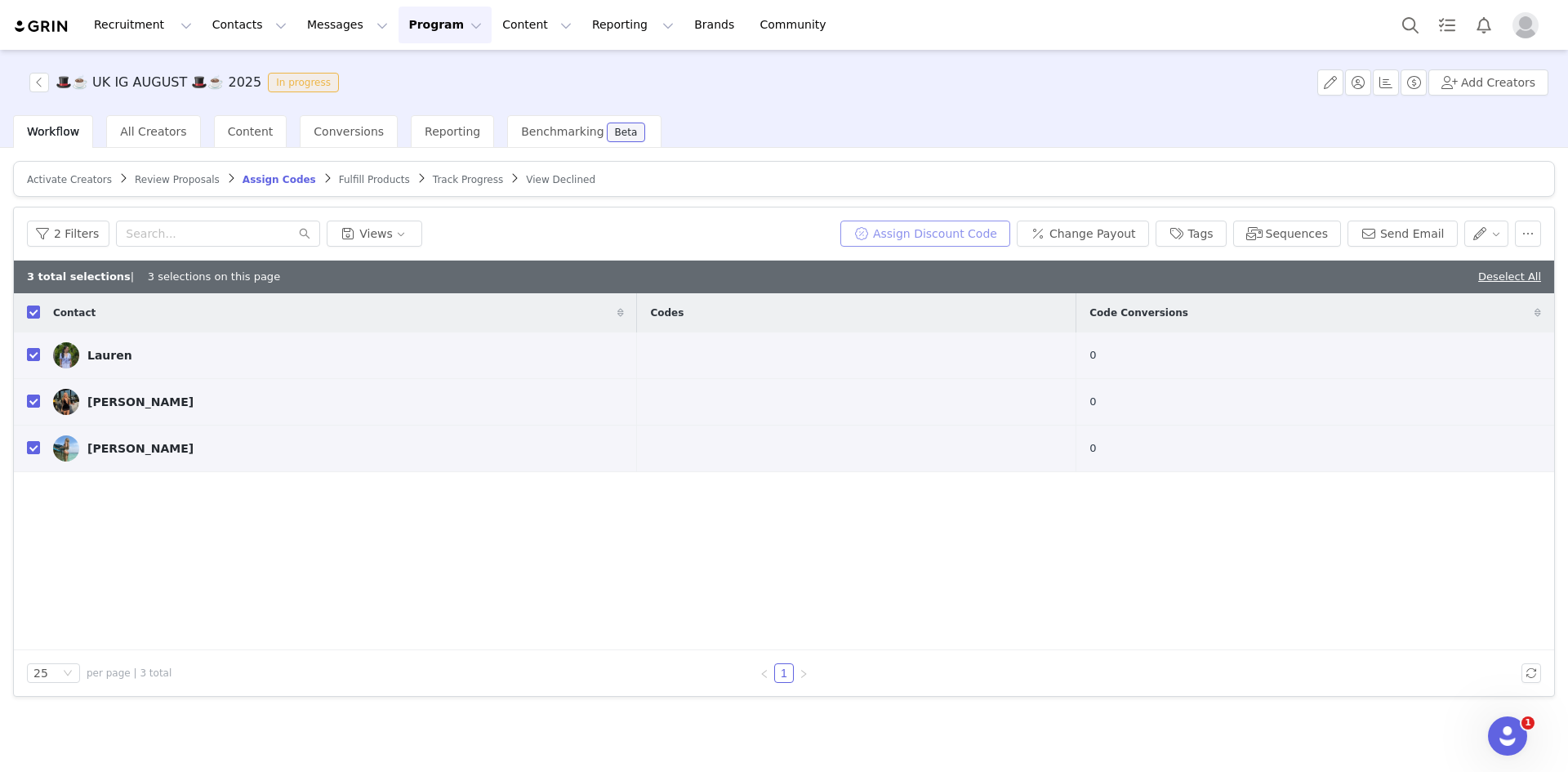
click at [979, 233] on button "Assign Discount Code" at bounding box center [925, 233] width 170 height 26
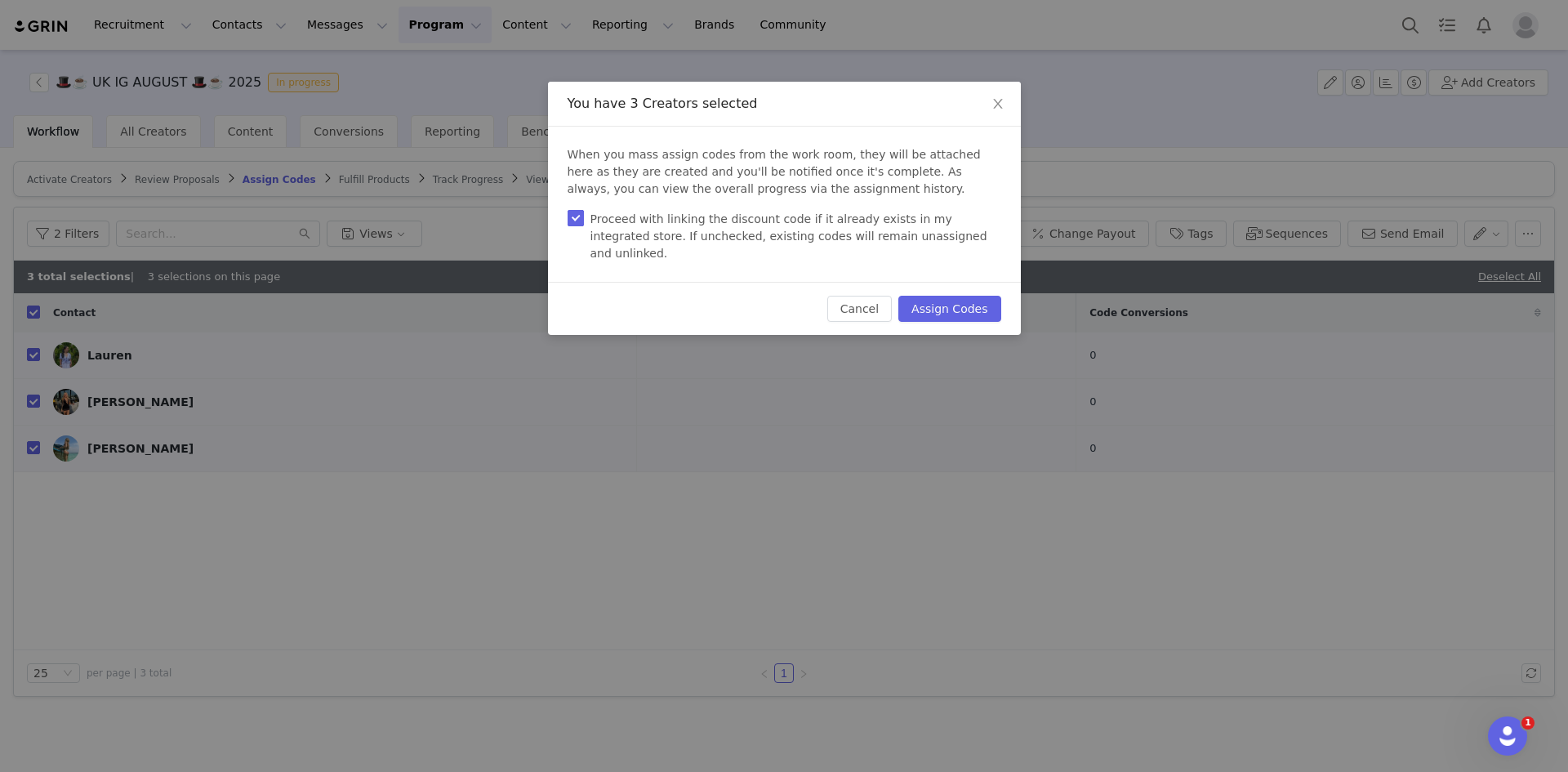
click at [581, 215] on input "Proceed with linking the discount code if it already exists in my integrated st…" at bounding box center [575, 218] width 16 height 16
checkbox input "false"
click at [954, 295] on button "Assign Codes" at bounding box center [948, 308] width 102 height 26
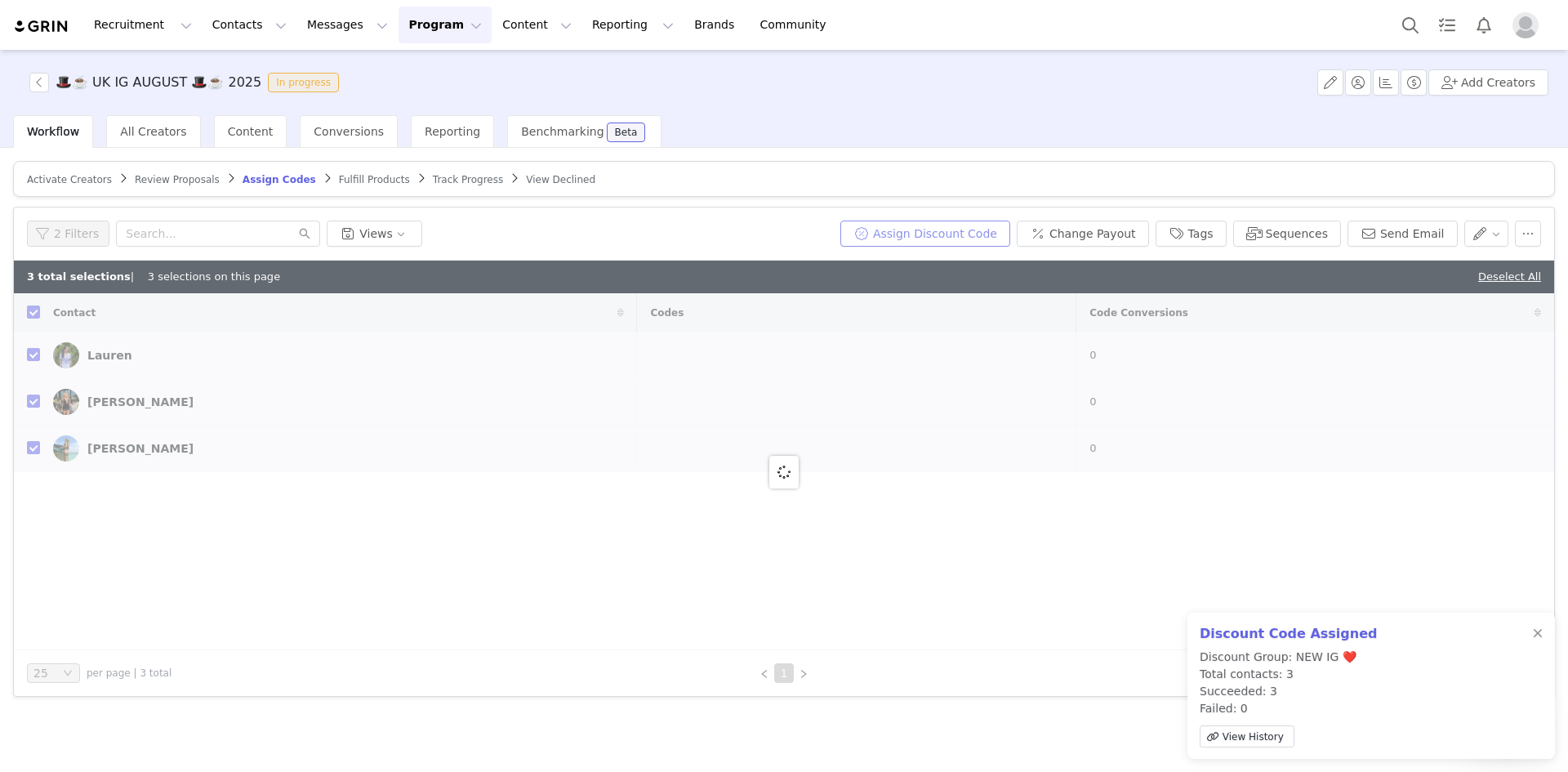
checkbox input "false"
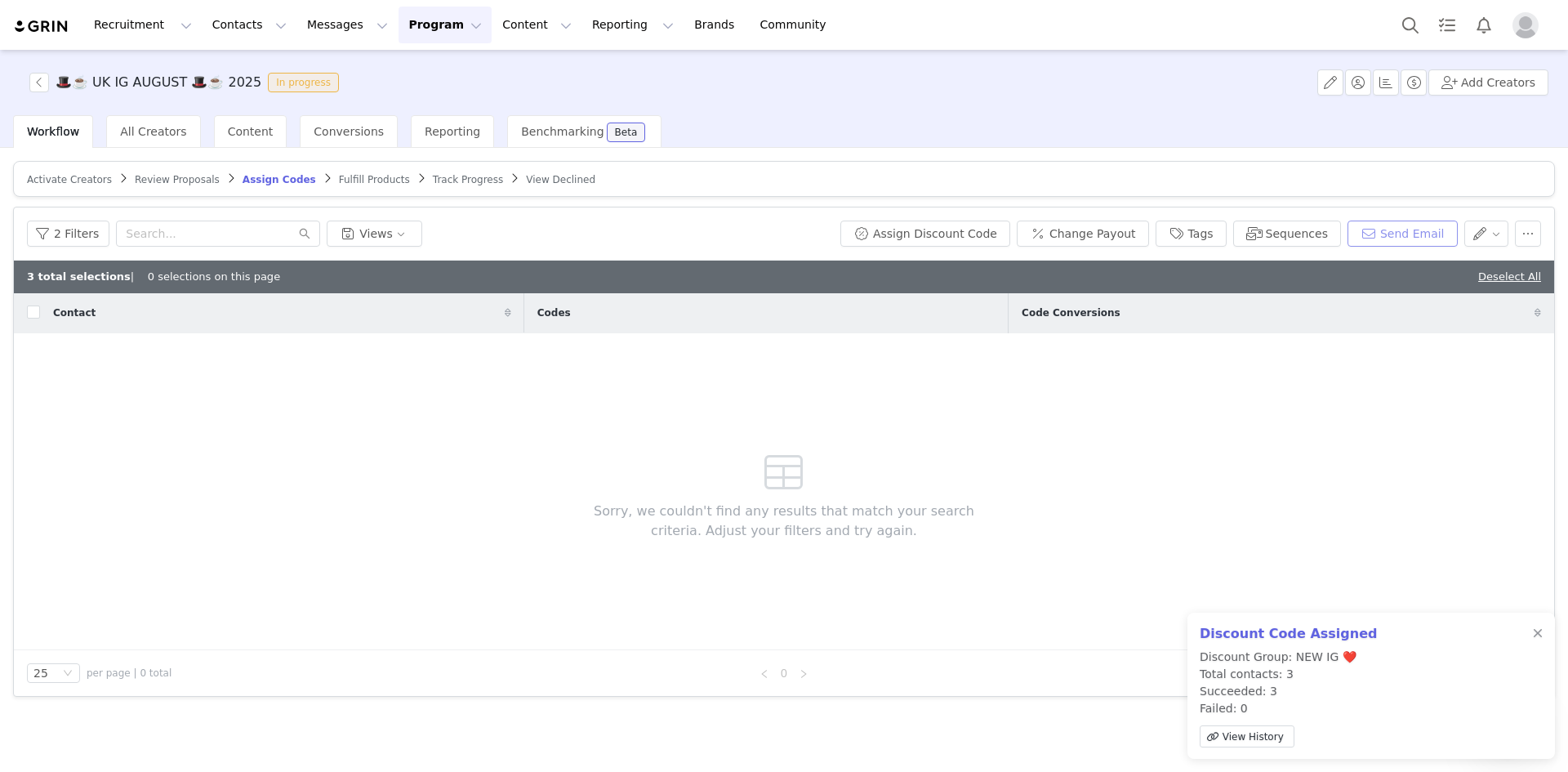
click at [1378, 230] on button "Send Email" at bounding box center [1402, 233] width 110 height 26
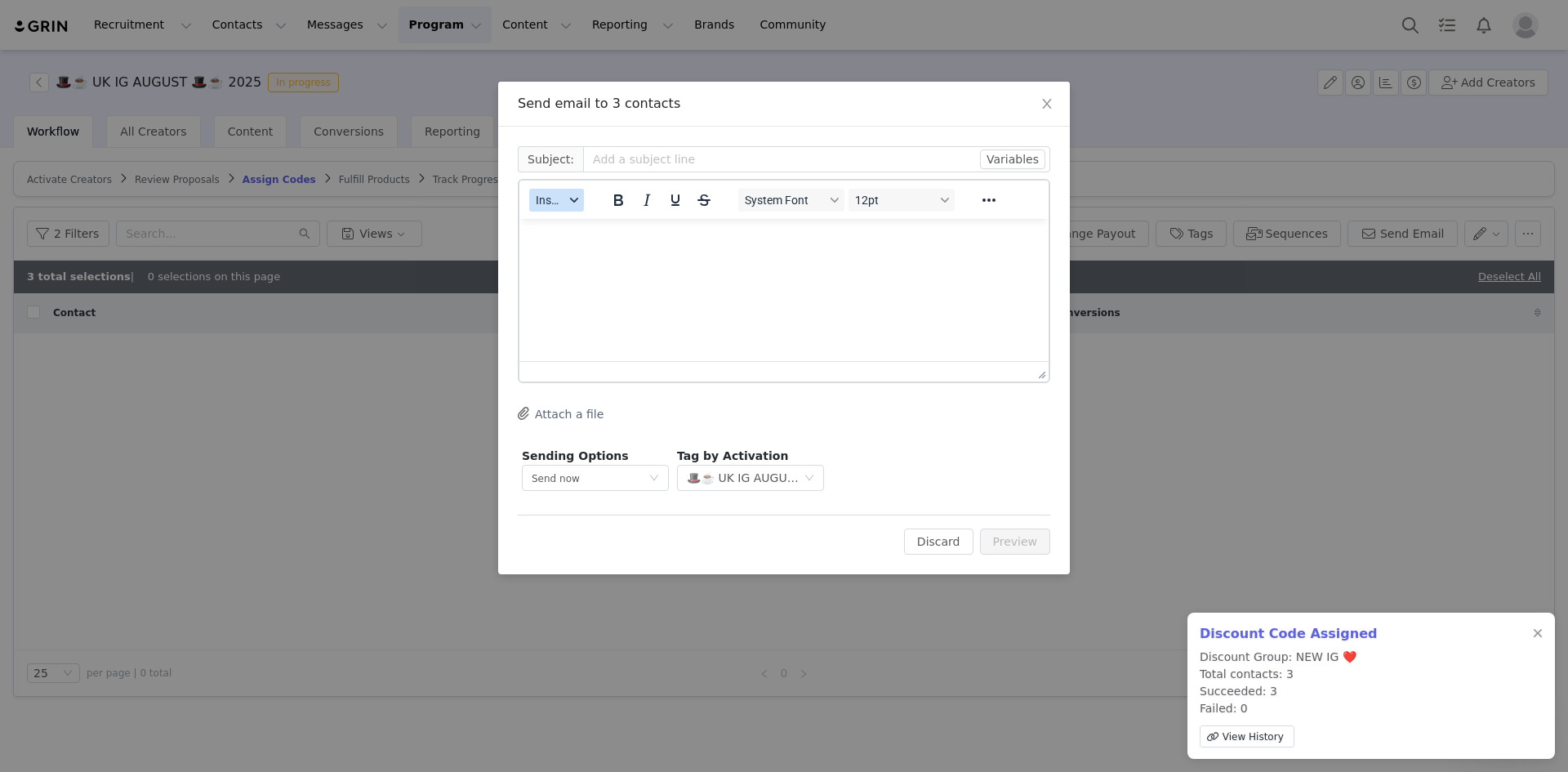
click at [577, 206] on button "Insert" at bounding box center [557, 200] width 55 height 23
click at [579, 222] on div "Insert Template" at bounding box center [617, 229] width 147 height 19
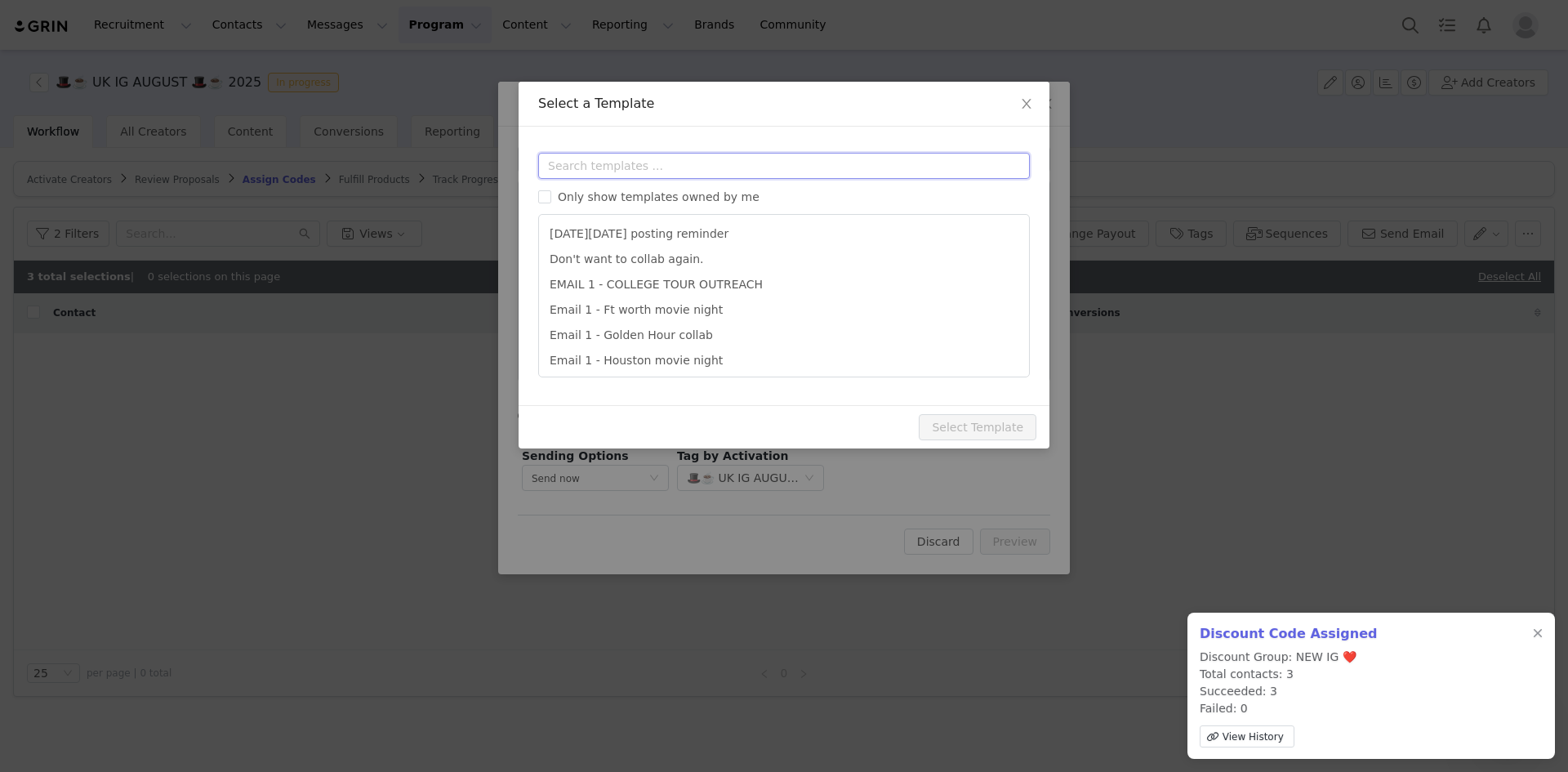
click at [593, 167] on input "text" at bounding box center [784, 165] width 492 height 26
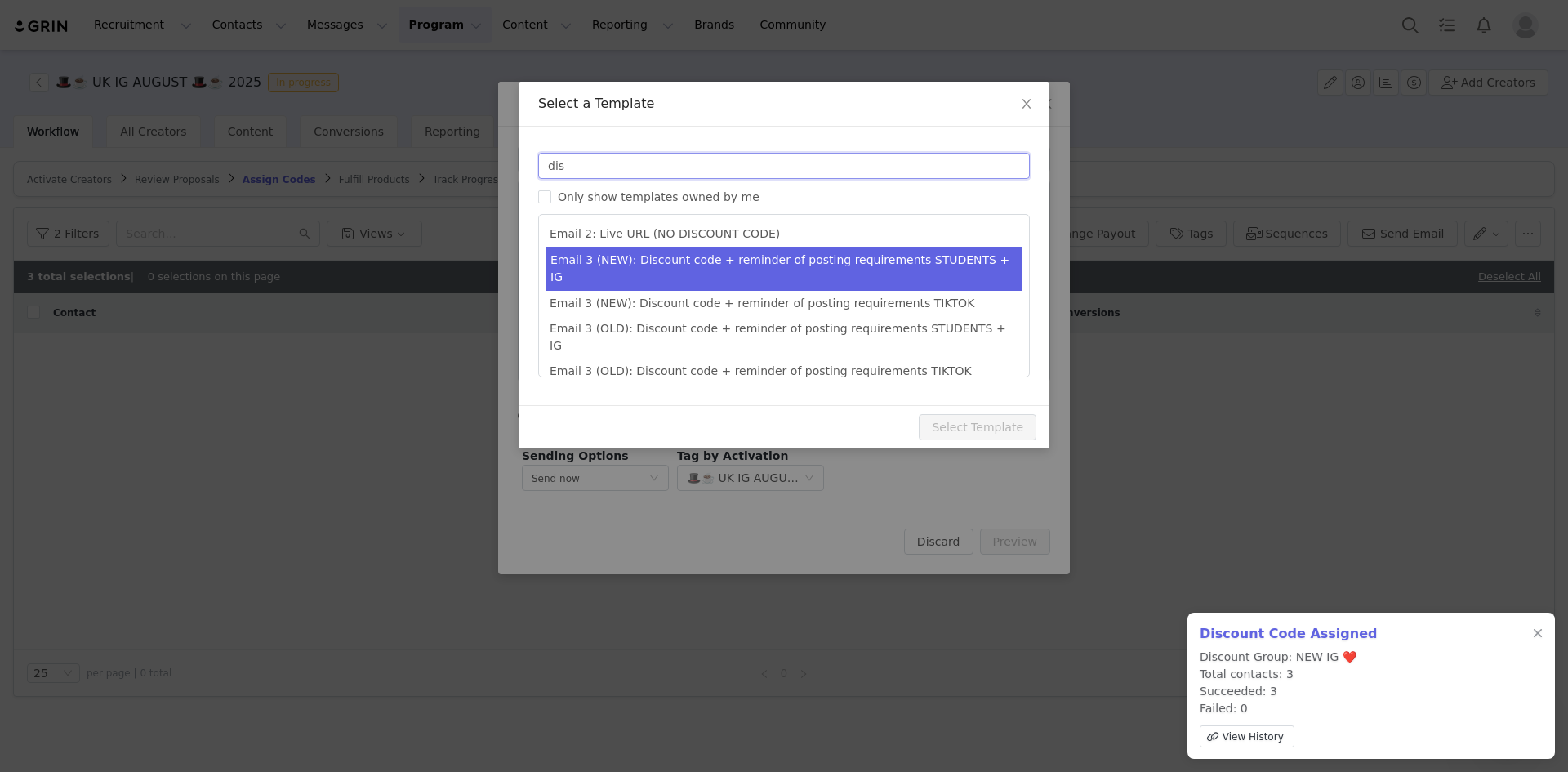
type input "dis"
type input "Collab with Edikted"
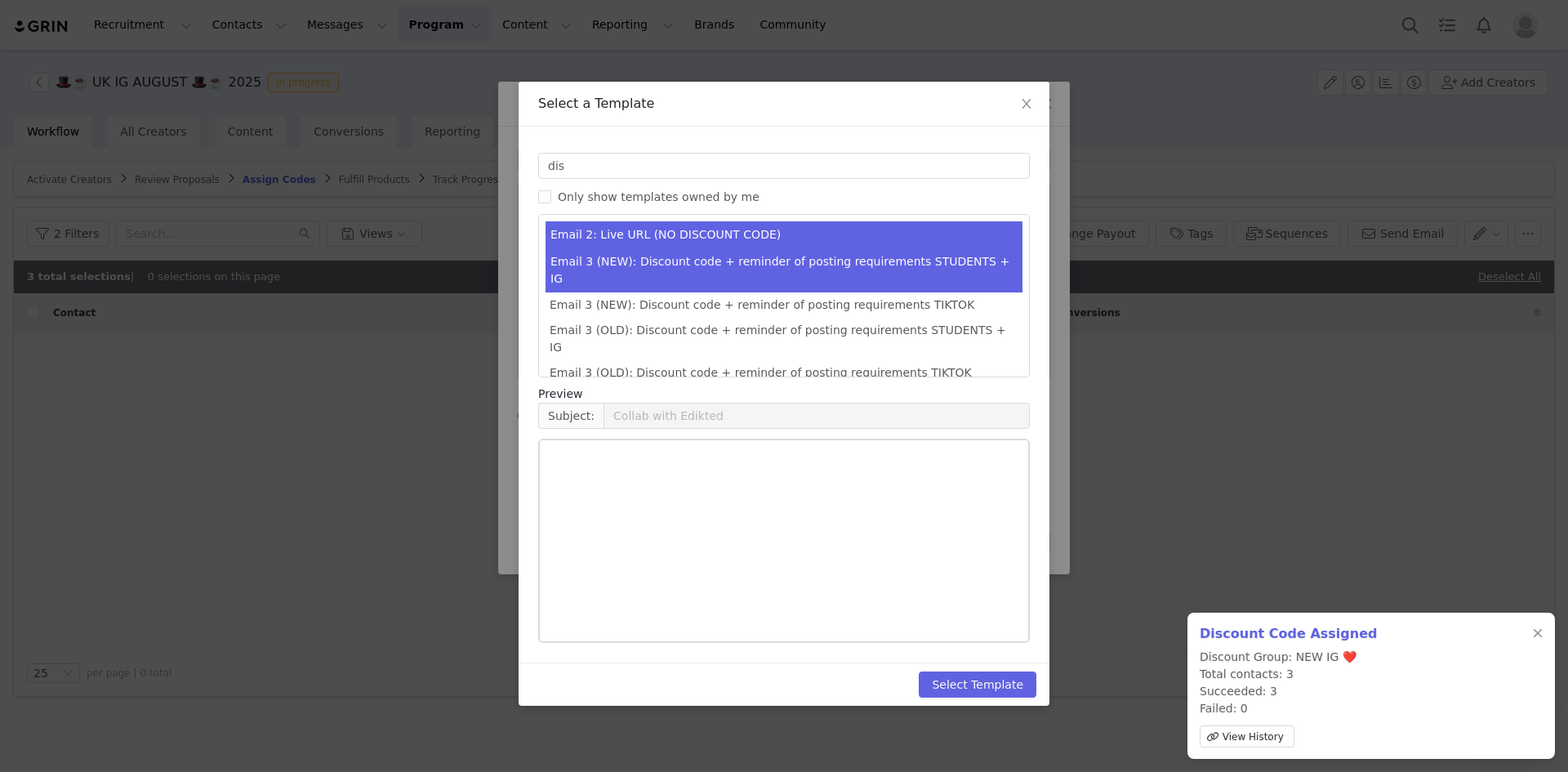
click at [818, 260] on li "Email 3 (NEW): Discount code + reminder of posting requirements STUDENTS + IG" at bounding box center [784, 270] width 477 height 44
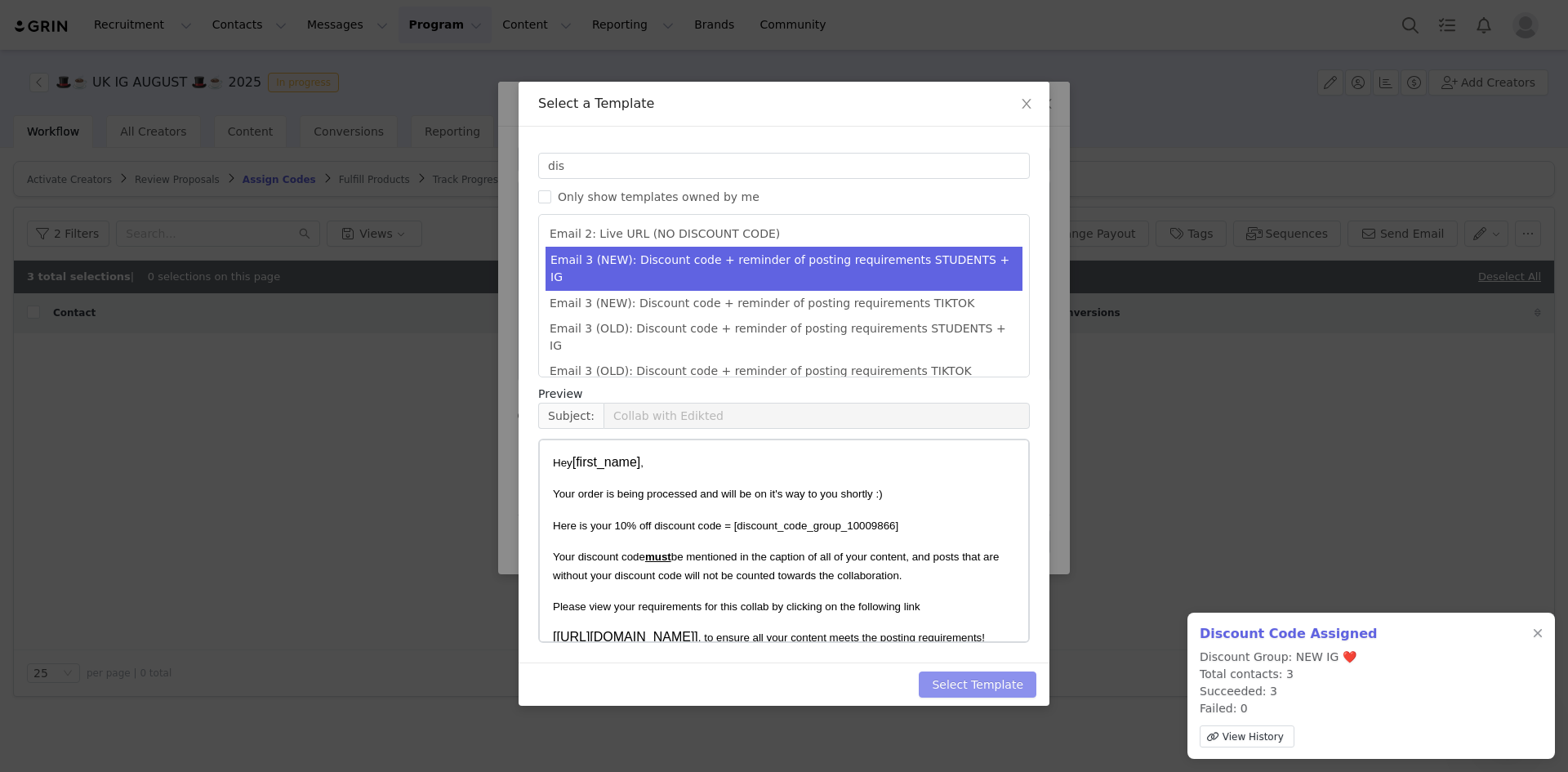
click at [971, 682] on button "Select Template" at bounding box center [977, 683] width 118 height 26
type input "Collab with Edikted"
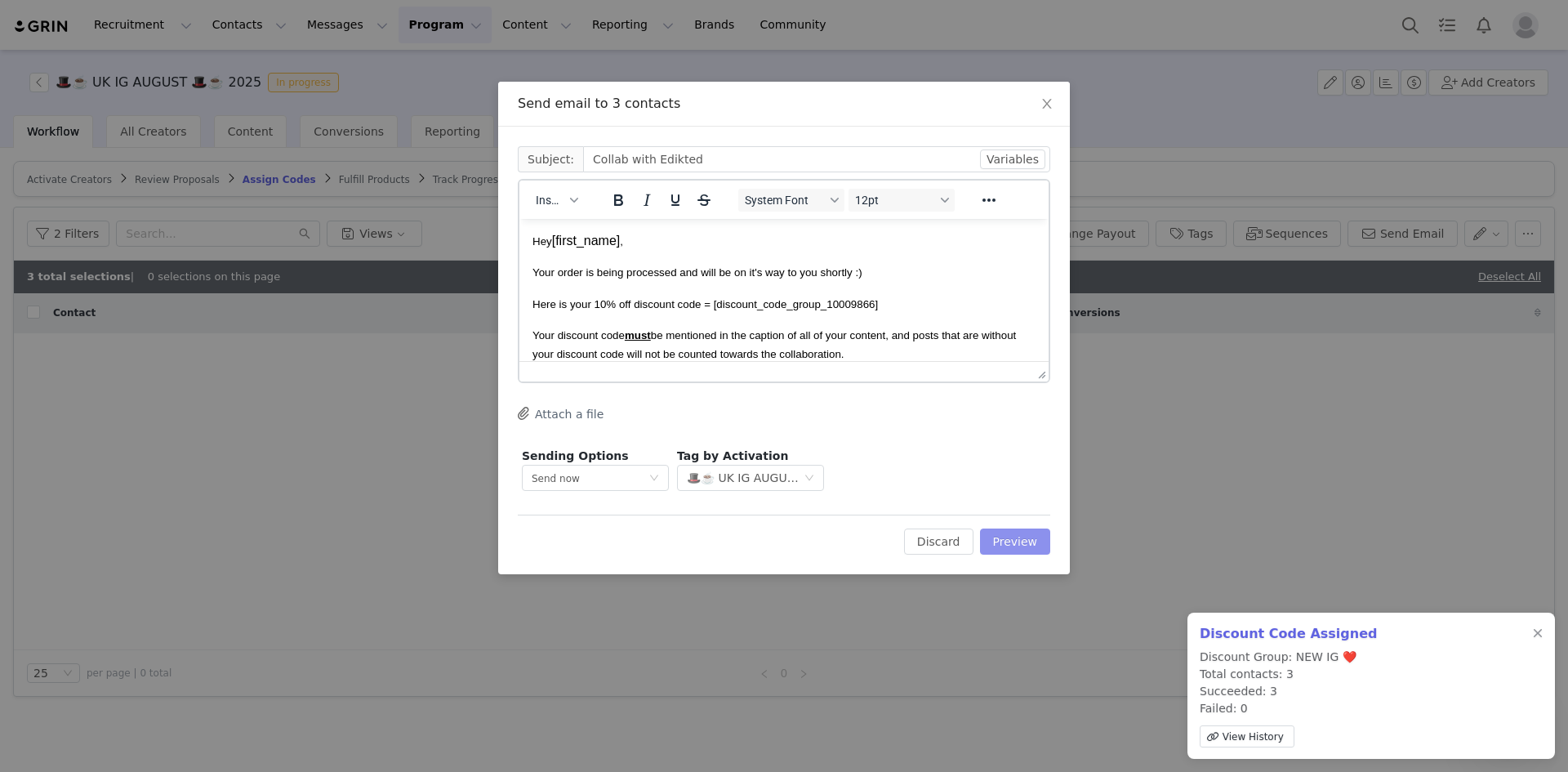
click at [1016, 543] on button "Preview" at bounding box center [1015, 541] width 71 height 26
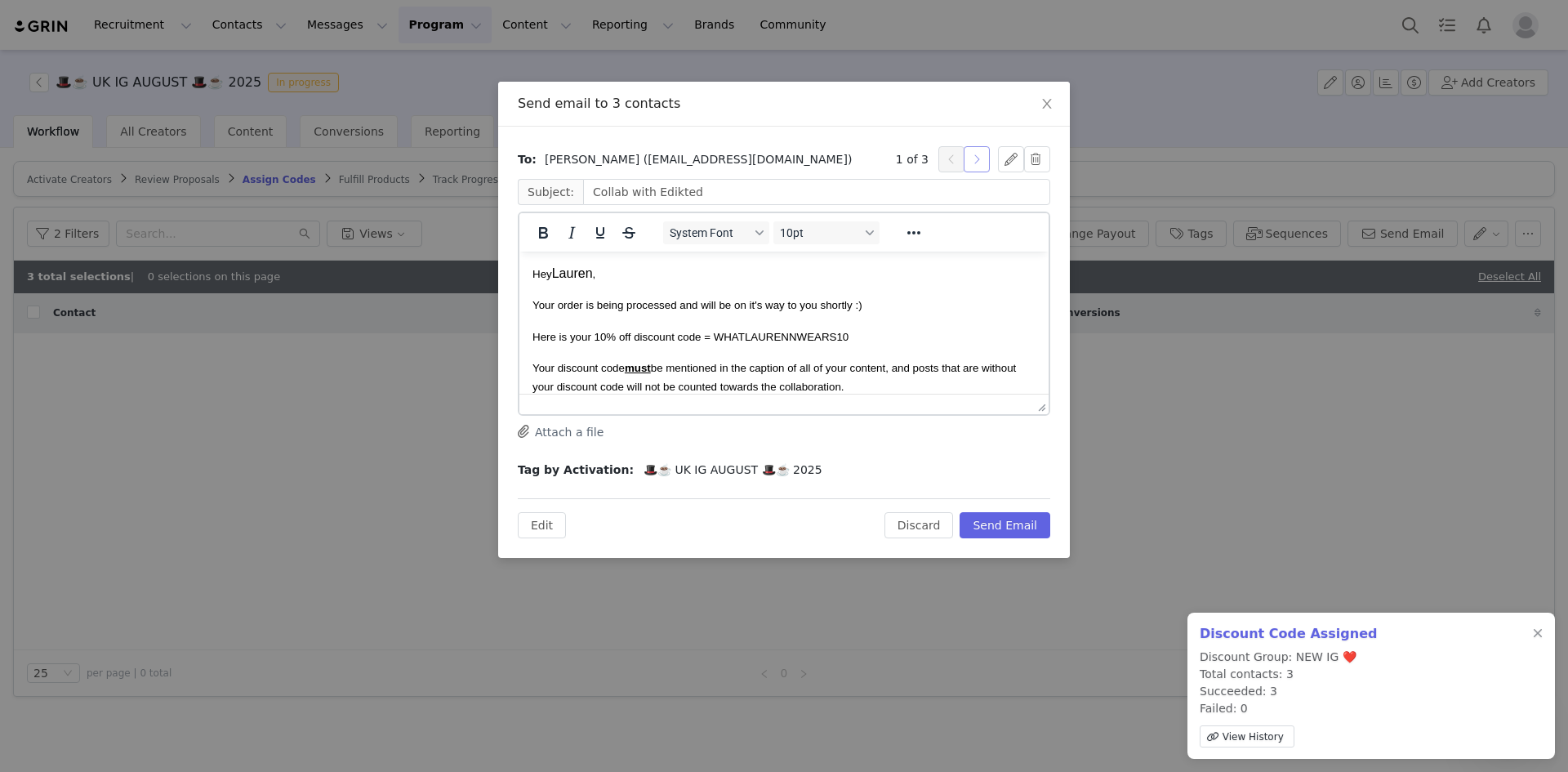
click at [982, 162] on button "button" at bounding box center [976, 159] width 26 height 26
click at [1010, 522] on button "Send Email" at bounding box center [1004, 525] width 90 height 26
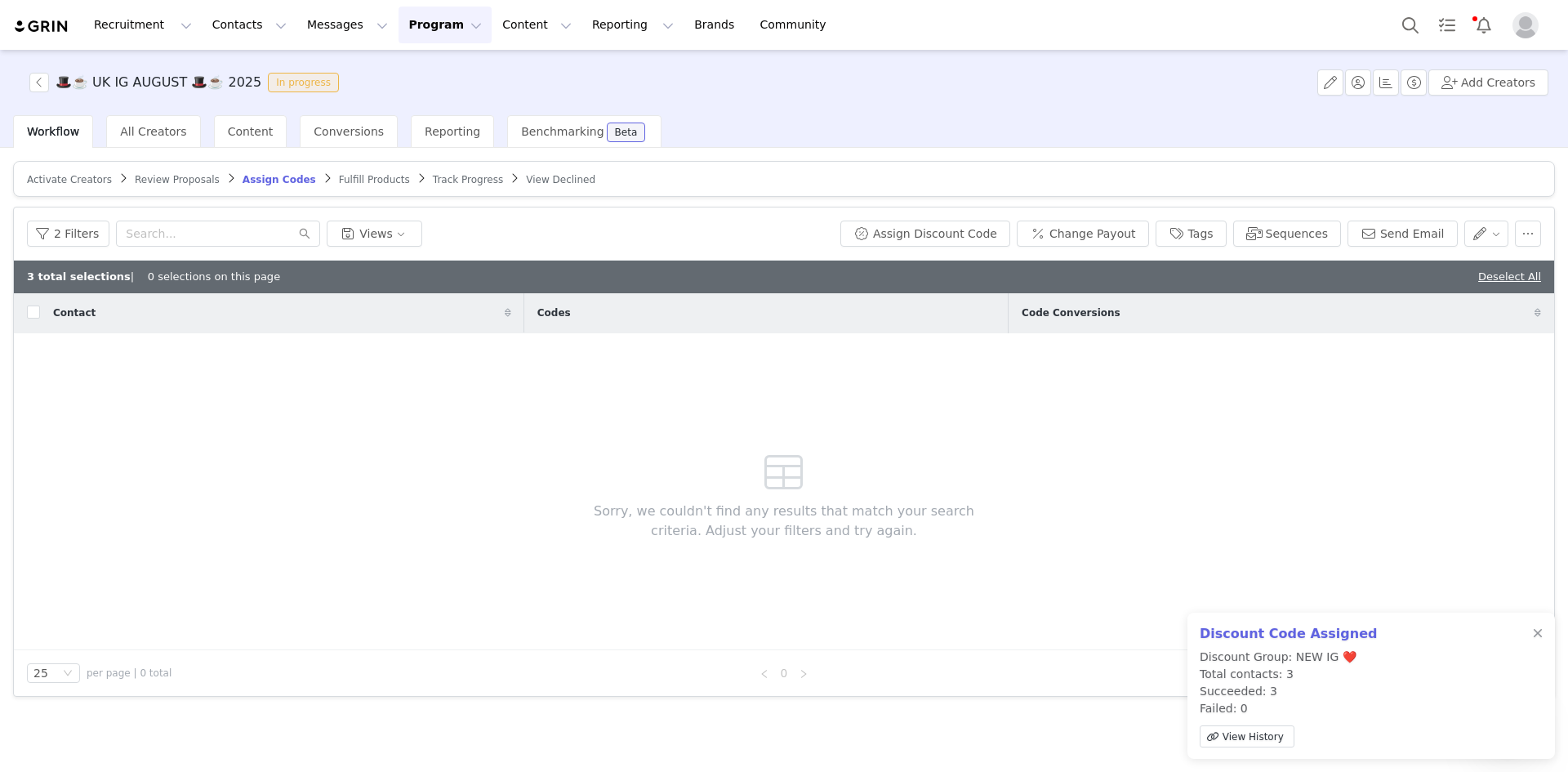
click at [339, 183] on span "Fulfill Products" at bounding box center [374, 179] width 71 height 12
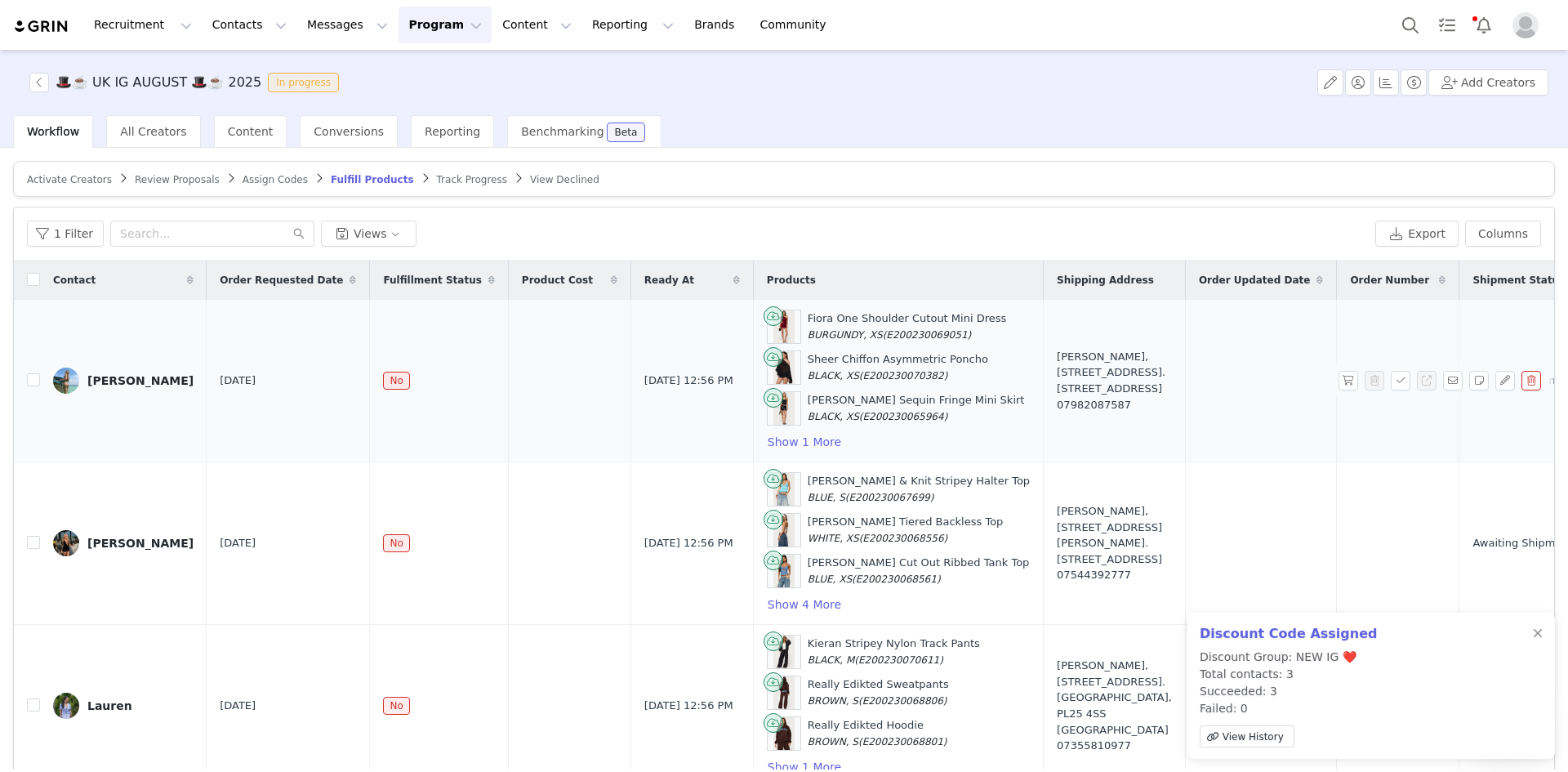
scroll to position [12, 0]
click at [31, 273] on input "checkbox" at bounding box center [33, 279] width 13 height 13
checkbox input "true"
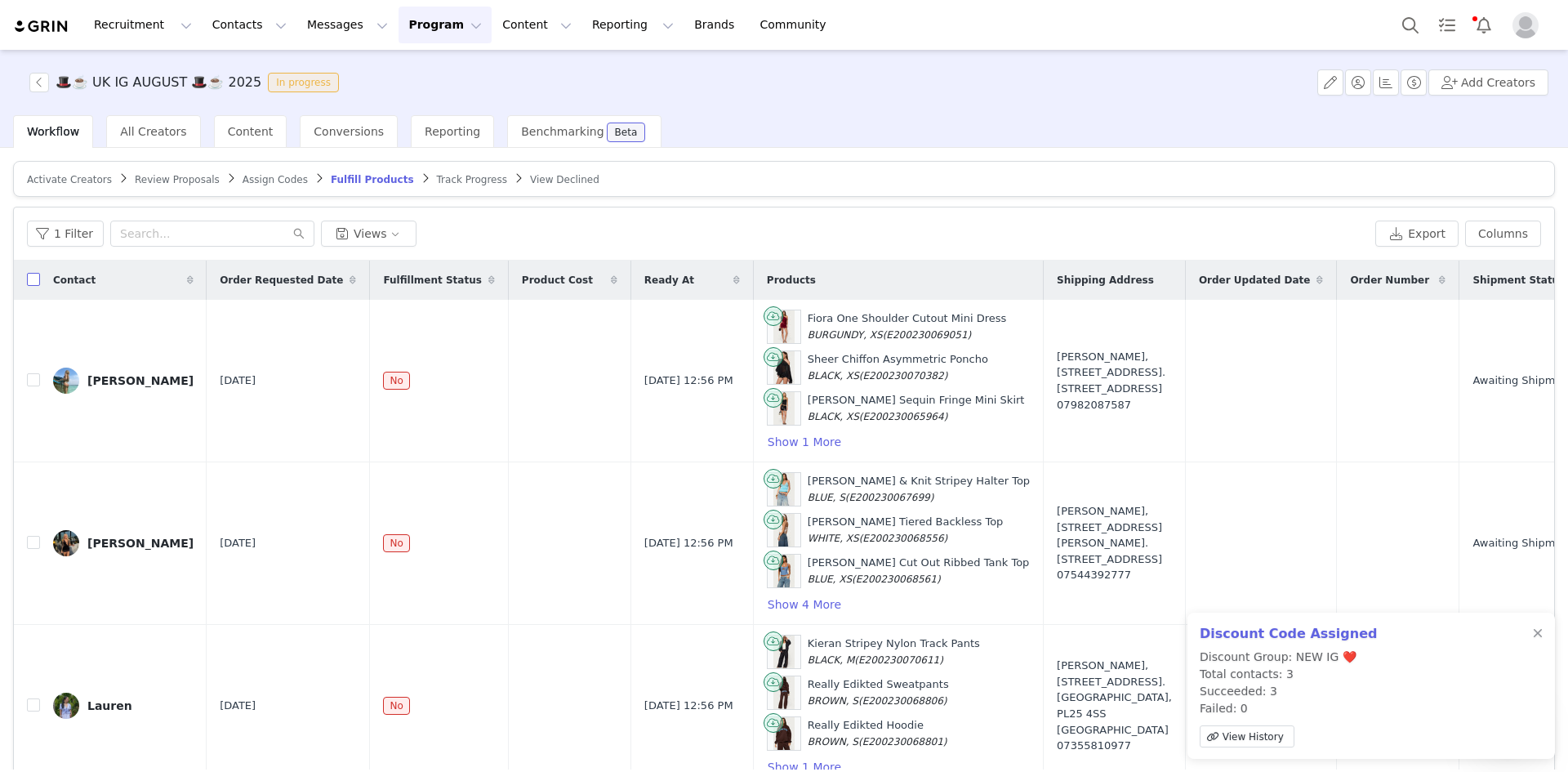
checkbox input "true"
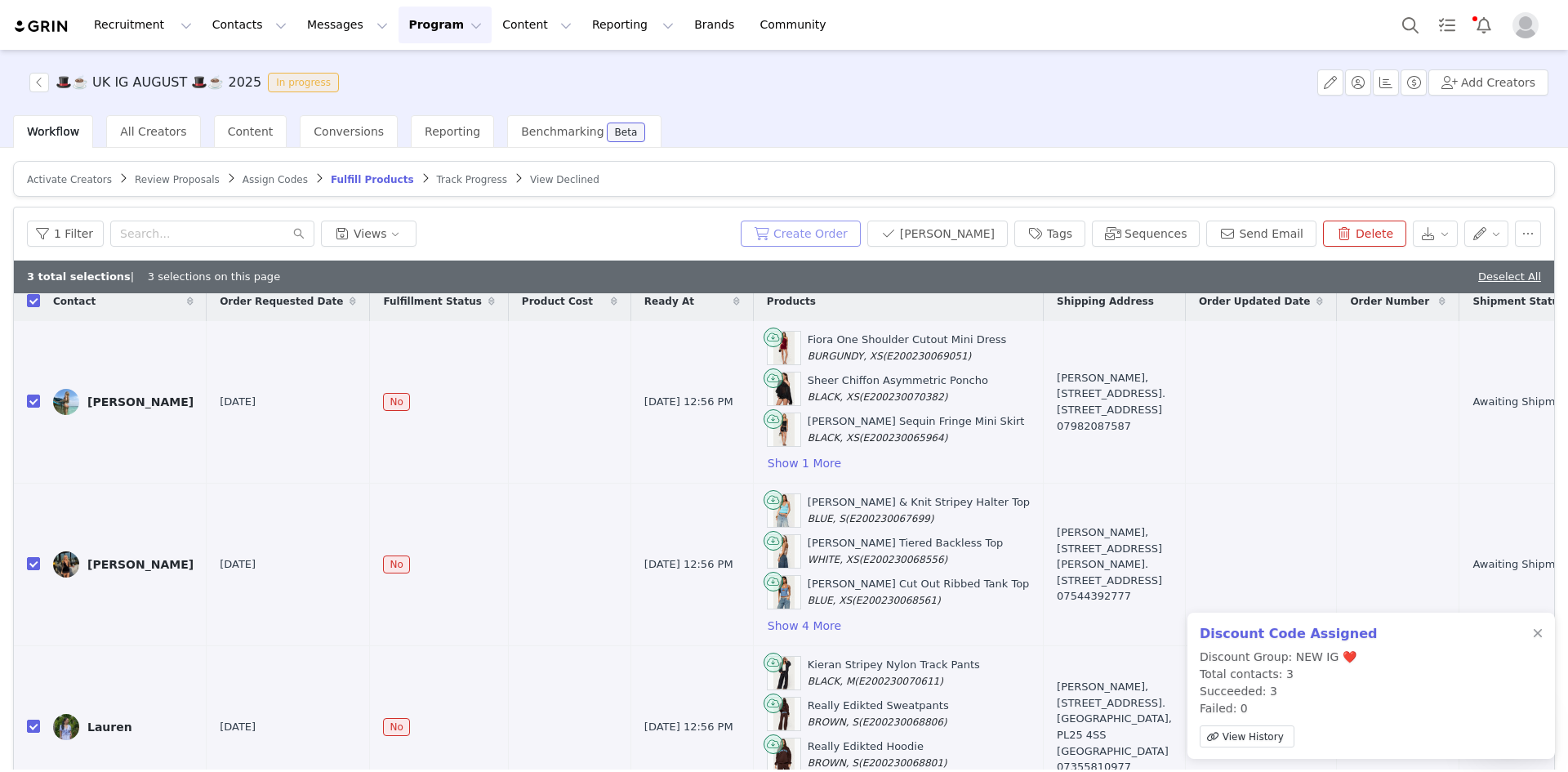
click at [861, 242] on button "Create Order" at bounding box center [800, 233] width 120 height 26
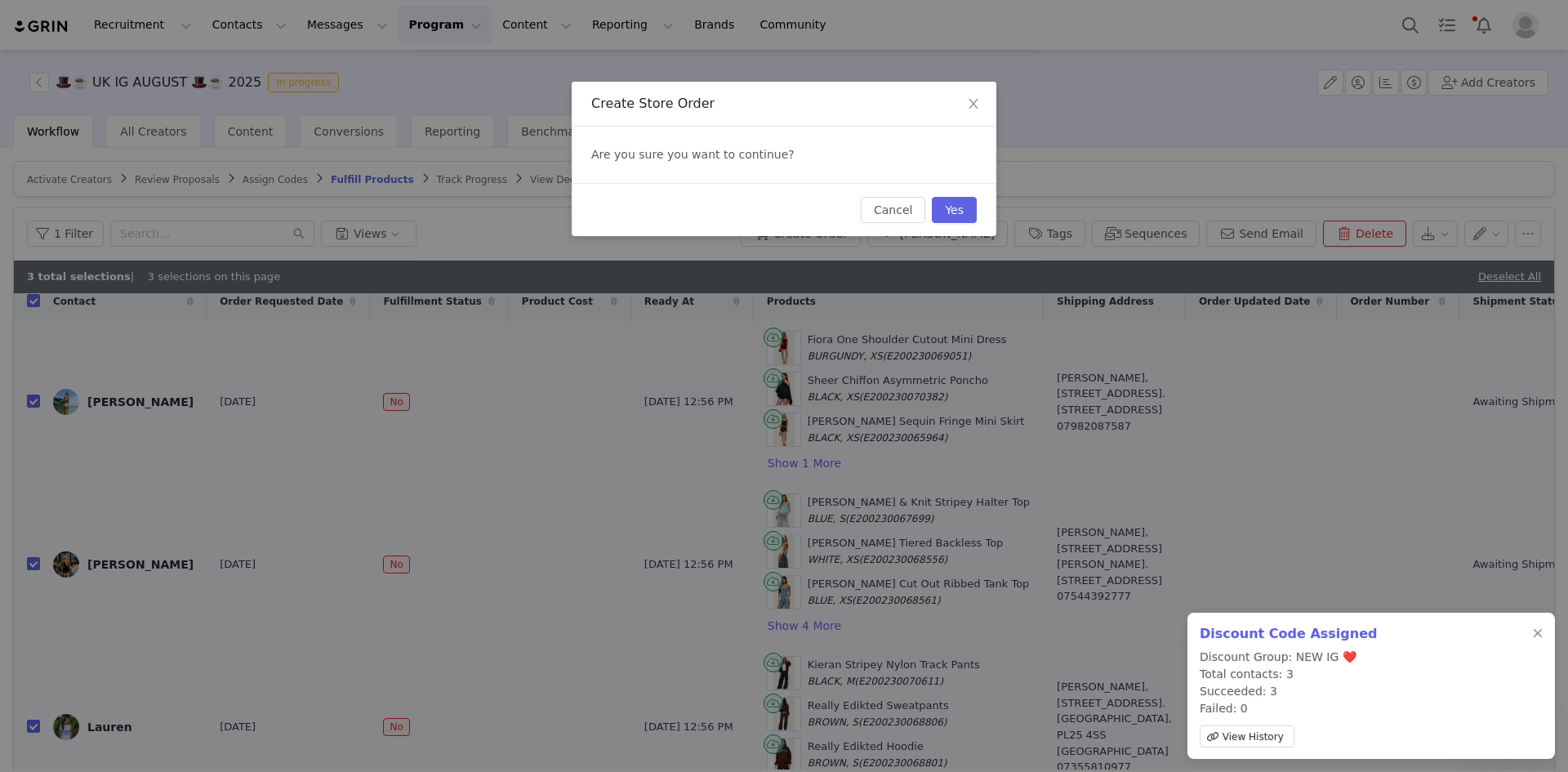
click at [932, 214] on div "Cancel Yes" at bounding box center [918, 209] width 116 height 26
click at [939, 214] on button "Yes" at bounding box center [954, 209] width 45 height 26
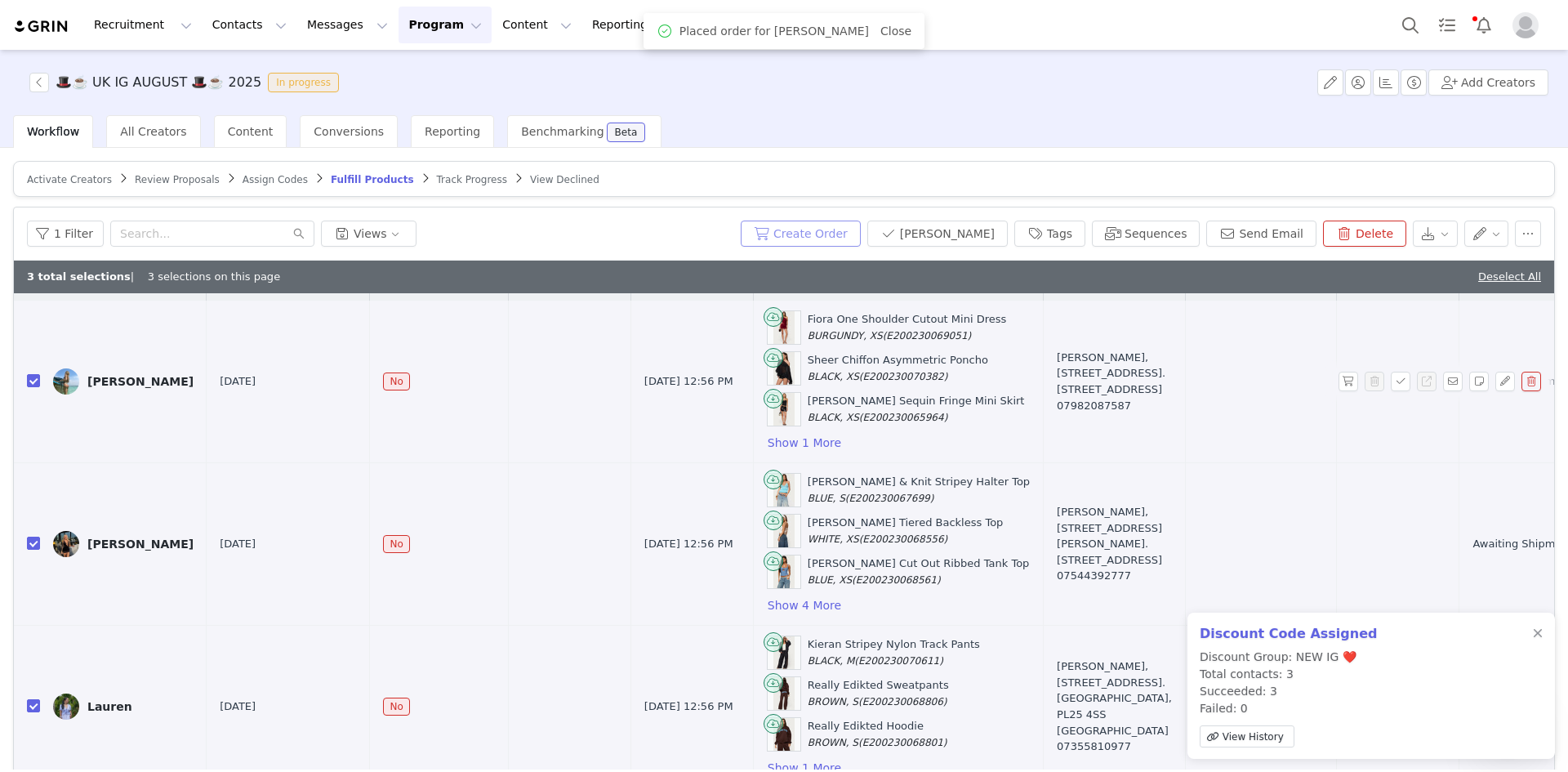
scroll to position [0, 0]
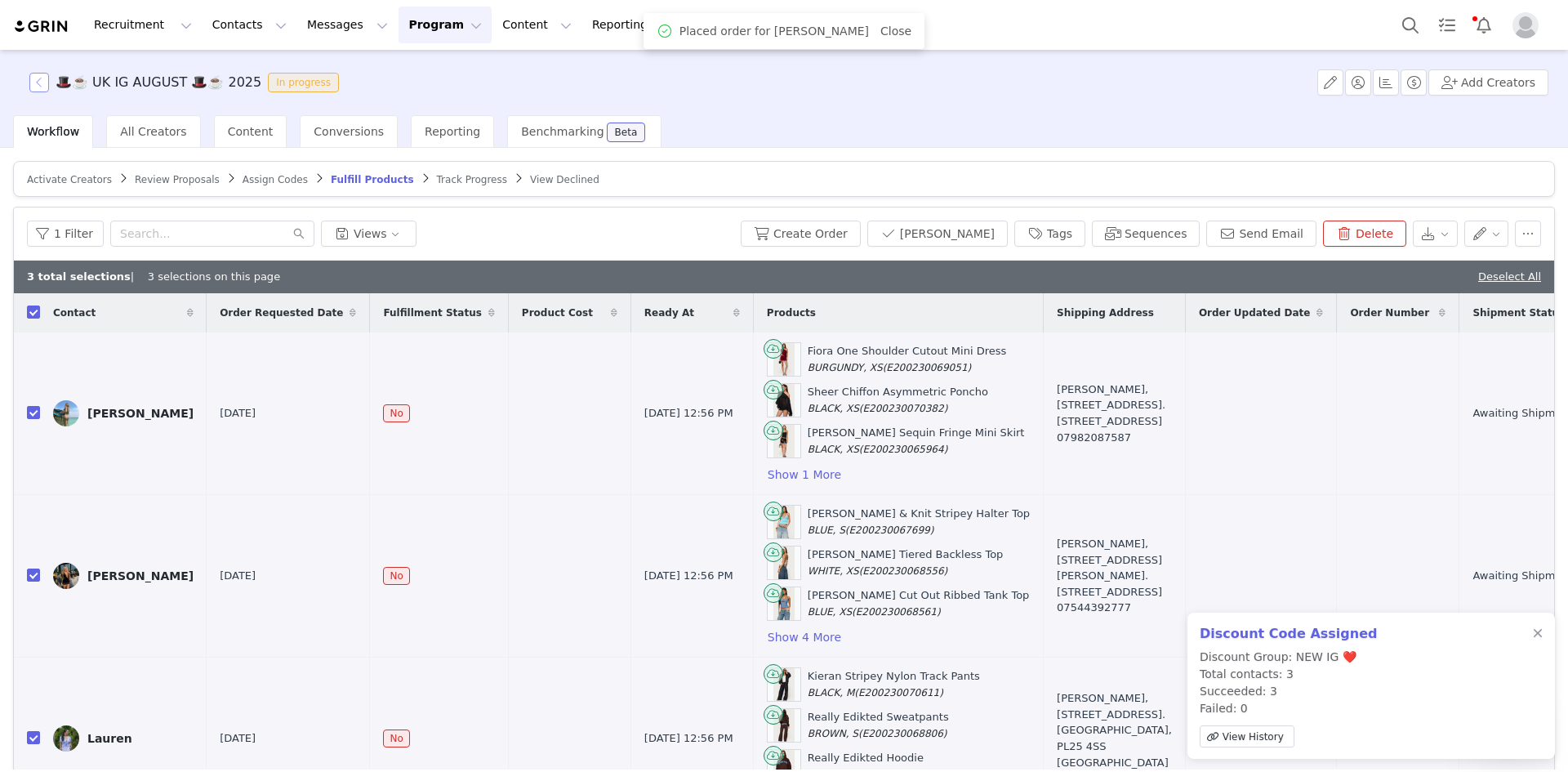
click at [35, 84] on button "button" at bounding box center [39, 82] width 20 height 19
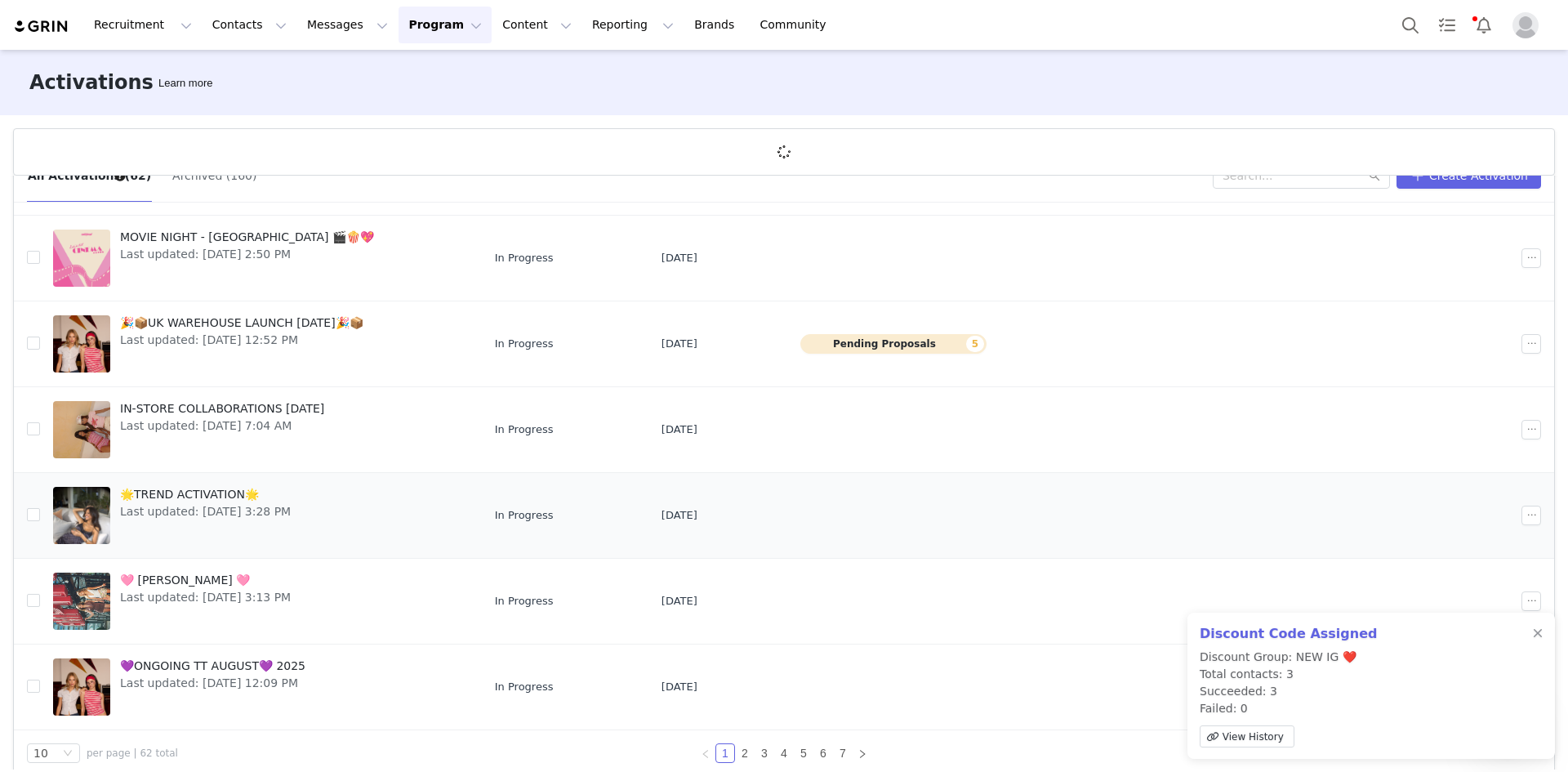
scroll to position [60, 0]
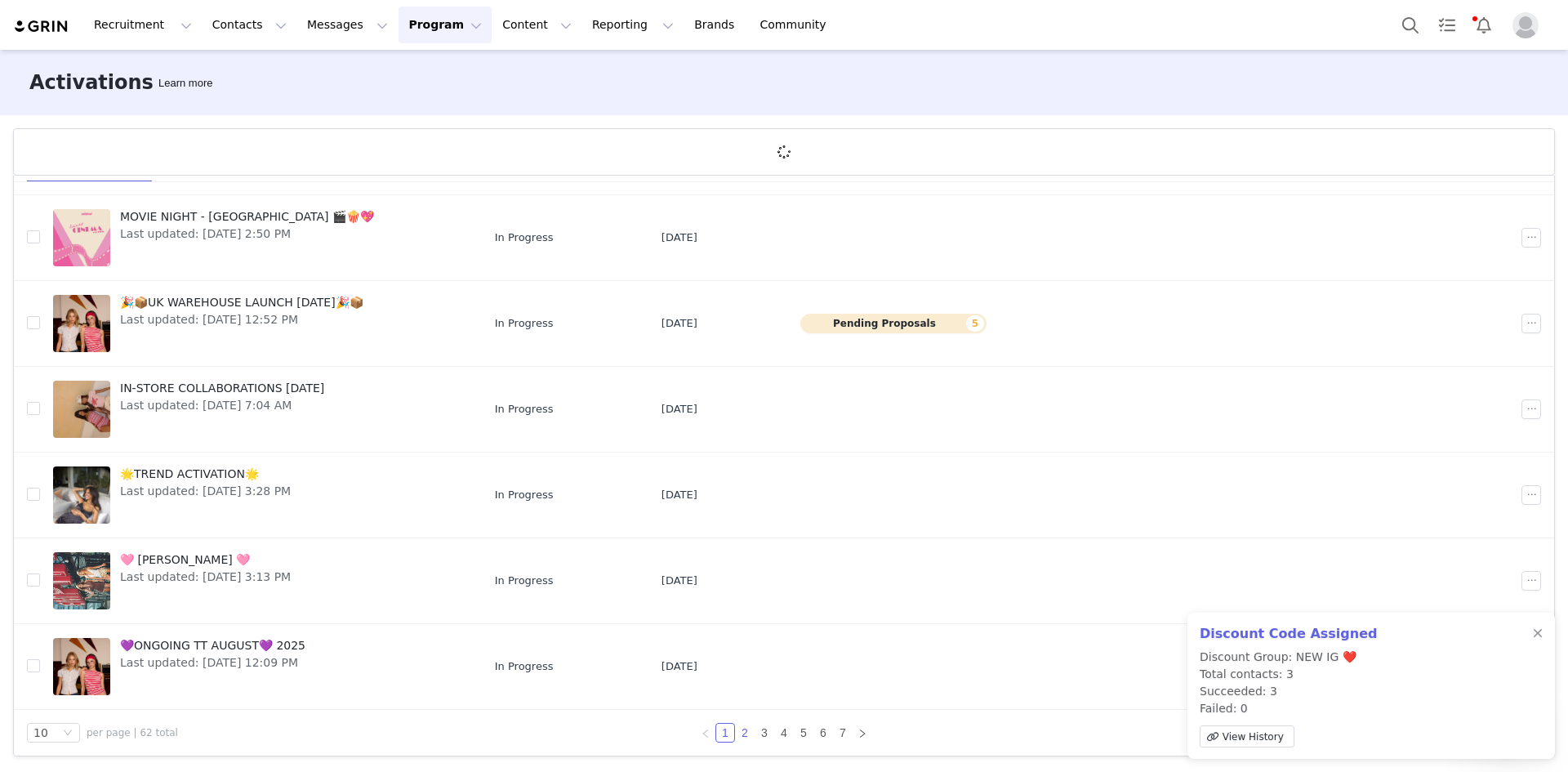
click at [741, 729] on link "2" at bounding box center [745, 732] width 18 height 18
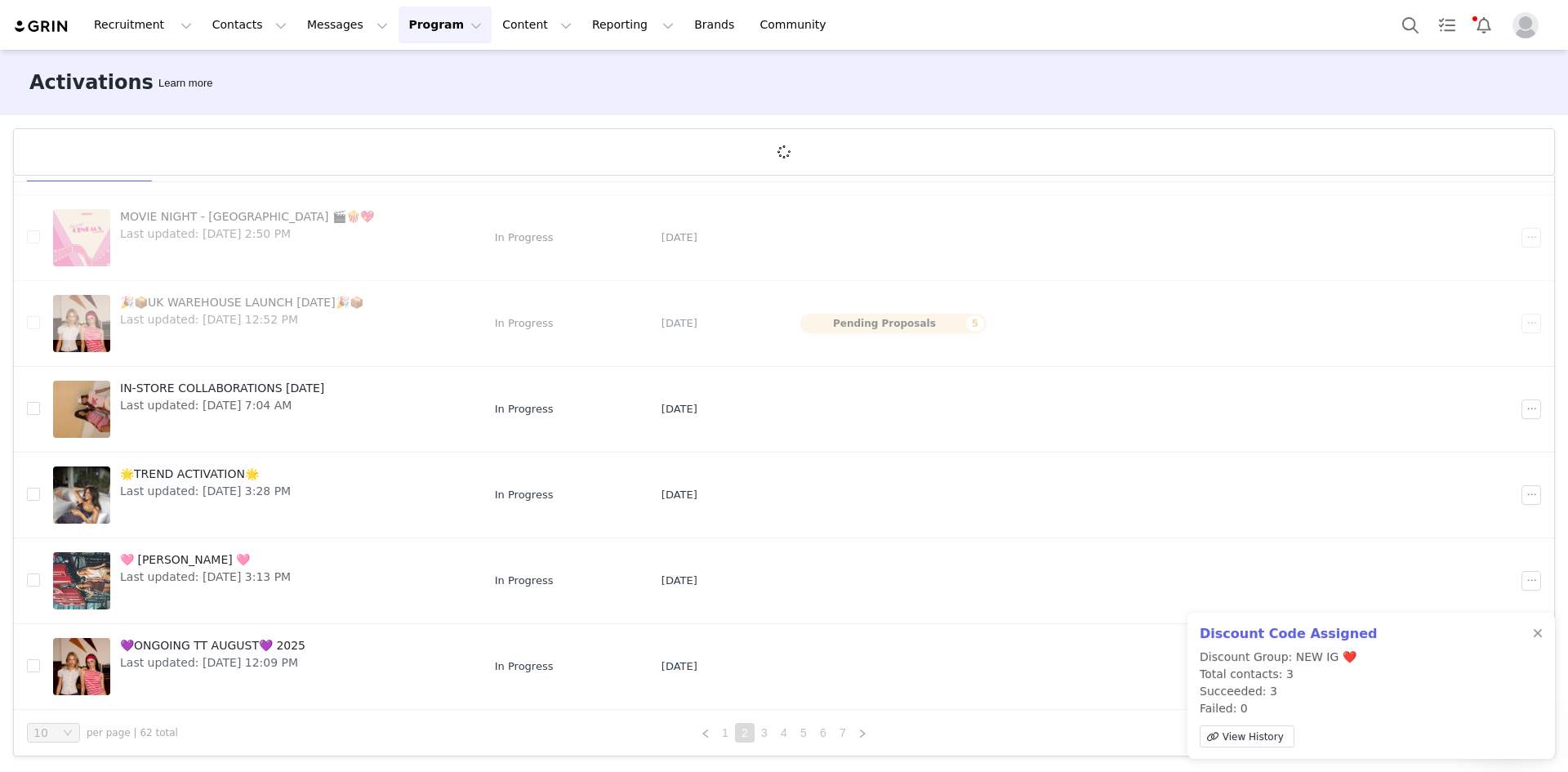
scroll to position [0, 0]
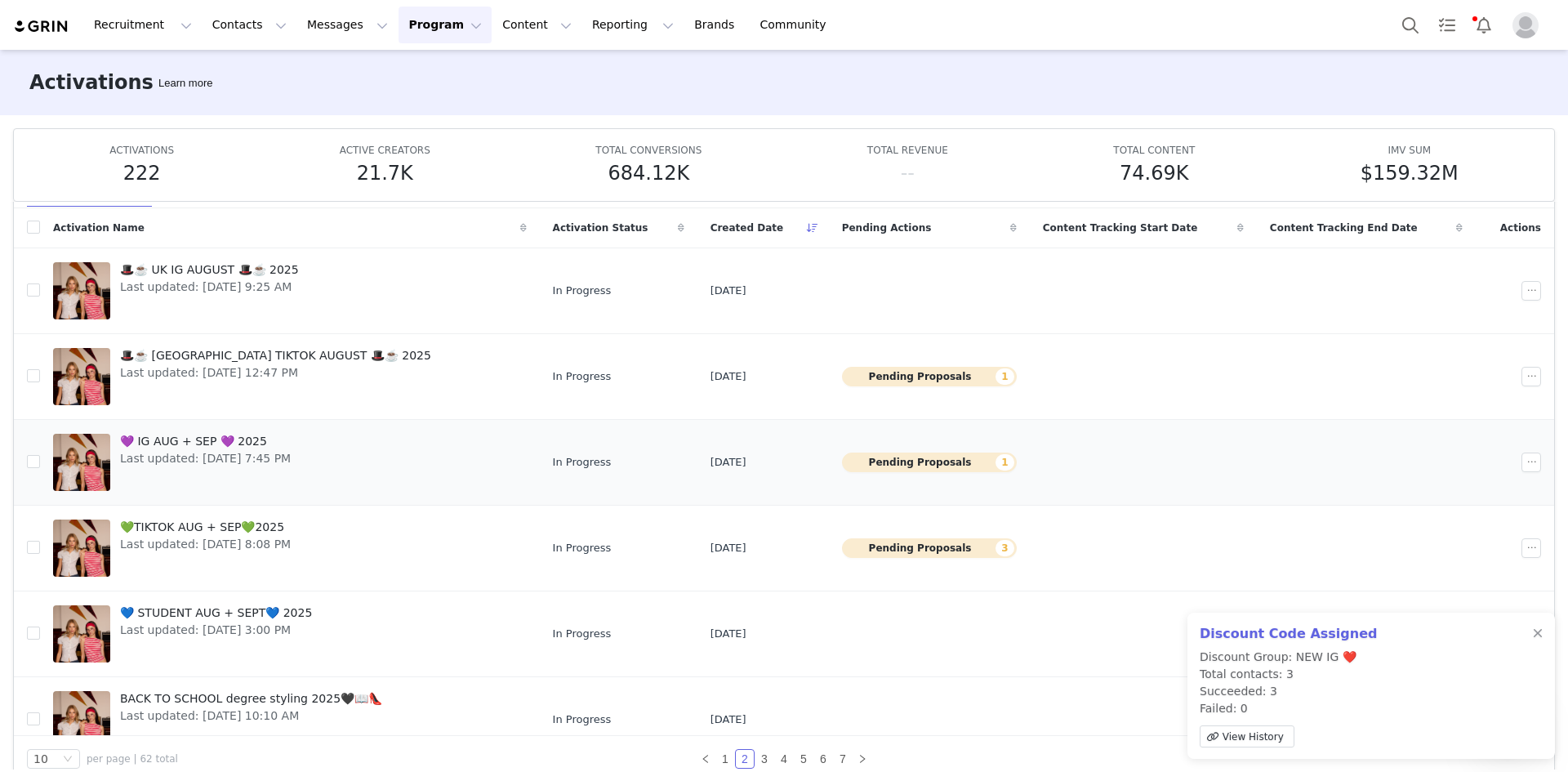
click at [936, 467] on button "Pending Proposals 1" at bounding box center [929, 462] width 175 height 19
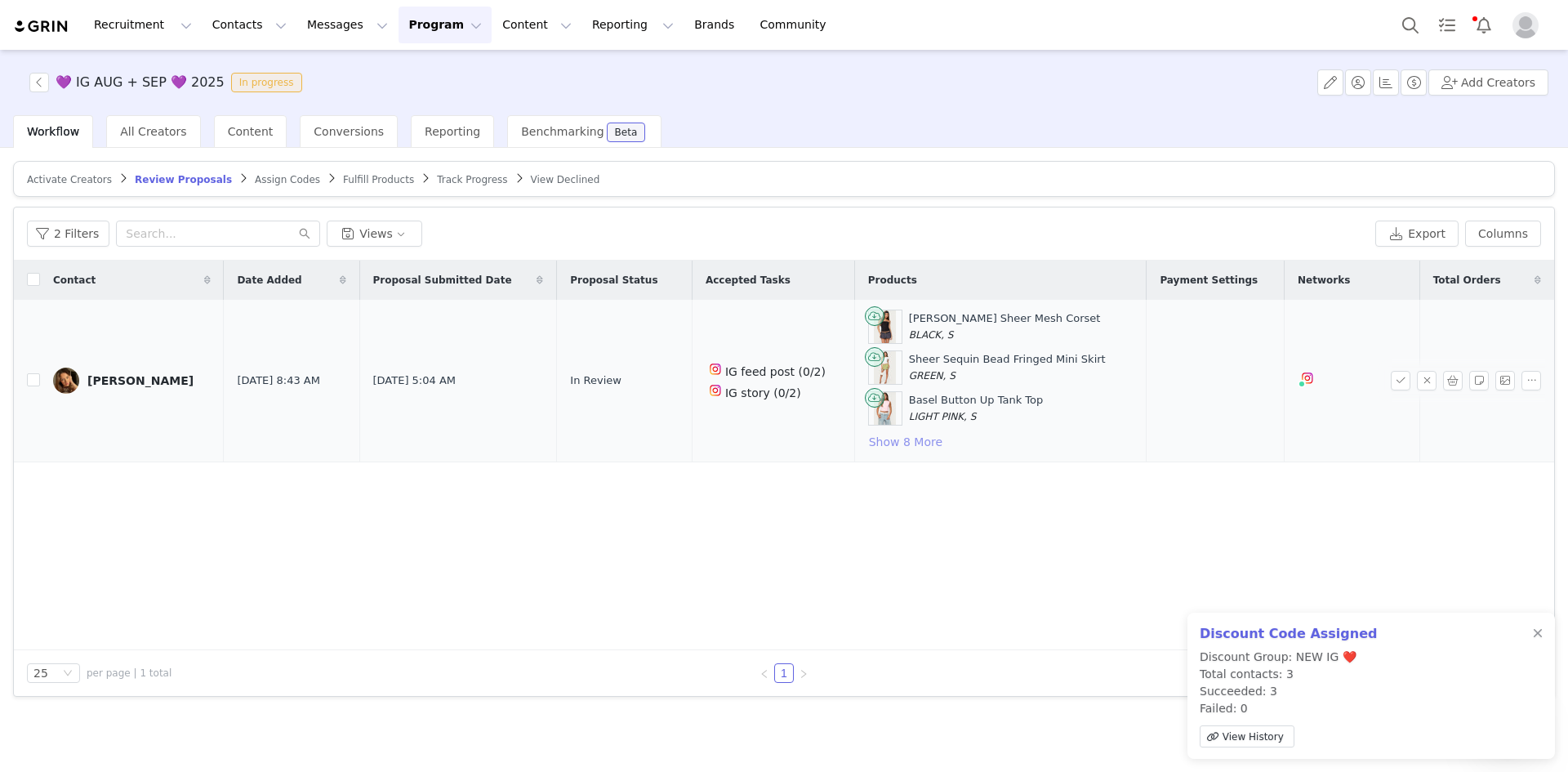
click at [905, 445] on button "Show 8 More" at bounding box center [905, 441] width 75 height 19
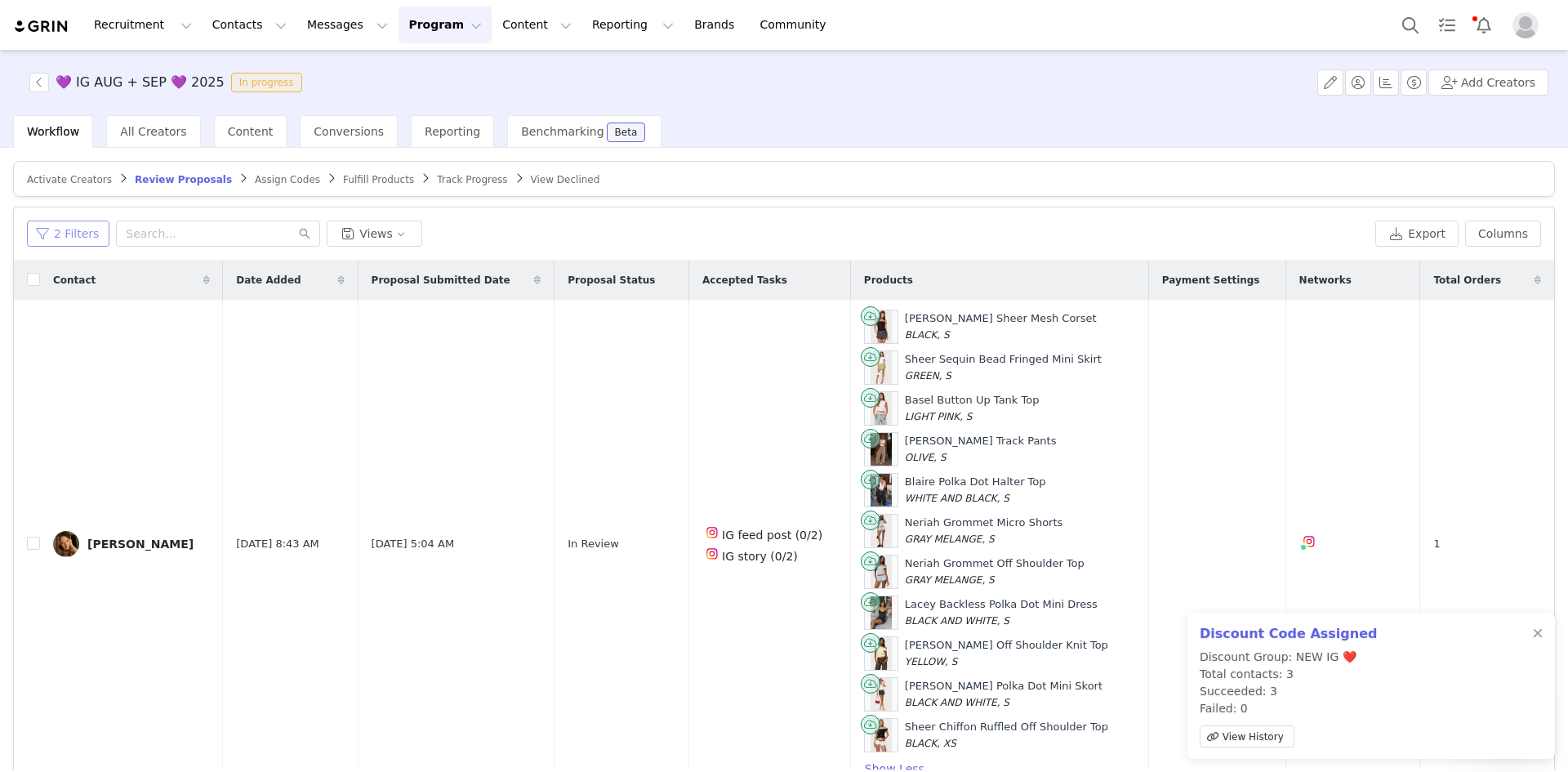
click at [77, 233] on button "2 Filters" at bounding box center [67, 233] width 82 height 26
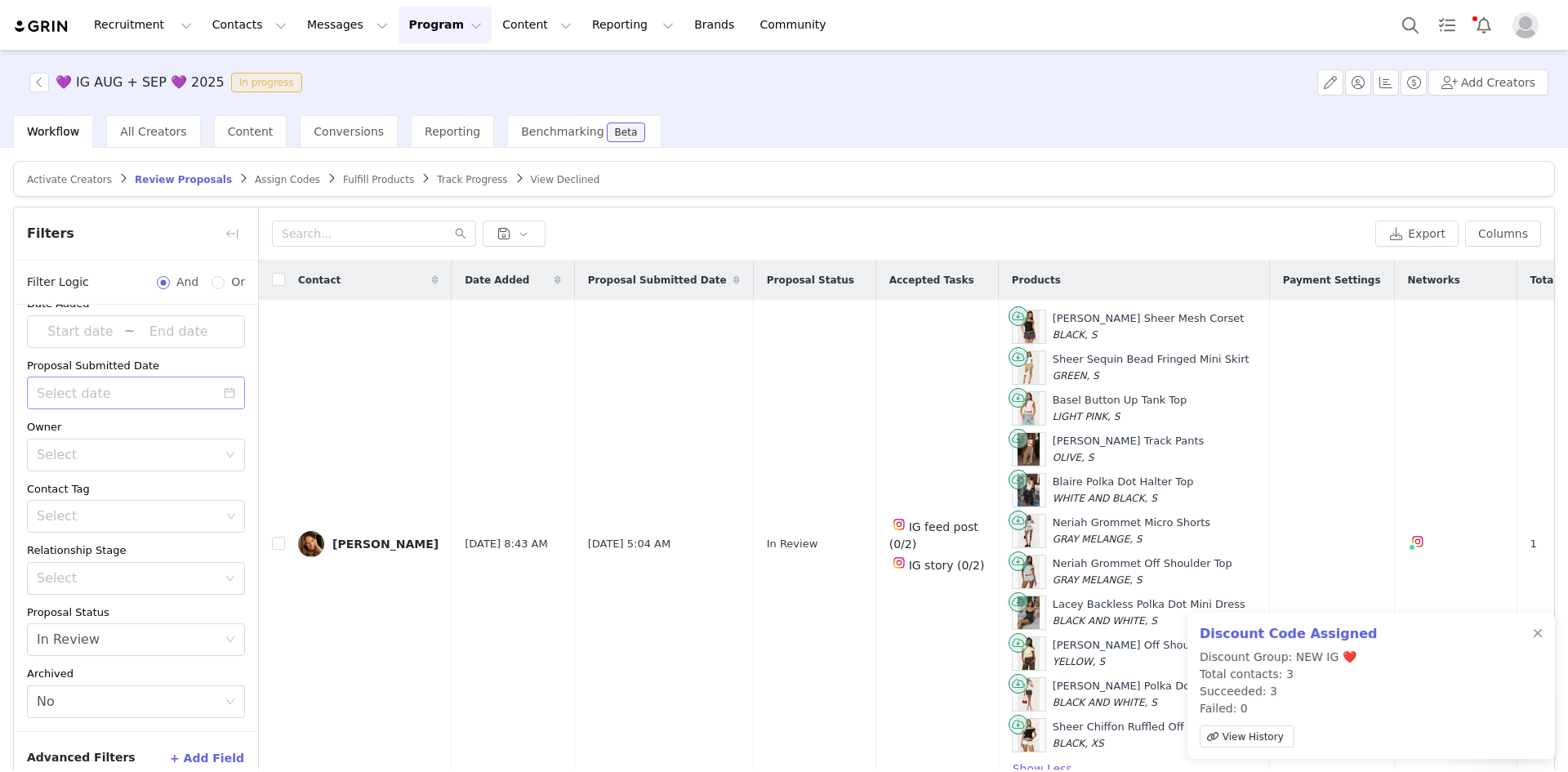
scroll to position [32, 0]
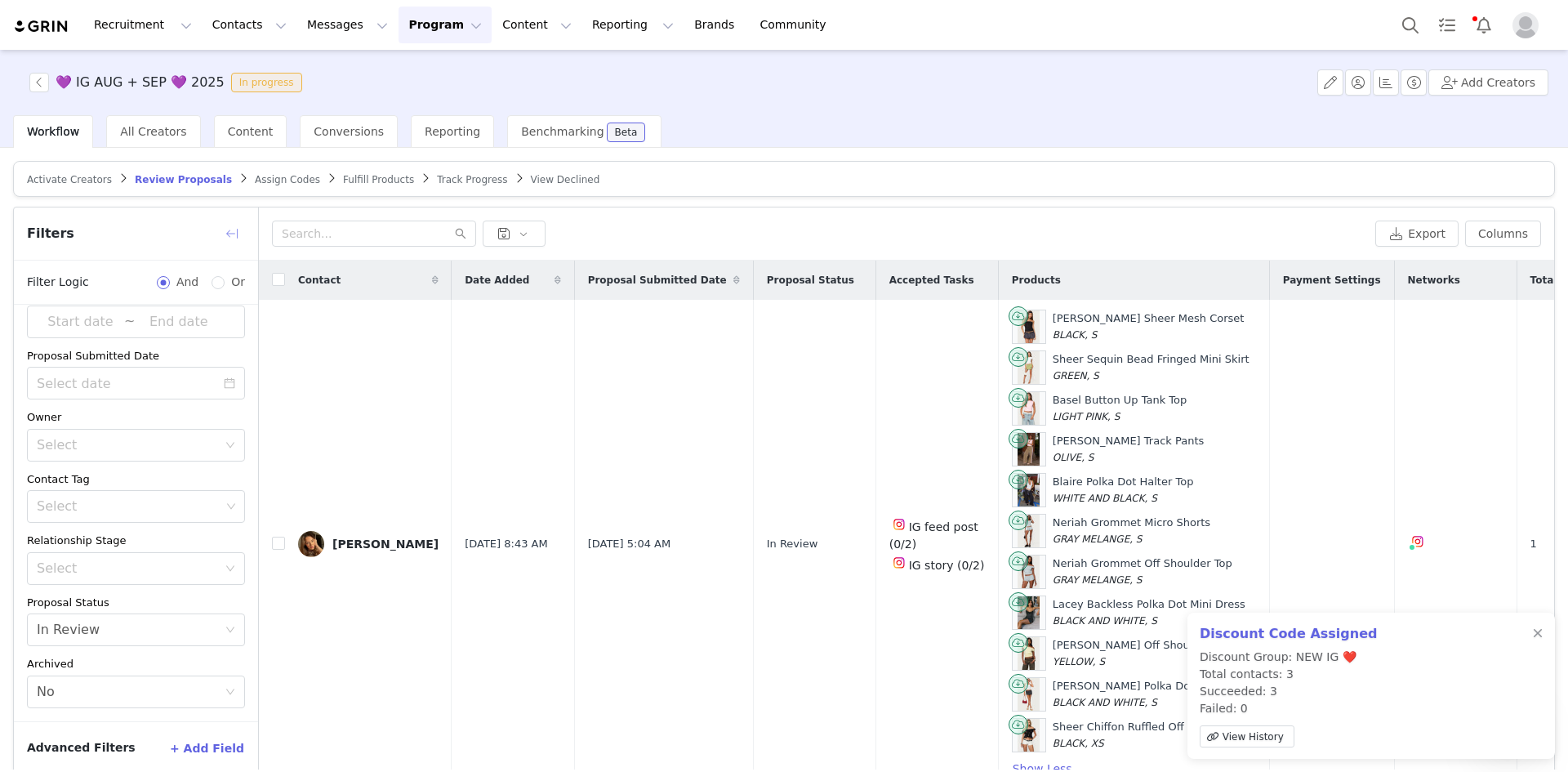
click at [228, 233] on button "button" at bounding box center [231, 233] width 26 height 26
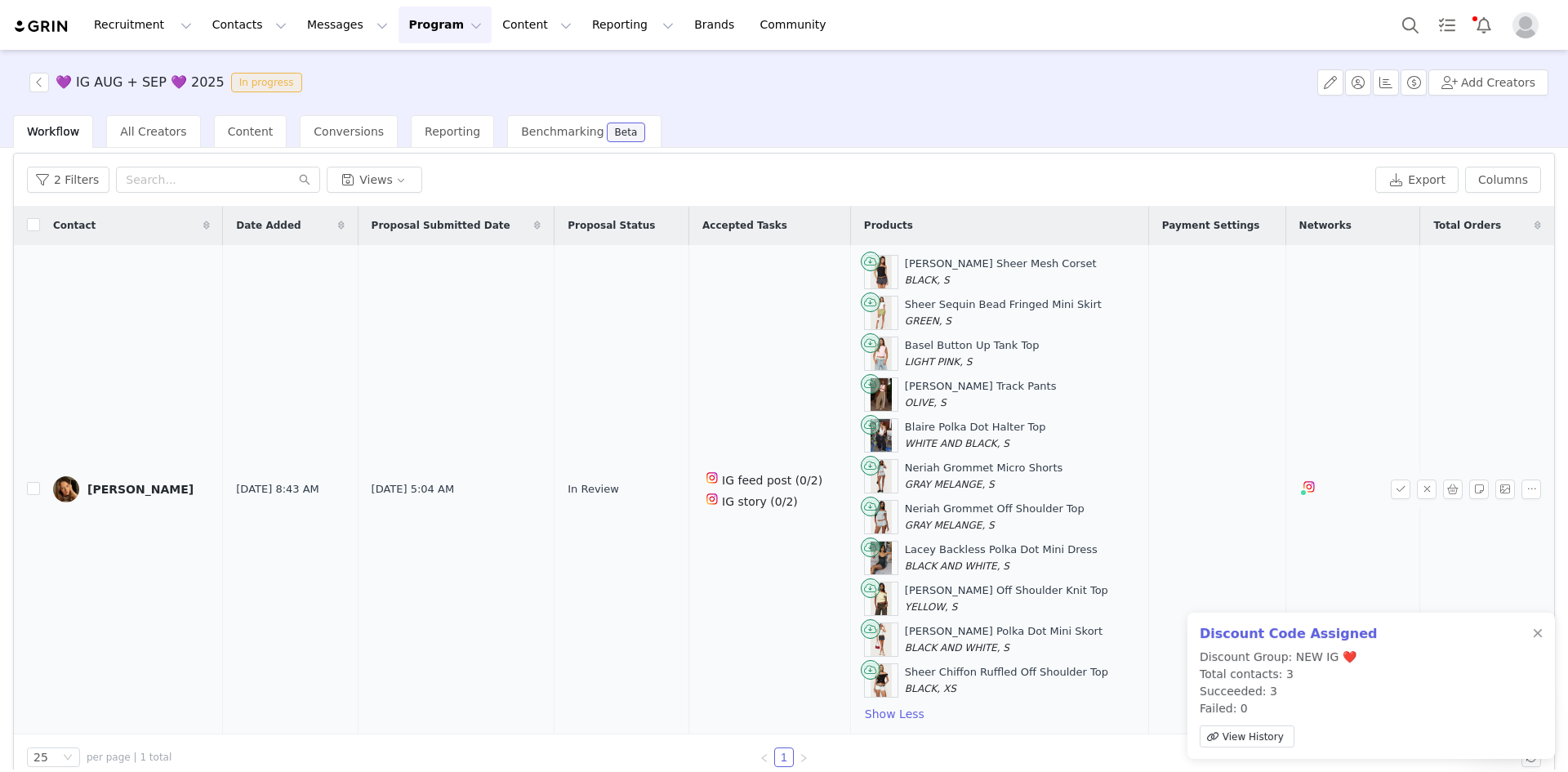
scroll to position [78, 0]
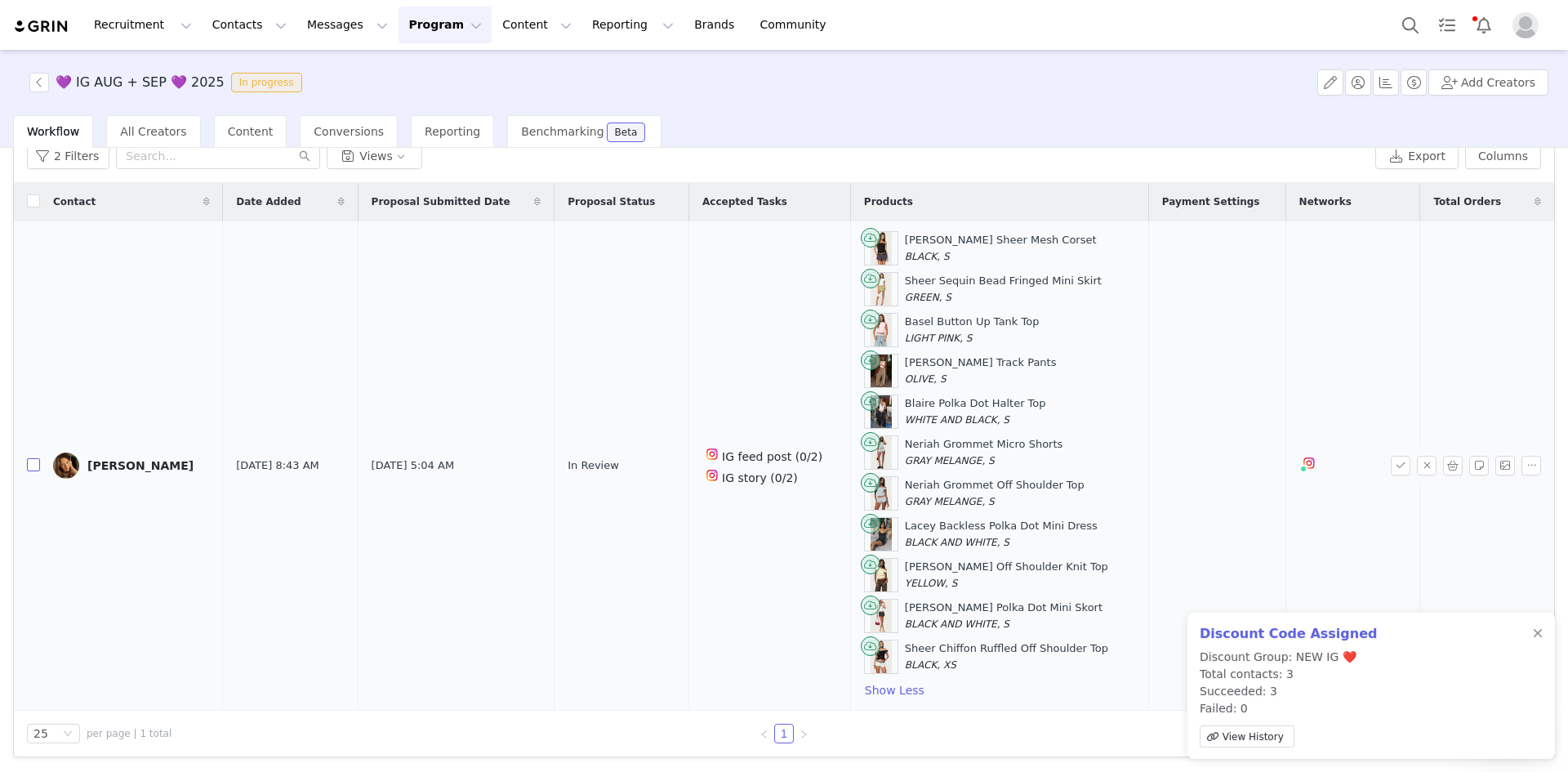
click at [34, 462] on input "checkbox" at bounding box center [33, 464] width 13 height 13
checkbox input "true"
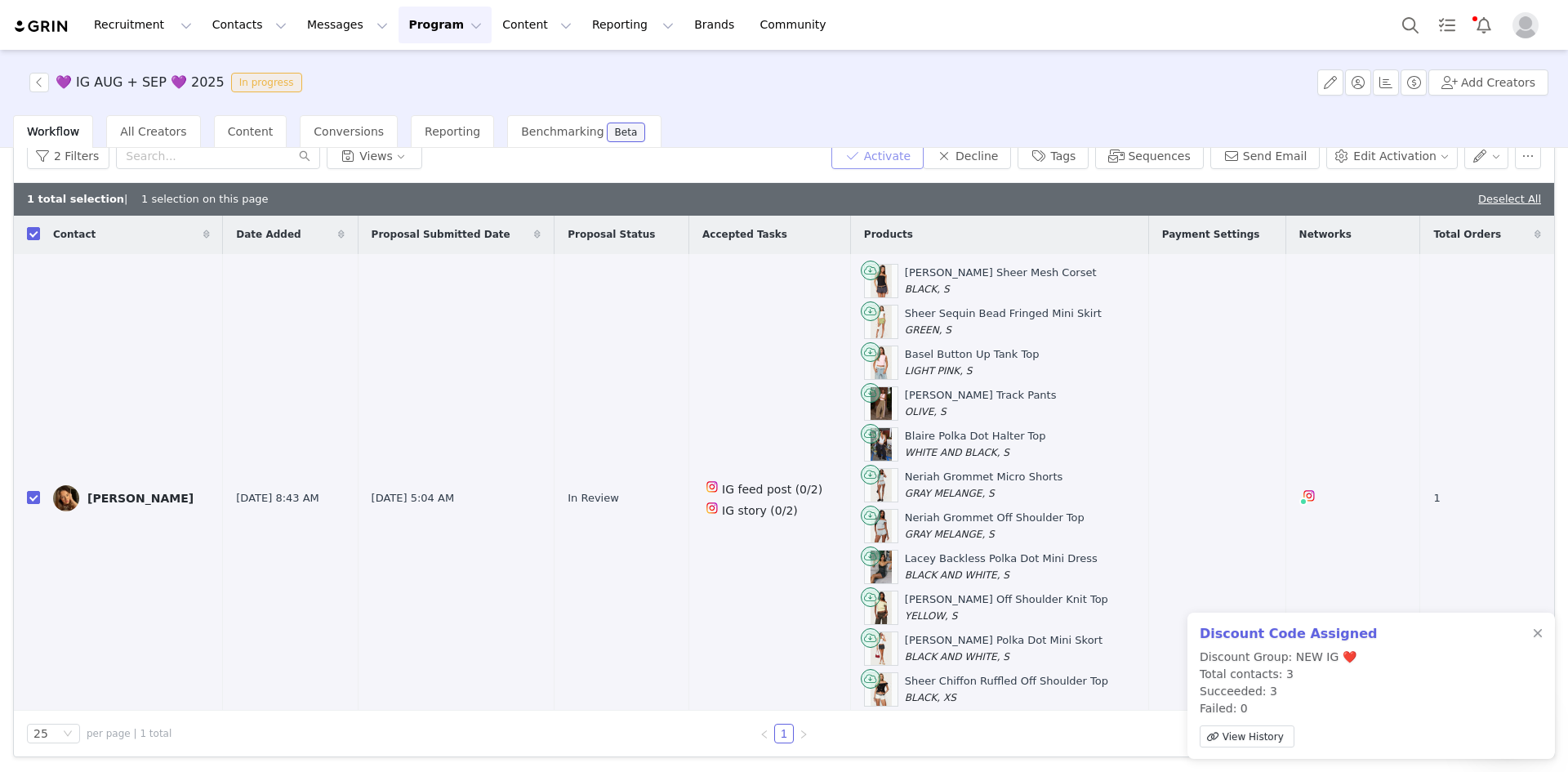
click at [908, 156] on button "Activate" at bounding box center [878, 155] width 92 height 26
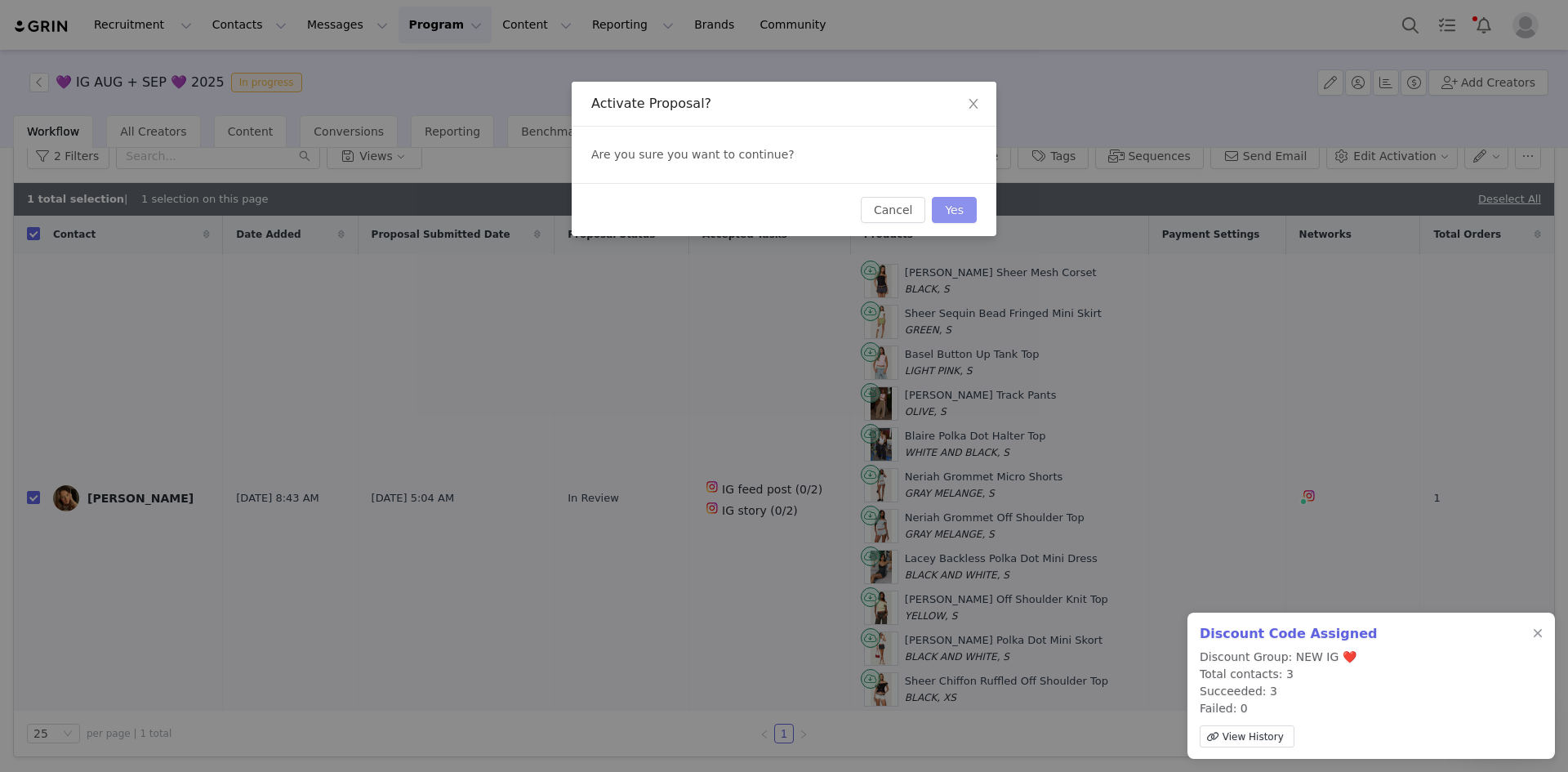
click at [956, 207] on button "Yes" at bounding box center [954, 209] width 45 height 26
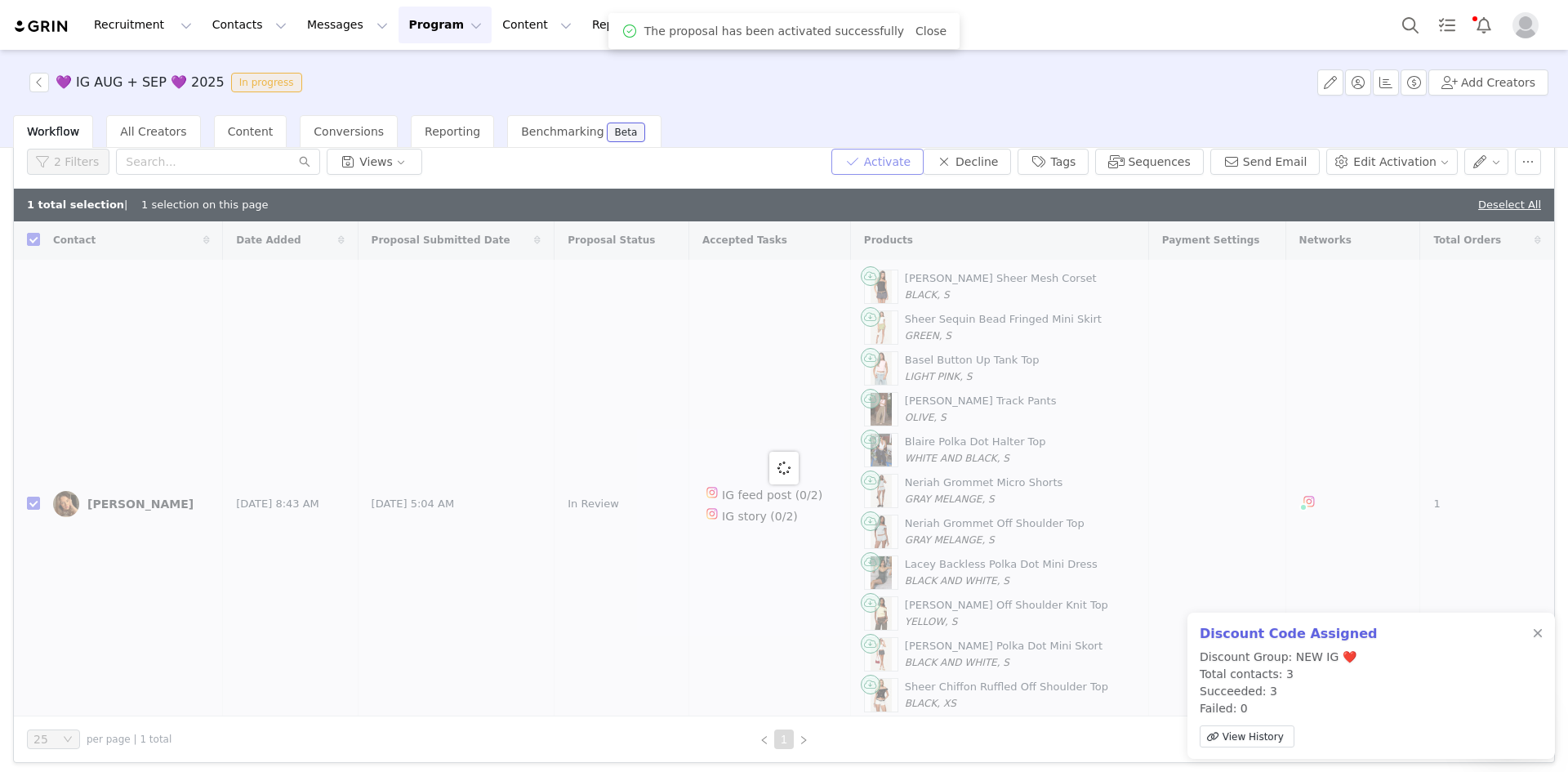
scroll to position [0, 0]
checkbox input "false"
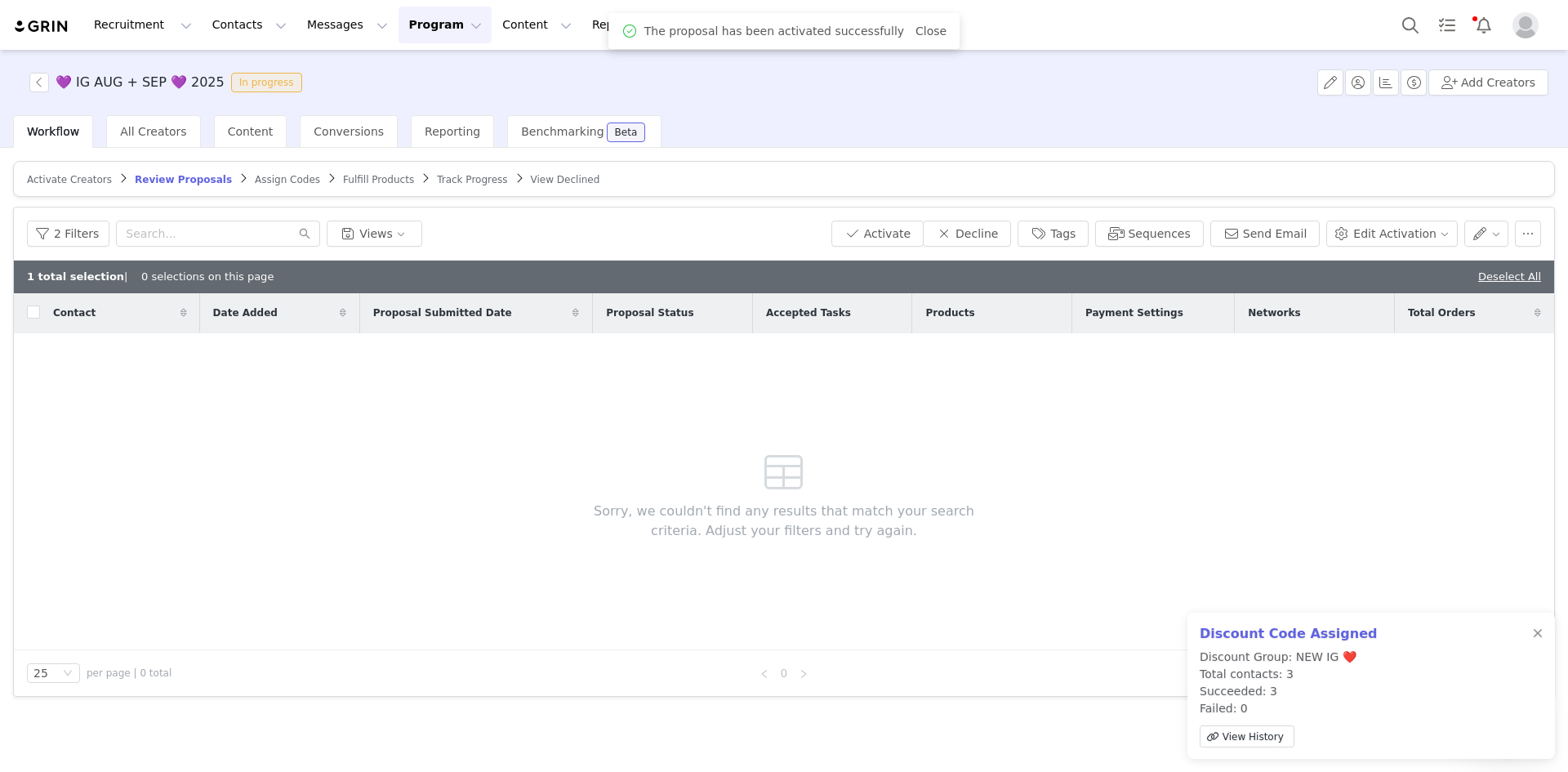
click at [254, 178] on span "Assign Codes" at bounding box center [287, 179] width 66 height 12
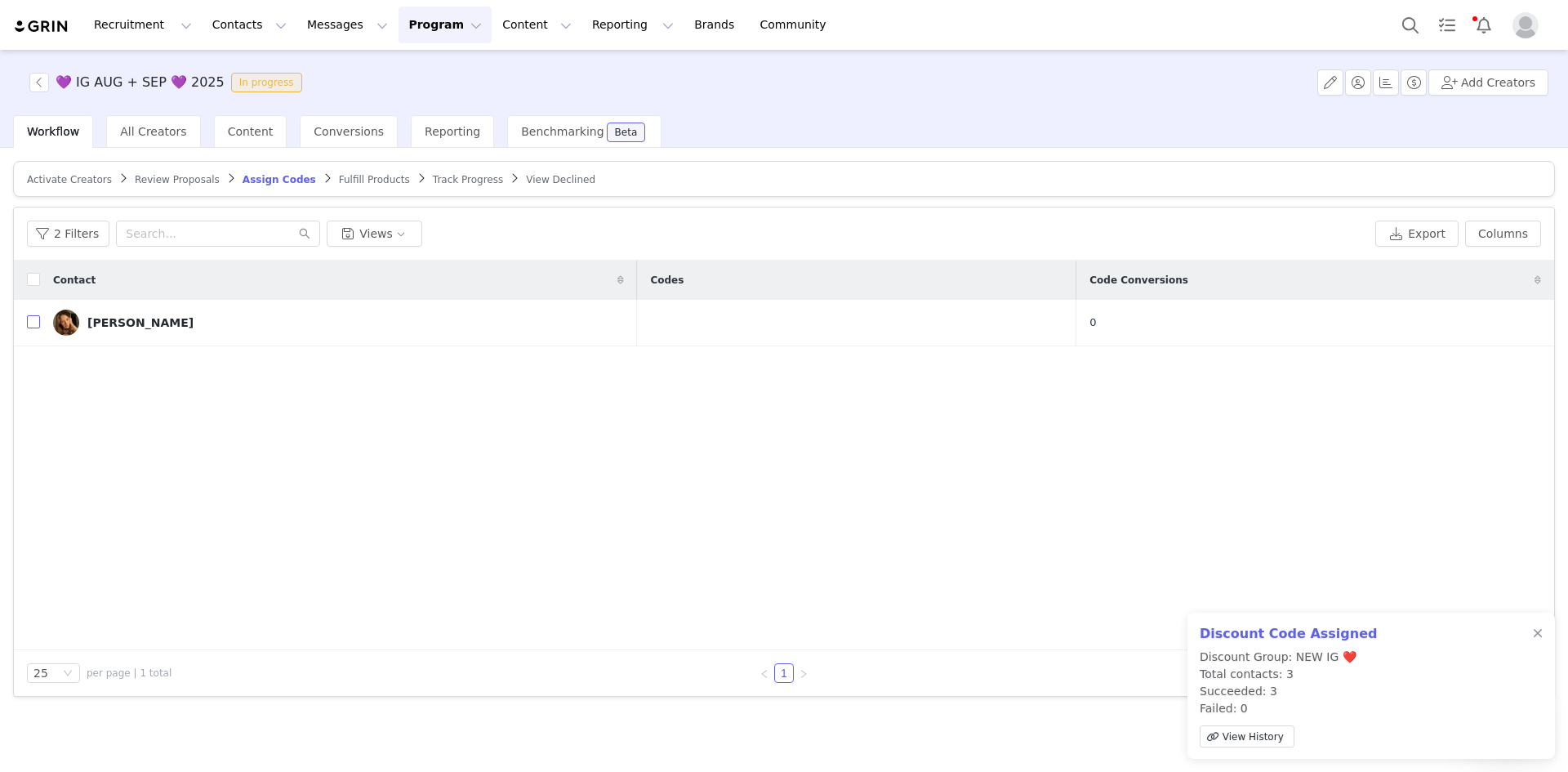
drag, startPoint x: 28, startPoint y: 319, endPoint x: 47, endPoint y: 308, distance: 22.0
click at [29, 319] on input "checkbox" at bounding box center [33, 322] width 13 height 13
checkbox input "true"
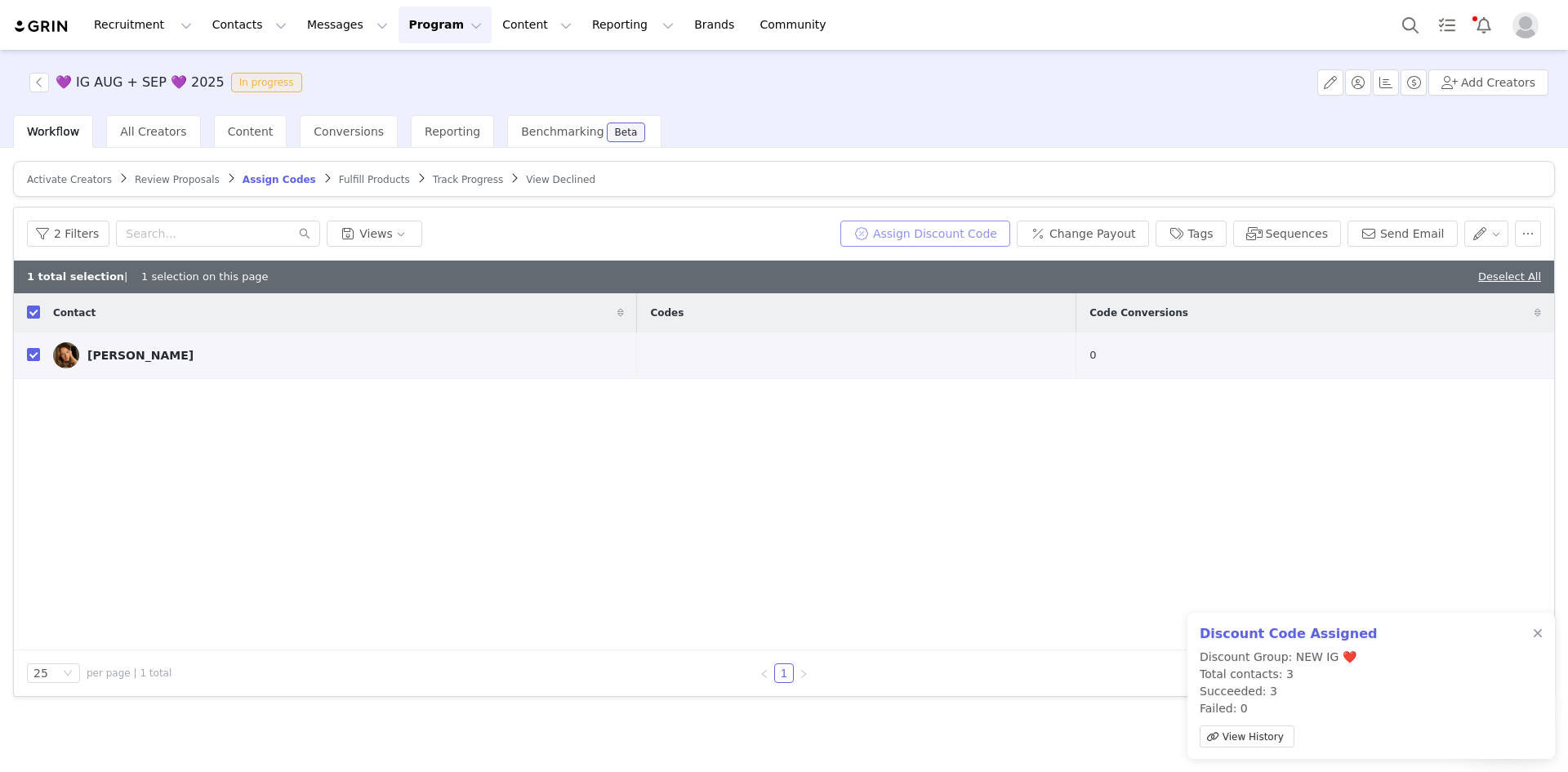
click at [931, 228] on button "Assign Discount Code" at bounding box center [925, 233] width 170 height 26
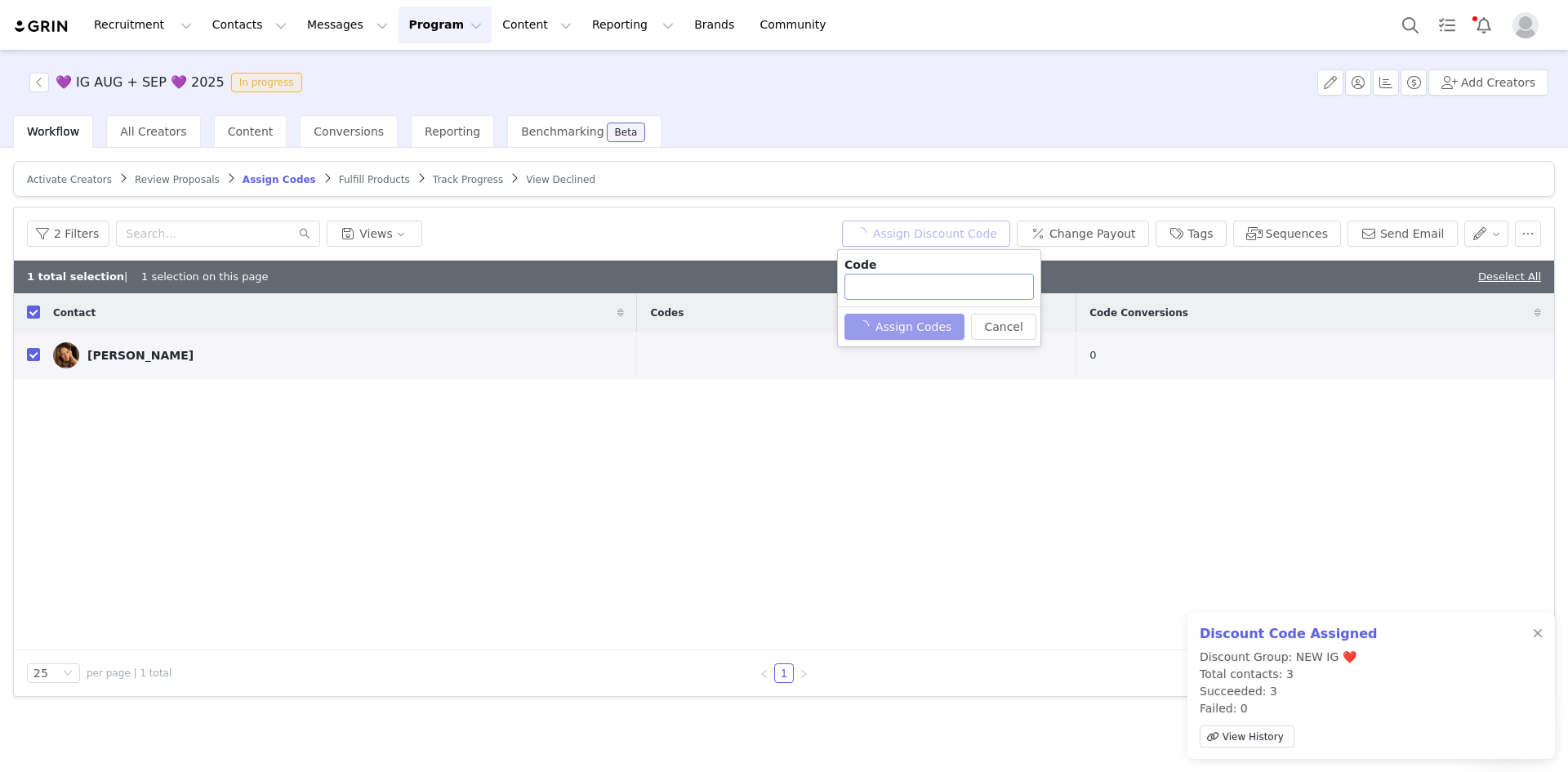
type input "ANNAGRACEXOXOO10"
drag, startPoint x: 980, startPoint y: 289, endPoint x: 794, endPoint y: 288, distance: 186.0
click at [794, 288] on body "Recruitment Recruitment Creator Search Curated Lists Landing Pages Web Extensio…" at bounding box center [784, 386] width 1568 height 772
click at [882, 316] on button "Assign Codes" at bounding box center [895, 326] width 102 height 26
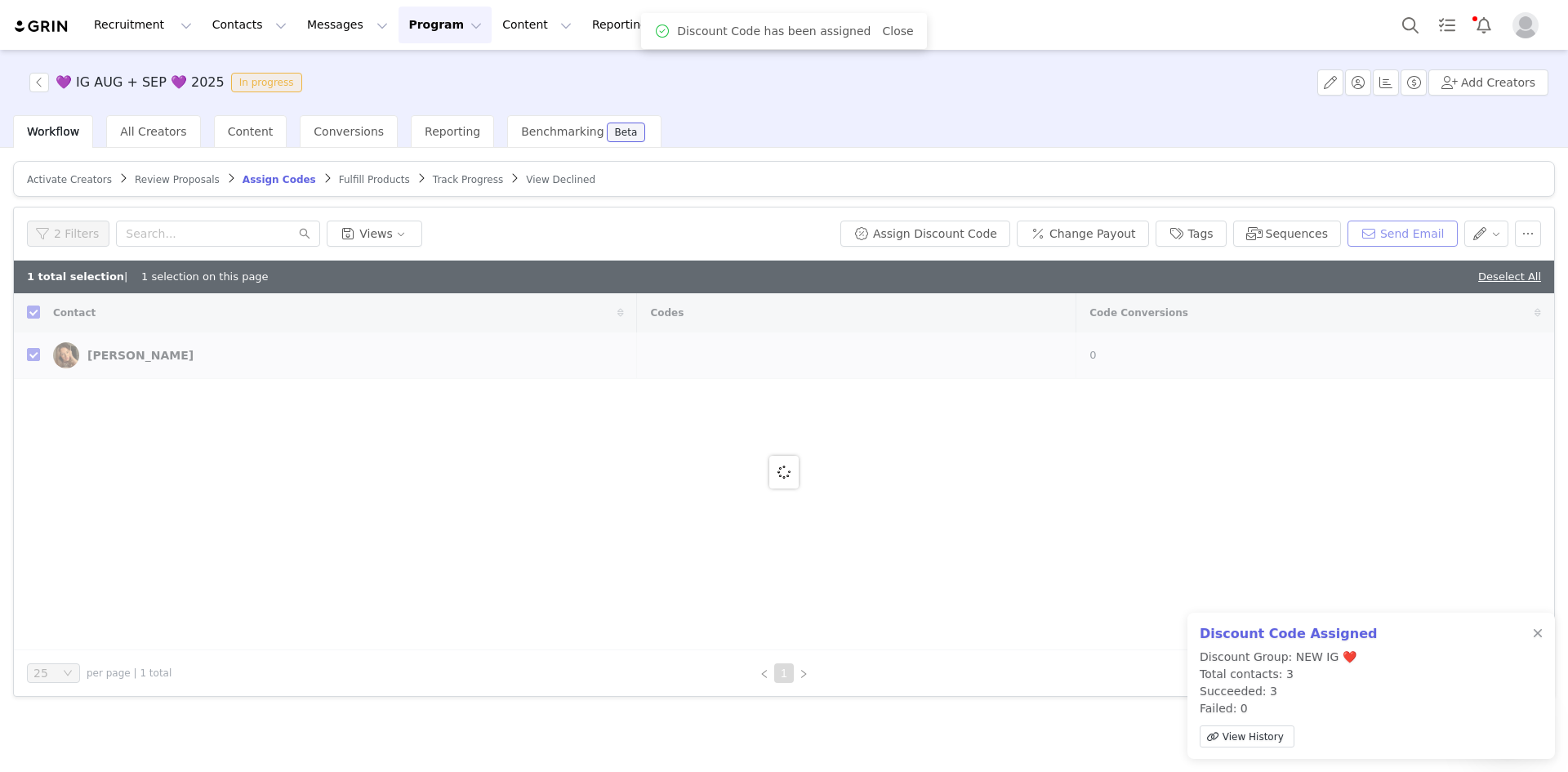
checkbox input "false"
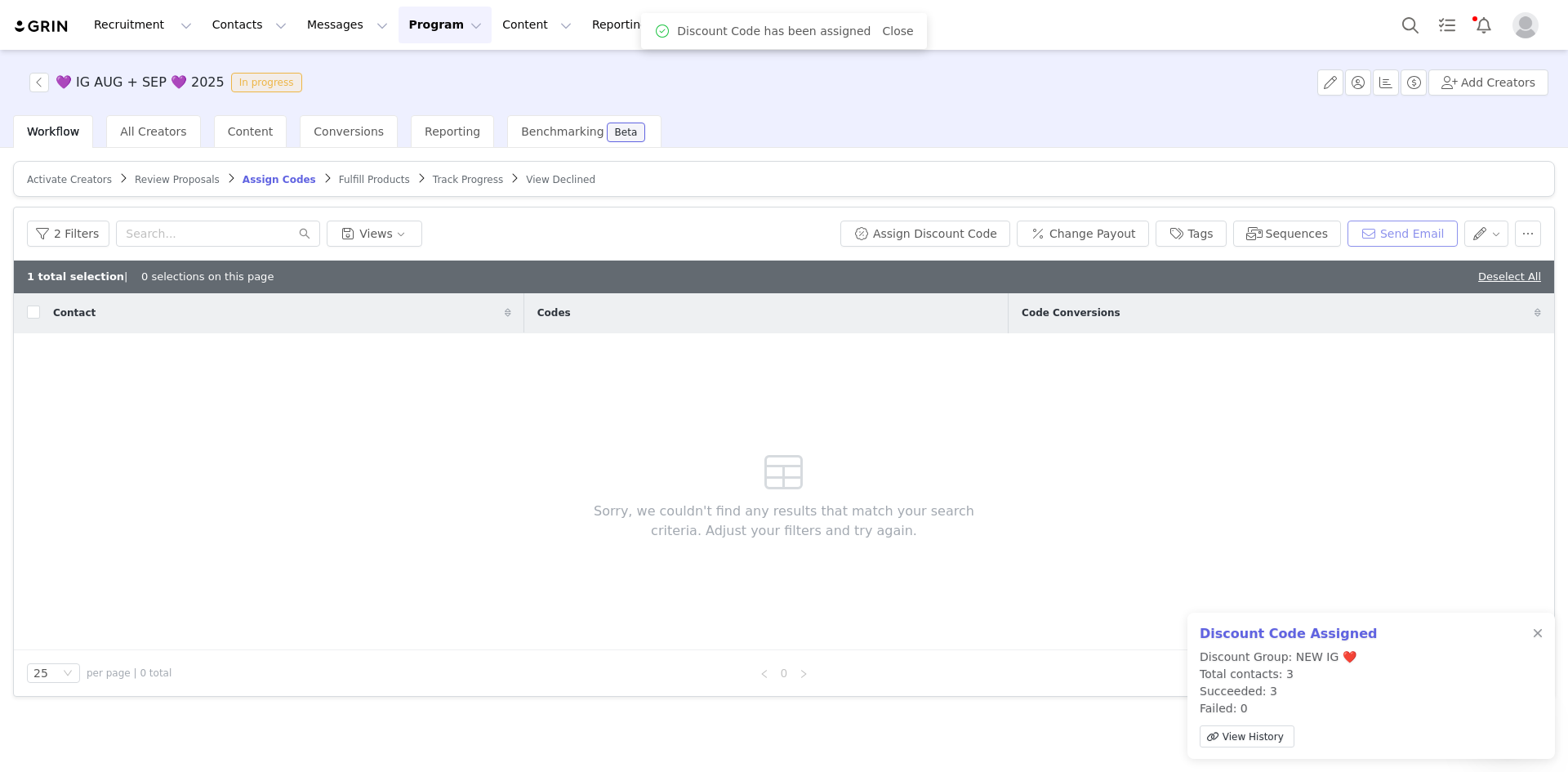
click at [1414, 232] on button "Send Email" at bounding box center [1402, 233] width 110 height 26
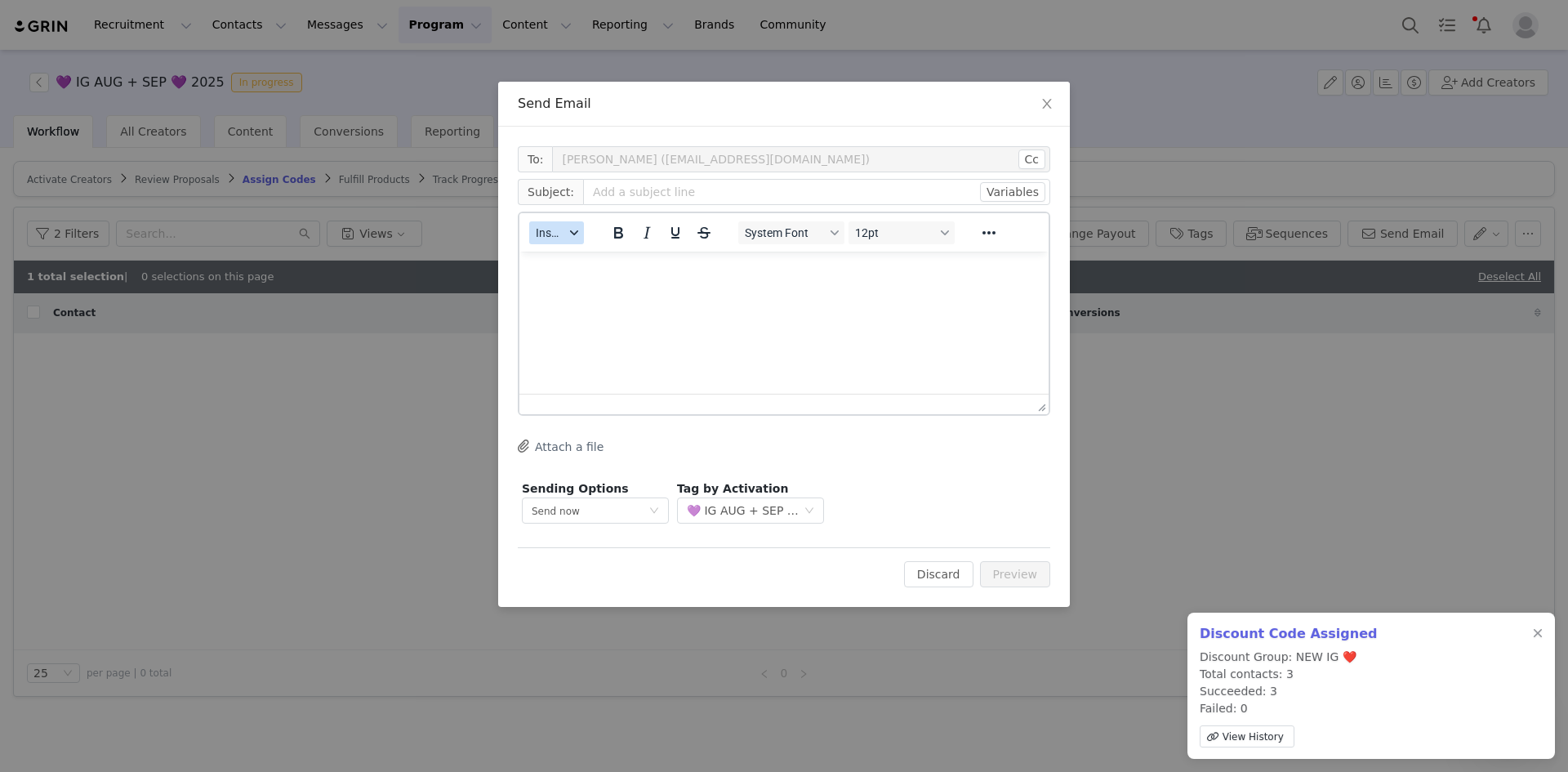
click at [558, 226] on span "Insert" at bounding box center [550, 232] width 28 height 13
click at [573, 252] on div "Insert Template" at bounding box center [617, 261] width 147 height 19
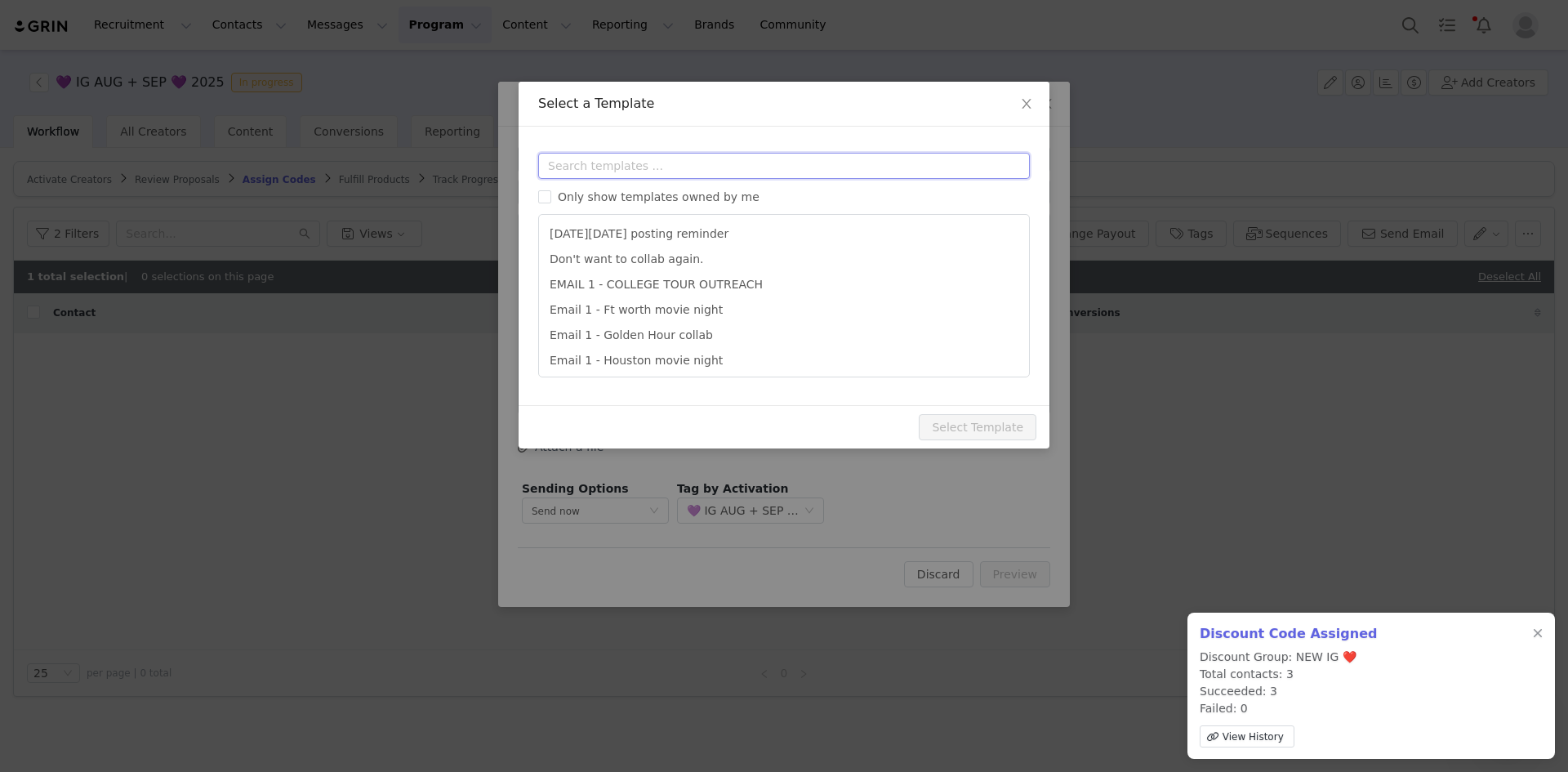
click at [612, 172] on input "text" at bounding box center [784, 165] width 492 height 26
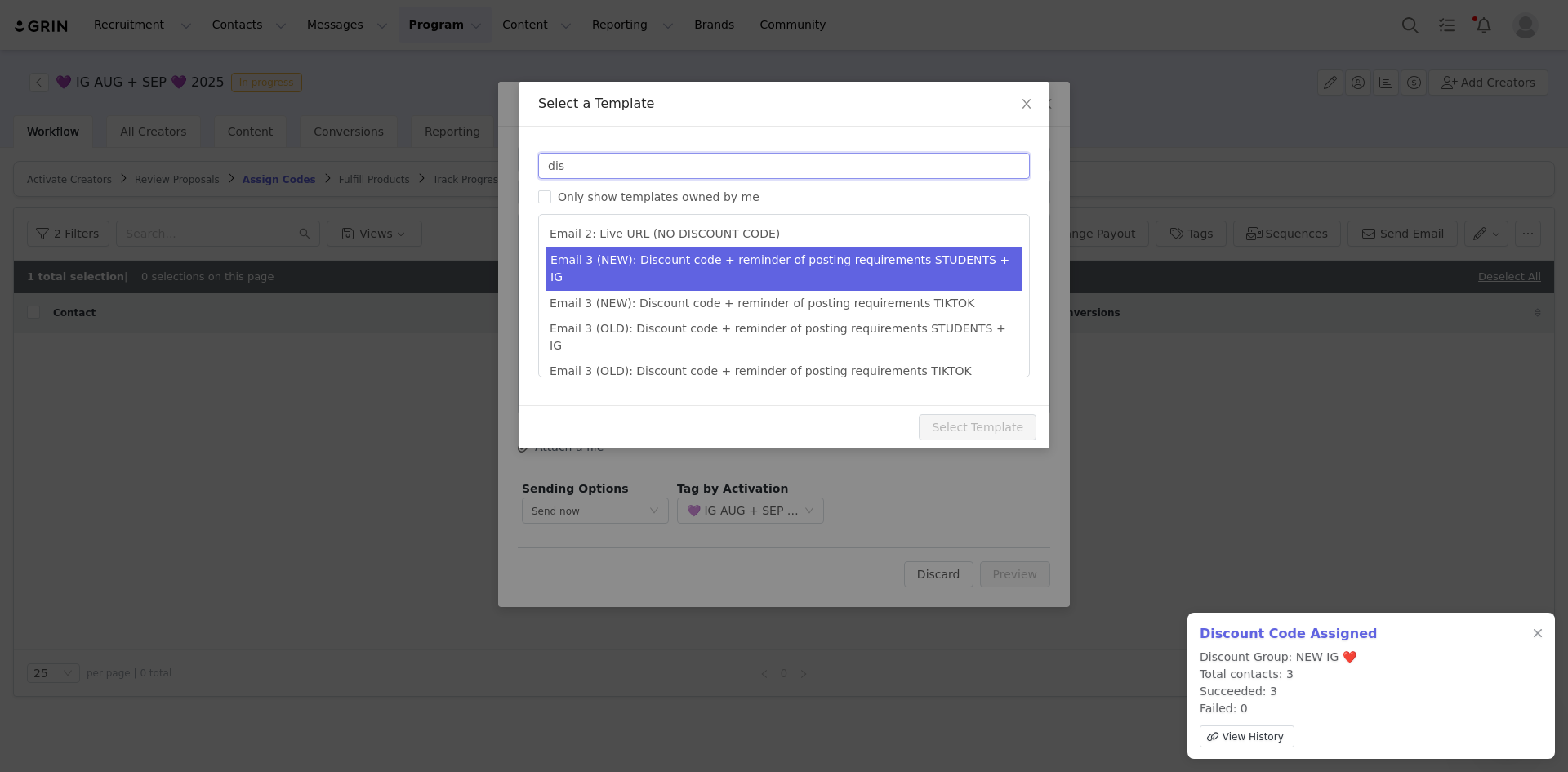
type input "dis"
type input "Collab with Edikted"
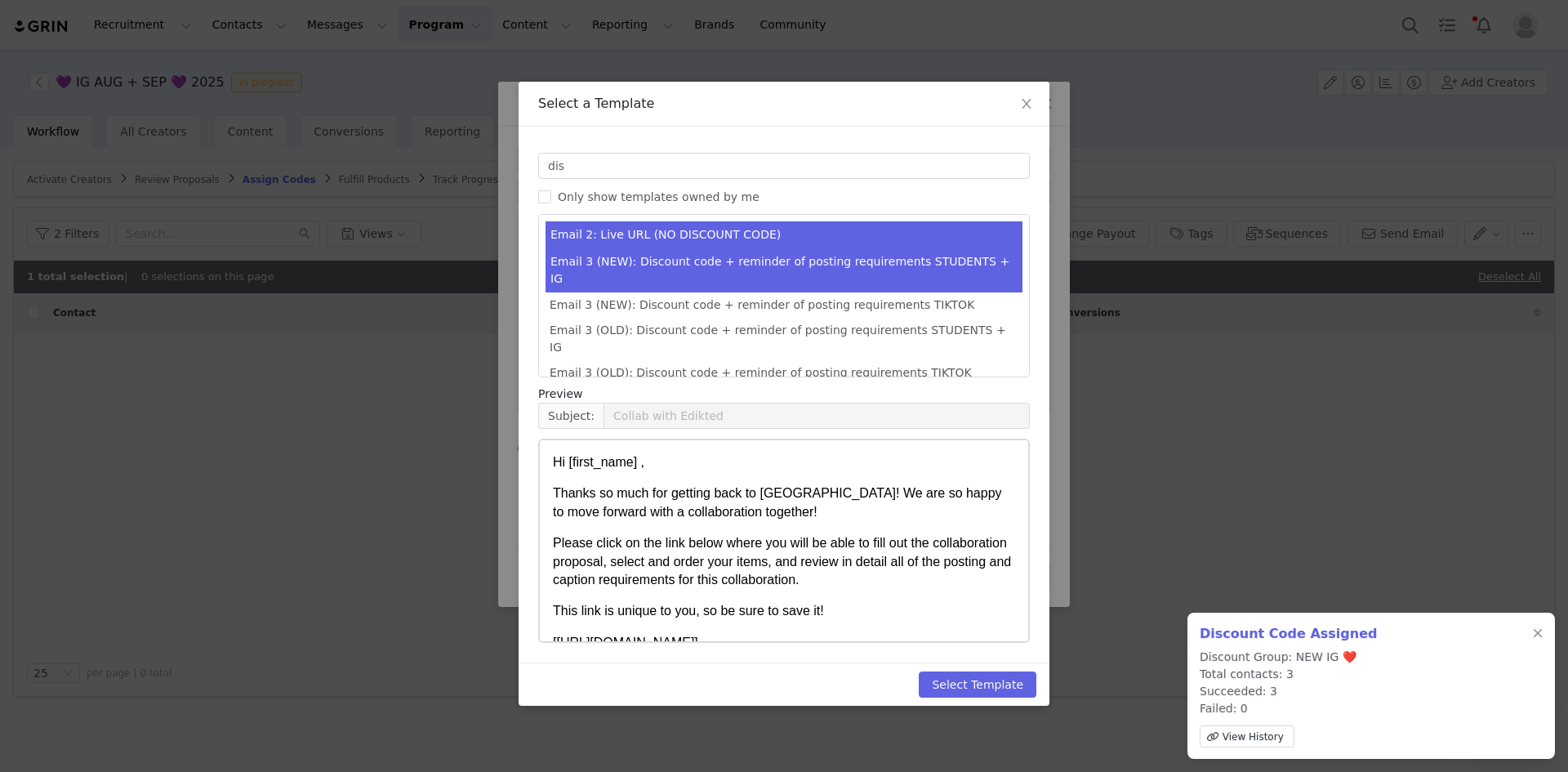
click at [825, 264] on li "Email 3 (NEW): Discount code + reminder of posting requirements STUDENTS + IG" at bounding box center [784, 270] width 477 height 44
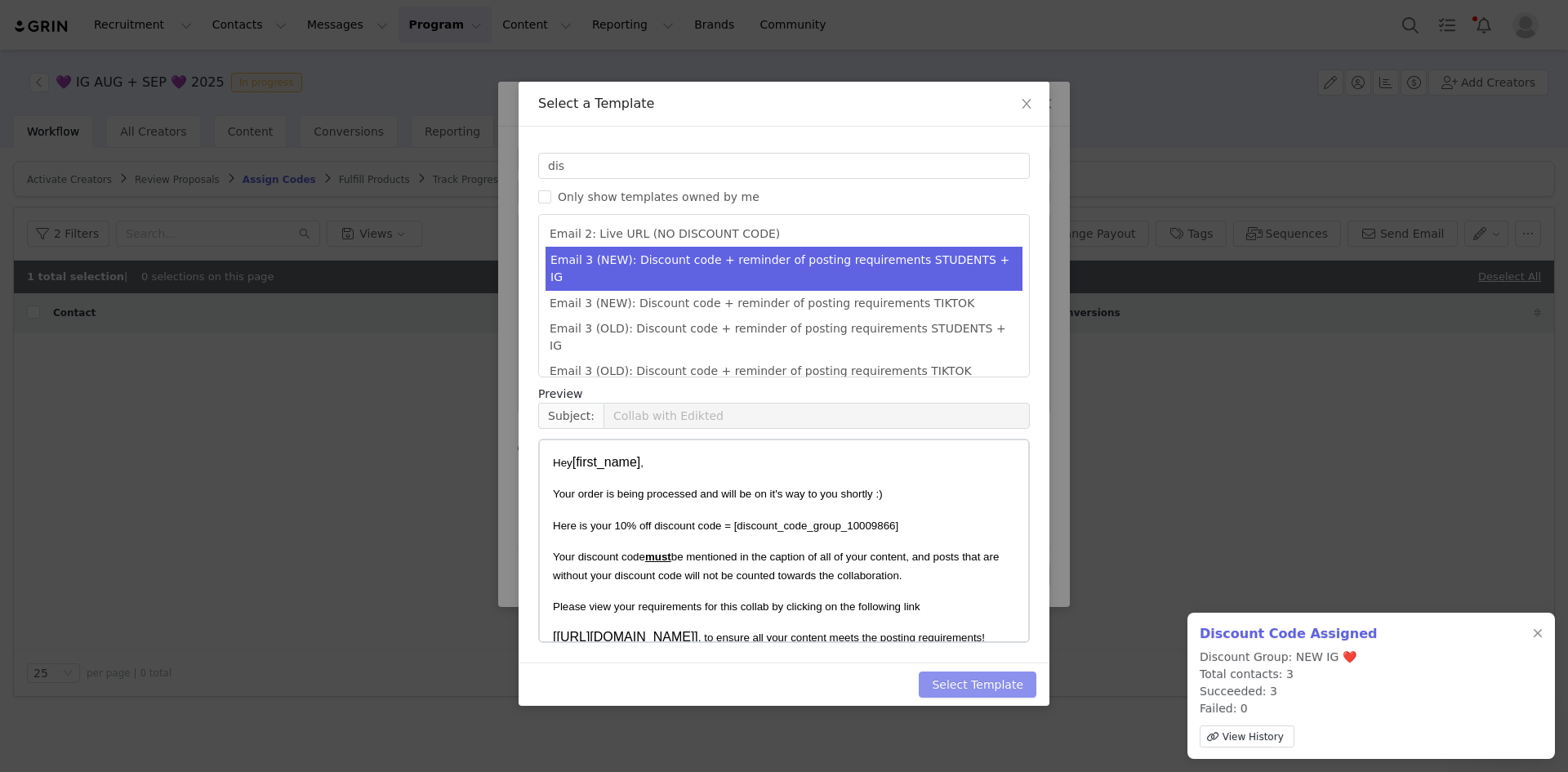
click at [1010, 673] on button "Select Template" at bounding box center [977, 683] width 118 height 26
type input "Collab with Edikted"
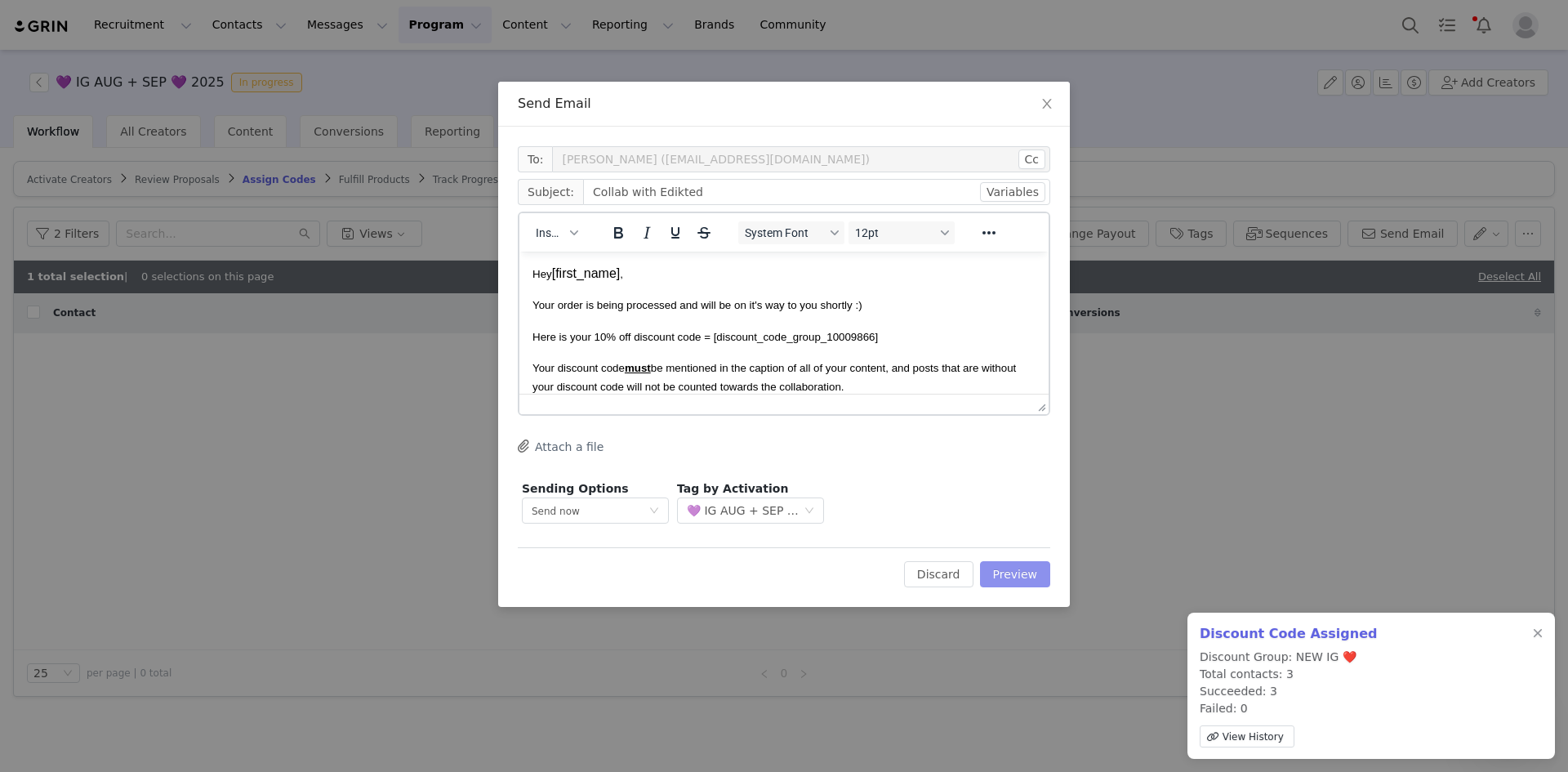
click at [1024, 571] on button "Preview" at bounding box center [1015, 573] width 71 height 26
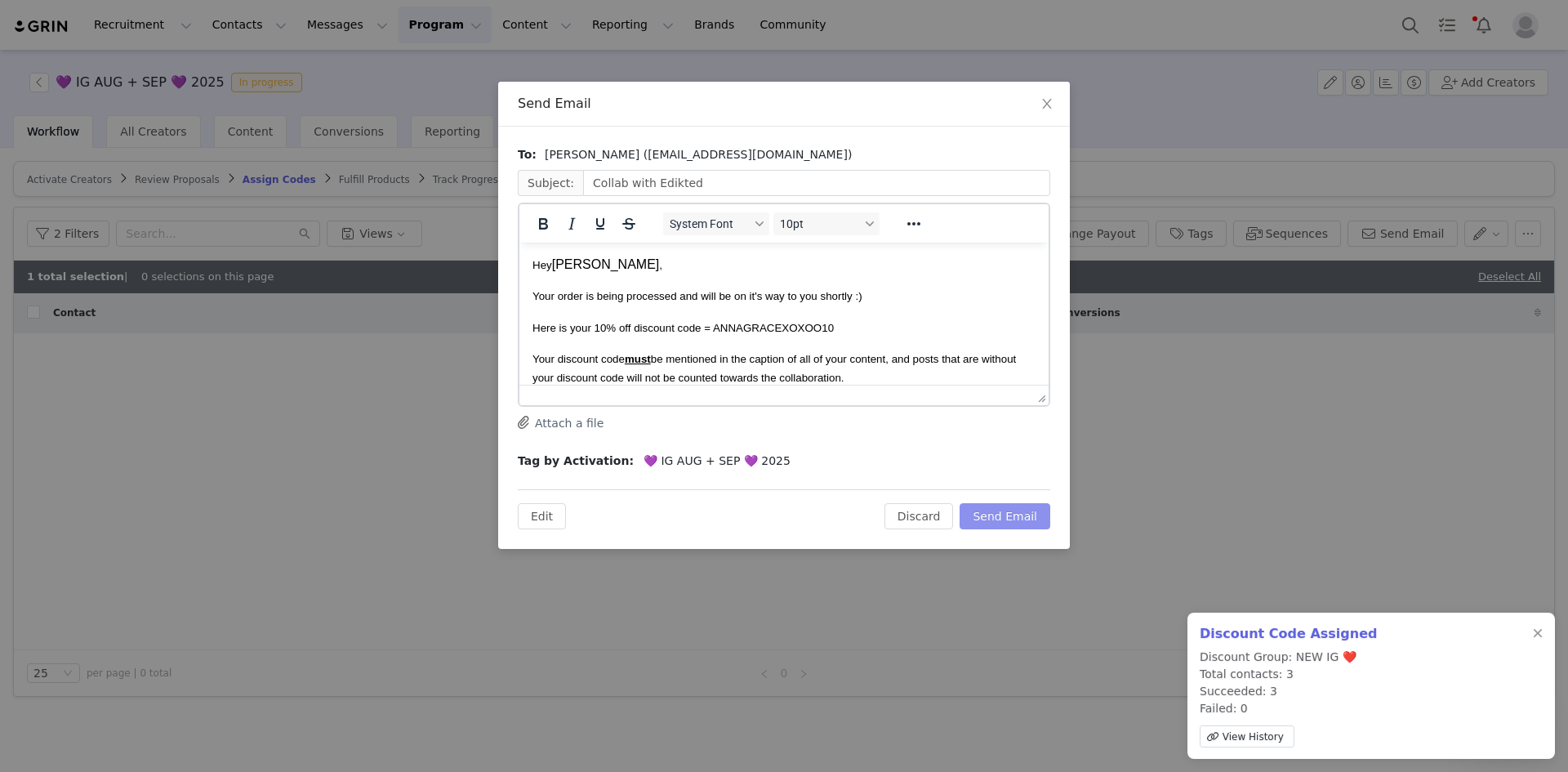
click at [1019, 517] on button "Send Email" at bounding box center [1004, 515] width 90 height 26
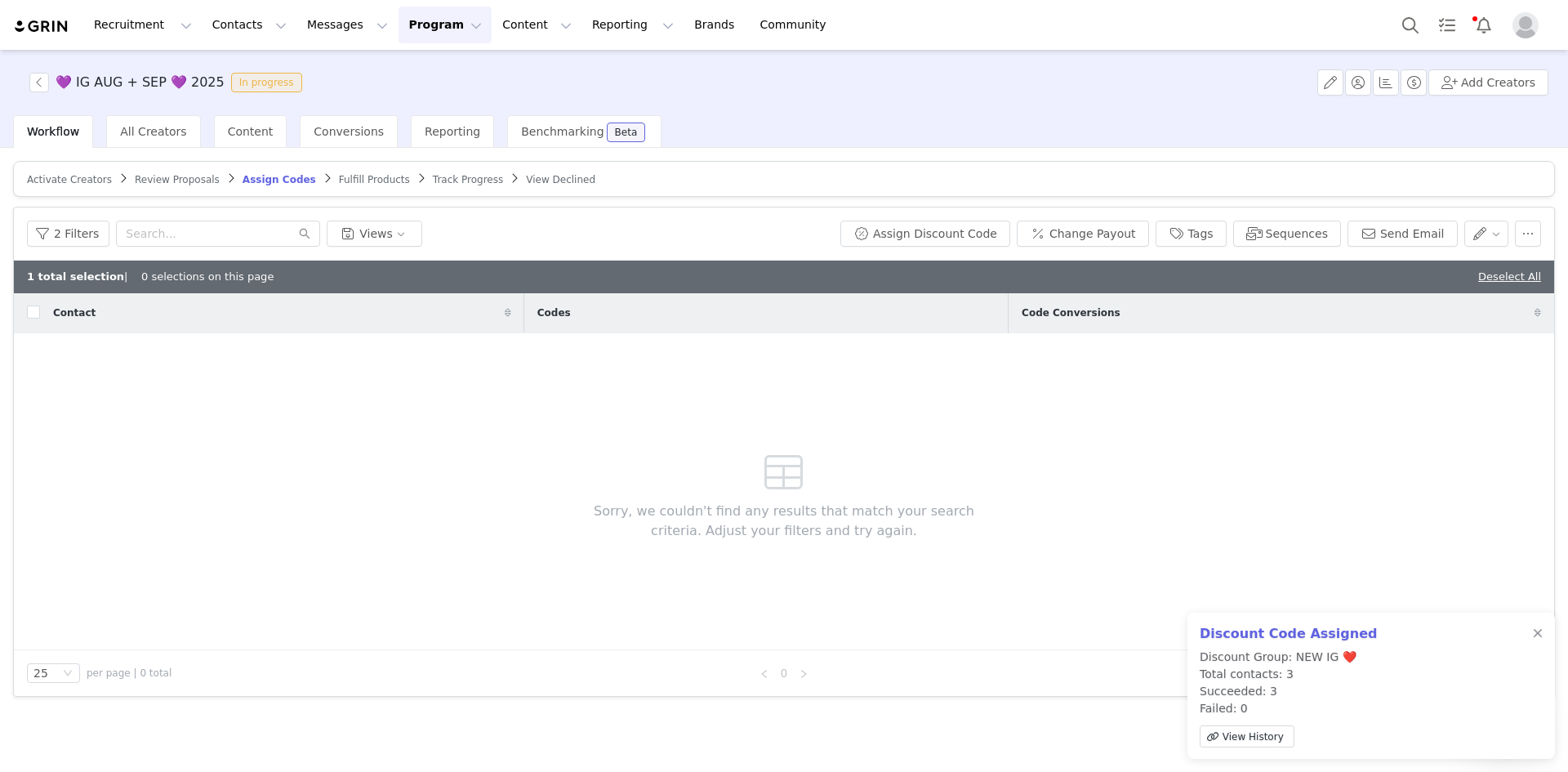
click at [339, 174] on span "Fulfill Products" at bounding box center [374, 179] width 71 height 12
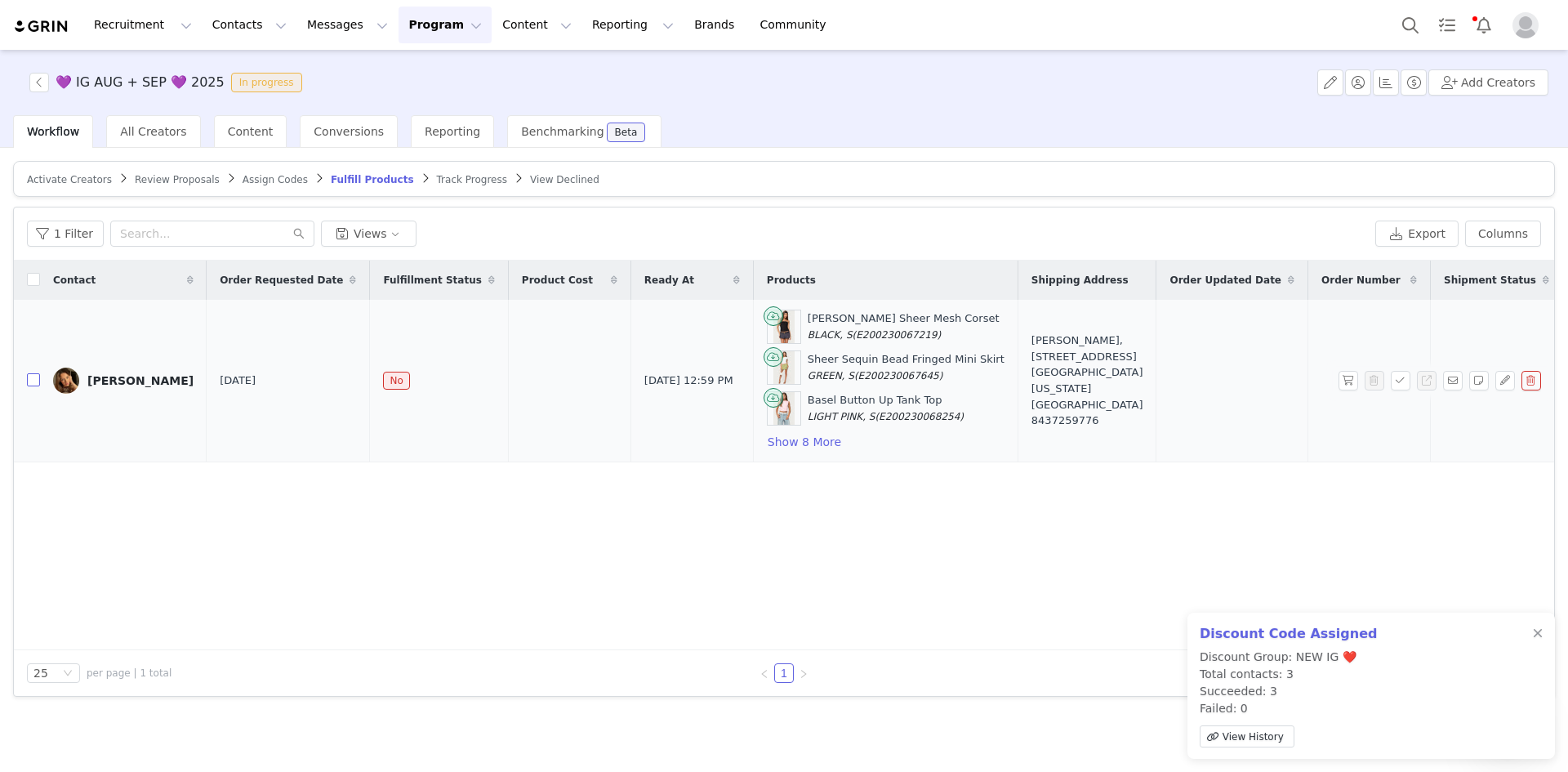
click at [34, 378] on input "checkbox" at bounding box center [33, 379] width 13 height 13
checkbox input "true"
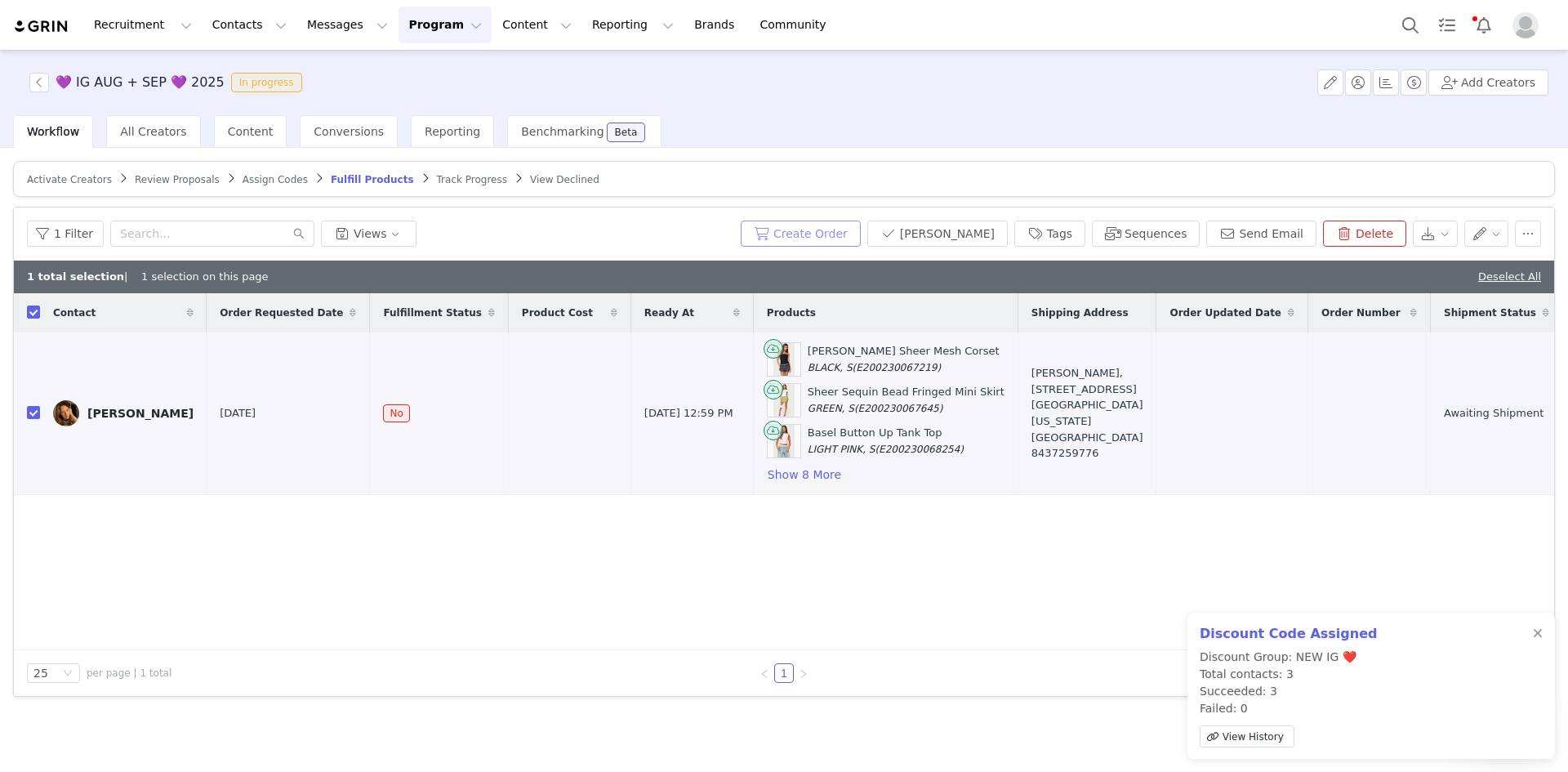
click at [861, 240] on button "Create Order" at bounding box center [800, 233] width 120 height 26
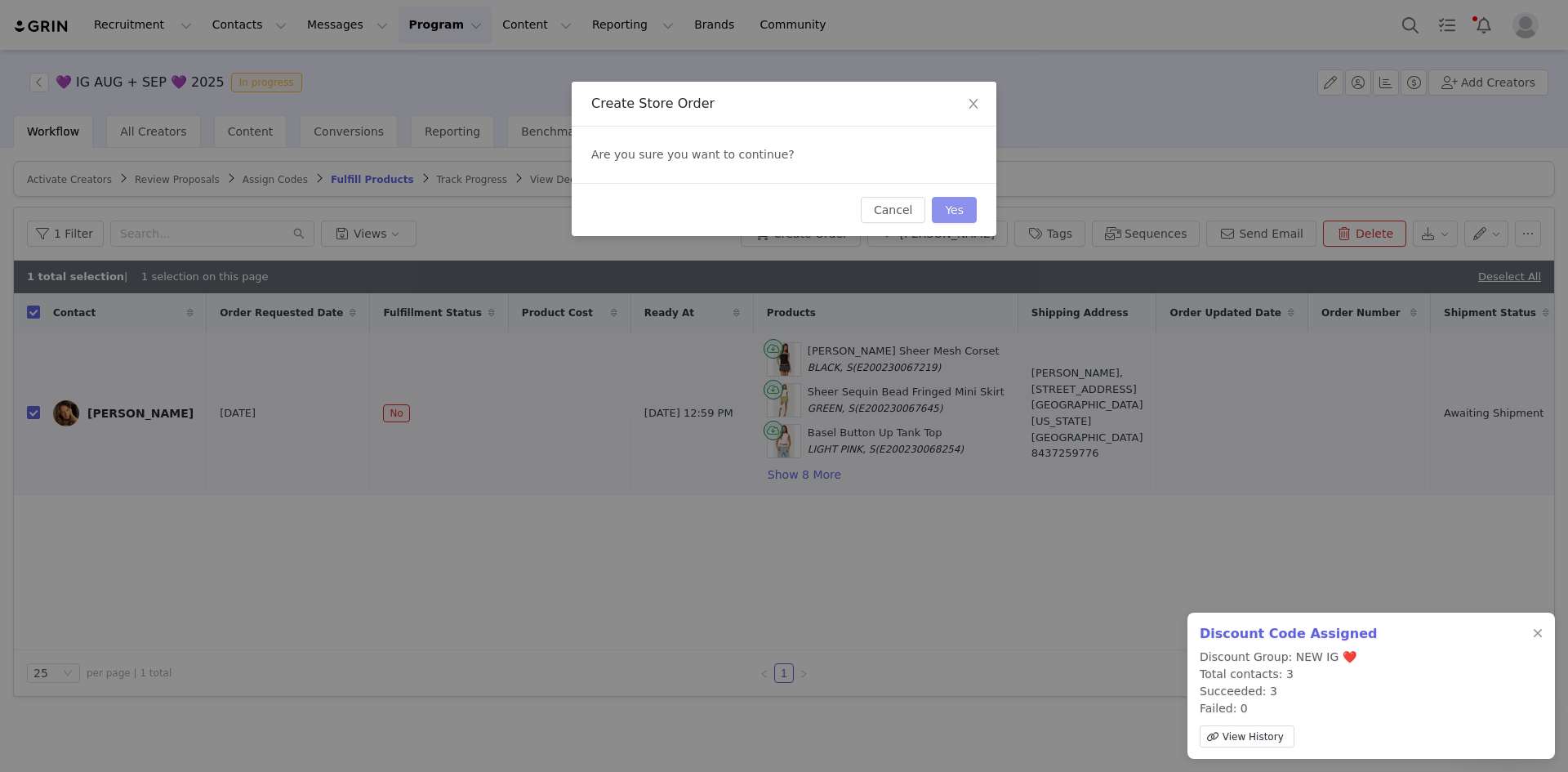
click at [954, 208] on button "Yes" at bounding box center [954, 209] width 45 height 26
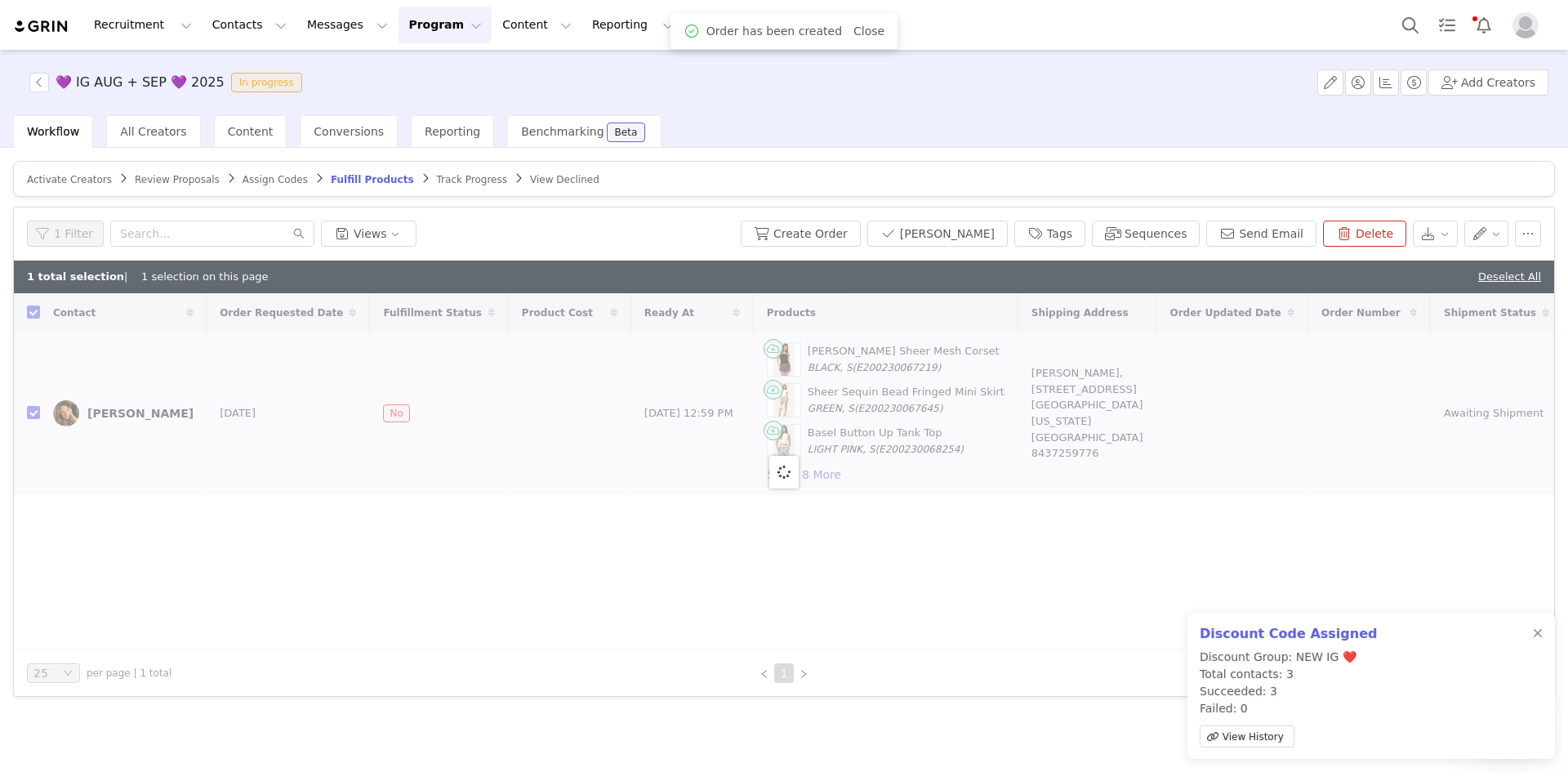
checkbox input "false"
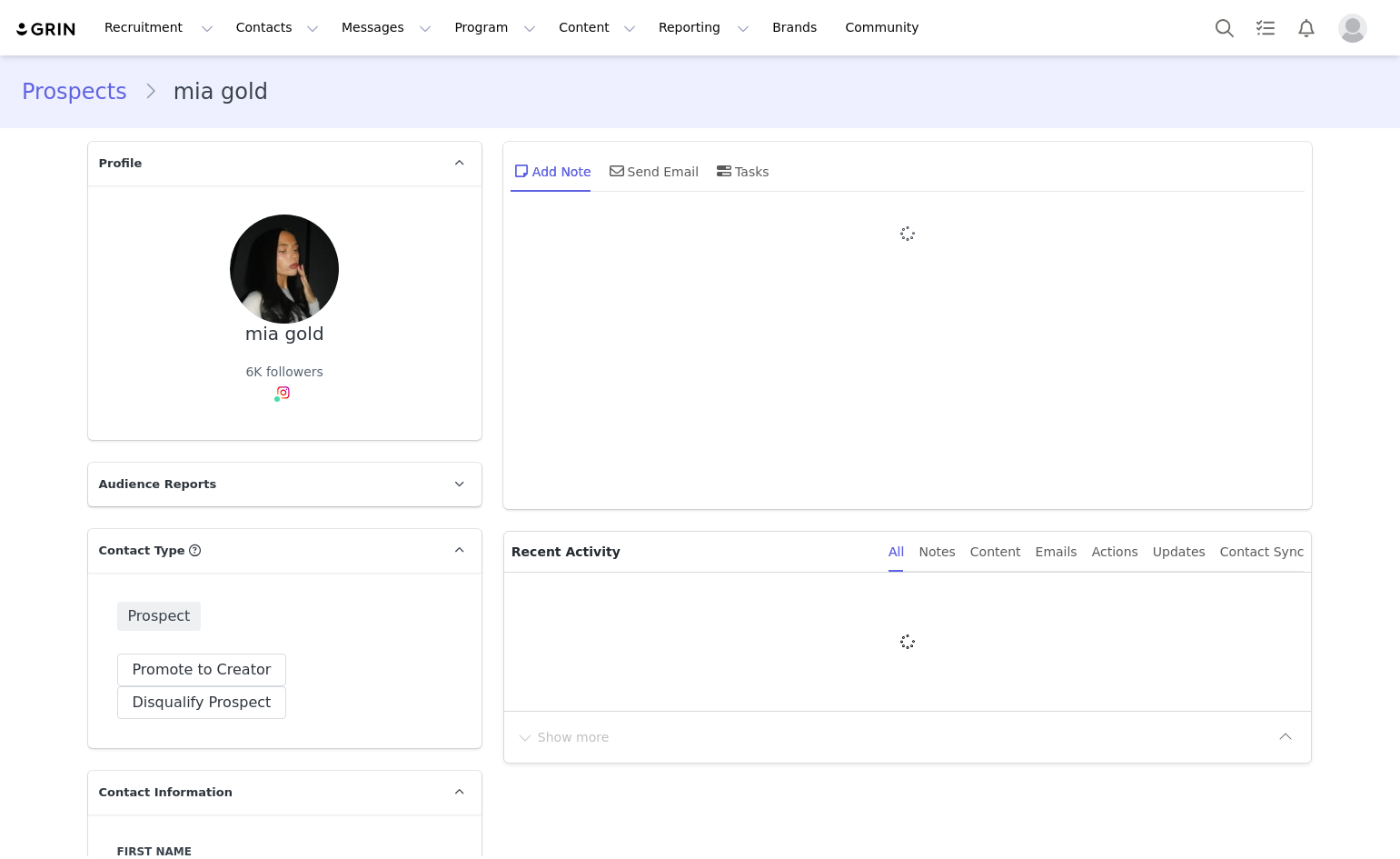
type input "+1 ([GEOGRAPHIC_DATA])"
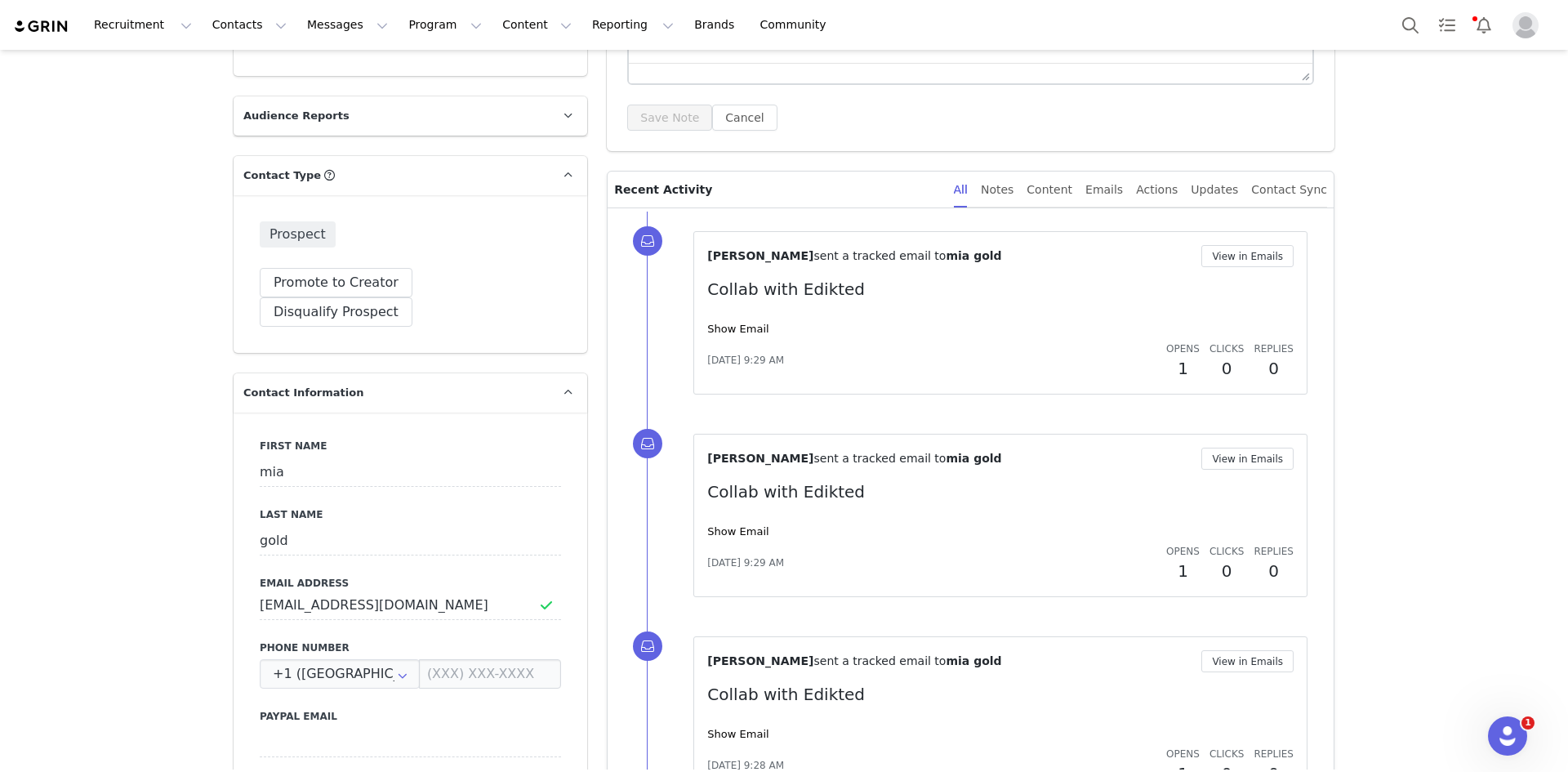
scroll to position [238, 0]
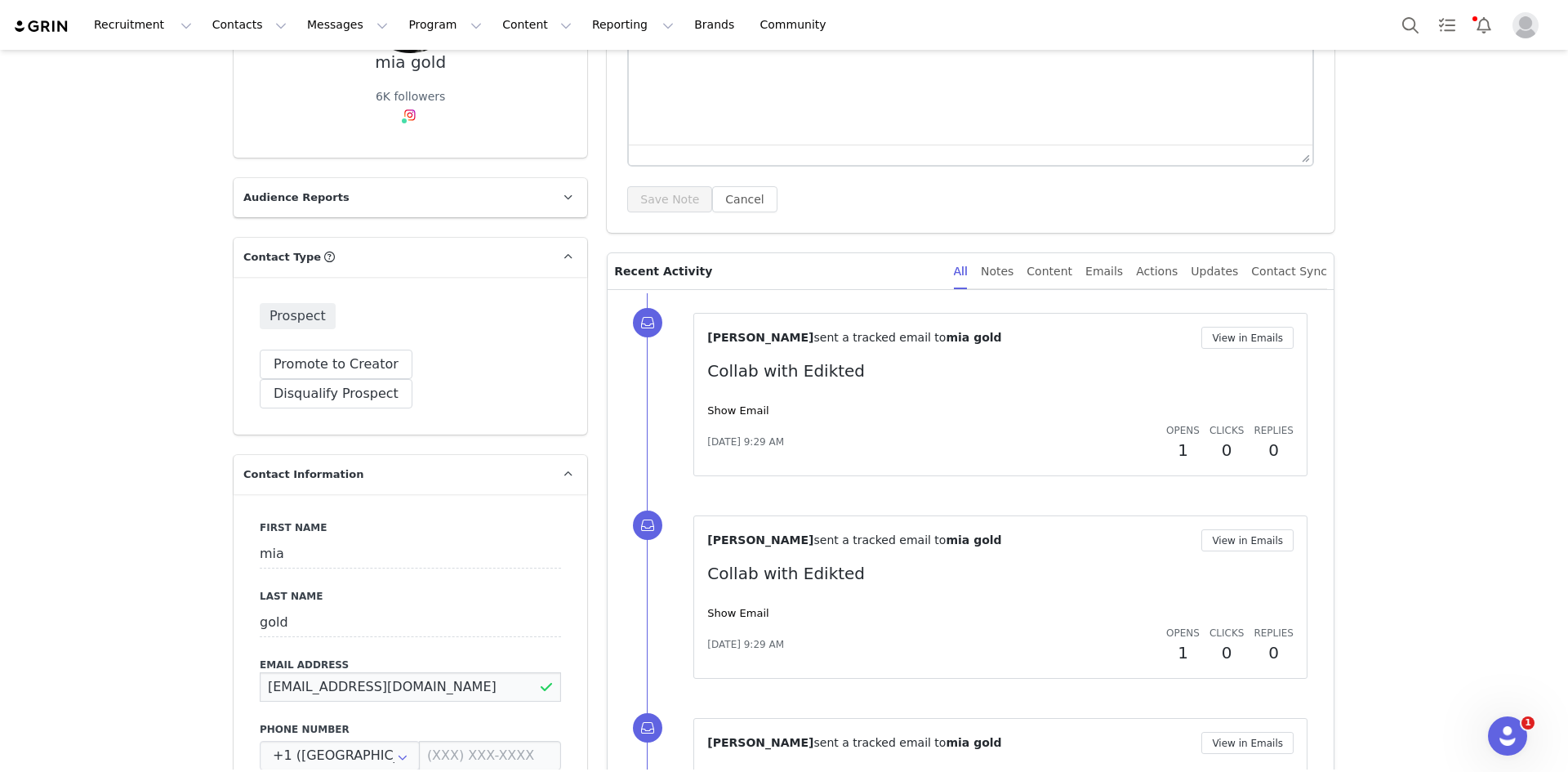
drag, startPoint x: 433, startPoint y: 656, endPoint x: 202, endPoint y: 655, distance: 231.0
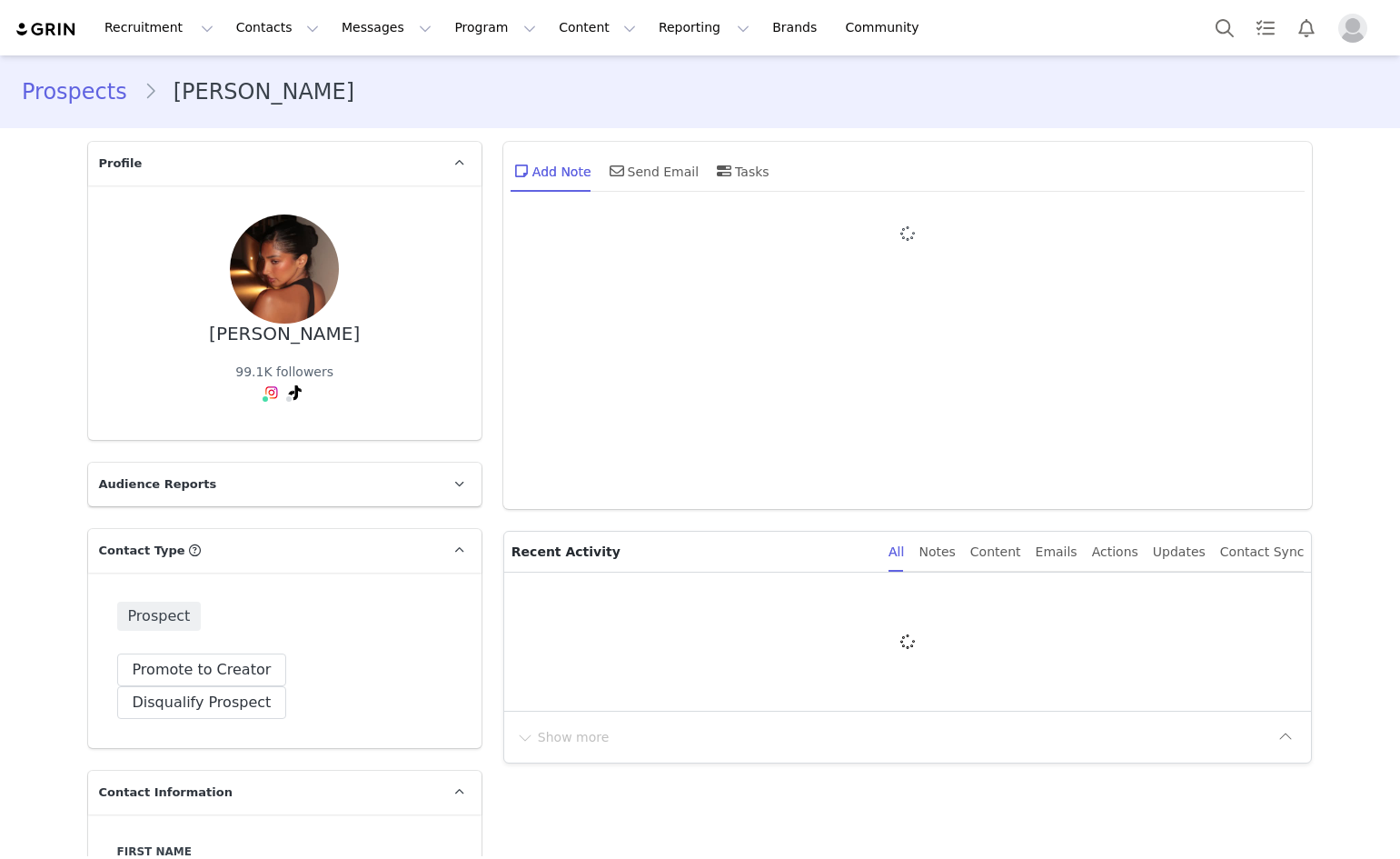
type input "+1 ([GEOGRAPHIC_DATA])"
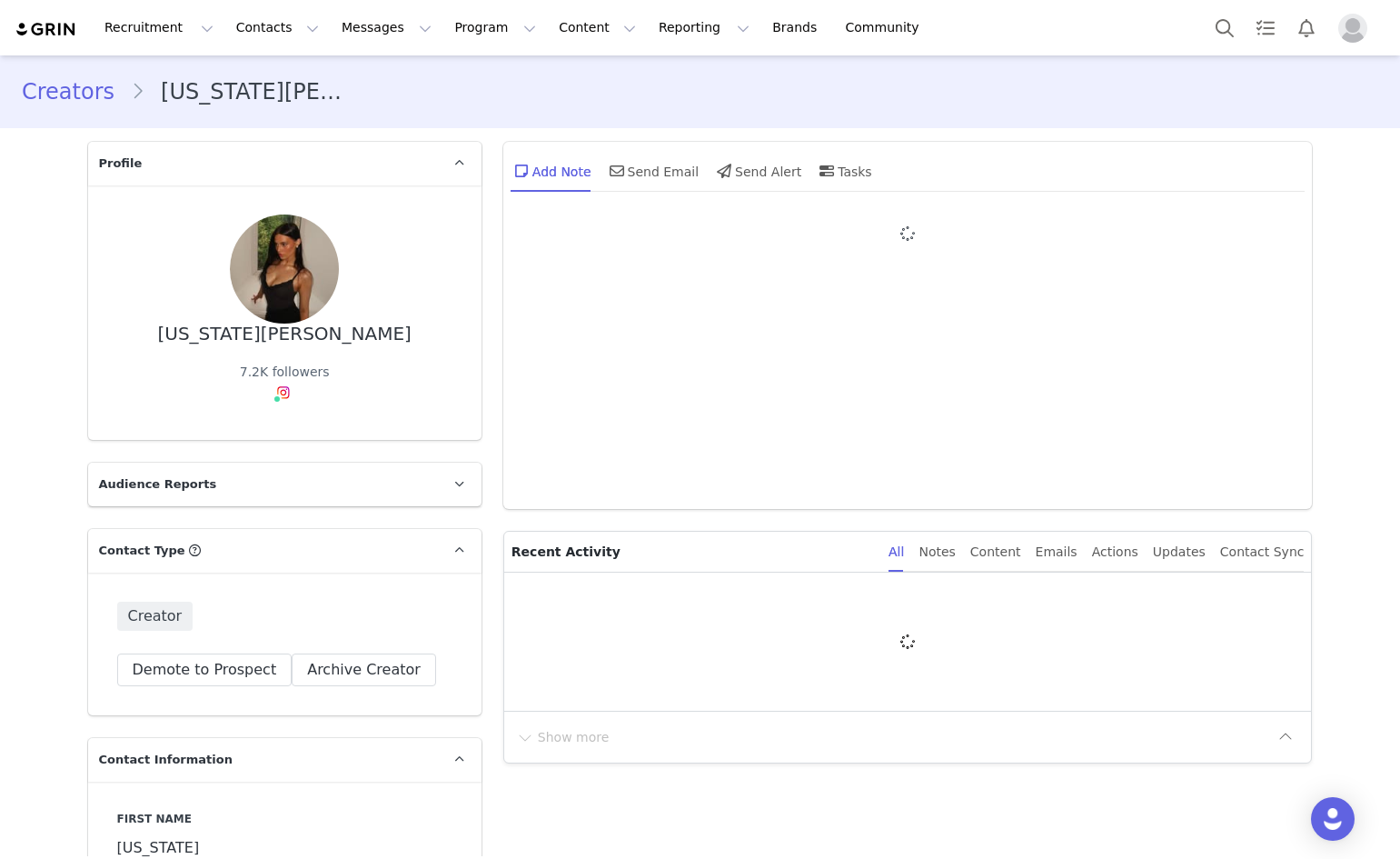
type input "+1 ([GEOGRAPHIC_DATA])"
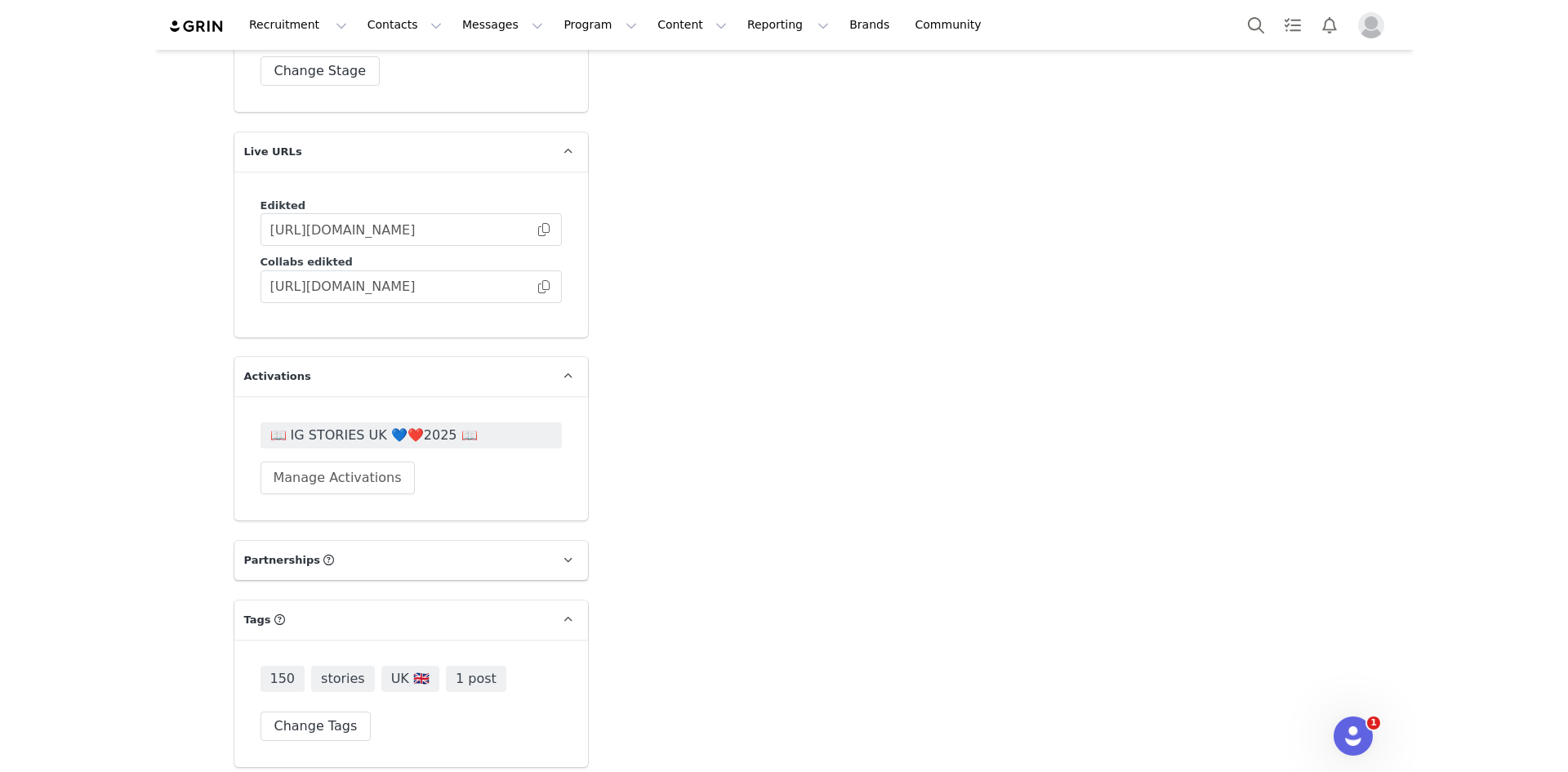
scroll to position [3838, 0]
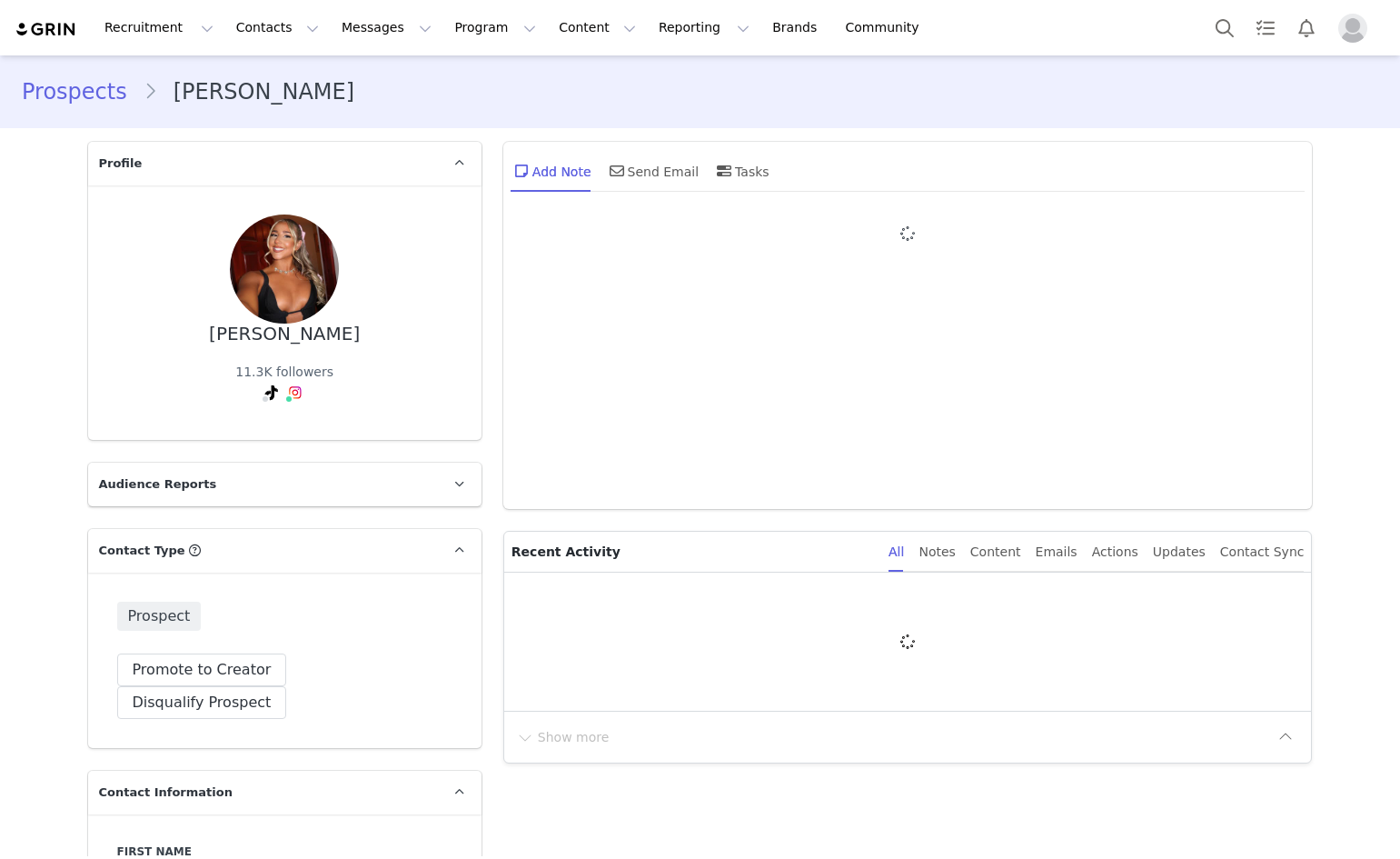
type input "+1 ([GEOGRAPHIC_DATA])"
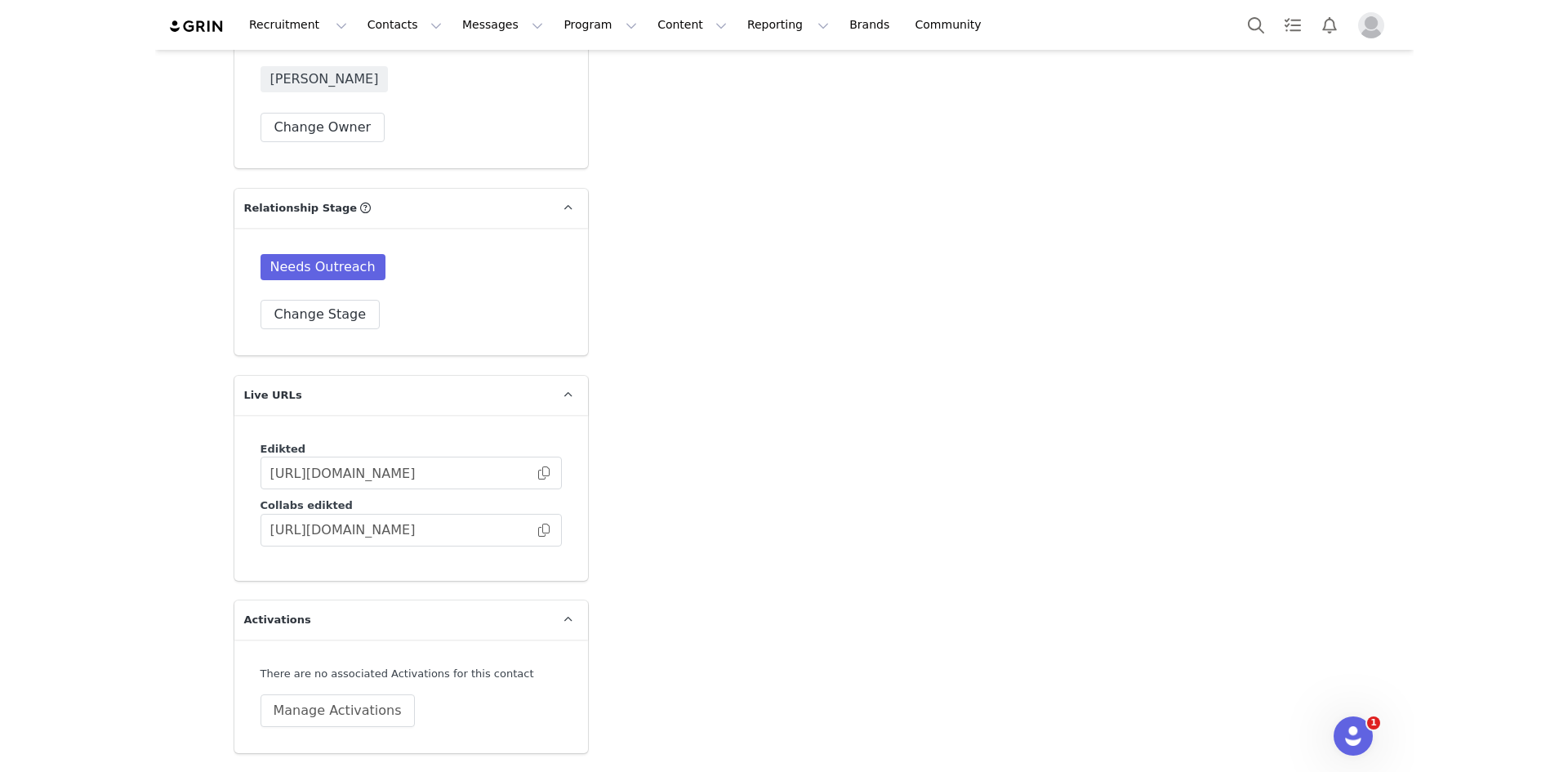
scroll to position [3422, 0]
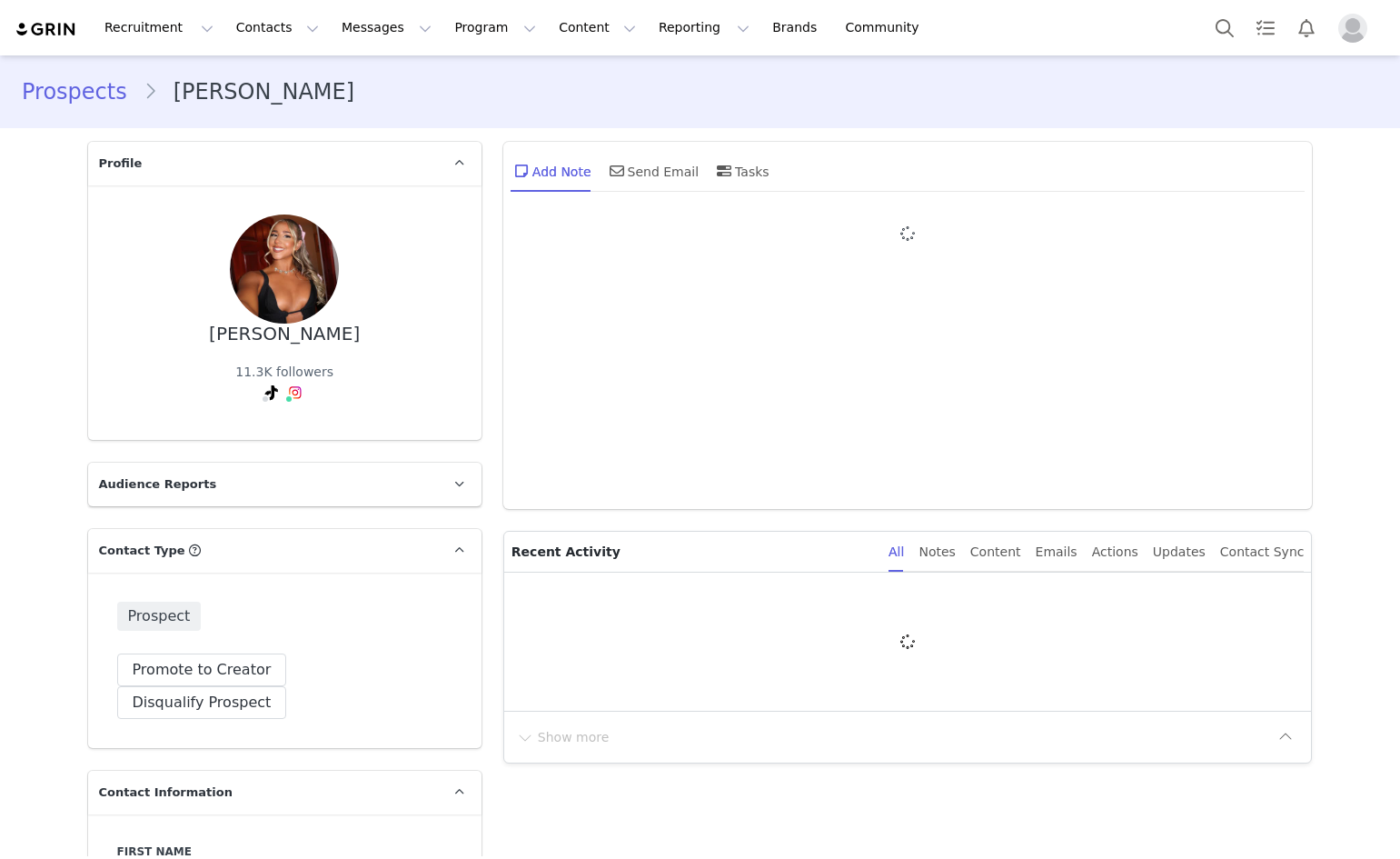
type input "+1 ([GEOGRAPHIC_DATA])"
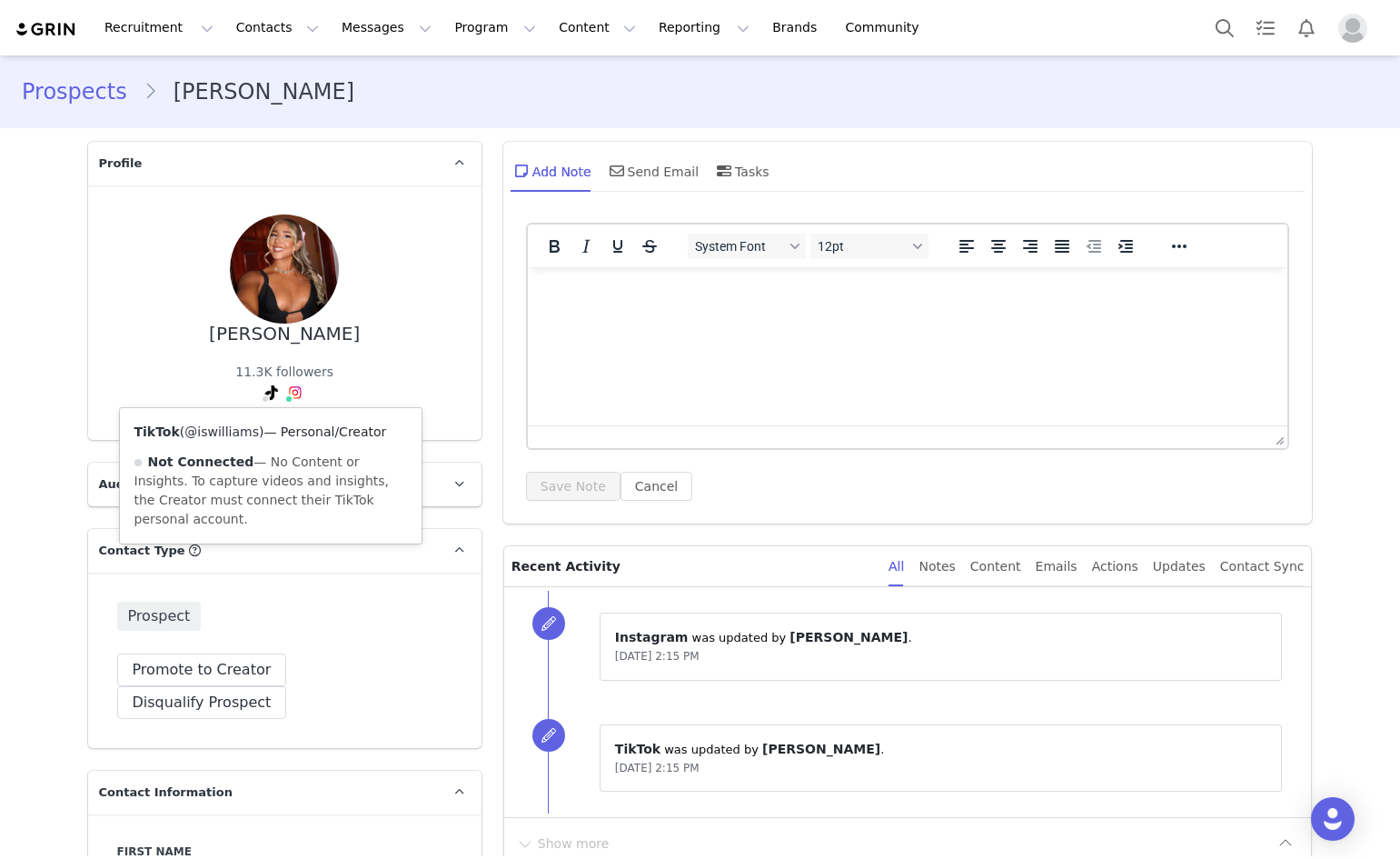
click at [216, 437] on link "@iswilliams" at bounding box center [222, 431] width 75 height 15
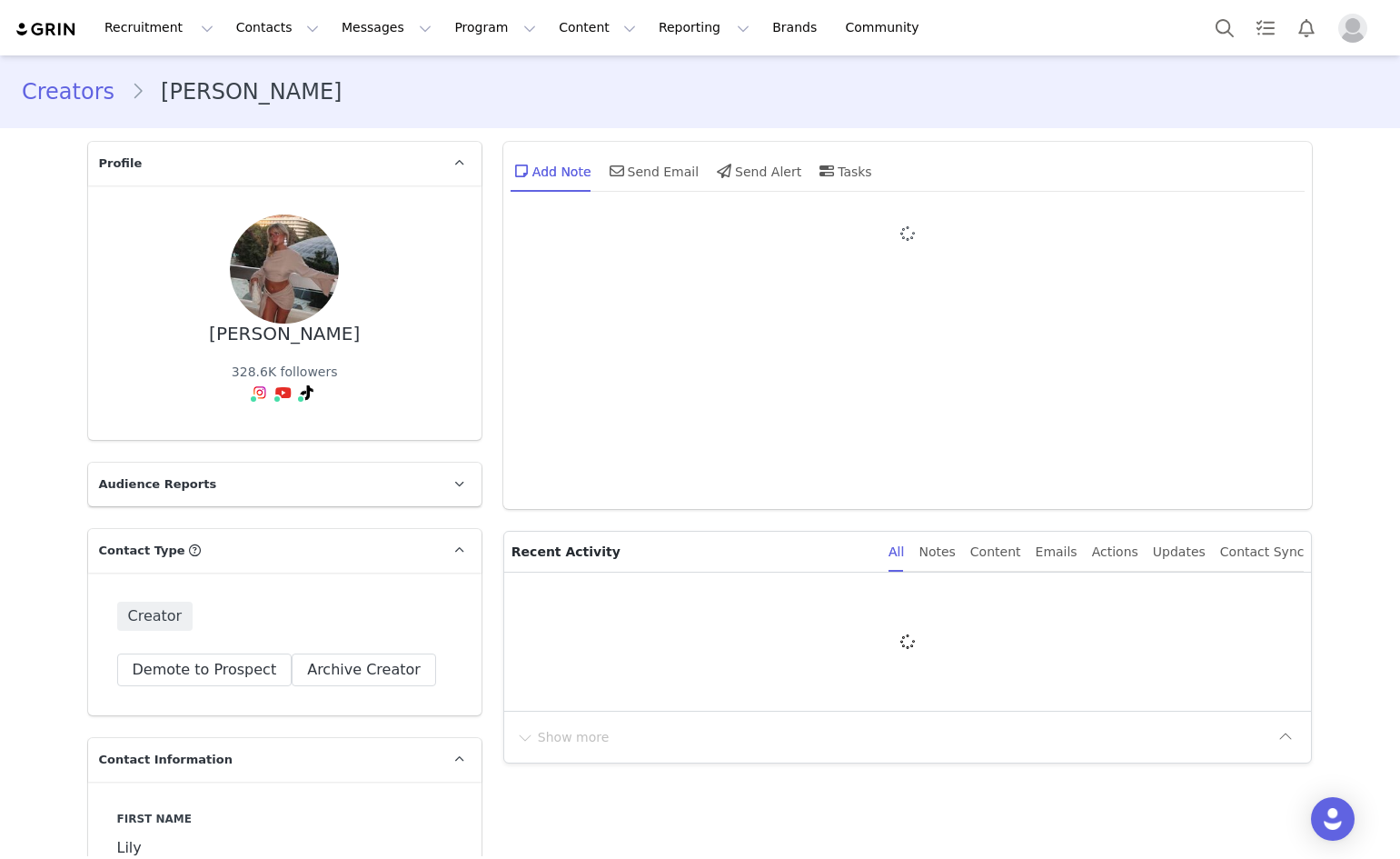
type input "+1 ([GEOGRAPHIC_DATA])"
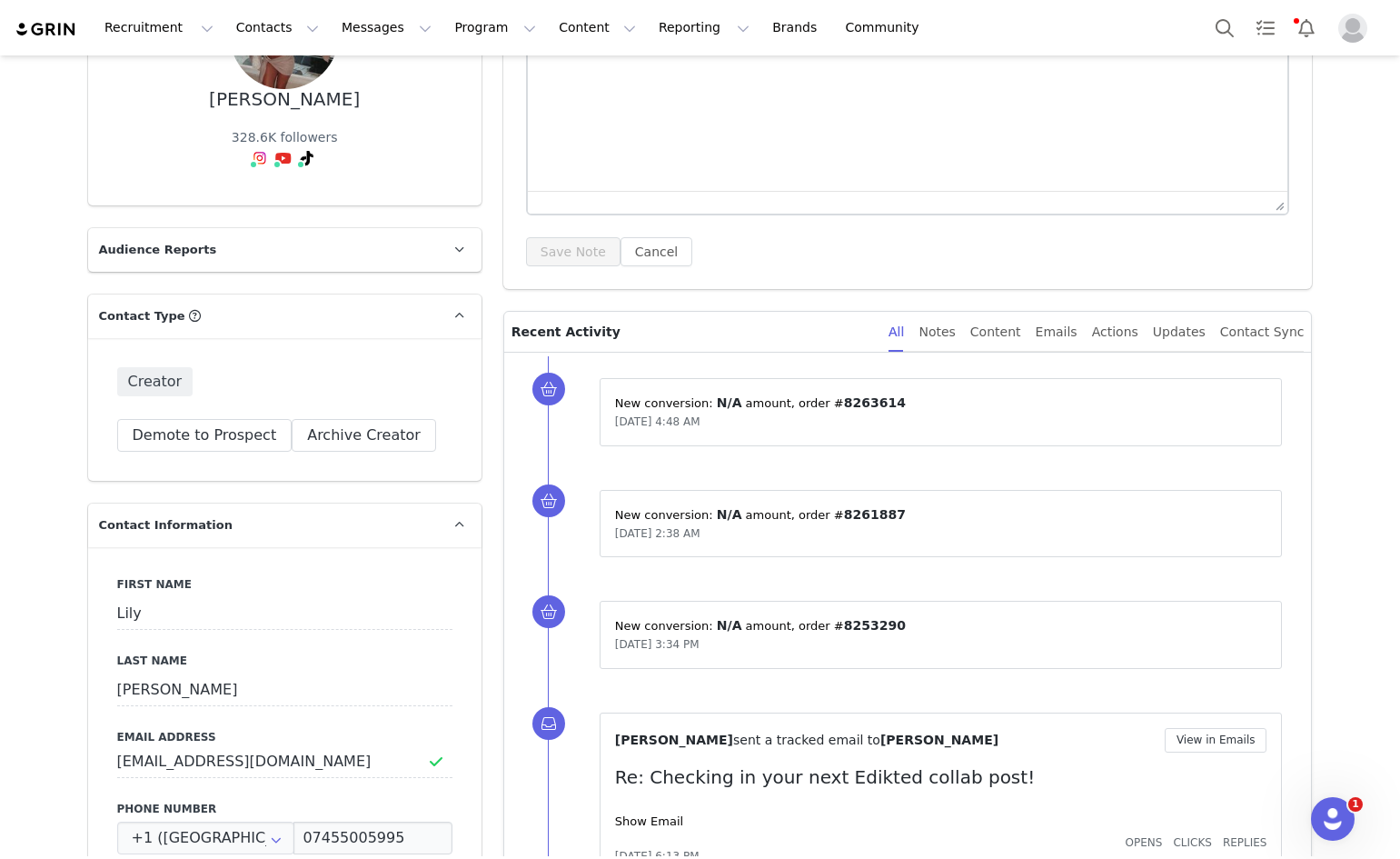
scroll to position [200, 0]
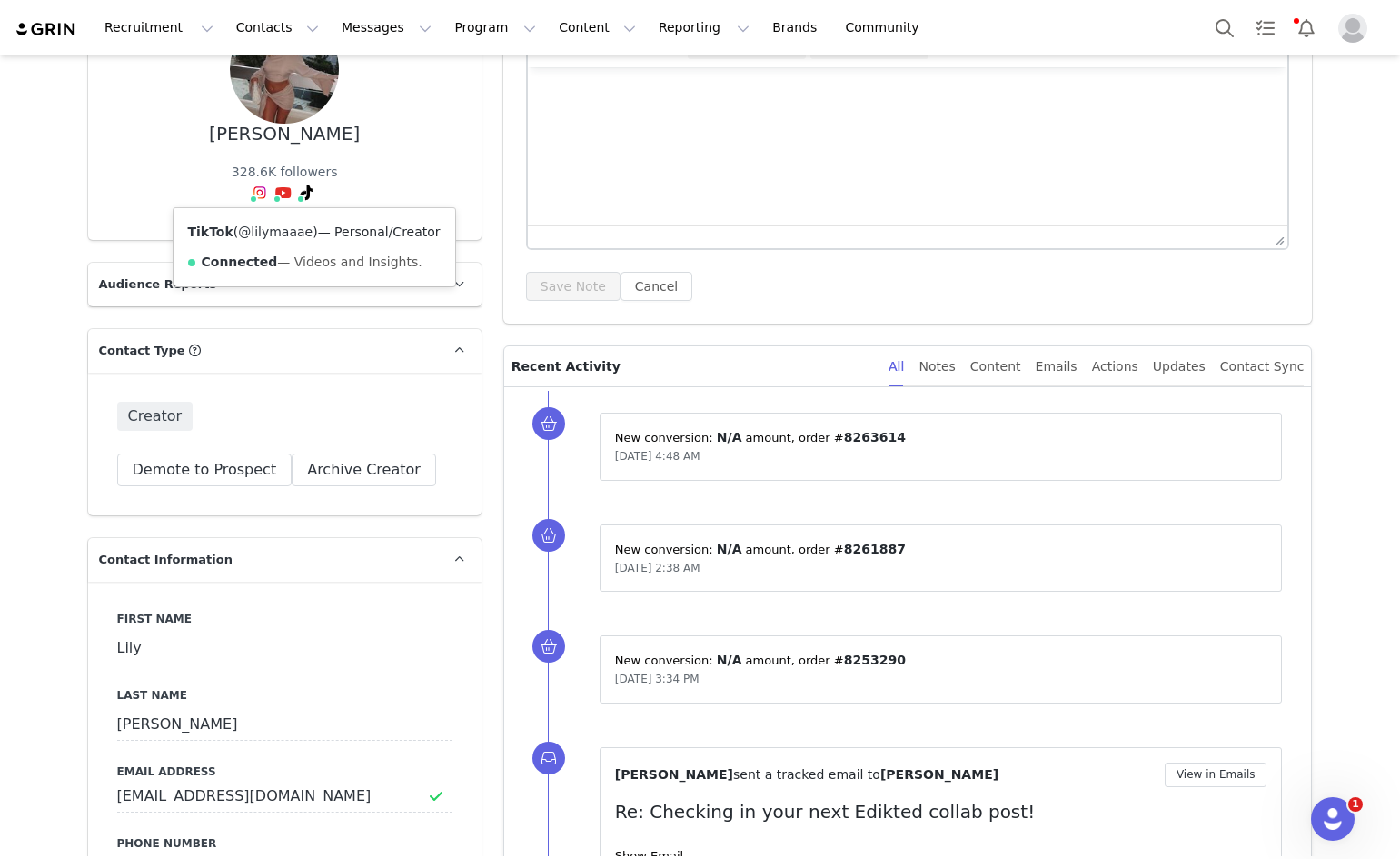
click at [286, 233] on link "@lilymaaae" at bounding box center [275, 232] width 75 height 15
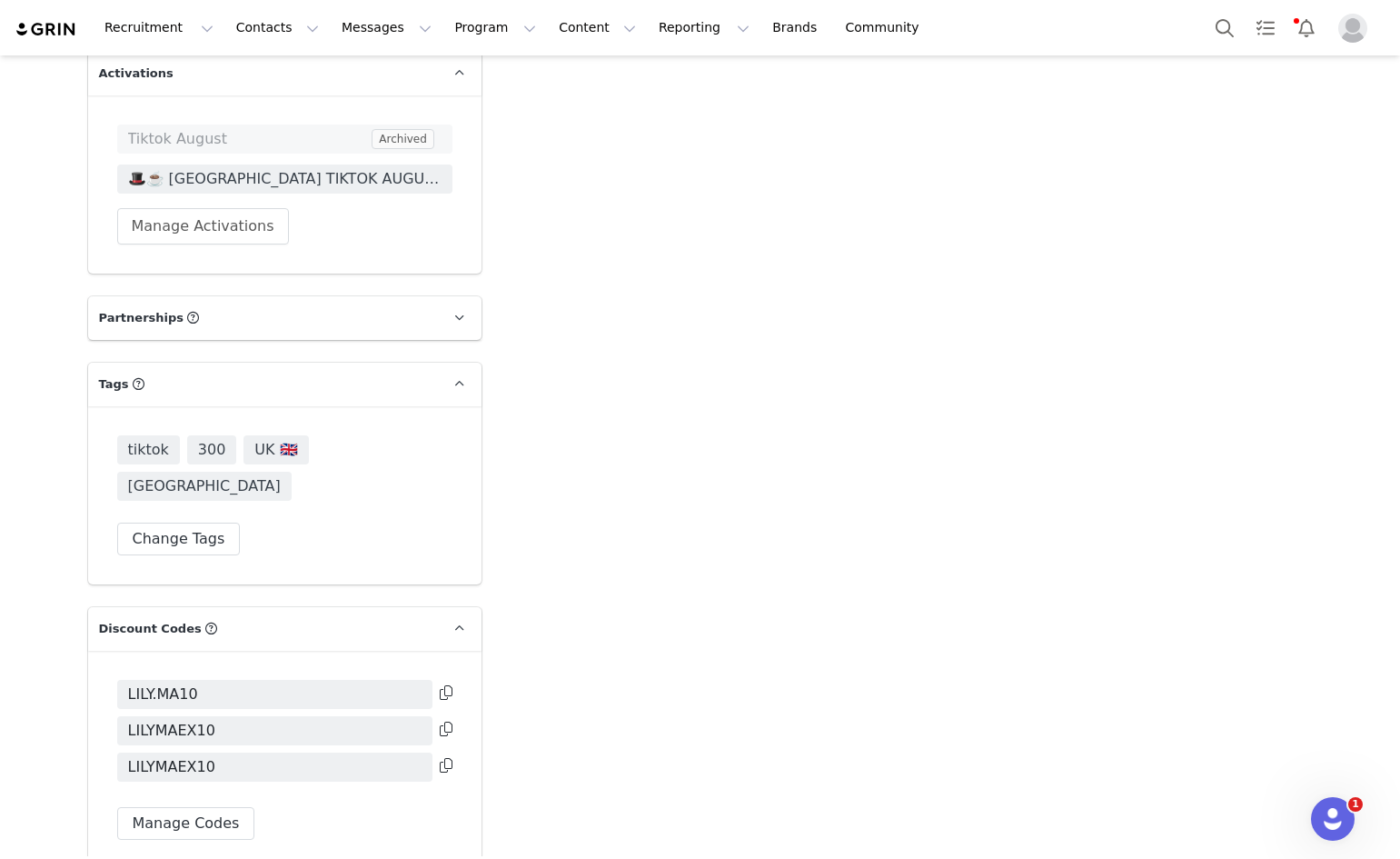
scroll to position [4924, 0]
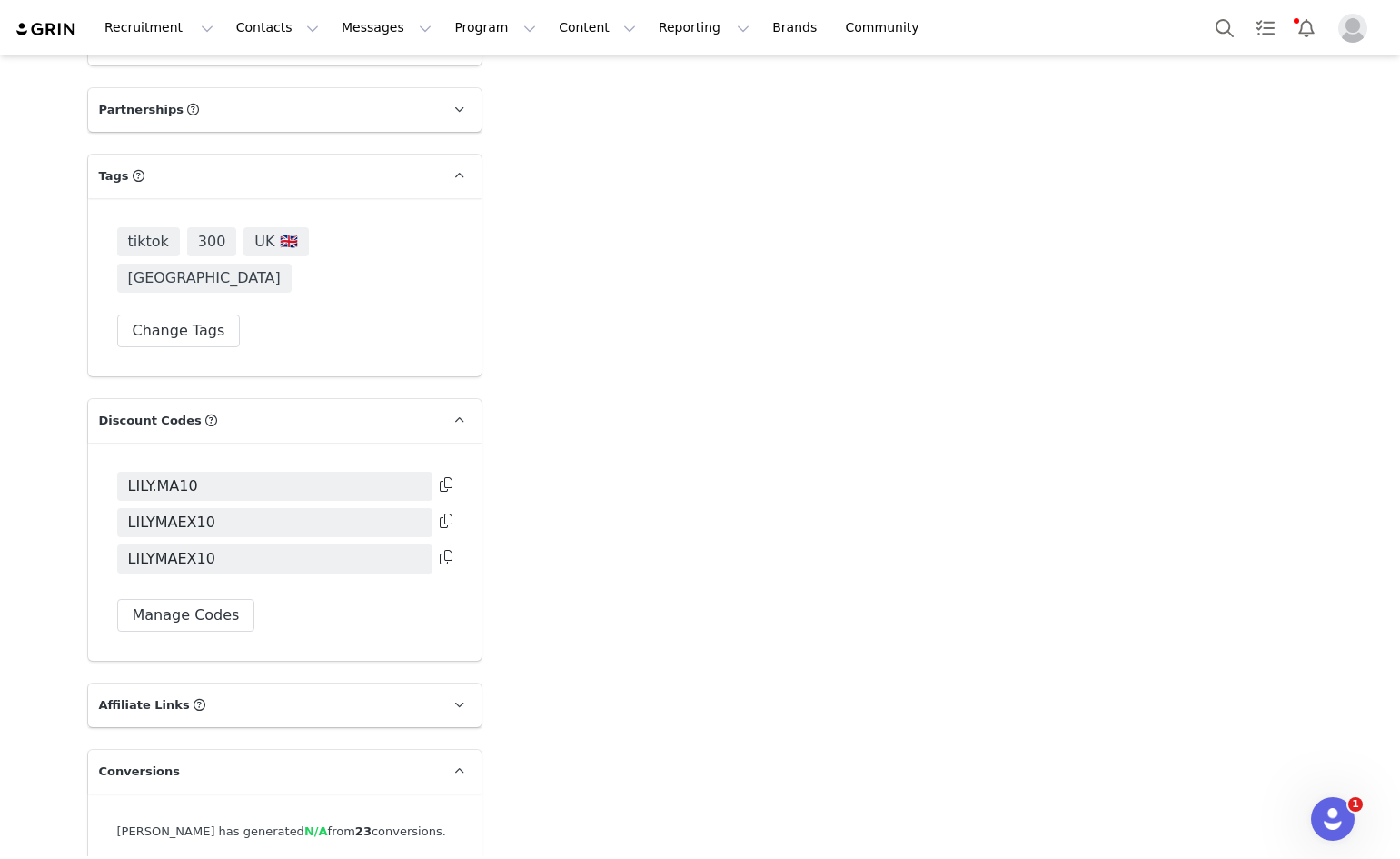
click at [440, 477] on icon at bounding box center [446, 484] width 13 height 15
